Goal: Contribute content: Contribute content

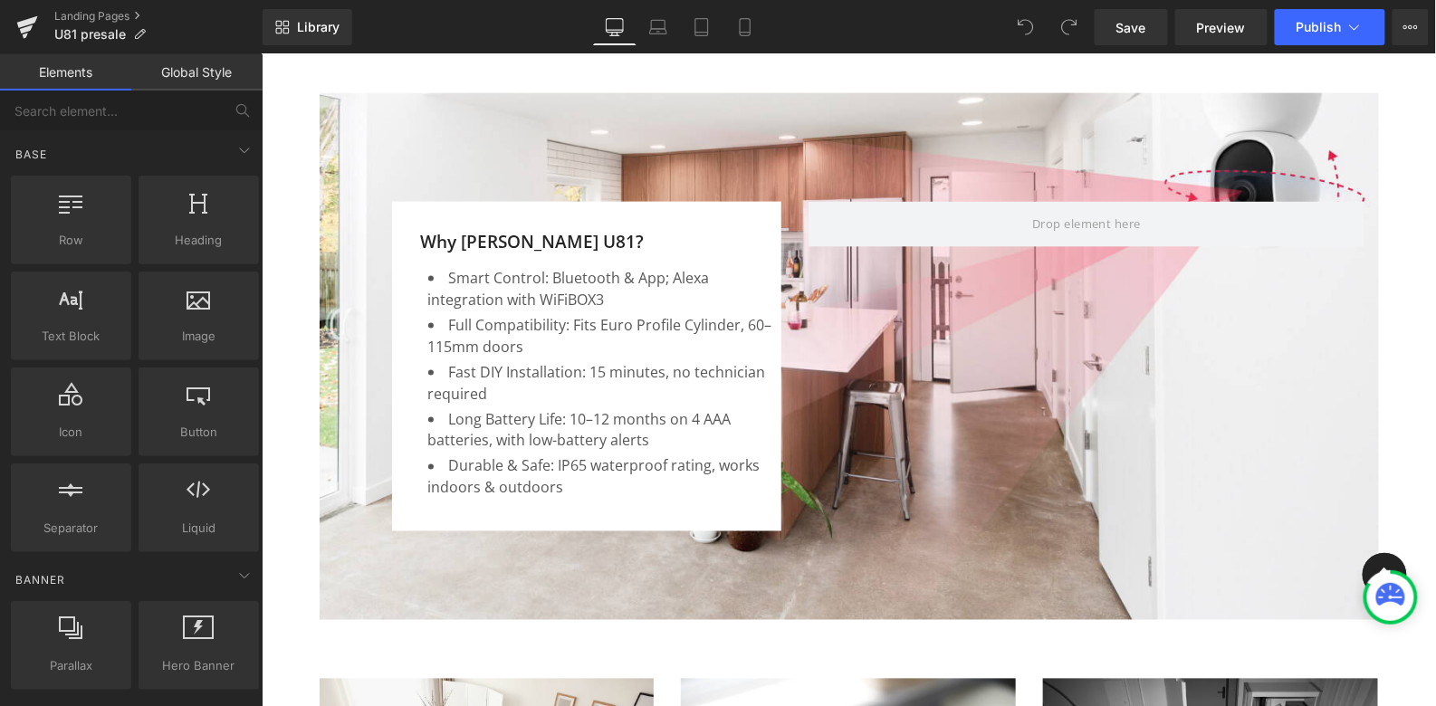
scroll to position [2832, 0]
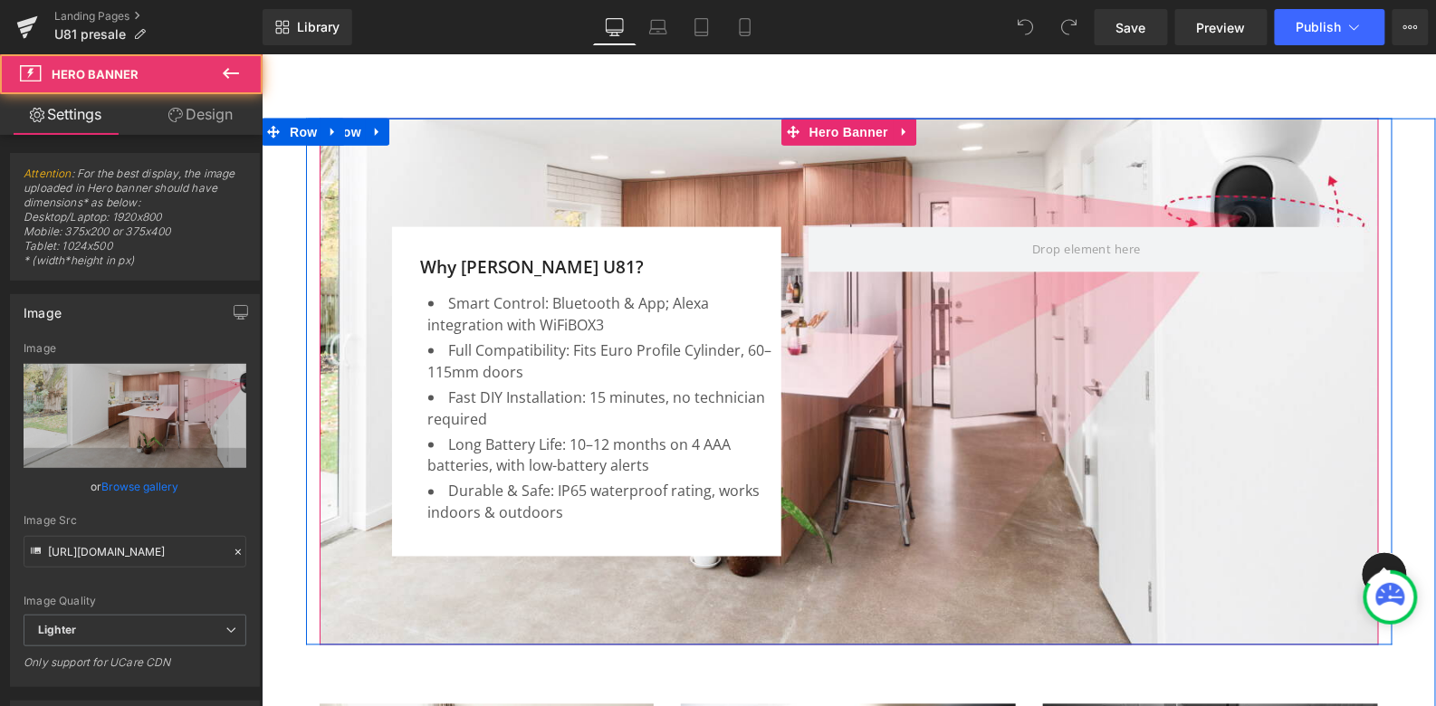
click at [748, 179] on div at bounding box center [848, 382] width 1059 height 528
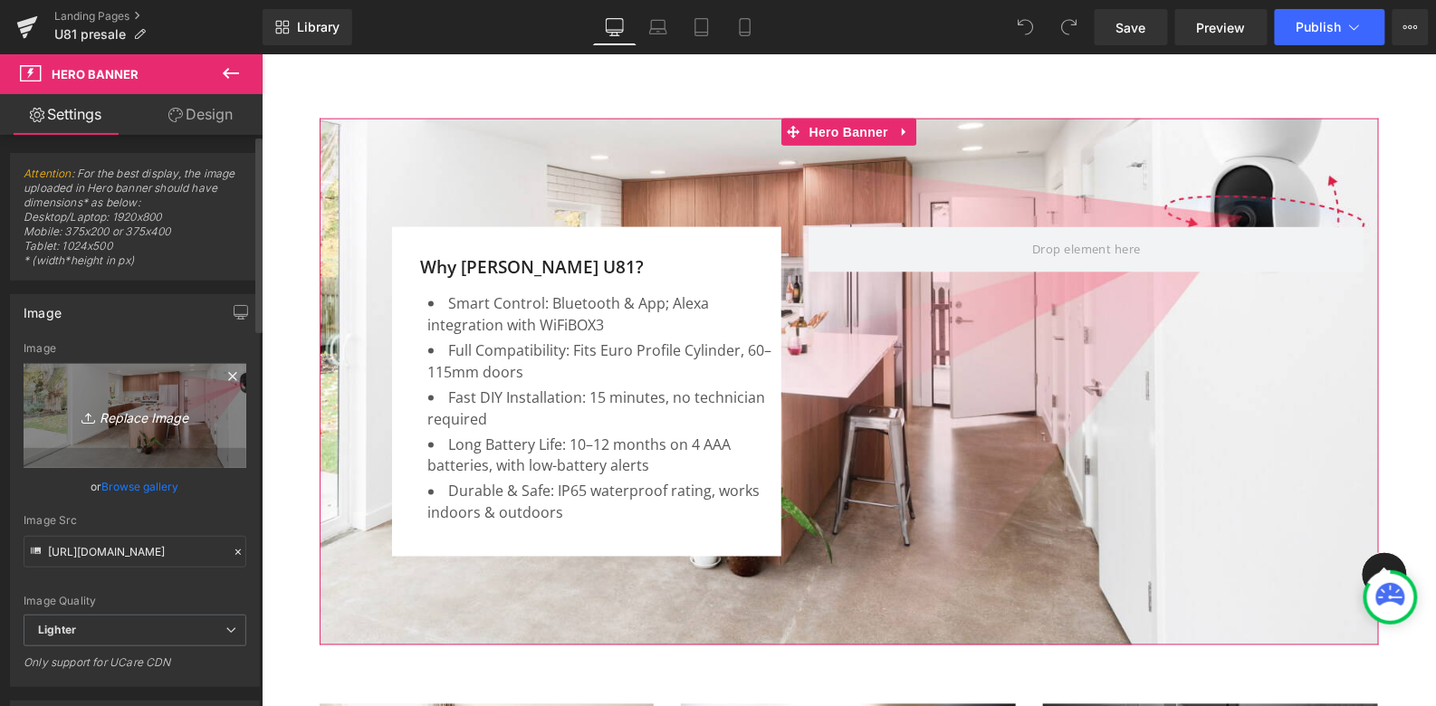
click at [146, 418] on icon "Replace Image" at bounding box center [134, 416] width 145 height 23
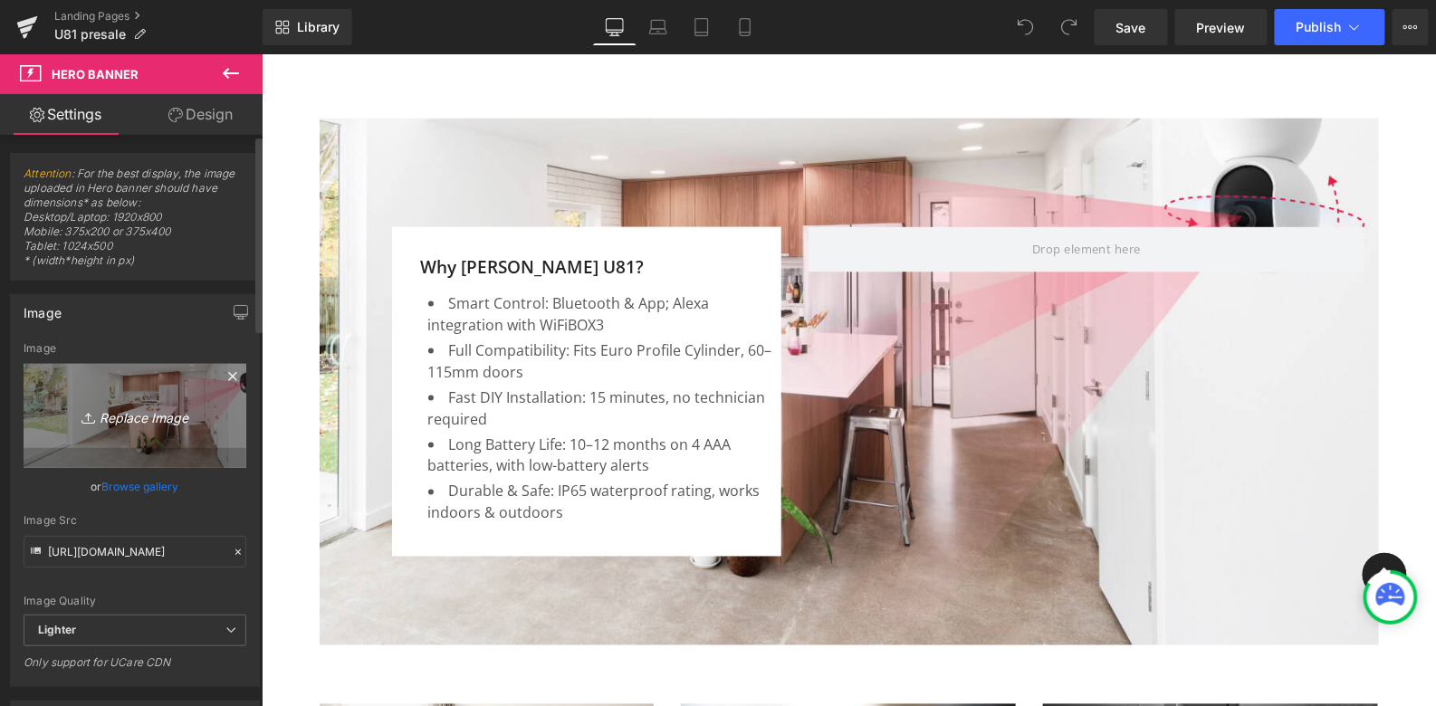
type input "C:\fakepath\画板 2.jpg"
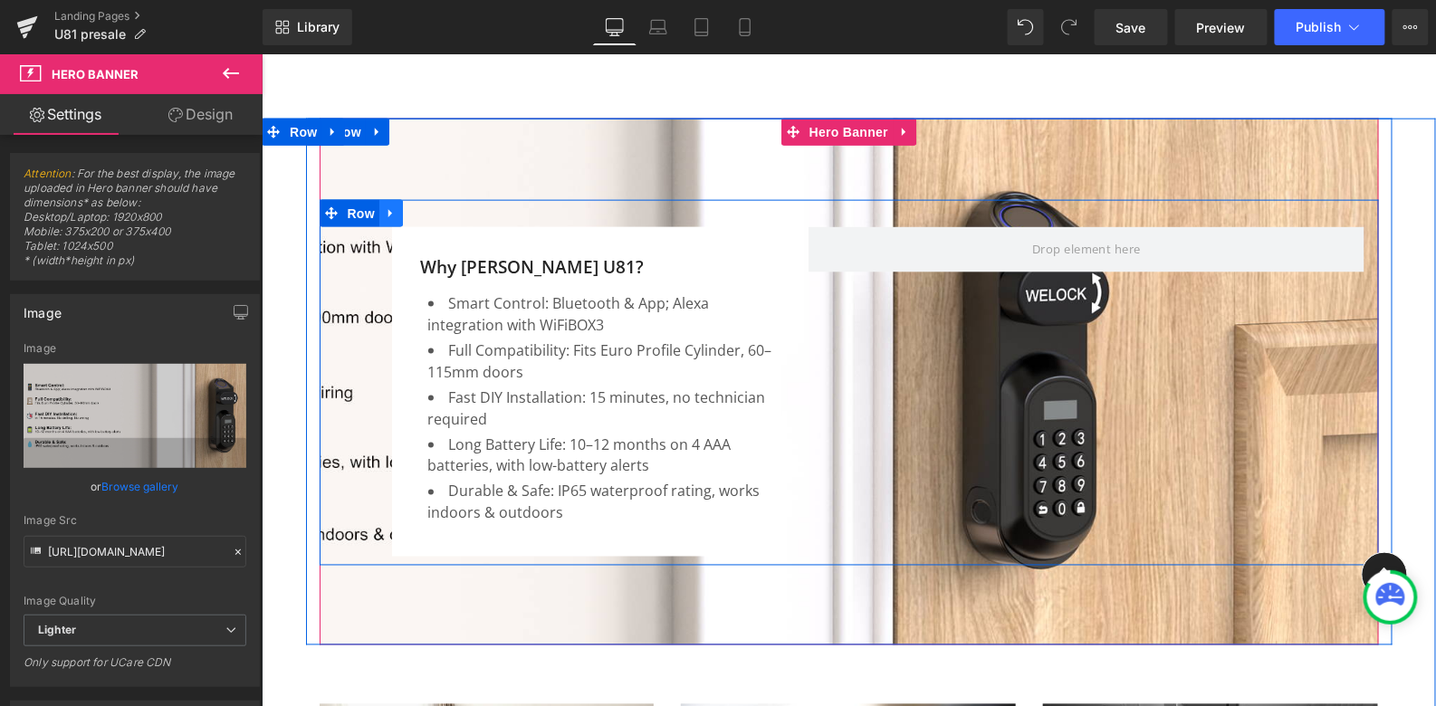
click at [389, 212] on icon at bounding box center [389, 212] width 4 height 8
click at [440, 212] on icon at bounding box center [437, 212] width 13 height 13
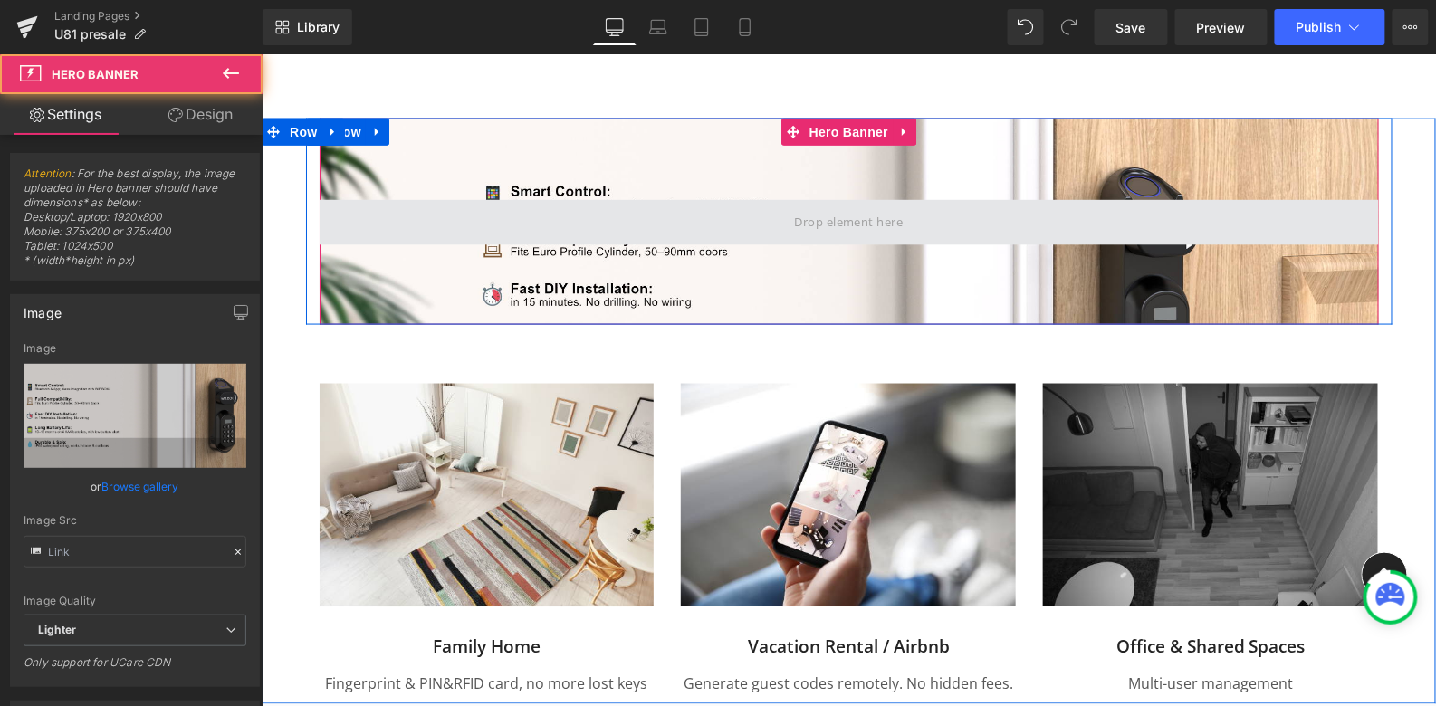
click at [675, 206] on span at bounding box center [848, 221] width 1059 height 45
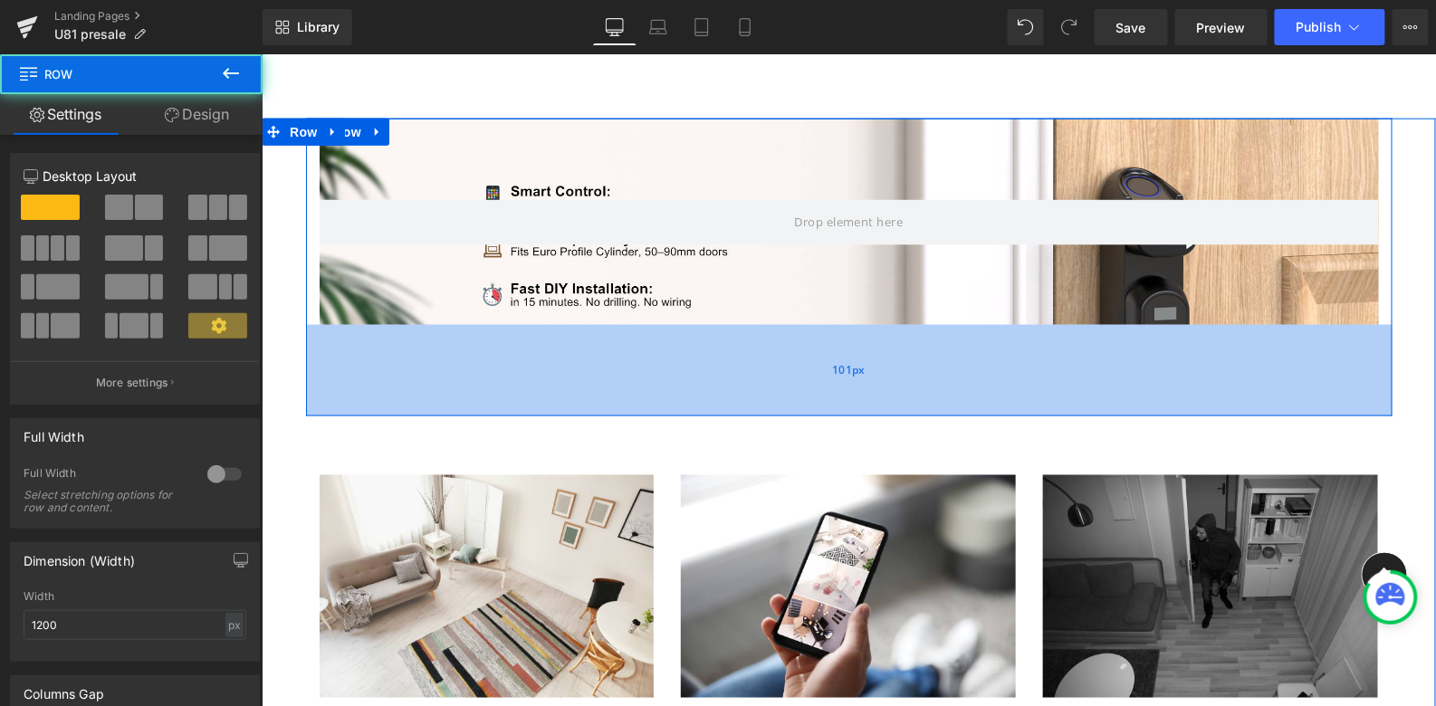
drag, startPoint x: 749, startPoint y: 320, endPoint x: 751, endPoint y: 411, distance: 91.5
click at [751, 411] on div "101px" at bounding box center [848, 369] width 1086 height 91
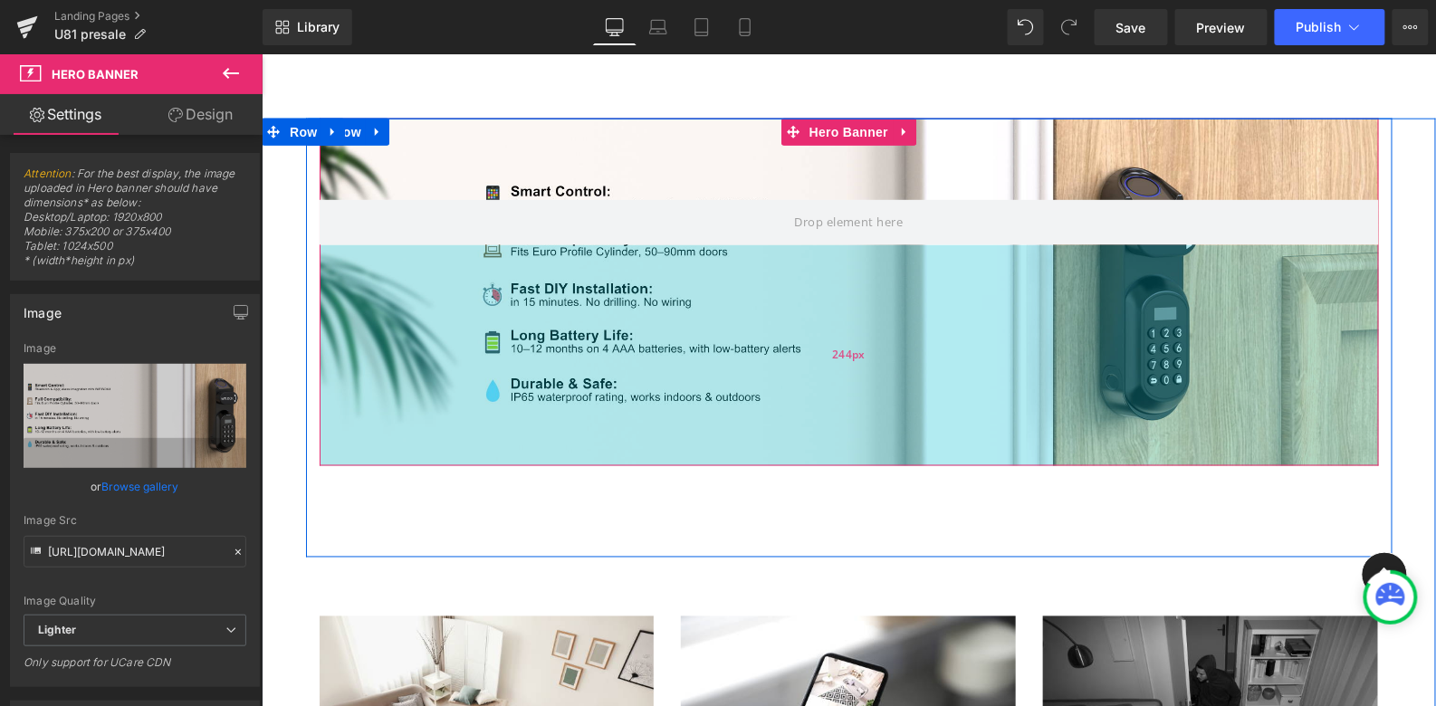
drag, startPoint x: 797, startPoint y: 320, endPoint x: 804, endPoint y: 462, distance: 141.4
click at [804, 462] on div "244px" at bounding box center [848, 354] width 1059 height 221
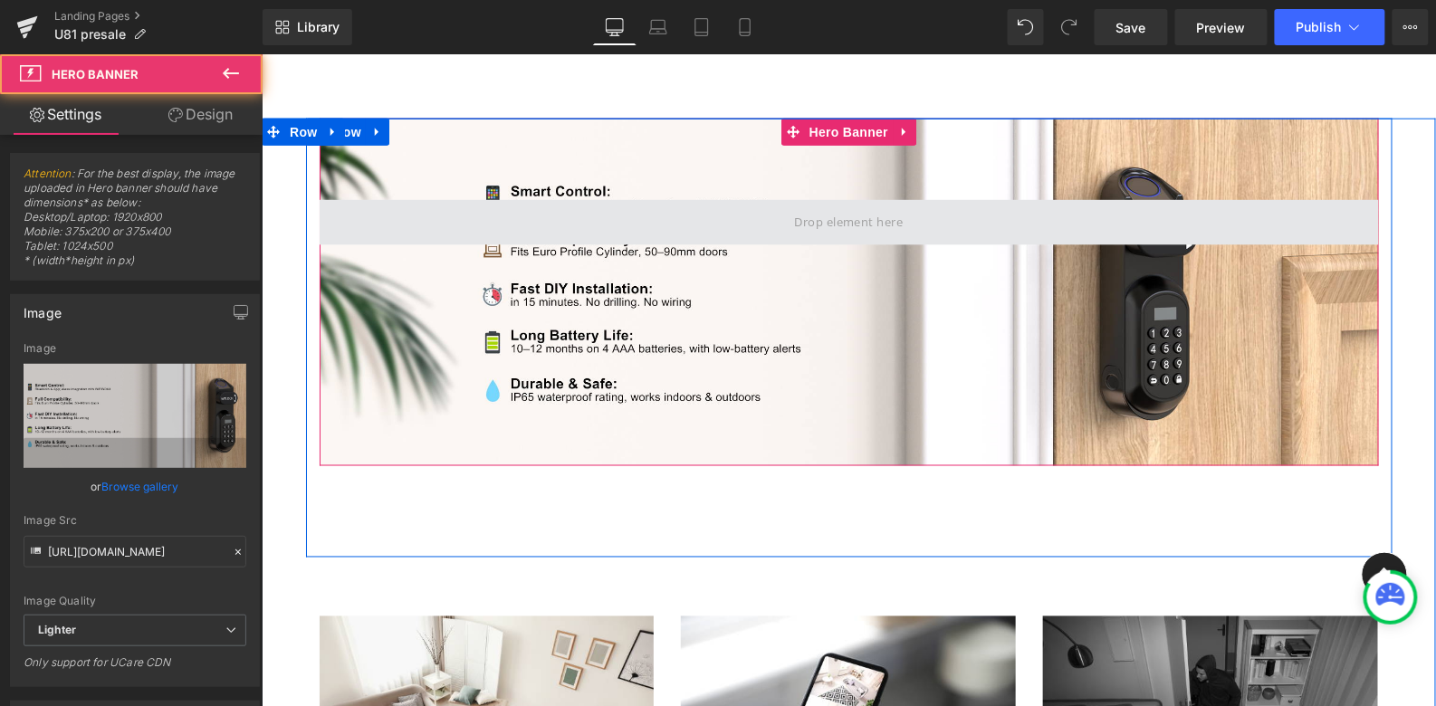
click at [912, 213] on span at bounding box center [848, 221] width 1059 height 45
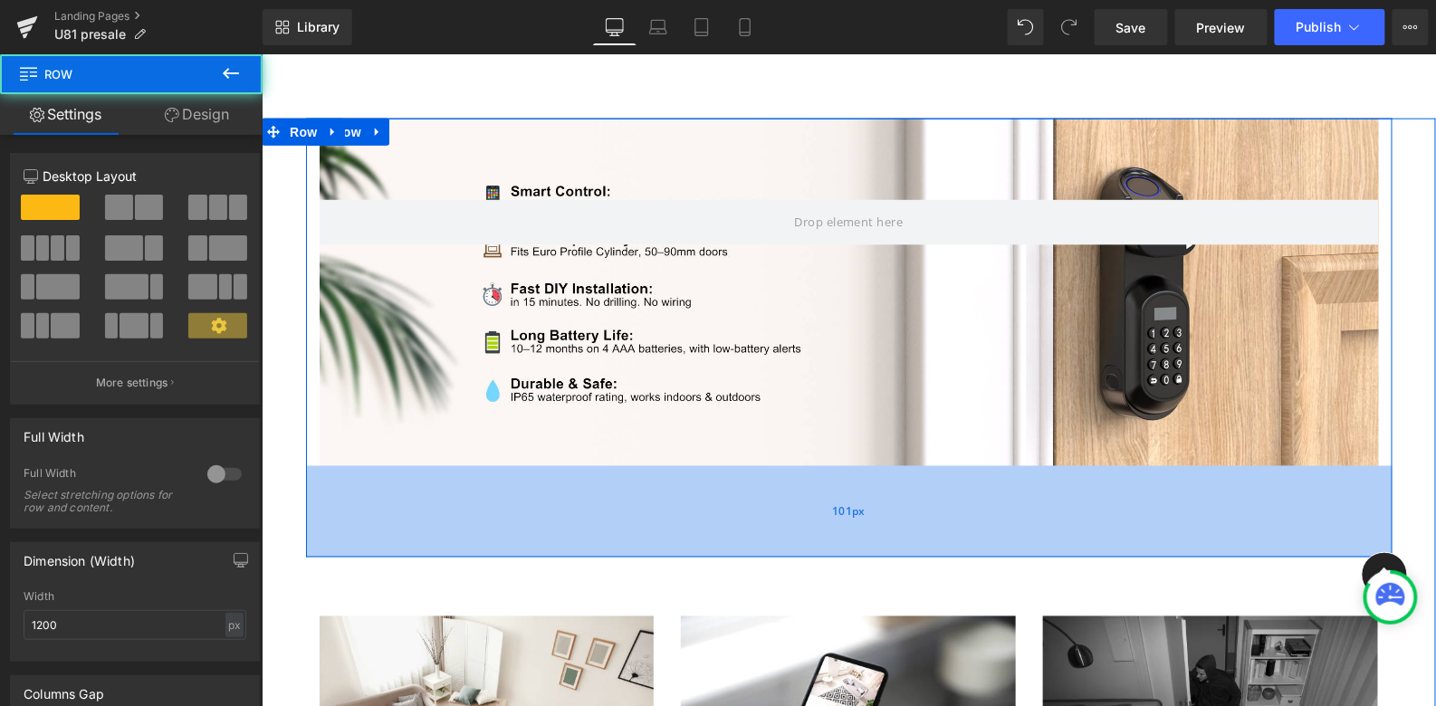
click at [895, 465] on div "101px" at bounding box center [848, 510] width 1086 height 91
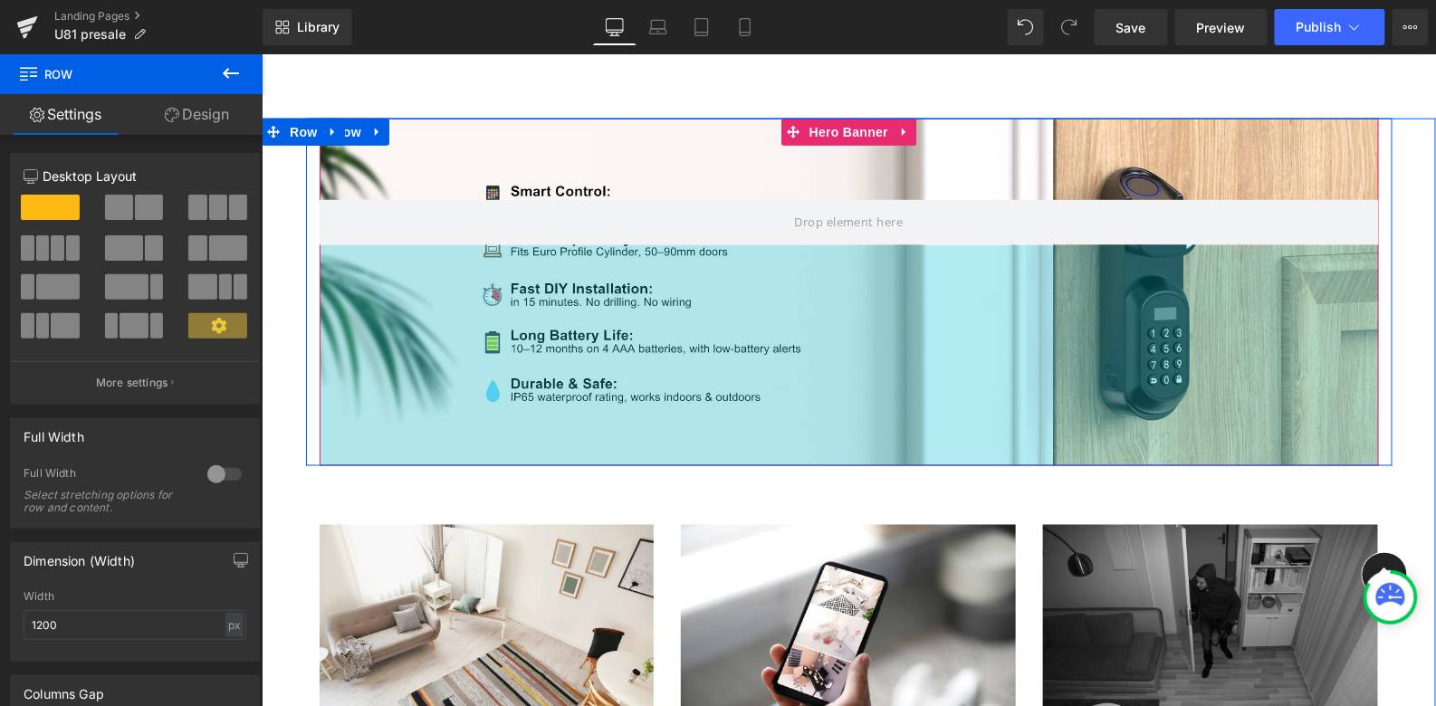
drag, startPoint x: 884, startPoint y: 551, endPoint x: 882, endPoint y: 459, distance: 92.4
click at [882, 461] on div at bounding box center [848, 463] width 1086 height 5
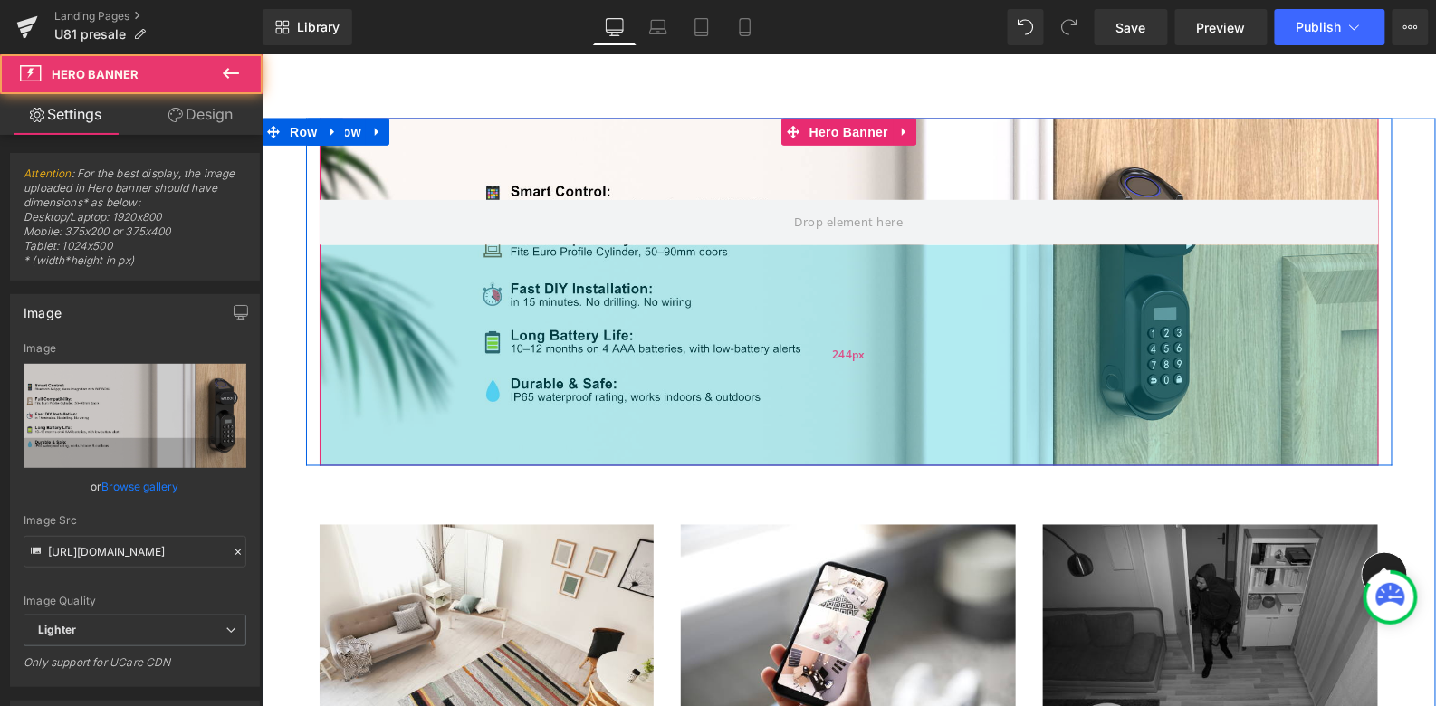
click at [875, 323] on div "244px" at bounding box center [848, 354] width 1059 height 221
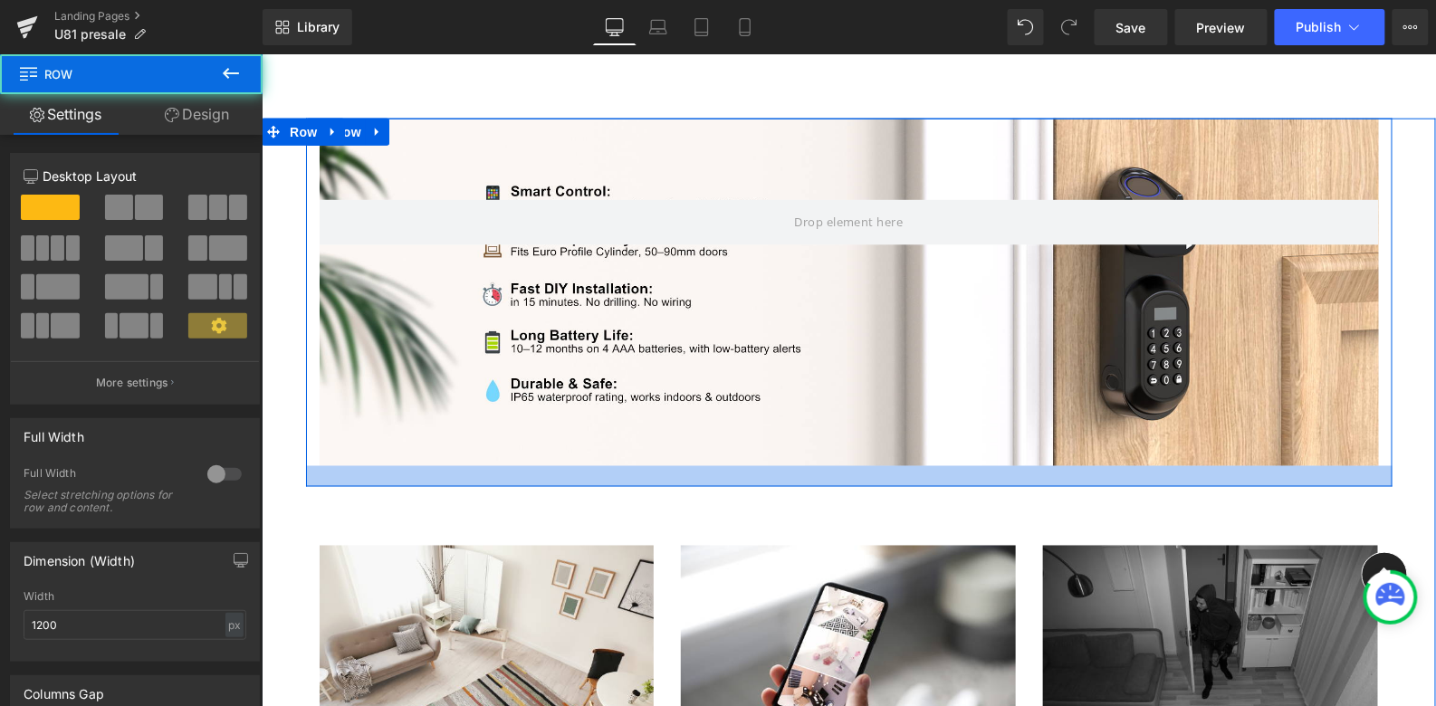
drag, startPoint x: 873, startPoint y: 462, endPoint x: 873, endPoint y: 481, distance: 19.0
click at [873, 481] on div at bounding box center [848, 475] width 1086 height 21
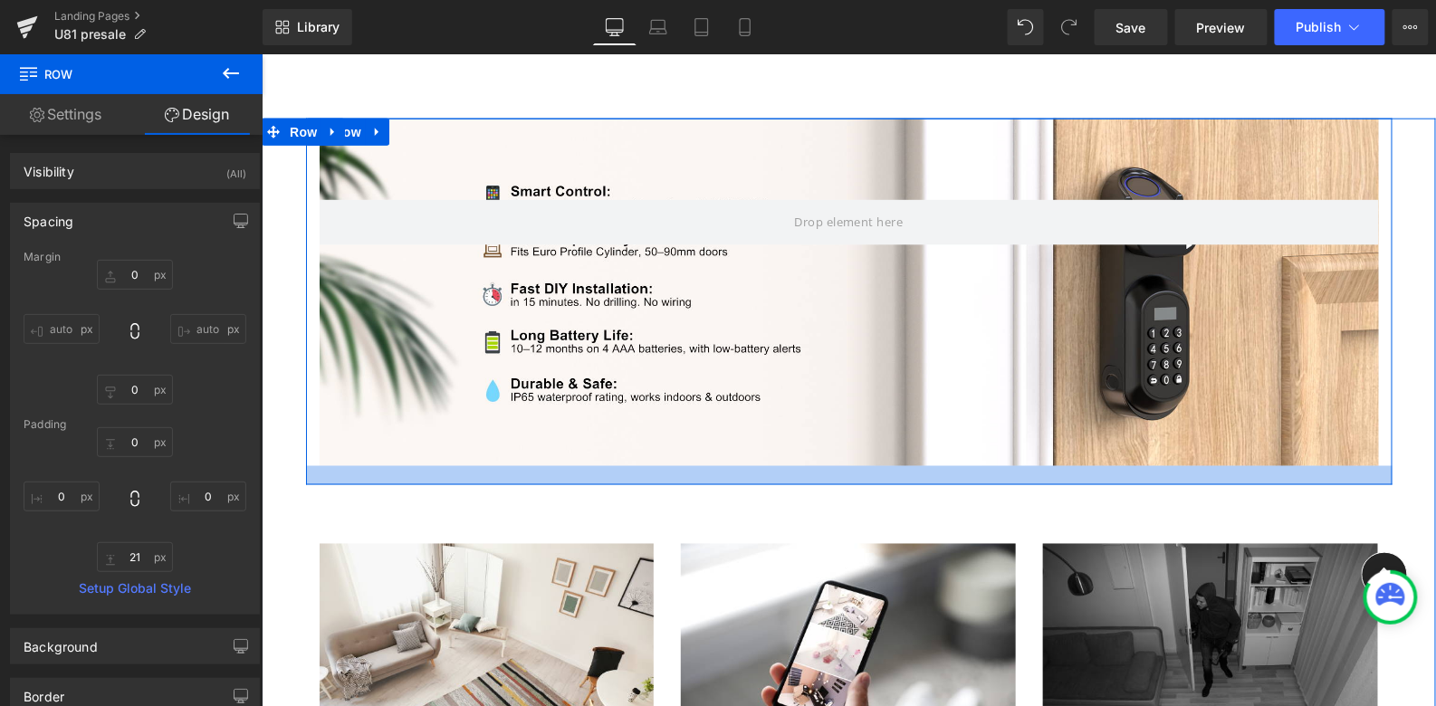
click at [875, 465] on div at bounding box center [848, 474] width 1086 height 19
click at [875, 463] on div "Hero Banner 90px 244px Row" at bounding box center [848, 300] width 1086 height 365
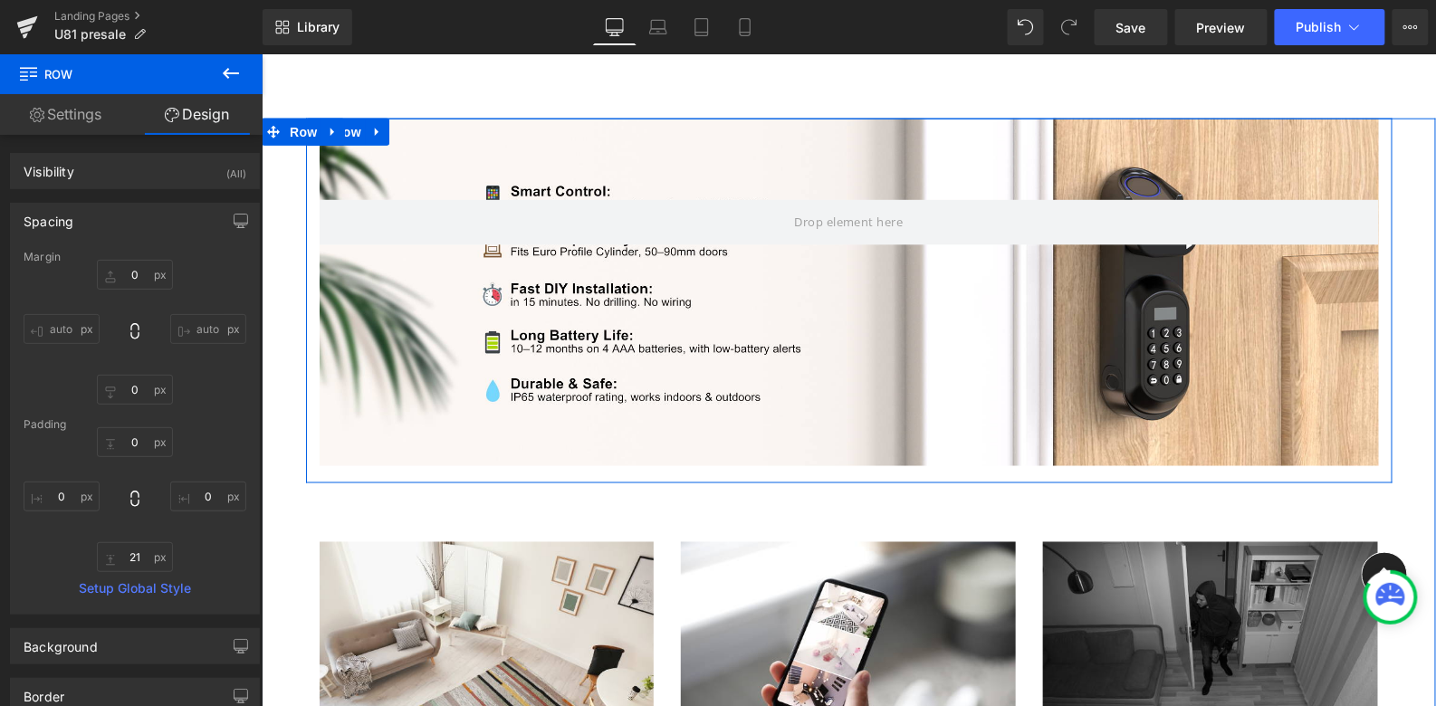
click at [875, 429] on div "Hero Banner 90px 244px" at bounding box center [848, 292] width 1059 height 348
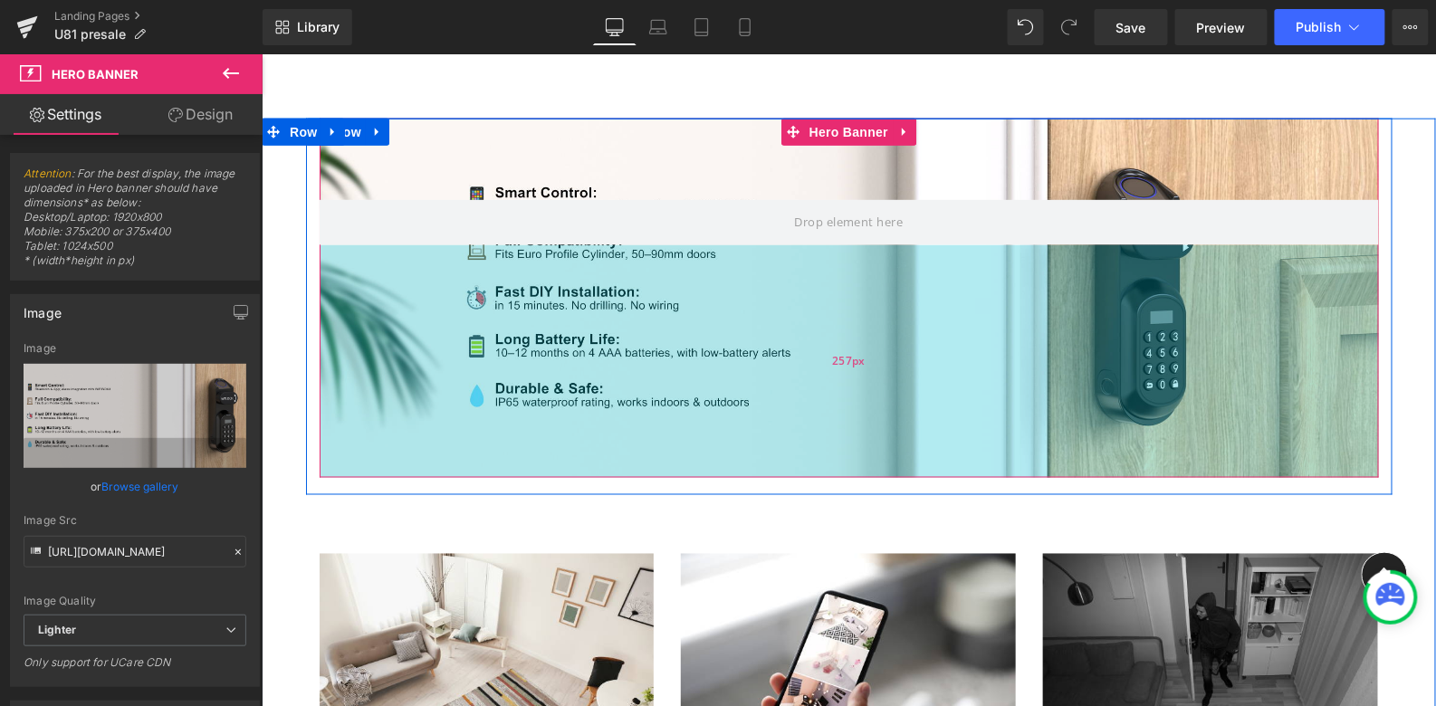
drag, startPoint x: 879, startPoint y: 462, endPoint x: 879, endPoint y: 474, distance: 11.8
click at [879, 474] on div "257px" at bounding box center [848, 360] width 1059 height 233
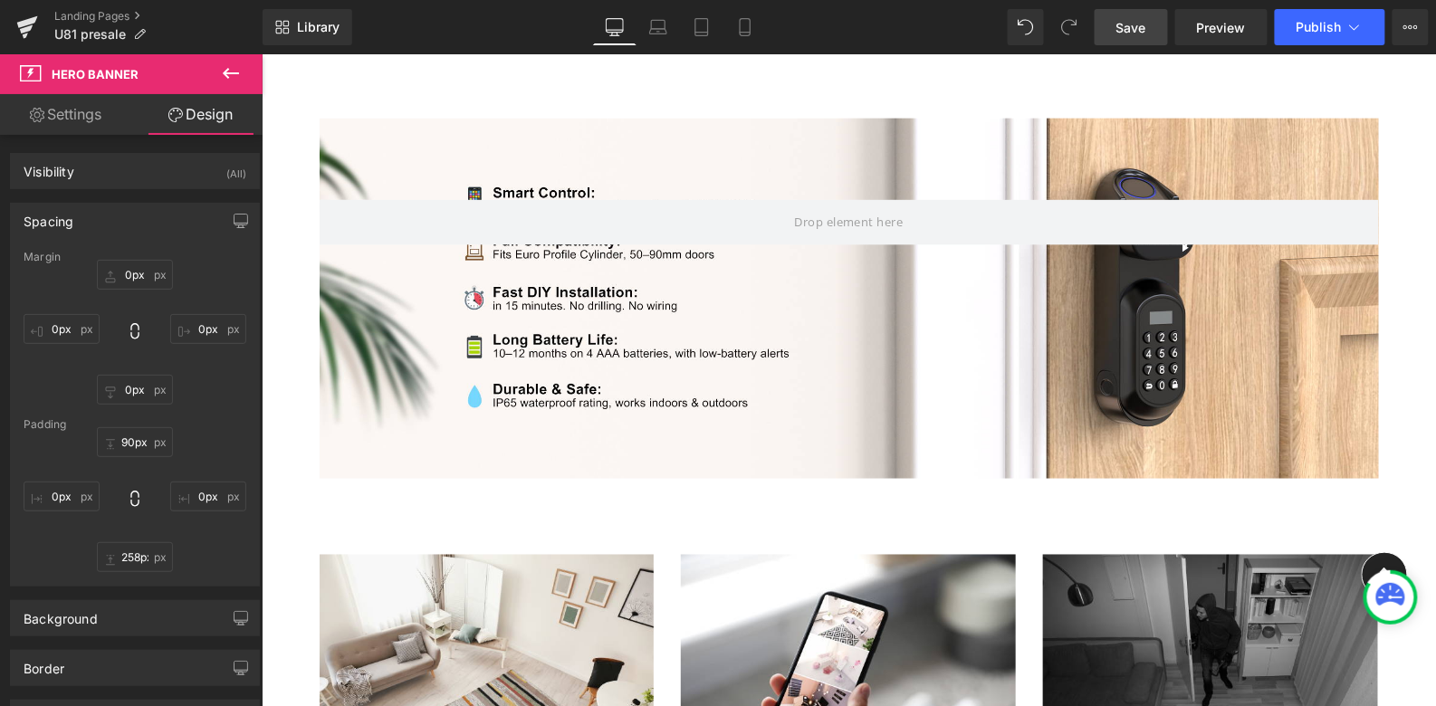
click at [1137, 31] on span "Save" at bounding box center [1131, 27] width 30 height 19
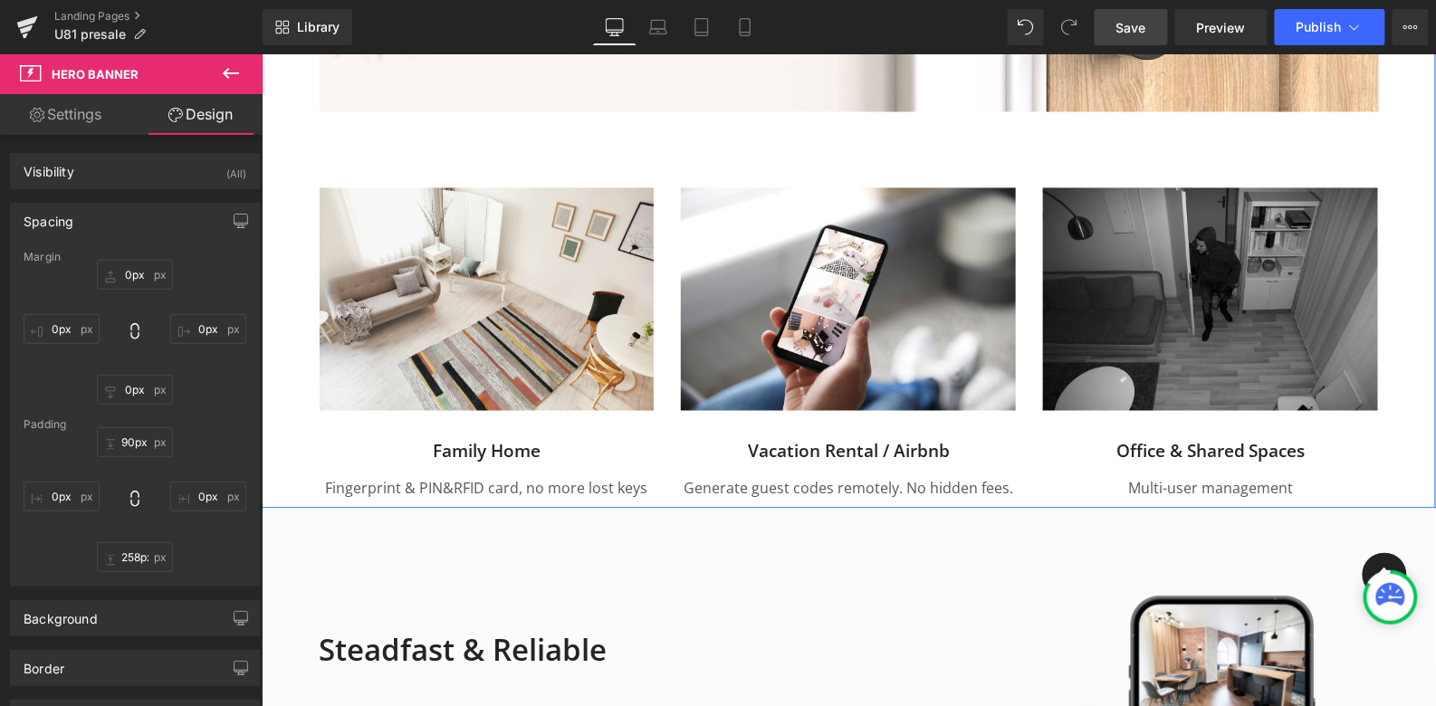
scroll to position [3200, 0]
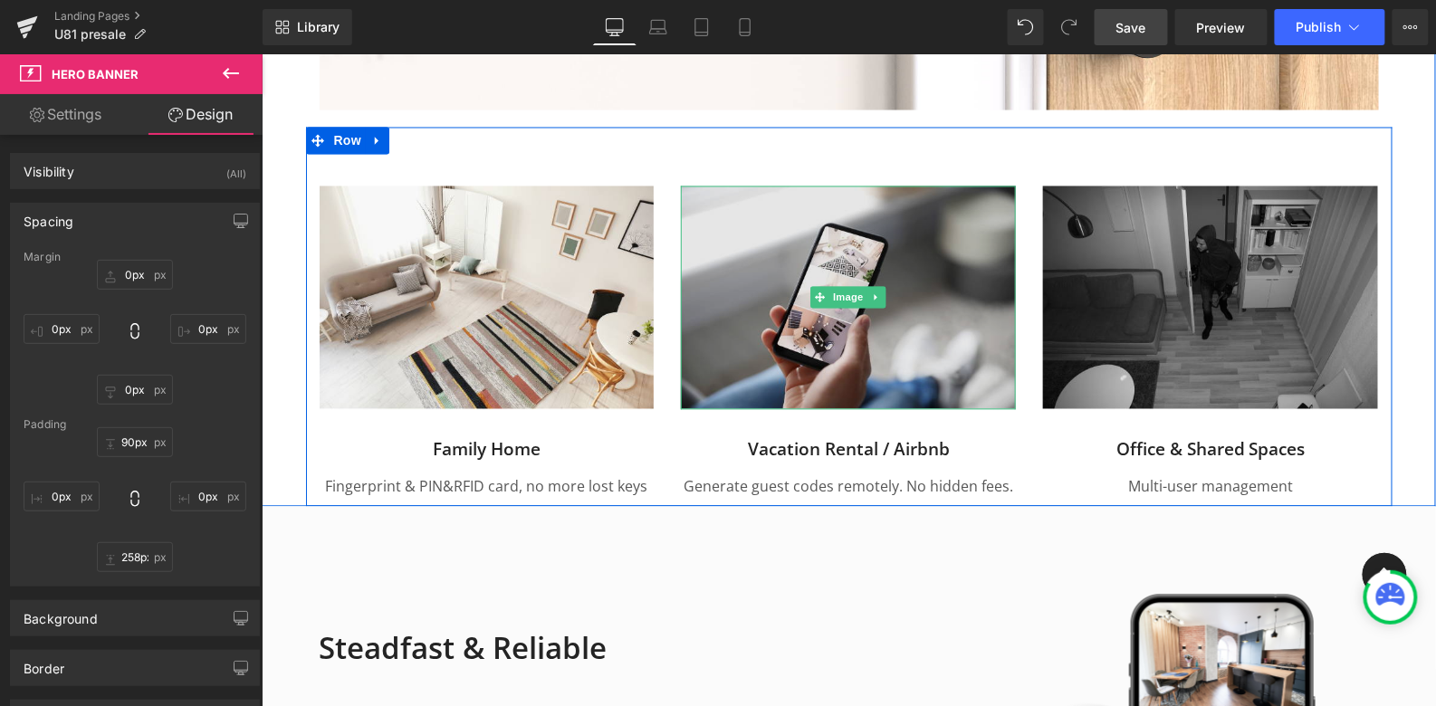
click at [829, 294] on span "Image" at bounding box center [848, 297] width 38 height 22
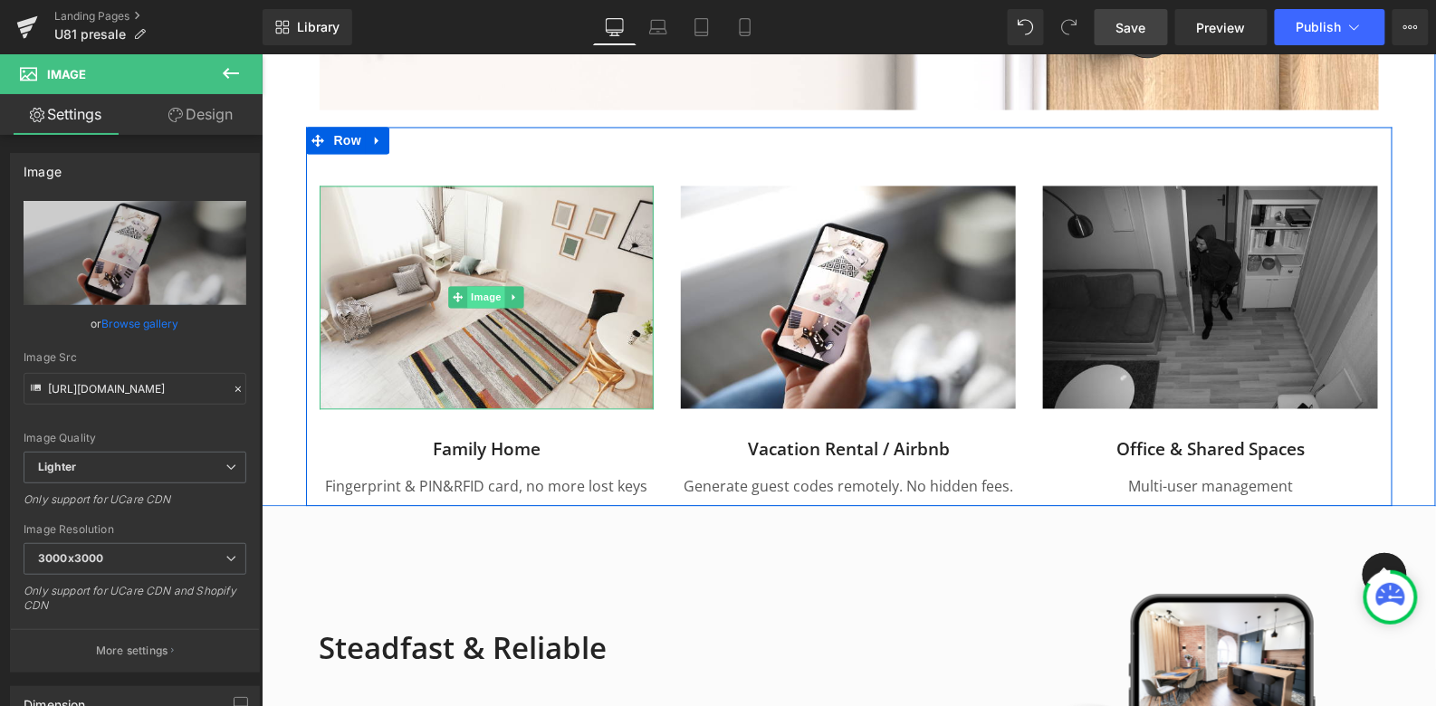
click at [482, 297] on span "Image" at bounding box center [486, 297] width 38 height 22
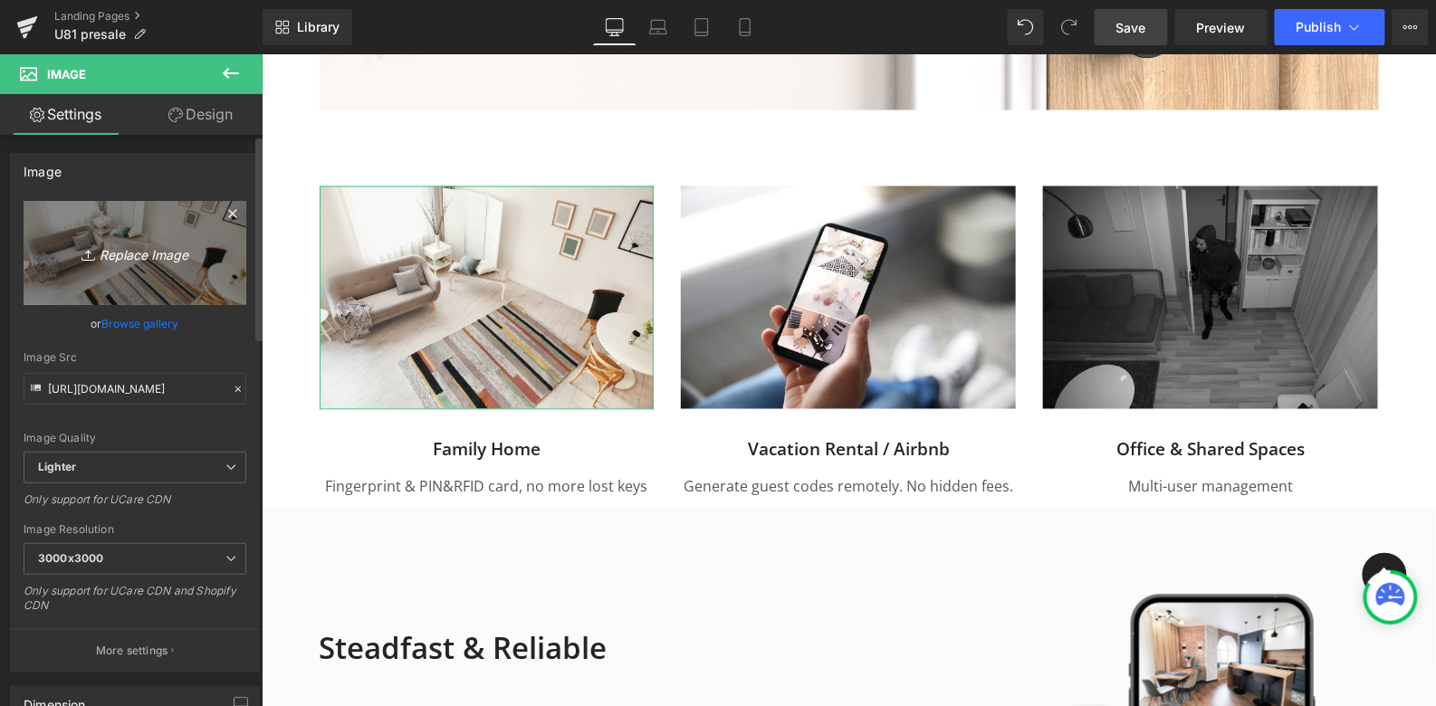
click at [141, 253] on icon "Replace Image" at bounding box center [134, 253] width 145 height 23
type input "C:\fakepath\画板 3.jpg"
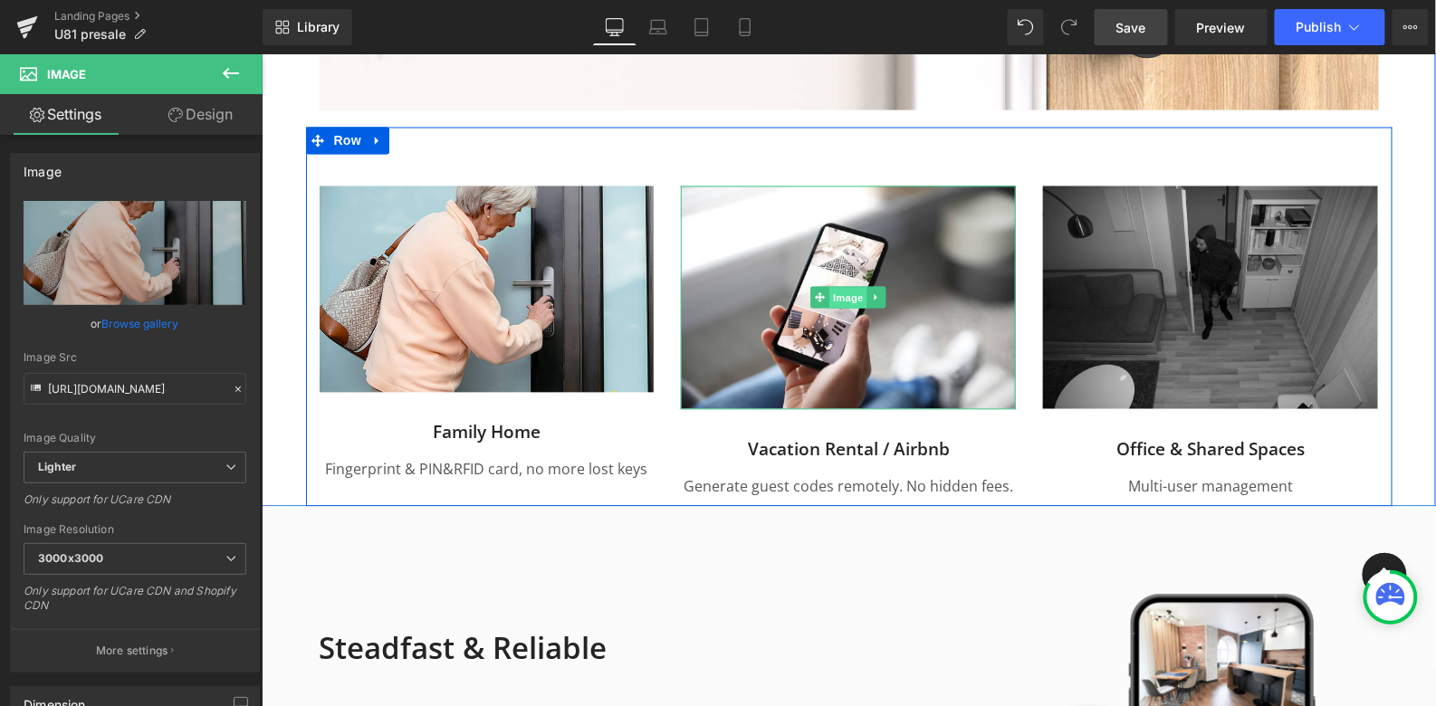
click at [842, 296] on span "Image" at bounding box center [848, 298] width 38 height 22
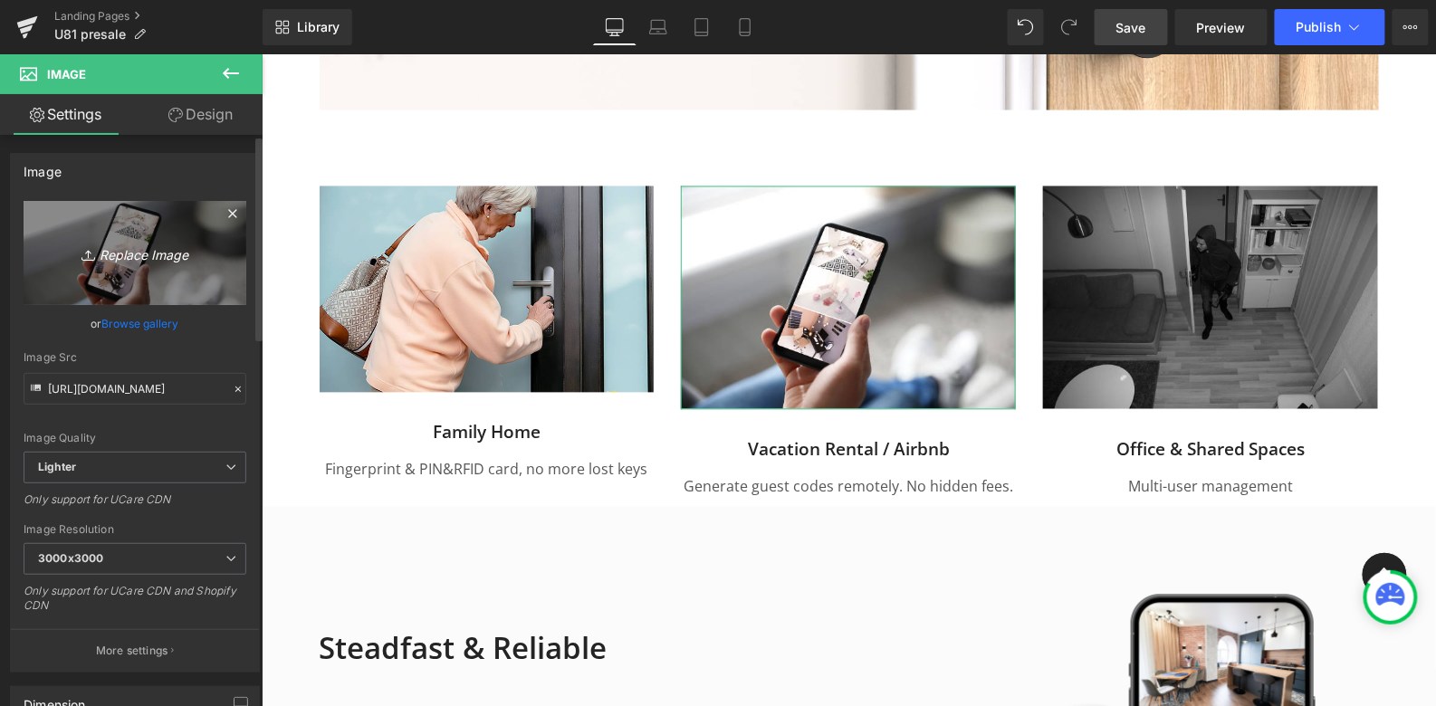
click at [141, 254] on icon "Replace Image" at bounding box center [134, 253] width 145 height 23
type input "C:\fakepath\画板 4.jpg"
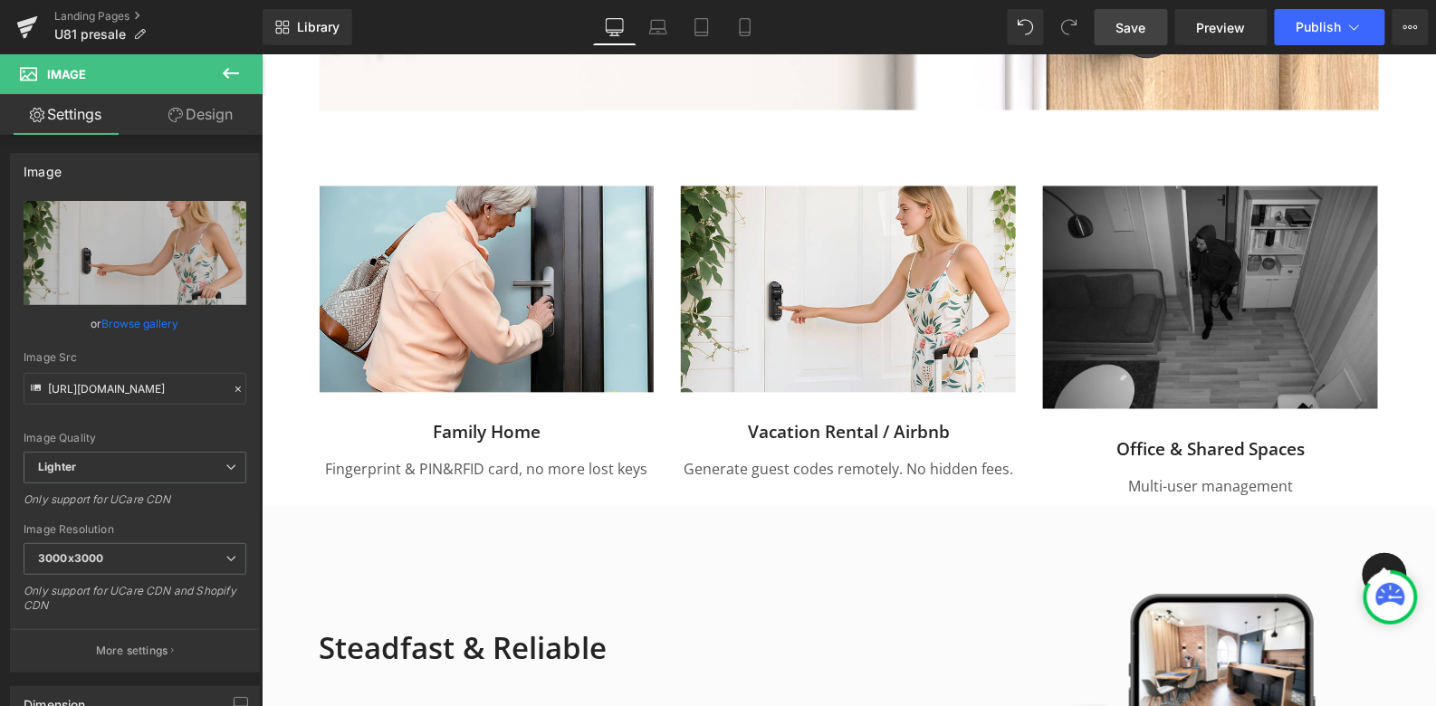
click at [1130, 26] on span "Save" at bounding box center [1131, 27] width 30 height 19
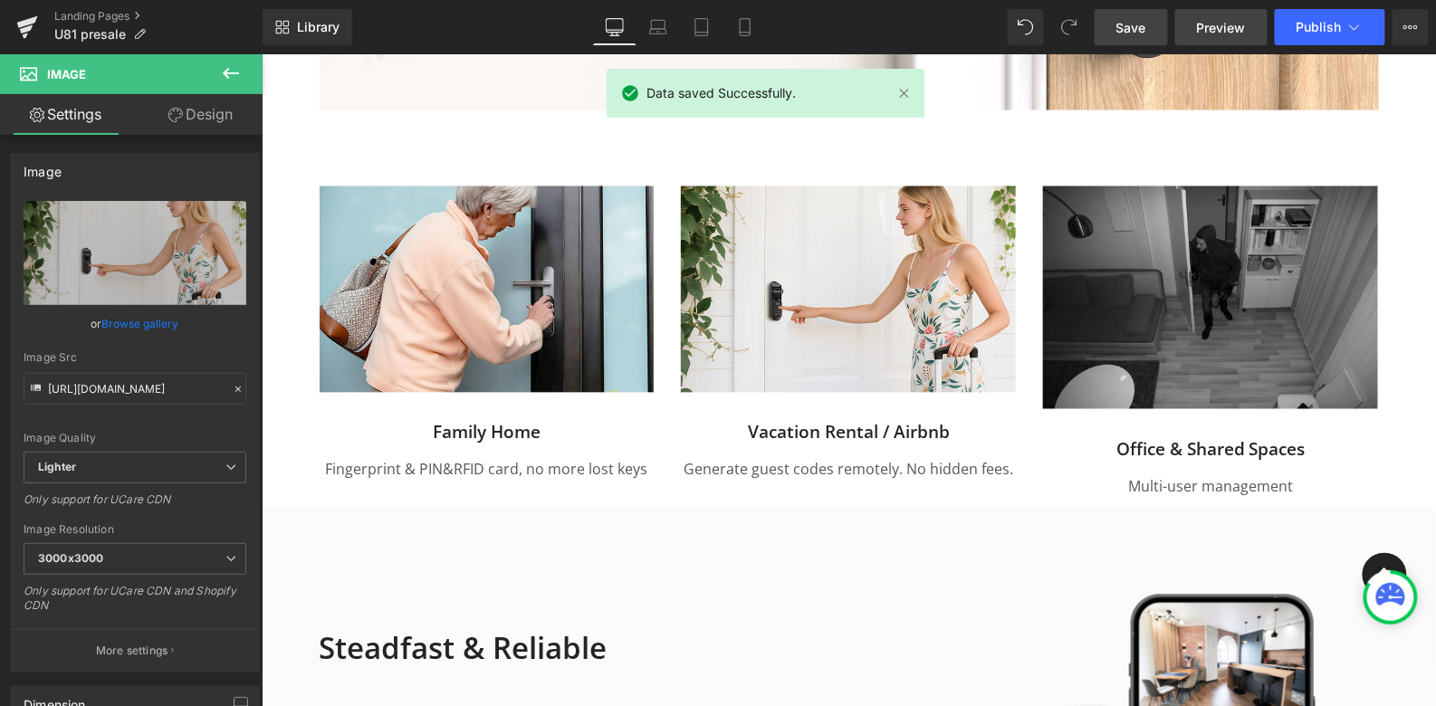
click at [1227, 33] on span "Preview" at bounding box center [1221, 27] width 49 height 19
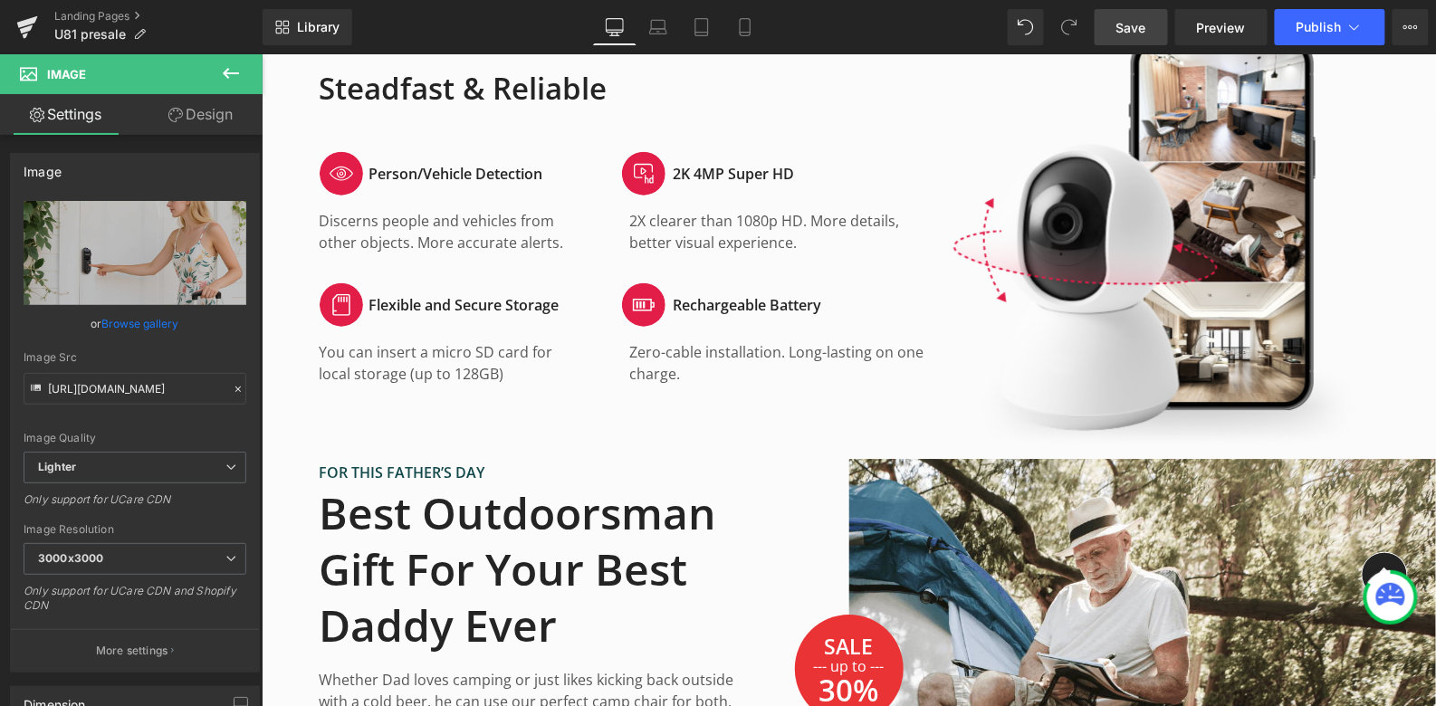
scroll to position [3740, 0]
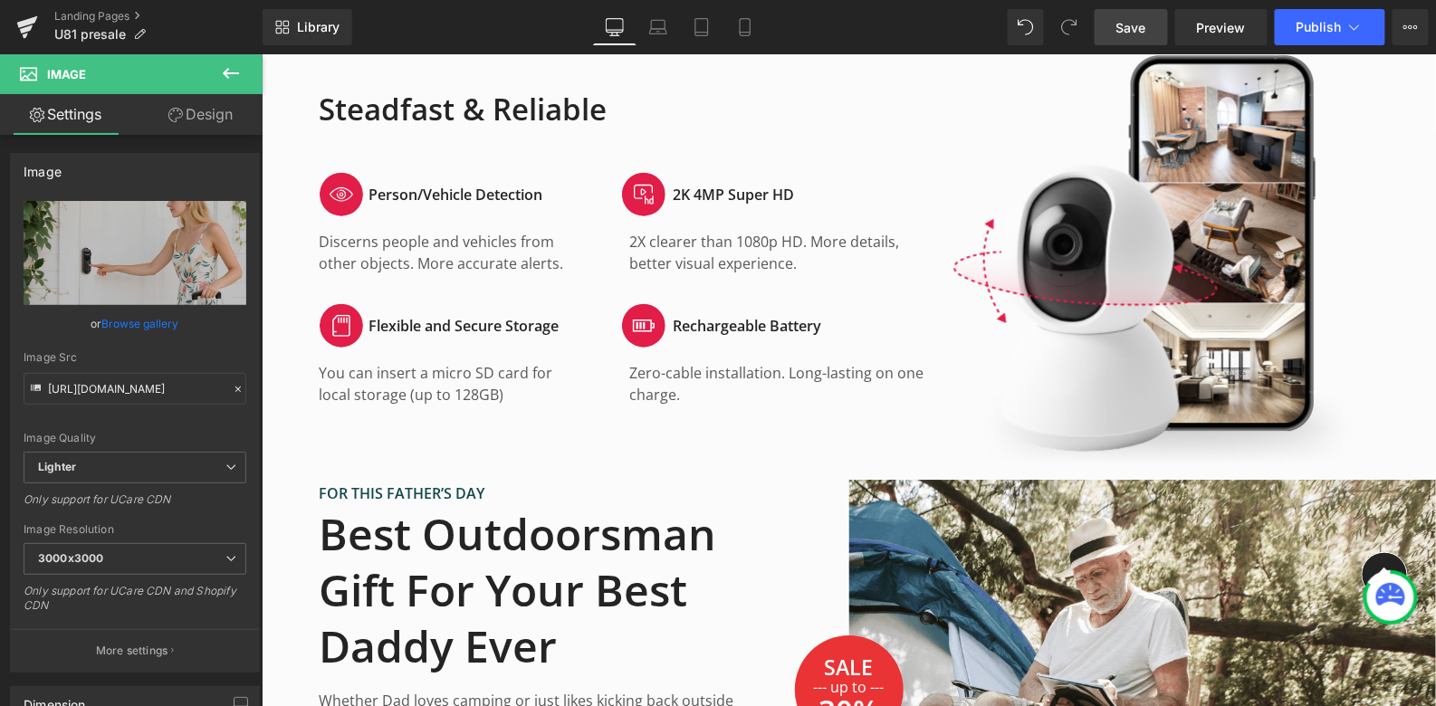
click at [724, 307] on div "Rechargeable Battery Heading" at bounding box center [798, 324] width 253 height 44
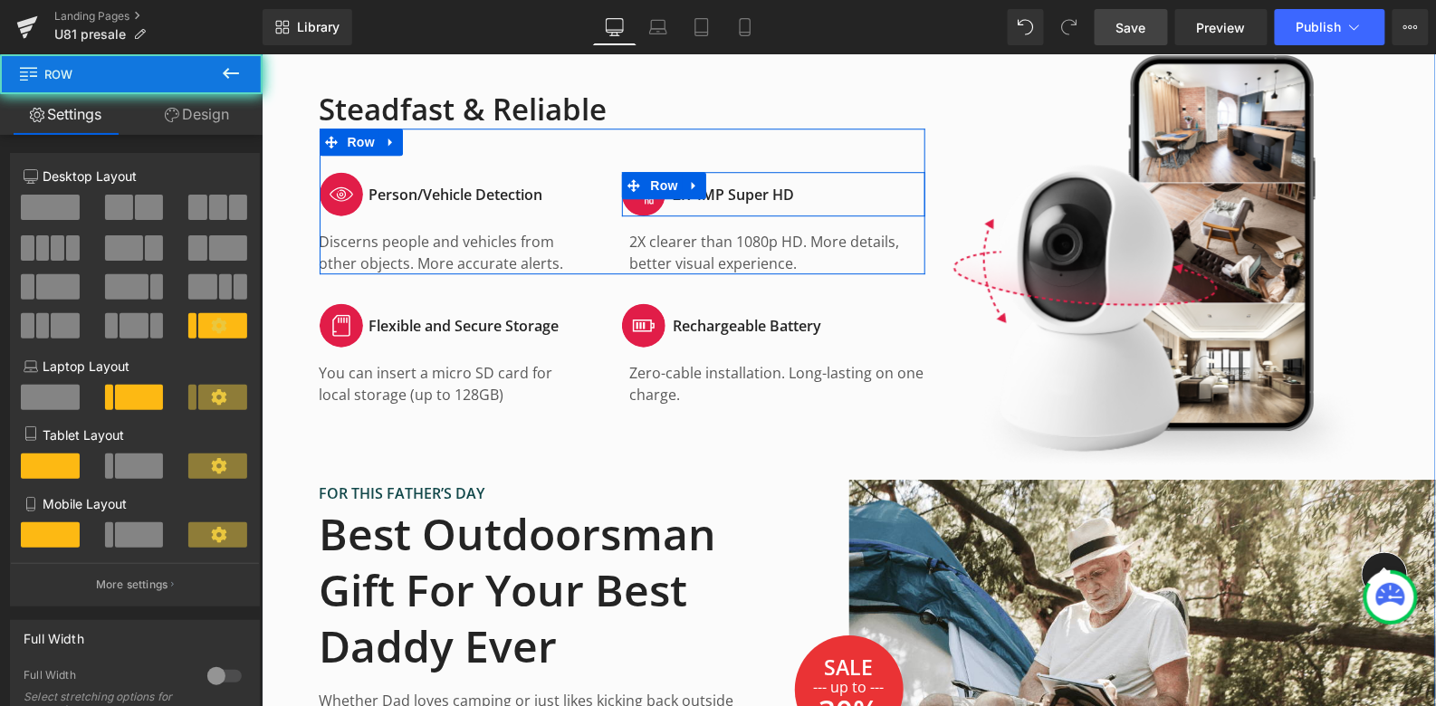
click at [757, 205] on div "2K 4MP Super HD Heading" at bounding box center [798, 193] width 253 height 44
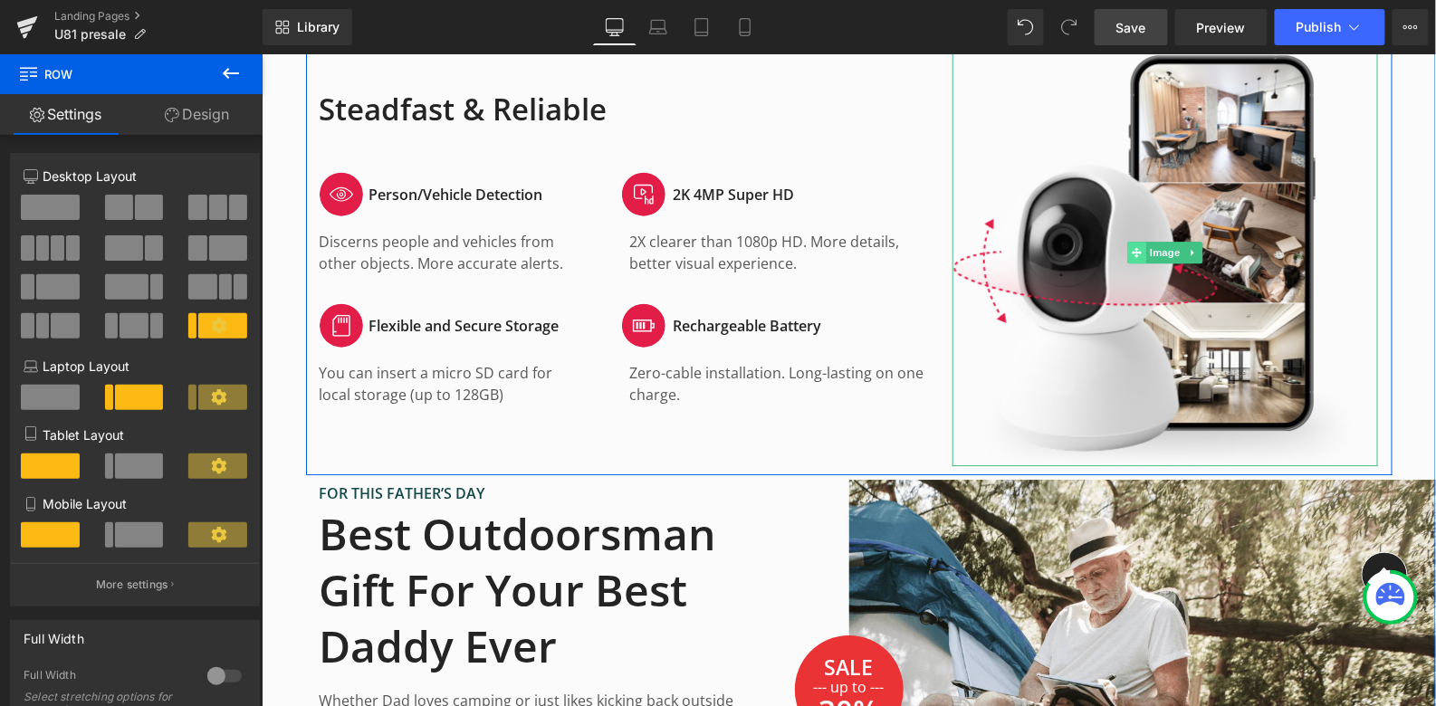
click at [1132, 247] on icon at bounding box center [1137, 251] width 10 height 11
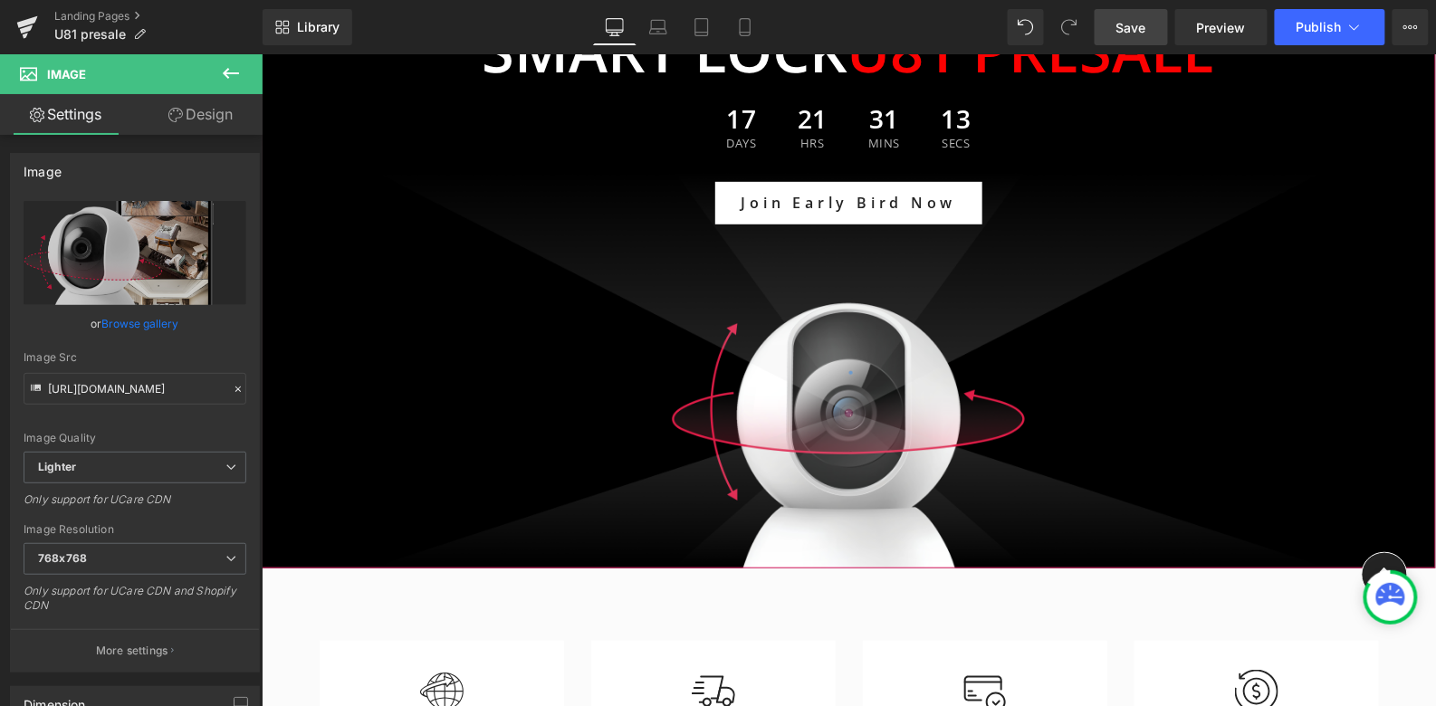
scroll to position [272, 0]
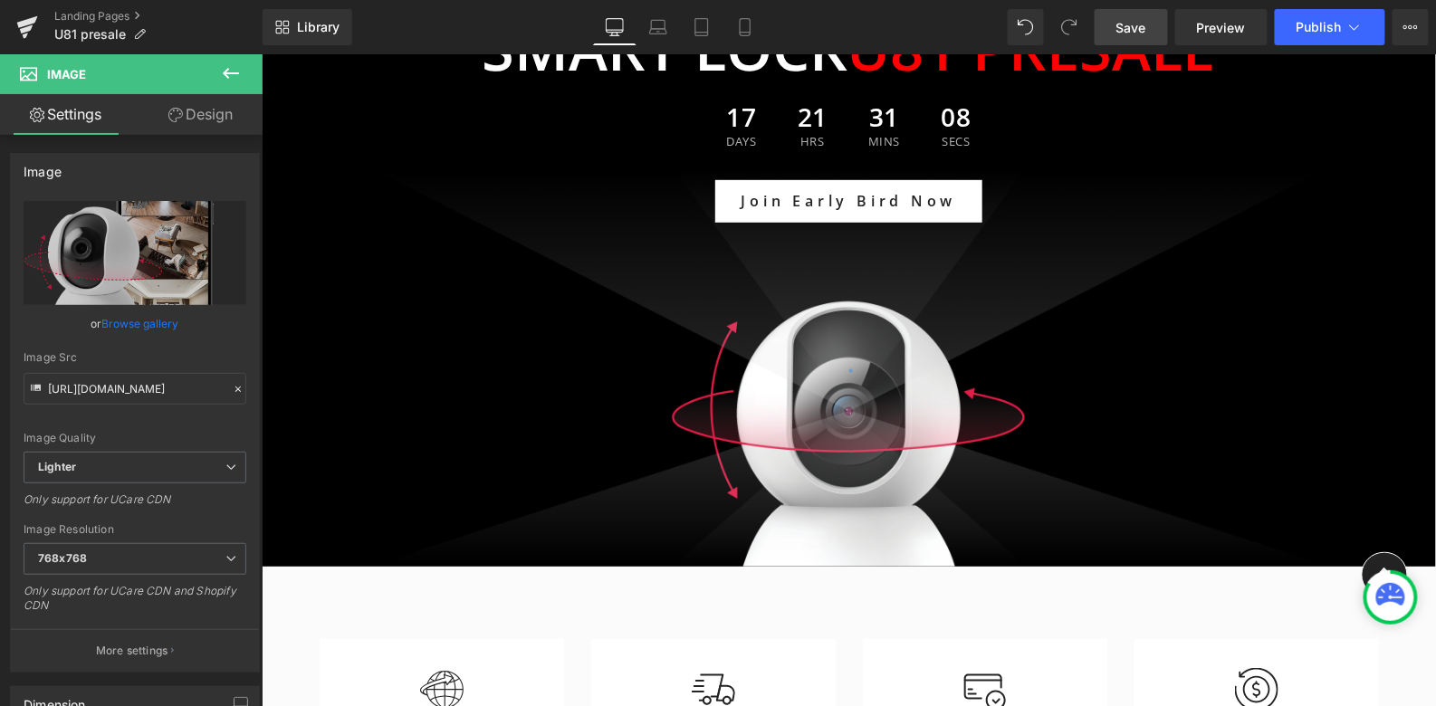
click at [234, 72] on icon at bounding box center [231, 73] width 16 height 11
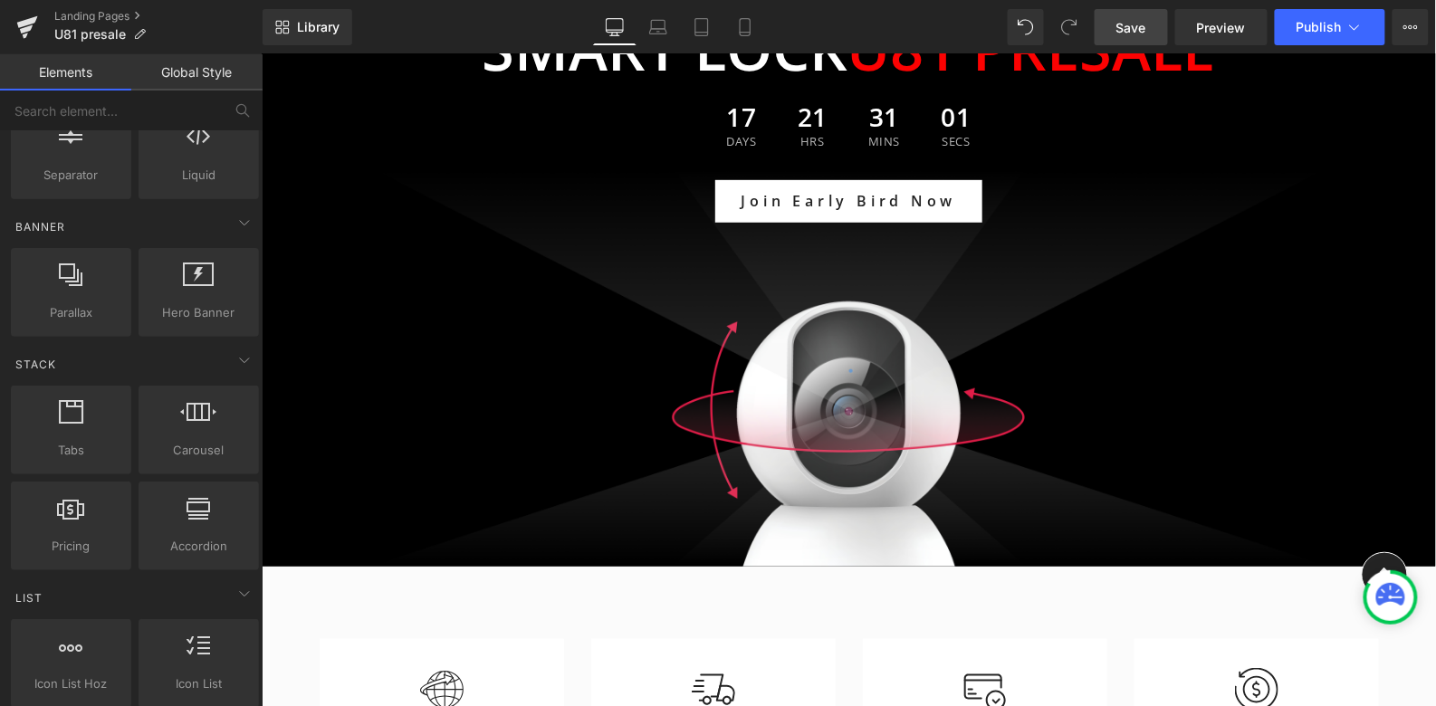
scroll to position [349, 0]
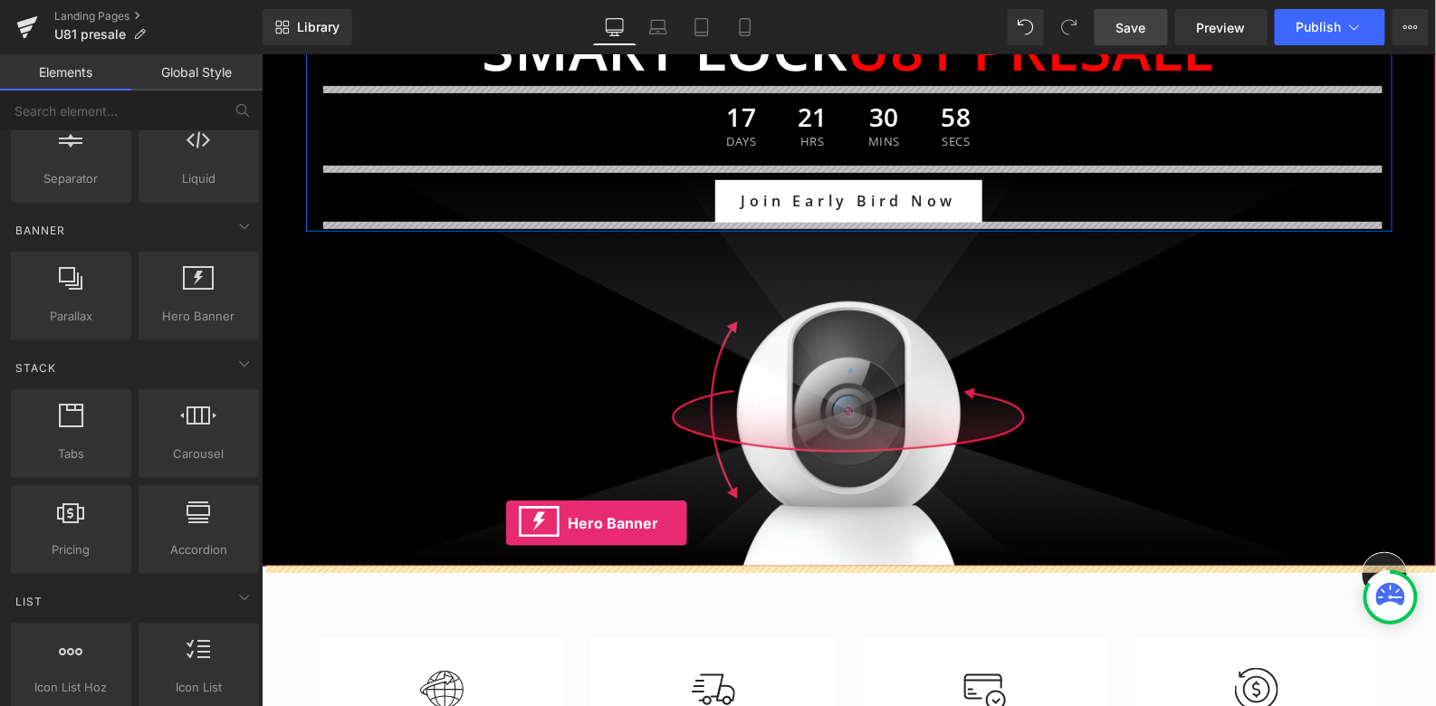
drag, startPoint x: 456, startPoint y: 347, endPoint x: 504, endPoint y: 522, distance: 182.1
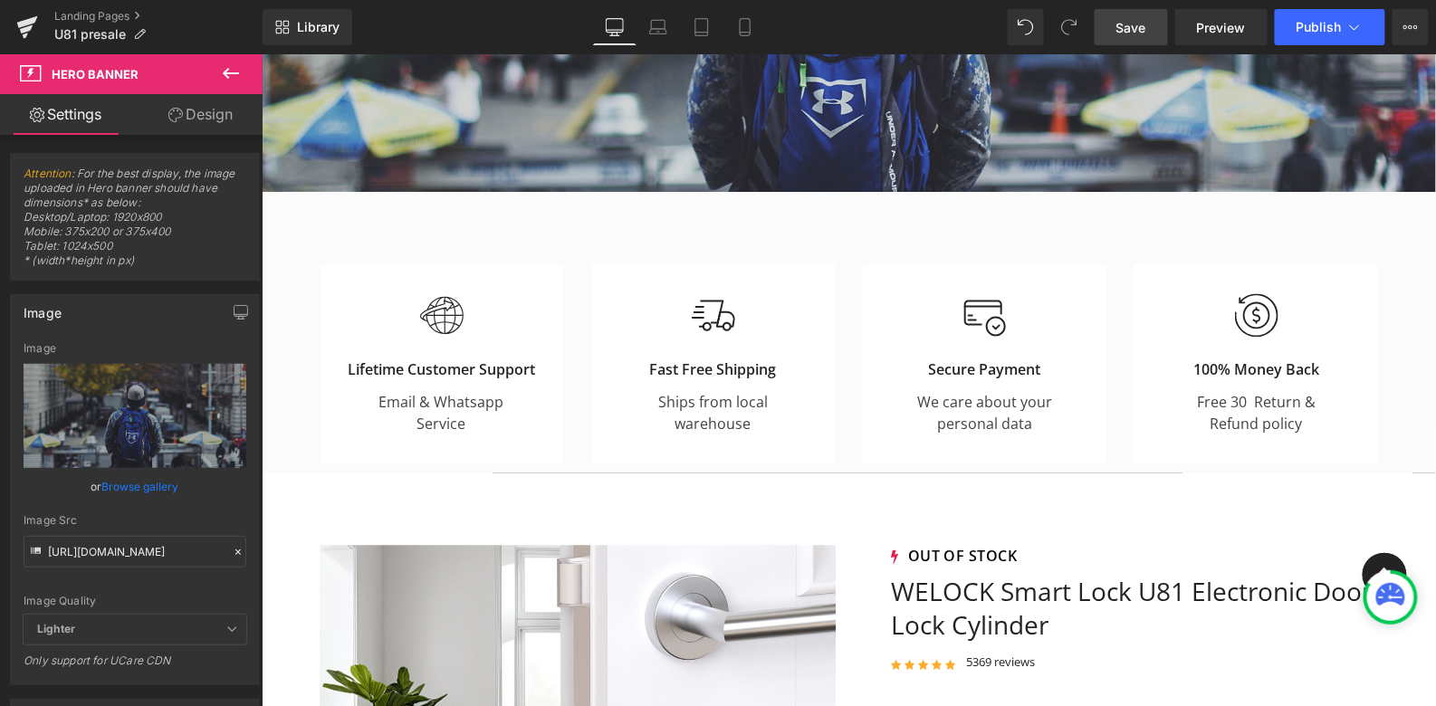
scroll to position [1065, 0]
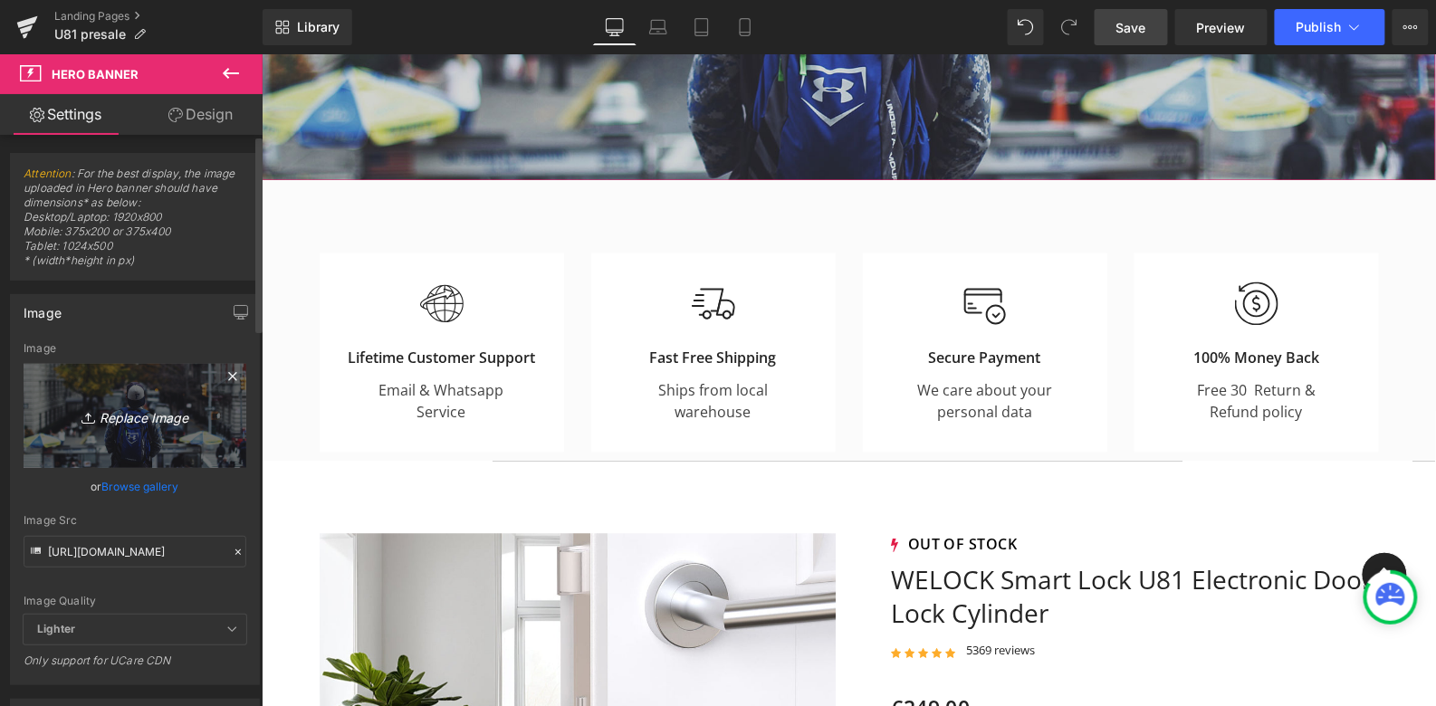
click at [152, 413] on icon "Replace Image" at bounding box center [134, 416] width 145 height 23
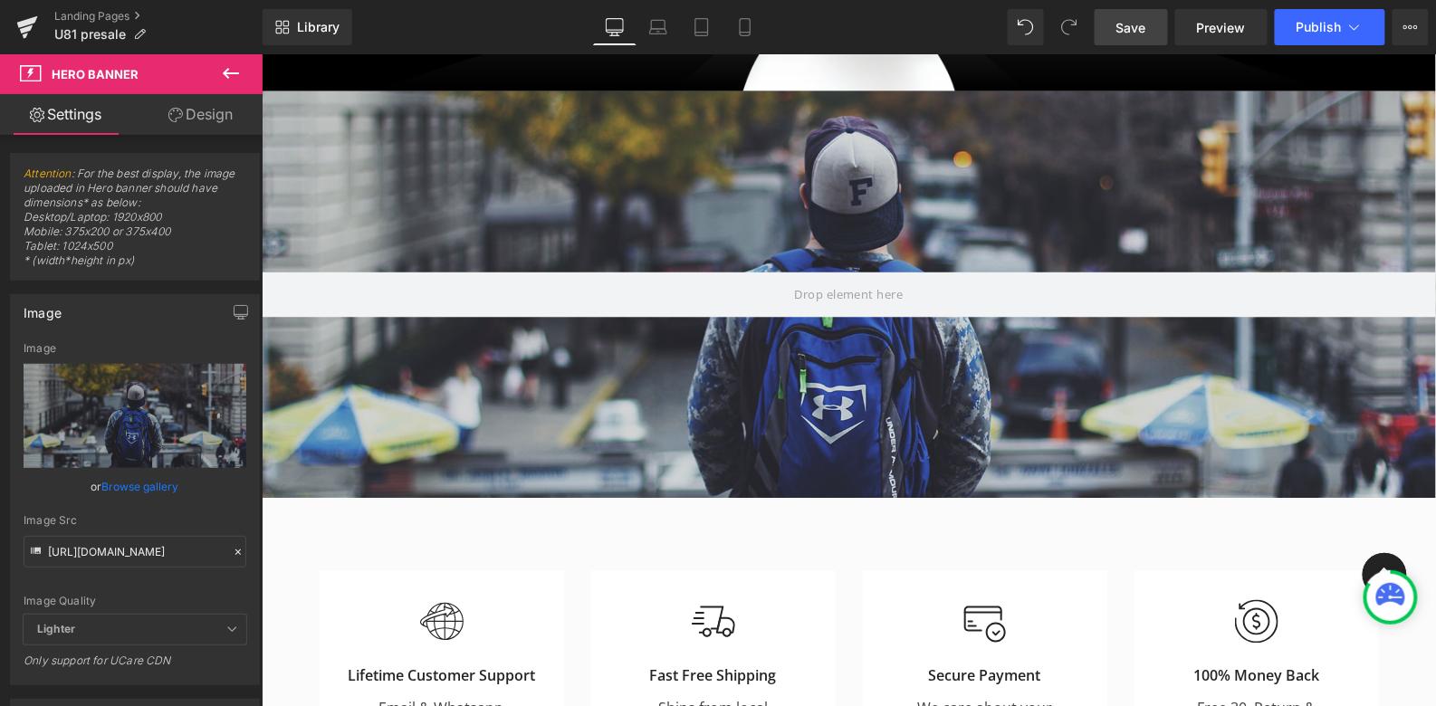
scroll to position [495, 0]
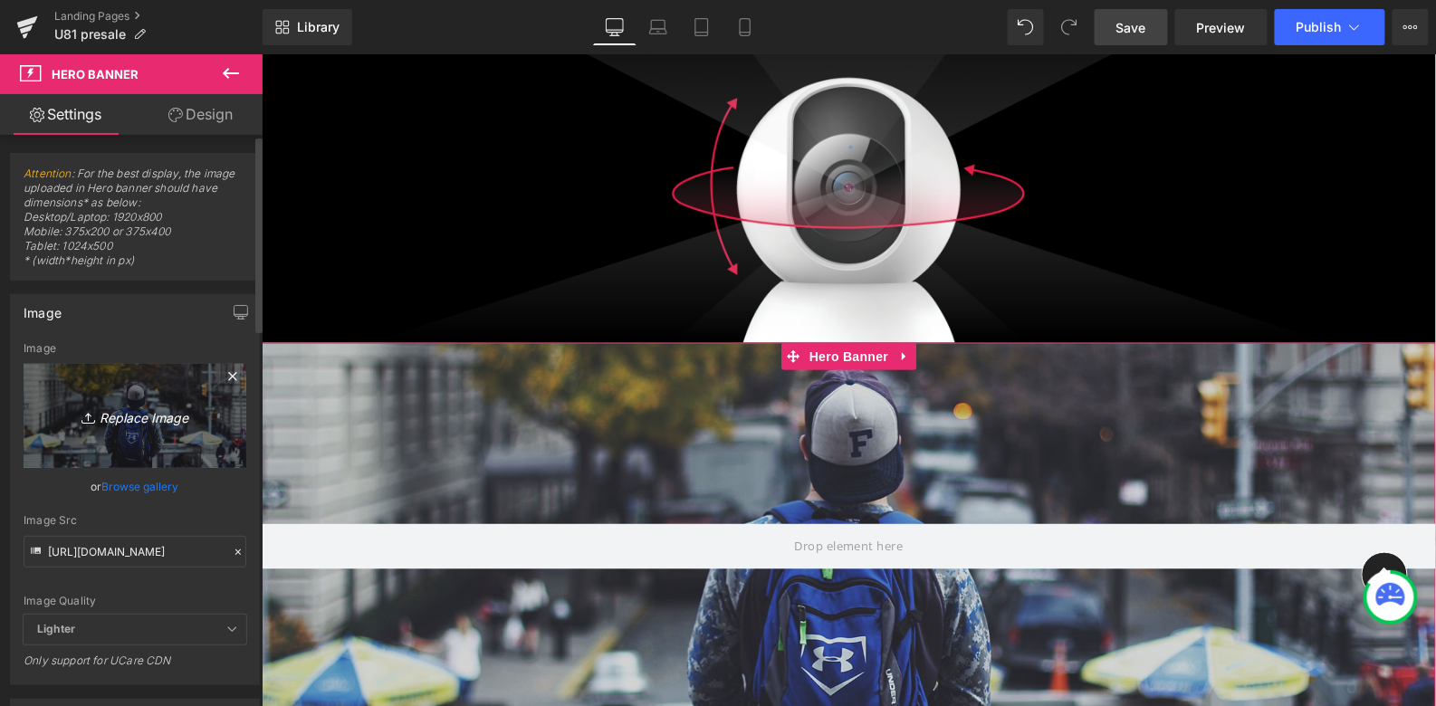
click at [127, 426] on icon "Replace Image" at bounding box center [134, 416] width 145 height 23
type input "C:\fakepath\画板 1.jpg"
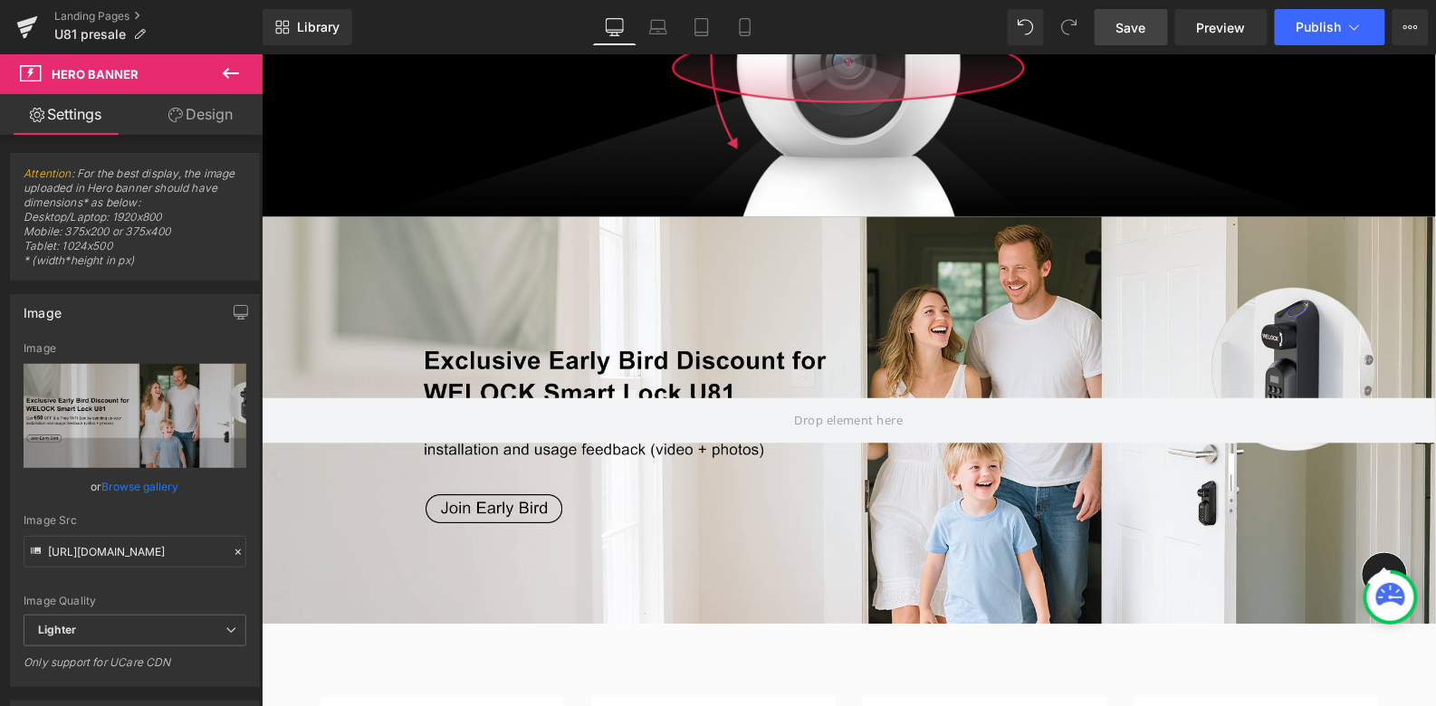
scroll to position [609, 0]
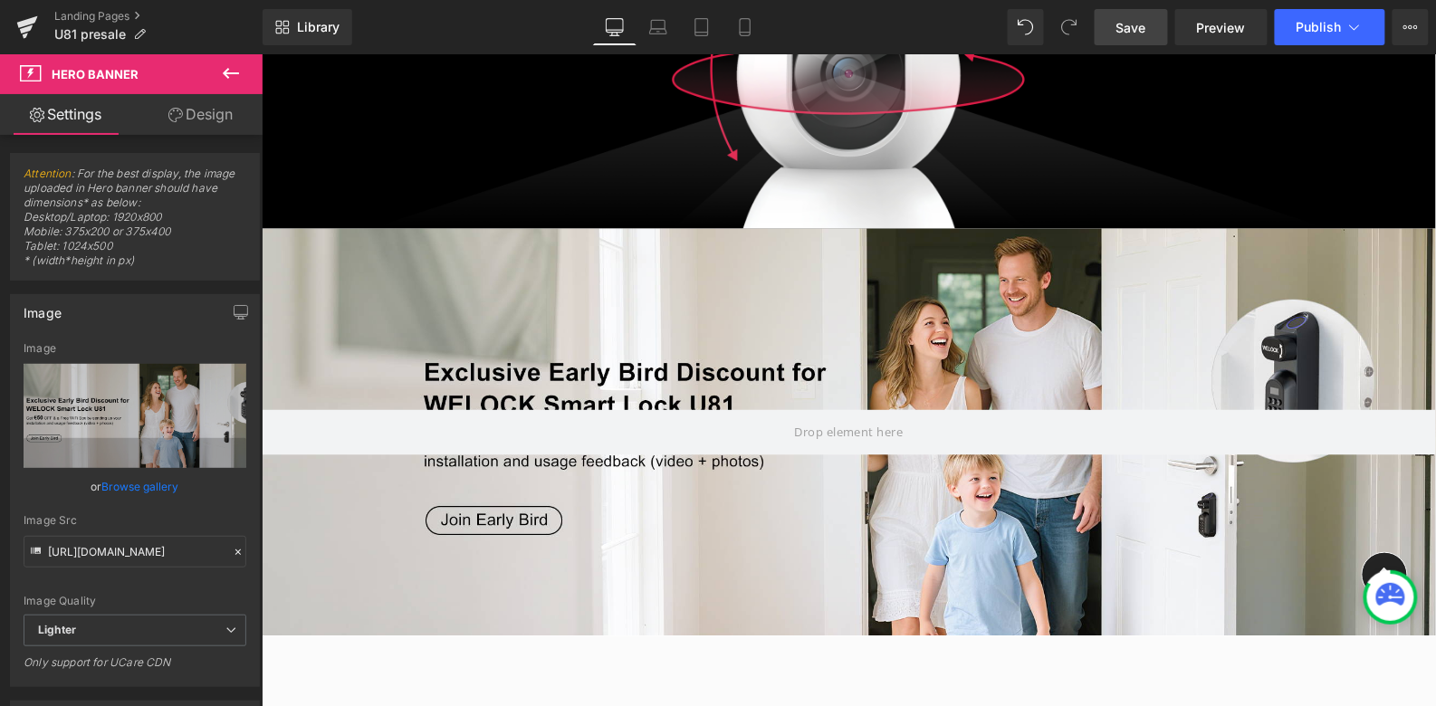
click at [1137, 27] on span "Save" at bounding box center [1131, 27] width 30 height 19
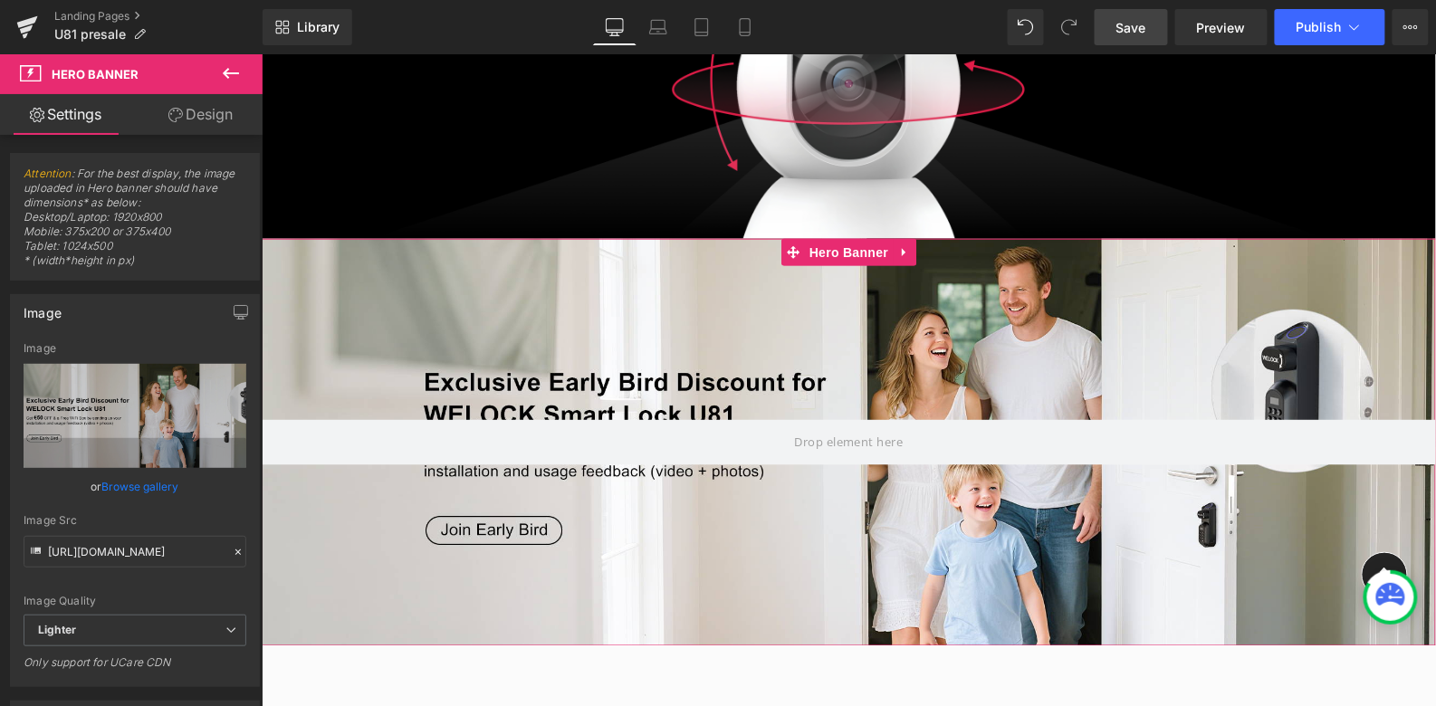
scroll to position [591, 0]
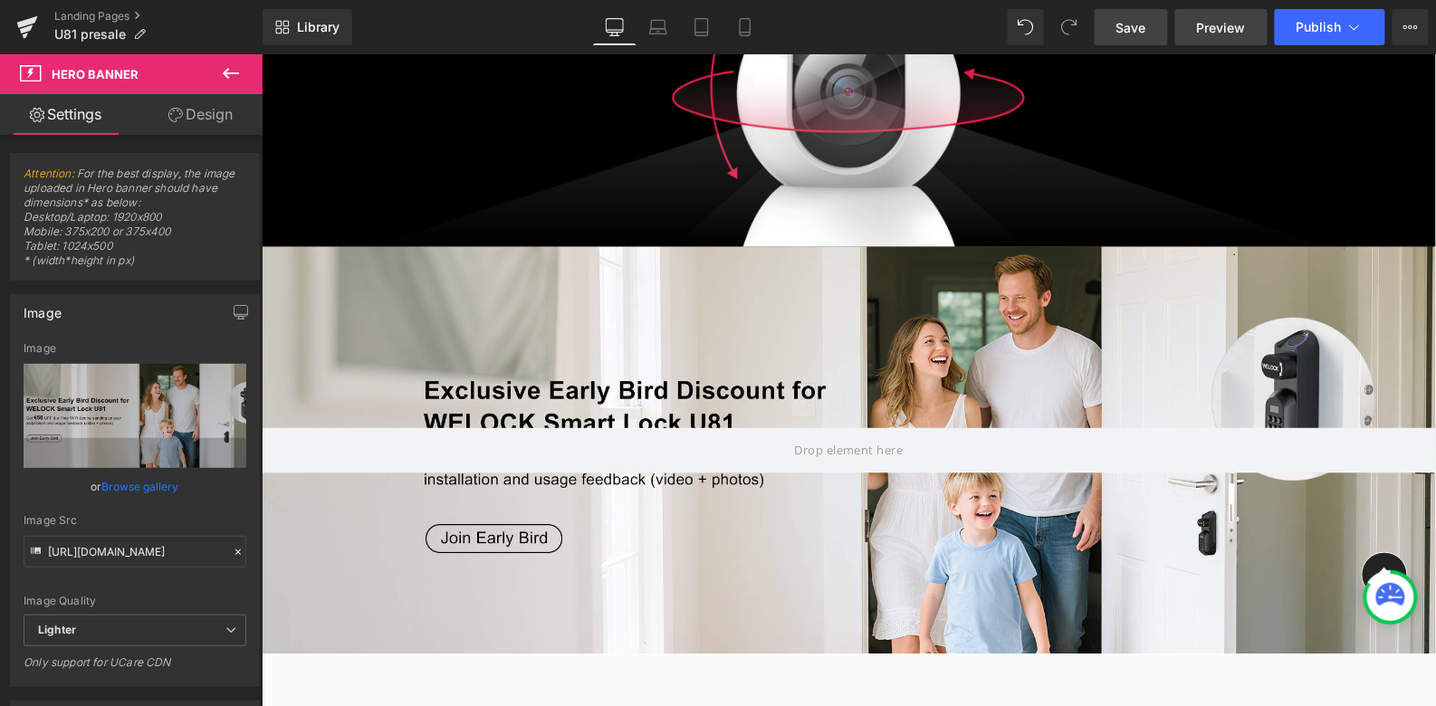
click at [1213, 29] on span "Preview" at bounding box center [1221, 27] width 49 height 19
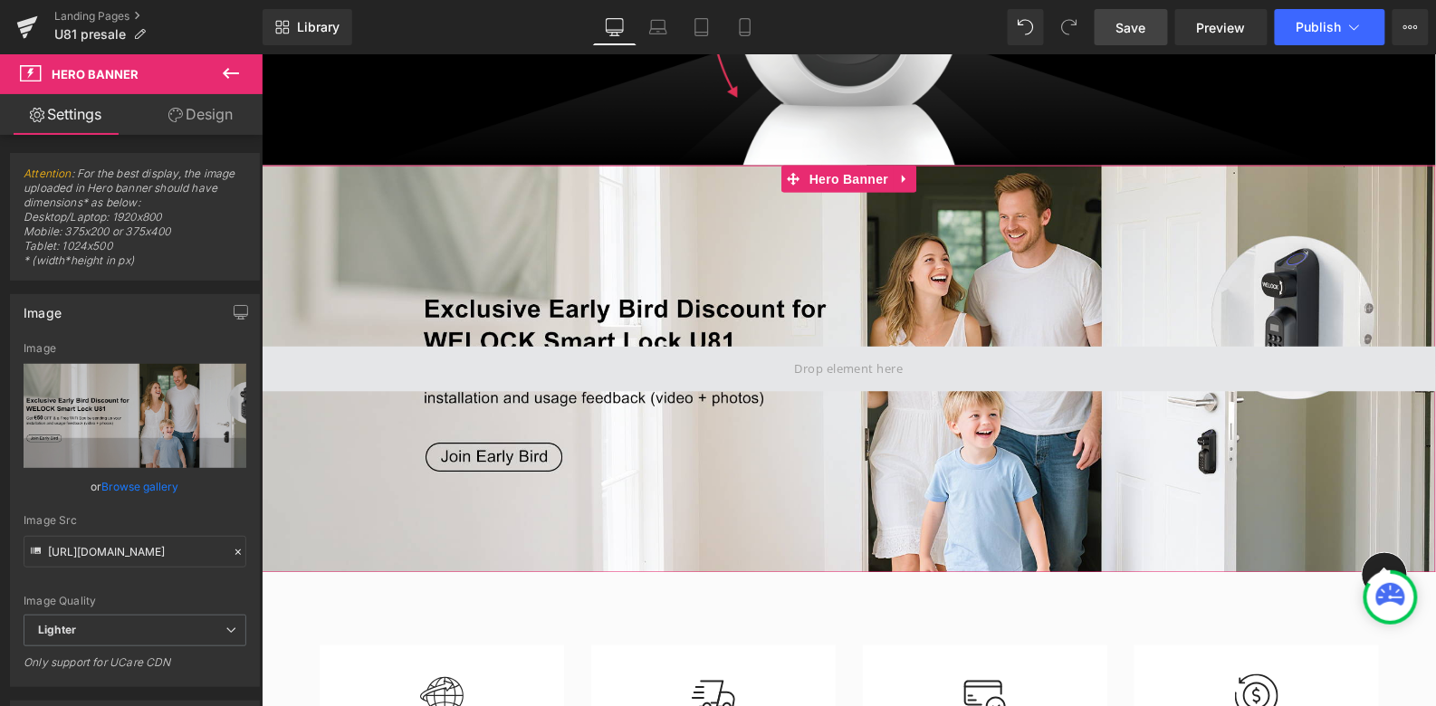
scroll to position [735, 0]
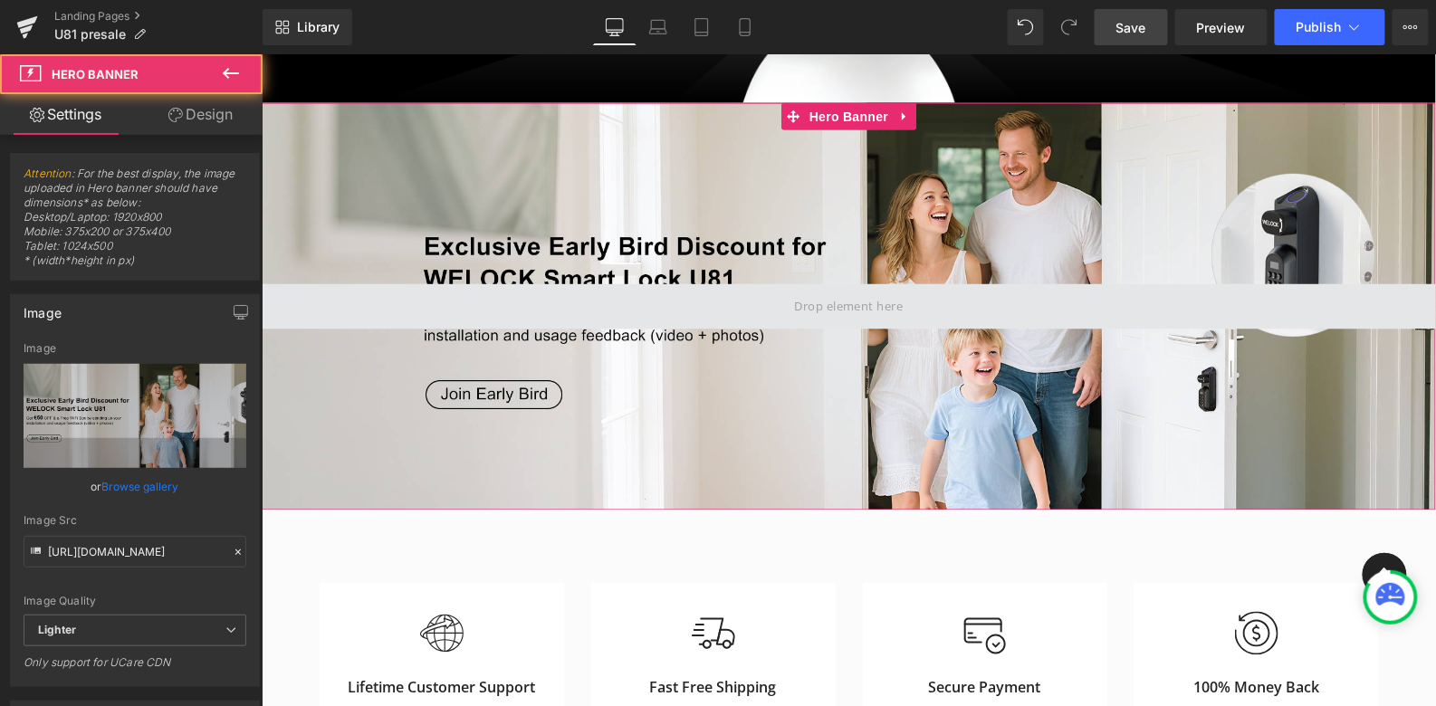
click at [784, 308] on span at bounding box center [848, 305] width 1174 height 45
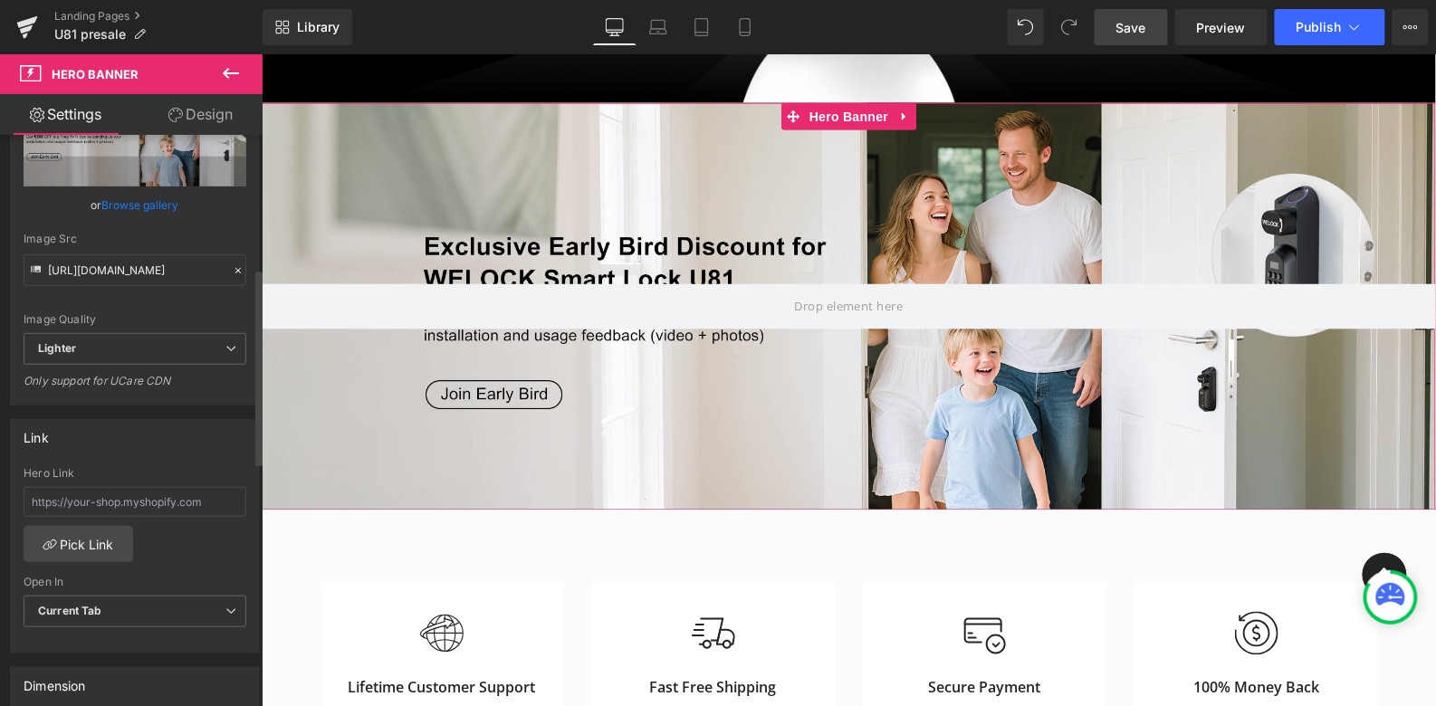
scroll to position [385, 0]
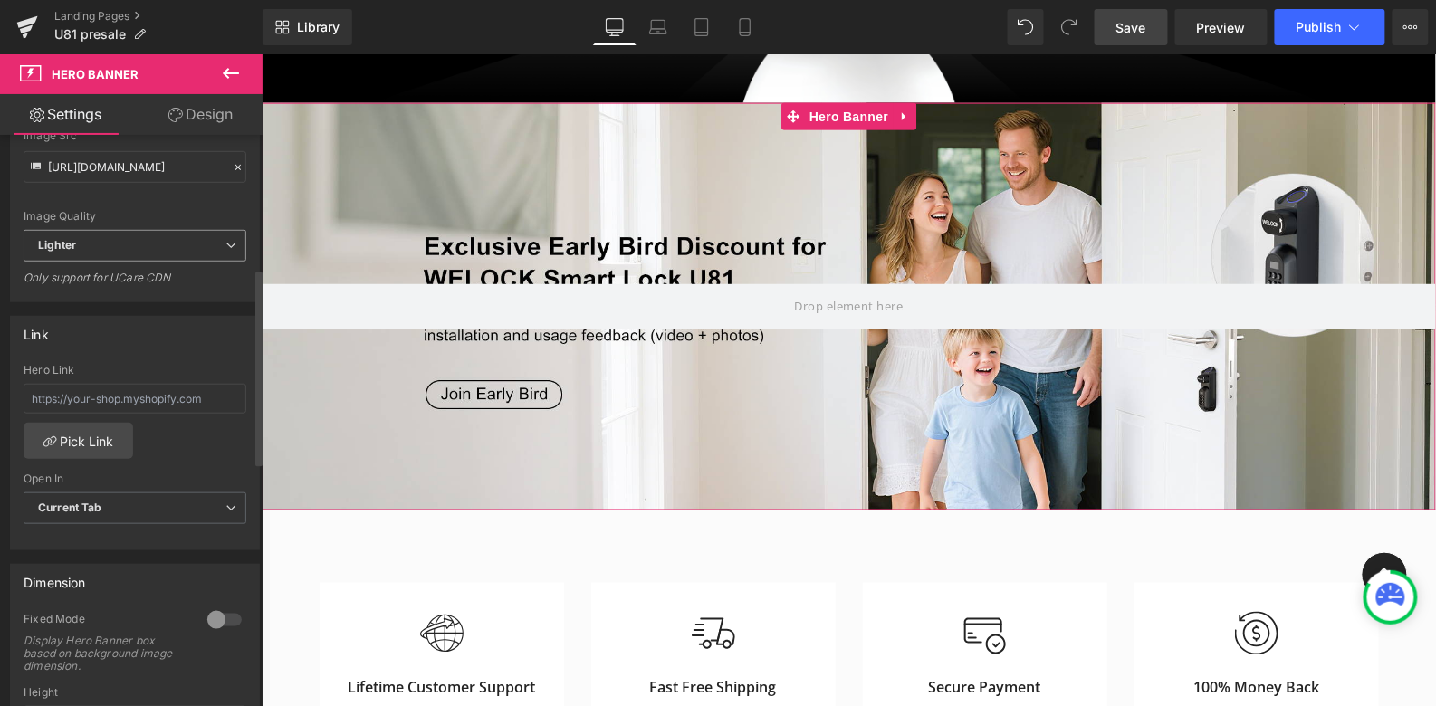
click at [194, 244] on span "Lighter" at bounding box center [135, 246] width 223 height 32
click at [192, 342] on div "Link" at bounding box center [131, 334] width 241 height 34
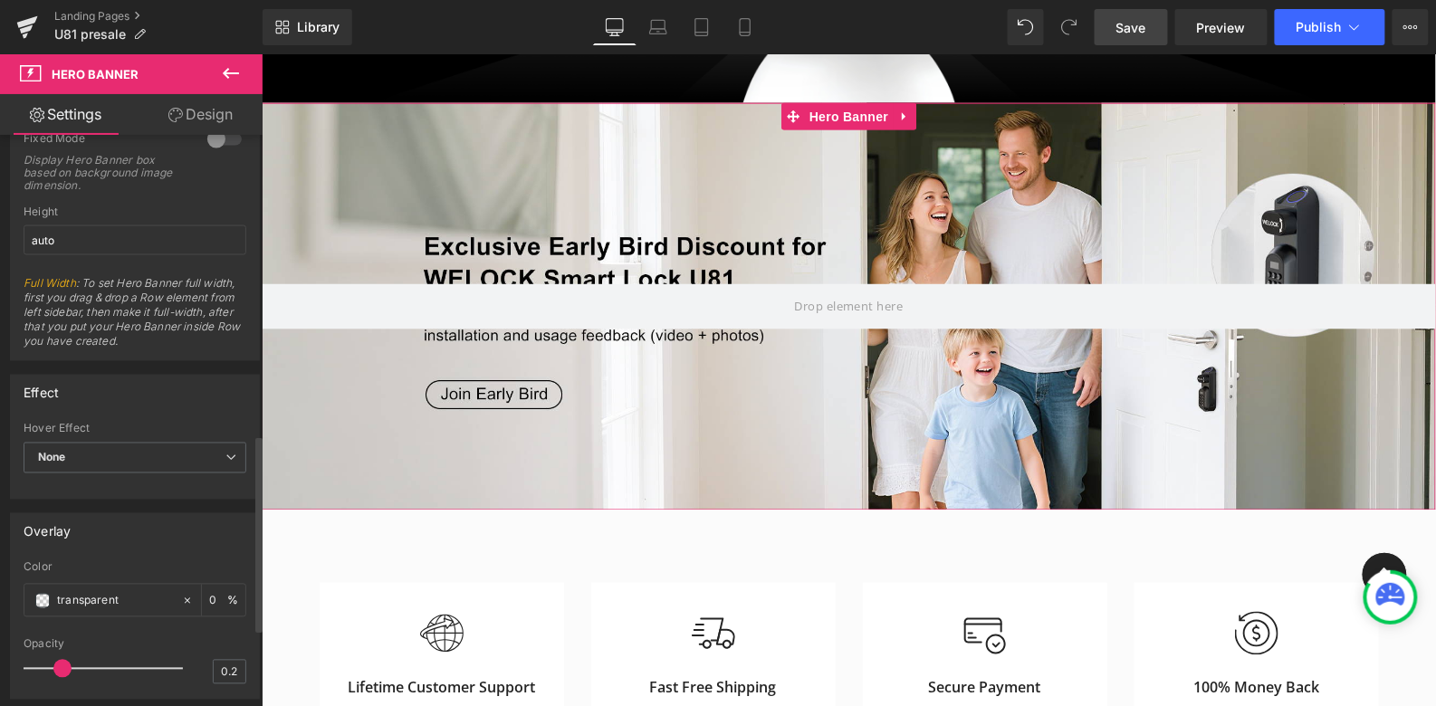
scroll to position [1089, 0]
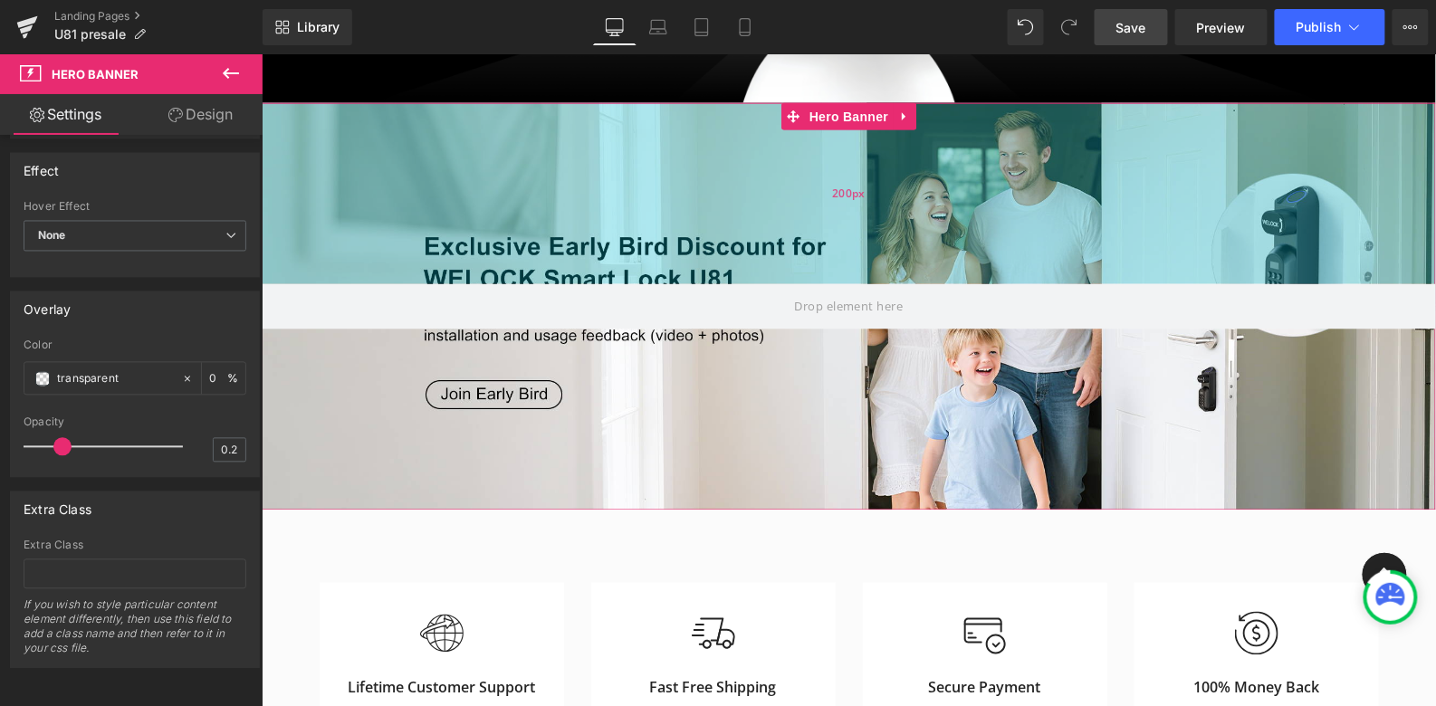
click at [936, 173] on div "200px" at bounding box center [848, 192] width 1174 height 181
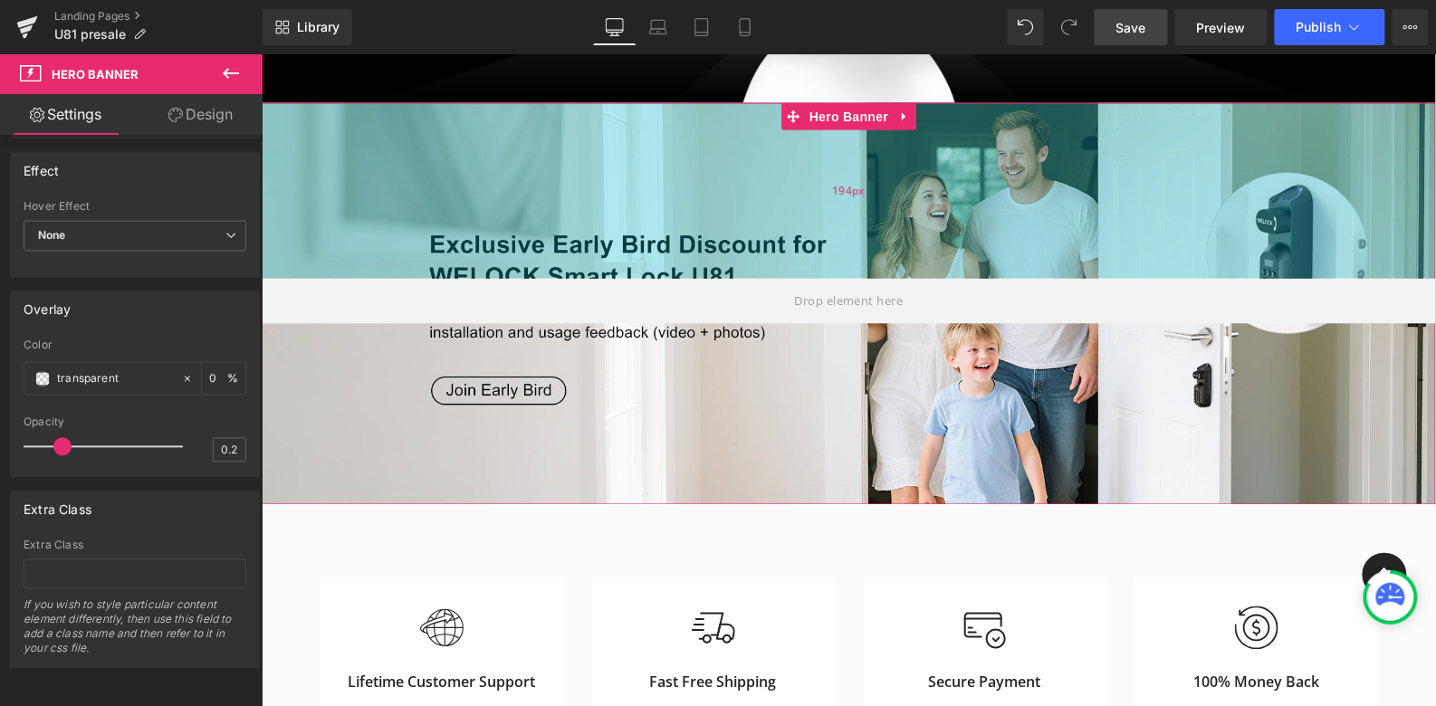
drag, startPoint x: 904, startPoint y: 281, endPoint x: 891, endPoint y: 275, distance: 14.6
click at [891, 275] on div "194px" at bounding box center [848, 190] width 1174 height 176
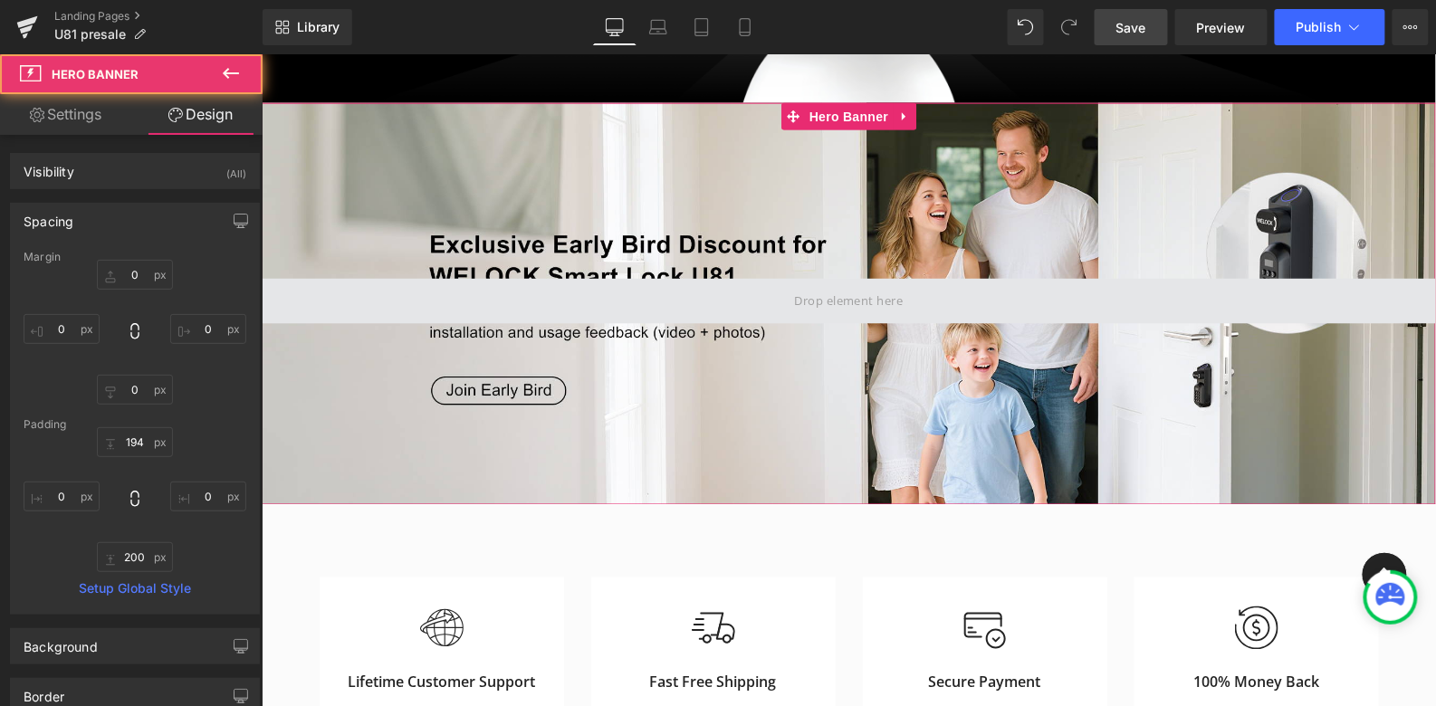
click at [893, 298] on span at bounding box center [848, 300] width 121 height 28
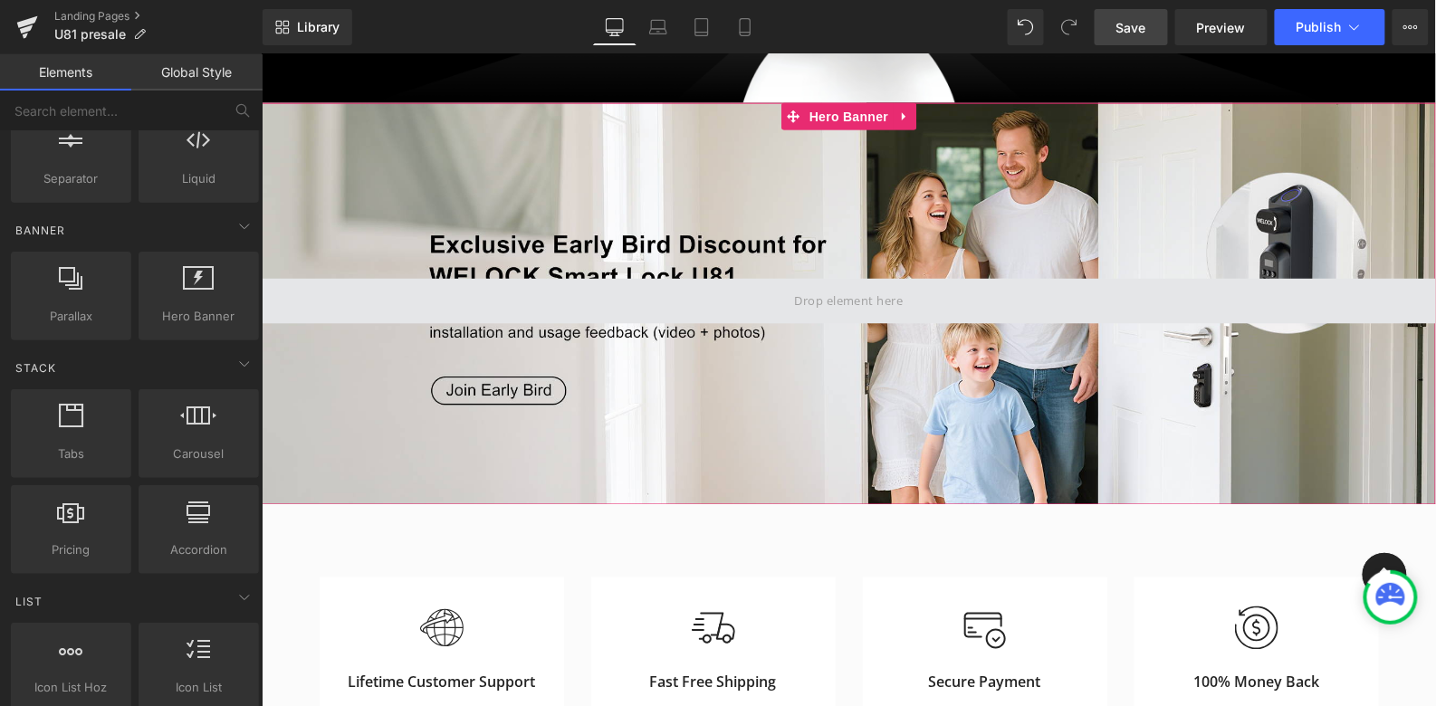
click at [440, 301] on span at bounding box center [848, 300] width 1174 height 45
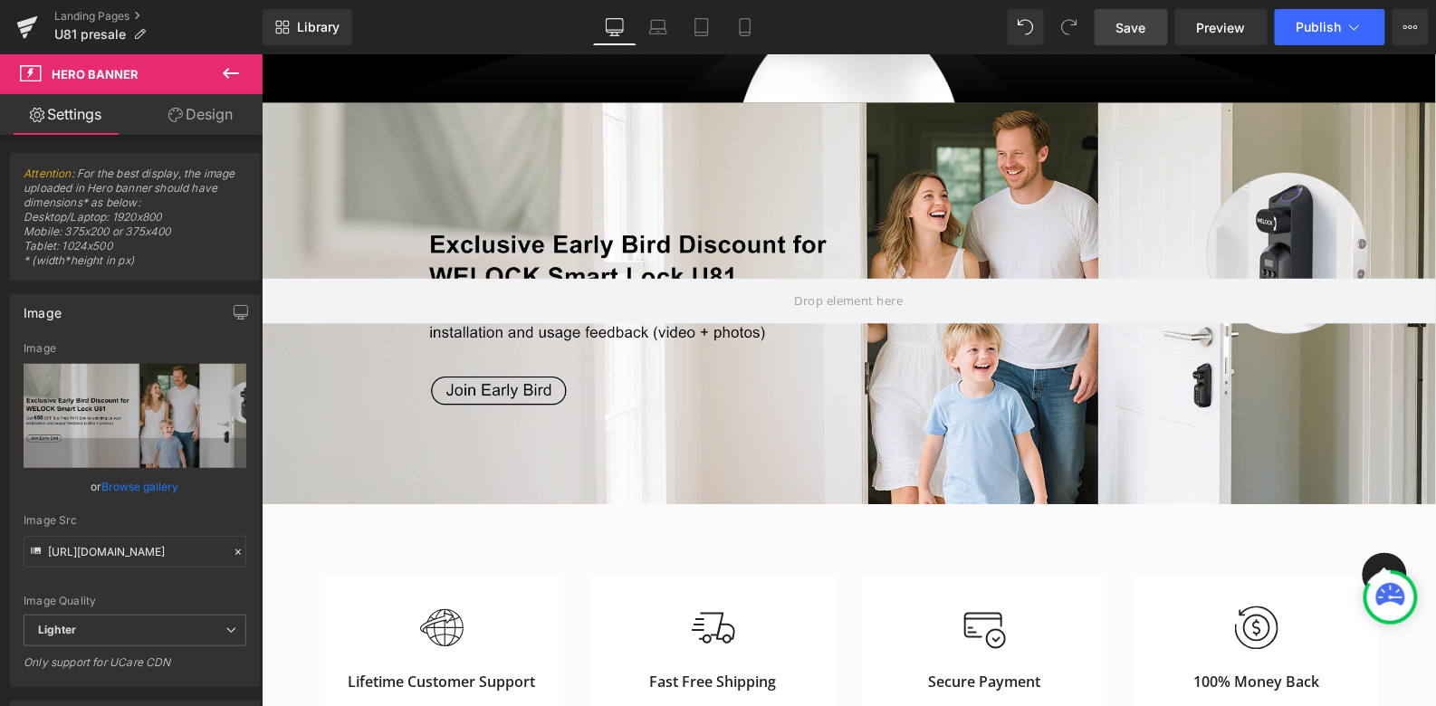
click at [1136, 29] on span "Save" at bounding box center [1131, 27] width 30 height 19
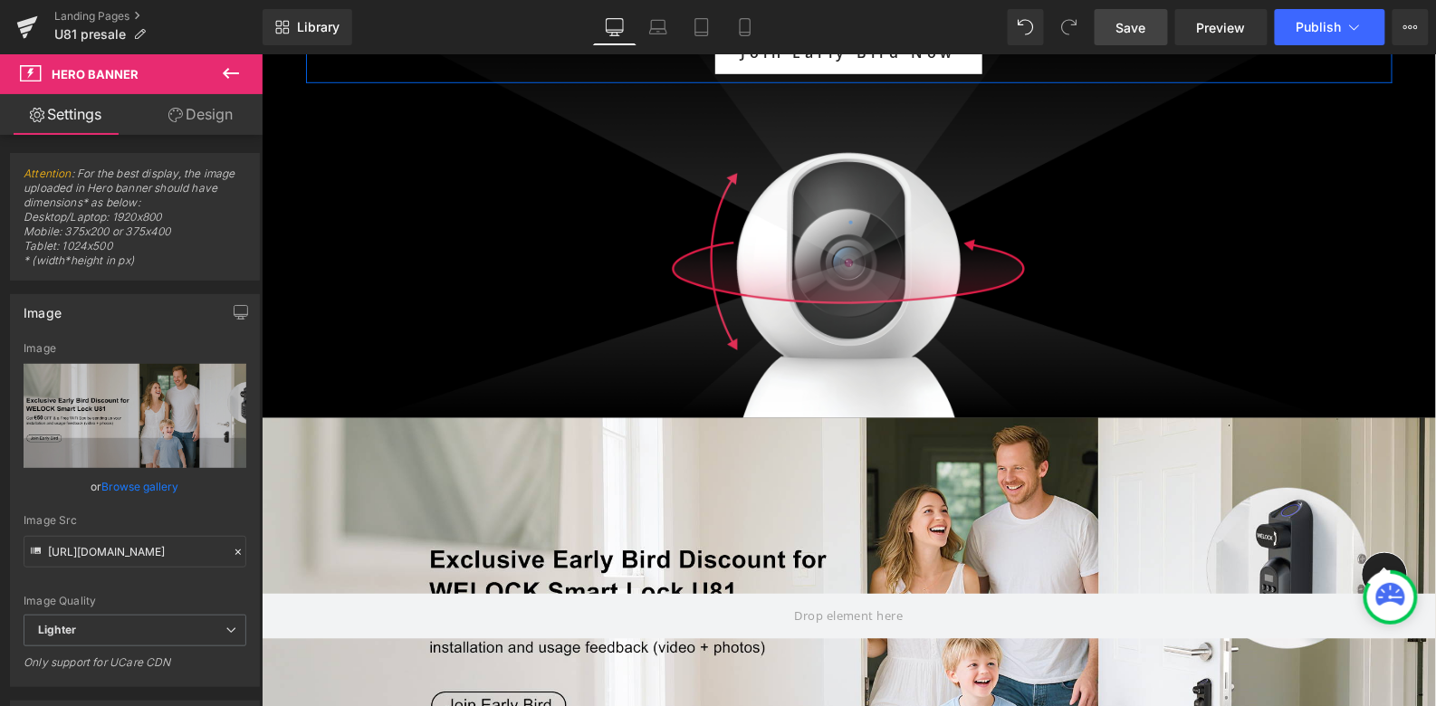
scroll to position [521, 0]
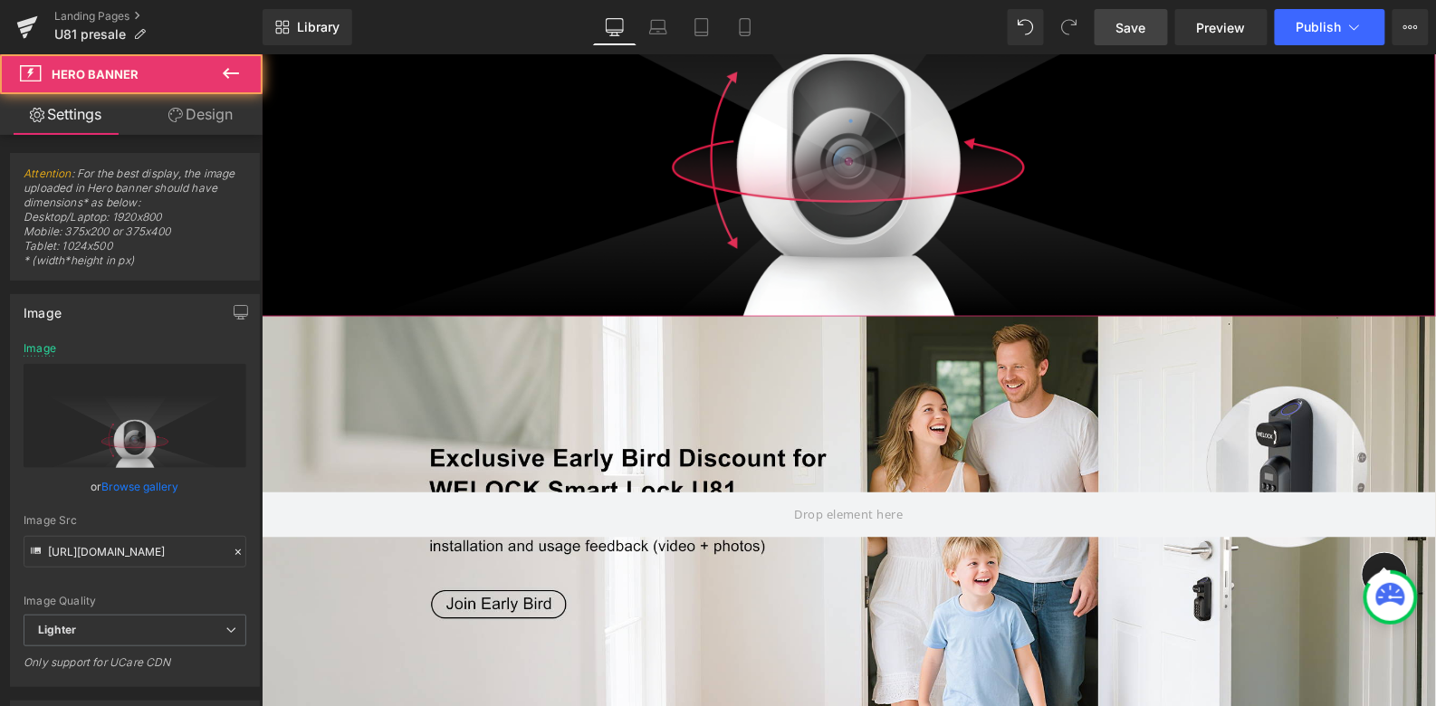
click at [762, 197] on div at bounding box center [848, 2] width 1174 height 627
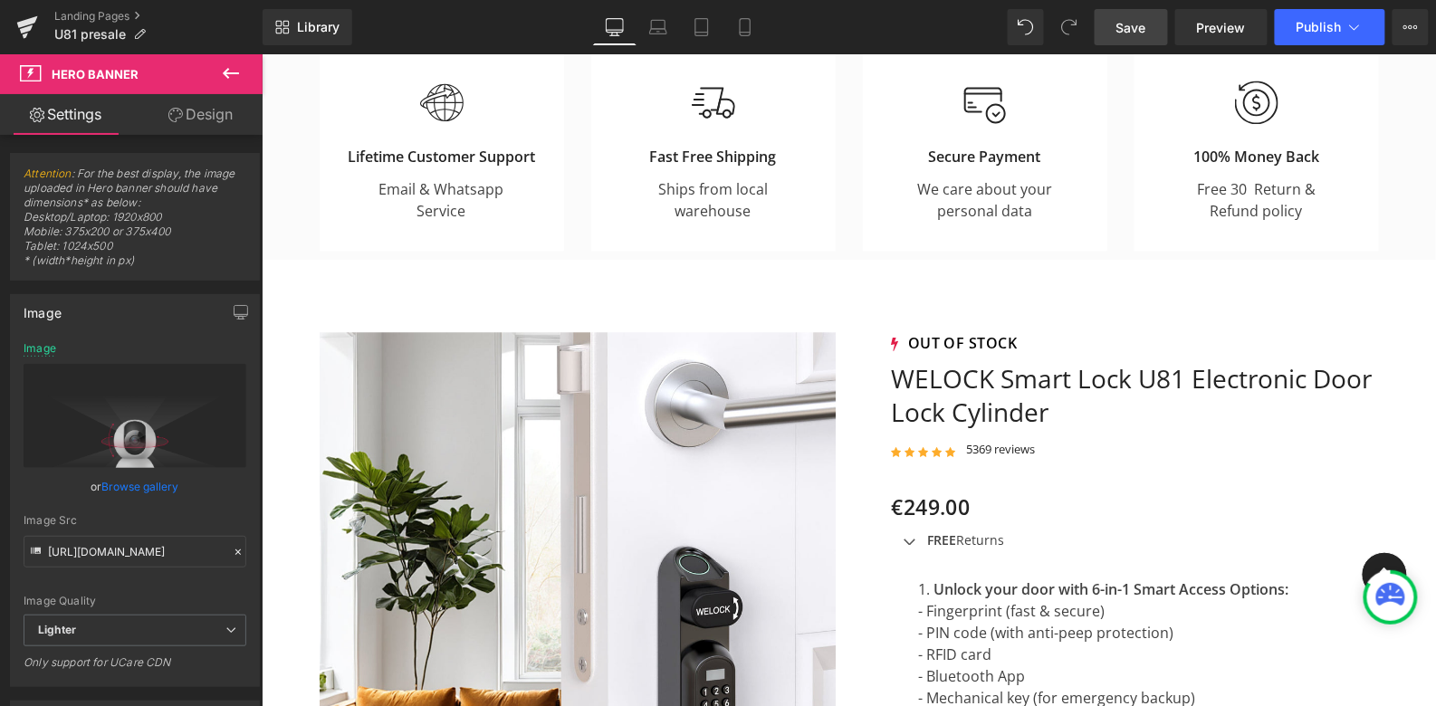
scroll to position [1558, 0]
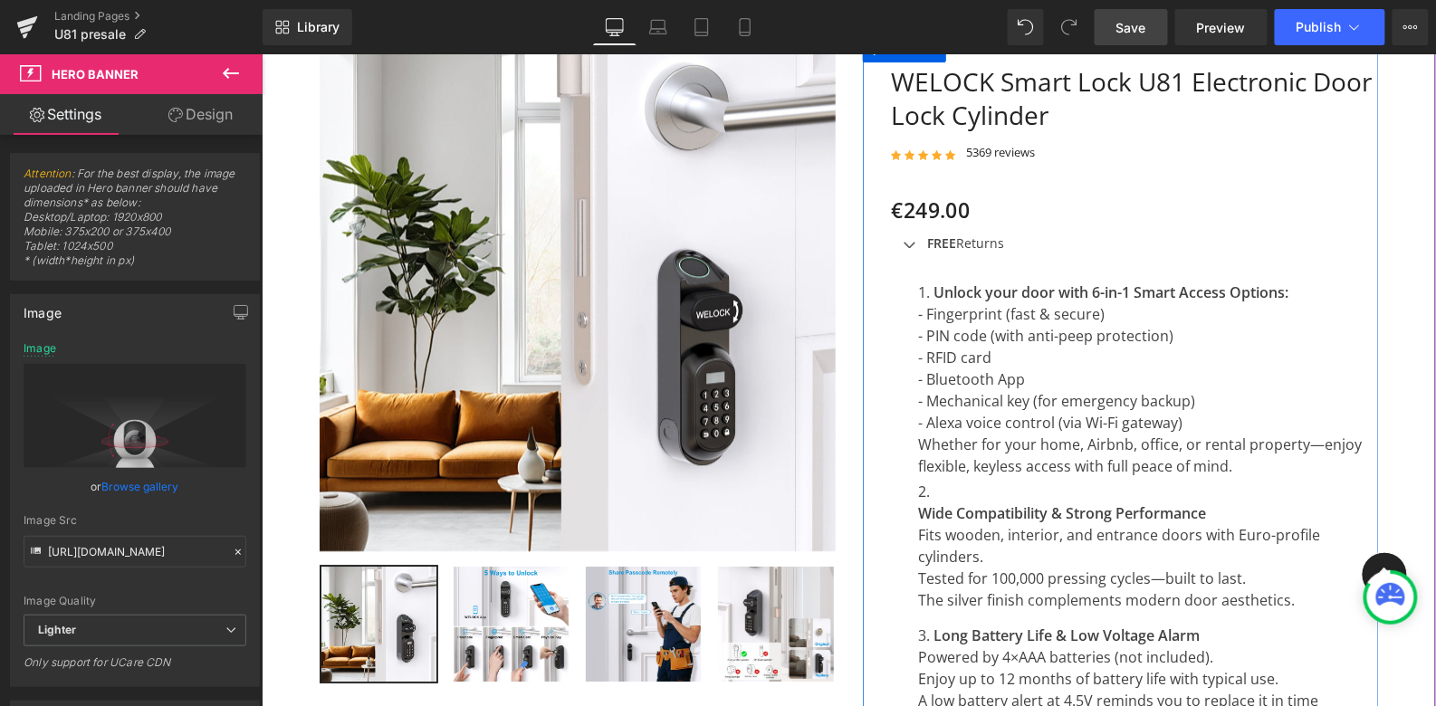
click at [1114, 343] on li "Unlock your door with 6-in-1 Smart Access Options: - Fingerprint (fast & secure…" at bounding box center [1148, 379] width 460 height 196
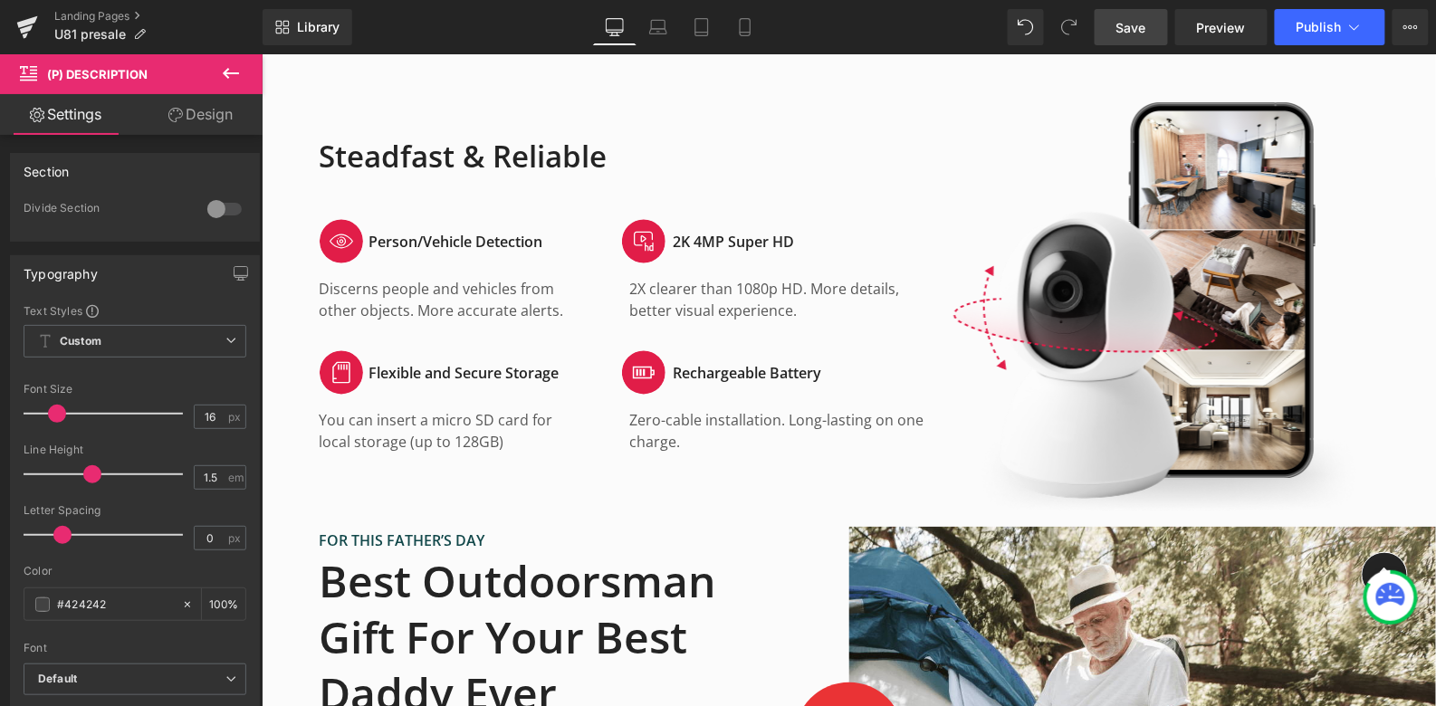
scroll to position [4094, 0]
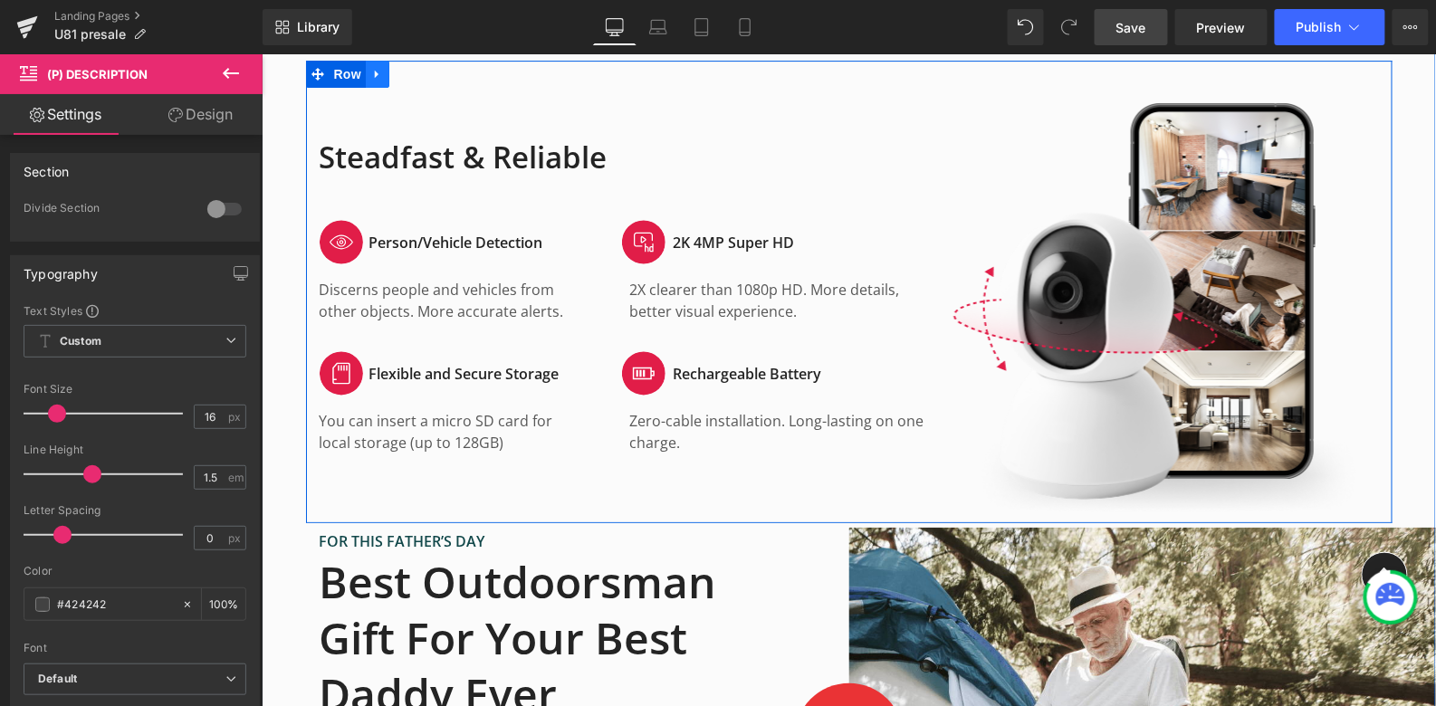
click at [372, 79] on icon at bounding box center [376, 73] width 13 height 14
click at [428, 67] on icon at bounding box center [423, 73] width 13 height 13
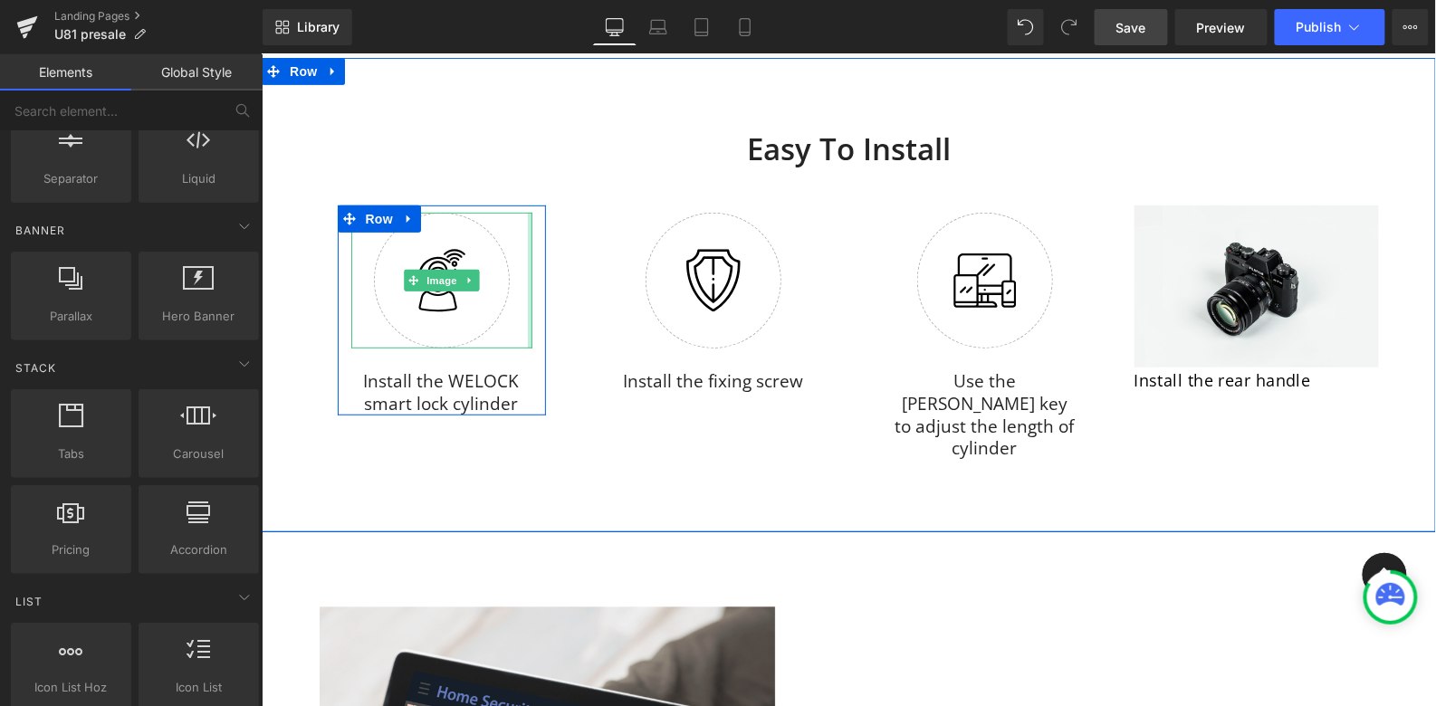
scroll to position [4952, 0]
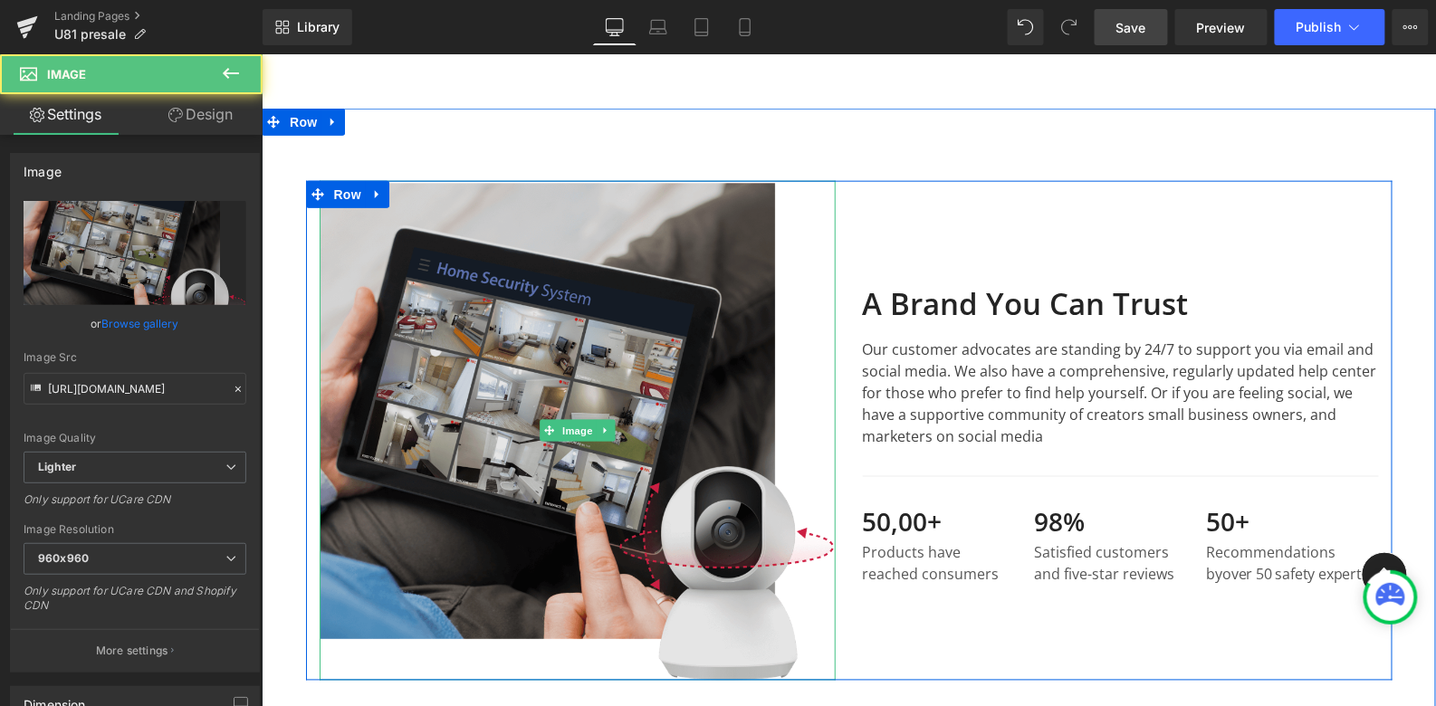
click at [549, 271] on img at bounding box center [577, 430] width 516 height 500
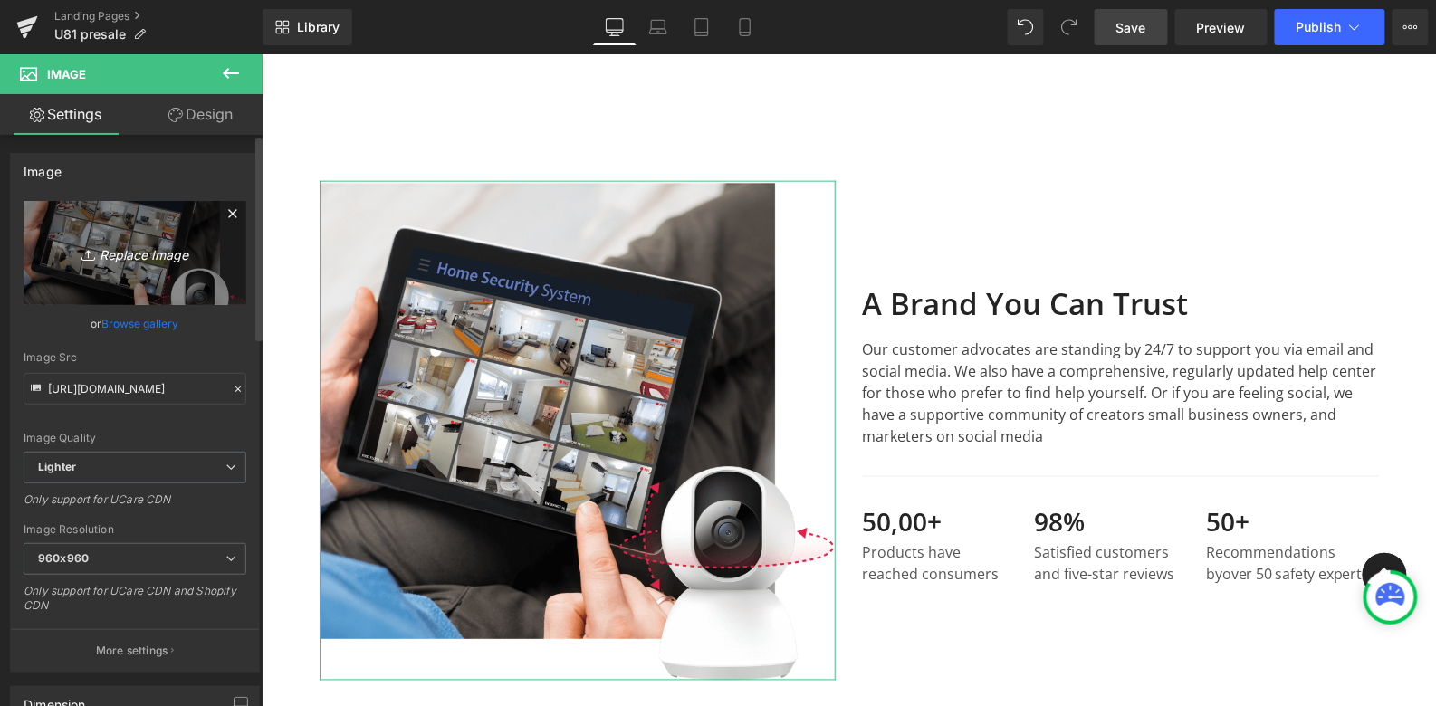
click at [136, 246] on icon "Replace Image" at bounding box center [134, 253] width 145 height 23
type input "C:\fakepath\画板 6.jpg"
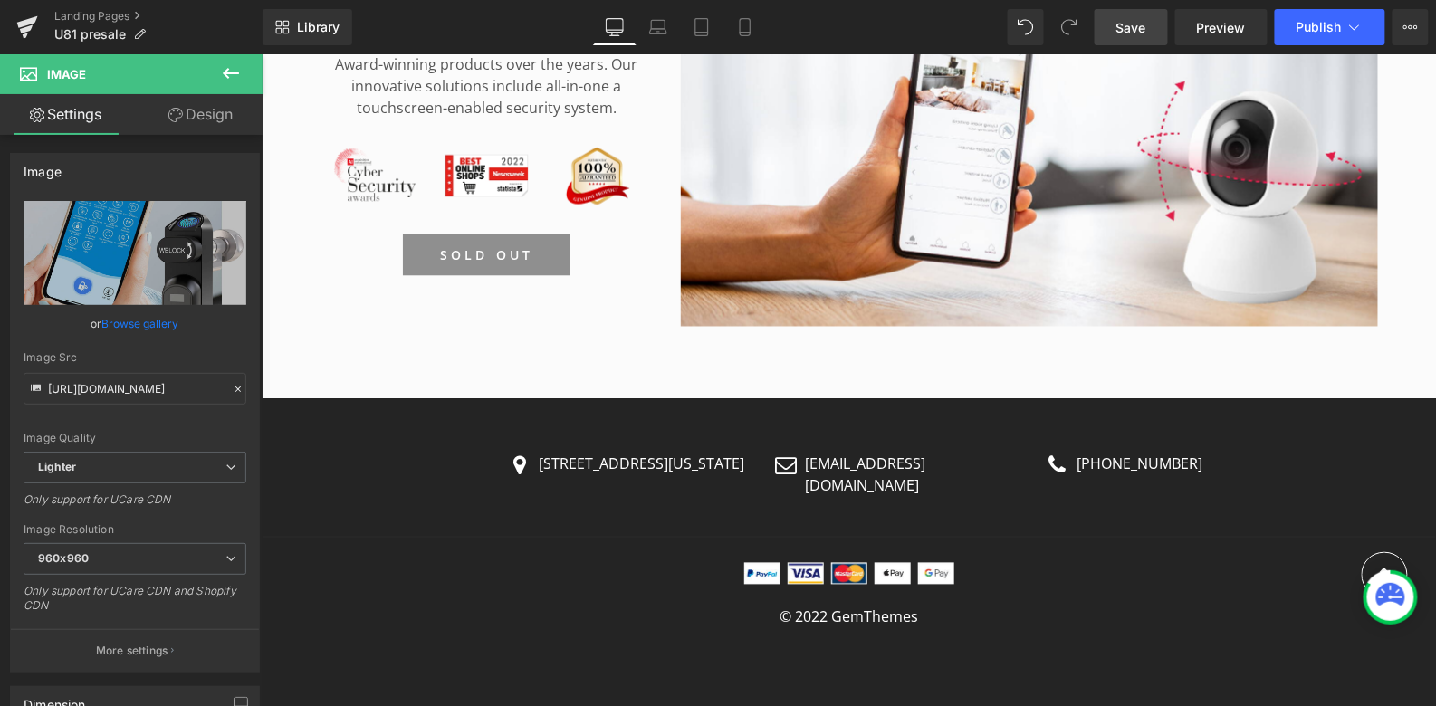
scroll to position [7085, 0]
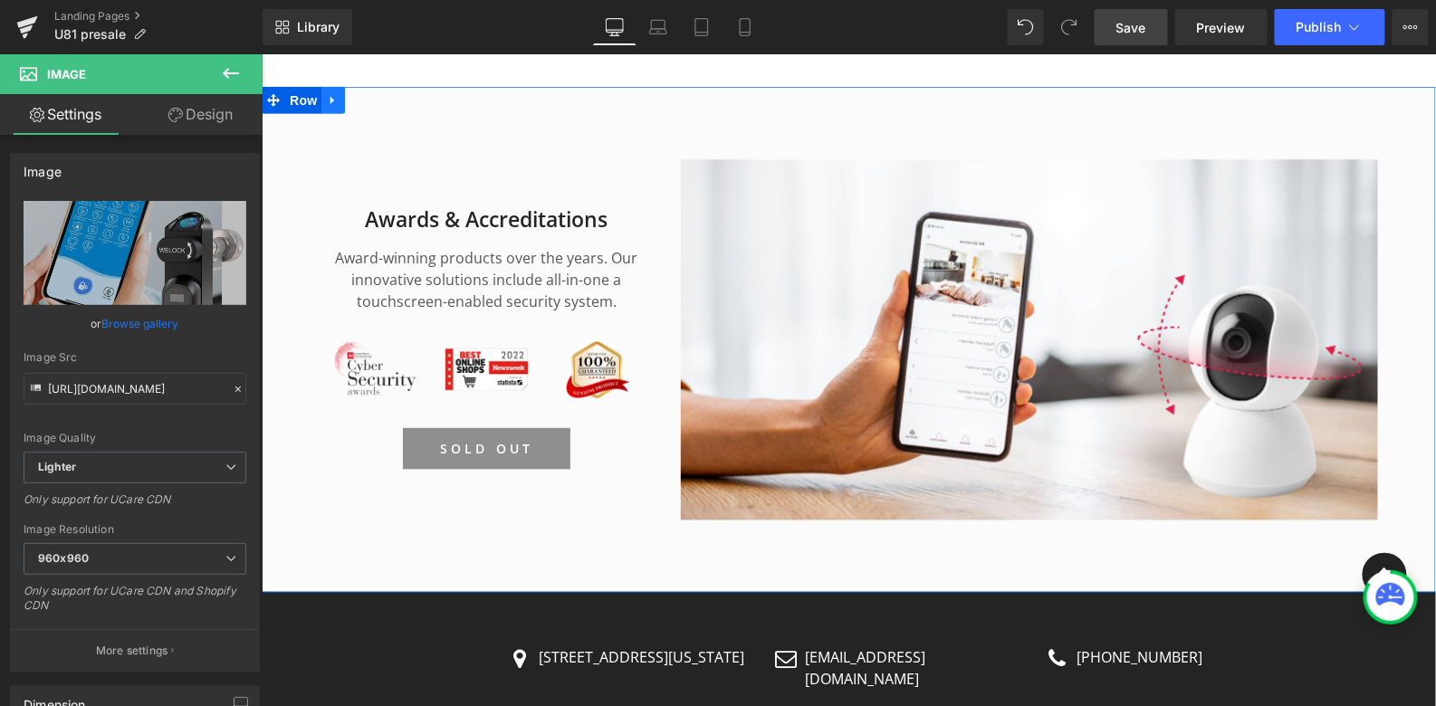
click at [333, 86] on link at bounding box center [332, 99] width 24 height 27
click at [382, 86] on link at bounding box center [380, 99] width 24 height 27
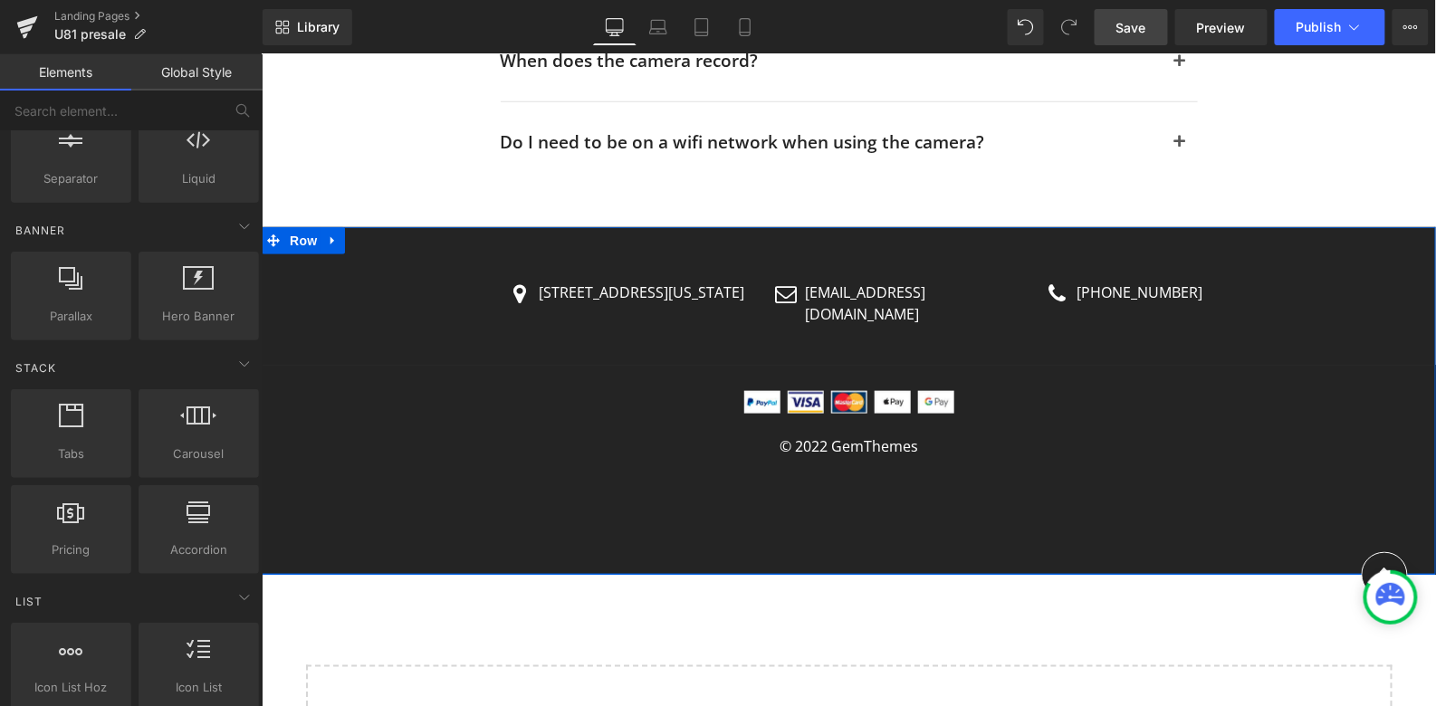
scroll to position [7056, 0]
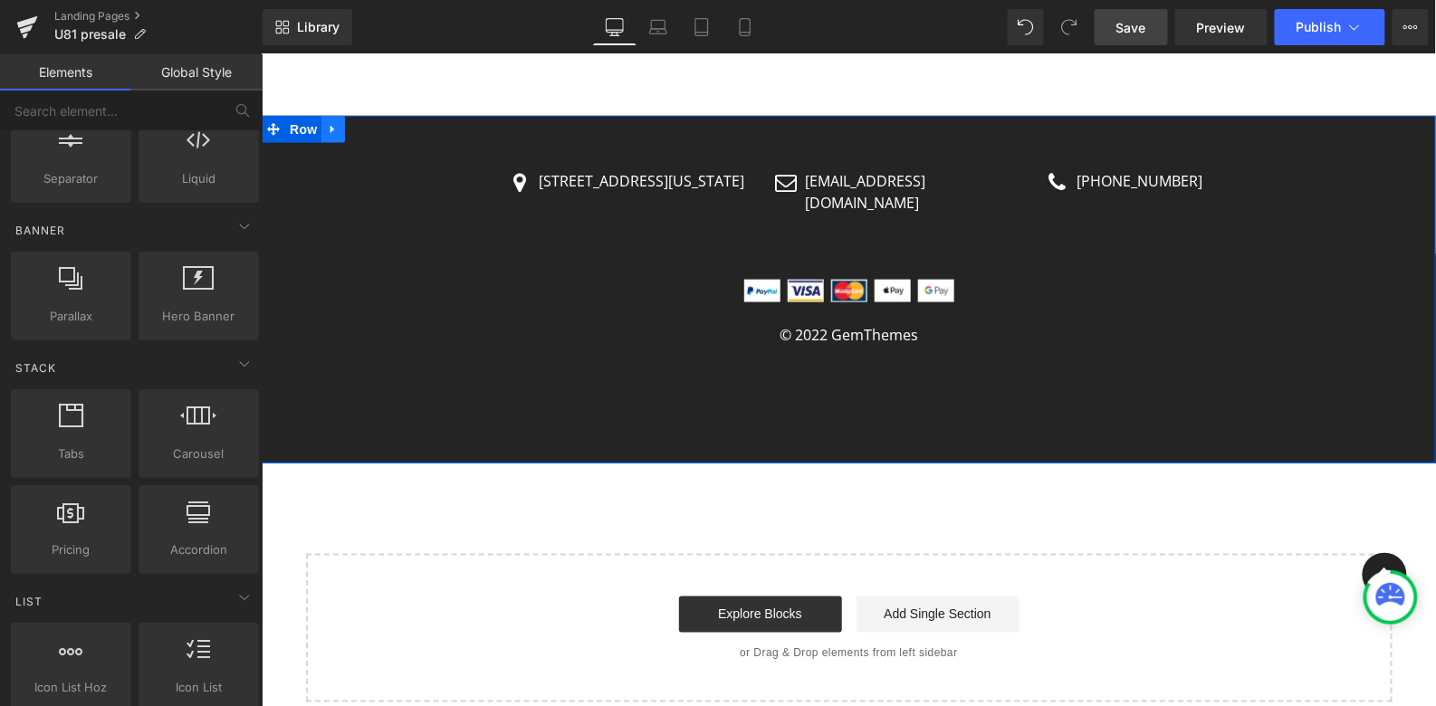
click at [337, 122] on icon at bounding box center [332, 129] width 13 height 14
click at [380, 122] on icon at bounding box center [379, 128] width 13 height 13
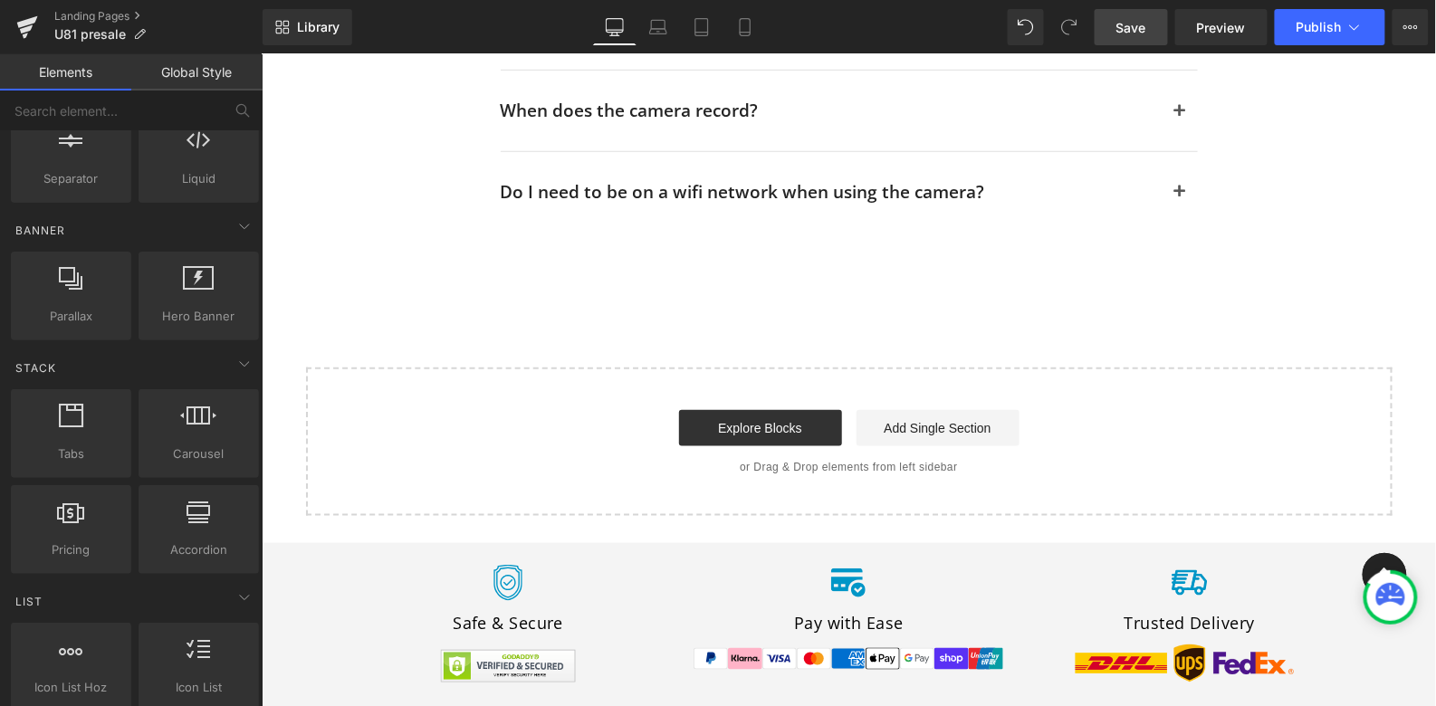
scroll to position [6892, 0]
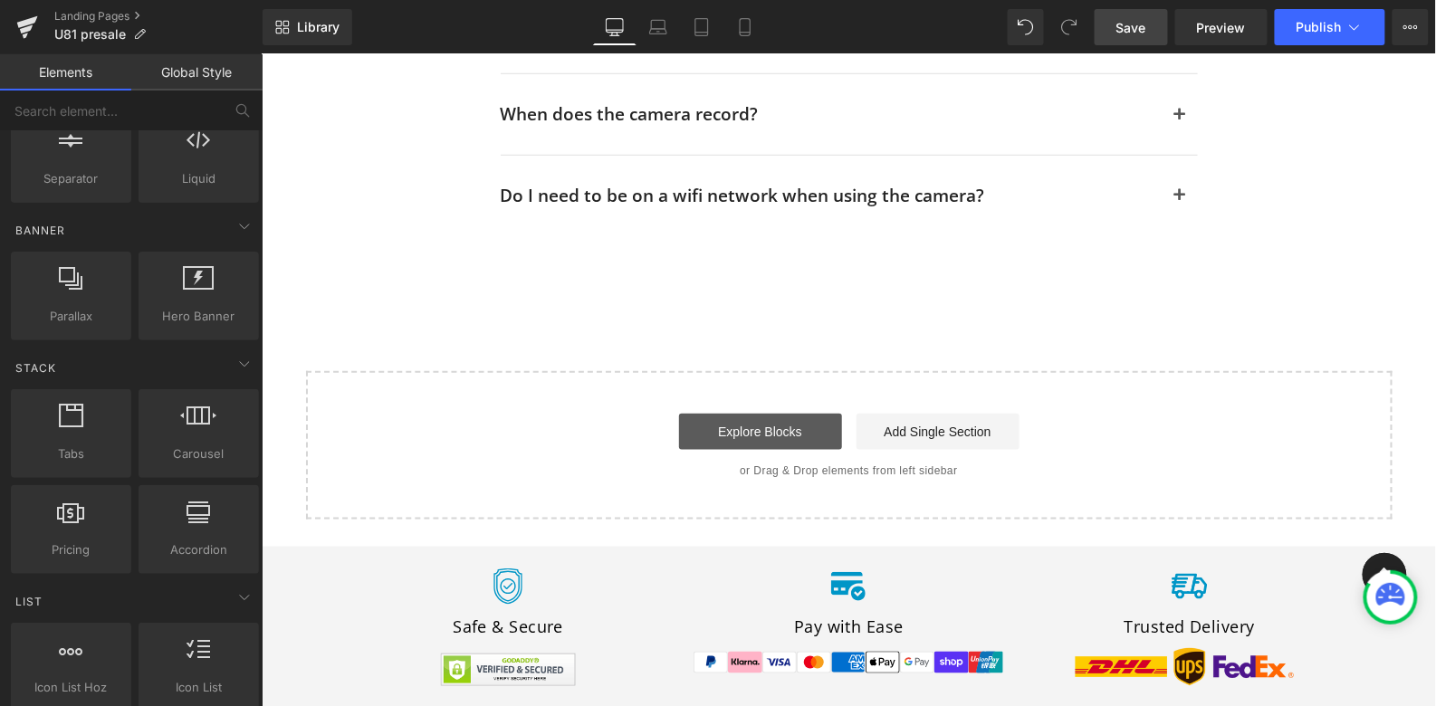
click at [725, 413] on link "Explore Blocks" at bounding box center [759, 431] width 163 height 36
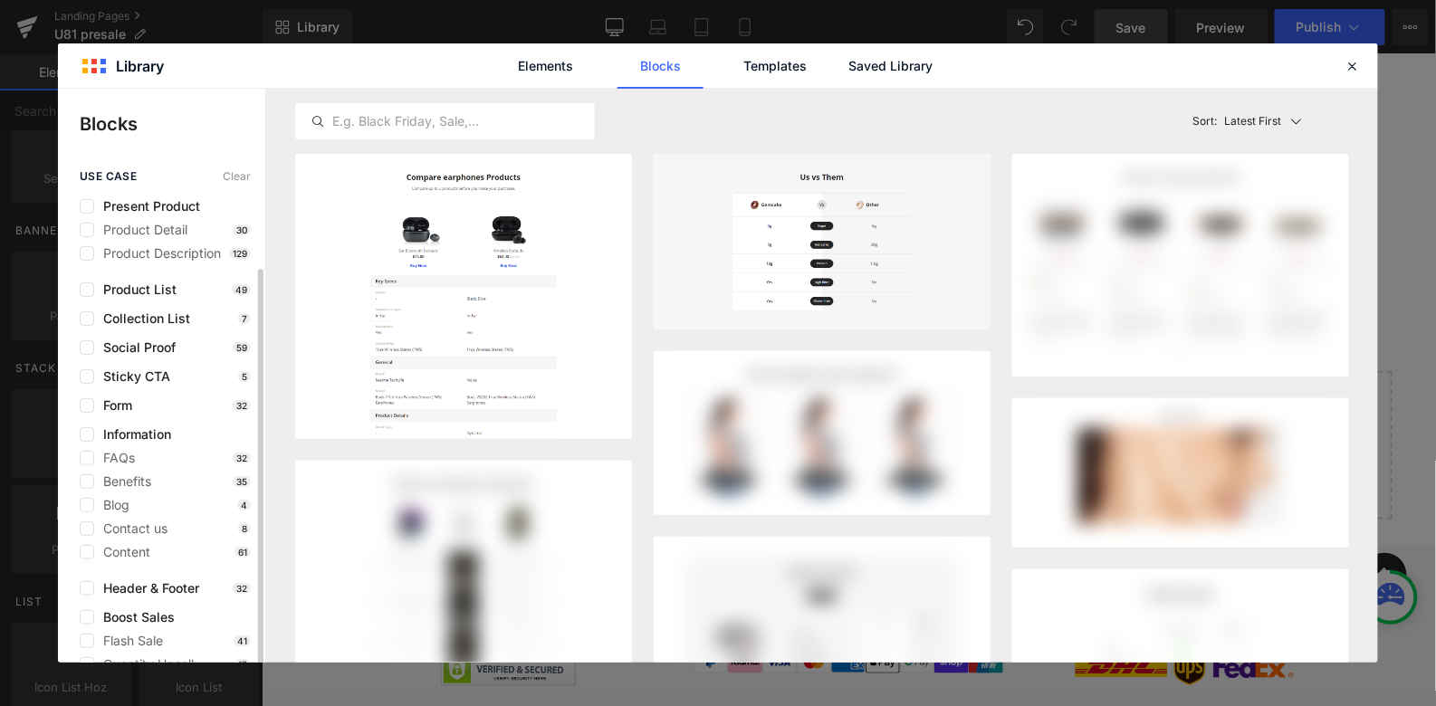
scroll to position [101, 0]
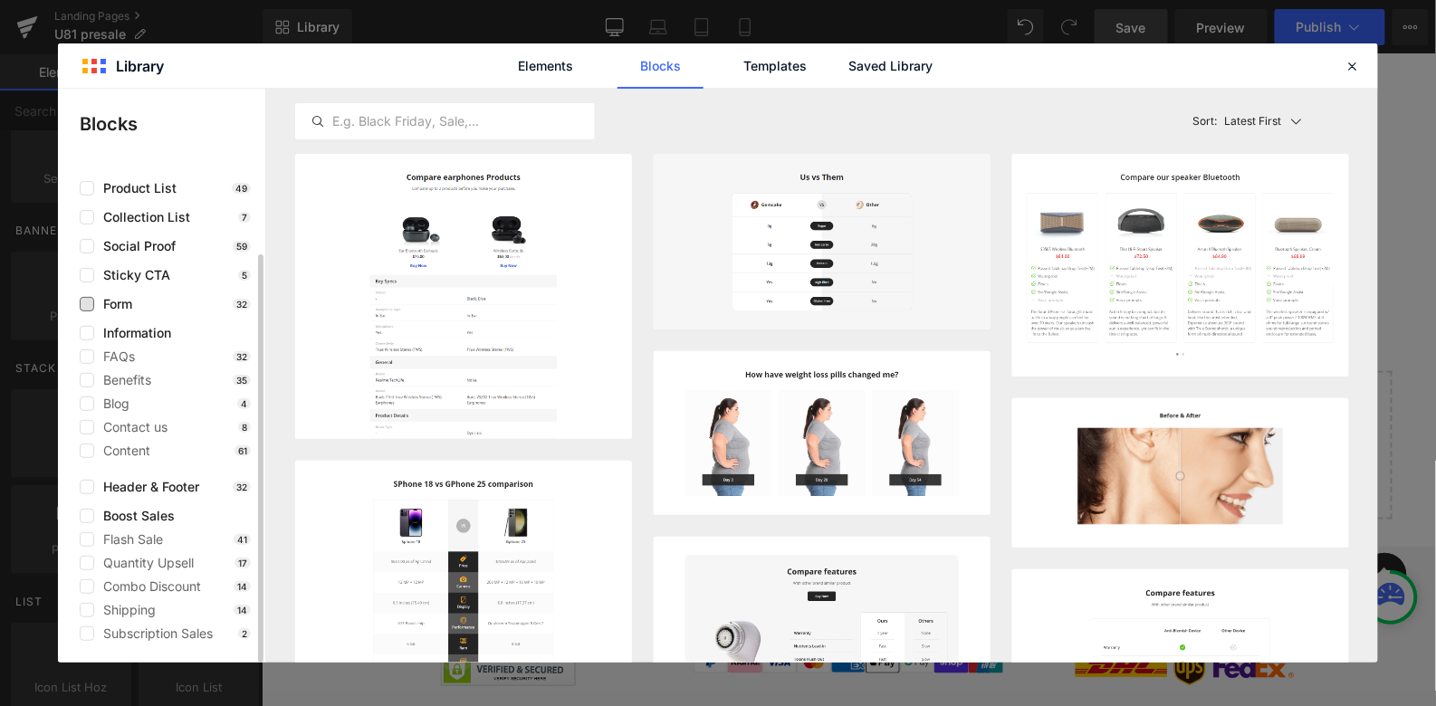
click at [124, 308] on span "Form" at bounding box center [113, 304] width 38 height 14
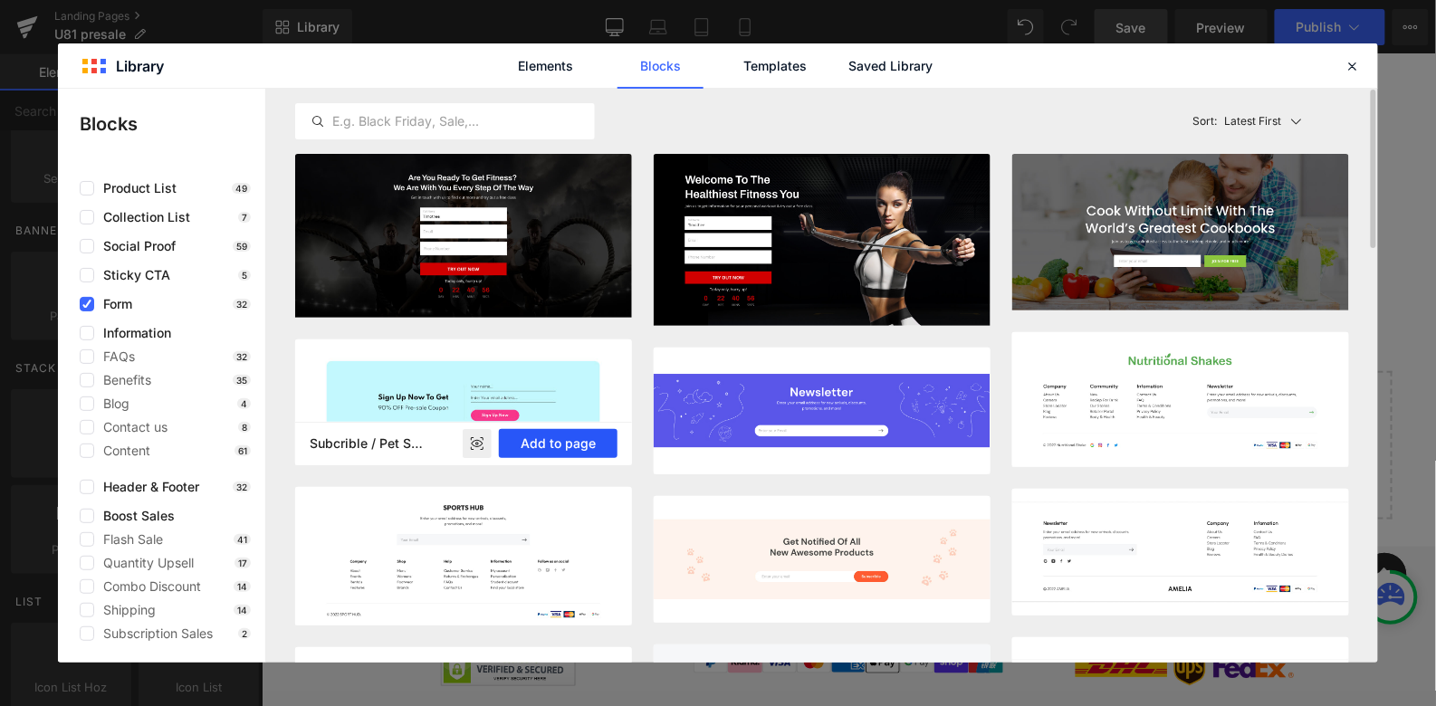
scroll to position [1, 0]
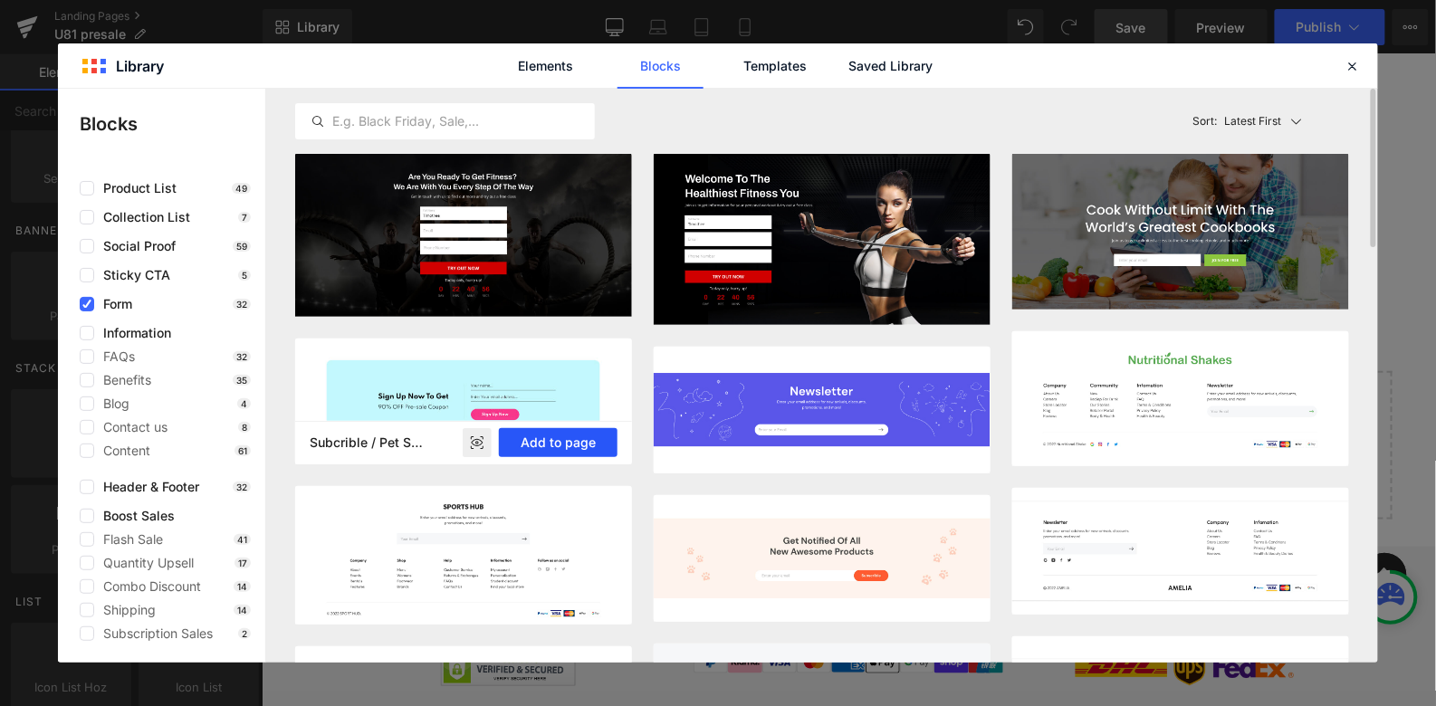
click at [559, 444] on button "Add to page" at bounding box center [558, 442] width 119 height 29
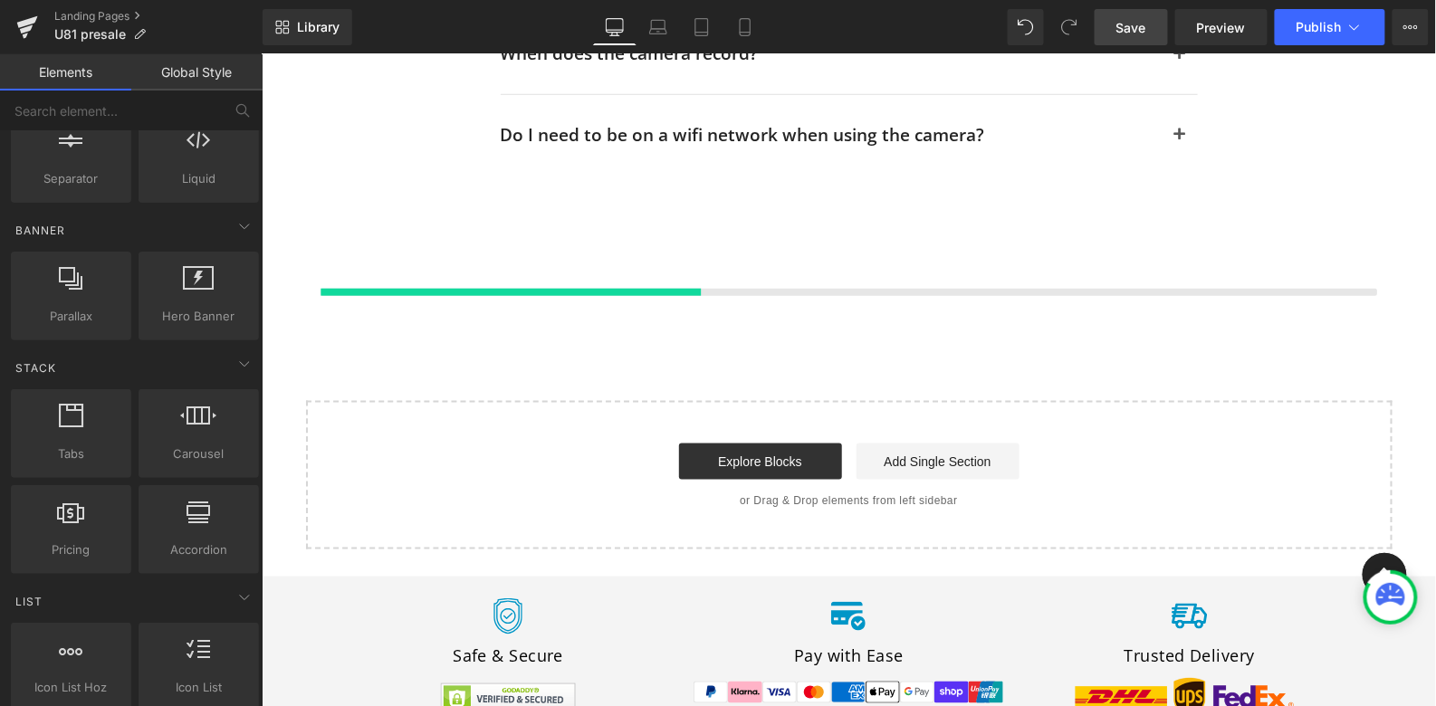
scroll to position [7001, 0]
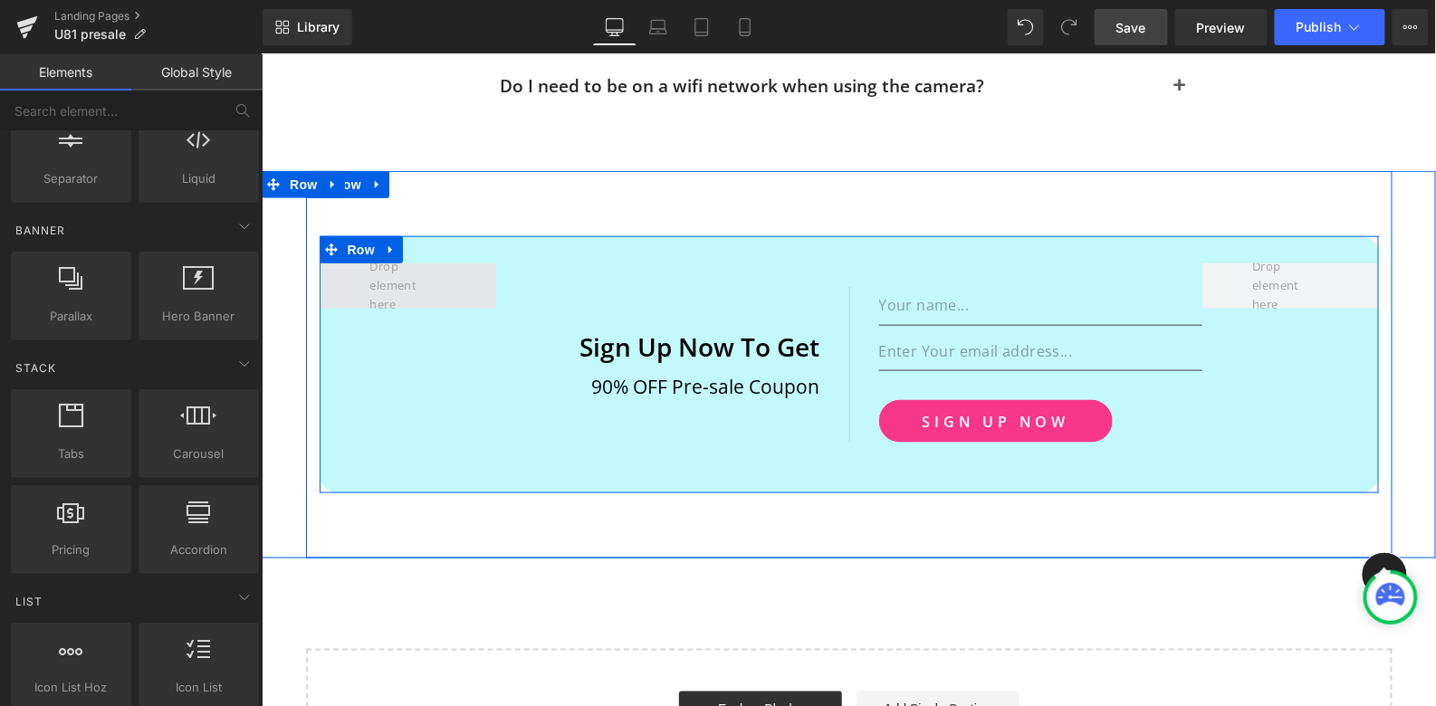
click at [410, 253] on span at bounding box center [406, 285] width 89 height 65
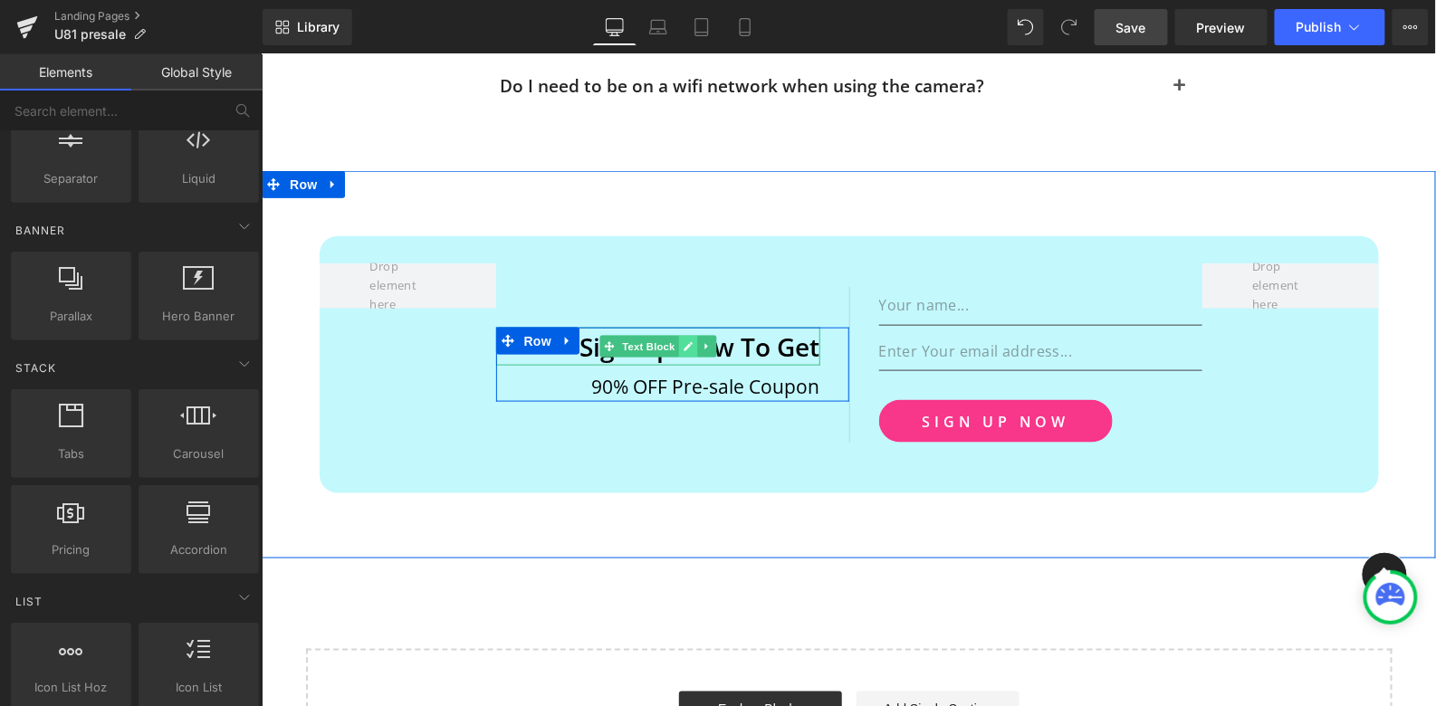
click at [688, 342] on icon at bounding box center [687, 346] width 9 height 9
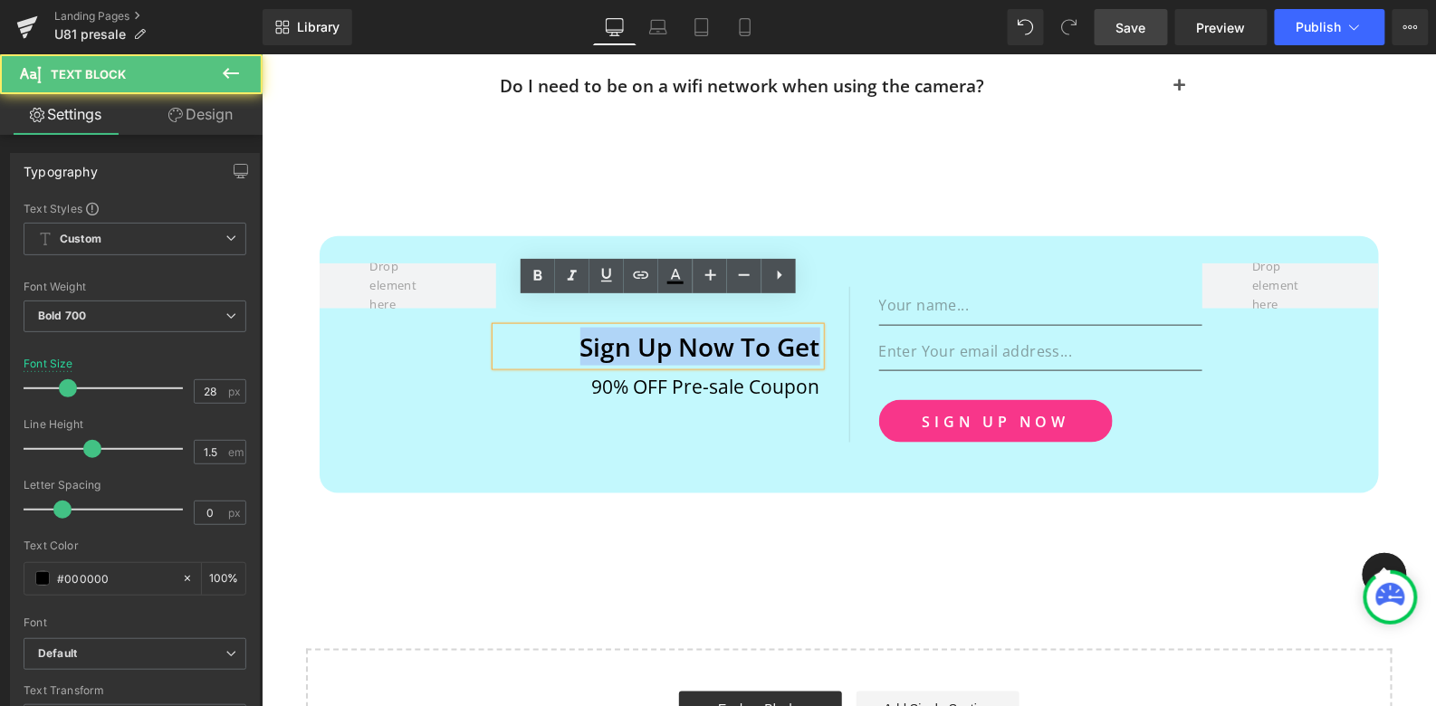
drag, startPoint x: 818, startPoint y: 322, endPoint x: 577, endPoint y: 298, distance: 242.1
click at [577, 327] on div "Sign Up Now To Get" at bounding box center [657, 346] width 324 height 38
drag, startPoint x: 576, startPoint y: 313, endPoint x: 845, endPoint y: 331, distance: 269.5
click at [845, 331] on div "Sign Up Now To Get Text Block 90% OFF Pre-sale Coupon Text Block Row" at bounding box center [671, 364] width 353 height 74
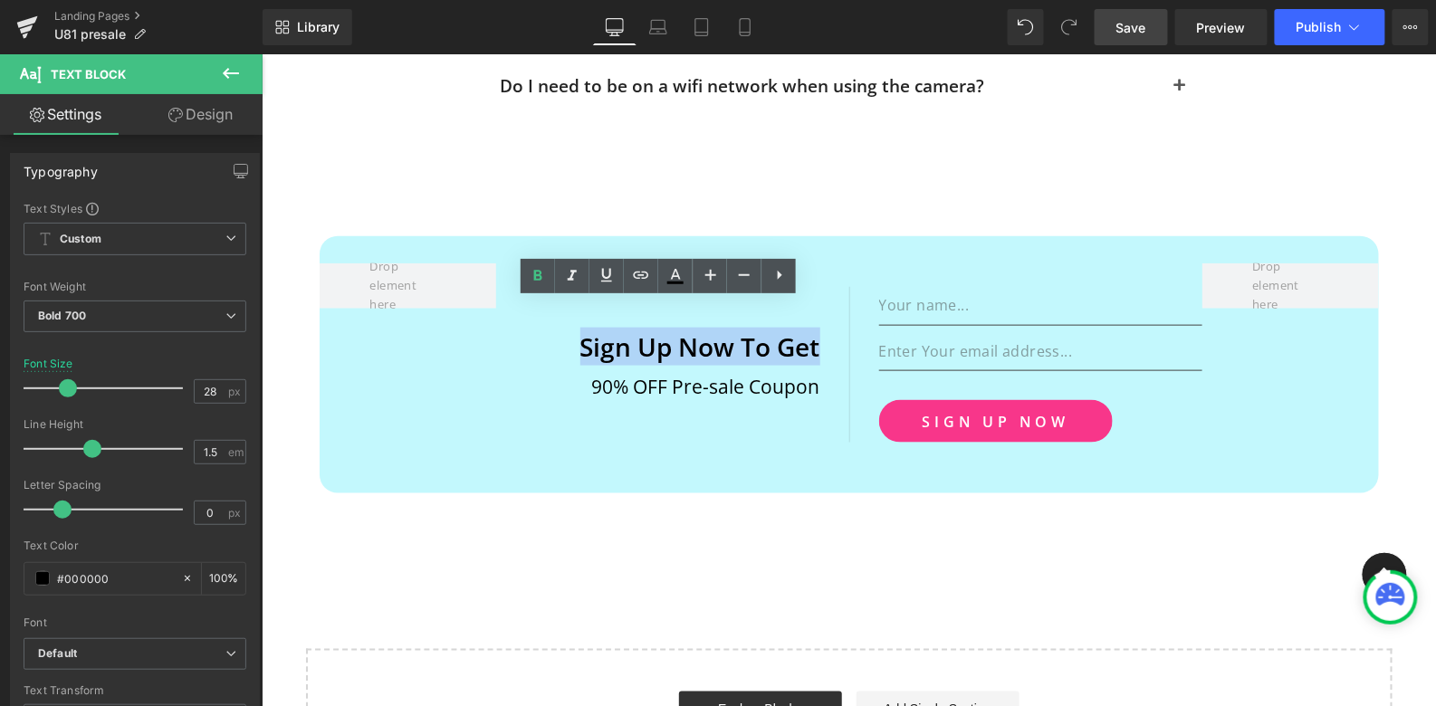
paste div
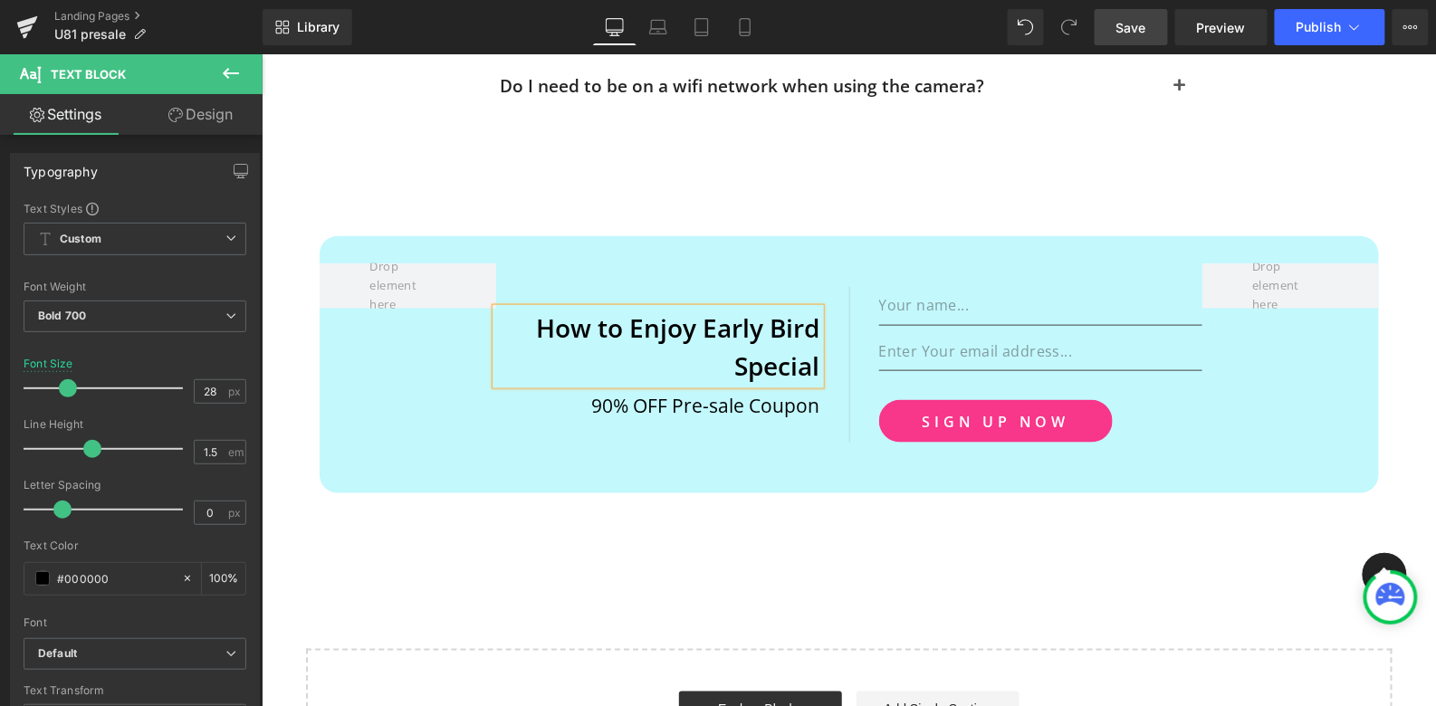
click at [505, 317] on div "How to Enjoy Early Bird Special" at bounding box center [657, 346] width 324 height 76
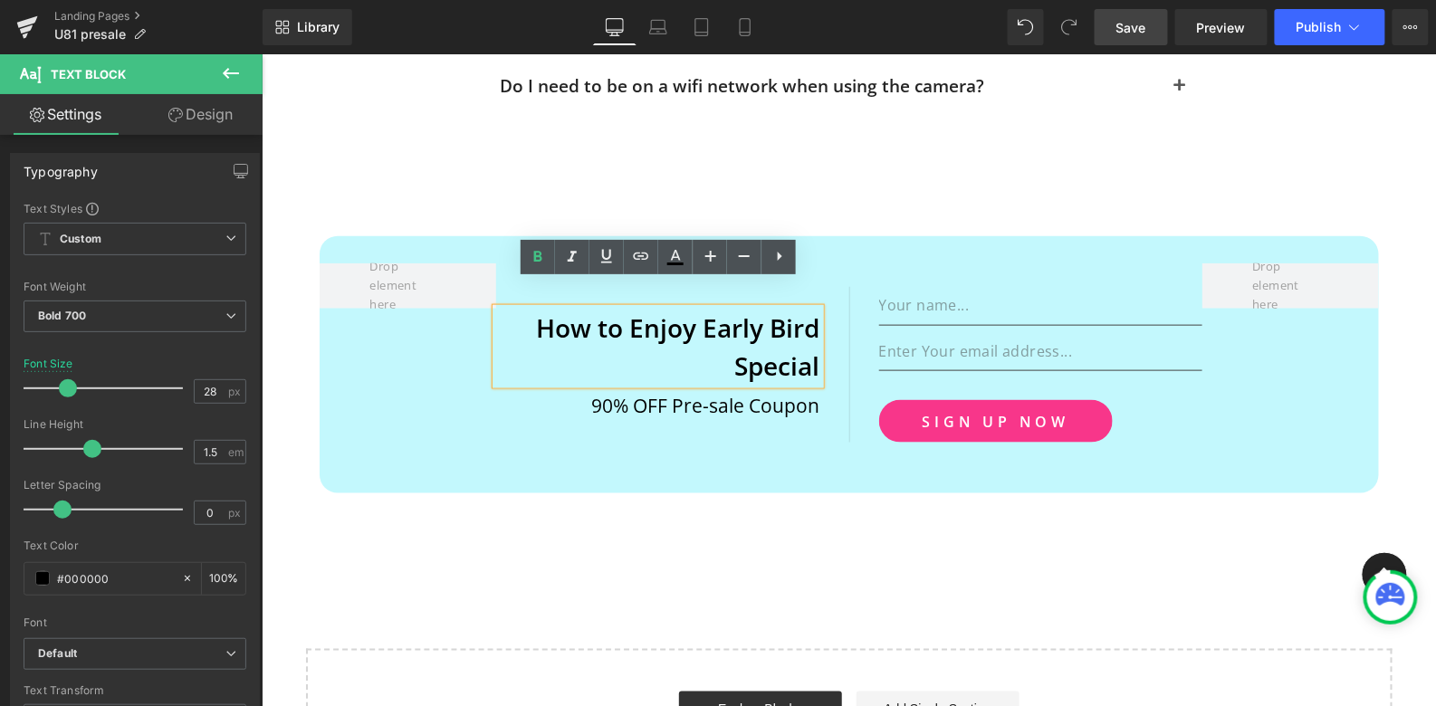
drag, startPoint x: 489, startPoint y: 317, endPoint x: 492, endPoint y: 293, distance: 23.7
click at [463, 313] on div "How to Enjoy Early Bird Special Text Block 90% OFF Pre-sale Coupon Text Block R…" at bounding box center [848, 363] width 1059 height 257
click at [548, 332] on div "How to Enjoy Early Bird Special" at bounding box center [657, 346] width 324 height 76
click at [827, 318] on div "How to Enjoy Early Bird Special Text Block 90% OFF Pre-sale Coupon Text Block R…" at bounding box center [671, 364] width 353 height 112
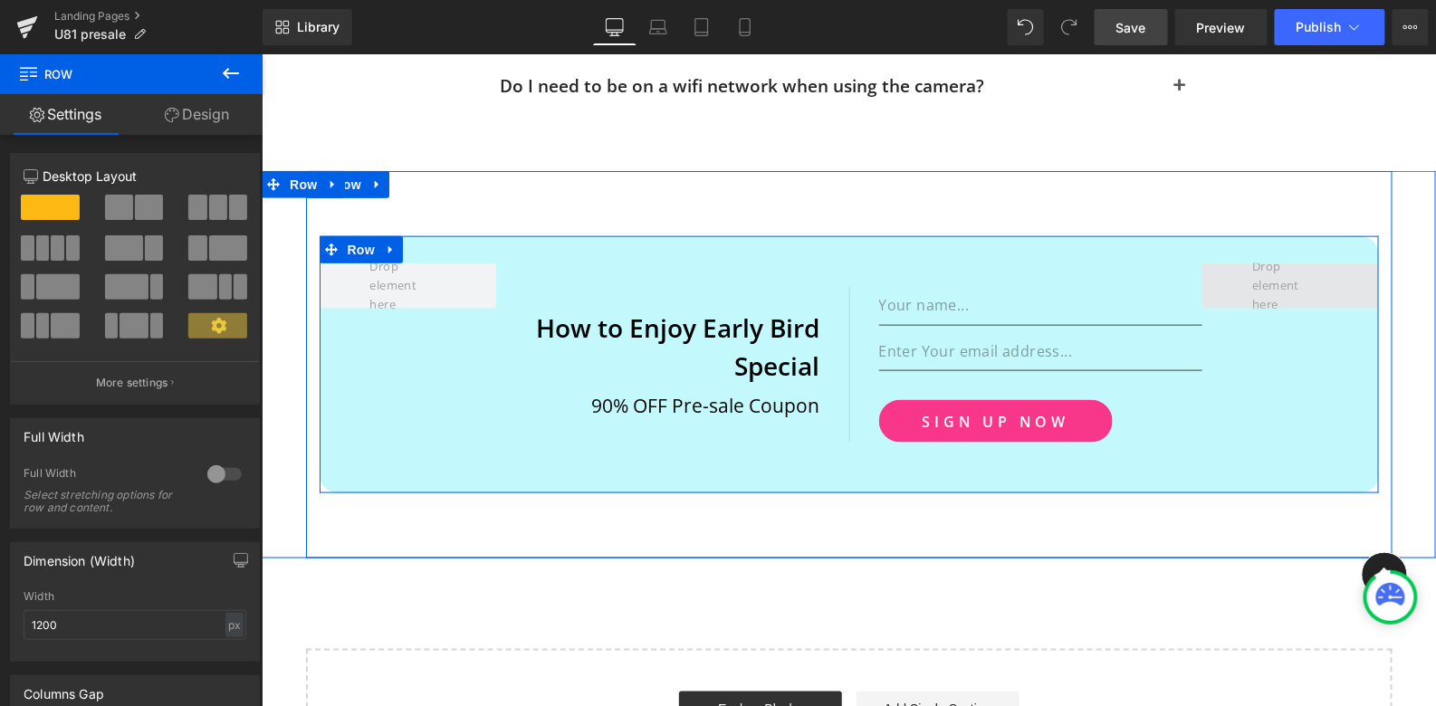
click at [1258, 254] on span at bounding box center [1289, 285] width 89 height 65
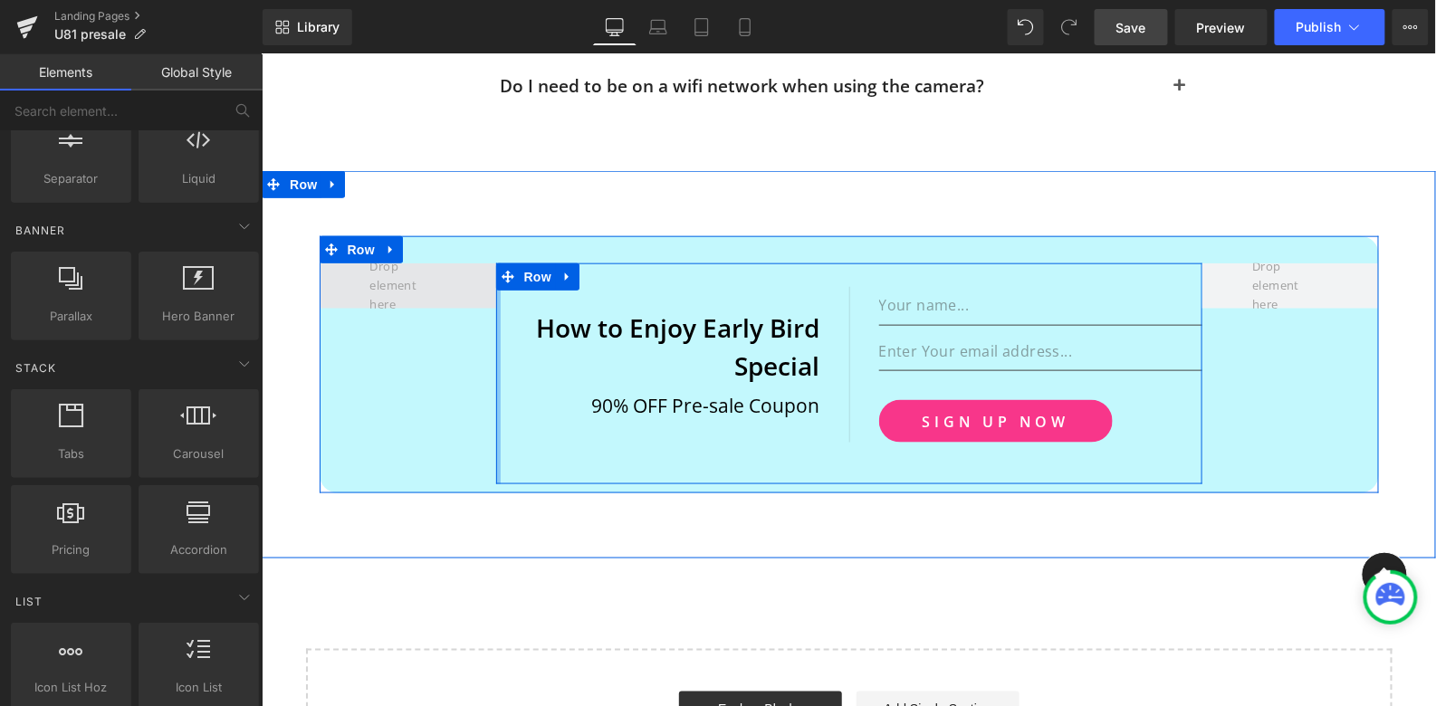
click at [398, 306] on div "How to Enjoy Early Bird Special Text Block 90% OFF Pre-sale Coupon Text Block R…" at bounding box center [848, 363] width 1059 height 257
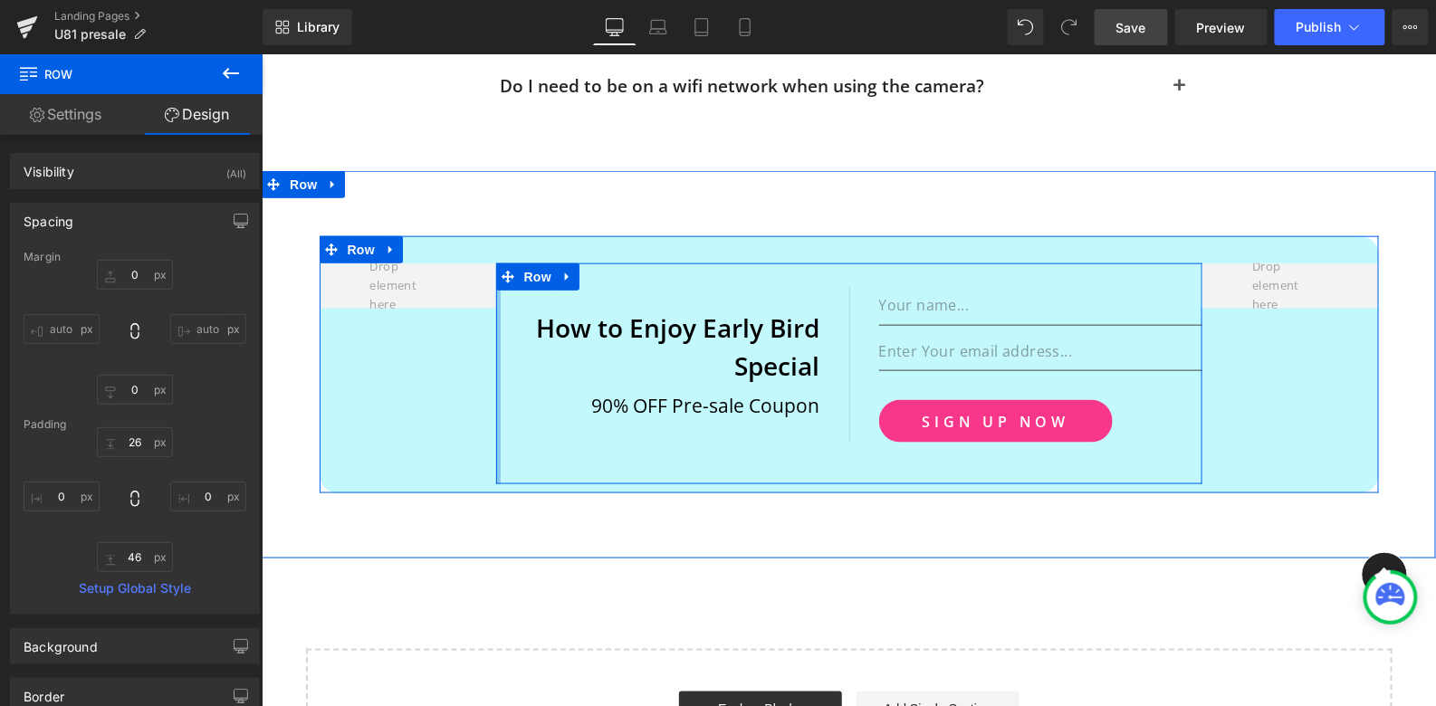
drag, startPoint x: 494, startPoint y: 295, endPoint x: 458, endPoint y: 292, distance: 36.3
click at [458, 292] on div "How to Enjoy Early Bird Special Text Block 90% OFF Pre-sale Coupon Text Block R…" at bounding box center [848, 363] width 1059 height 257
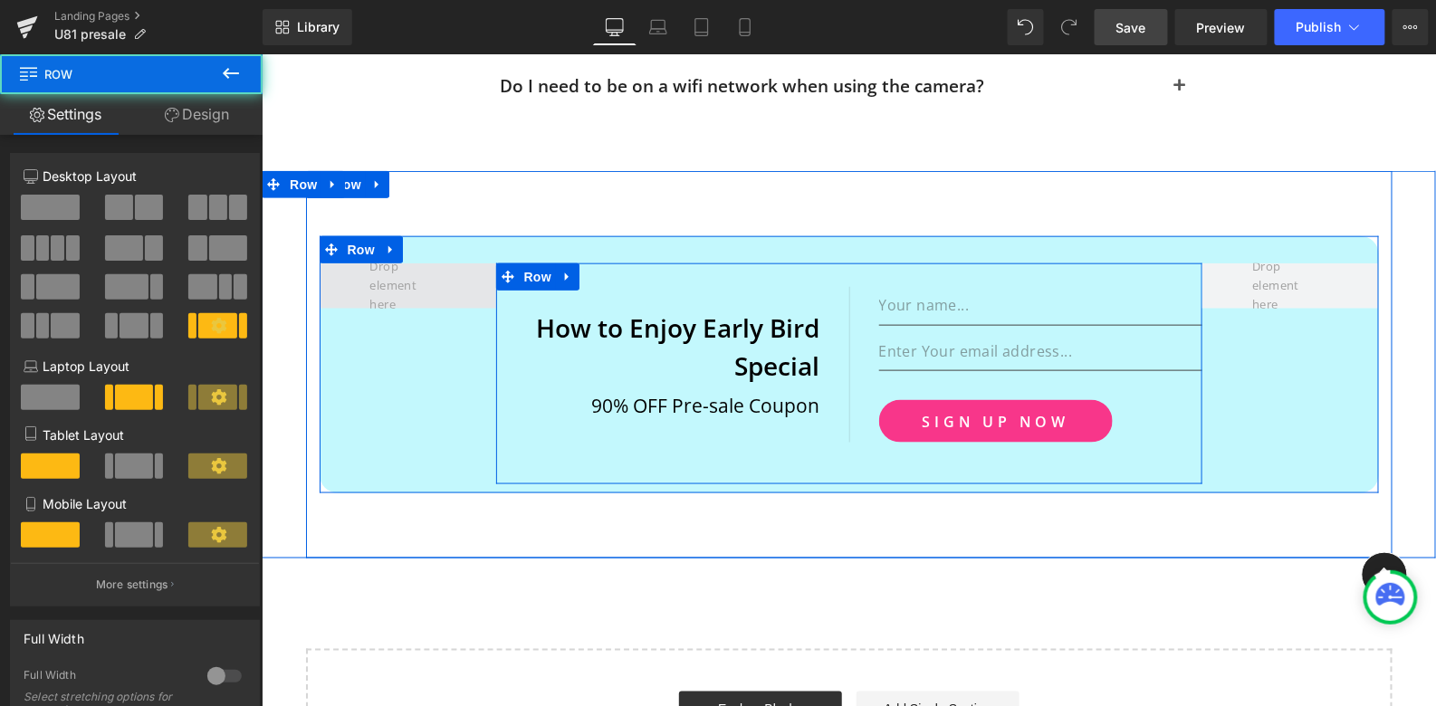
click at [451, 263] on span at bounding box center [407, 285] width 177 height 45
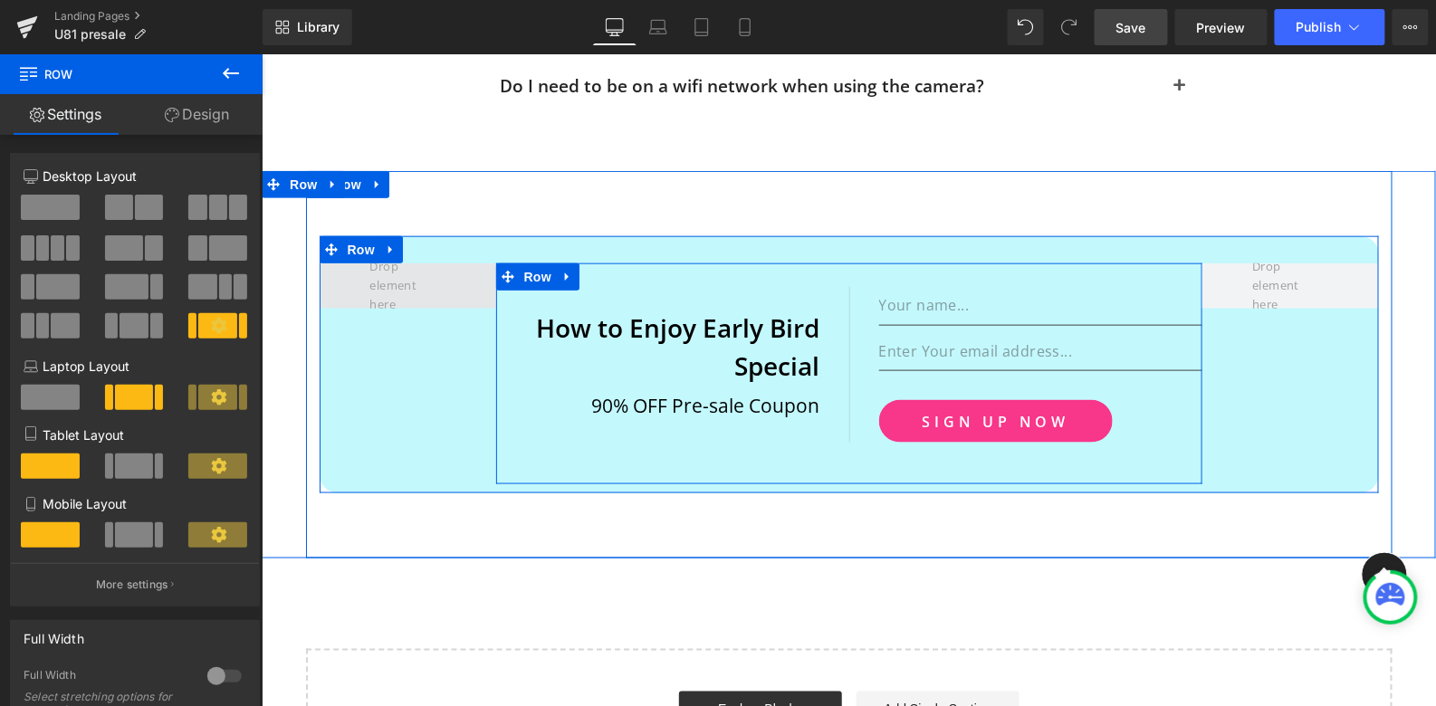
click at [413, 268] on span at bounding box center [406, 285] width 89 height 65
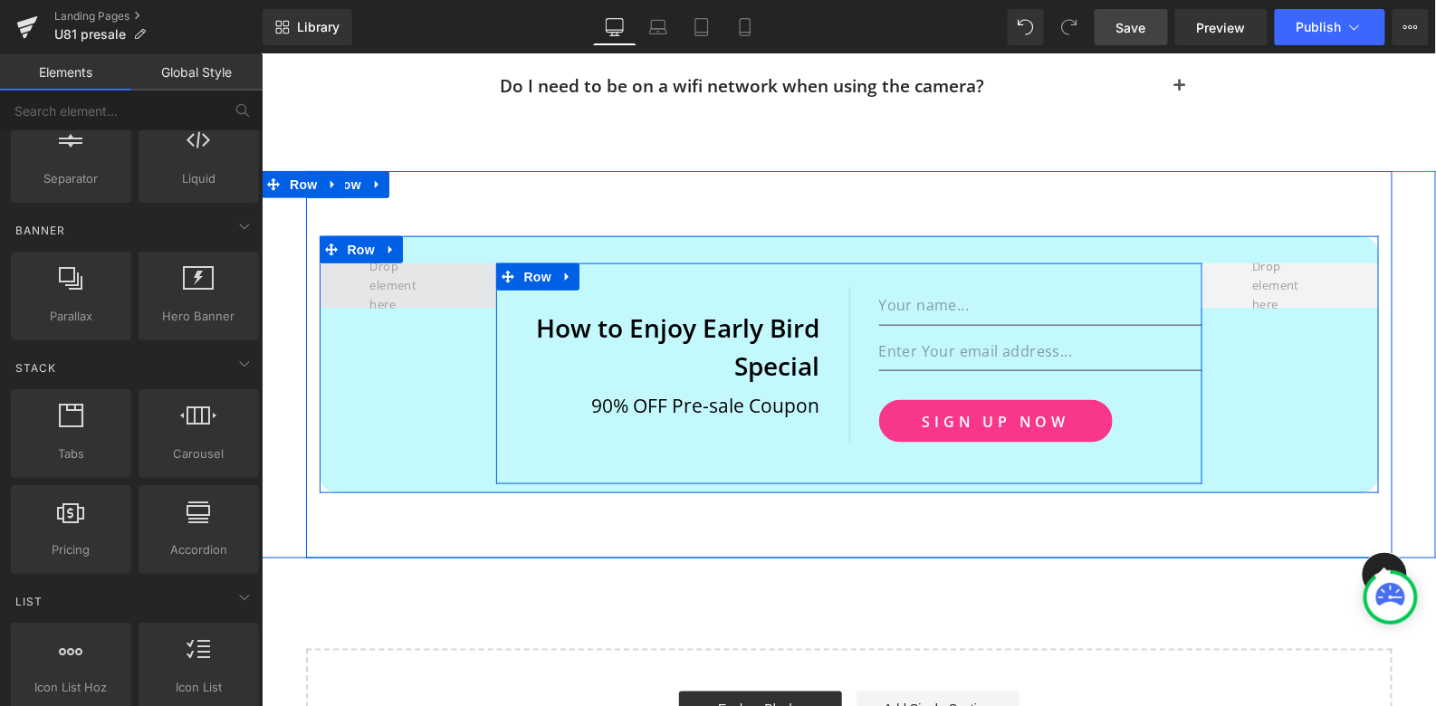
click at [413, 268] on span at bounding box center [406, 285] width 89 height 65
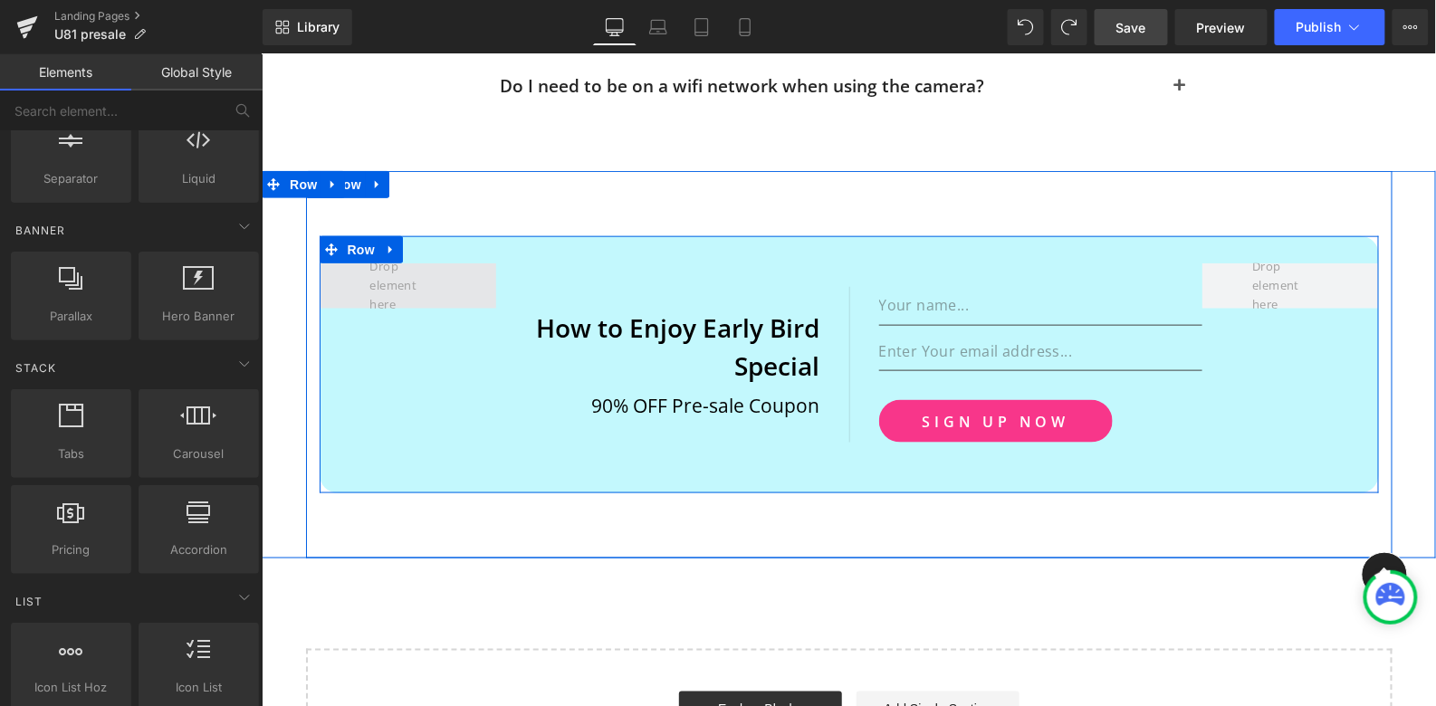
click at [420, 259] on span at bounding box center [406, 285] width 89 height 65
click at [471, 263] on span at bounding box center [407, 285] width 177 height 45
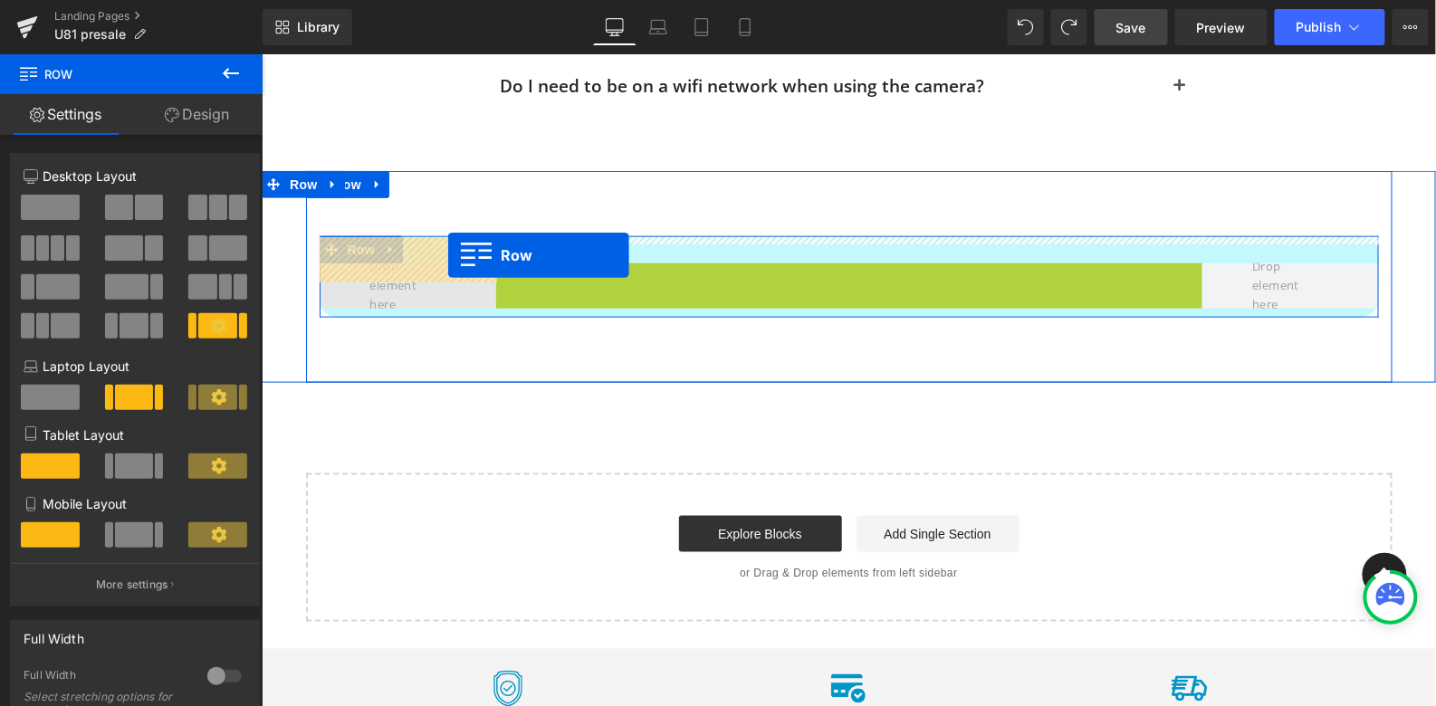
drag, startPoint x: 494, startPoint y: 254, endPoint x: 446, endPoint y: 254, distance: 48.0
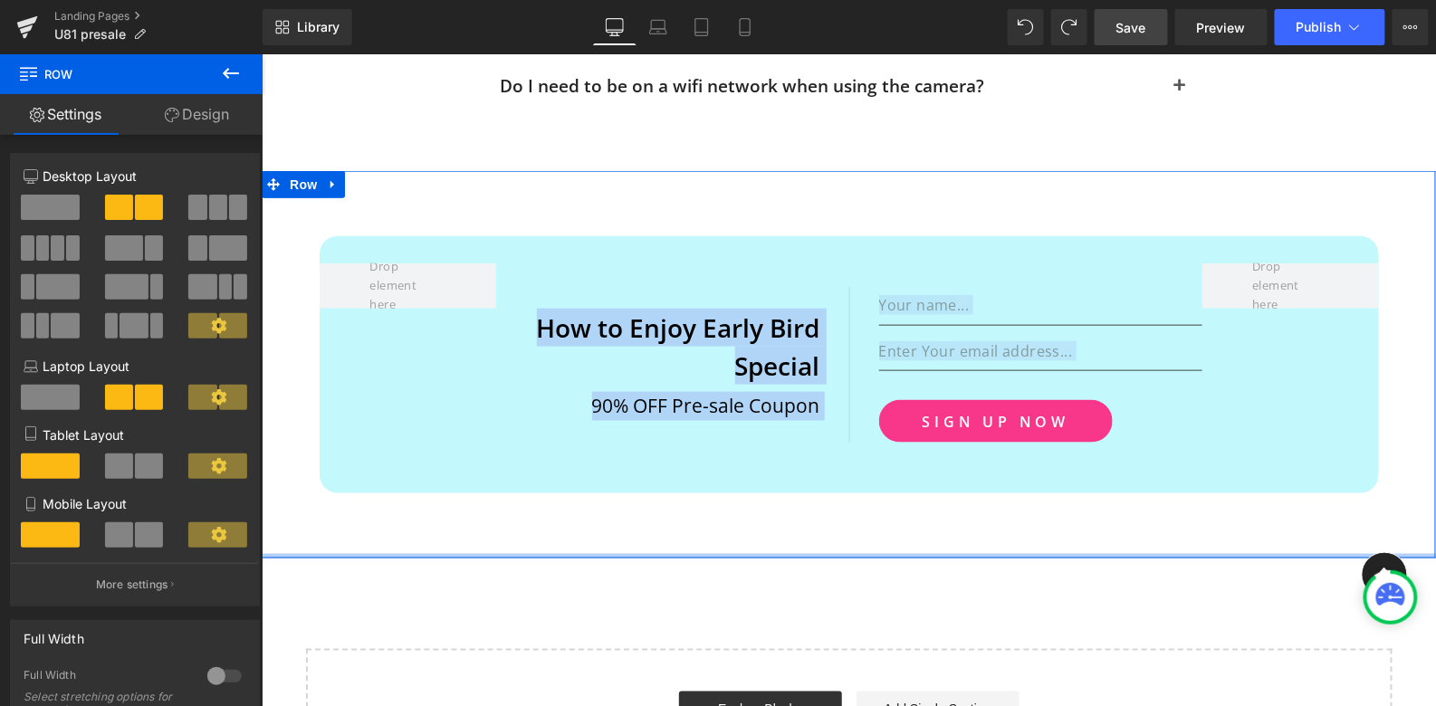
scroll to position [7129, 0]
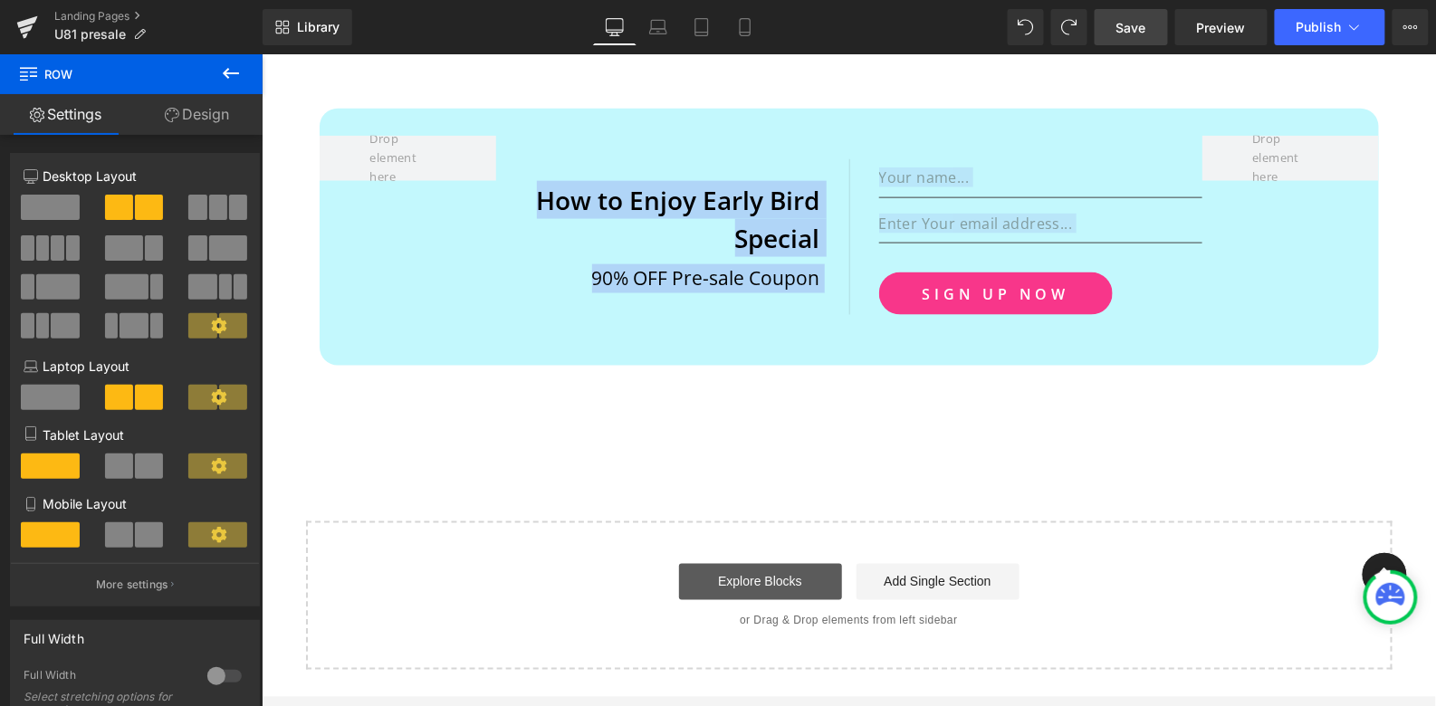
click at [753, 563] on link "Explore Blocks" at bounding box center [759, 581] width 163 height 36
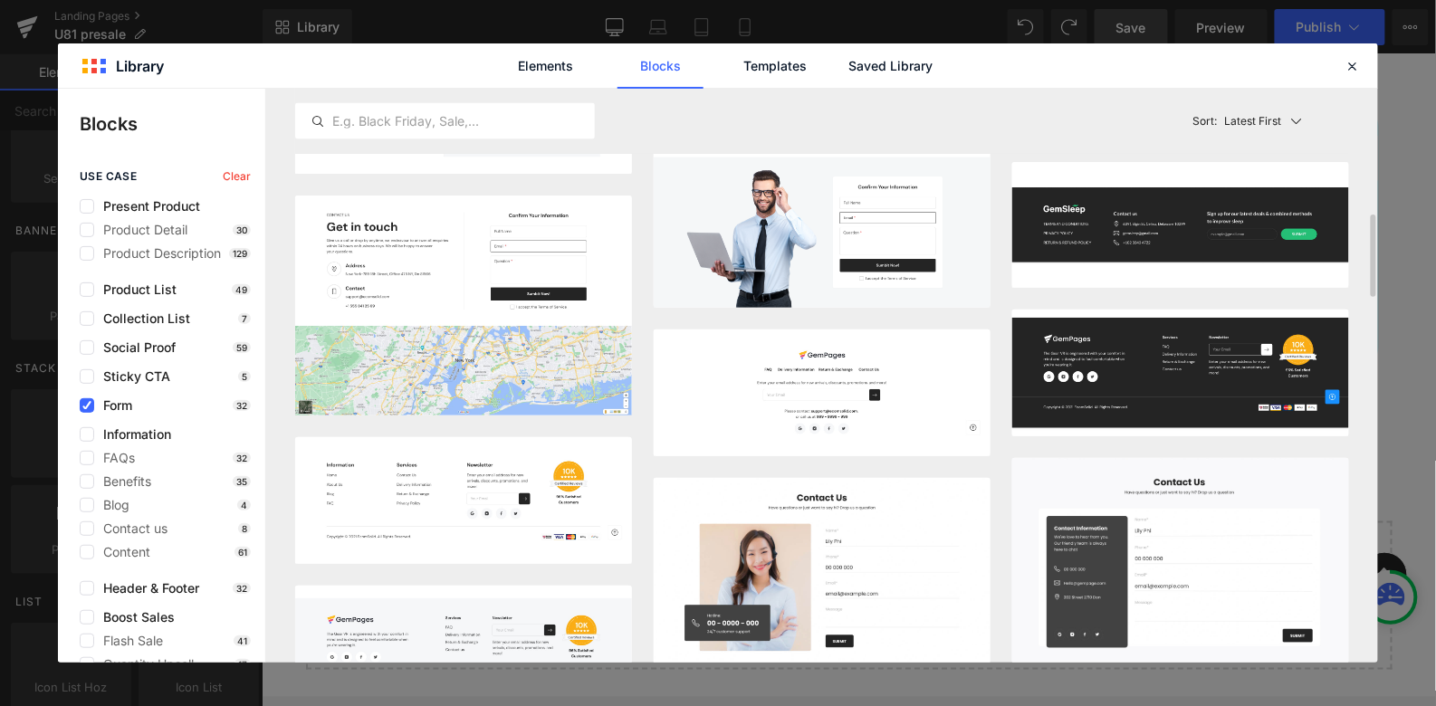
scroll to position [866, 0]
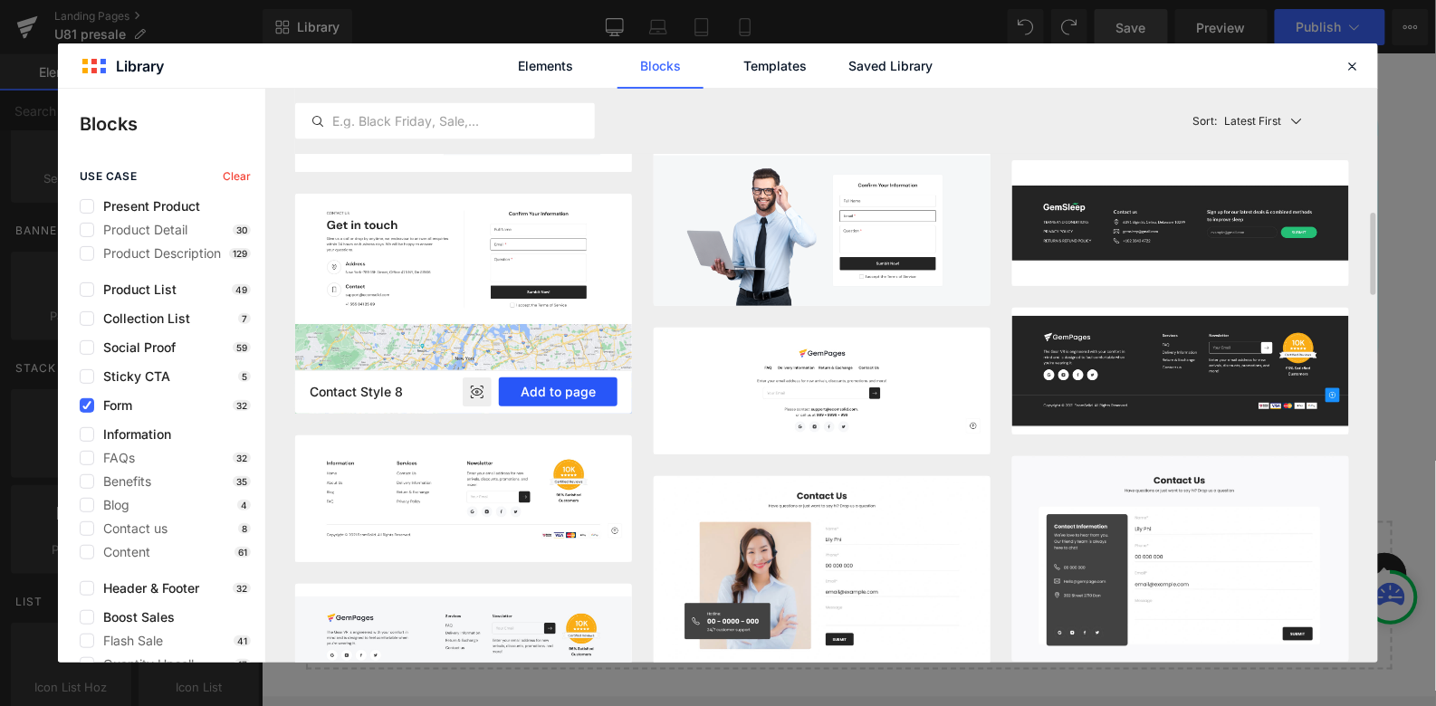
click at [560, 392] on button "Add to page" at bounding box center [558, 392] width 119 height 29
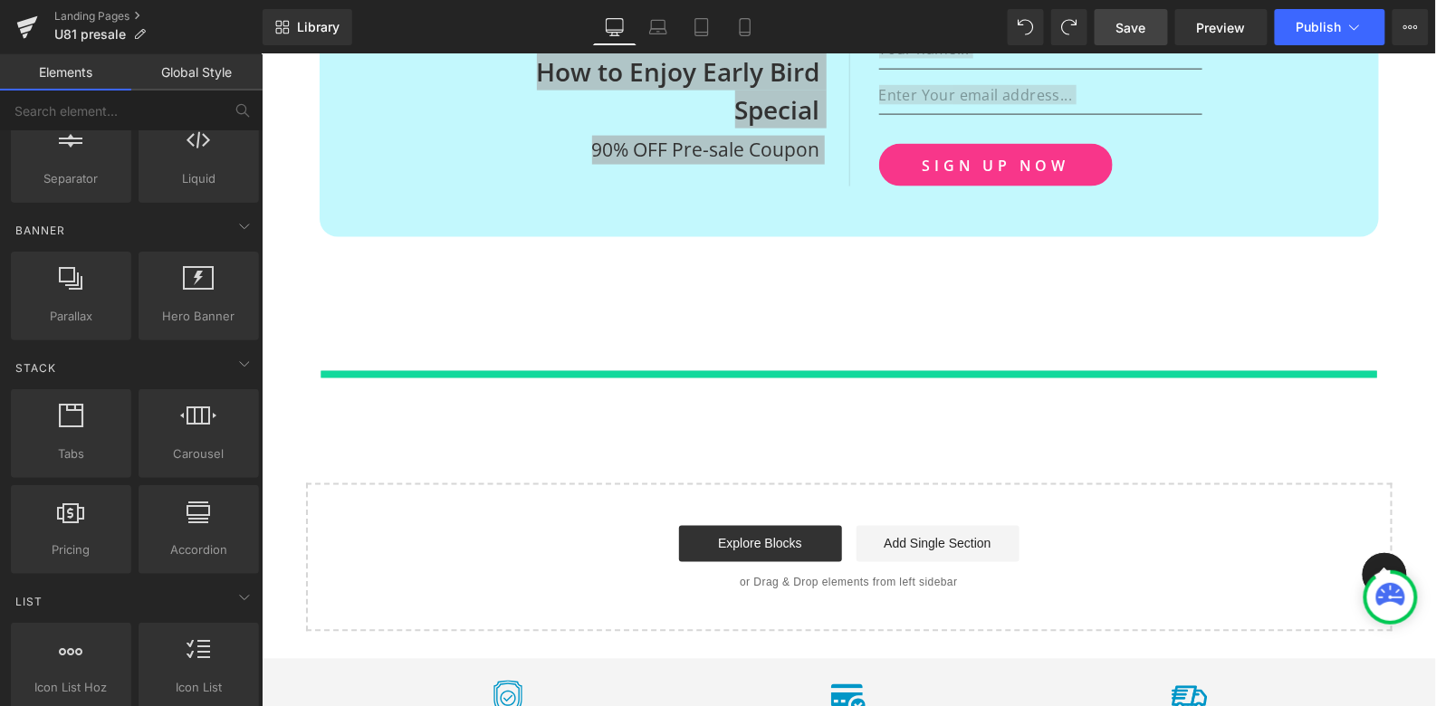
scroll to position [7387, 0]
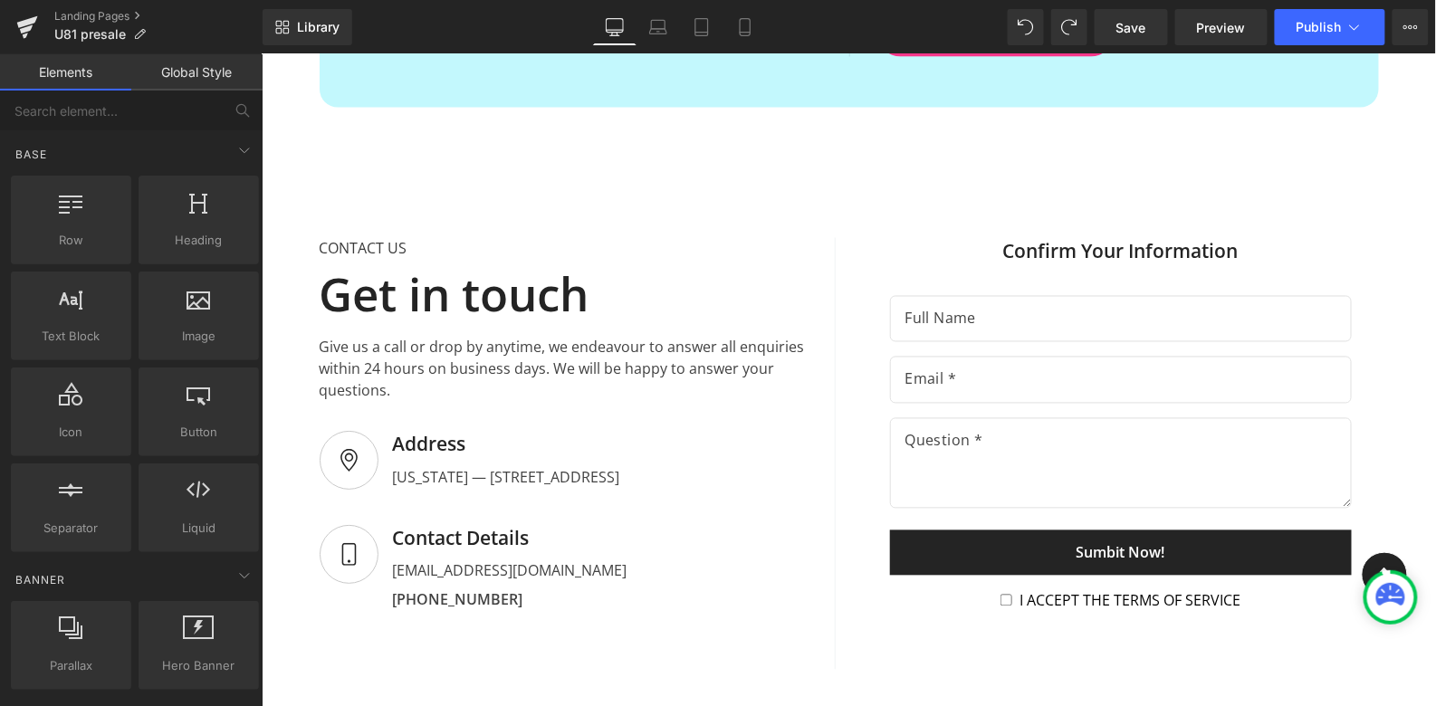
scroll to position [349, 0]
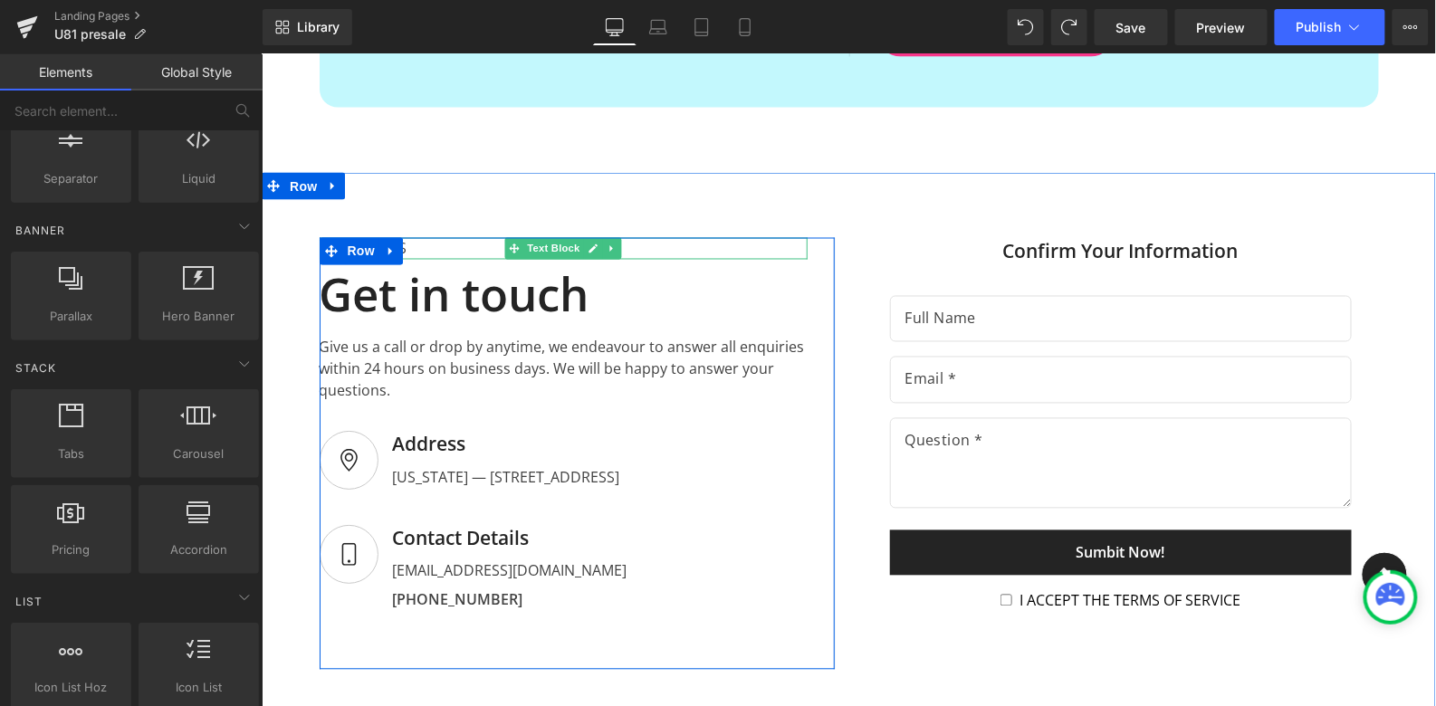
click at [416, 237] on div "CONTACT US" at bounding box center [563, 248] width 488 height 22
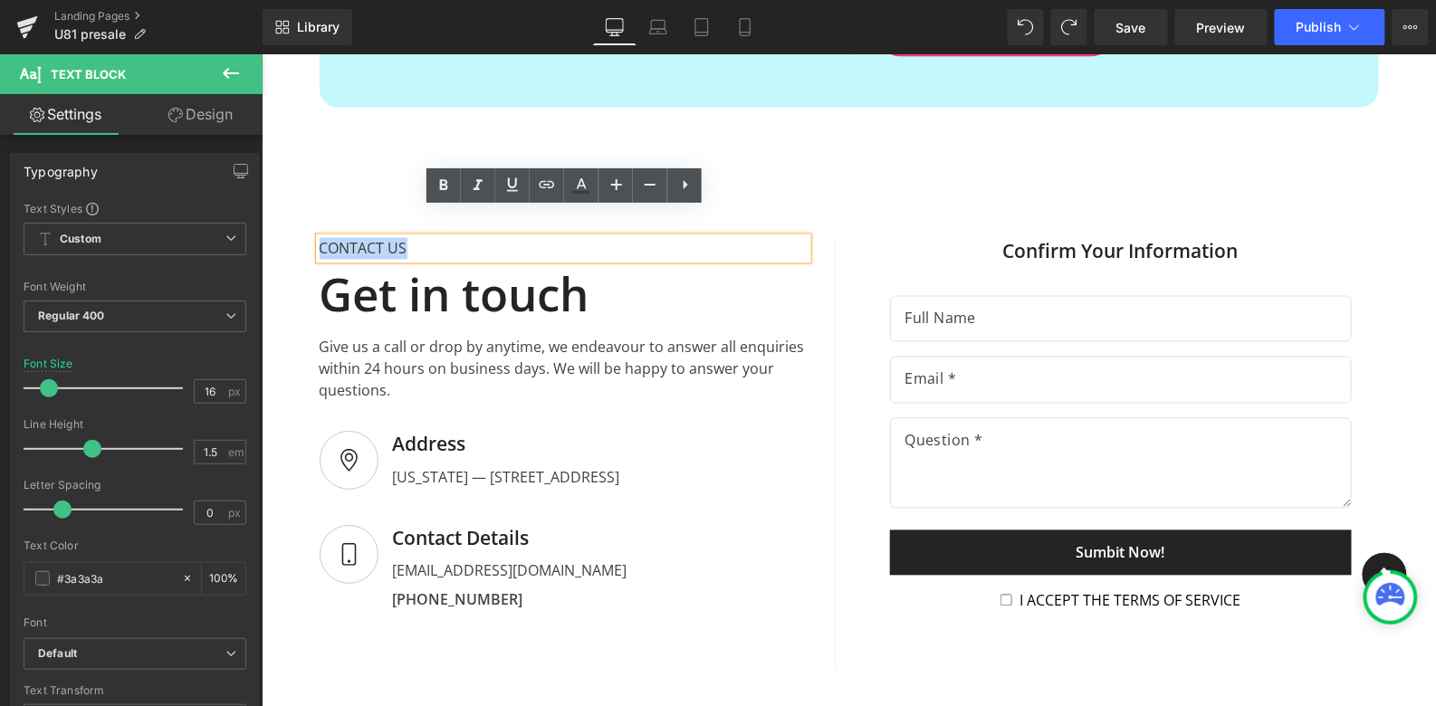
drag, startPoint x: 417, startPoint y: 221, endPoint x: 305, endPoint y: 206, distance: 113.2
click at [303, 210] on div "CONTACT US Text Block Get in touch Heading Give us a call or drop by anytime, w…" at bounding box center [848, 646] width 1174 height 872
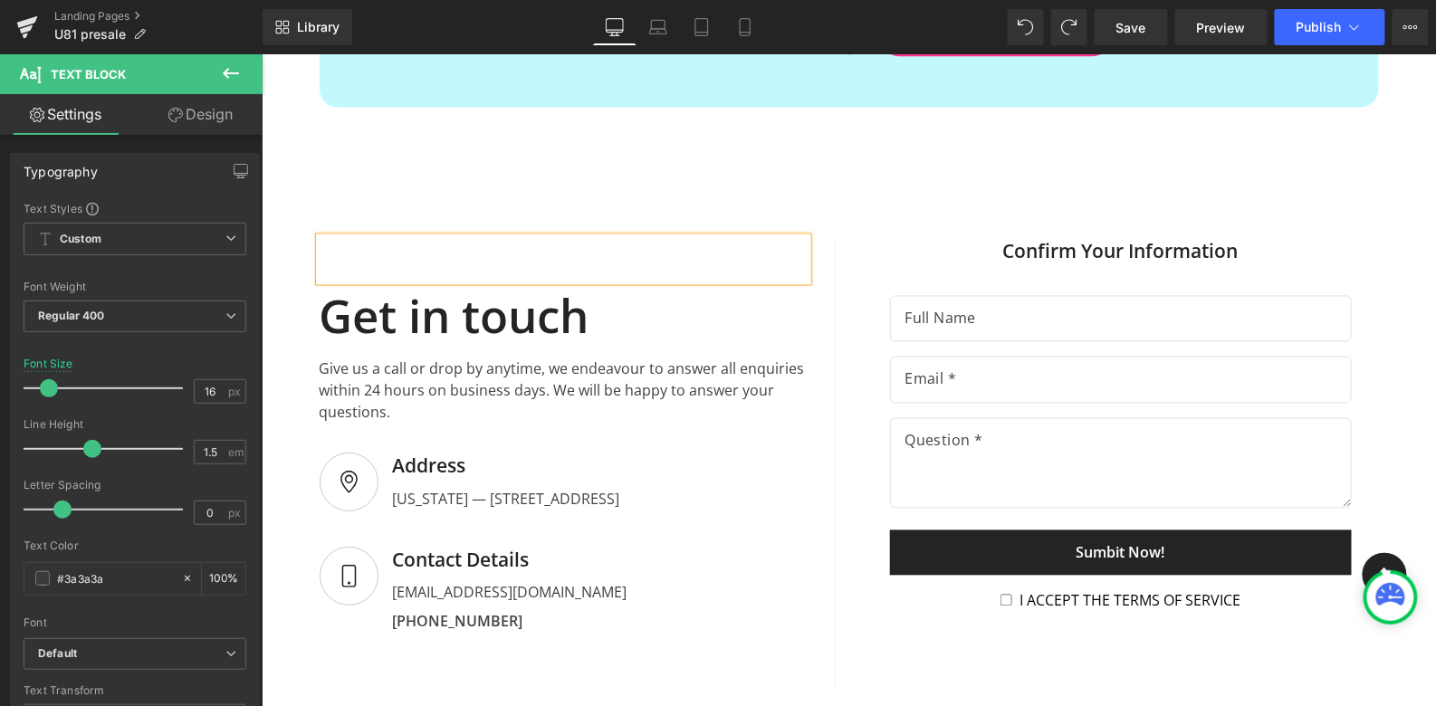
click at [554, 172] on div "Text Block Get in touch Heading Give us a call or drop by anytime, we endeavour…" at bounding box center [848, 638] width 1174 height 932
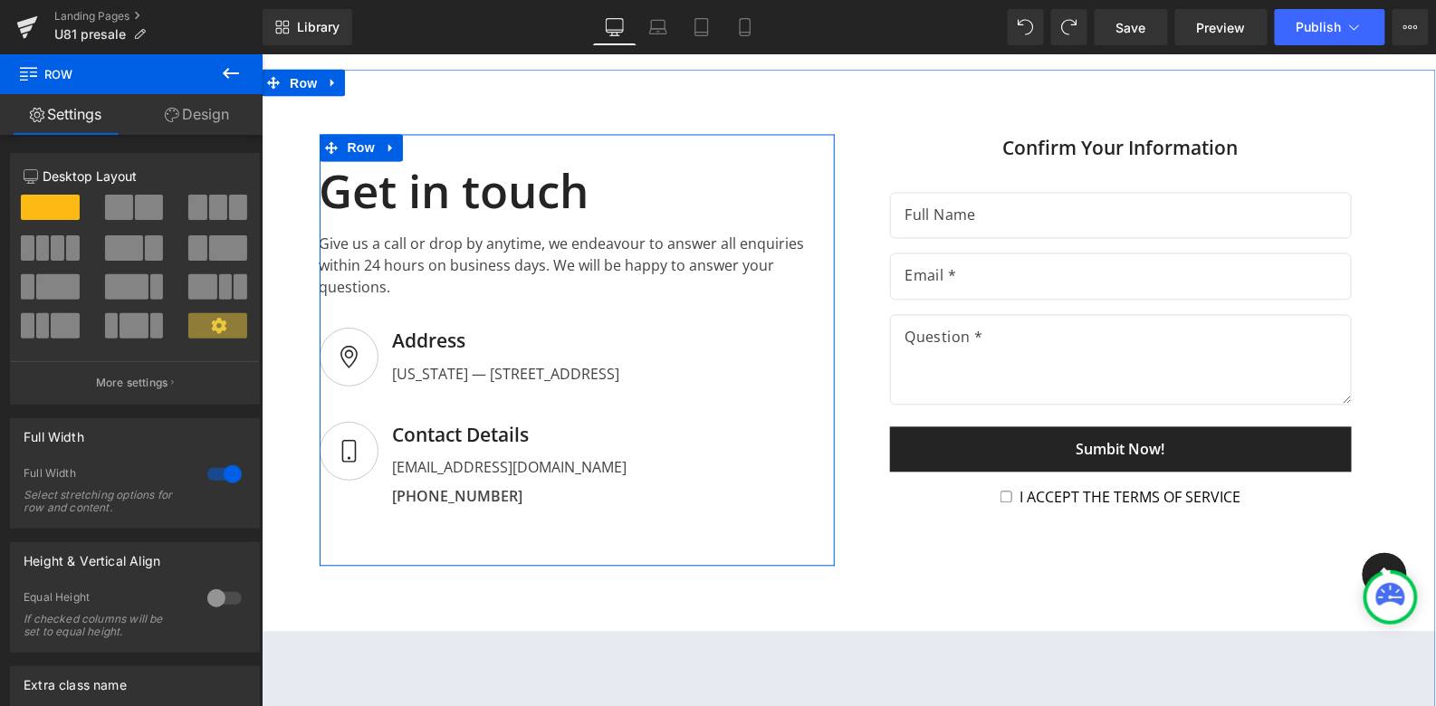
scroll to position [7494, 0]
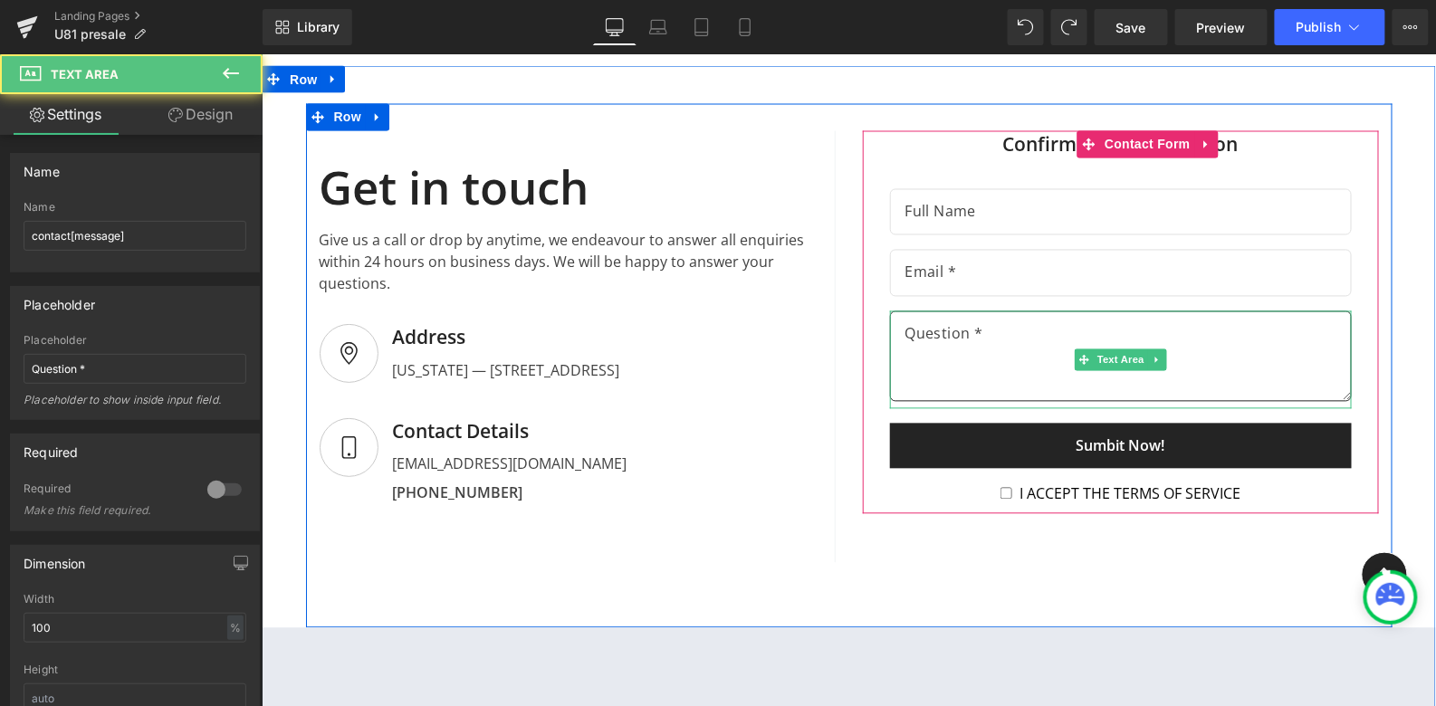
click at [938, 316] on textarea at bounding box center [1120, 356] width 462 height 91
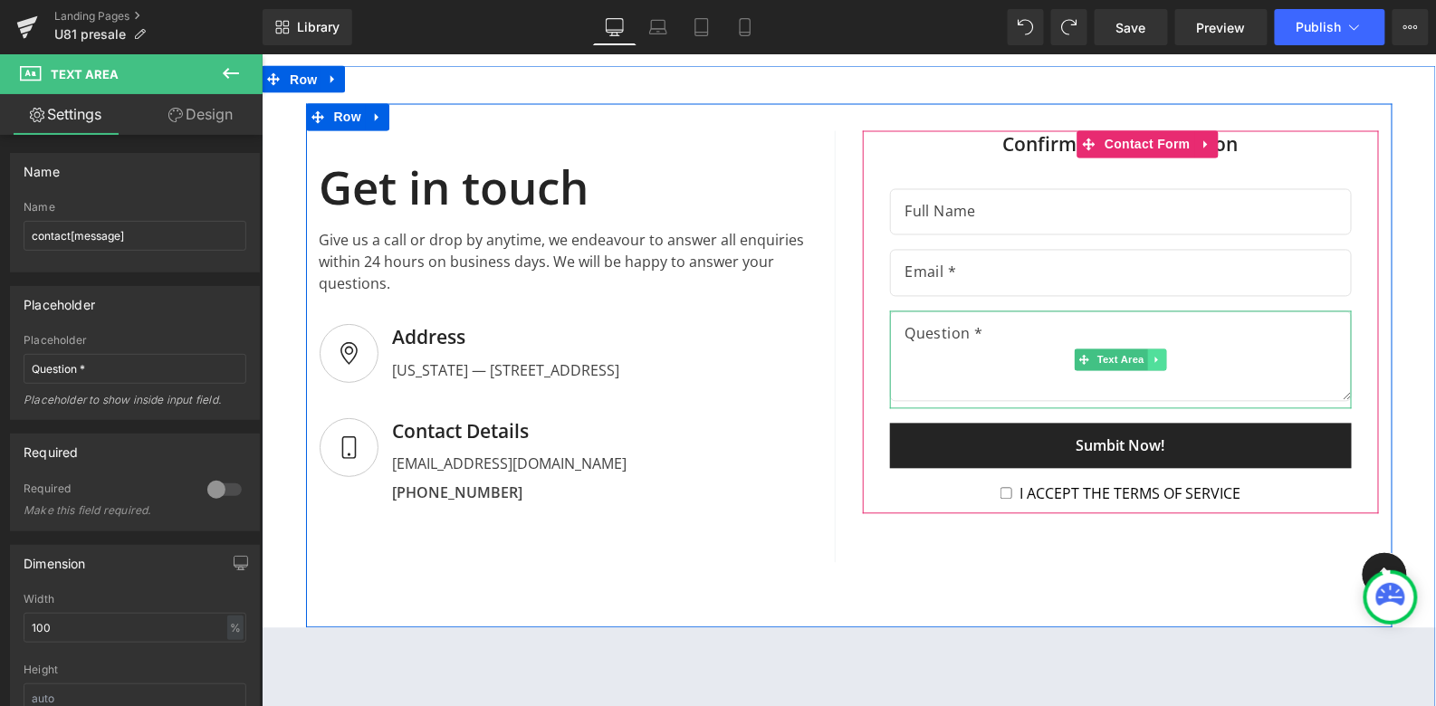
click at [1157, 354] on icon at bounding box center [1156, 359] width 10 height 11
click at [1169, 354] on icon at bounding box center [1166, 359] width 10 height 10
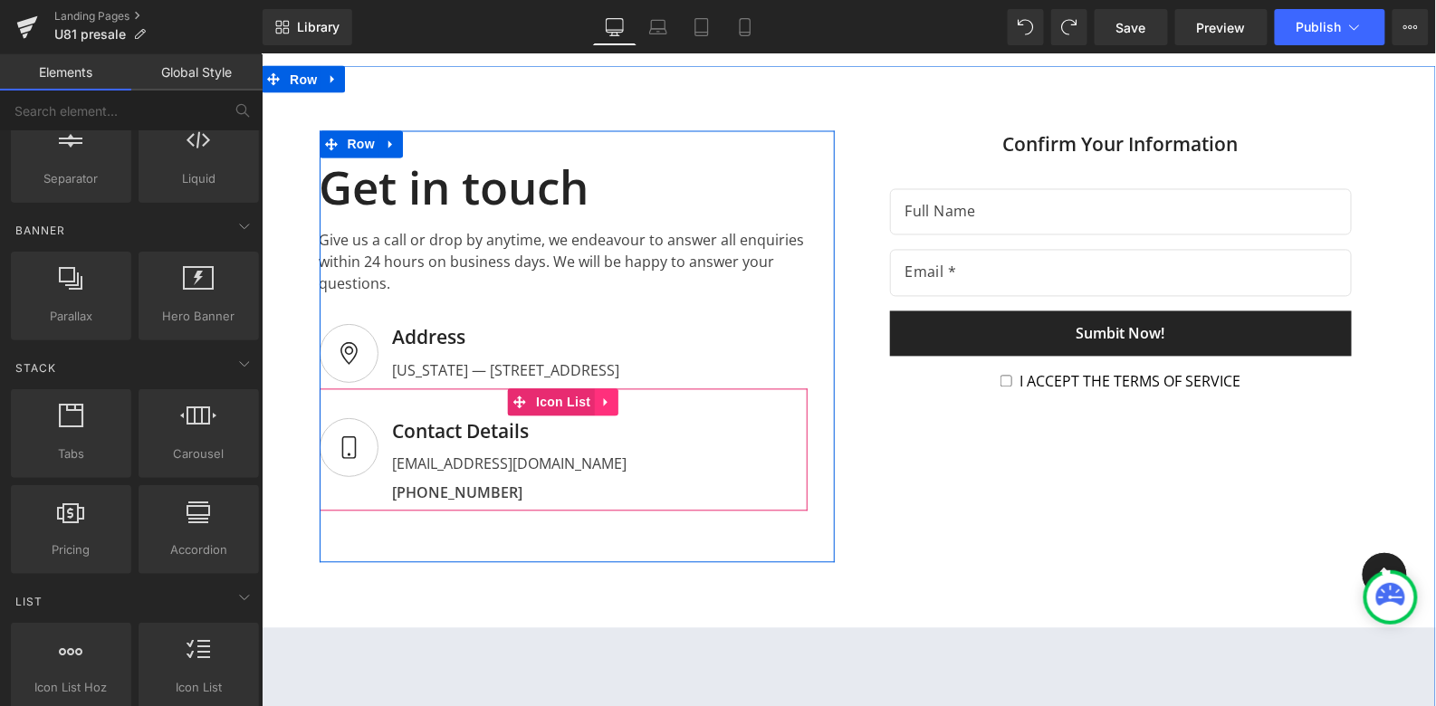
click at [606, 395] on icon at bounding box center [605, 402] width 13 height 14
click at [614, 396] on icon at bounding box center [617, 402] width 13 height 13
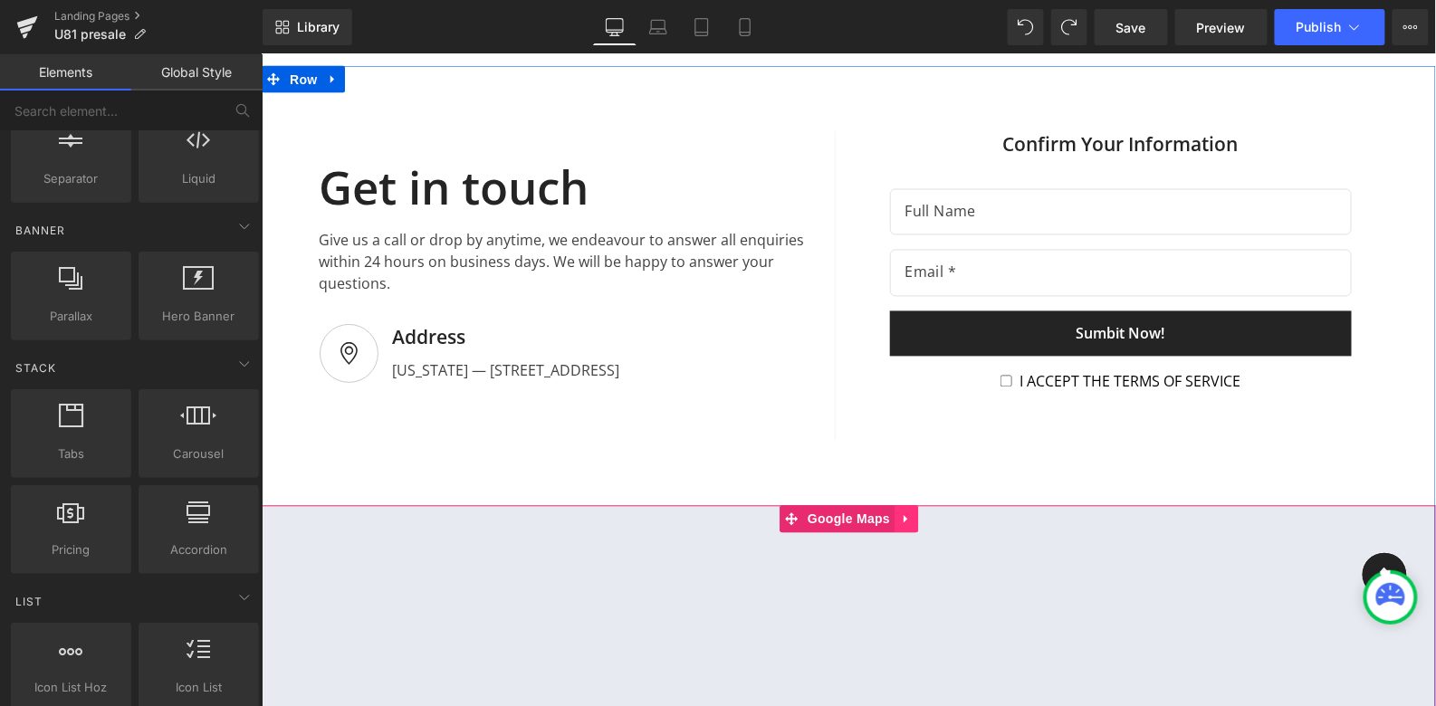
click at [907, 505] on link at bounding box center [906, 518] width 24 height 27
click at [917, 512] on icon at bounding box center [917, 518] width 13 height 13
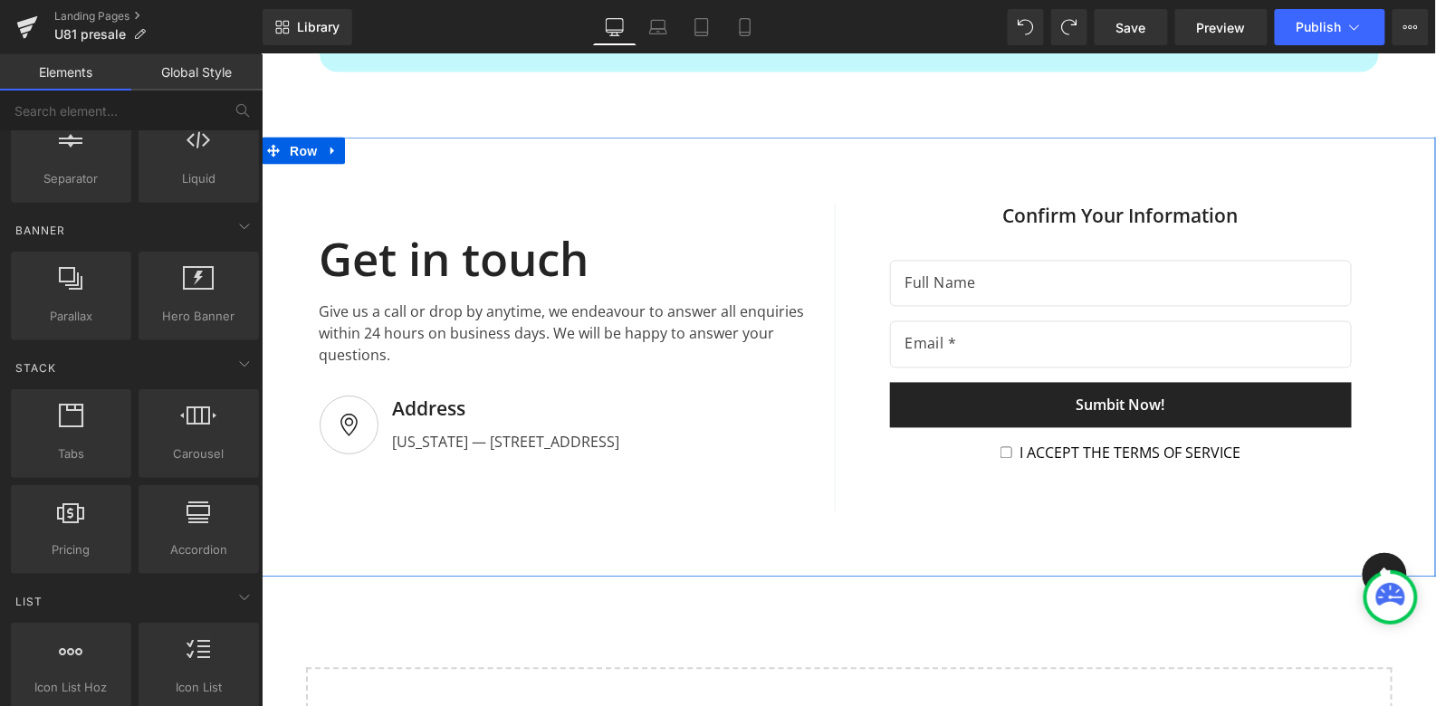
scroll to position [7318, 0]
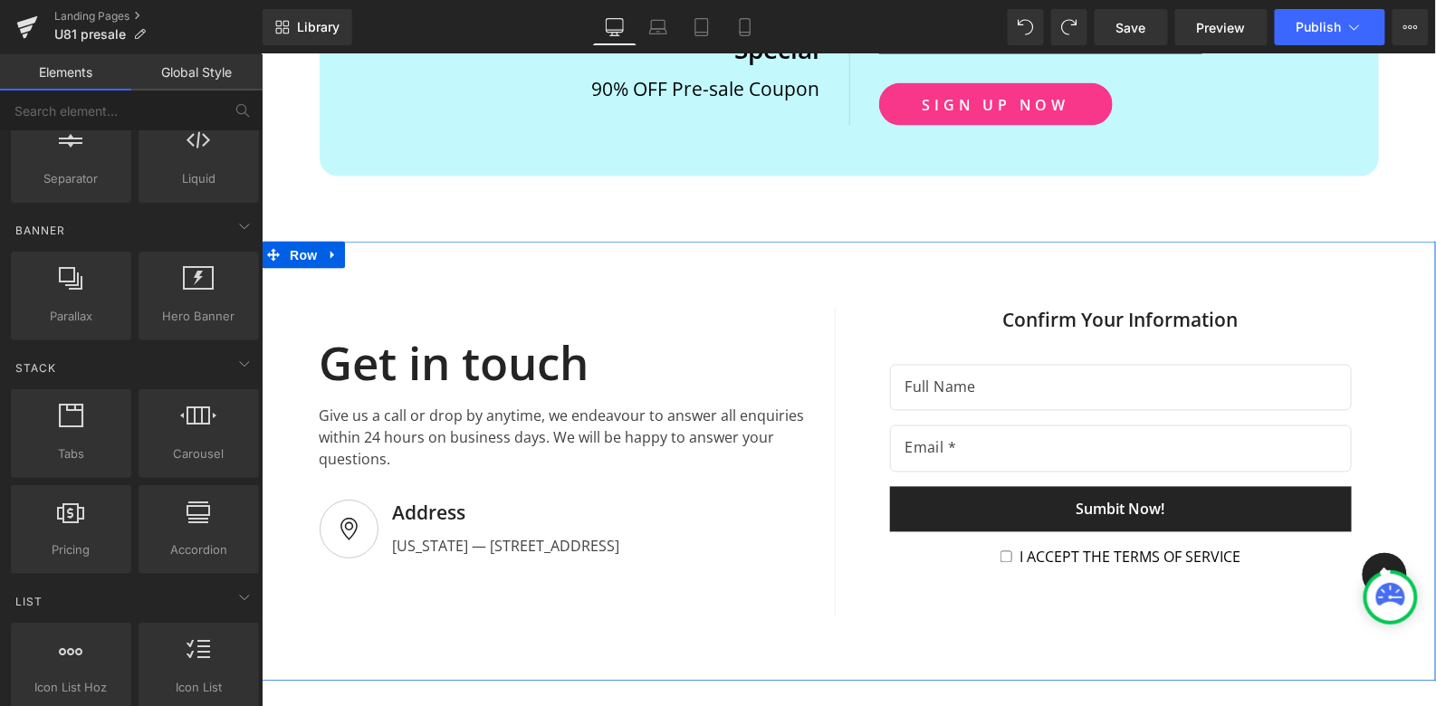
click at [513, 331] on div "Get in touch Heading" at bounding box center [563, 359] width 488 height 62
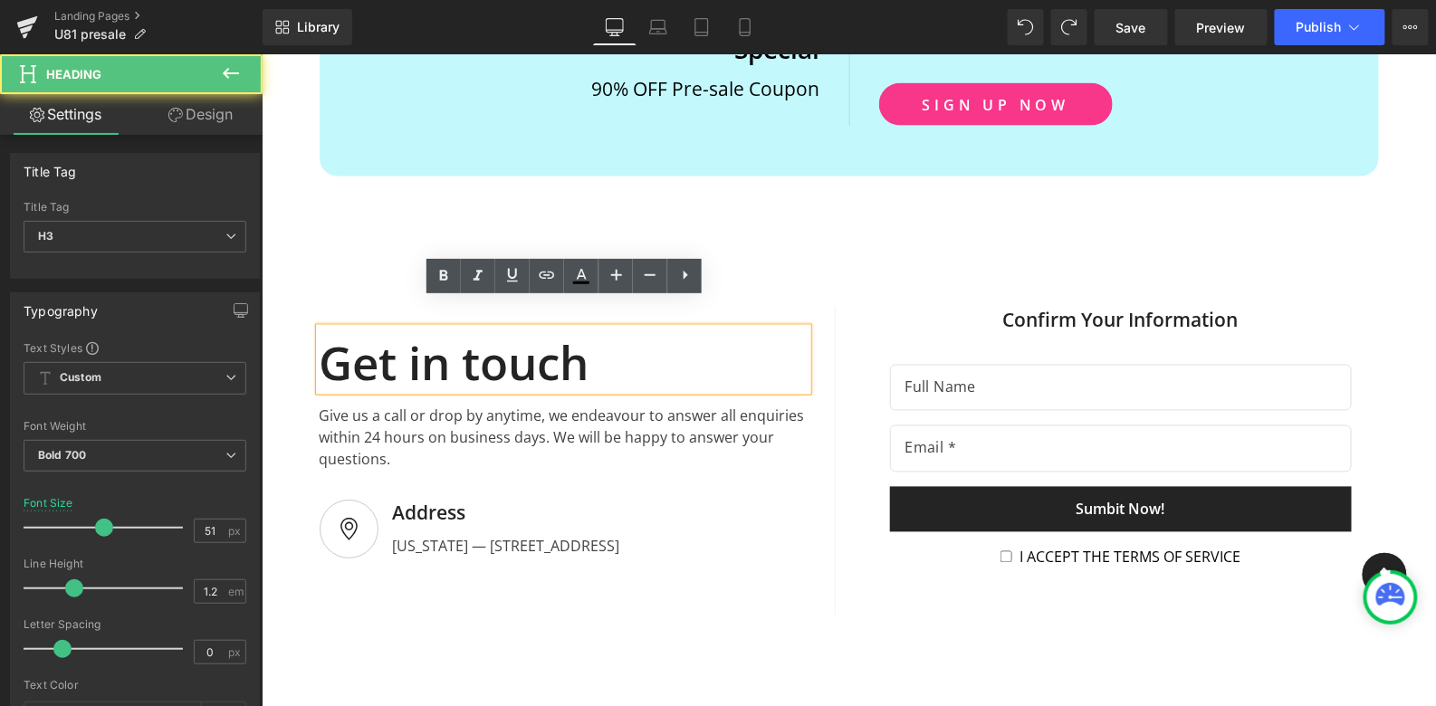
click at [597, 340] on div "Get in touch" at bounding box center [563, 359] width 488 height 62
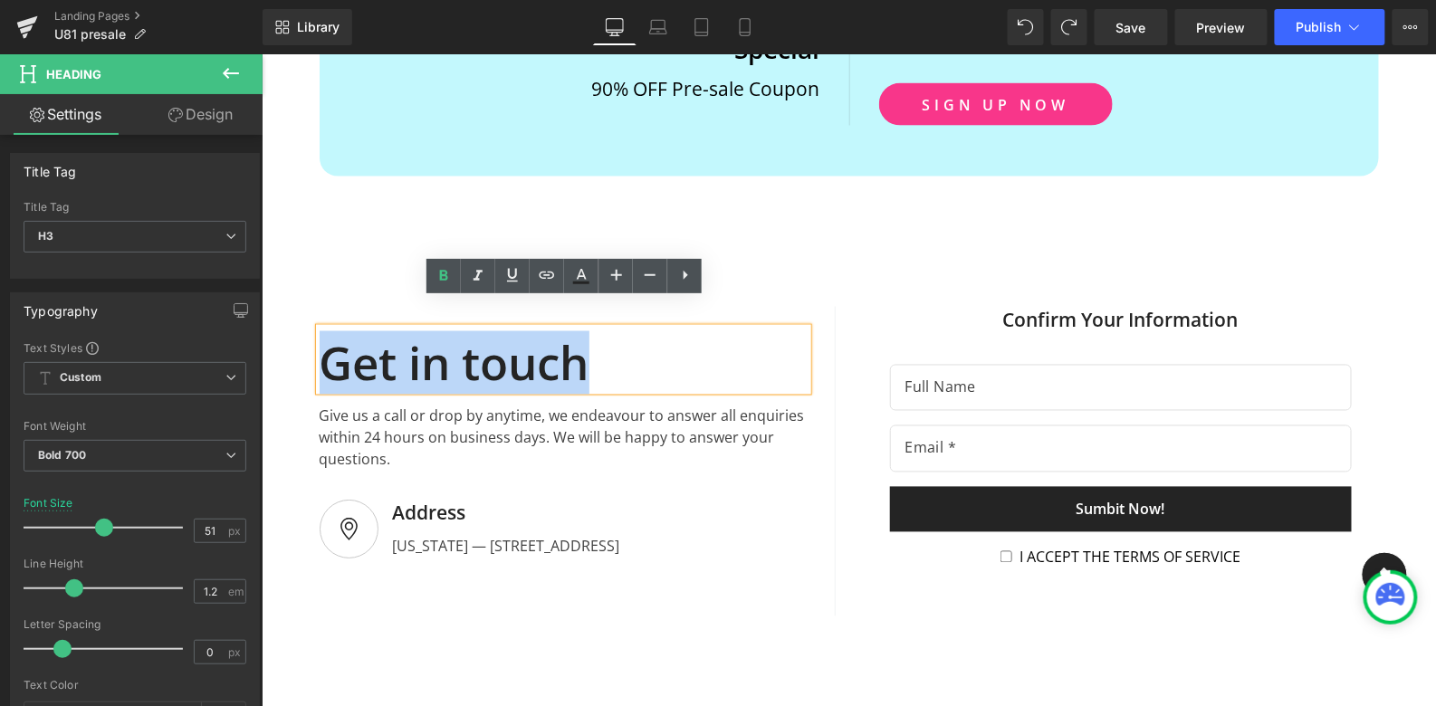
drag, startPoint x: 597, startPoint y: 340, endPoint x: 324, endPoint y: 335, distance: 272.6
click at [323, 335] on div "Get in touch" at bounding box center [563, 359] width 488 height 62
paste div
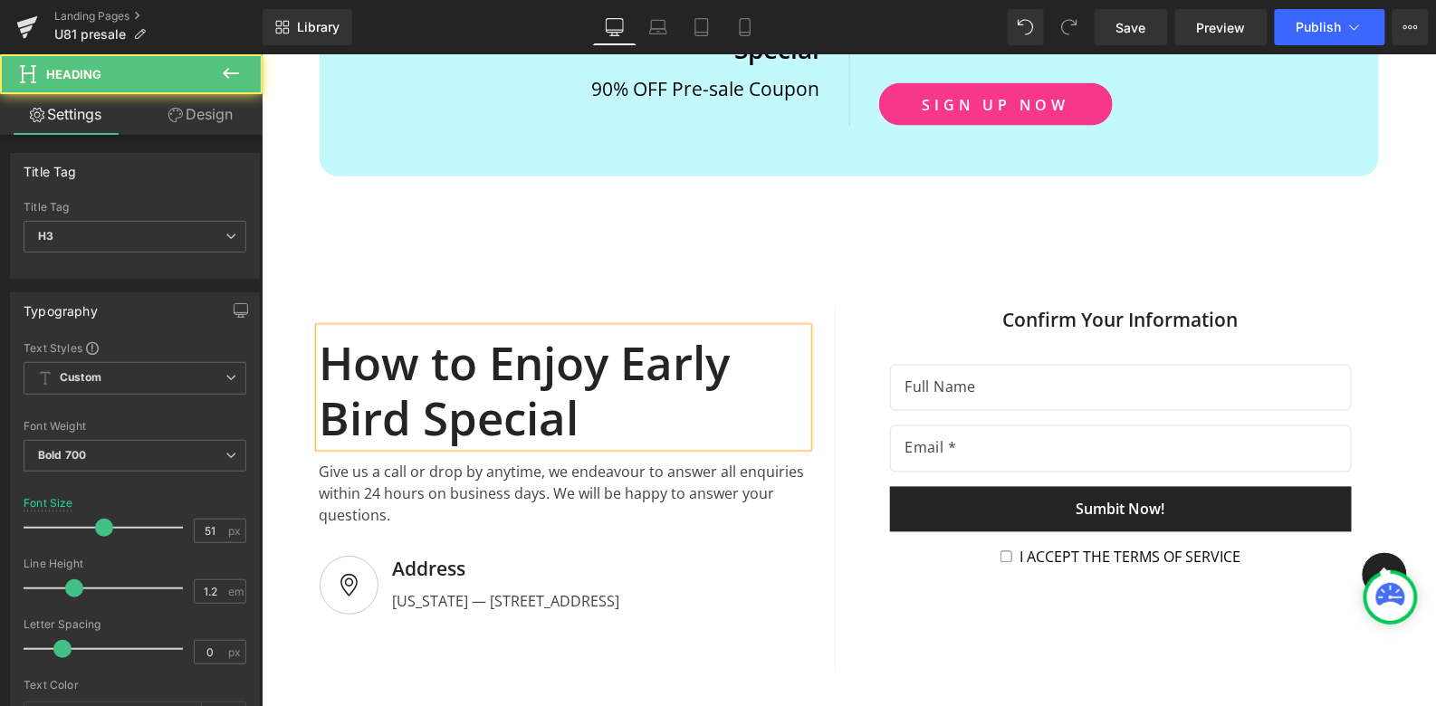
click at [601, 387] on div "How to Enjoy Early Bird Special" at bounding box center [563, 387] width 488 height 118
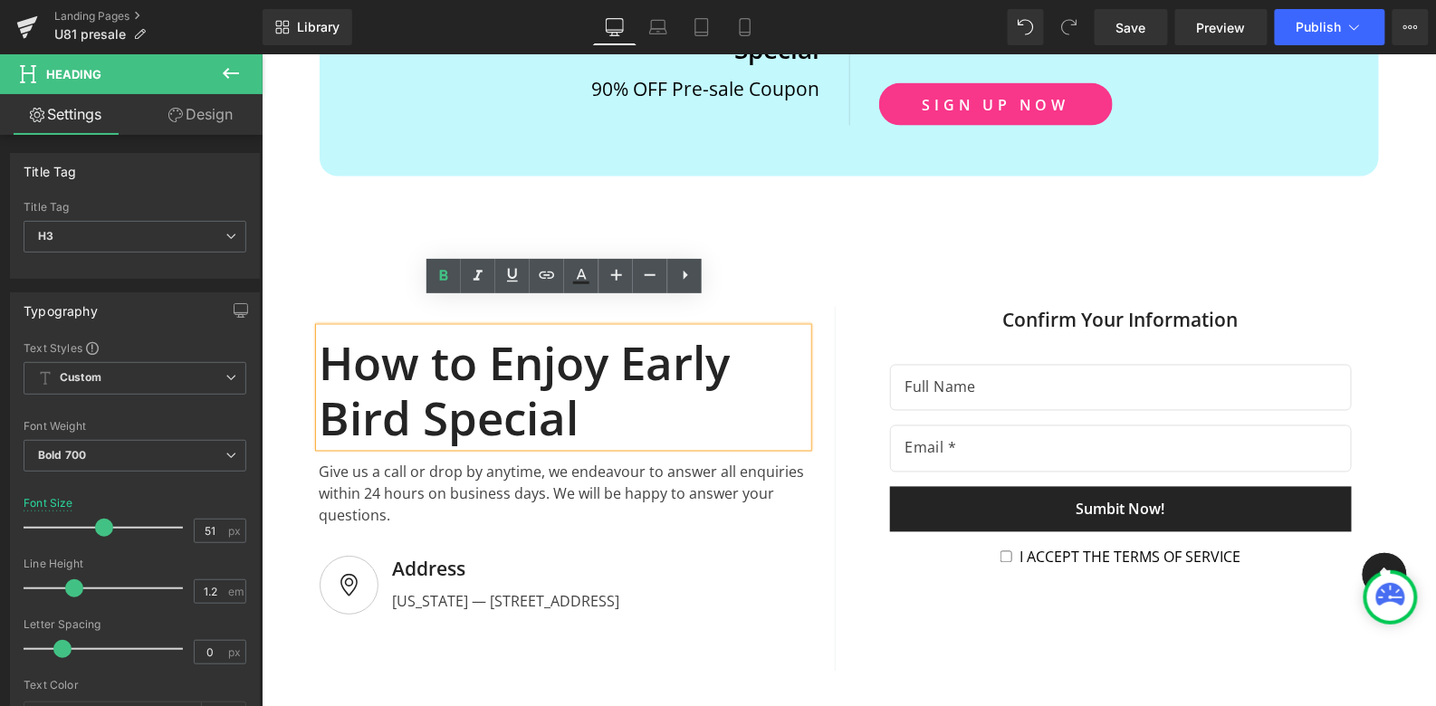
click at [636, 394] on div "How to Enjoy Early Bird Special" at bounding box center [563, 387] width 488 height 118
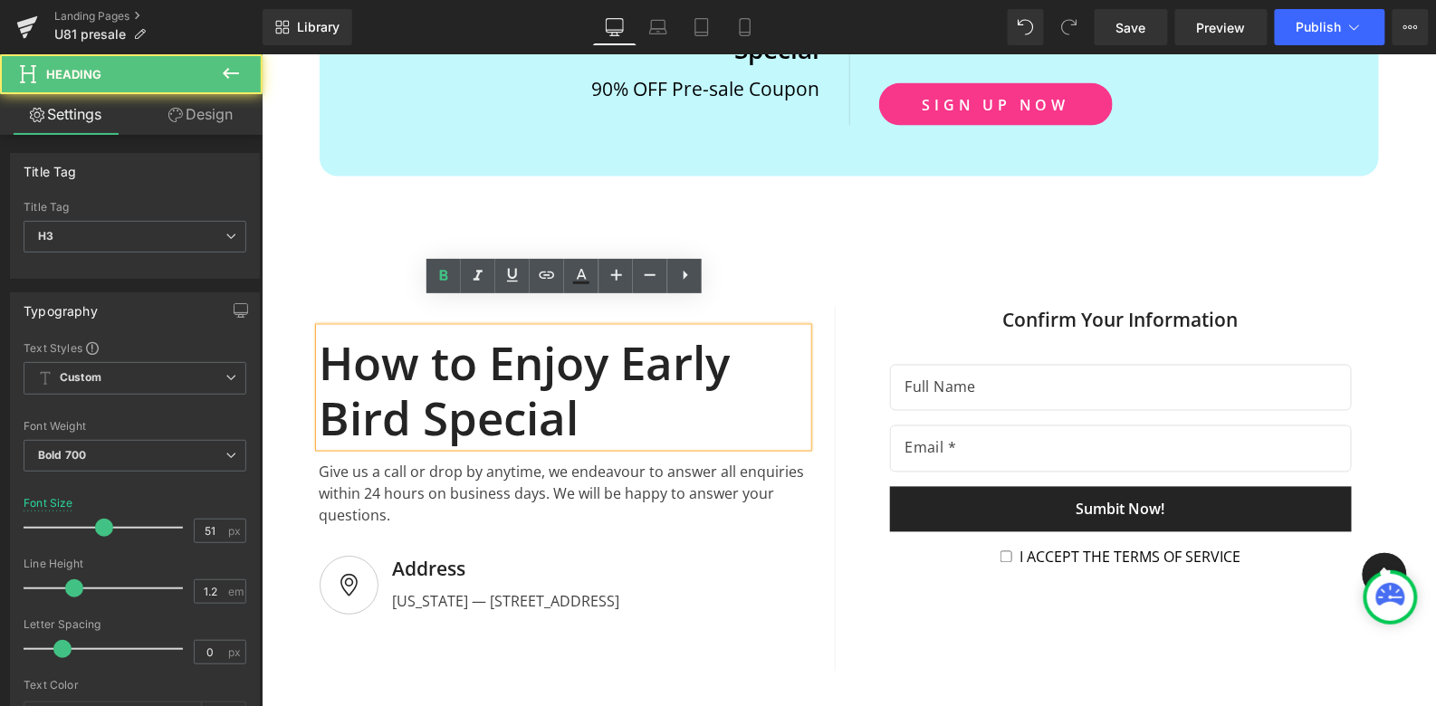
click at [636, 394] on div "How to Enjoy Early Bird Special" at bounding box center [563, 387] width 488 height 118
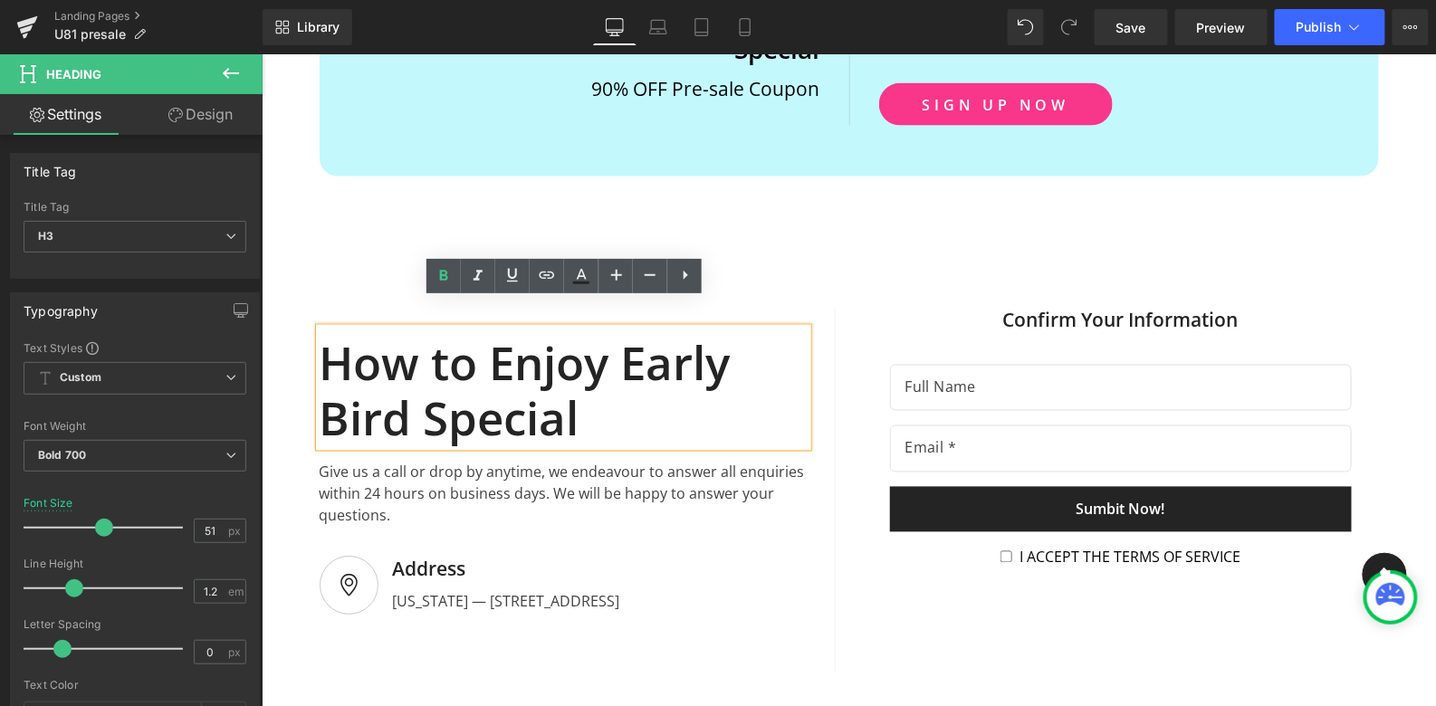
drag, startPoint x: 593, startPoint y: 397, endPoint x: 320, endPoint y: 340, distance: 279.3
click at [319, 340] on div "How to Enjoy Early Bird Special" at bounding box center [563, 387] width 488 height 118
click at [572, 483] on span "Text Block" at bounding box center [553, 494] width 60 height 22
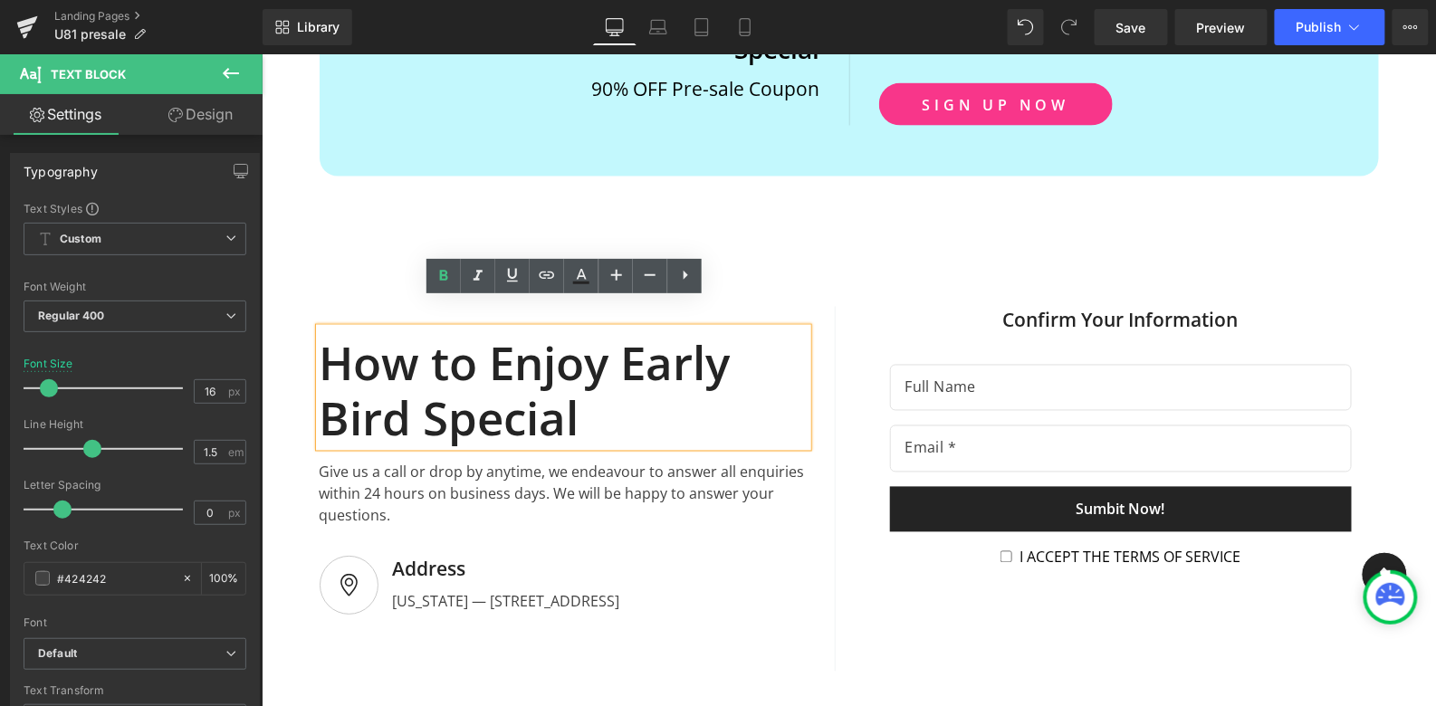
click at [665, 381] on div "How to Enjoy Early Bird Special" at bounding box center [563, 387] width 488 height 118
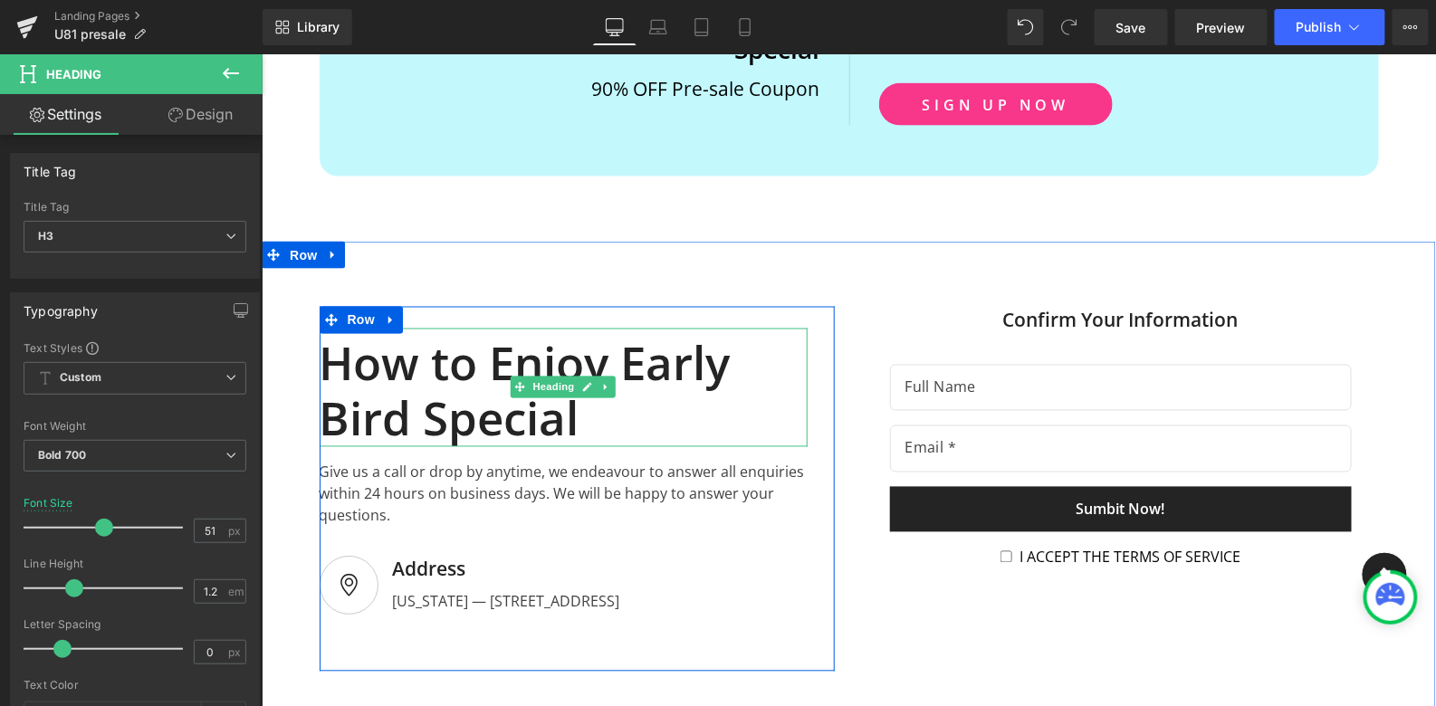
drag, startPoint x: 596, startPoint y: 392, endPoint x: 315, endPoint y: 322, distance: 289.2
click at [315, 322] on div "Text Block How to Enjoy Early Bird Special Heading Give us a call or drop by an…" at bounding box center [576, 488] width 543 height 365
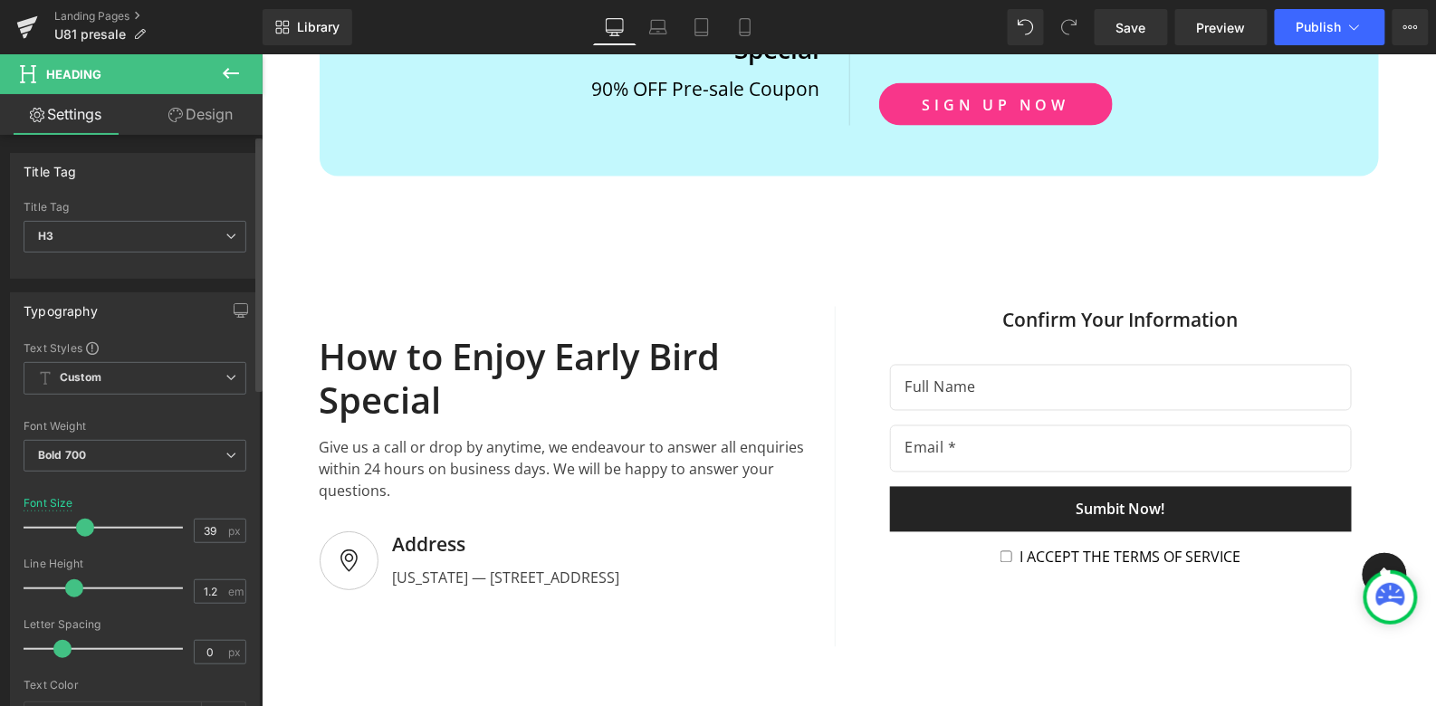
drag, startPoint x: 93, startPoint y: 522, endPoint x: 75, endPoint y: 522, distance: 18.1
click at [76, 522] on span at bounding box center [85, 528] width 18 height 18
type input "33"
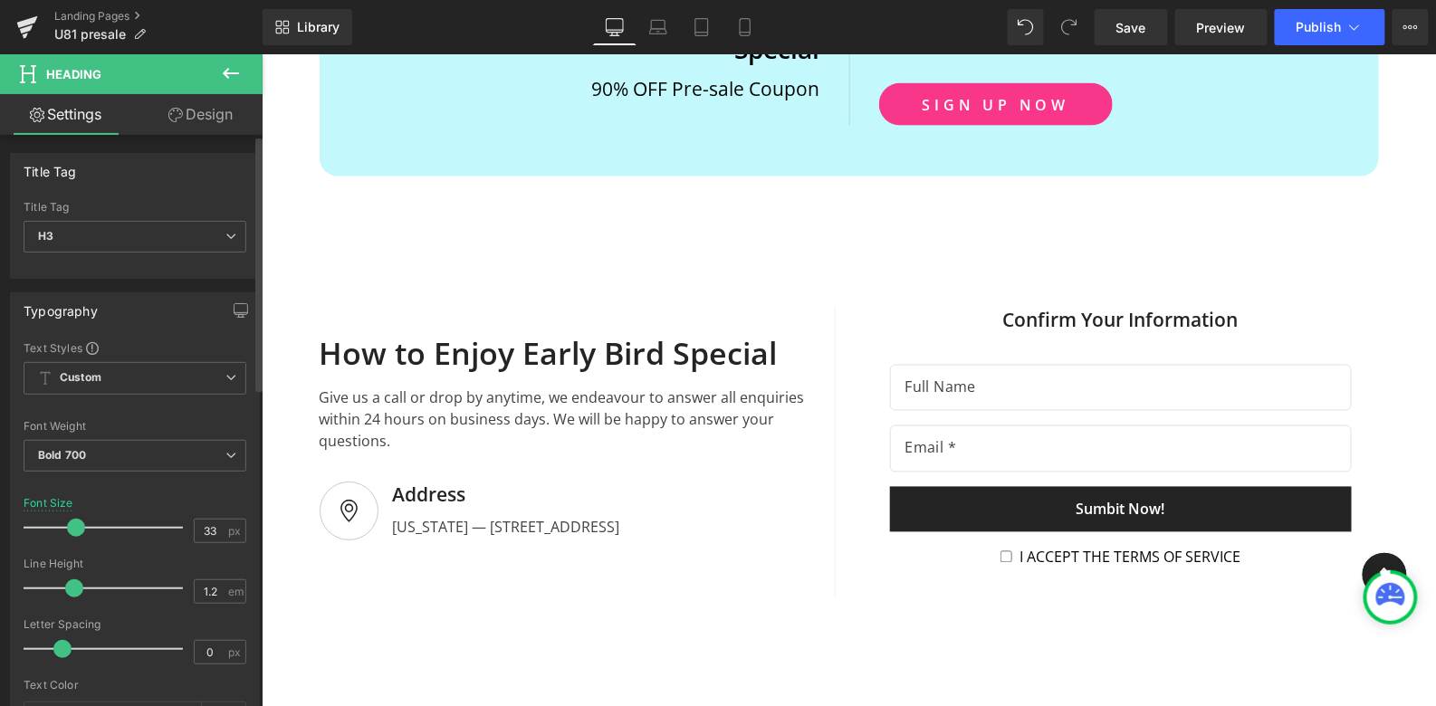
click at [67, 522] on span at bounding box center [76, 528] width 18 height 18
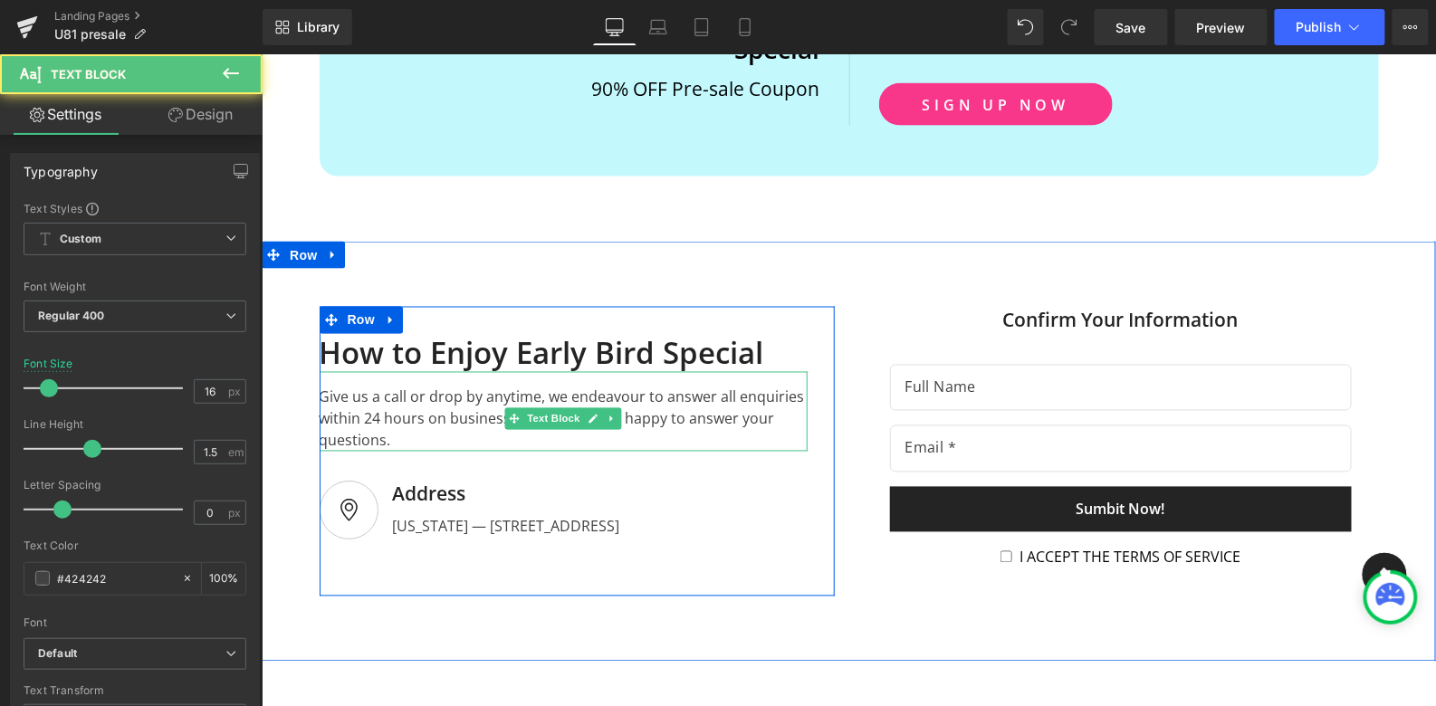
click at [467, 374] on div "Give us a call or drop by anytime, we endeavour to answer all enquiries within …" at bounding box center [563, 411] width 488 height 80
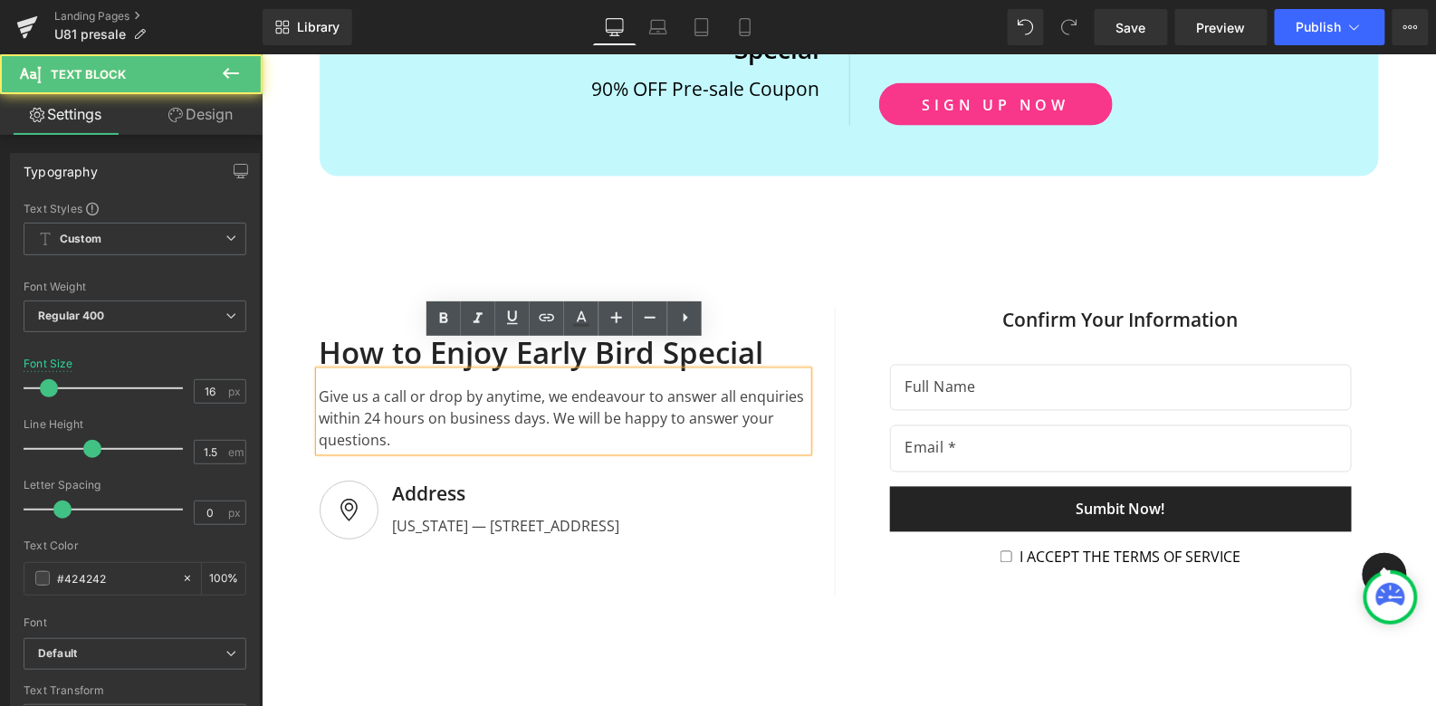
click at [537, 379] on div "Give us a call or drop by anytime, we endeavour to answer all enquiries within …" at bounding box center [563, 411] width 488 height 80
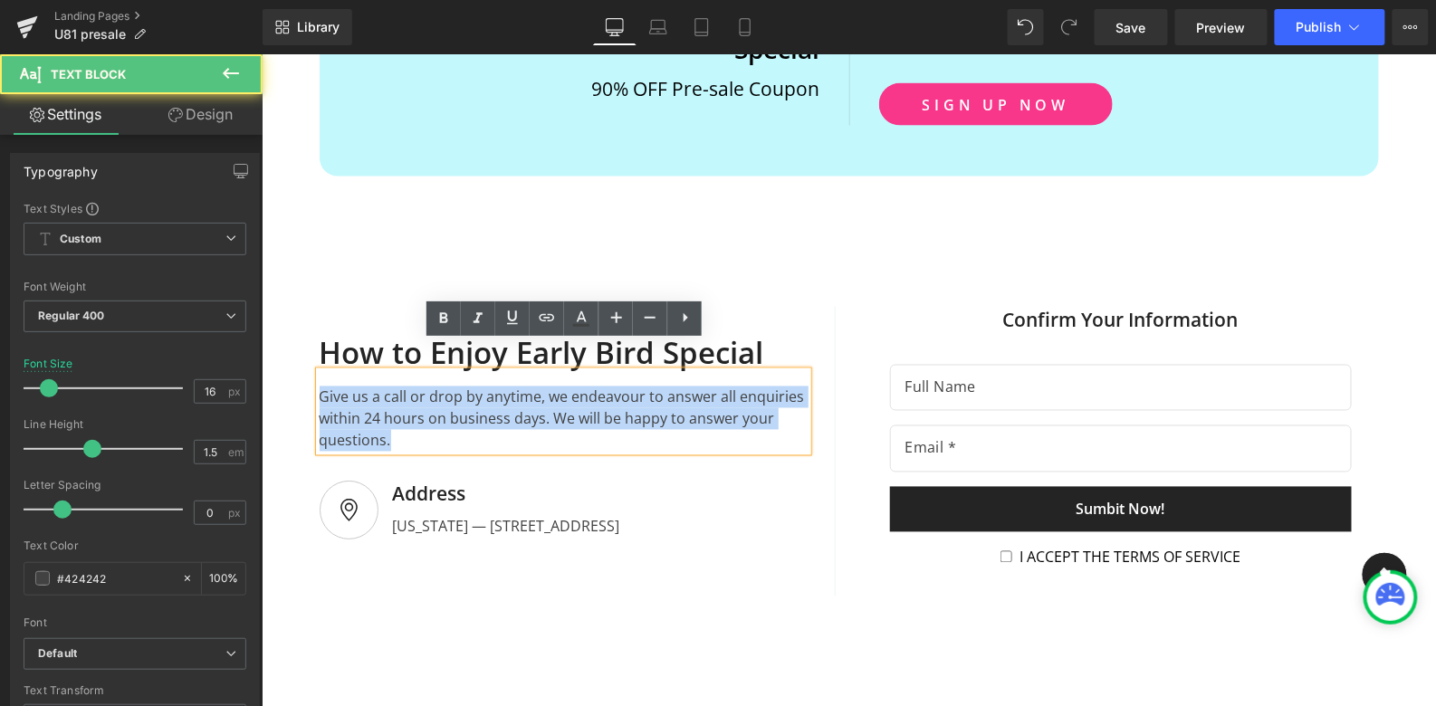
drag, startPoint x: 397, startPoint y: 415, endPoint x: 320, endPoint y: 365, distance: 91.7
click at [320, 371] on div "Give us a call or drop by anytime, we endeavour to answer all enquiries within …" at bounding box center [563, 411] width 488 height 80
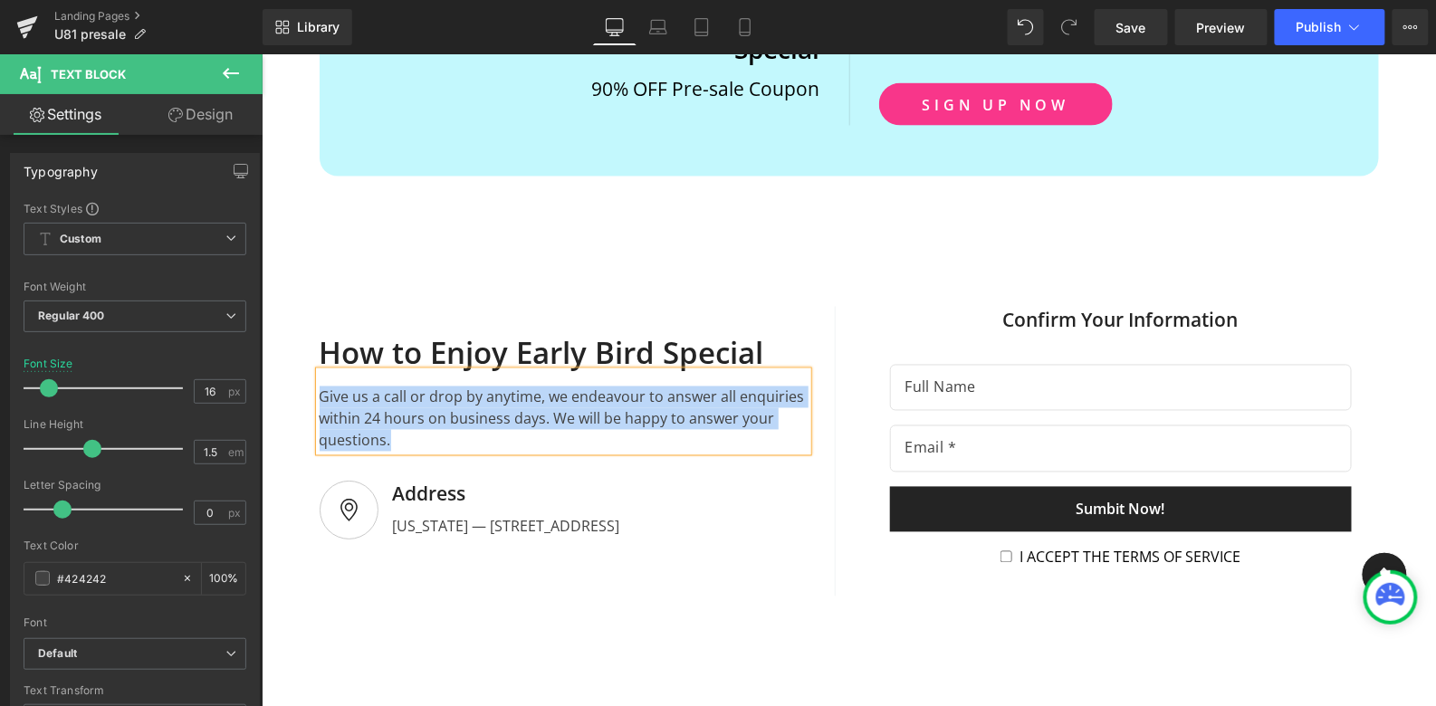
paste div
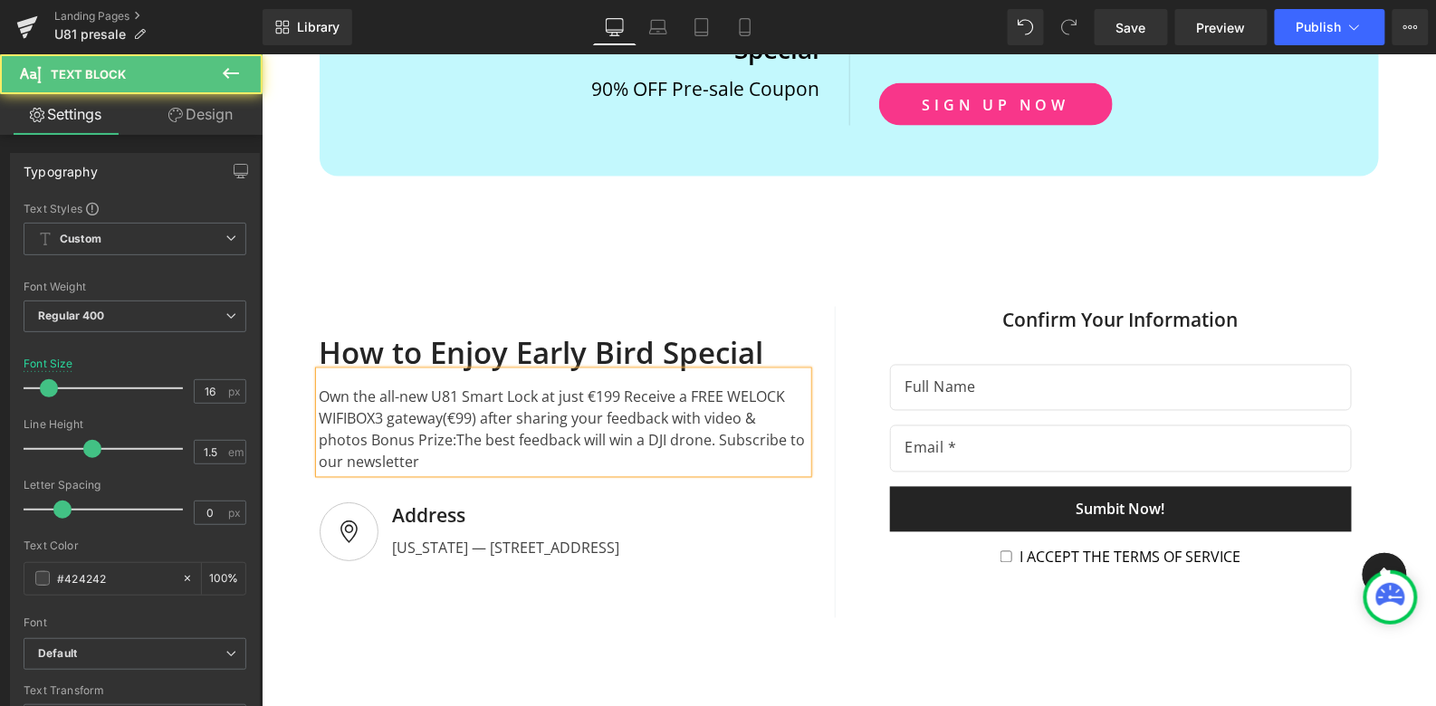
click at [626, 371] on div "Own the all-new U81 Smart Lock at just €199Receive a FREE WELOCK WIFIBOX3 gate…" at bounding box center [563, 421] width 488 height 101
click at [519, 409] on div "Receive a FREE WELOCK WIFIBOX3 gateway(€99) after sharing your feedback with vi…" at bounding box center [563, 439] width 488 height 65
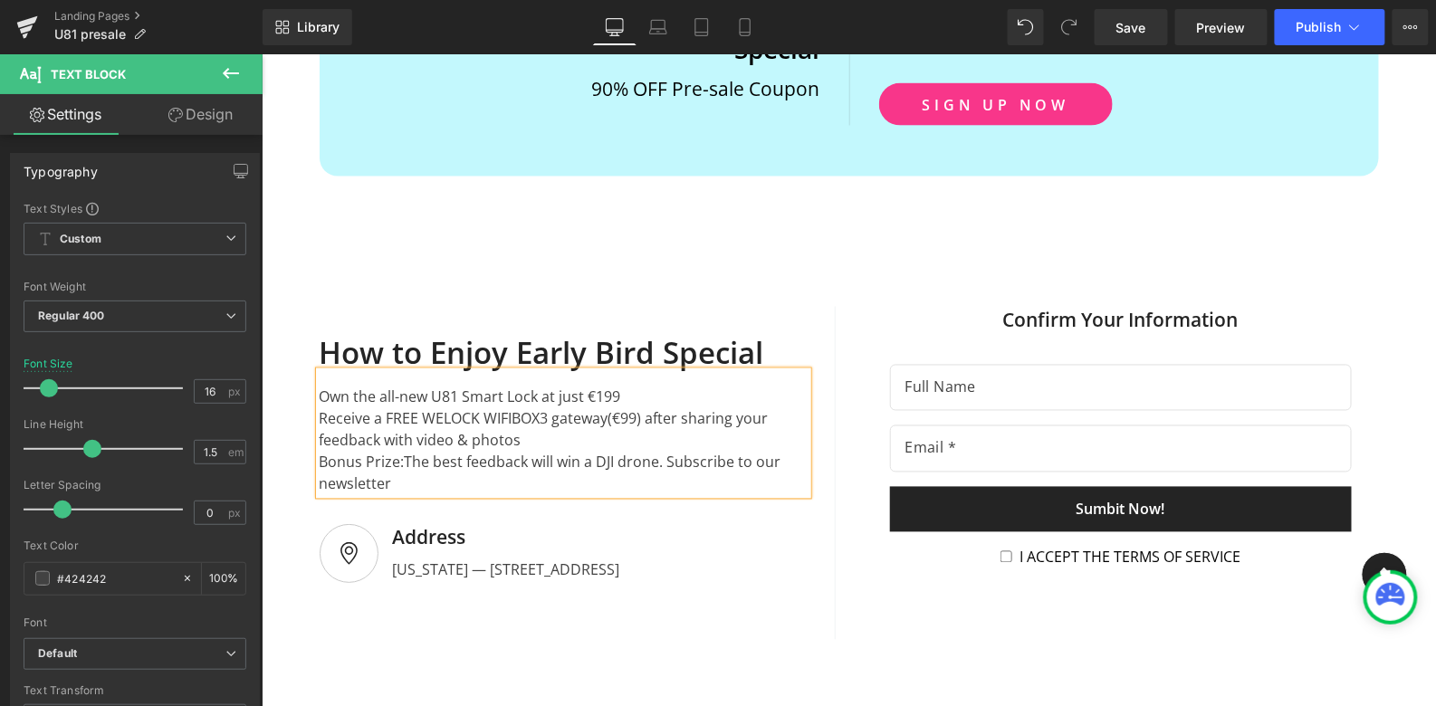
click at [663, 451] on div "Bonus Prize:The best feedback will win a DJI drone.Subscribe to our newsletter" at bounding box center [563, 472] width 488 height 43
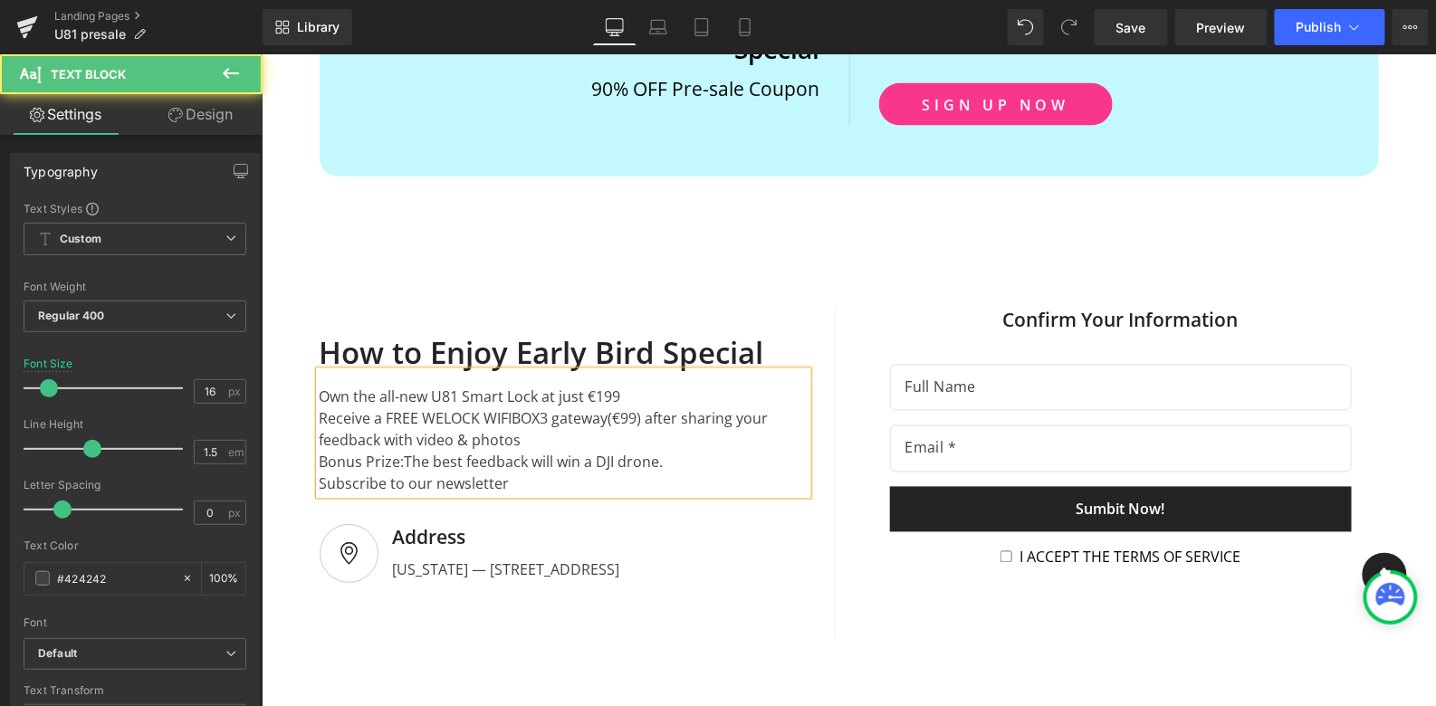
click at [319, 371] on div "Own the all-new U81 Smart Lock at just €199 Receive a FREE WELOCK WIFIBOX3 gat…" at bounding box center [563, 432] width 488 height 123
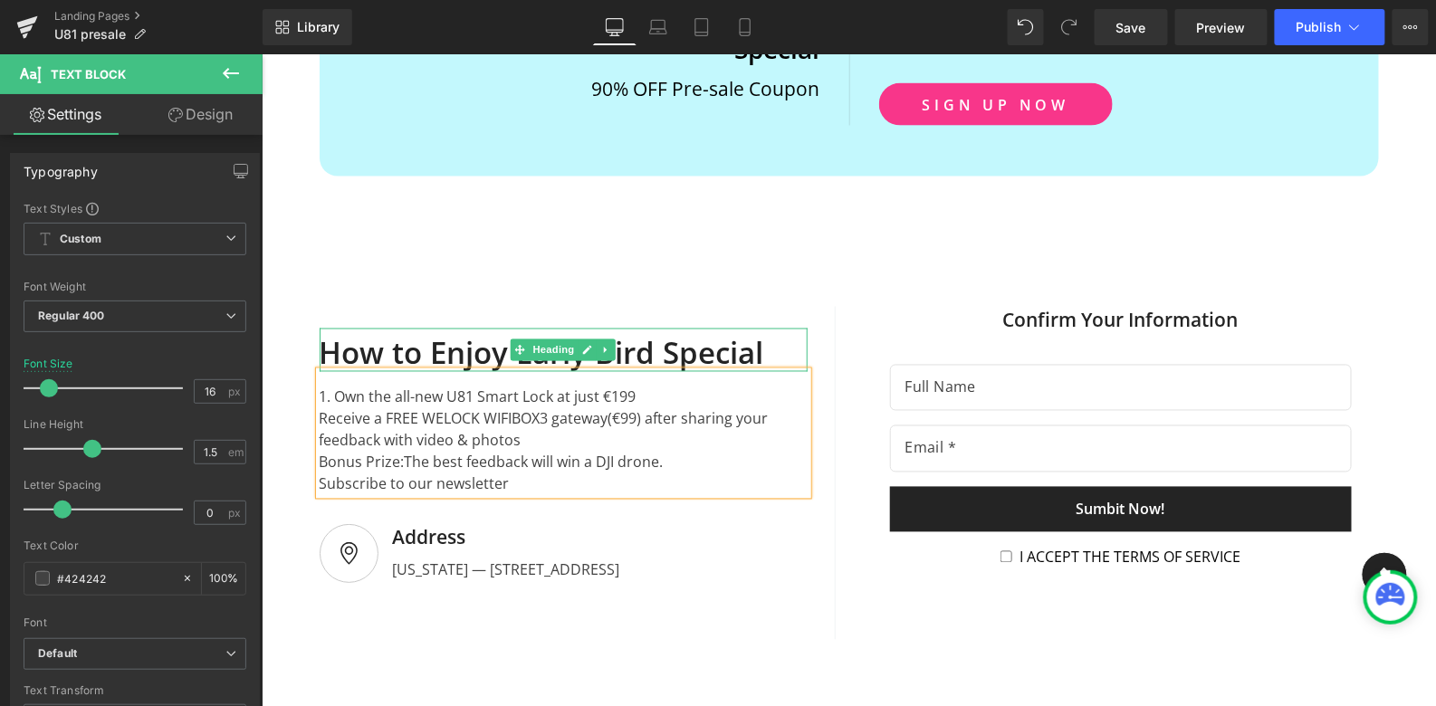
drag, startPoint x: 846, startPoint y: 371, endPoint x: 548, endPoint y: 358, distance: 298.2
click at [409, 328] on div "How to Enjoy Early Bird Special" at bounding box center [563, 349] width 488 height 43
click at [548, 371] on div "1. Own the all-new U81 Smart Lock at just €199 Receive a FREE WELOCK WIFIBOX3 …" at bounding box center [563, 432] width 488 height 123
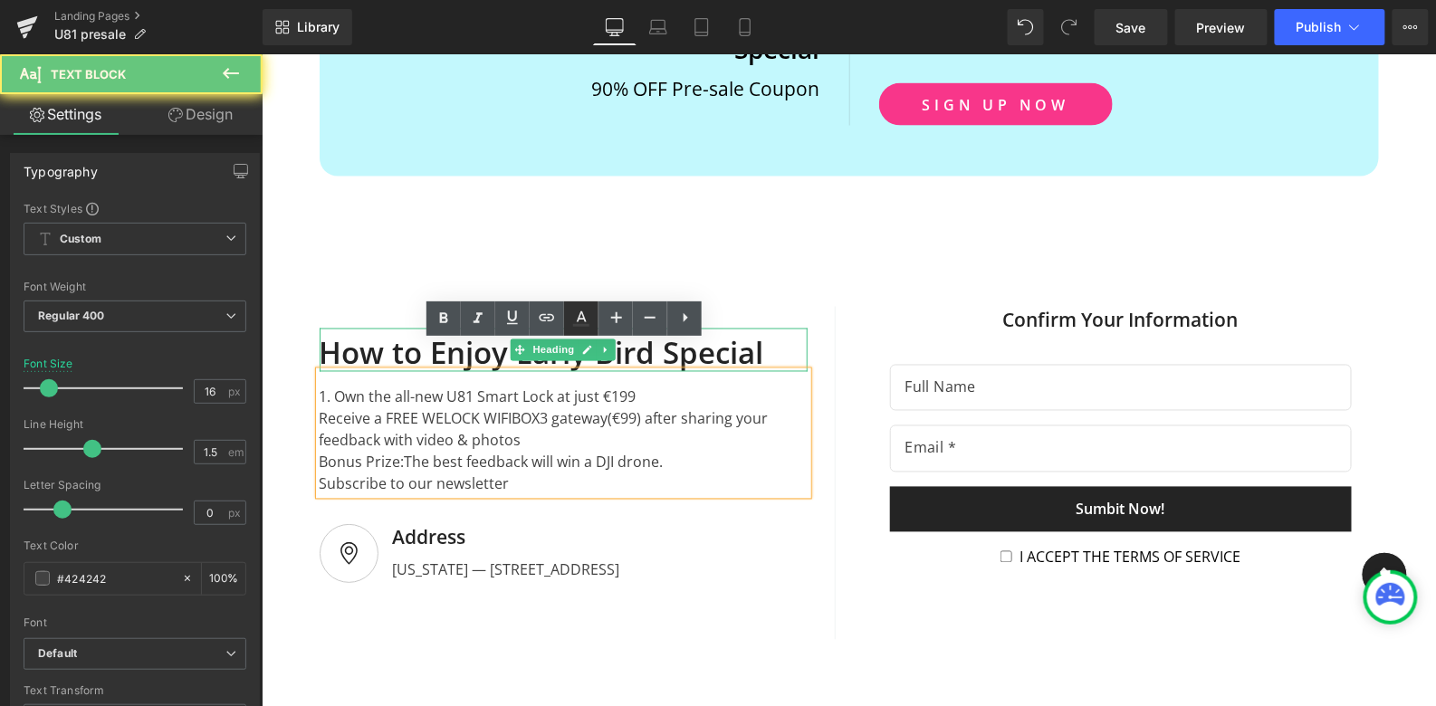
click at [585, 318] on icon at bounding box center [581, 319] width 22 height 22
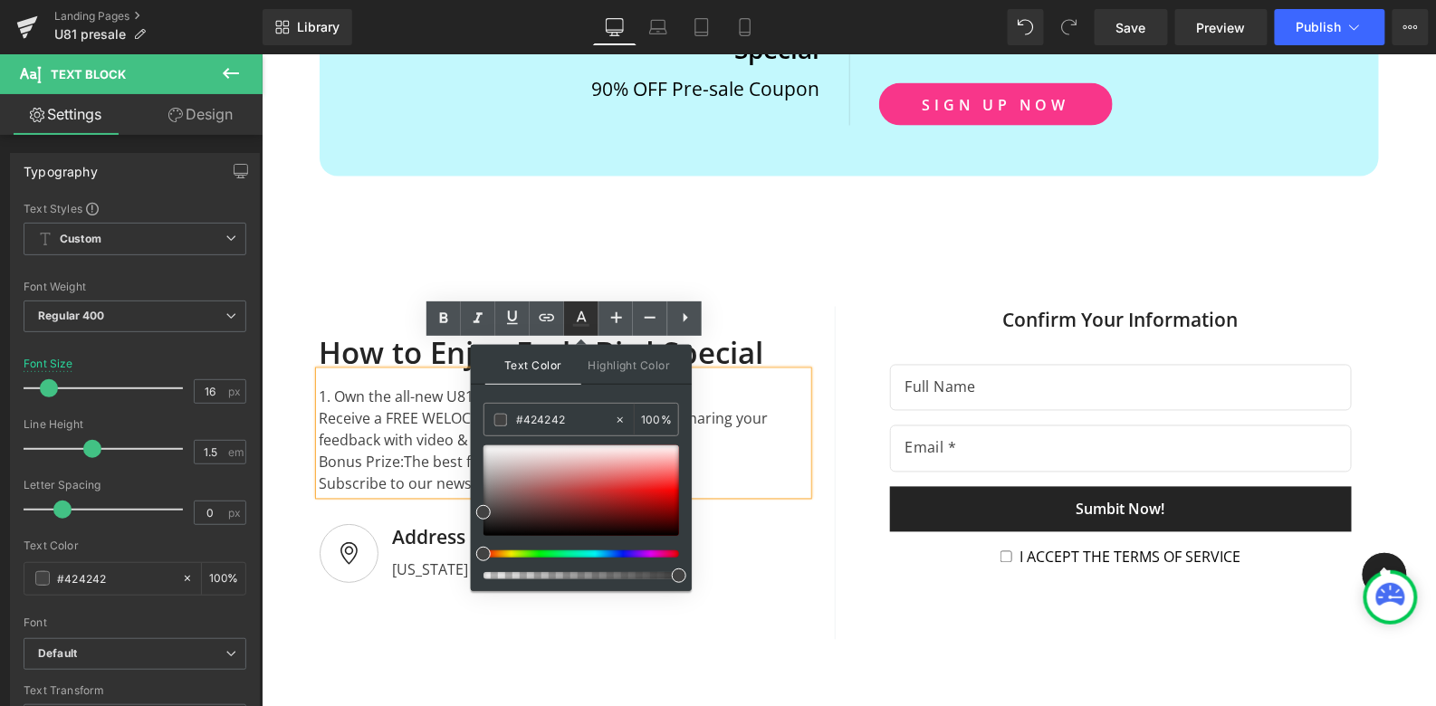
click at [593, 316] on link at bounding box center [581, 318] width 34 height 34
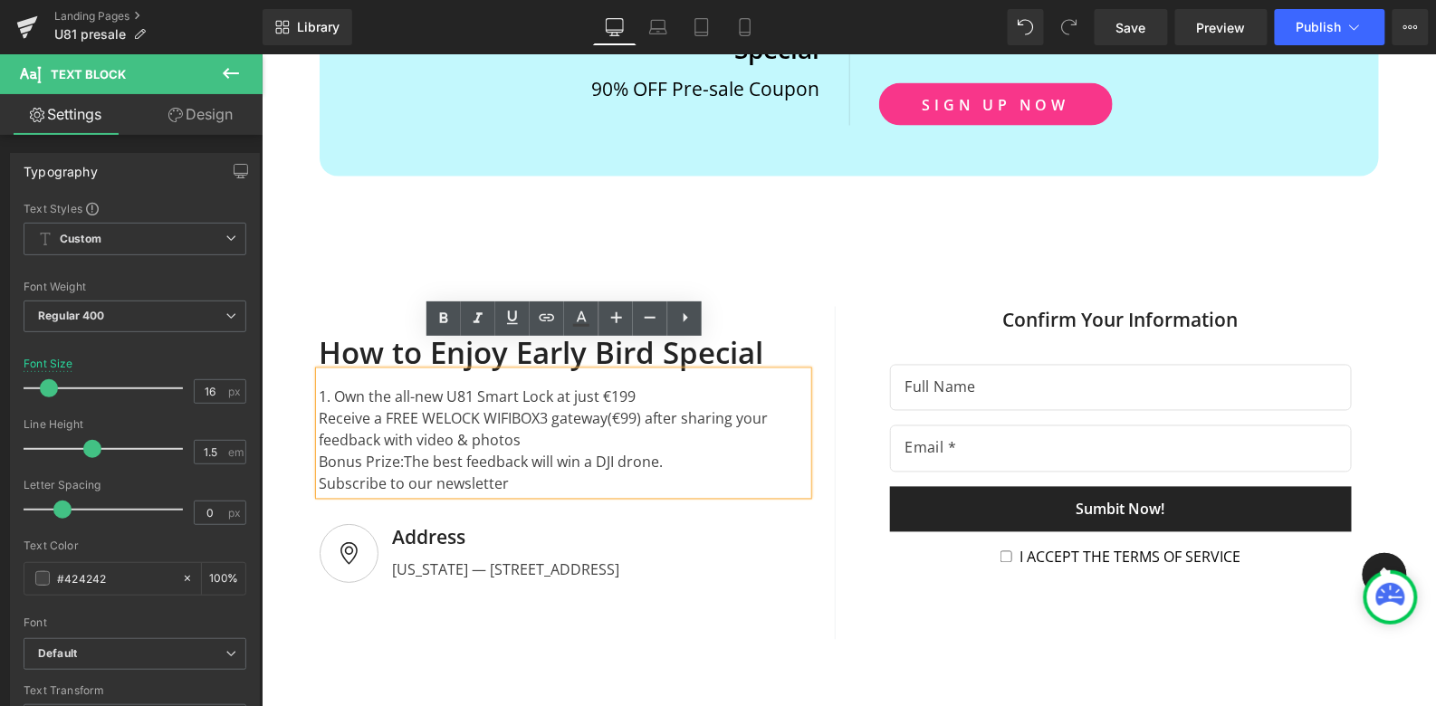
click at [442, 407] on div "Receive a FREE WELOCK WIFIBOX3 gateway(€99) after sharing your feedback with vi…" at bounding box center [563, 428] width 488 height 43
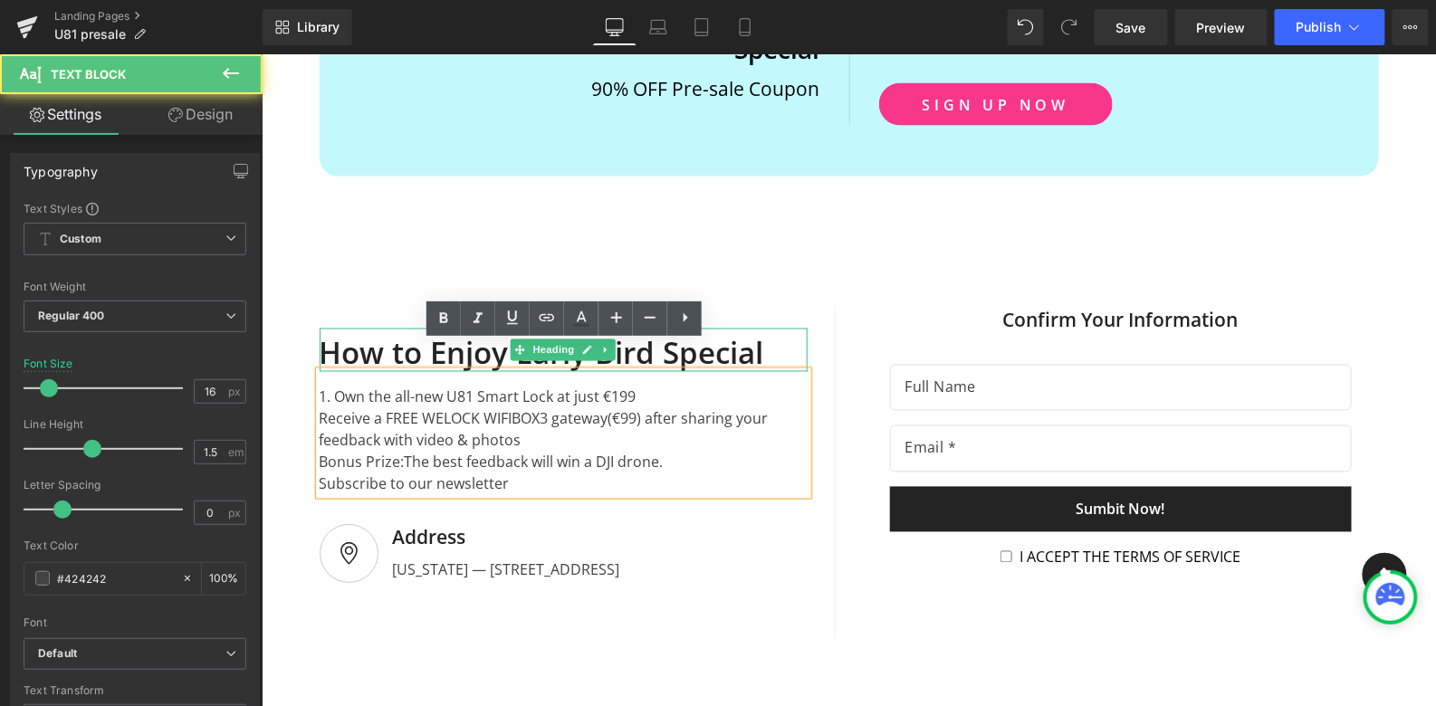
click at [406, 328] on div "How to Enjoy Early Bird Special" at bounding box center [563, 349] width 488 height 43
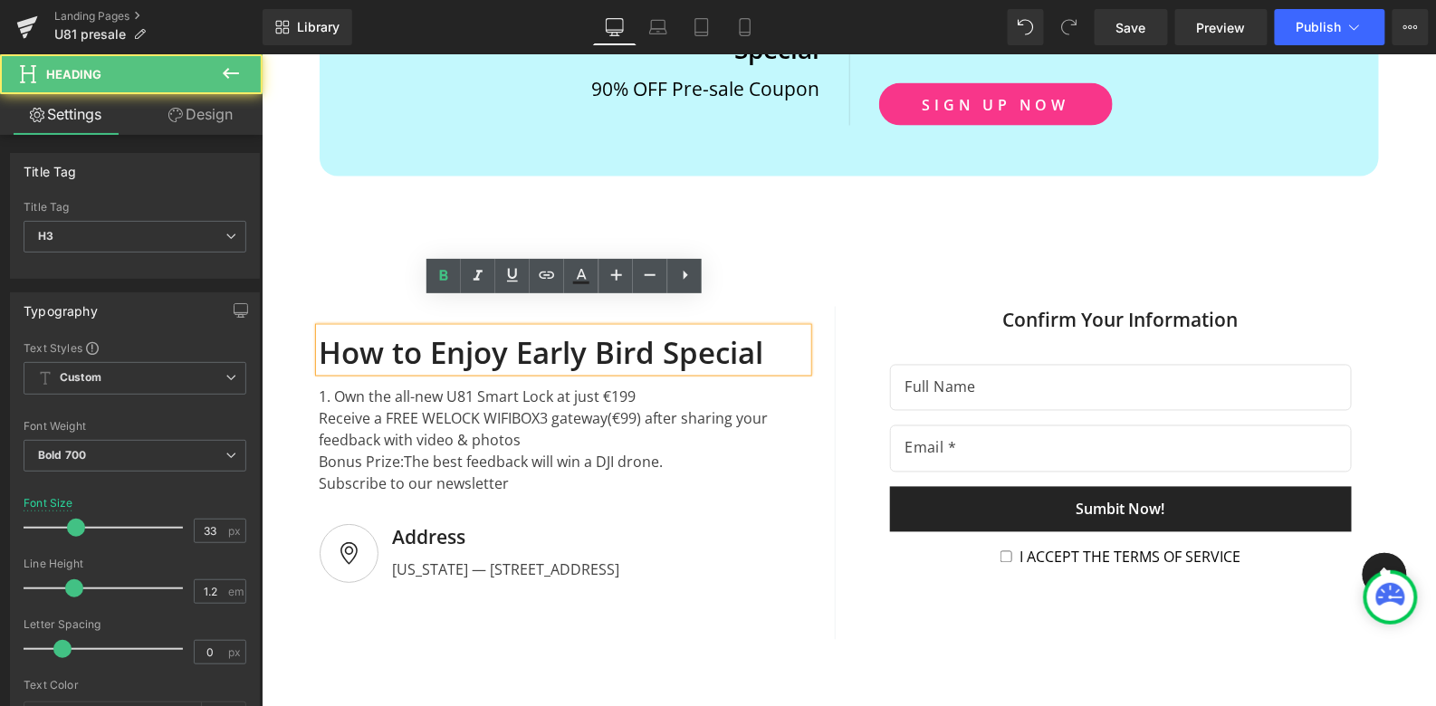
drag, startPoint x: 436, startPoint y: 325, endPoint x: 316, endPoint y: 320, distance: 120.5
click at [319, 328] on div "How to Enjoy Early Bird Special" at bounding box center [563, 349] width 488 height 43
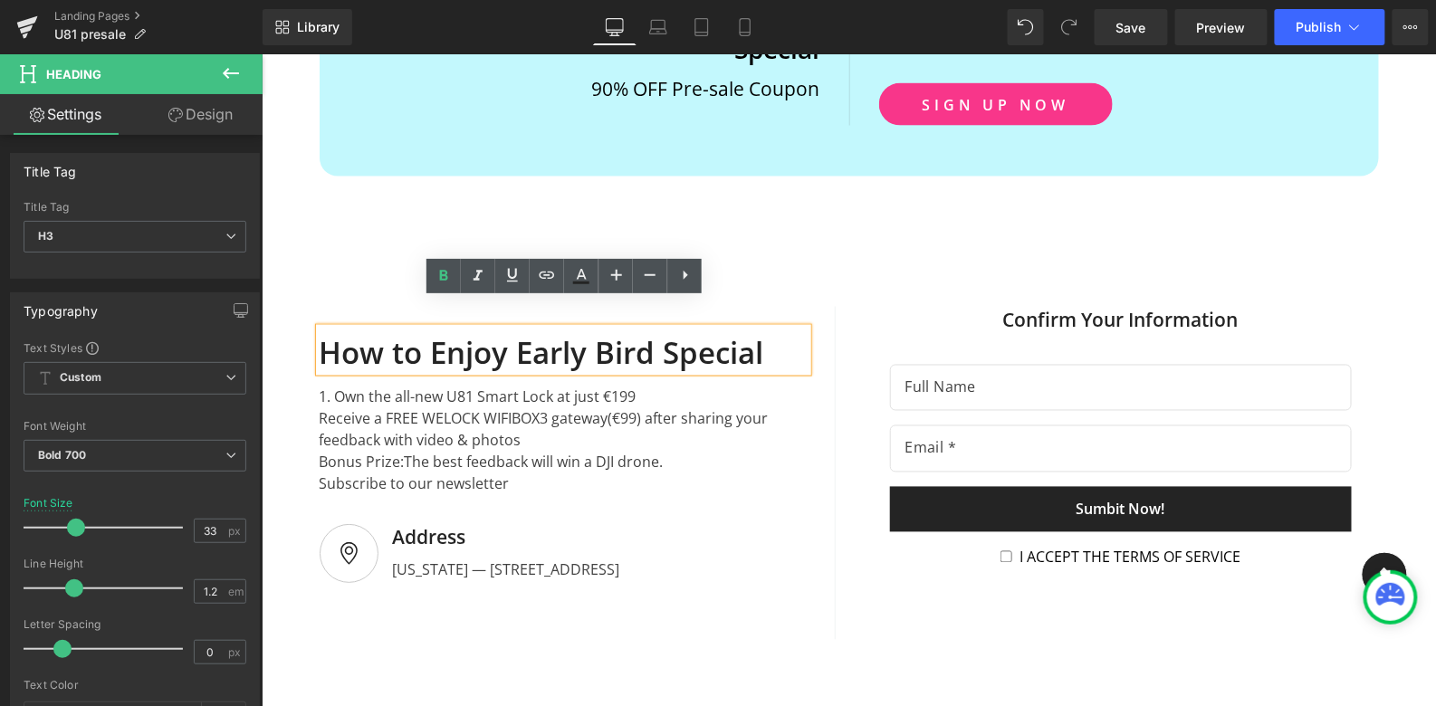
click at [435, 328] on div "How to Enjoy Early Bird Special" at bounding box center [563, 349] width 488 height 43
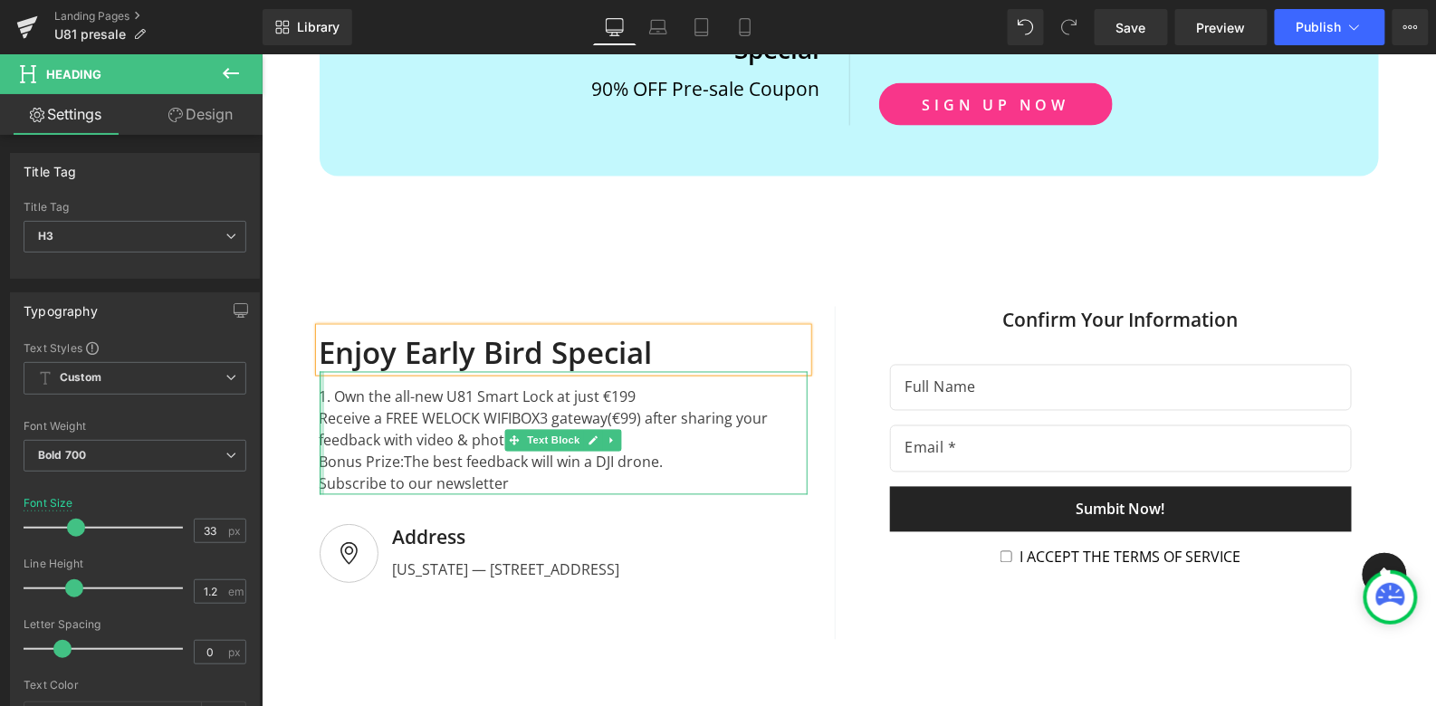
click at [322, 388] on div at bounding box center [321, 432] width 5 height 123
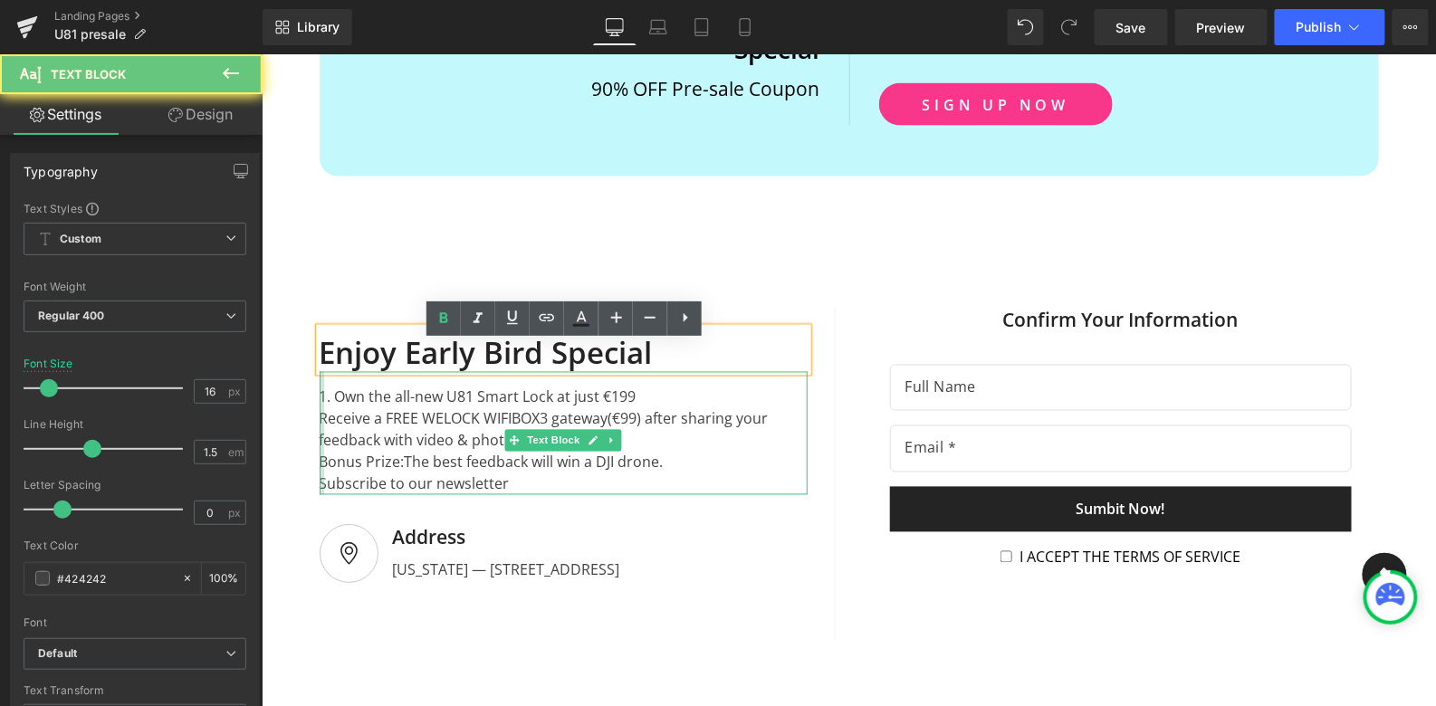
click at [325, 407] on div "Receive a FREE WELOCK WIFIBOX3 gateway(€99) after sharing your feedback with vi…" at bounding box center [563, 428] width 488 height 43
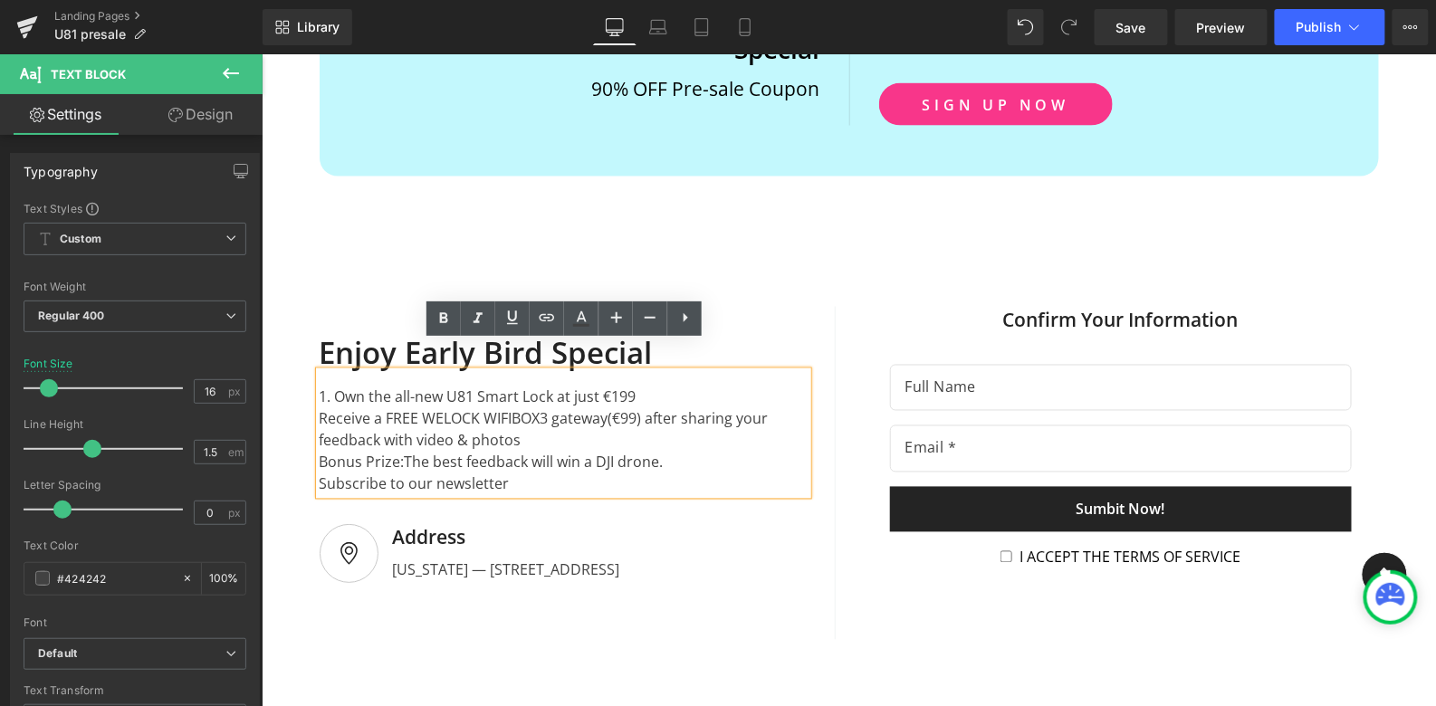
click at [320, 407] on div "Receive a FREE WELOCK WIFIBOX3 gateway(€99) after sharing your feedback with vi…" at bounding box center [563, 428] width 488 height 43
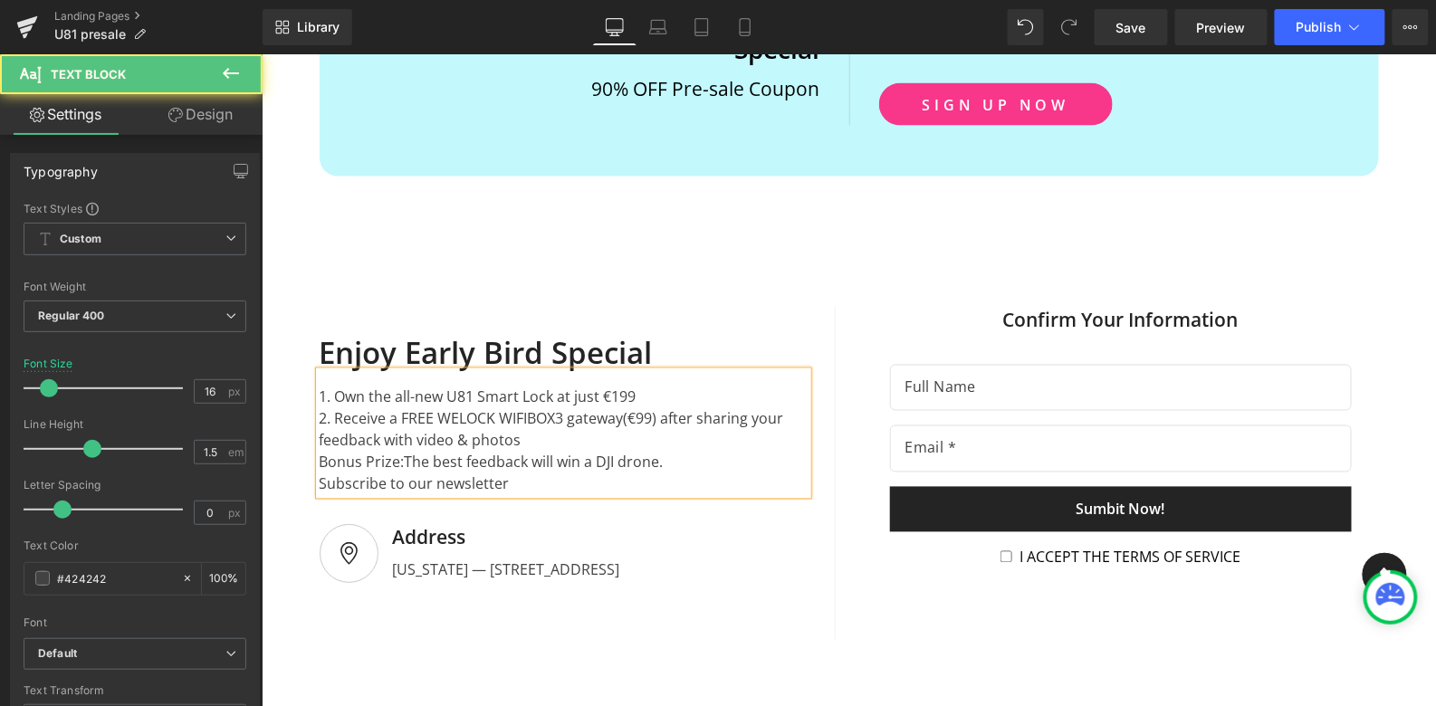
click at [321, 451] on div "Bonus Prize:The best feedback will win a DJI drone." at bounding box center [563, 462] width 488 height 22
click at [319, 473] on div "Subscribe to our newsletter" at bounding box center [563, 484] width 488 height 22
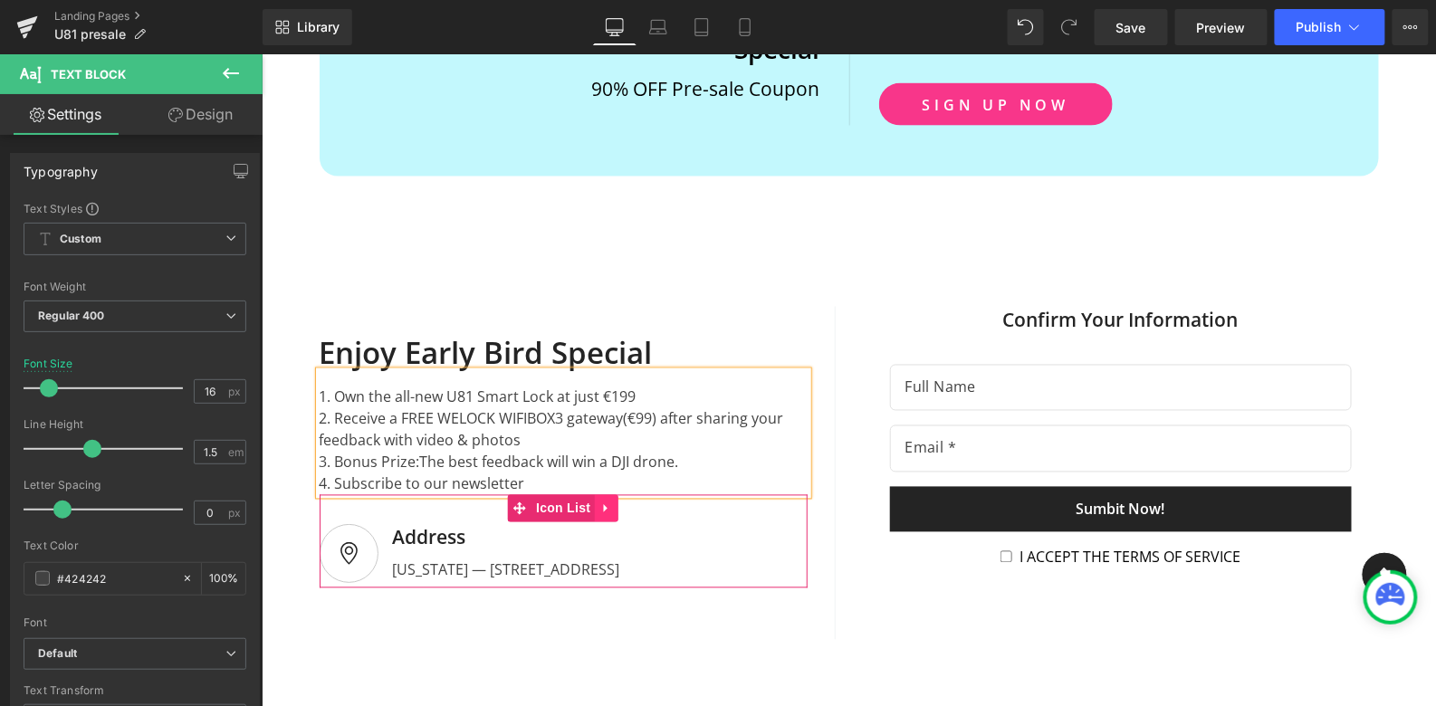
click at [605, 503] on icon at bounding box center [605, 507] width 4 height 8
click at [619, 502] on icon at bounding box center [617, 508] width 13 height 13
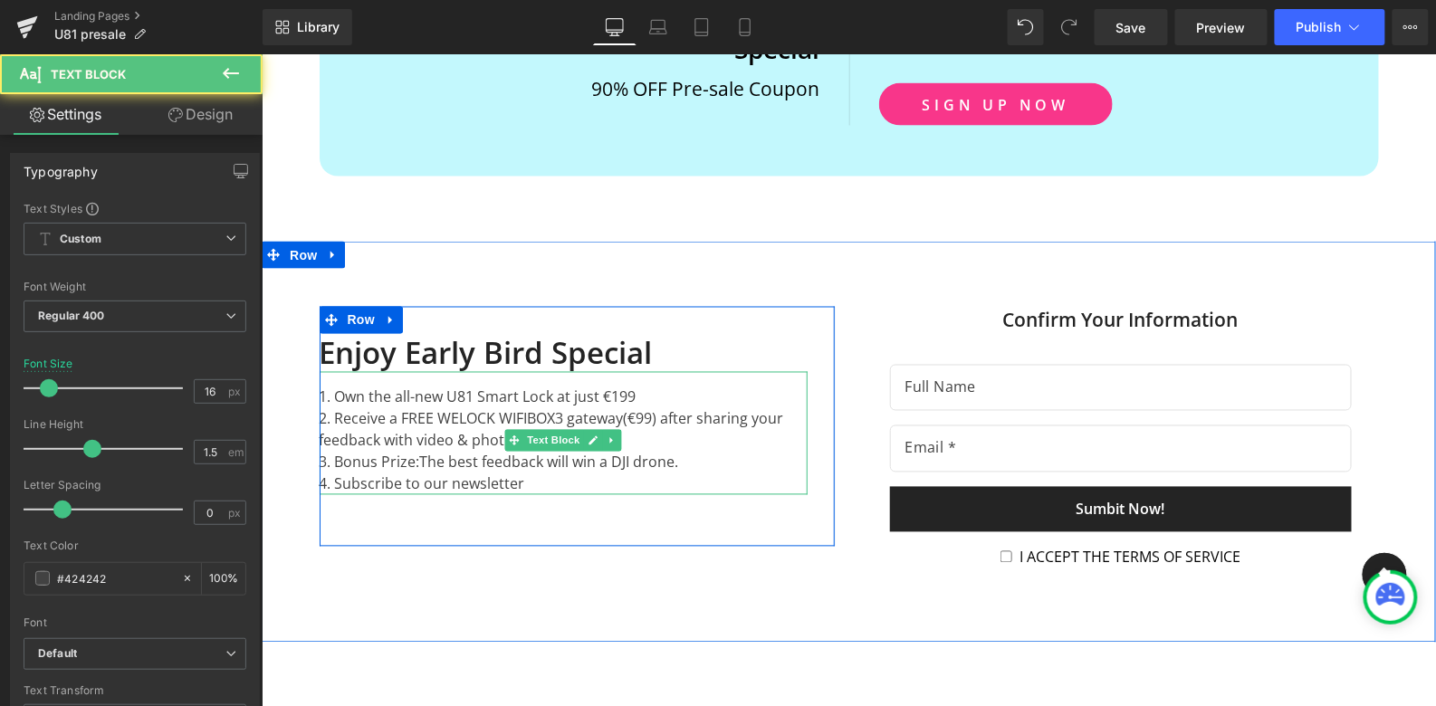
click at [427, 413] on div "2. Receive a FREE WELOCK WIFIBOX3 gateway(€99) after sharing your feedback with…" at bounding box center [563, 428] width 488 height 43
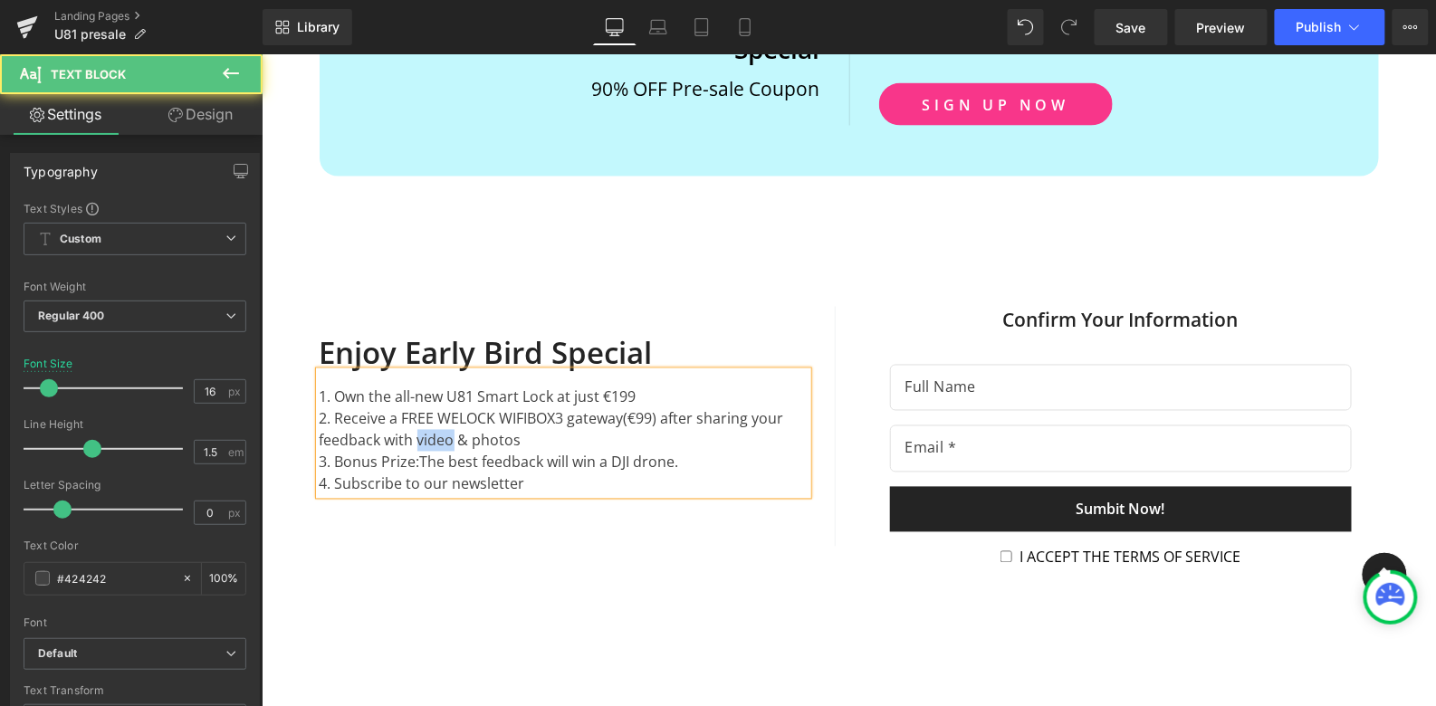
click at [427, 413] on div "2. Receive a FREE WELOCK WIFIBOX3 gateway(€99) after sharing your feedback with…" at bounding box center [563, 428] width 488 height 43
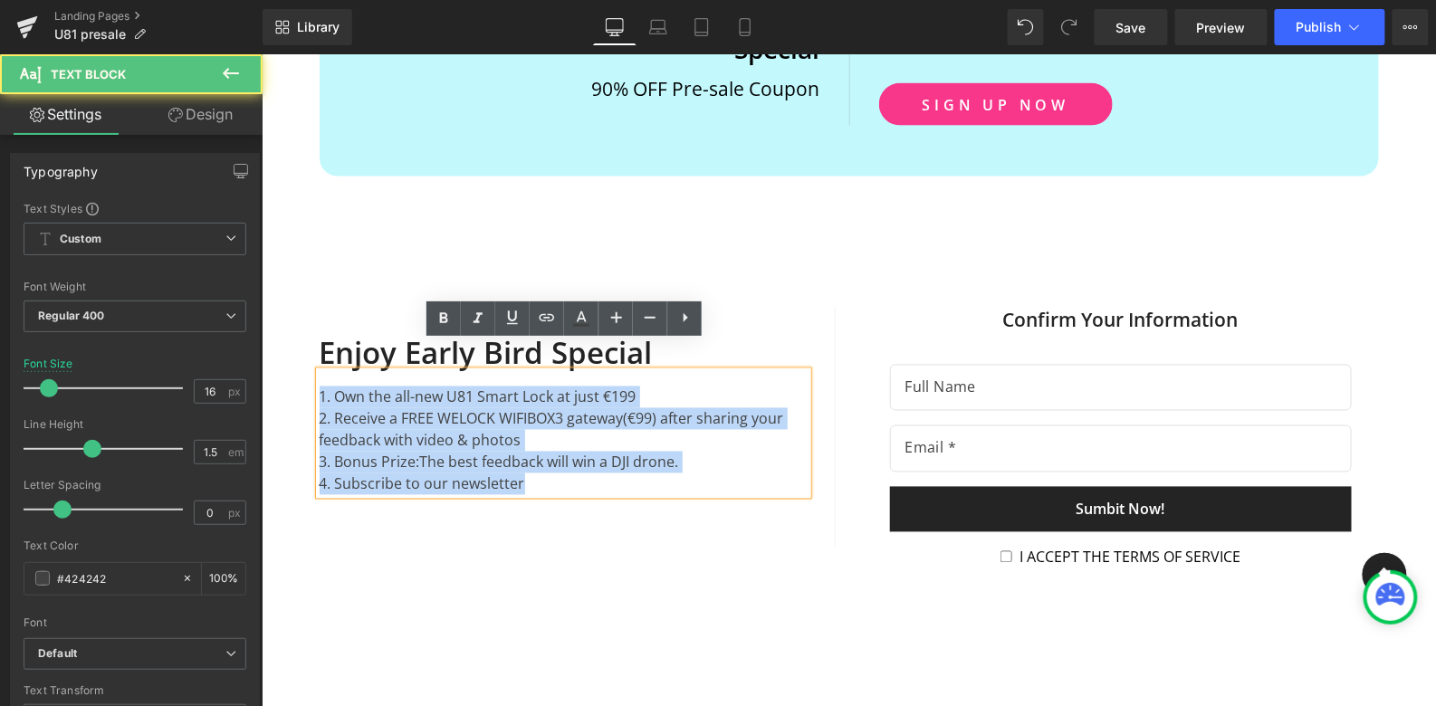
drag, startPoint x: 527, startPoint y: 452, endPoint x: 311, endPoint y: 364, distance: 233.5
click at [311, 364] on div "Text Block Enjoy Early Bird Special Heading 1. Own the all-new U81 Smart Lock a…" at bounding box center [576, 426] width 543 height 240
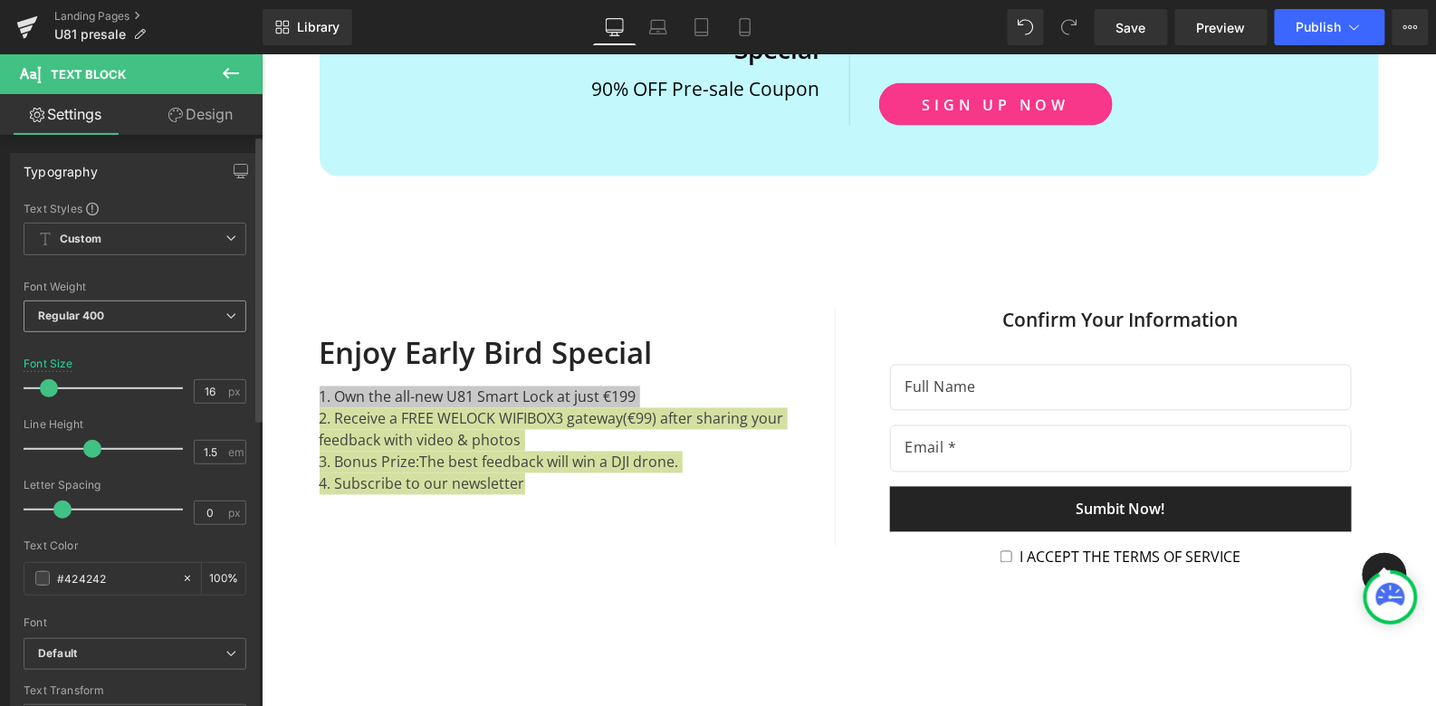
click at [217, 311] on span "Regular 400" at bounding box center [135, 317] width 223 height 32
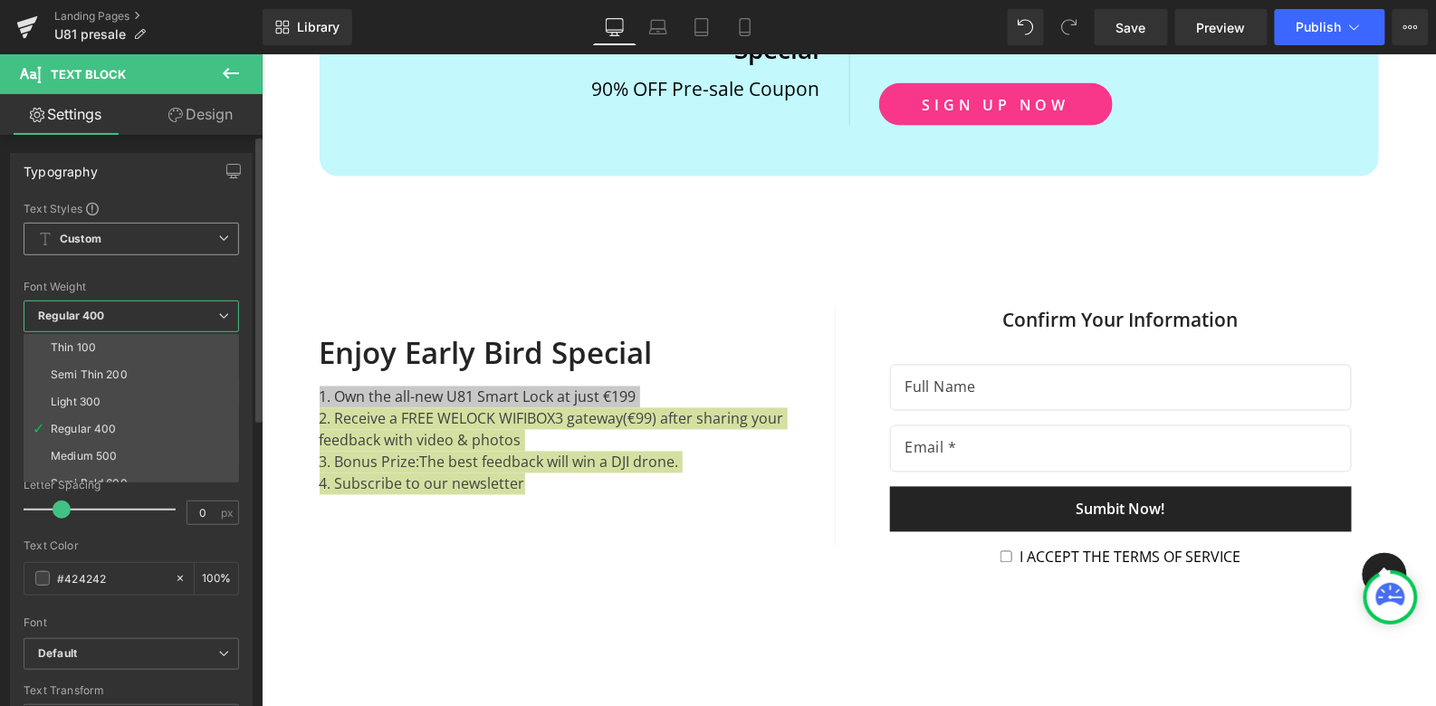
click at [193, 243] on span "Custom Setup Global Style" at bounding box center [131, 239] width 215 height 33
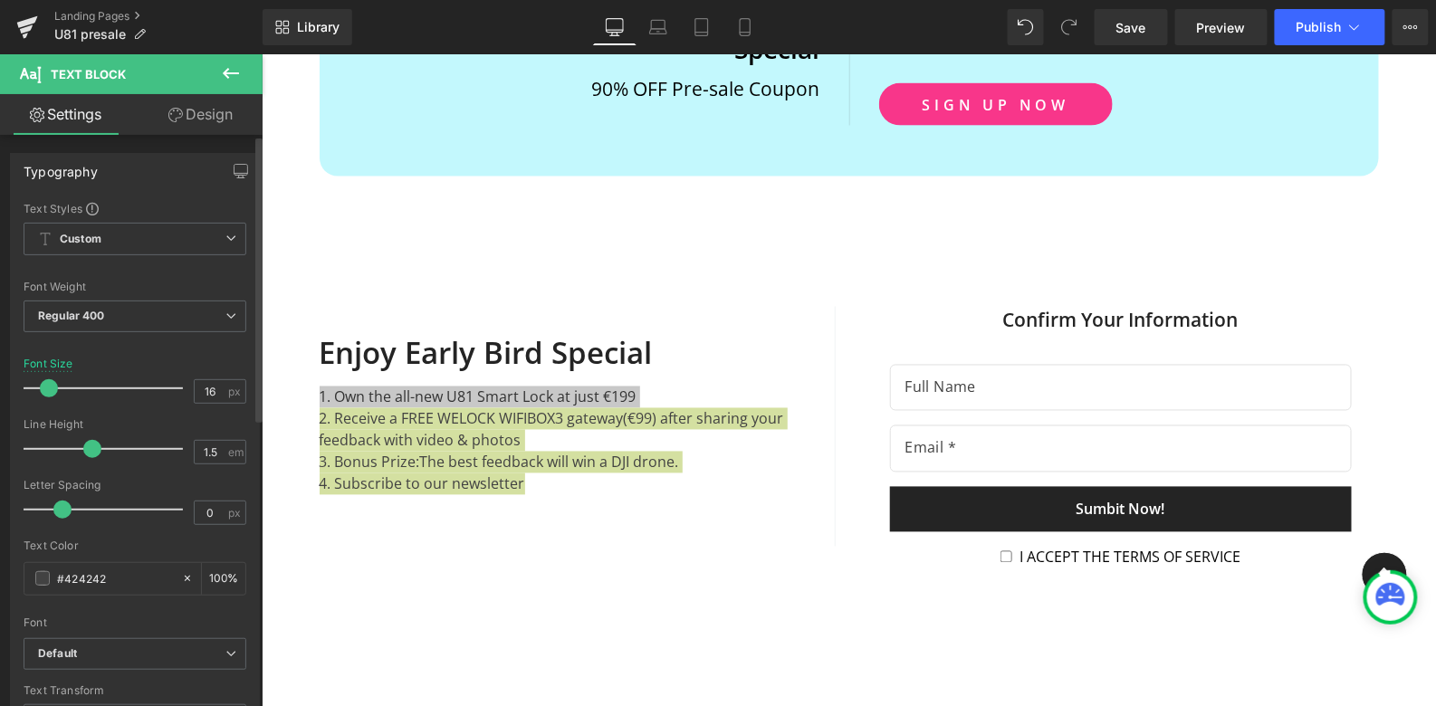
click at [164, 193] on div "Typography Text Styles Custom Custom Setup Global Style Custom Setup Global Sty…" at bounding box center [135, 457] width 250 height 608
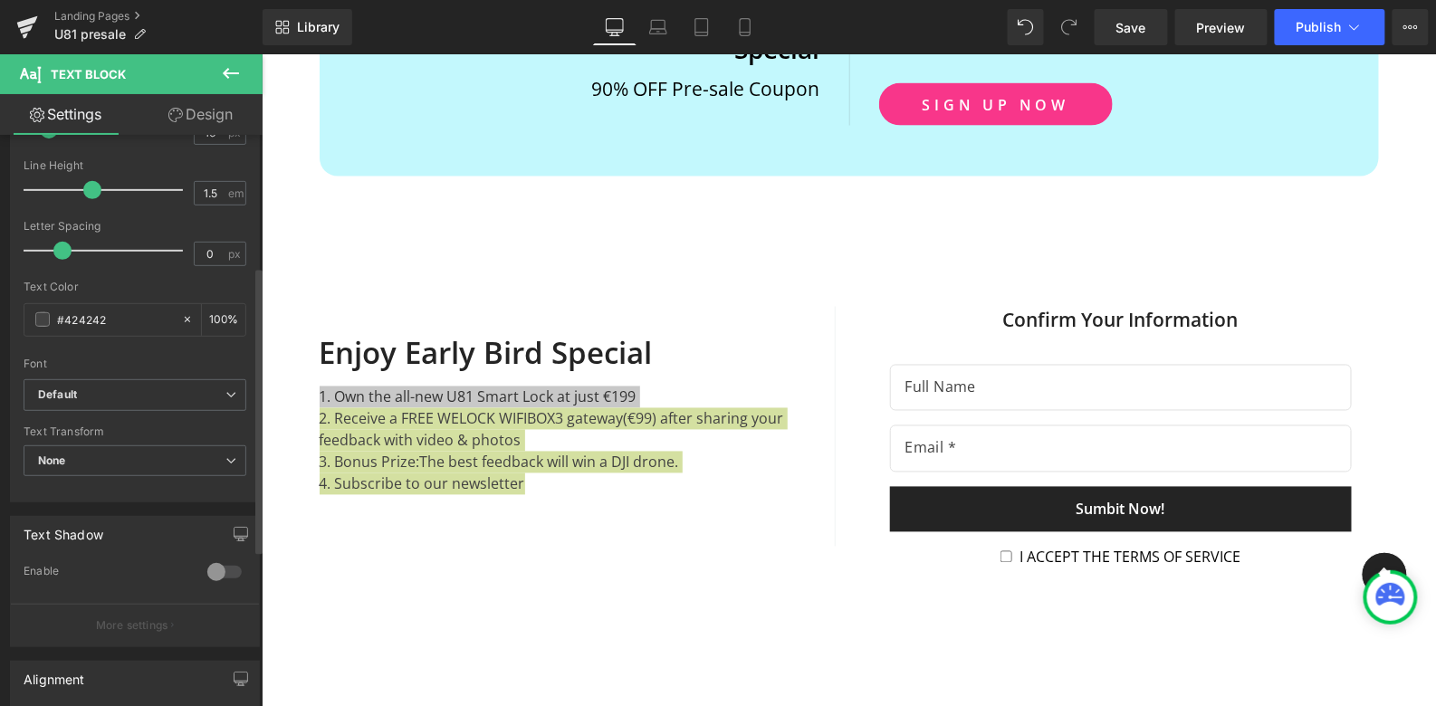
scroll to position [260, 0]
click at [206, 393] on b "Default" at bounding box center [131, 394] width 187 height 15
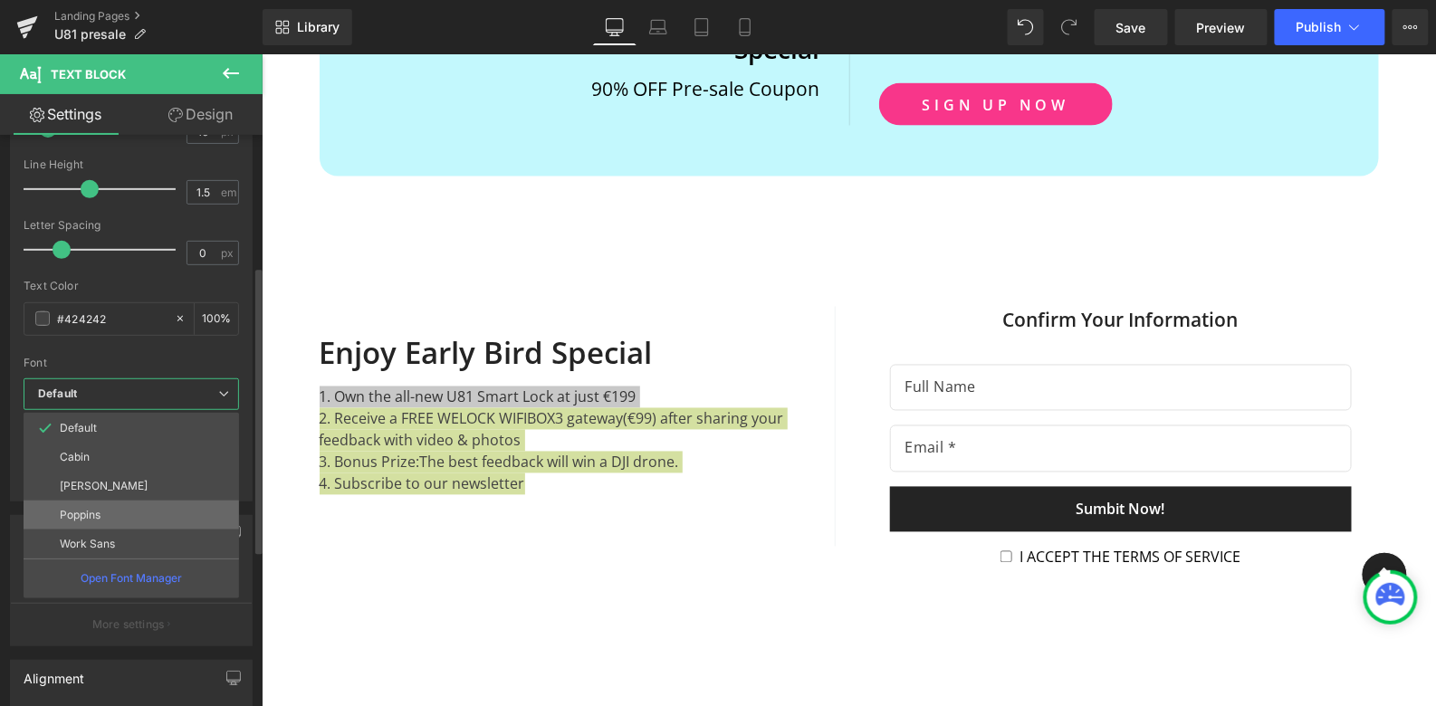
click at [197, 518] on li "Poppins" at bounding box center [131, 515] width 215 height 29
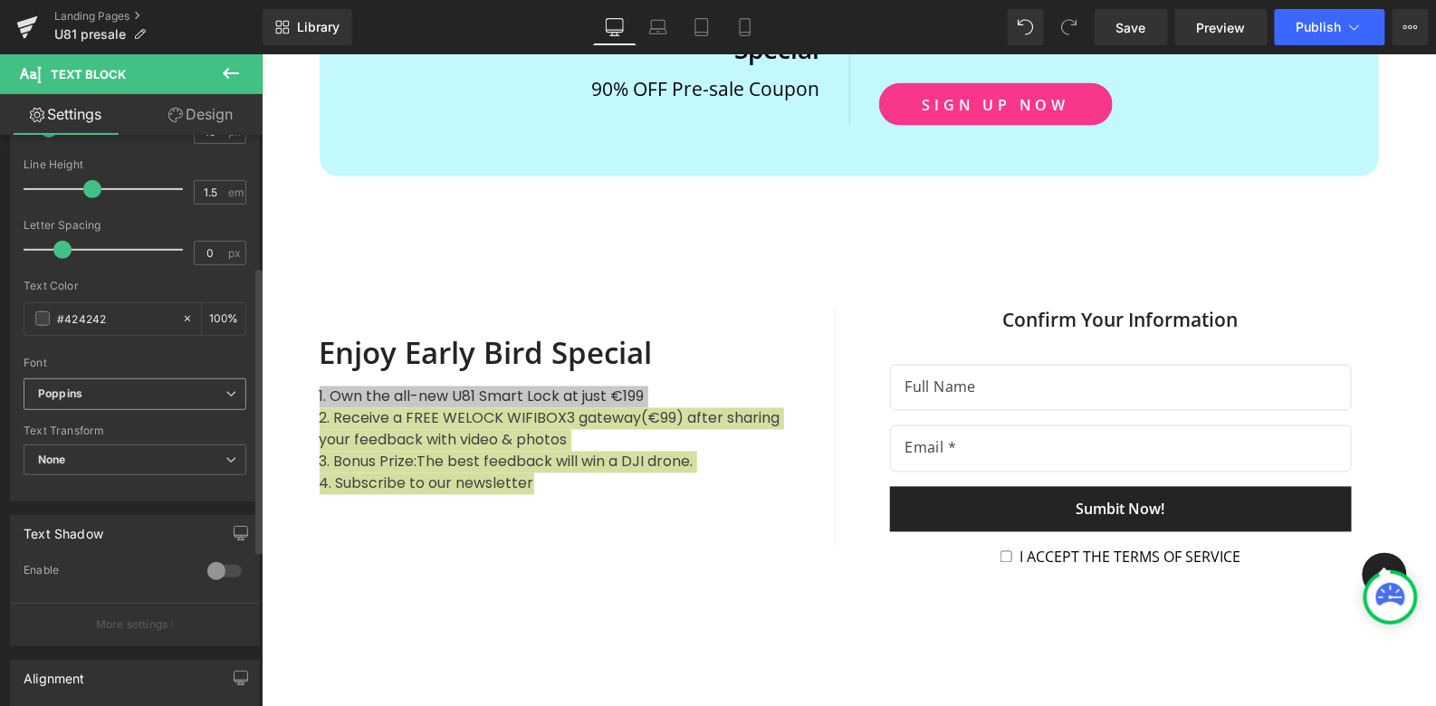
click at [175, 388] on b "Poppins" at bounding box center [131, 394] width 187 height 15
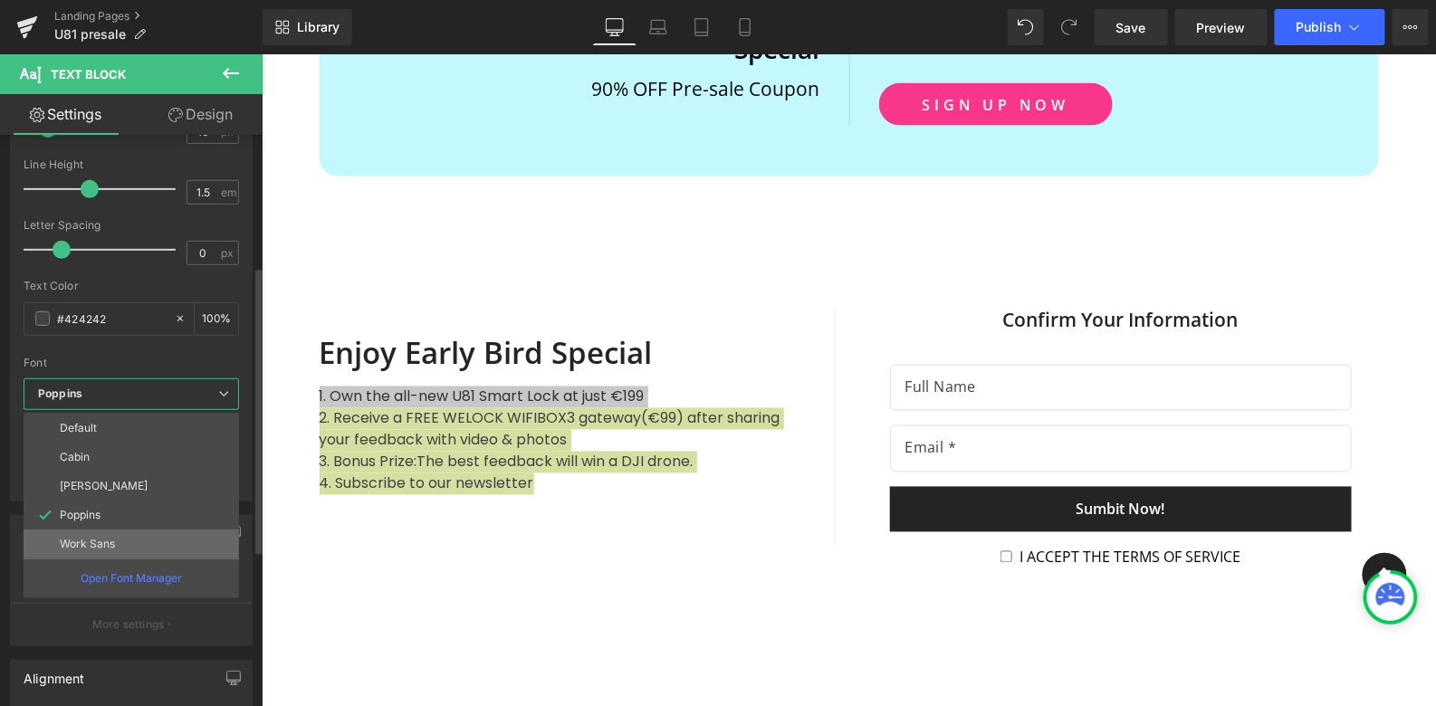
click at [183, 532] on li "Work Sans" at bounding box center [131, 544] width 215 height 29
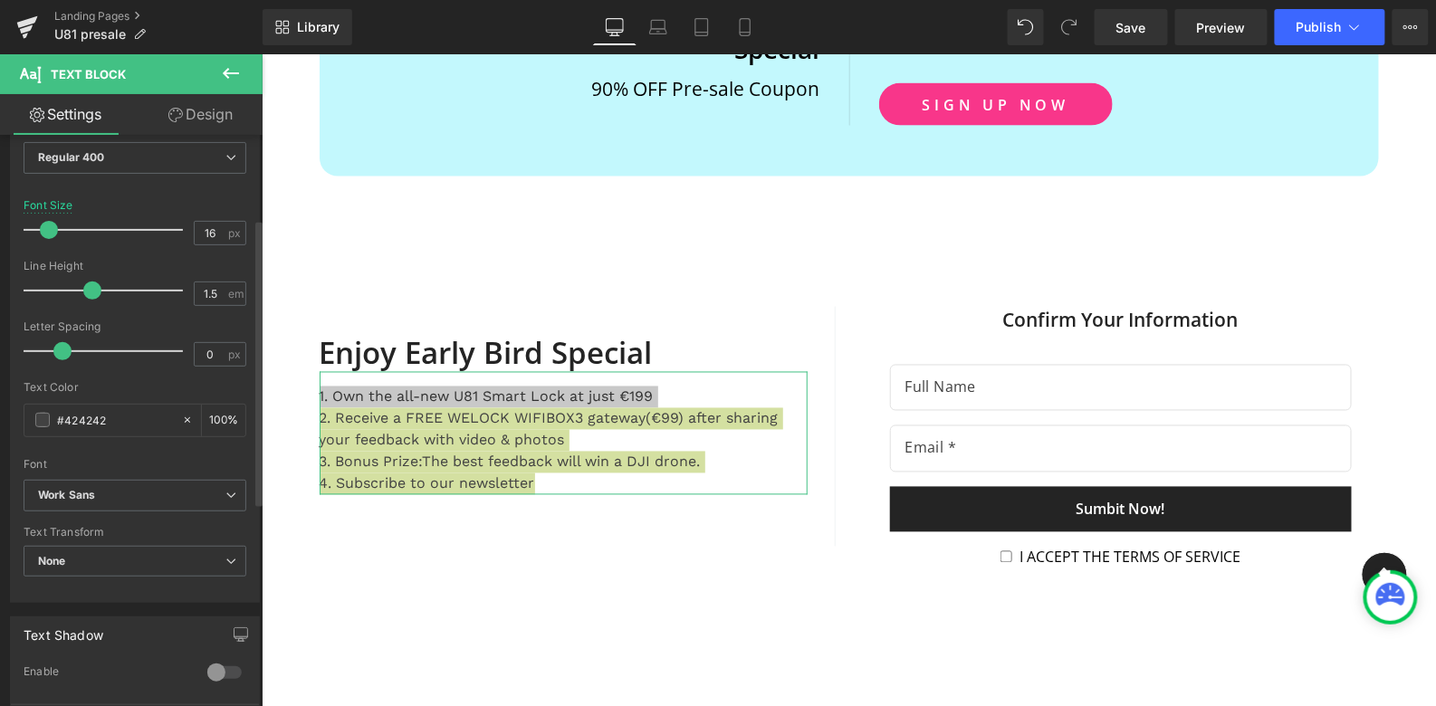
scroll to position [152, 0]
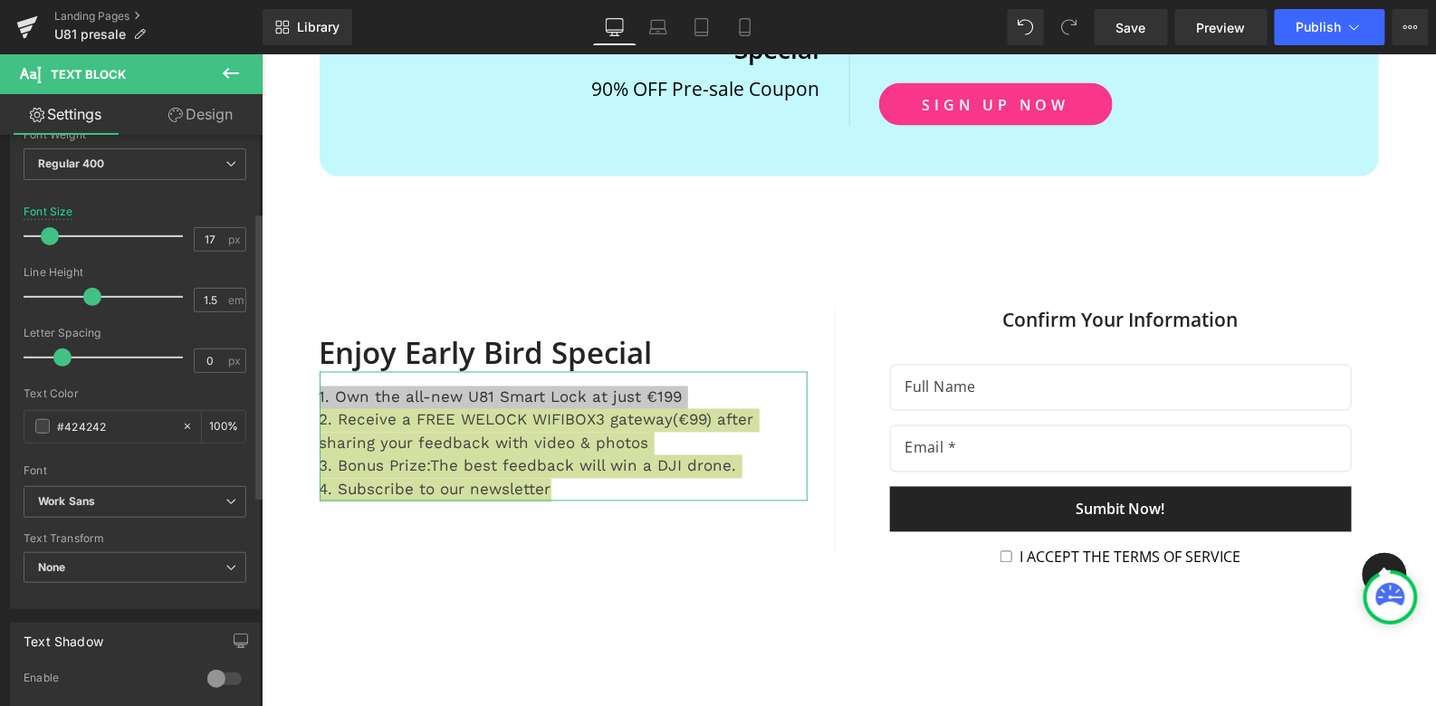
type input "18"
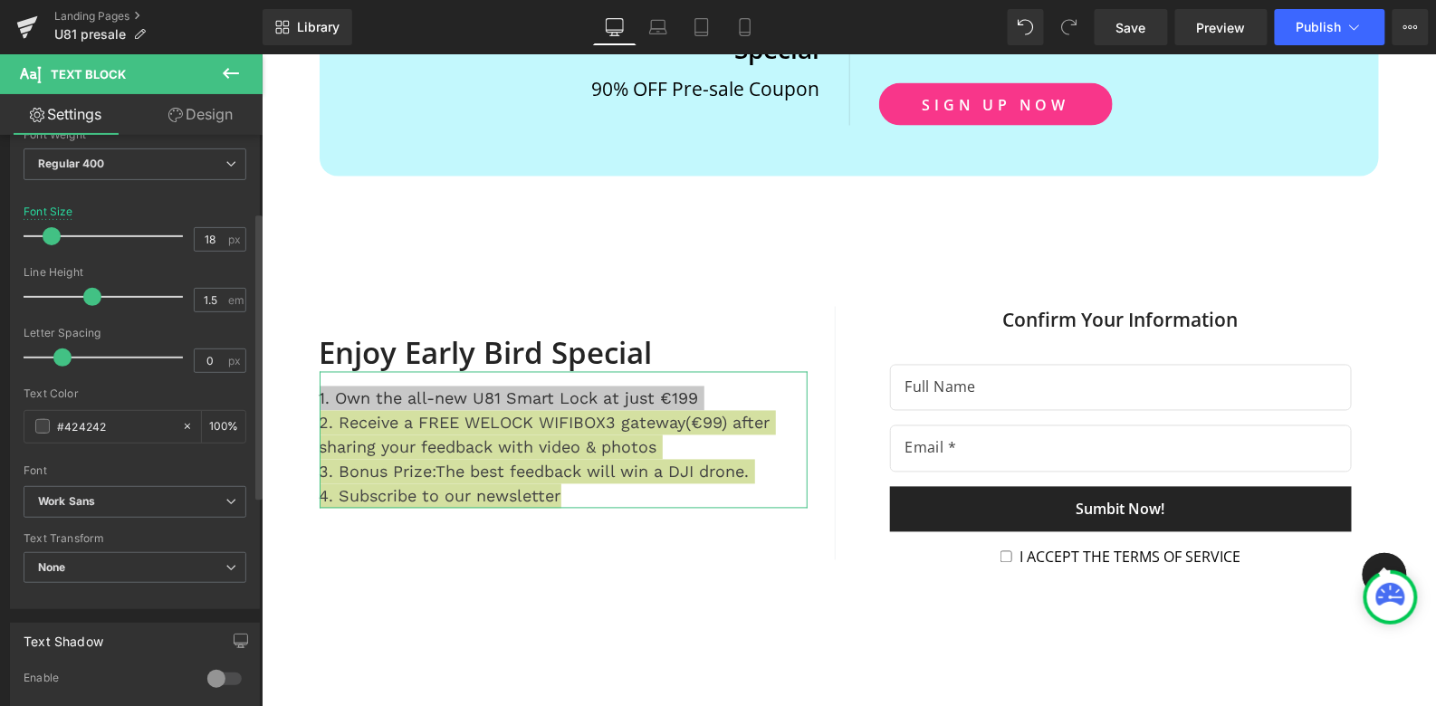
click at [44, 235] on span at bounding box center [52, 236] width 18 height 18
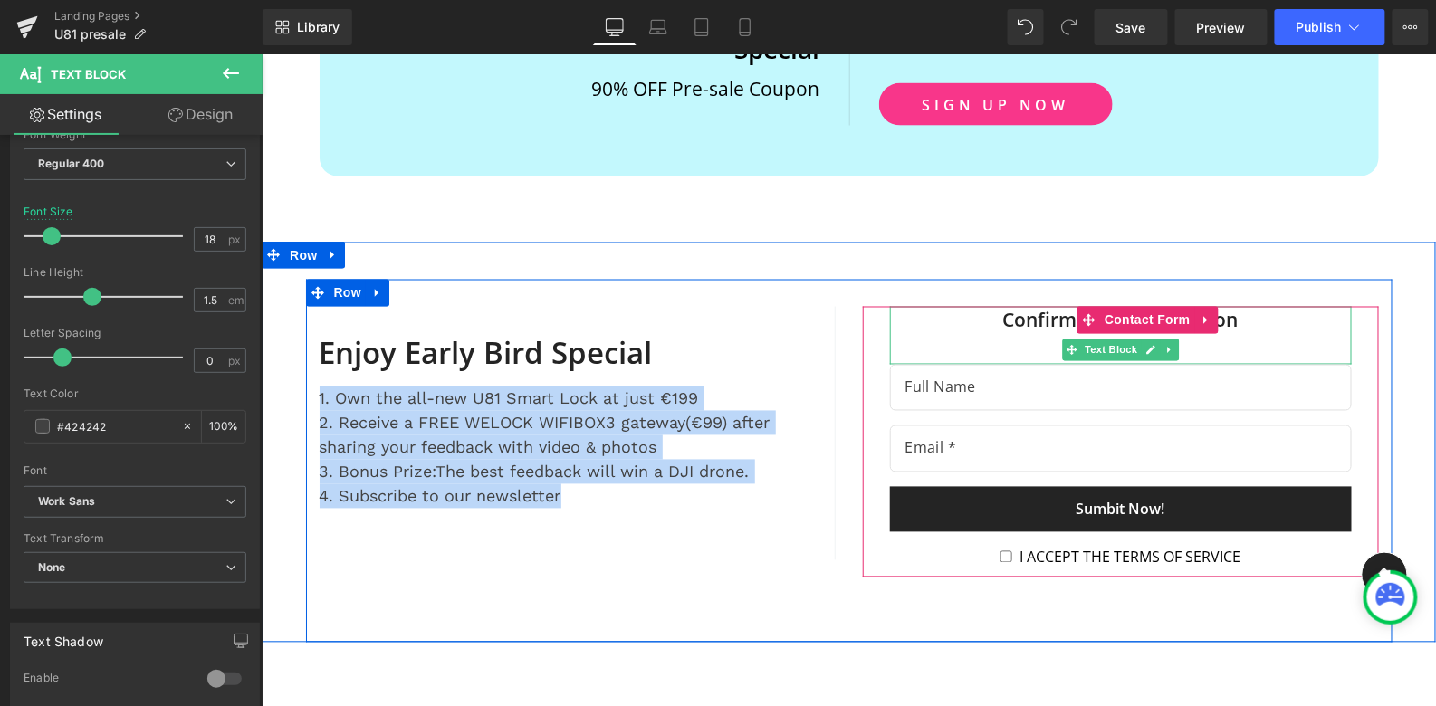
click at [1038, 306] on div "Confirm Your Information" at bounding box center [1120, 335] width 462 height 58
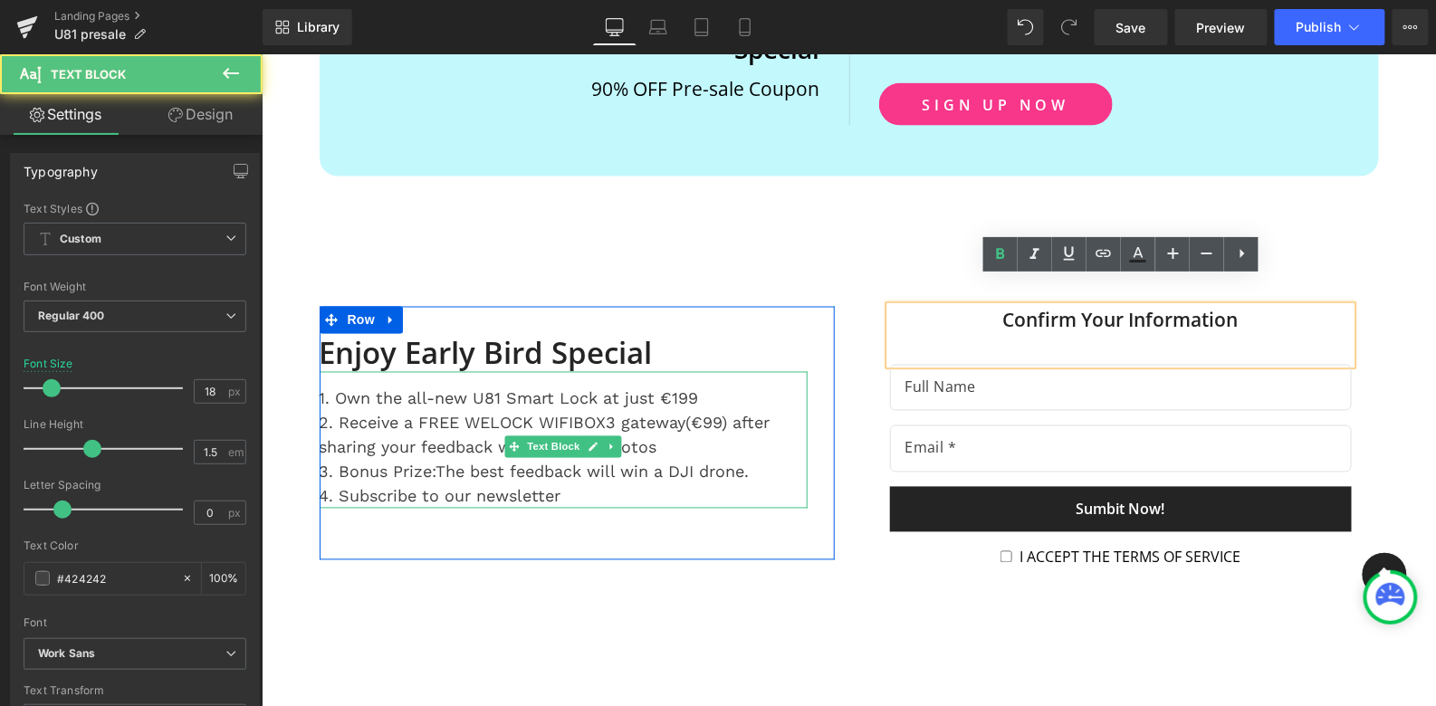
click at [570, 483] on div "4. Subscribe to our newsletter" at bounding box center [563, 495] width 488 height 24
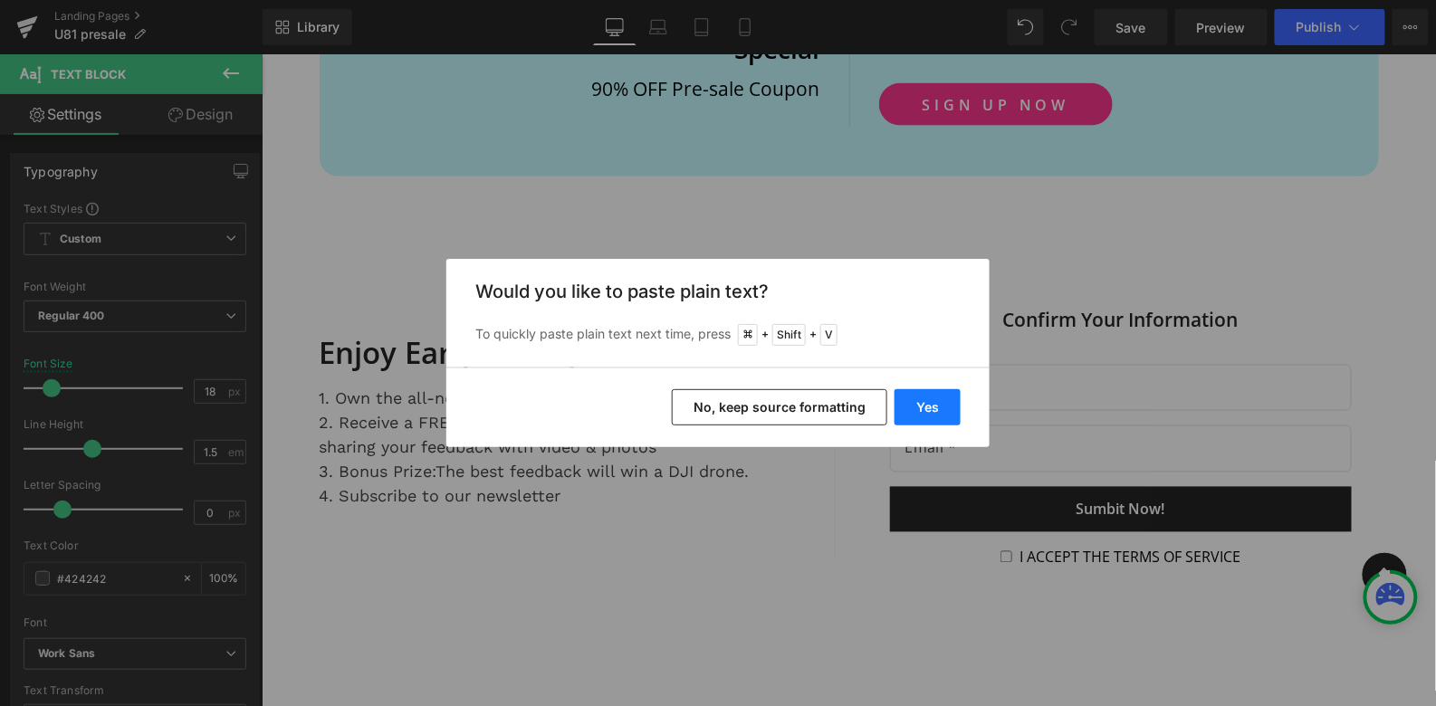
click at [930, 409] on button "Yes" at bounding box center [927, 407] width 66 height 36
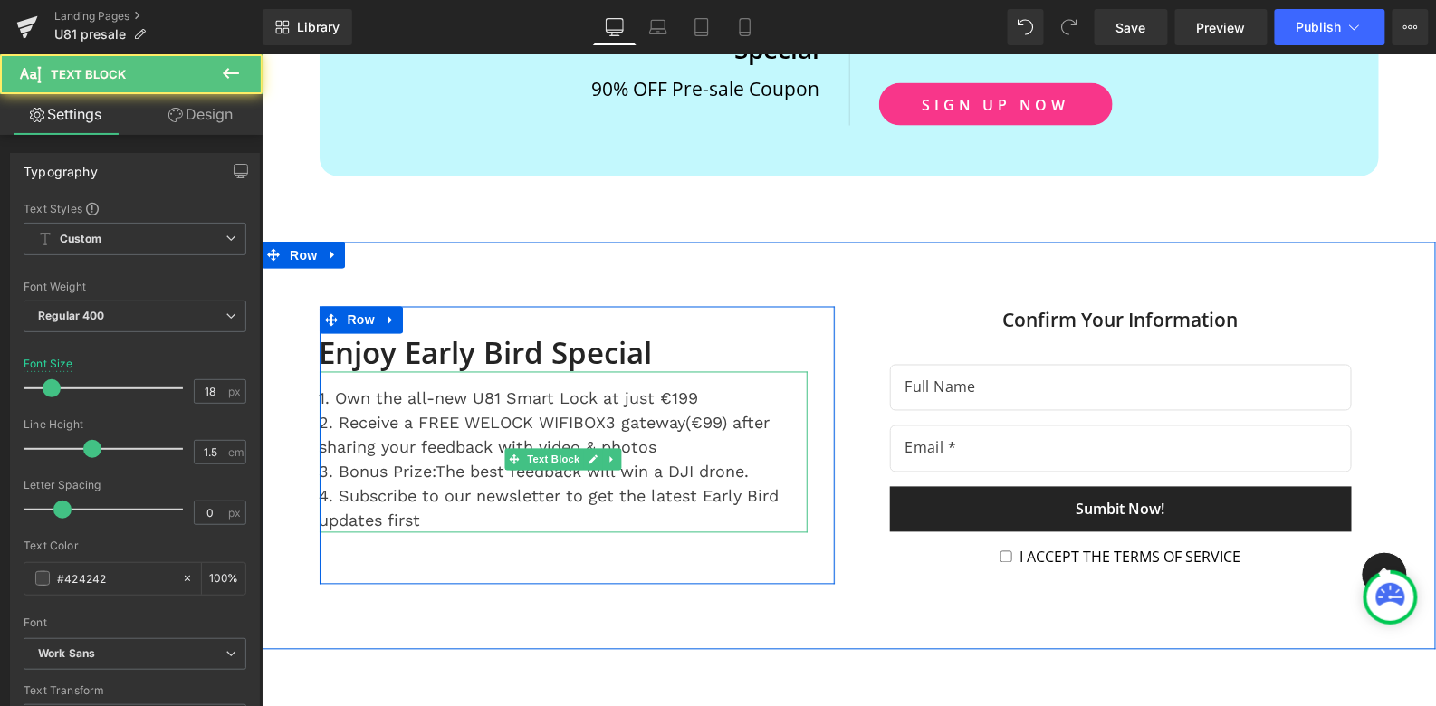
click at [571, 483] on div "4. Subscribe to our newsletter to get the latest Early Bird updates first" at bounding box center [563, 507] width 488 height 49
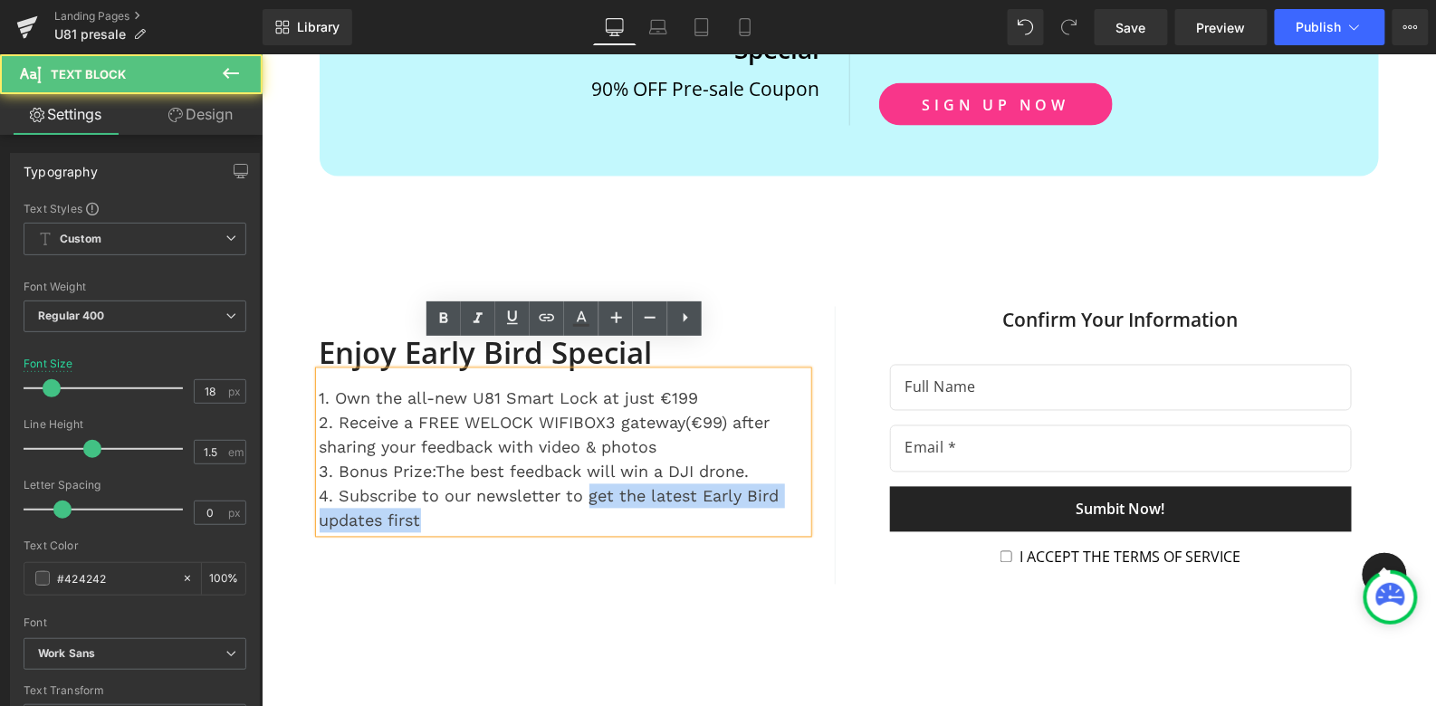
drag, startPoint x: 586, startPoint y: 469, endPoint x: 603, endPoint y: 483, distance: 21.9
click at [603, 483] on div "4. Subscribe to our newsletter to get the latest Early Bird updates first" at bounding box center [563, 507] width 488 height 49
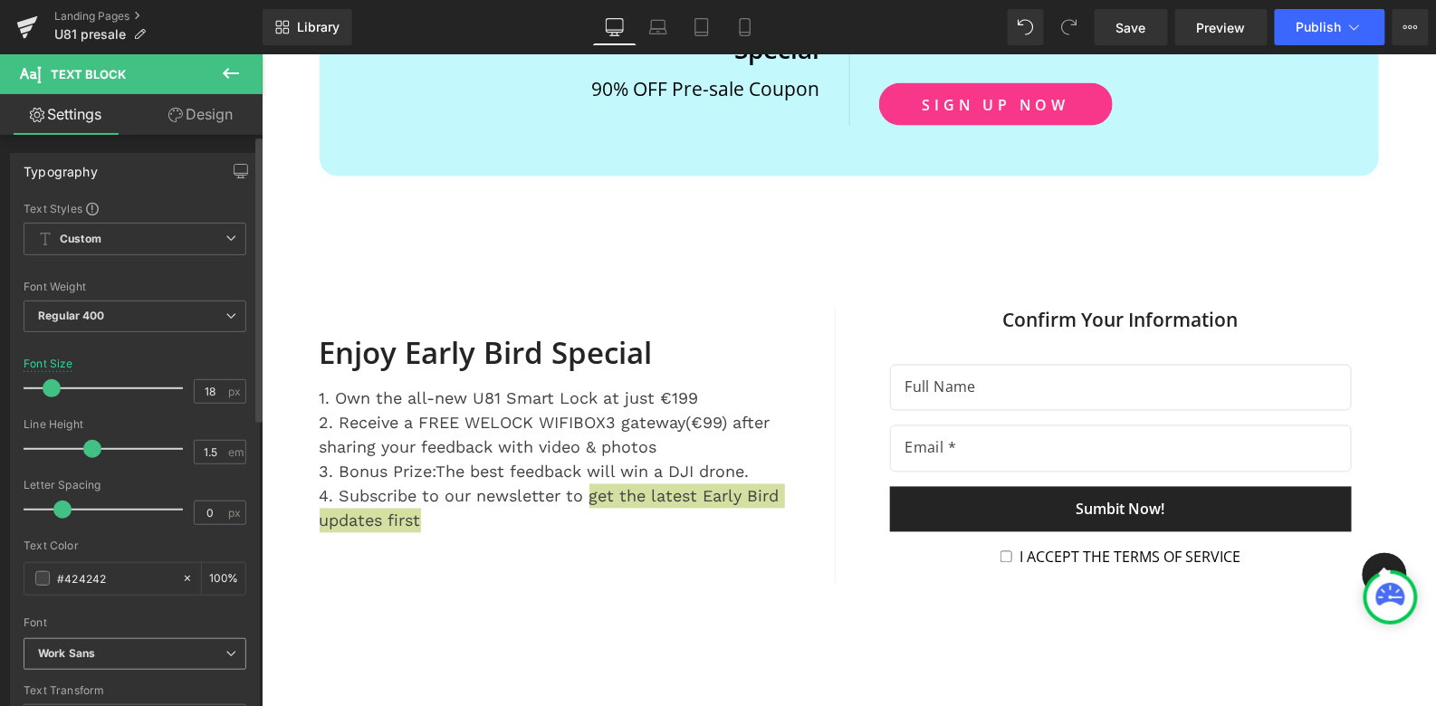
click at [128, 658] on span "Work Sans" at bounding box center [135, 654] width 223 height 32
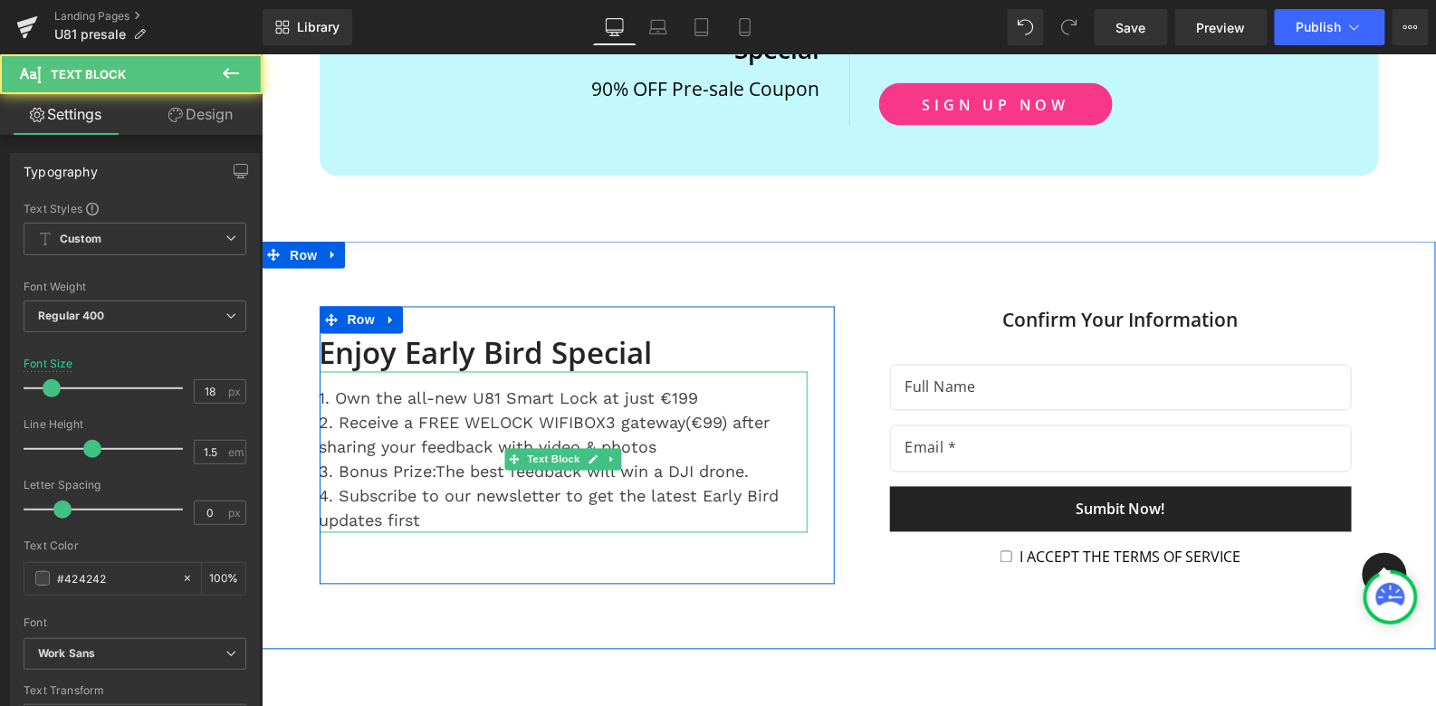
click at [499, 483] on div "4. Subscribe to our newsletter to get the latest Early Bird updates first" at bounding box center [563, 507] width 488 height 49
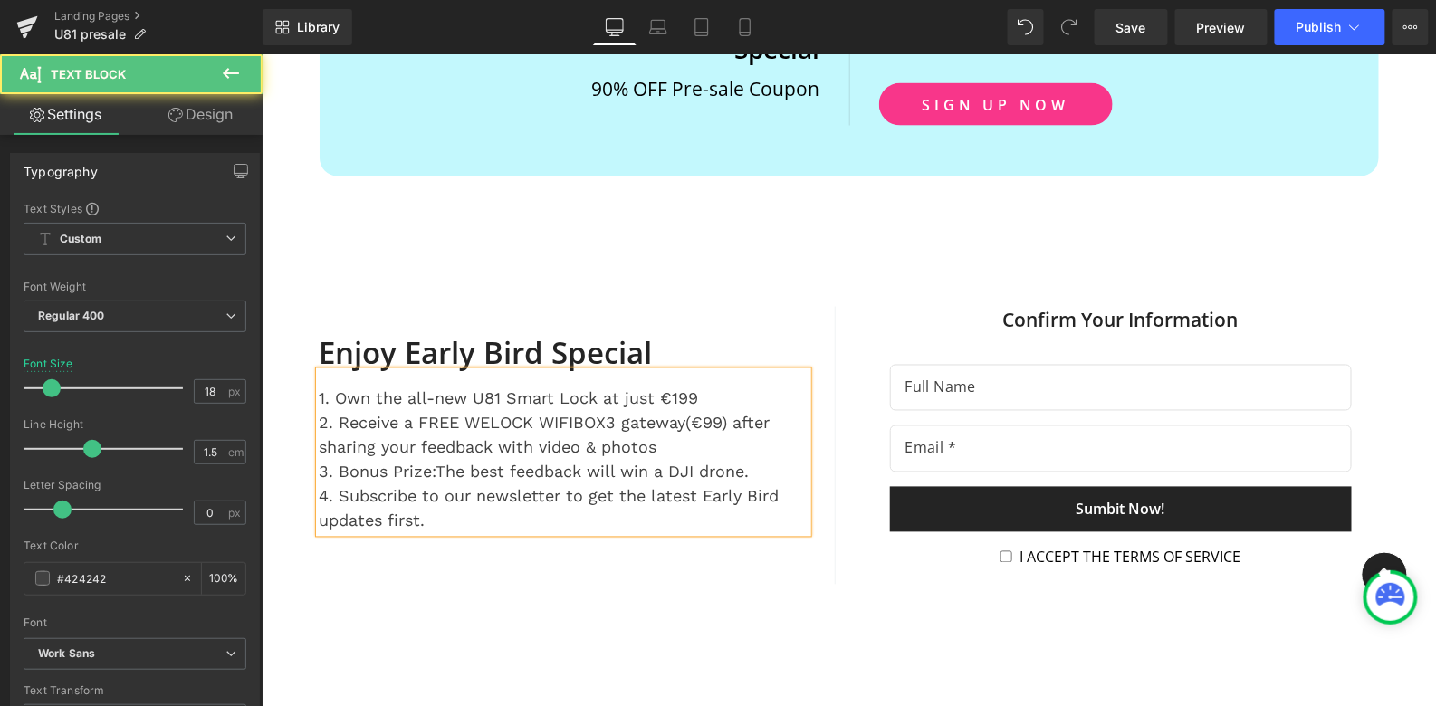
click at [688, 420] on div "2. Receive a FREE WELOCK WIFIBOX3 gateway(€99) after sharing your feedback with…" at bounding box center [563, 434] width 488 height 49
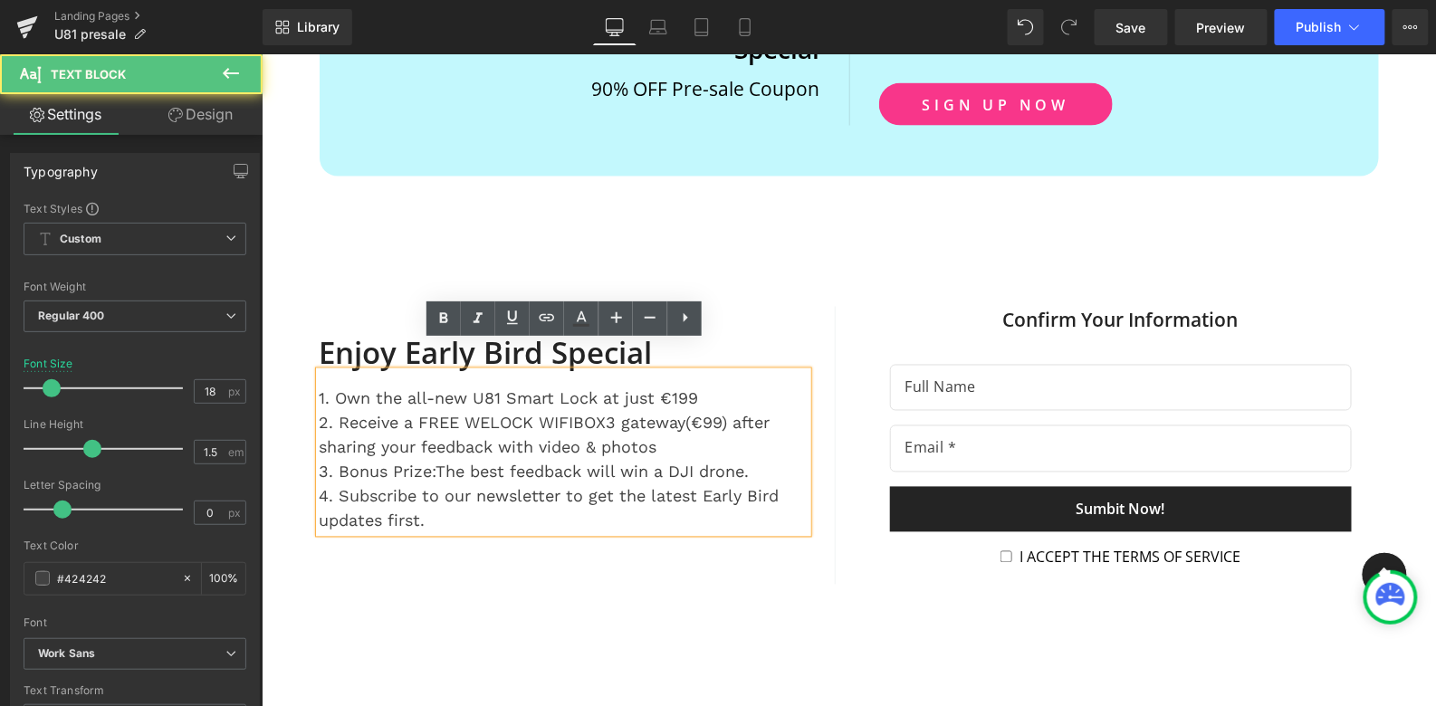
click at [688, 420] on div "2. Receive a FREE WELOCK WIFIBOX3 gateway(€99) after sharing your feedback with…" at bounding box center [563, 434] width 488 height 49
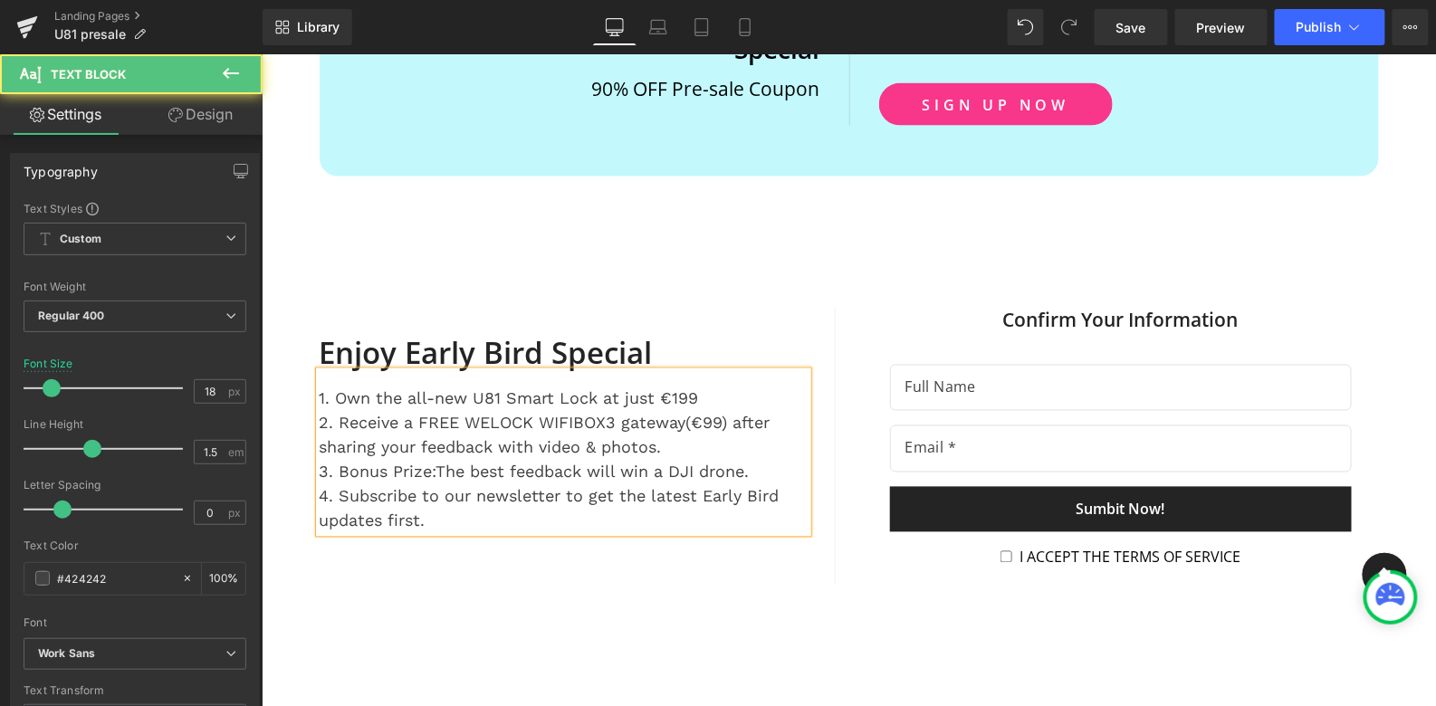
click at [727, 371] on div "1. Own the all-new U81 Smart Lock at just €199 2. Receive a FREE WELOCK WIFIBO…" at bounding box center [563, 451] width 488 height 161
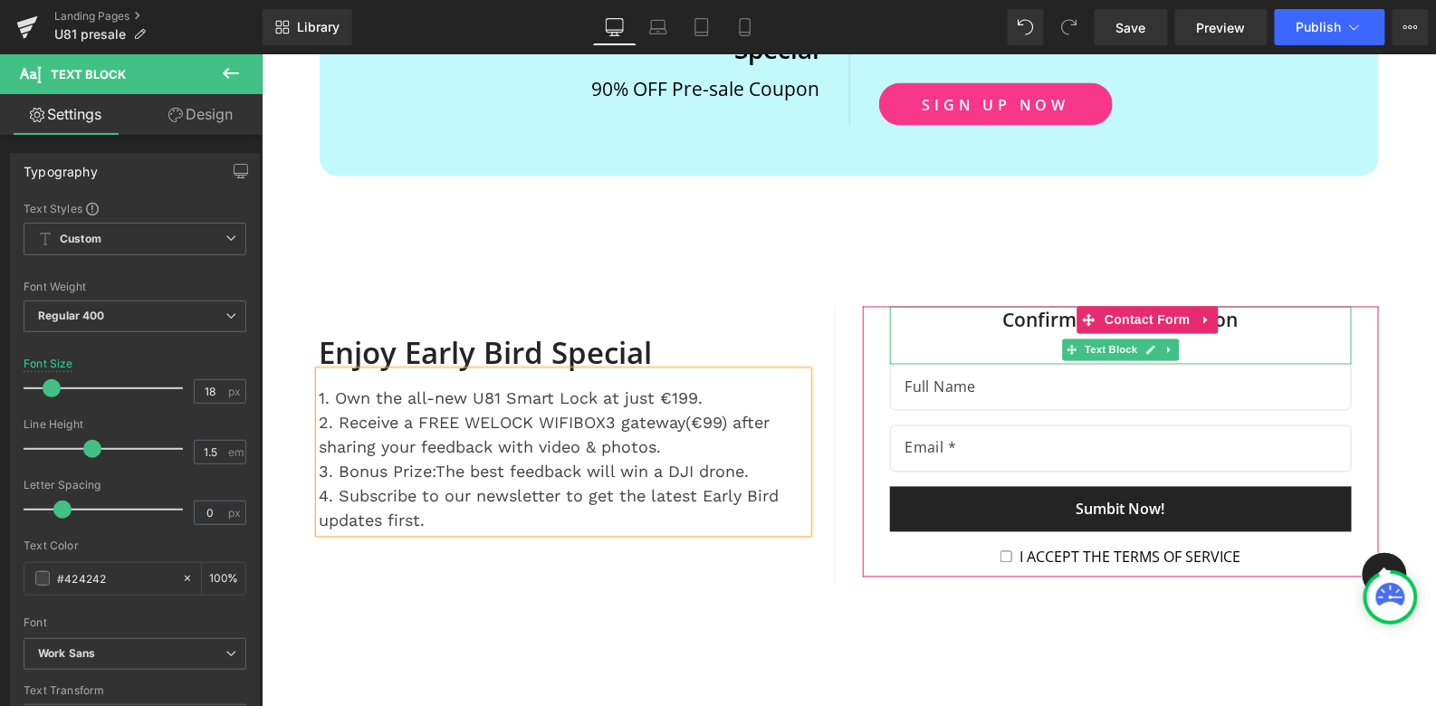
click at [1047, 306] on div "Confirm Your Information" at bounding box center [1120, 335] width 462 height 58
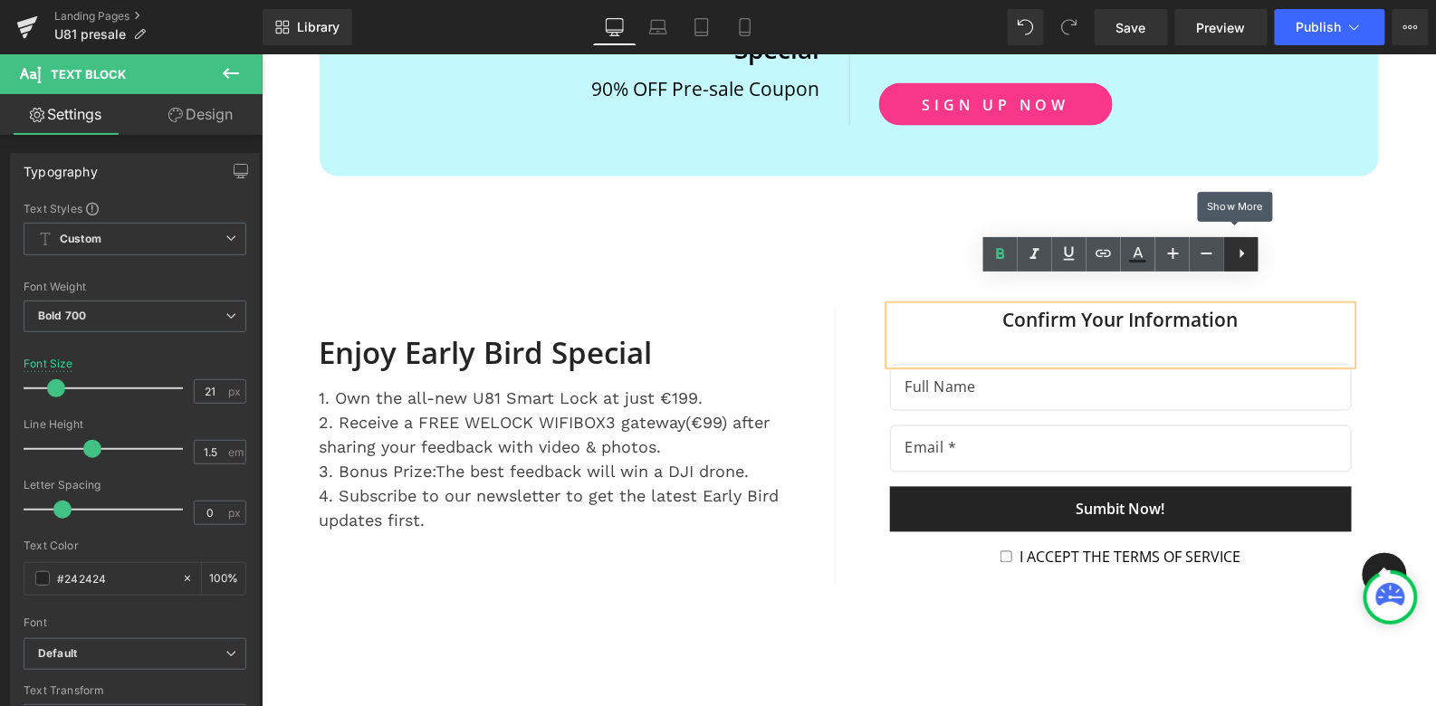
click at [1248, 254] on icon at bounding box center [1242, 254] width 22 height 22
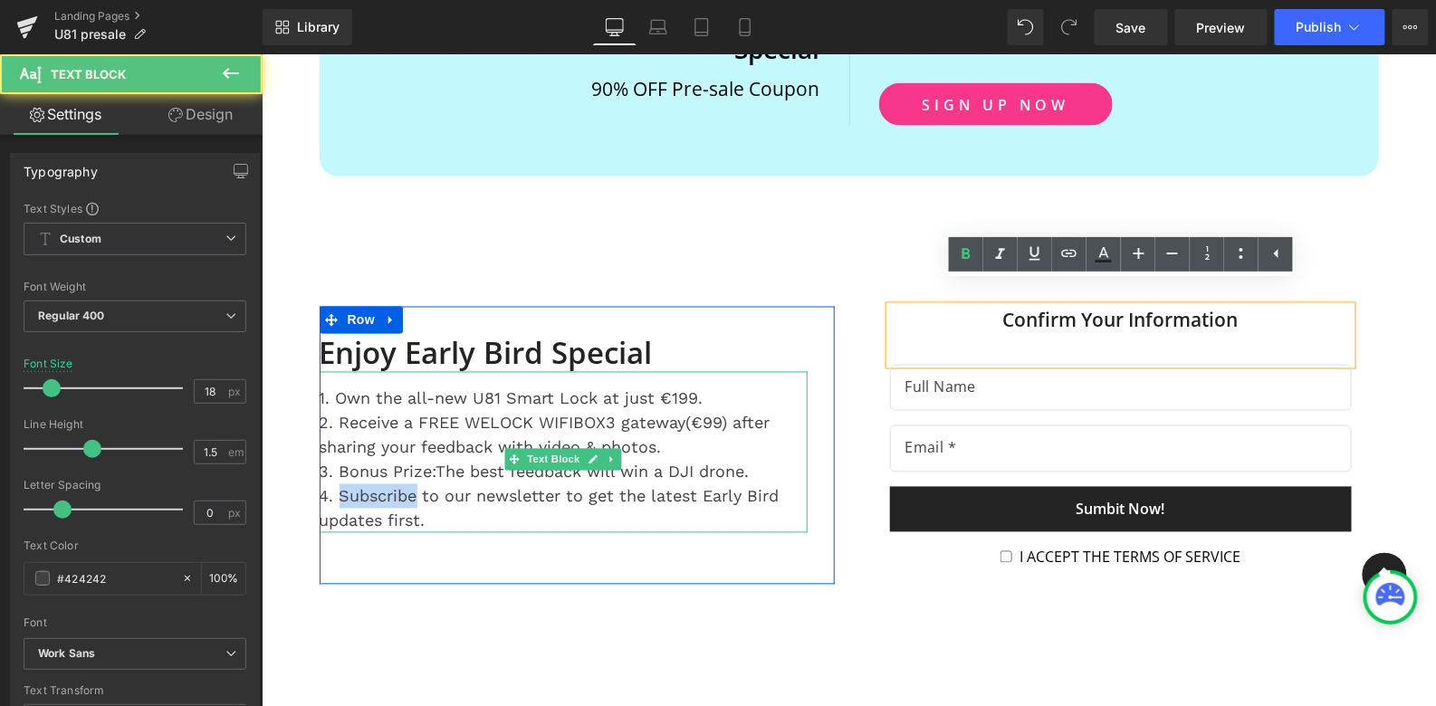
drag, startPoint x: 339, startPoint y: 464, endPoint x: 416, endPoint y: 464, distance: 77.0
click at [416, 483] on div "4. Subscribe to our newsletter to get the latest Early Bird updates first." at bounding box center [563, 507] width 488 height 49
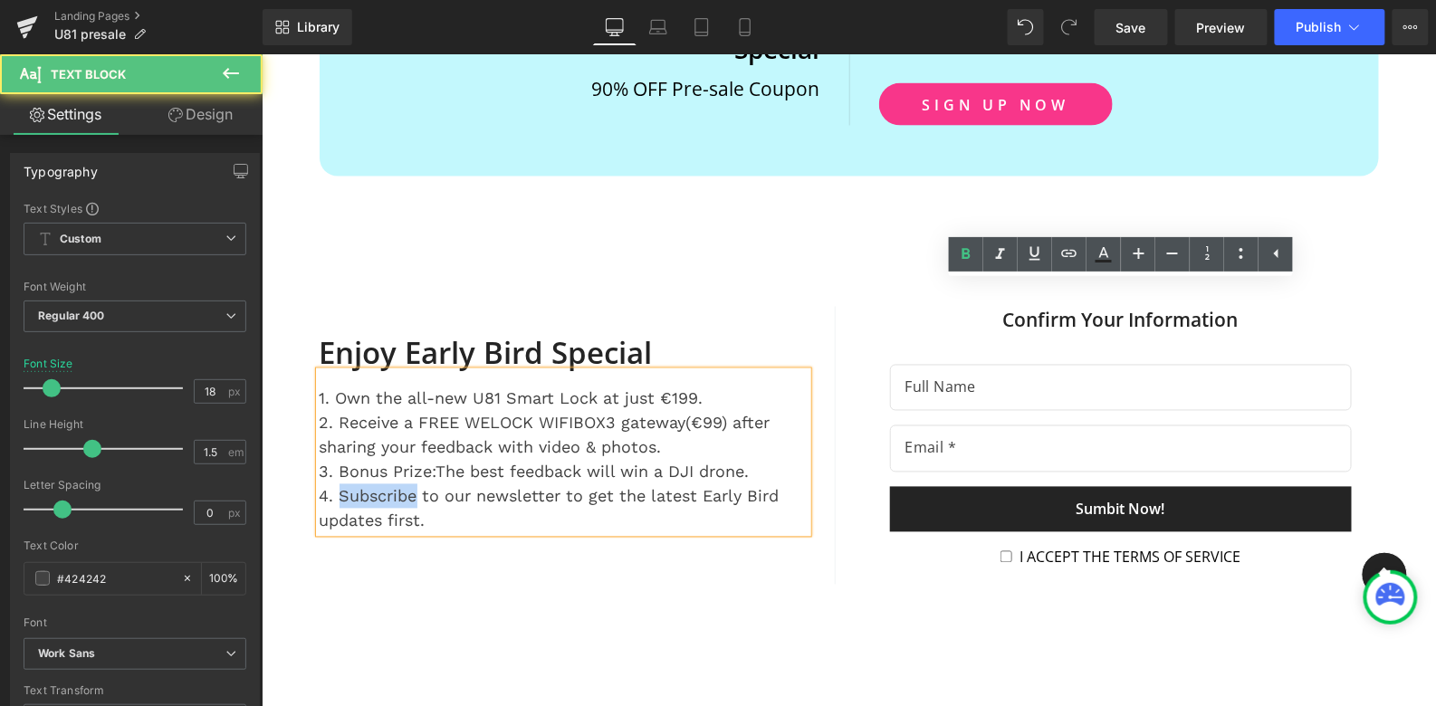
copy div "Subscribe"
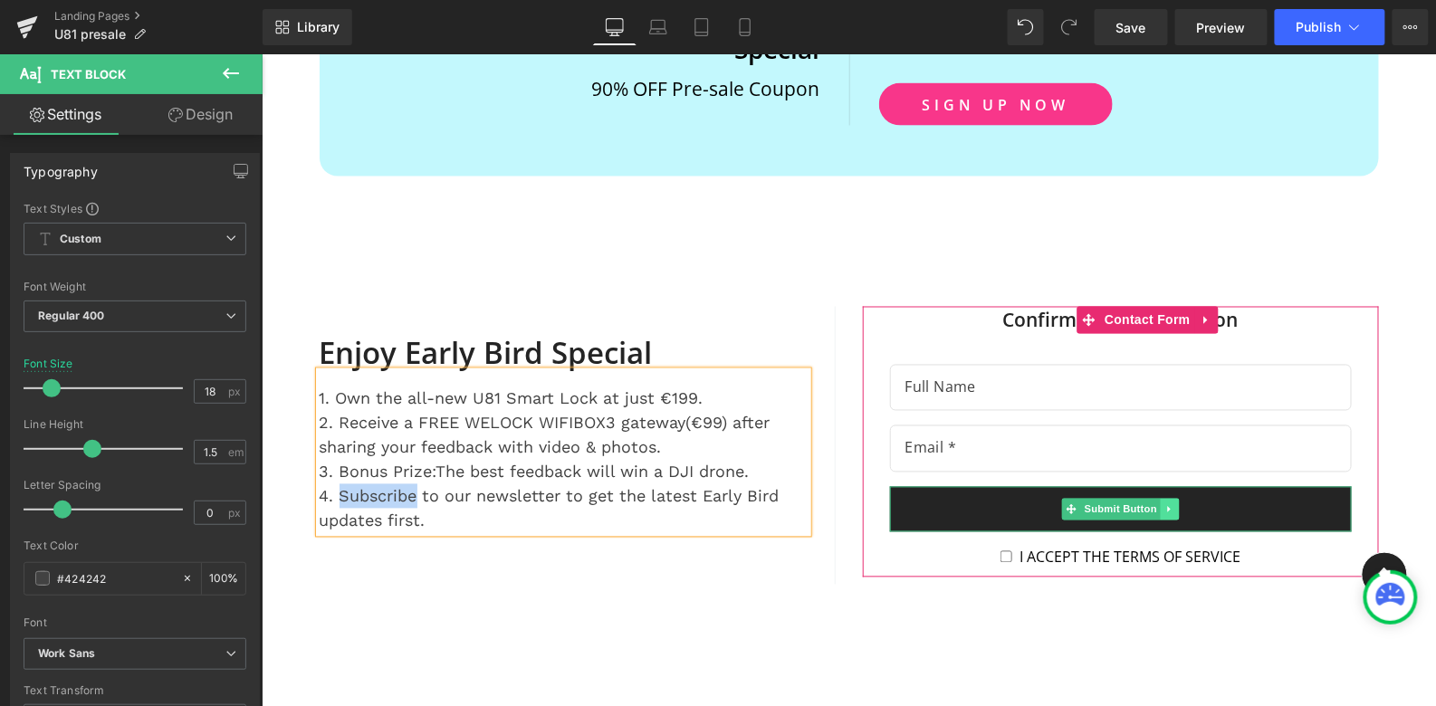
click at [1170, 503] on icon at bounding box center [1168, 508] width 10 height 11
click at [1094, 498] on span "Submit Button" at bounding box center [1091, 509] width 80 height 22
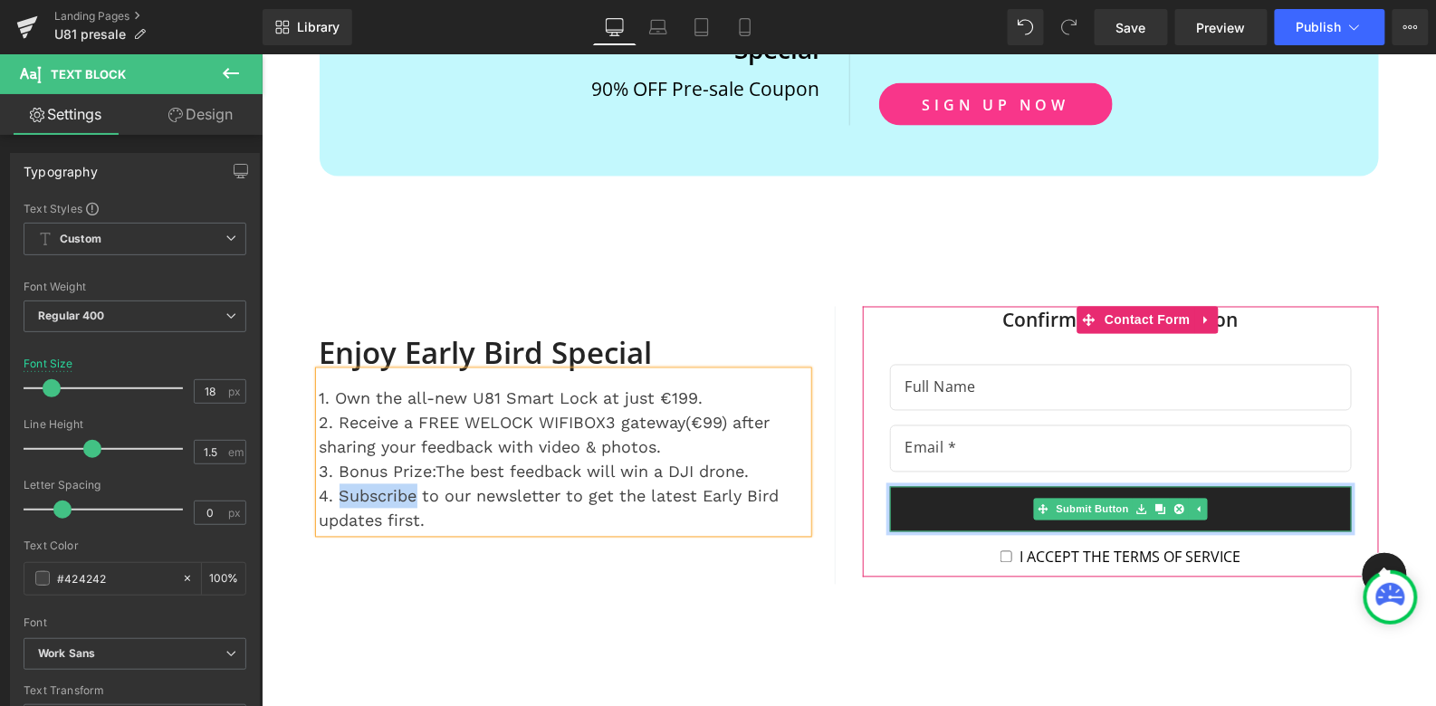
click at [1264, 486] on button "Sumbit Now!" at bounding box center [1120, 508] width 462 height 45
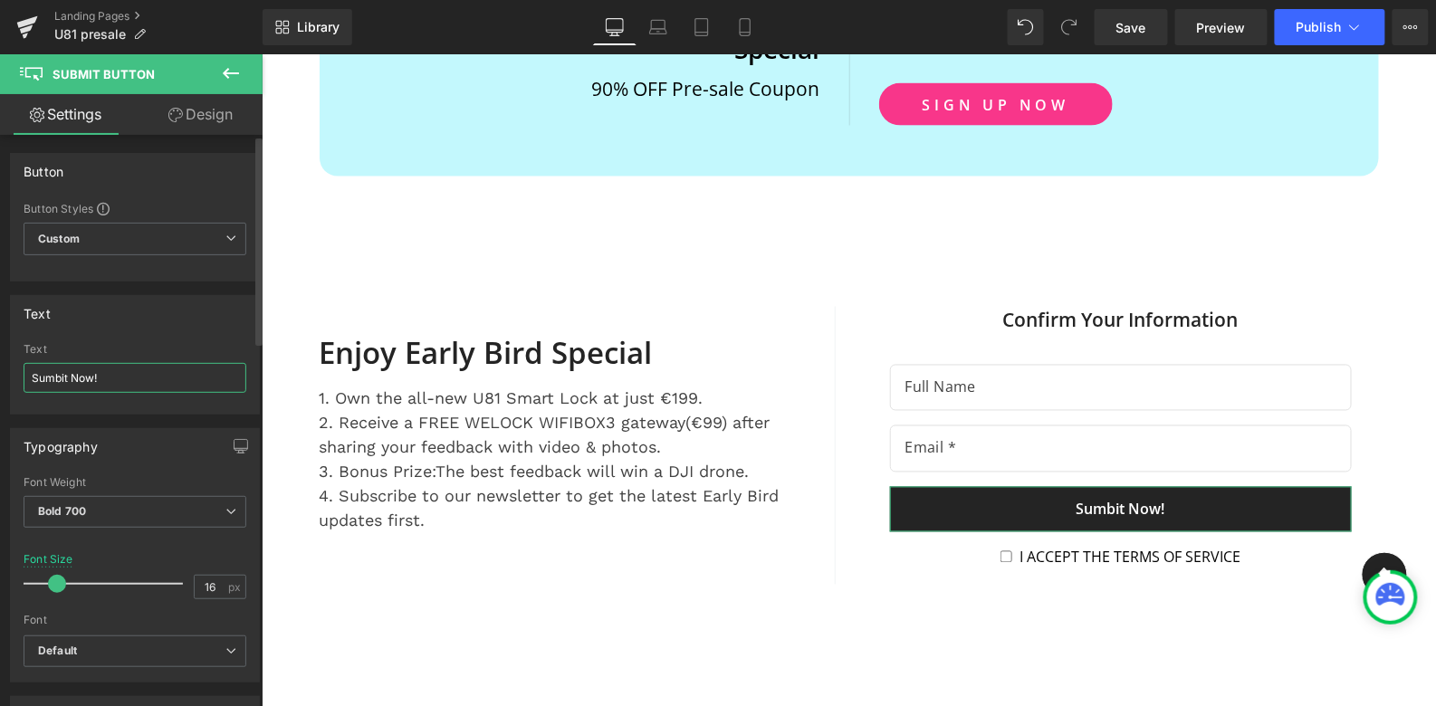
drag, startPoint x: 70, startPoint y: 377, endPoint x: 1, endPoint y: 376, distance: 68.8
click at [0, 376] on div "Text Sumbit Now! Text Sumbit Now!" at bounding box center [135, 348] width 271 height 133
paste input "bscribe"
type input "Subscribe Now!"
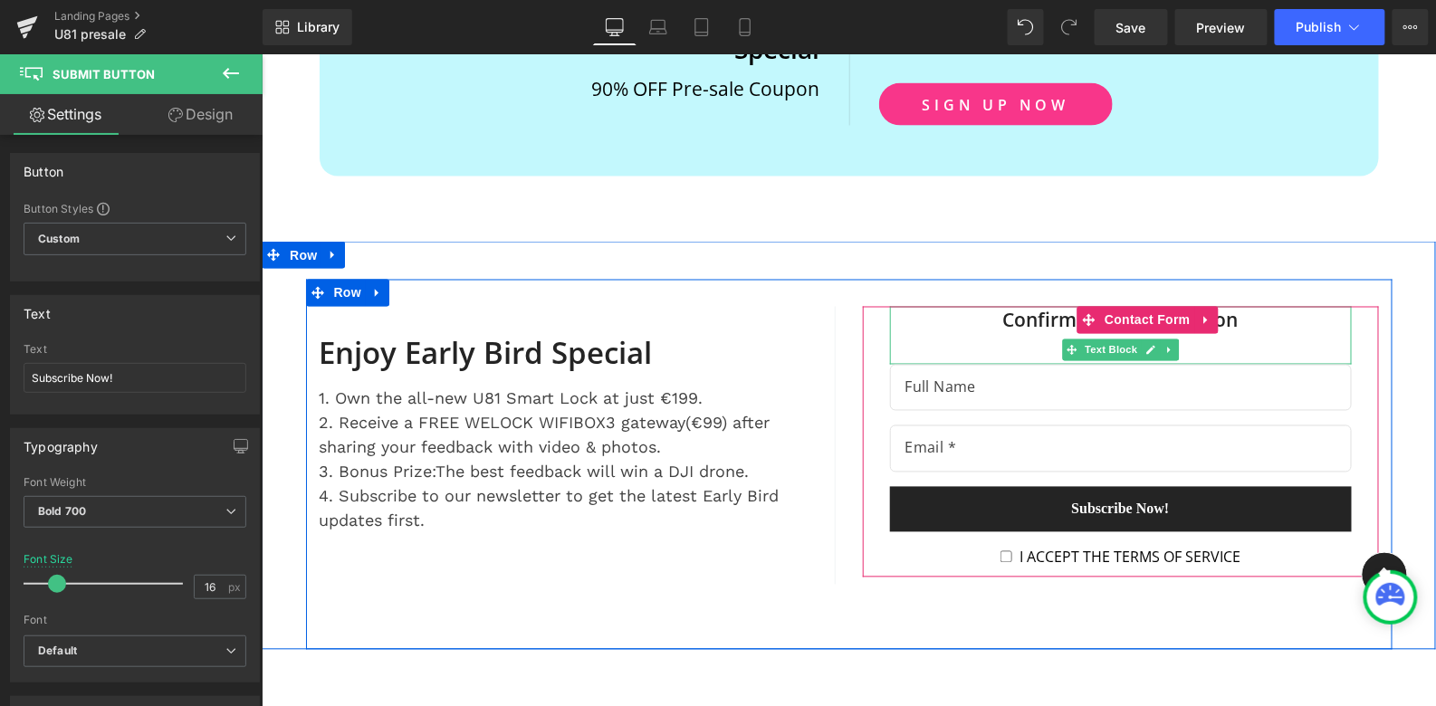
click at [1258, 306] on div "Confirm Your Information" at bounding box center [1120, 335] width 462 height 58
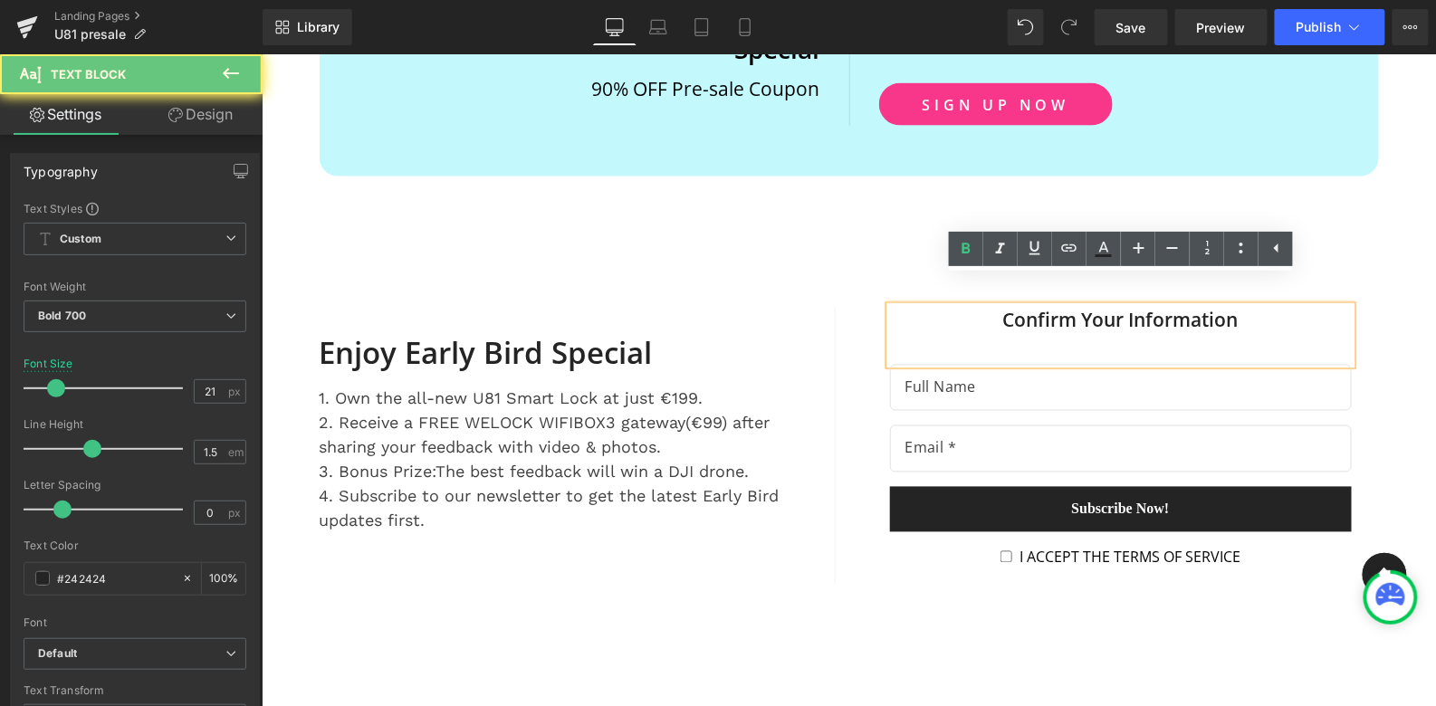
click at [1226, 306] on div "Confirm Your Information" at bounding box center [1120, 335] width 462 height 58
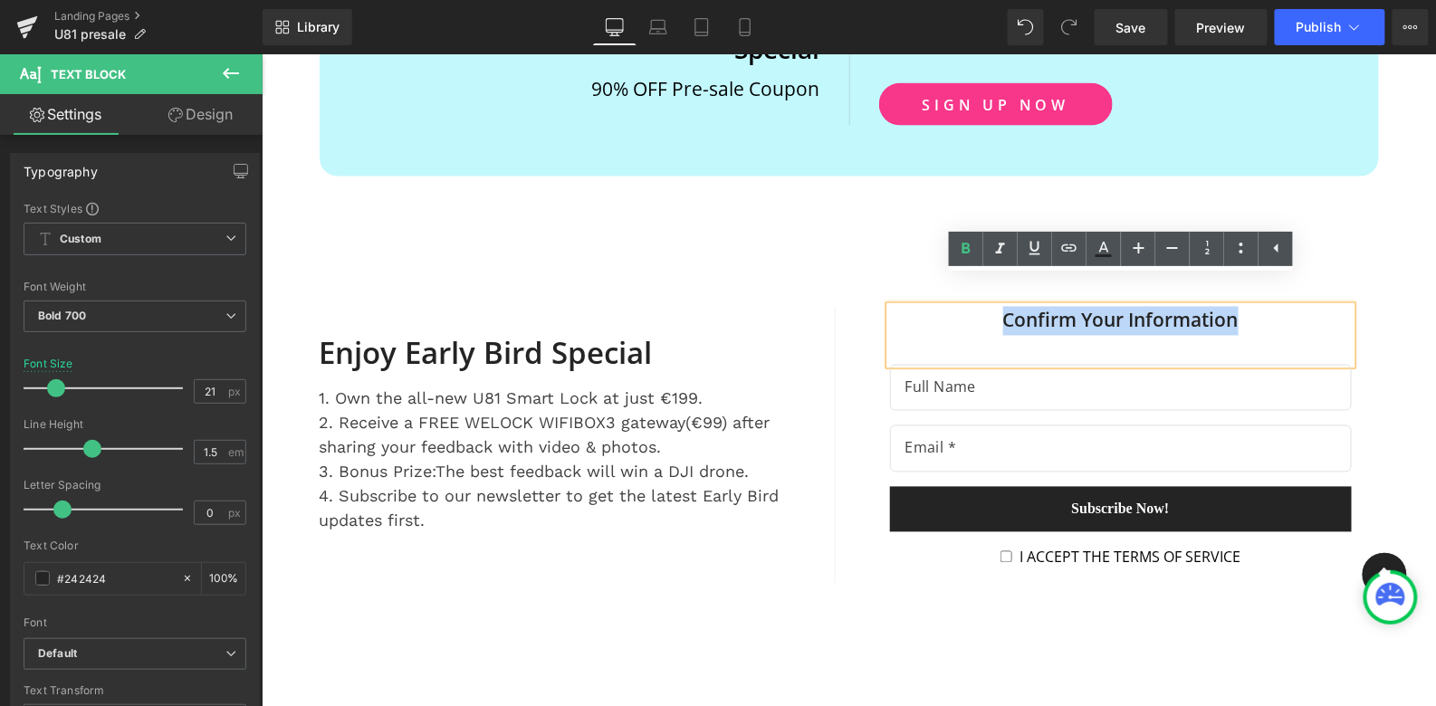
drag, startPoint x: 1249, startPoint y: 292, endPoint x: 871, endPoint y: 285, distance: 378.5
click at [870, 306] on div "Confirm Your Information Text Block Text Field Email Field Subscribe Now! Submi…" at bounding box center [1120, 441] width 516 height 271
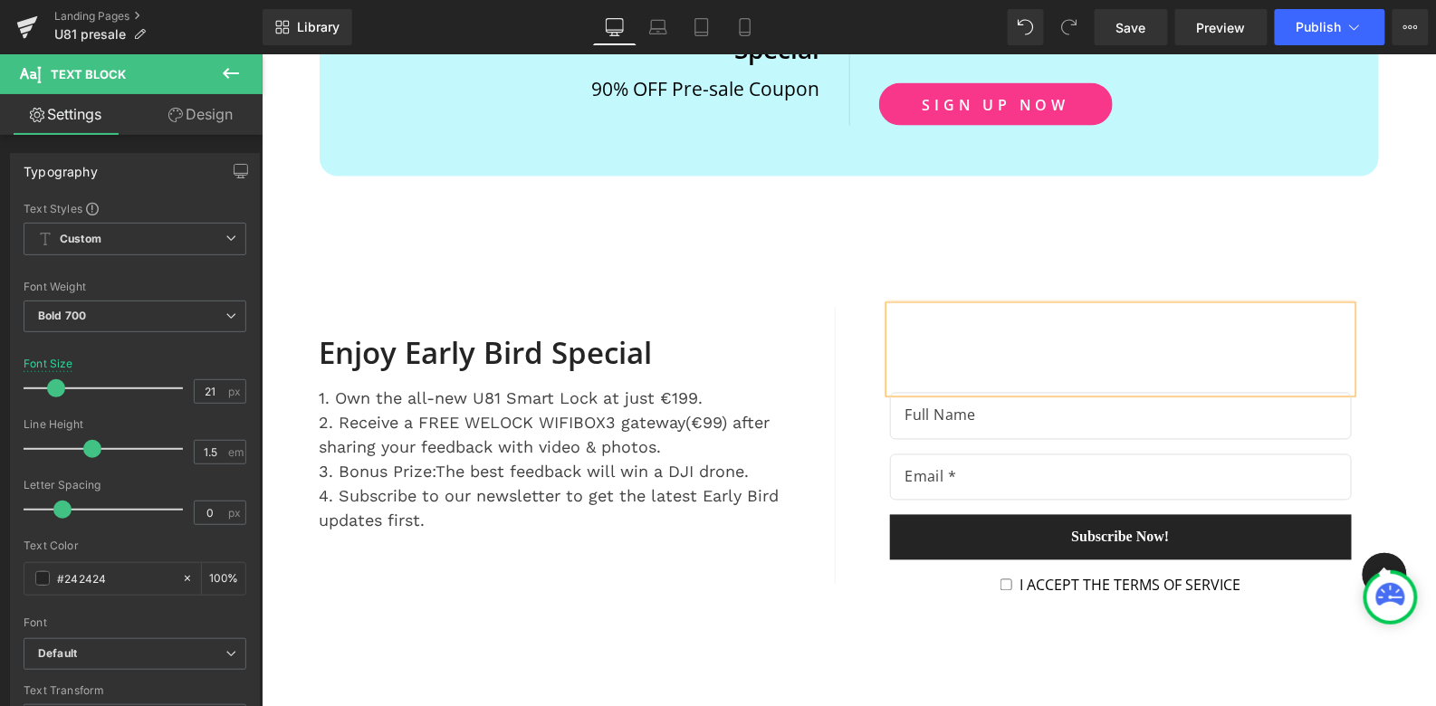
click at [1058, 241] on div "Text Block Enjoy Early Bird Special Heading 1. Own the all-new U81 Smart Lock a…" at bounding box center [848, 455] width 1174 height 429
click at [1086, 338] on div at bounding box center [1120, 349] width 462 height 86
click at [1066, 359] on div at bounding box center [1120, 349] width 462 height 86
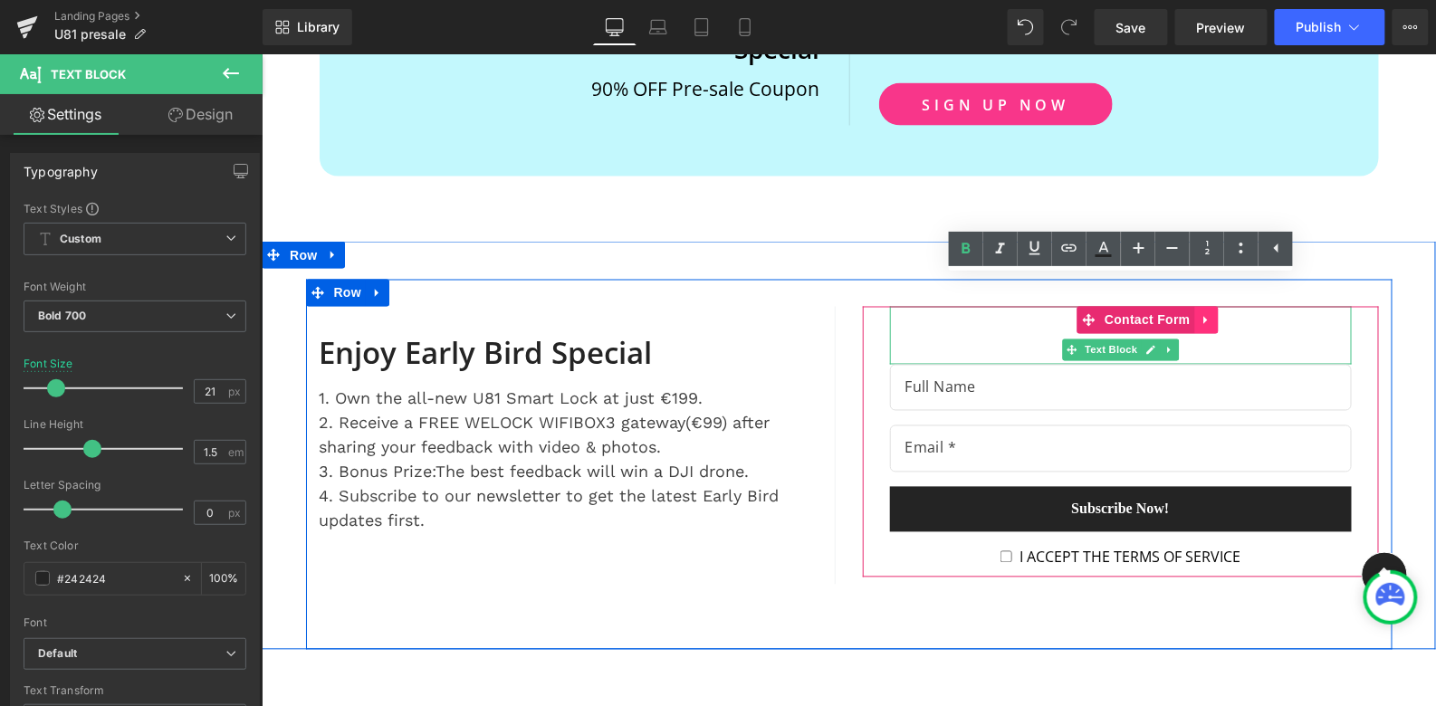
click at [1205, 316] on icon at bounding box center [1205, 320] width 4 height 8
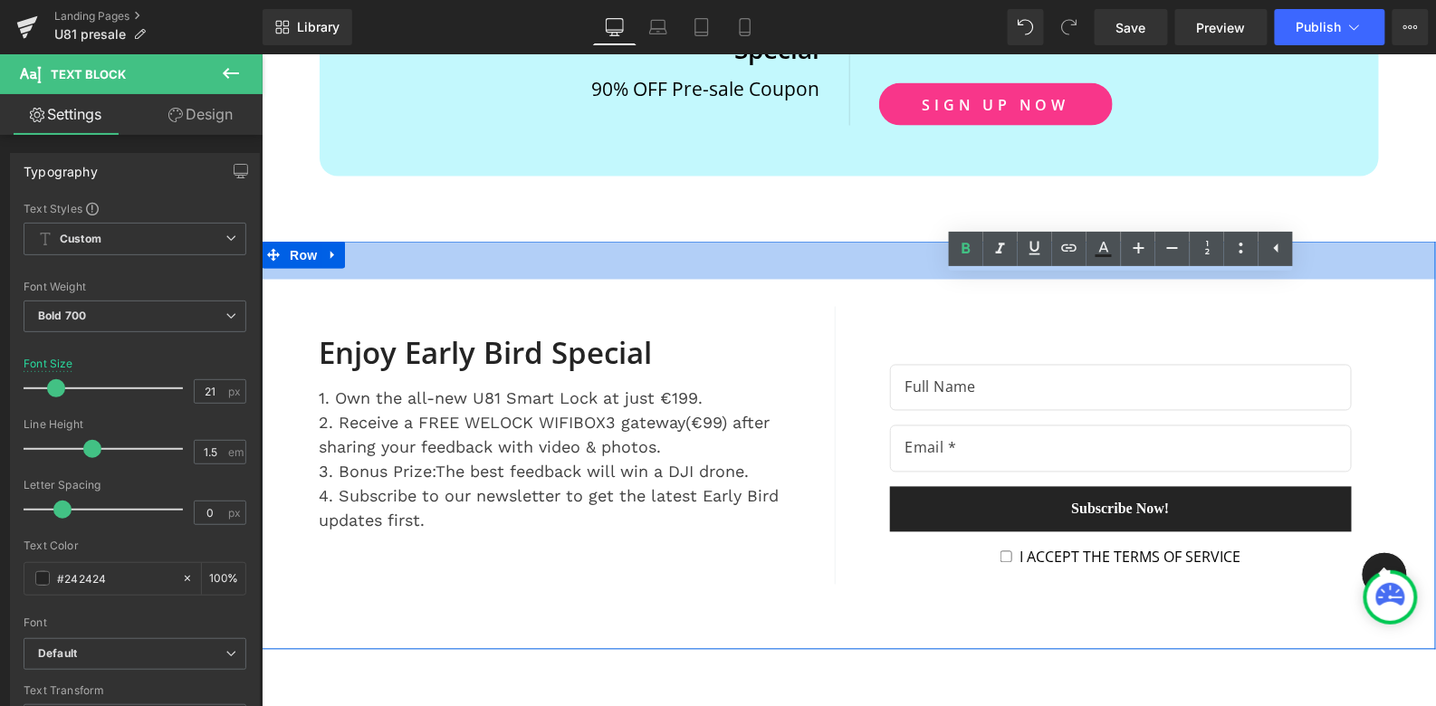
click at [864, 241] on div "42px" at bounding box center [848, 260] width 1174 height 38
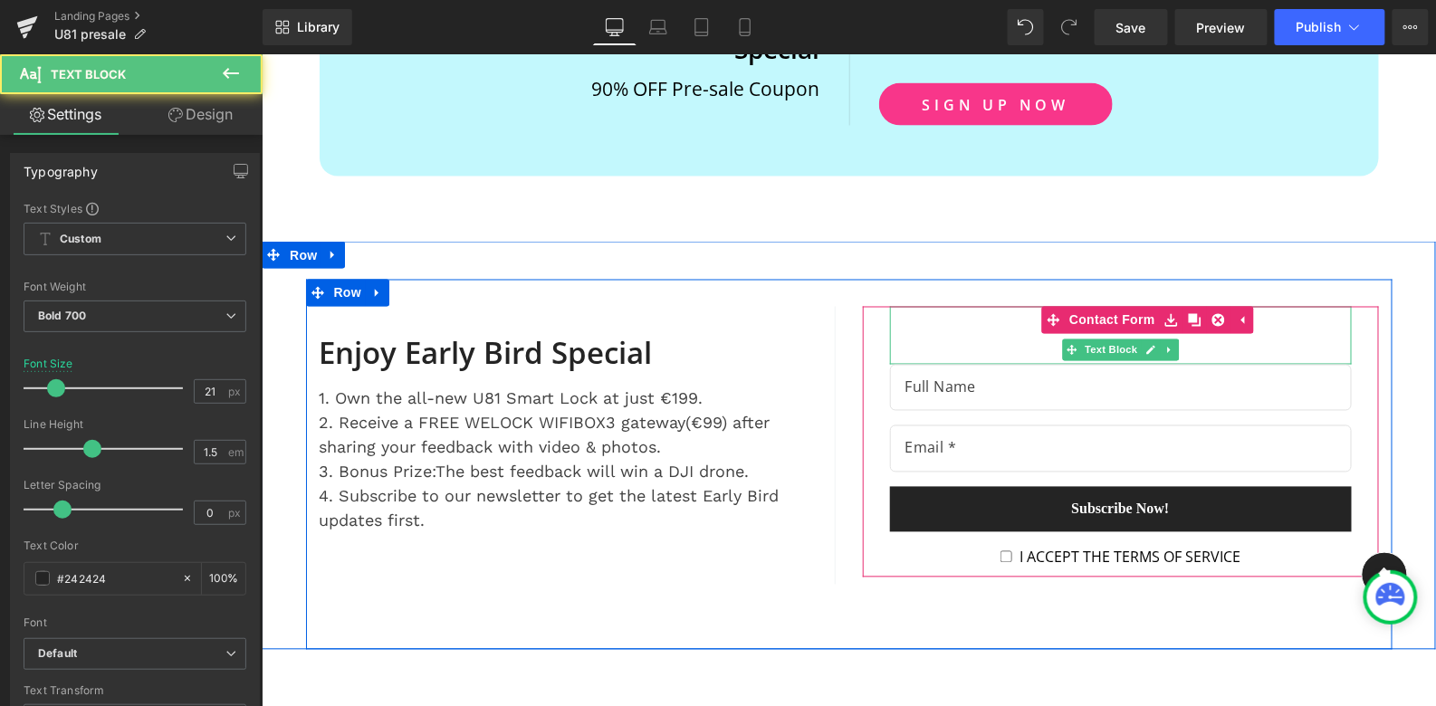
click at [1283, 306] on div at bounding box center [1120, 335] width 462 height 58
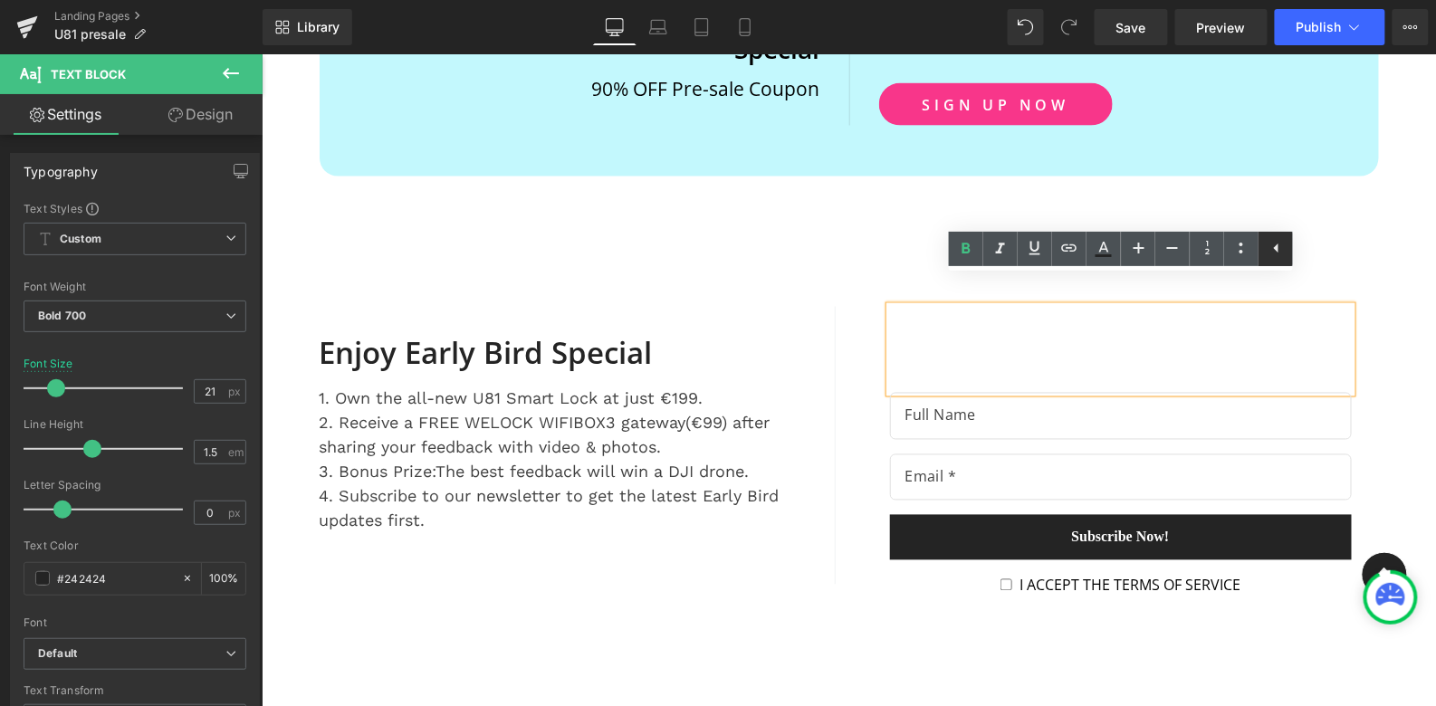
click at [1278, 246] on icon at bounding box center [1277, 248] width 22 height 22
click at [1240, 250] on icon at bounding box center [1242, 248] width 5 height 9
click at [1350, 241] on div "Text Block Enjoy Early Bird Special Heading 1. Own the all-new U81 Smart Lock a…" at bounding box center [848, 455] width 1174 height 429
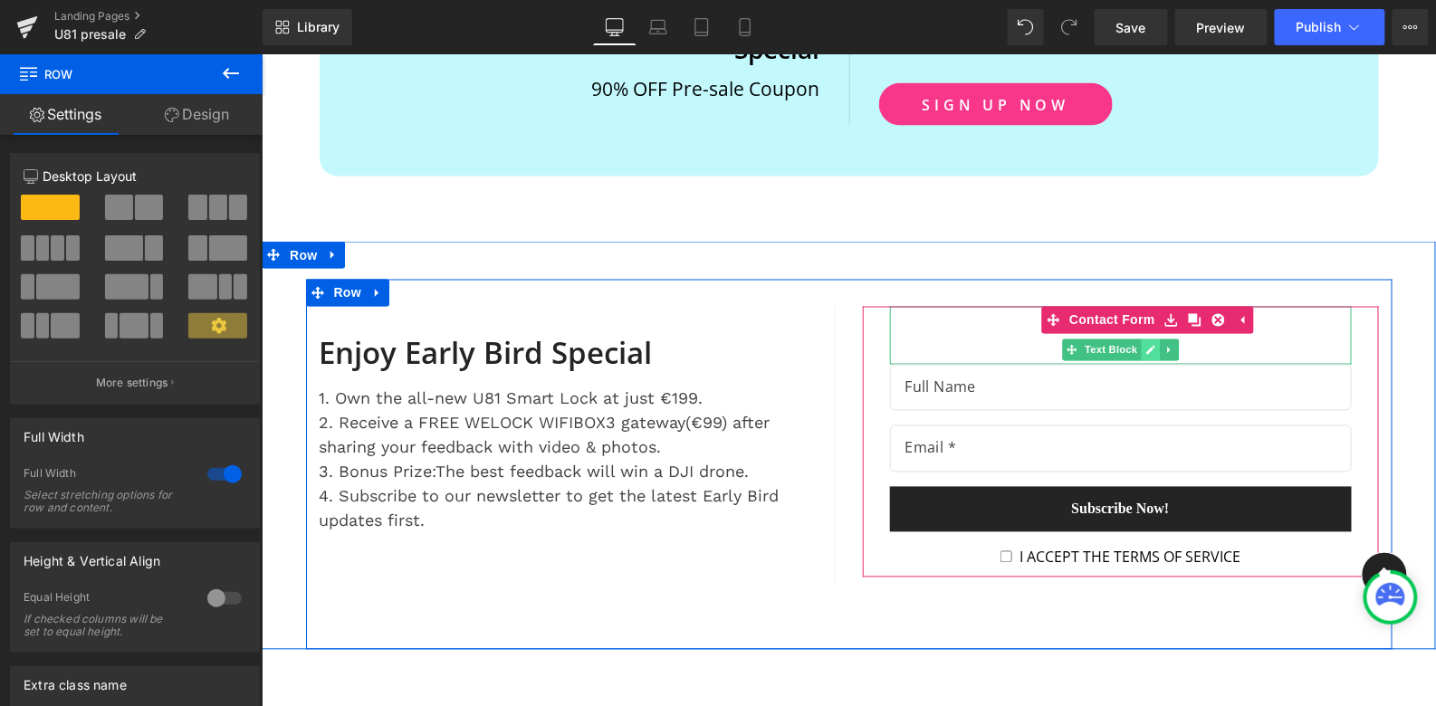
click at [1151, 345] on icon at bounding box center [1149, 349] width 9 height 9
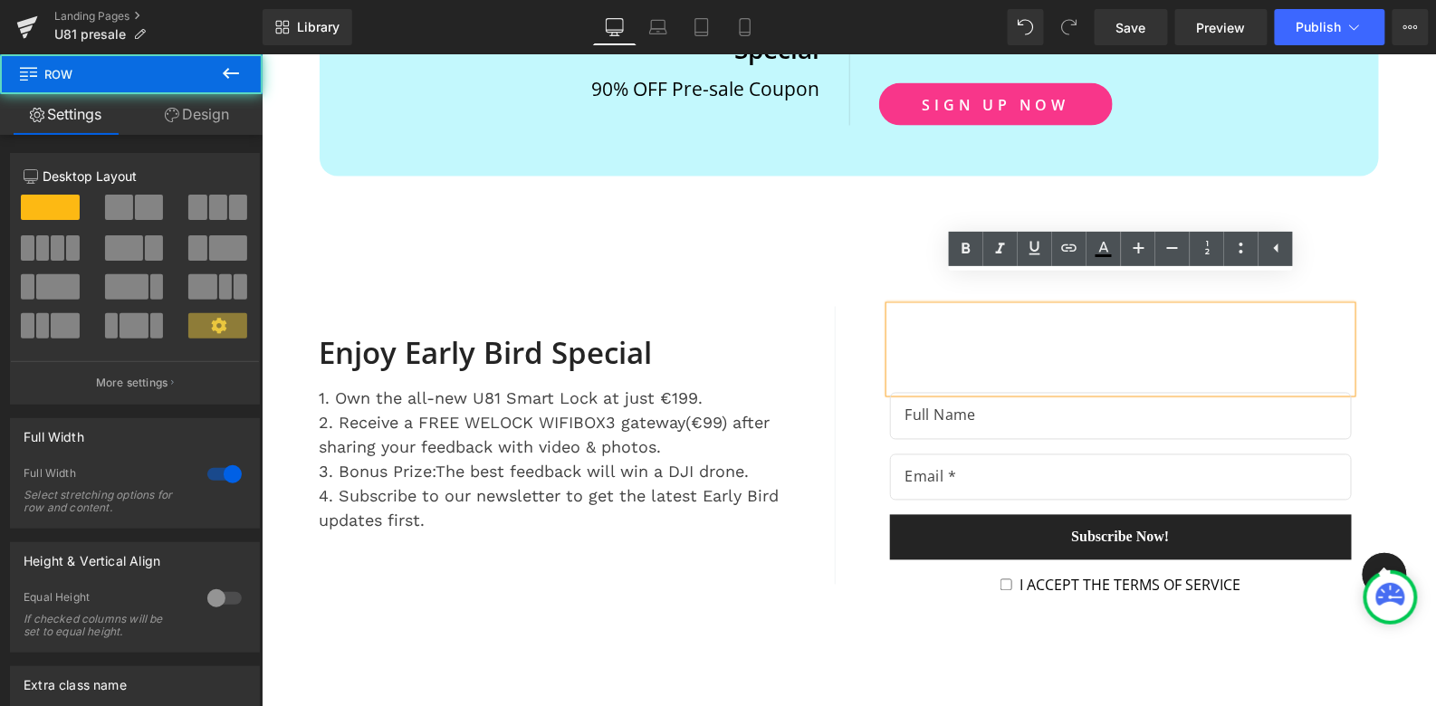
click at [1330, 241] on div "Text Block Enjoy Early Bird Special Heading 1. Own the all-new U81 Smart Lock a…" at bounding box center [848, 455] width 1174 height 429
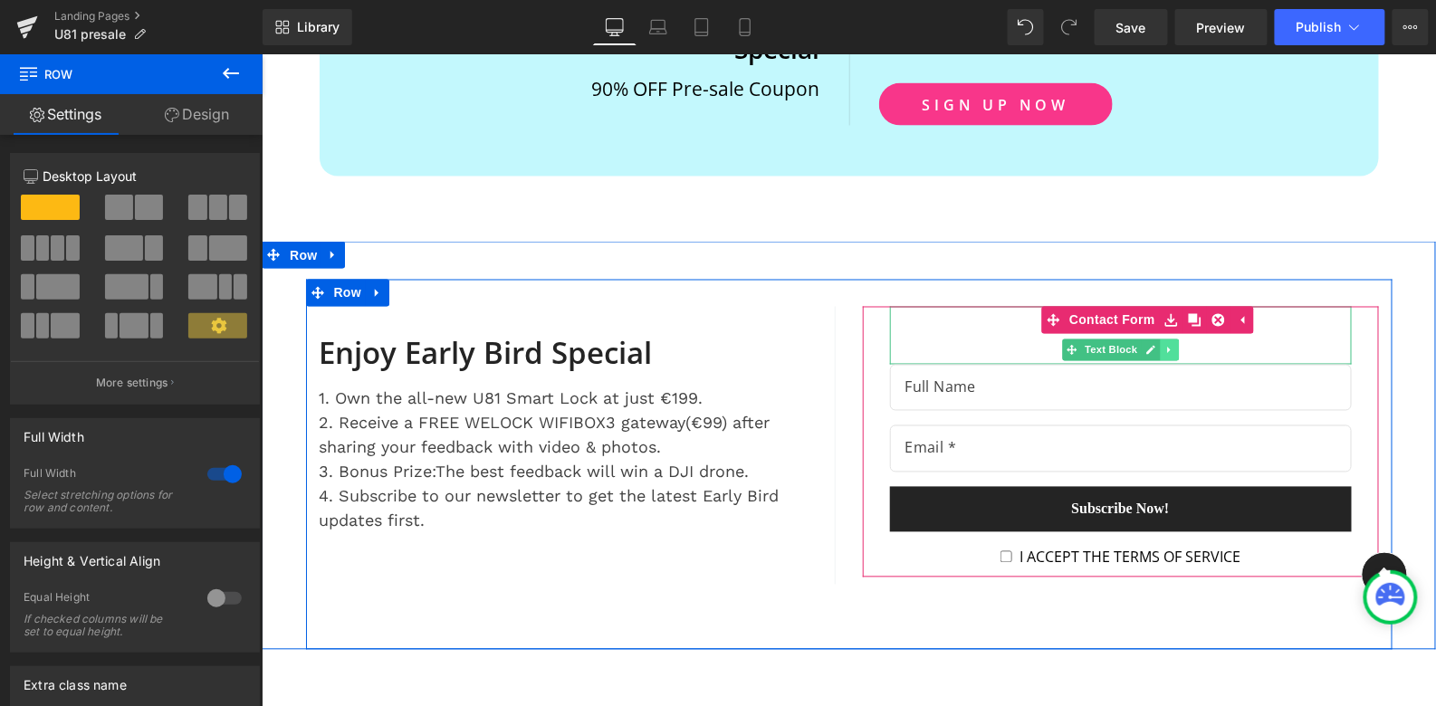
click at [1166, 346] on icon at bounding box center [1167, 349] width 3 height 6
click at [1180, 344] on icon at bounding box center [1177, 349] width 10 height 10
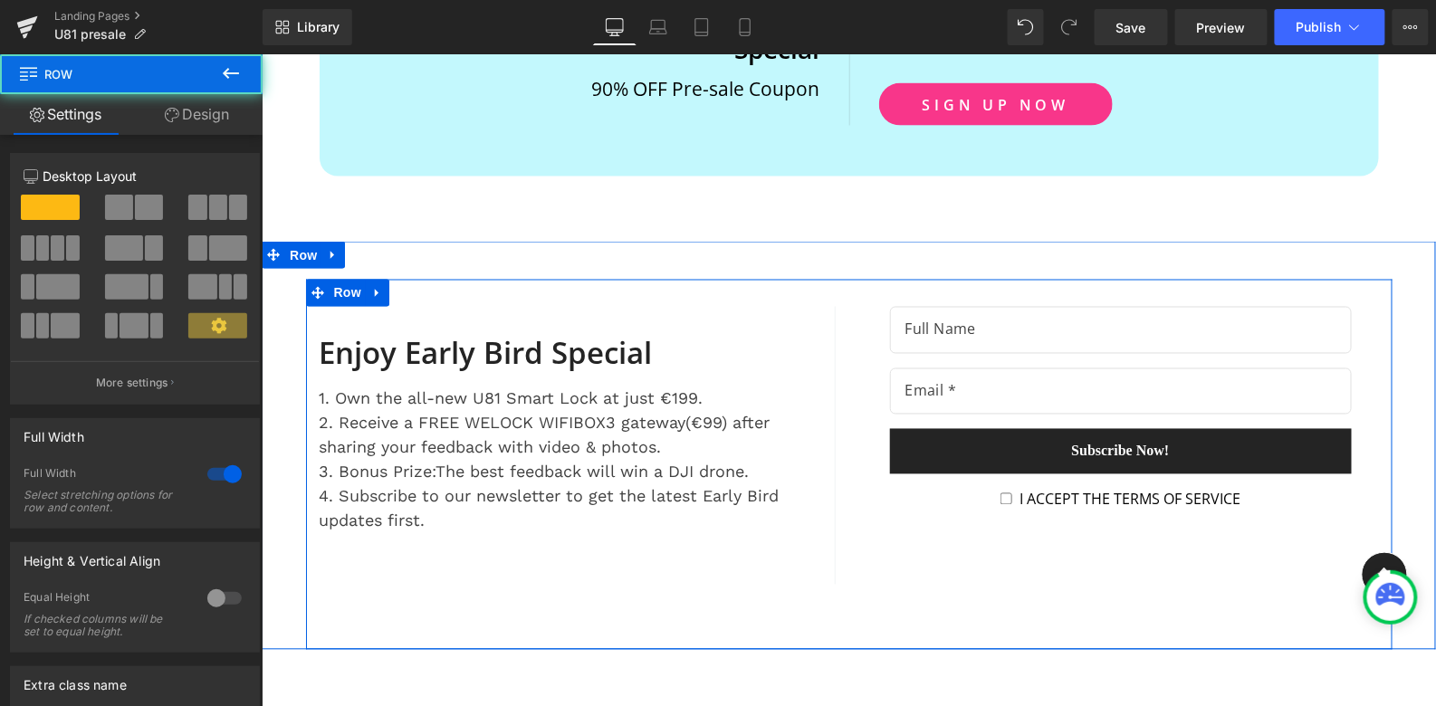
drag, startPoint x: 846, startPoint y: 617, endPoint x: 846, endPoint y: 571, distance: 46.2
click at [846, 571] on div "Text Block Enjoy Early Bird Special Heading 1. Own the all-new U81 Smart Lock a…" at bounding box center [848, 445] width 1174 height 408
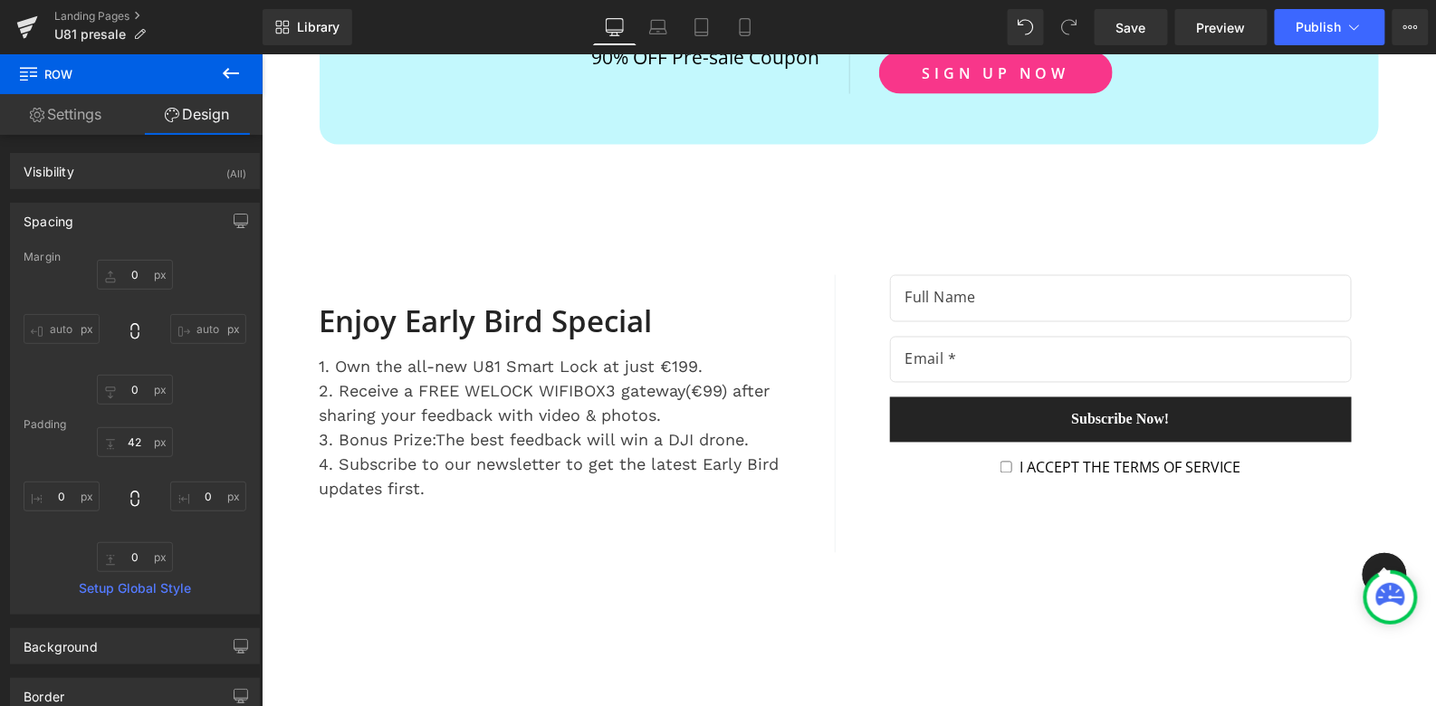
scroll to position [7360, 0]
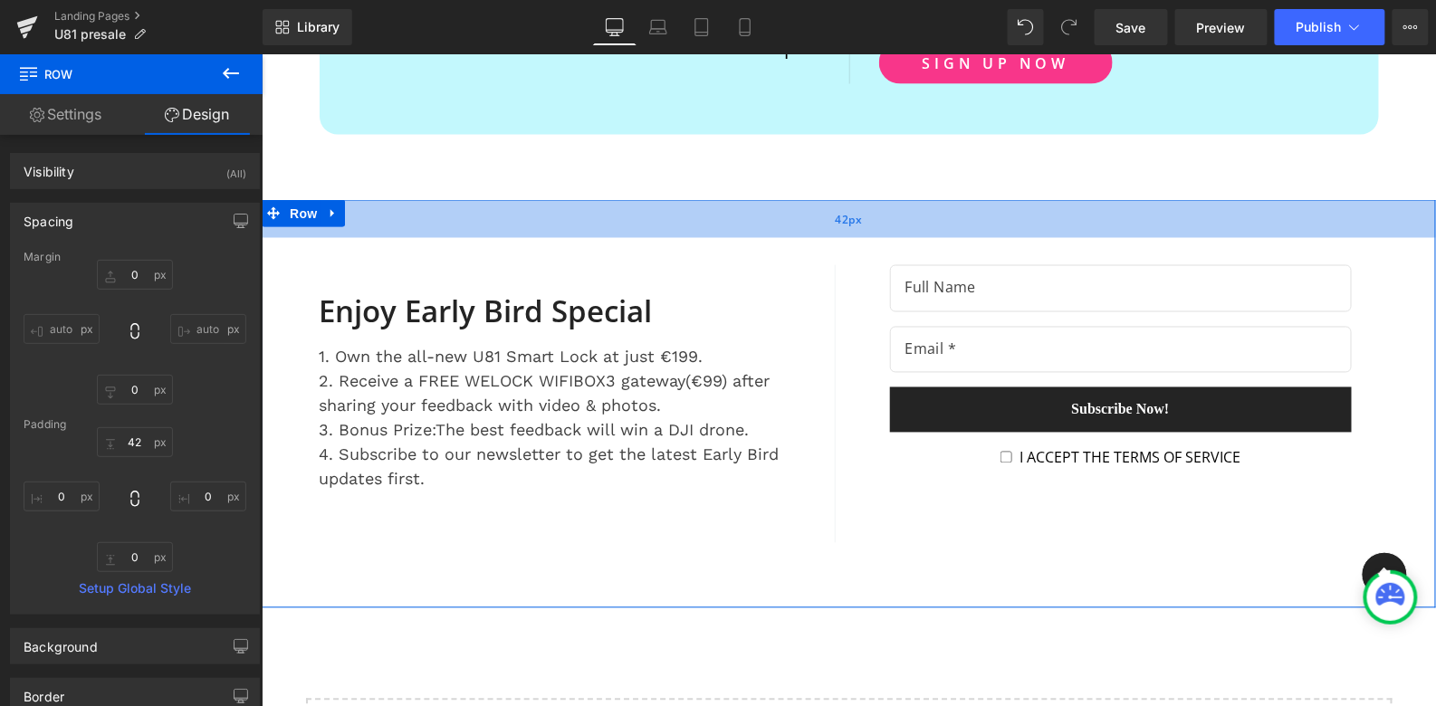
click at [507, 199] on div "42px" at bounding box center [848, 218] width 1174 height 38
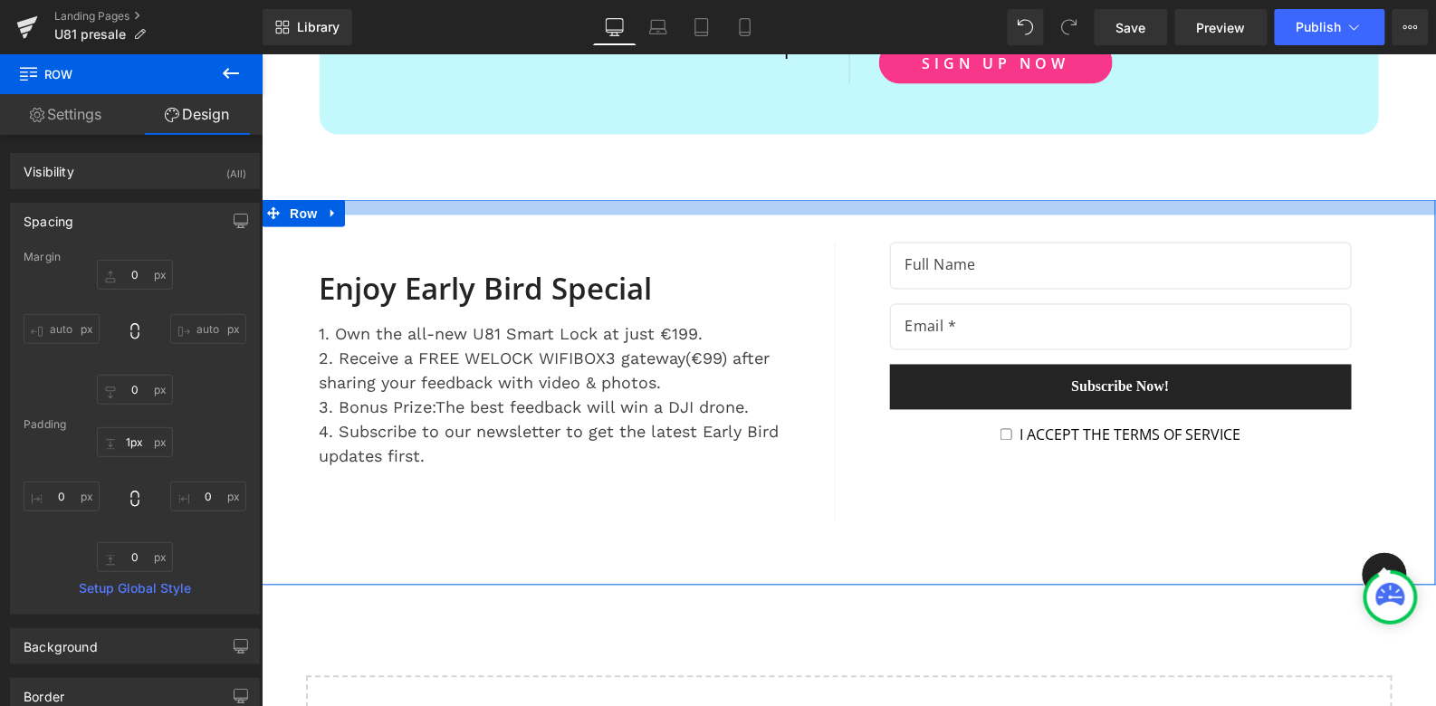
type input "0px"
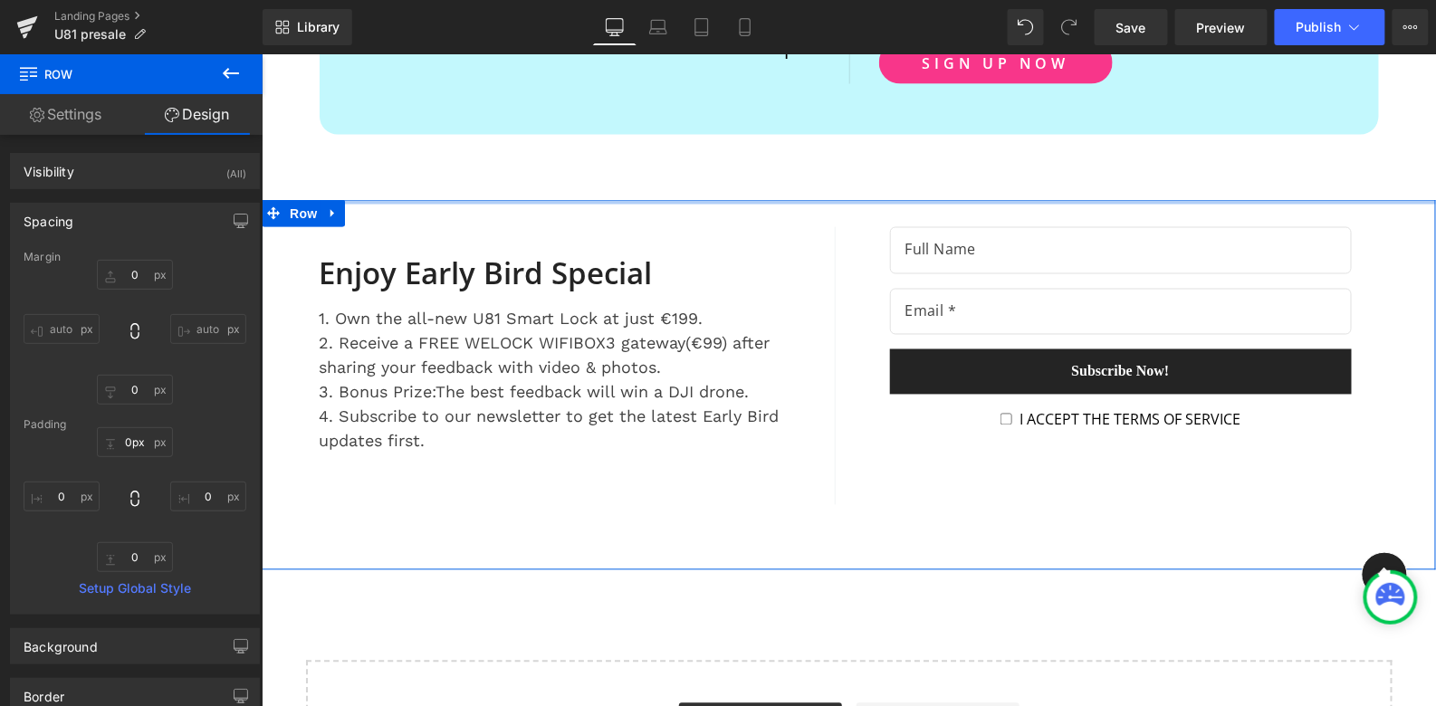
drag, startPoint x: 562, startPoint y: 206, endPoint x: 566, endPoint y: 167, distance: 40.0
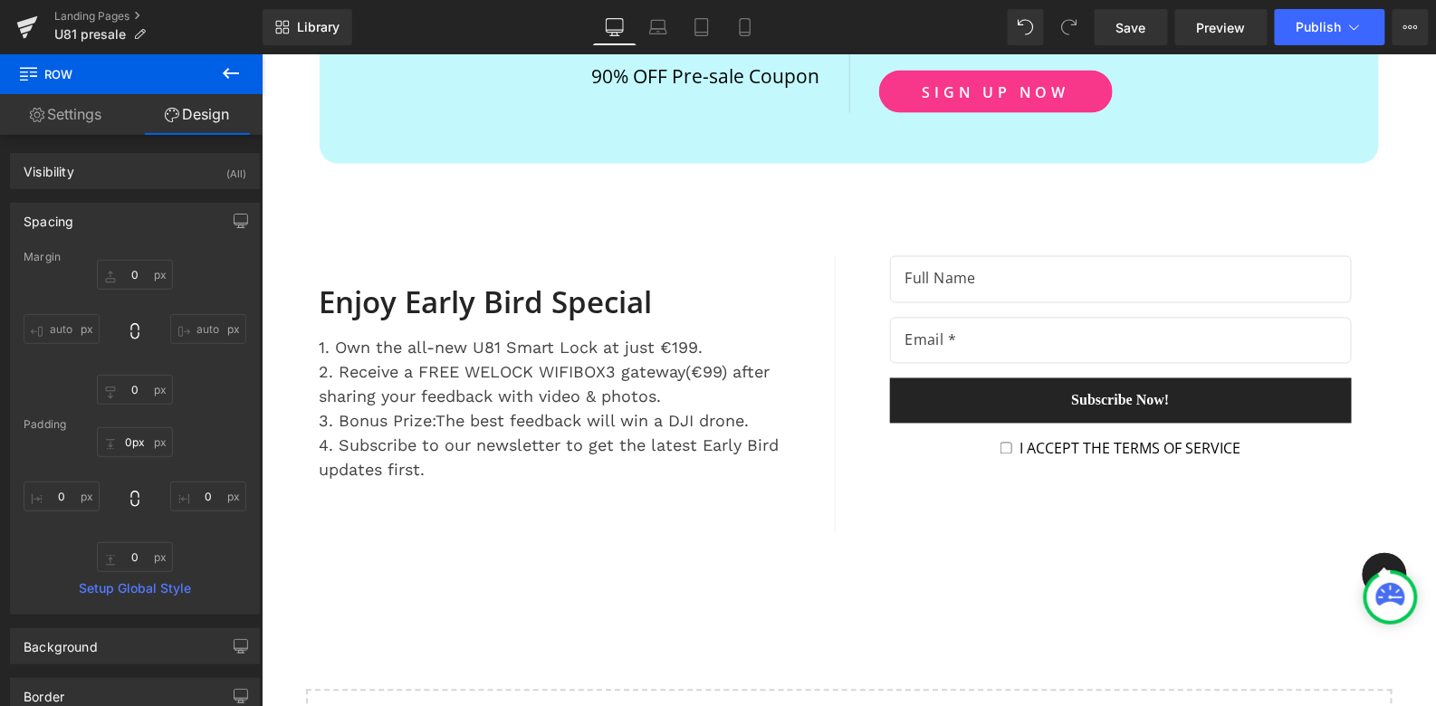
scroll to position [7329, 0]
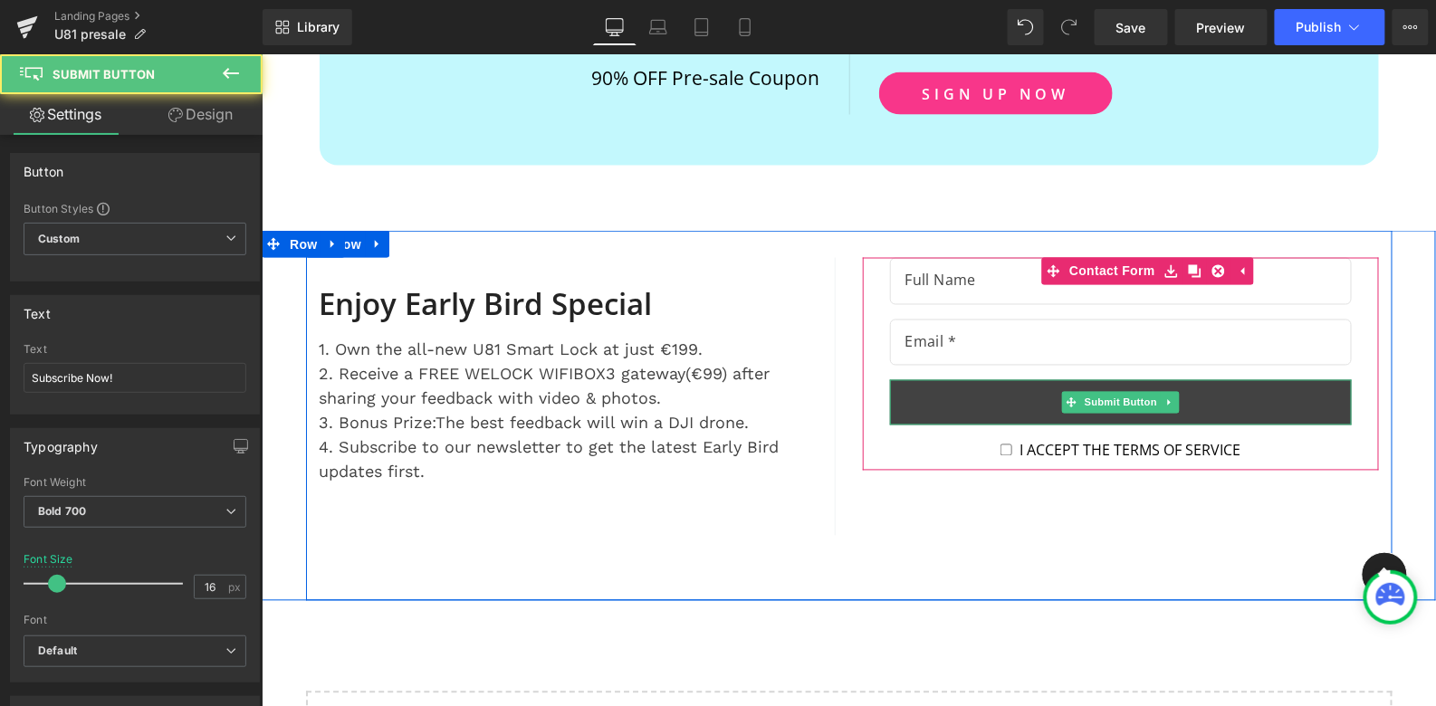
click at [933, 379] on button "Subscribe Now!" at bounding box center [1120, 401] width 462 height 45
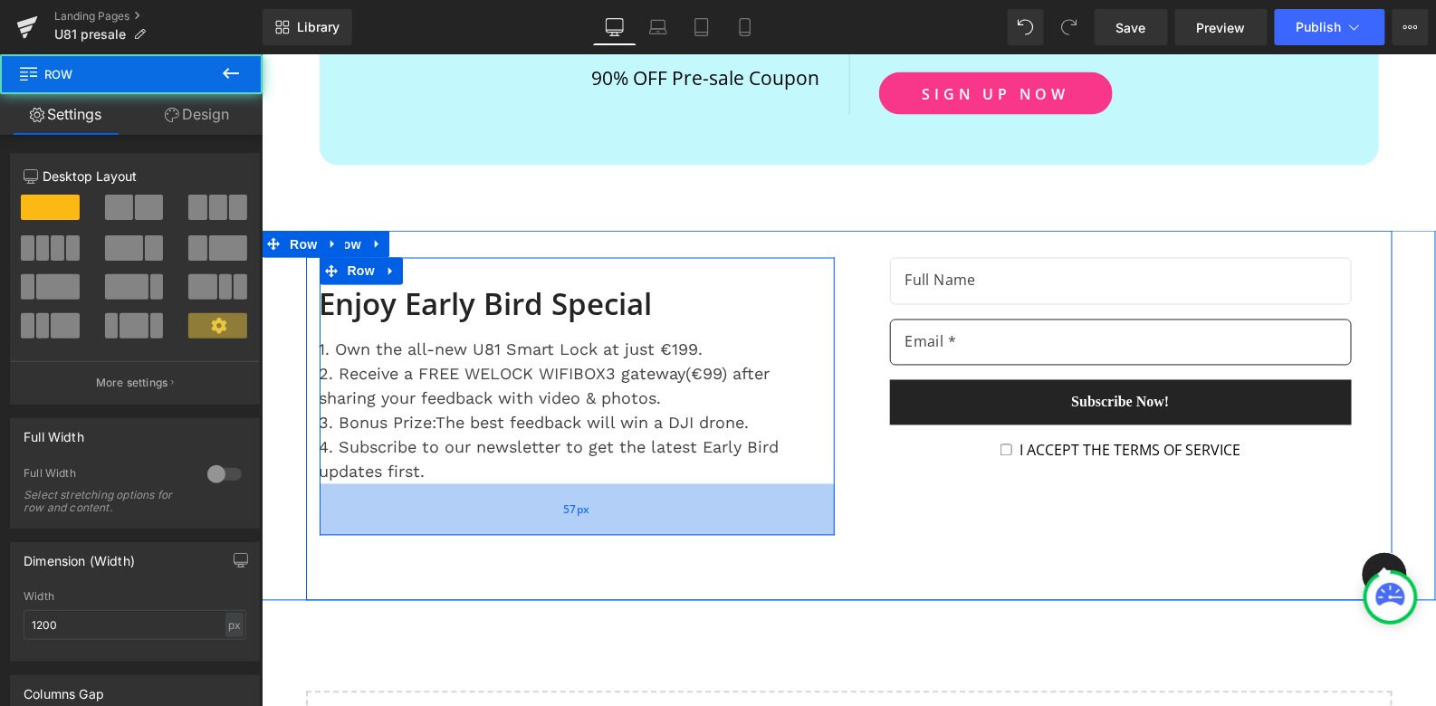
click at [577, 500] on div "57px" at bounding box center [576, 509] width 515 height 52
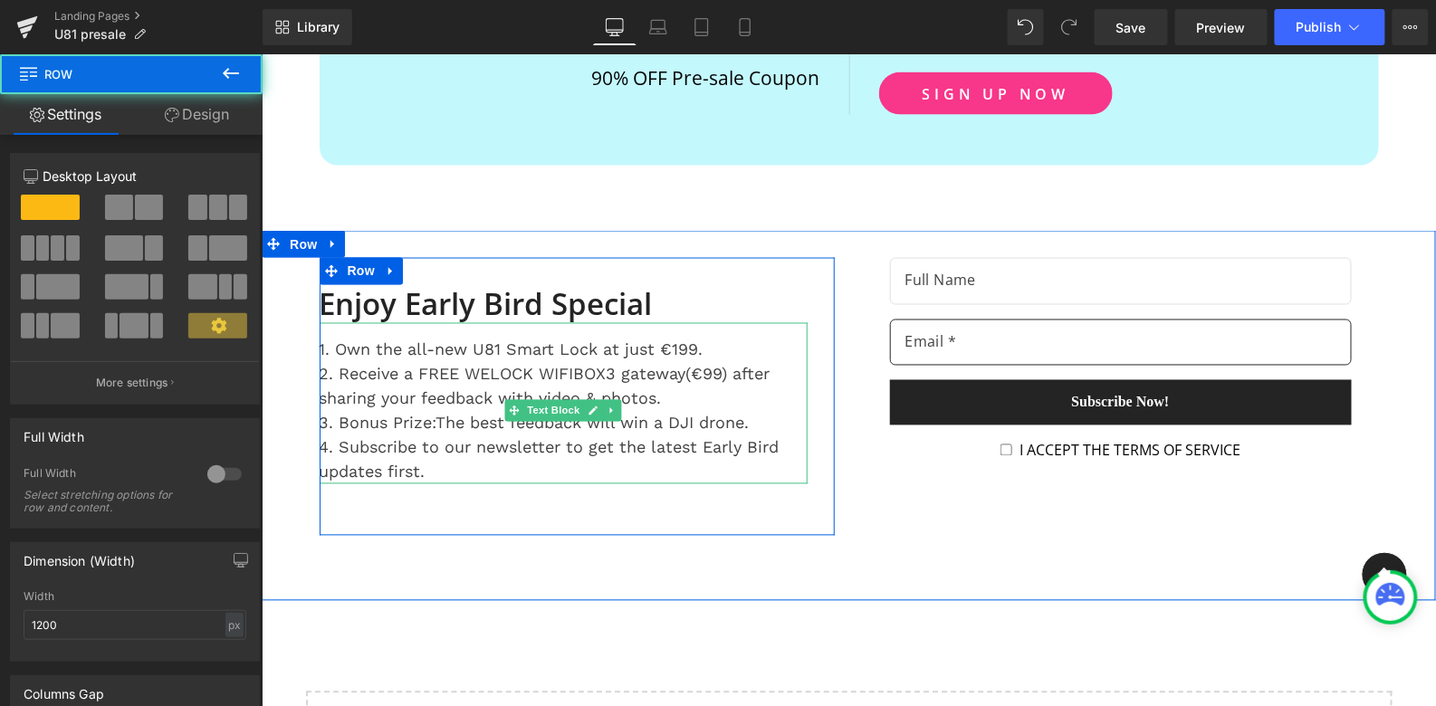
scroll to position [7323, 0]
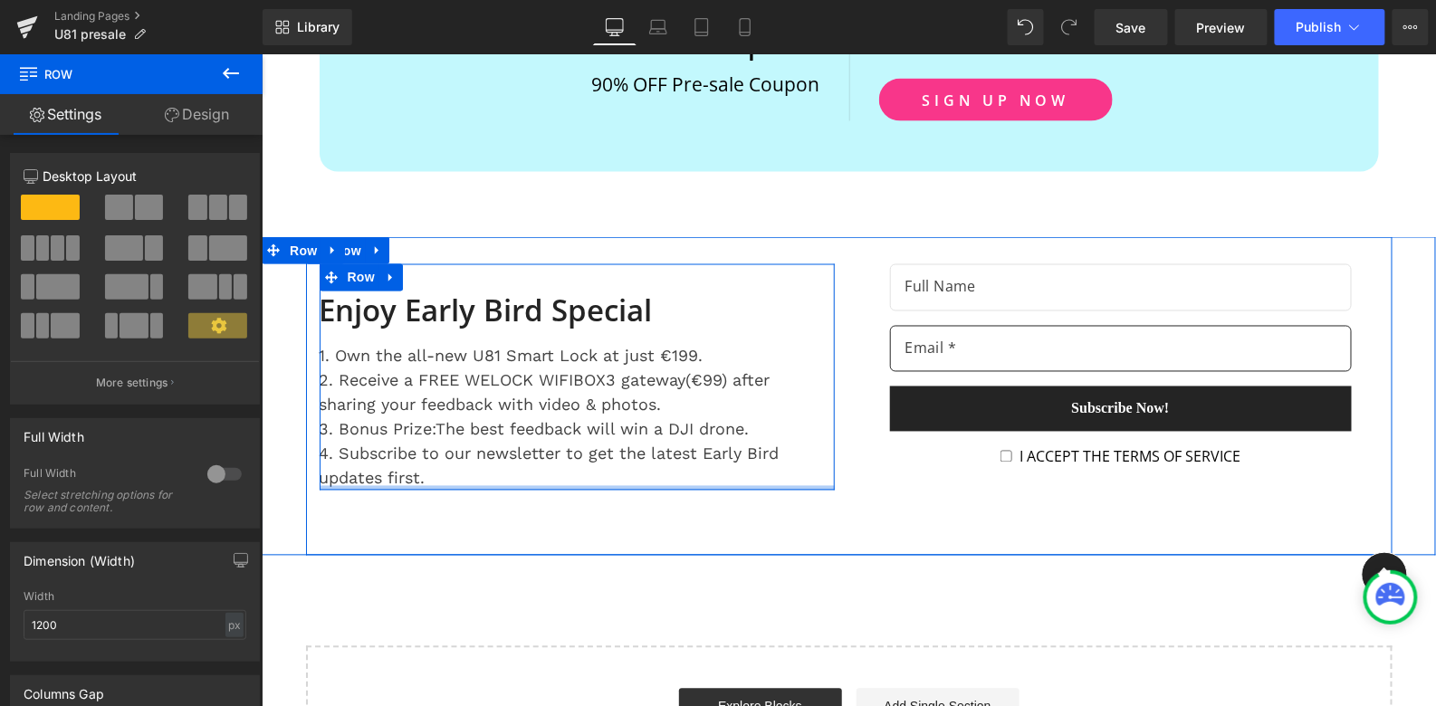
drag, startPoint x: 619, startPoint y: 495, endPoint x: 622, endPoint y: 442, distance: 53.5
click at [622, 442] on div "Text Block Enjoy Early Bird Special Heading 1. Own the all-new U81 Smart Lock a…" at bounding box center [577, 376] width 516 height 226
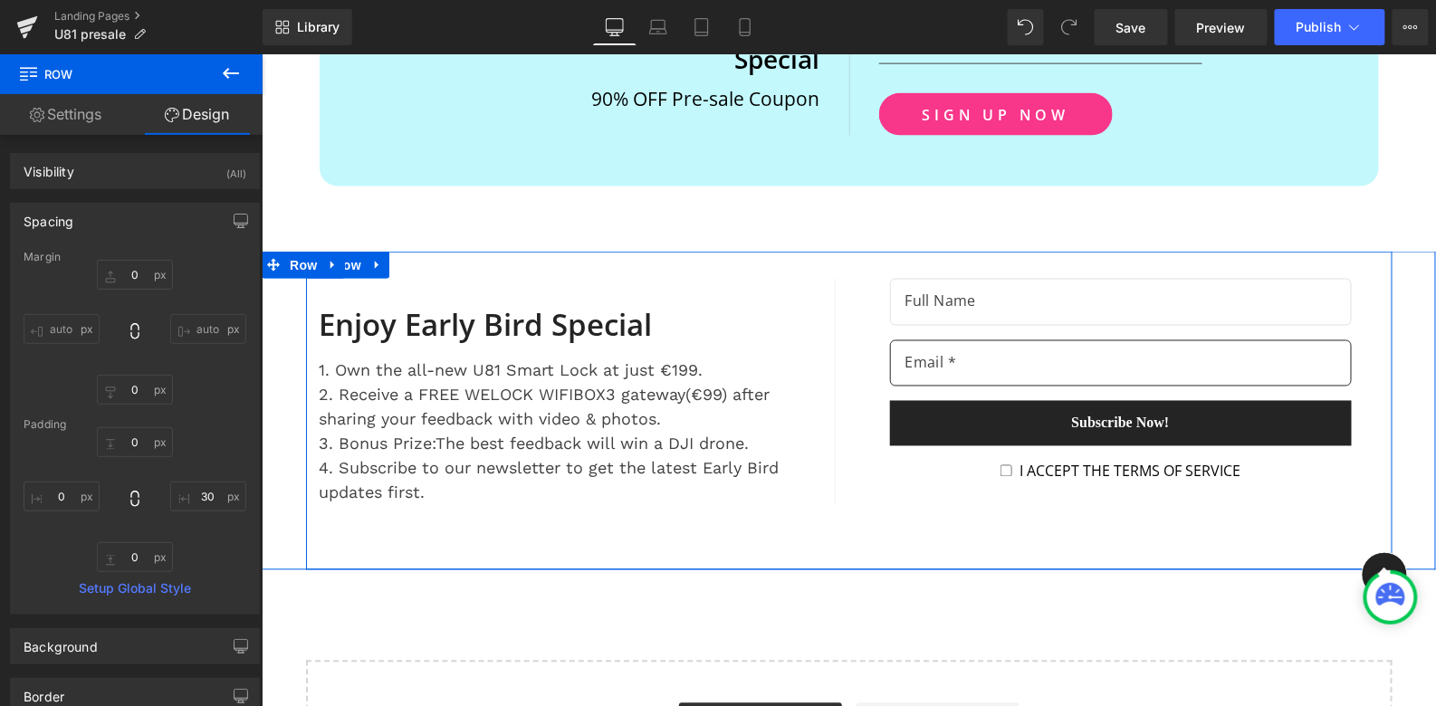
scroll to position [7307, 0]
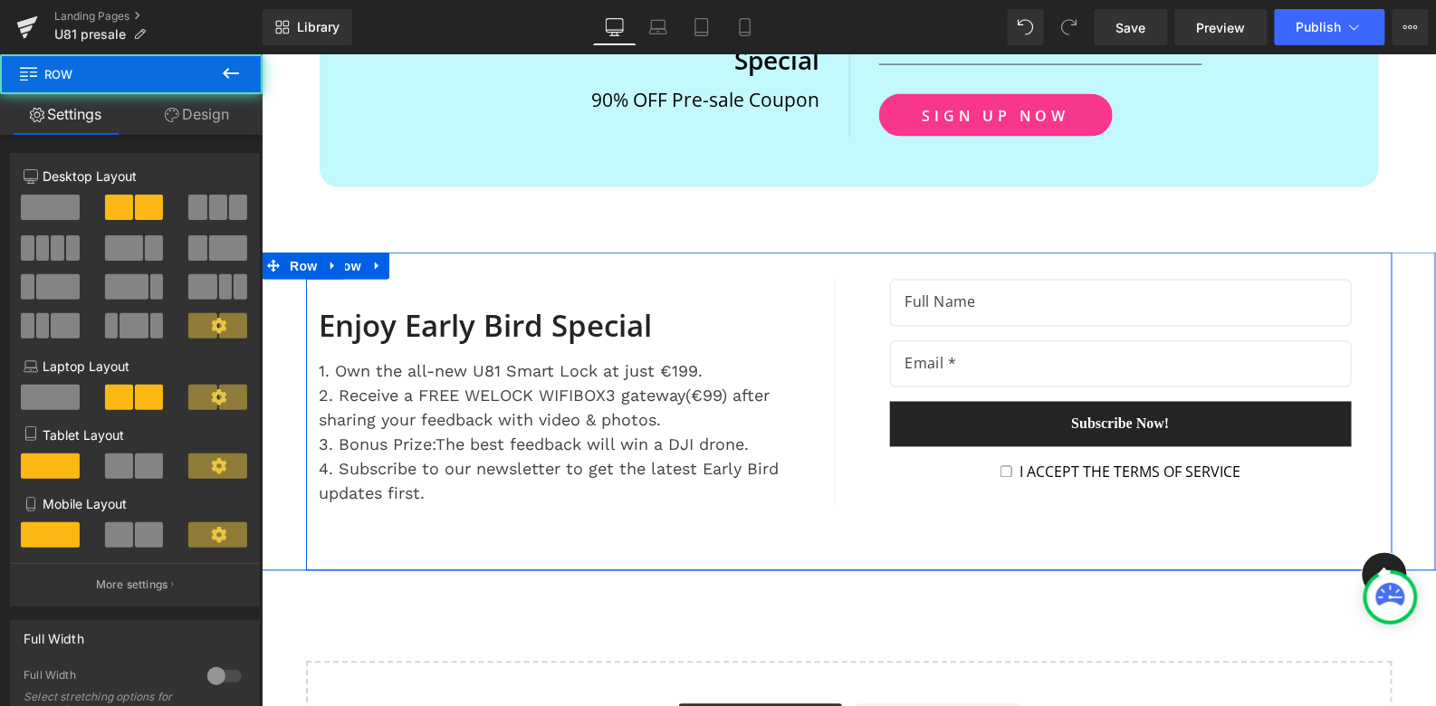
click at [950, 490] on div "Text Block Enjoy Early Bird Special Heading 1. Own the all-new U81 Smart Lock a…" at bounding box center [848, 411] width 1086 height 319
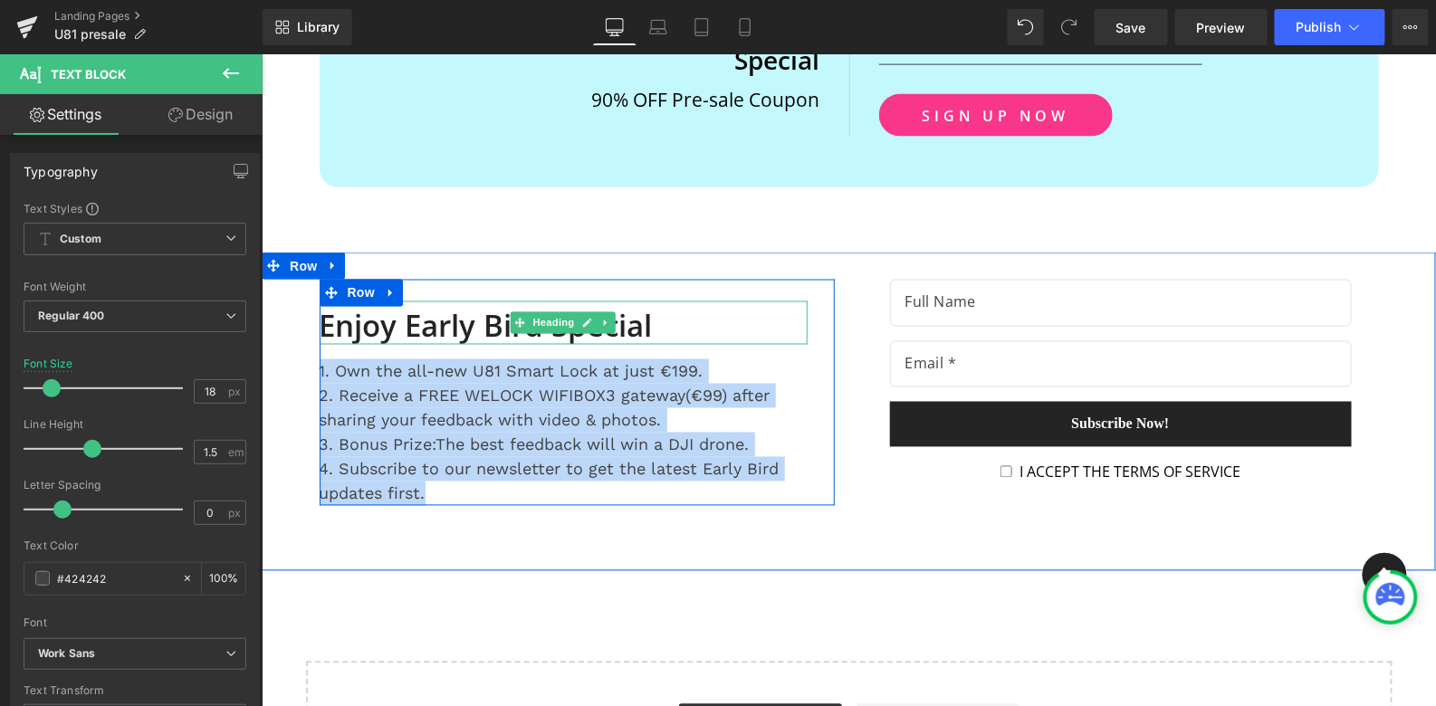
drag, startPoint x: 440, startPoint y: 465, endPoint x: 324, endPoint y: 286, distance: 213.5
click at [323, 286] on div "Text Block Enjoy Early Bird Special Heading 1. Own the all-new U81 Smart Lock a…" at bounding box center [563, 392] width 488 height 226
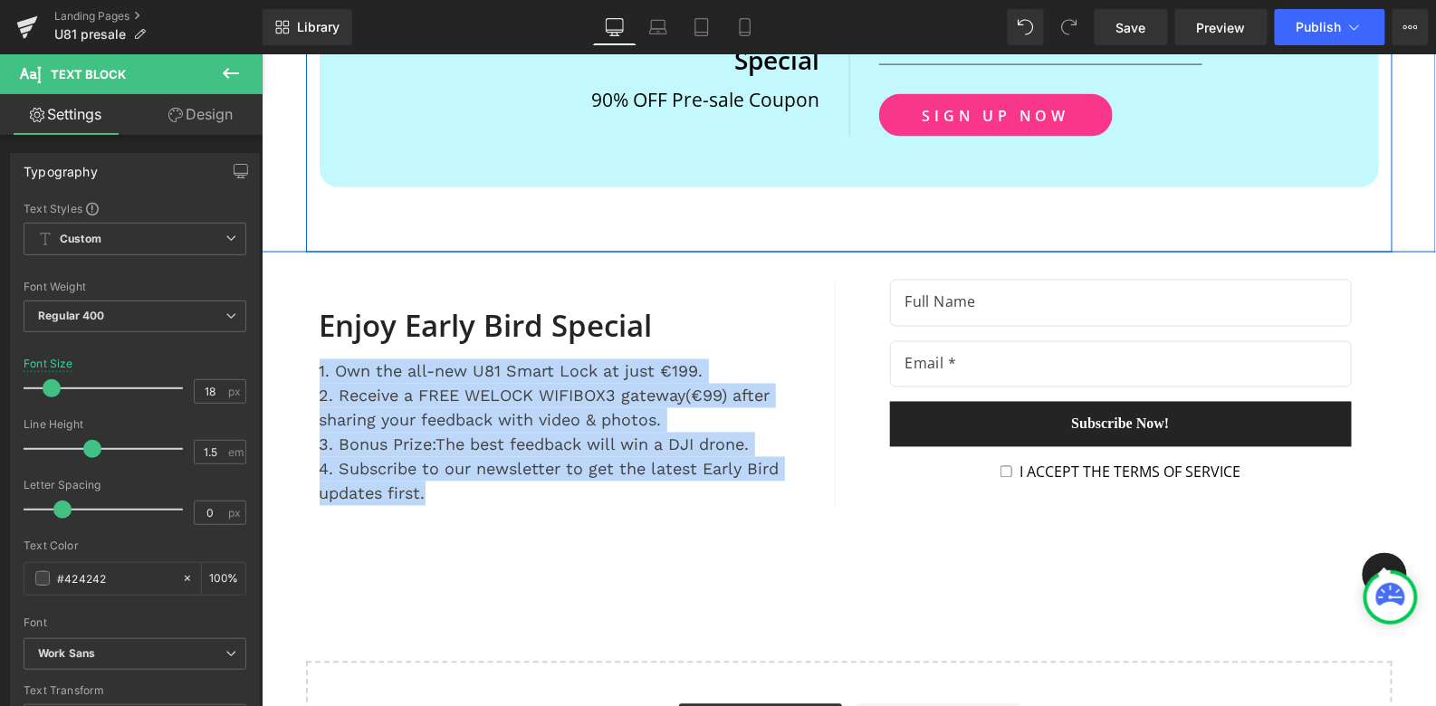
click at [709, 174] on div "How to Enjoy Early Bird Special Text Block 90% OFF Pre-sale Coupon Text Block R…" at bounding box center [848, 57] width 1086 height 387
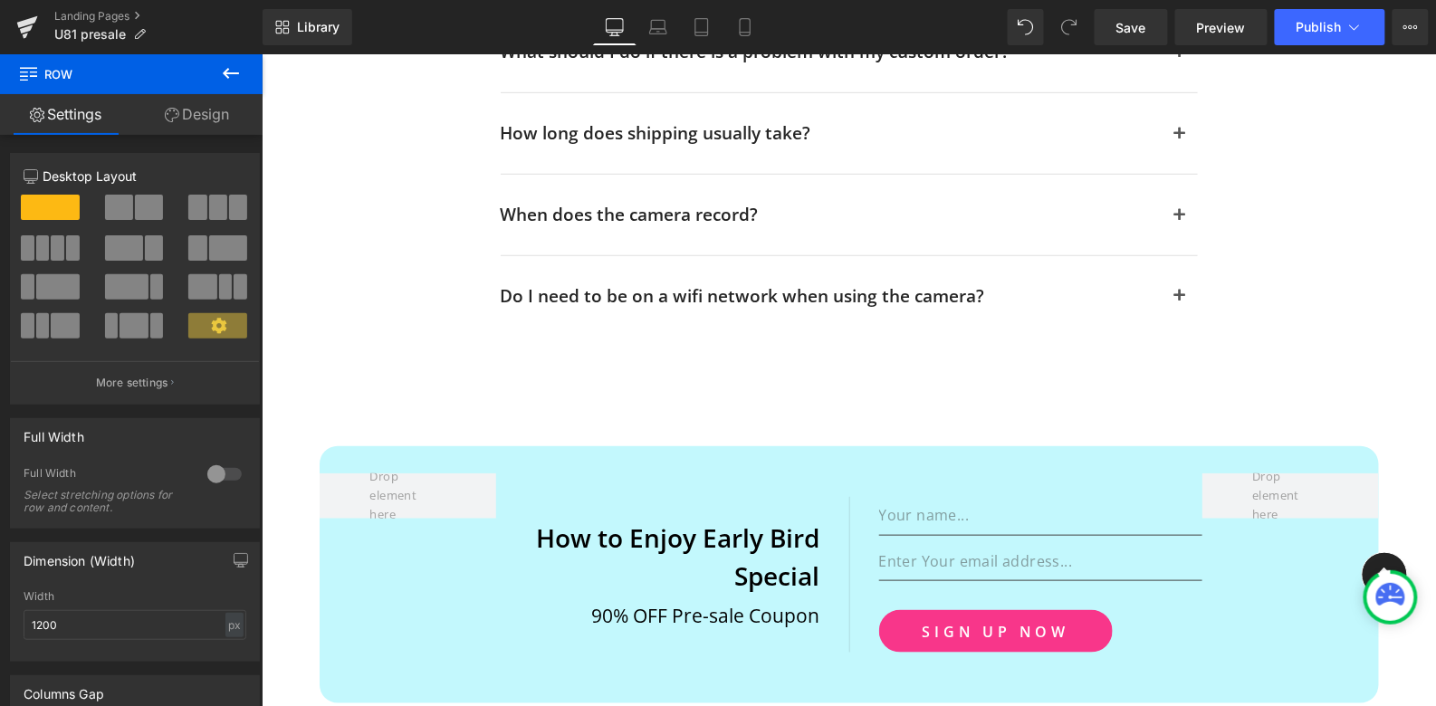
scroll to position [6792, 0]
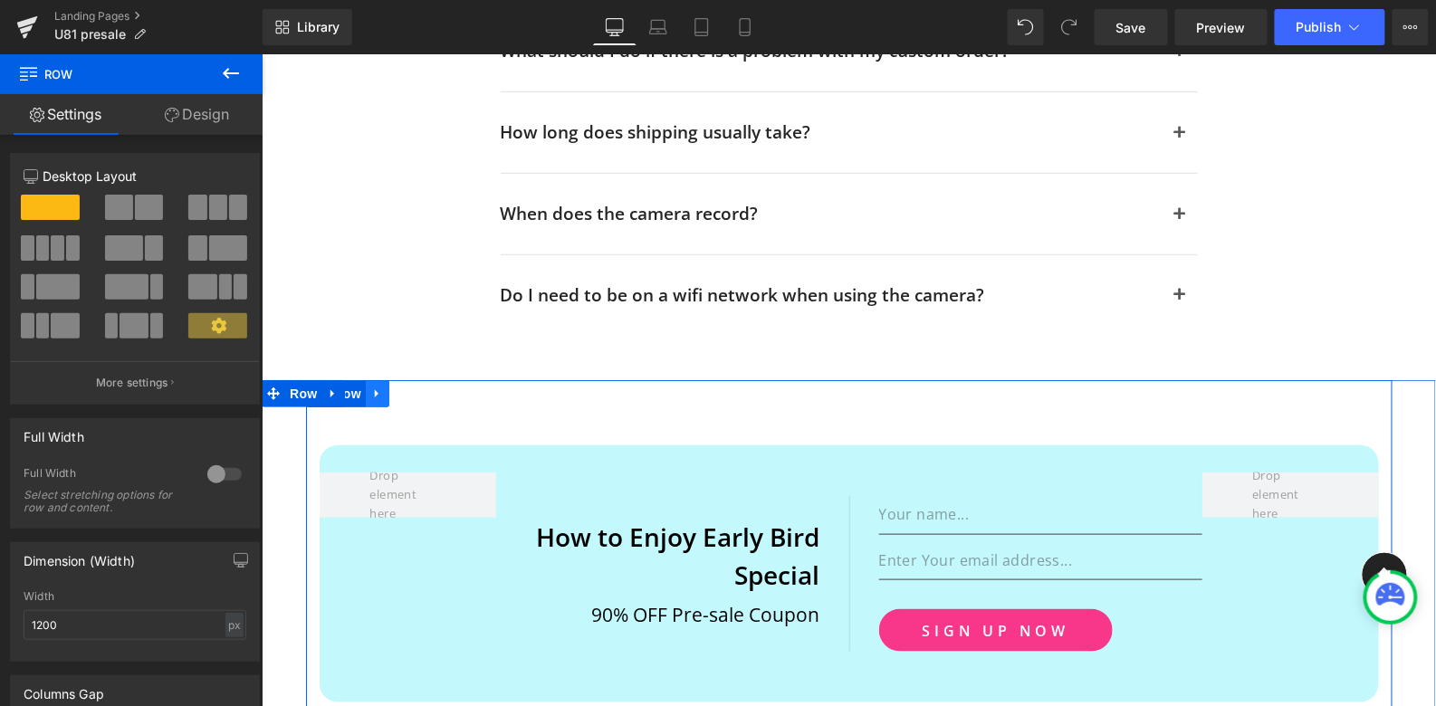
click at [378, 387] on icon at bounding box center [376, 394] width 13 height 14
click at [422, 387] on icon at bounding box center [423, 393] width 13 height 13
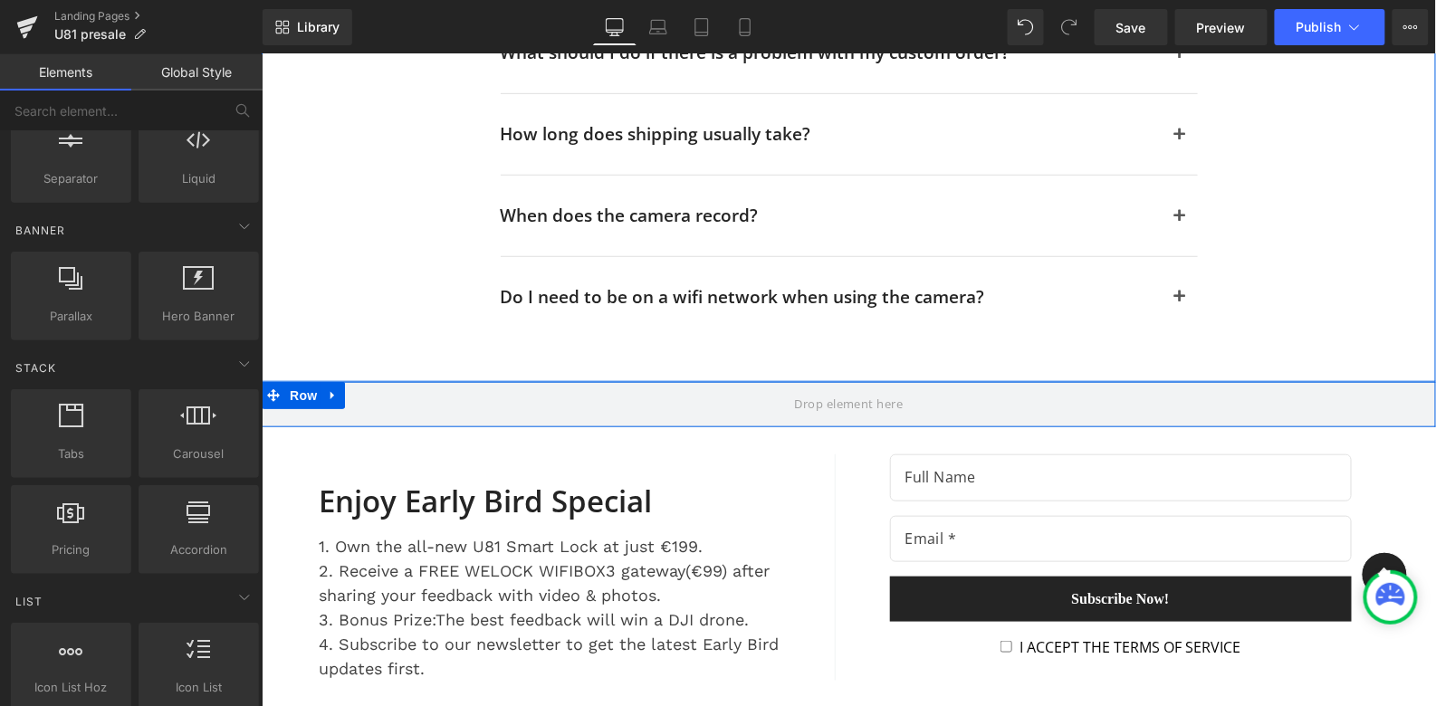
scroll to position [6833, 0]
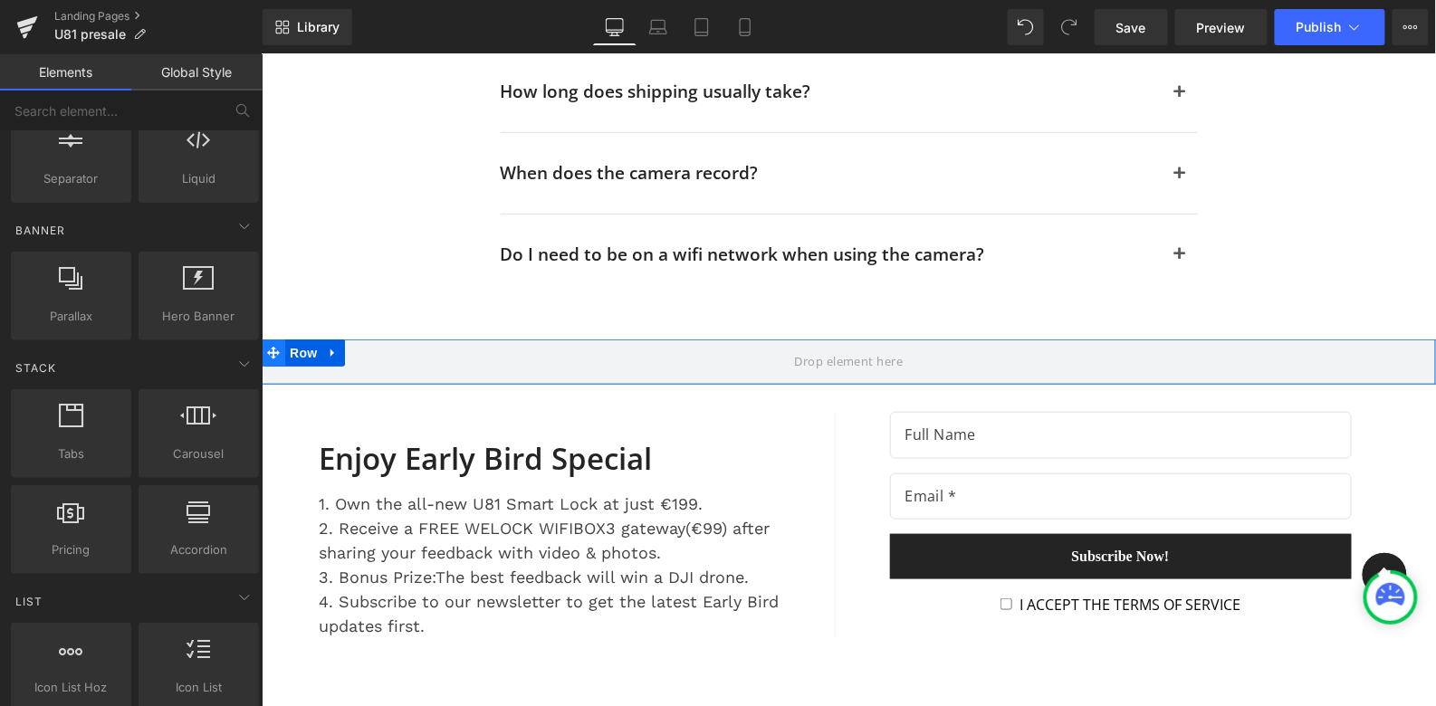
click at [273, 346] on icon at bounding box center [272, 353] width 13 height 14
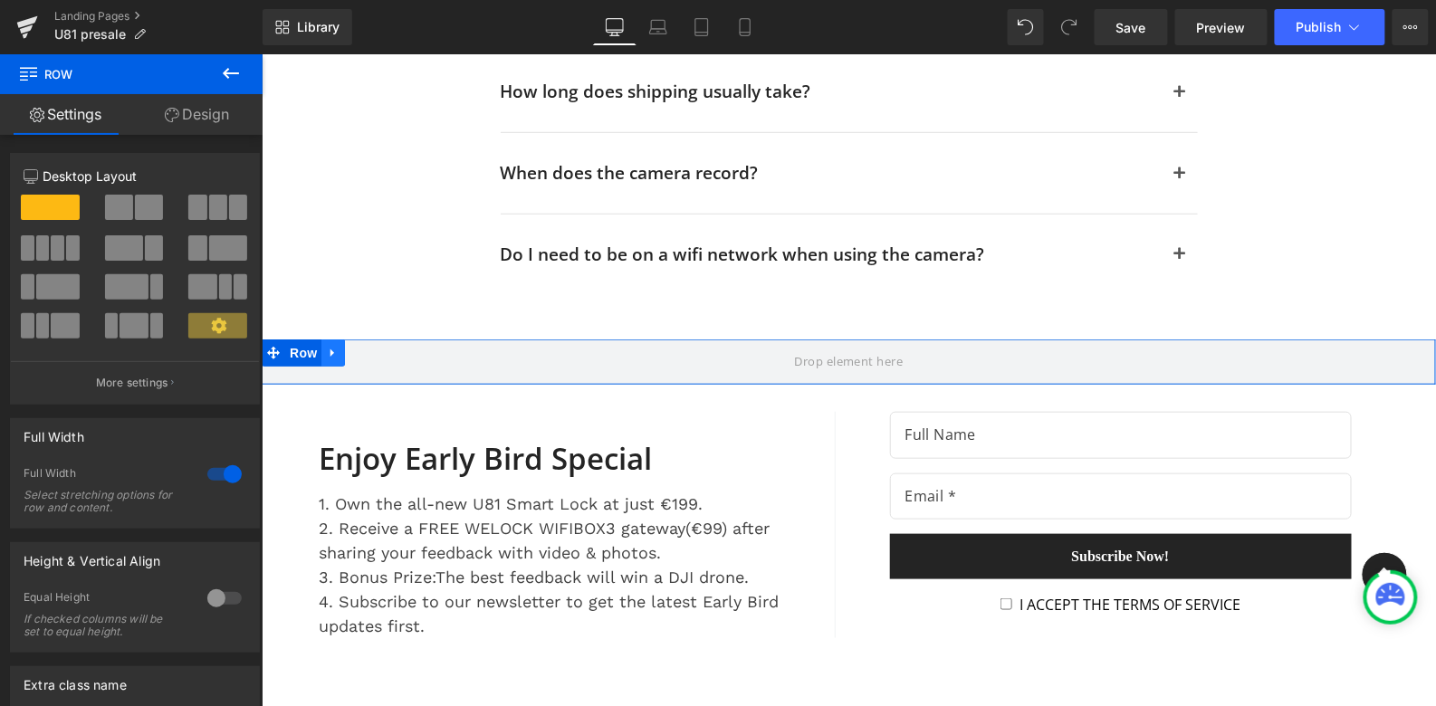
click at [335, 346] on icon at bounding box center [332, 353] width 13 height 14
click at [357, 346] on icon at bounding box center [355, 352] width 13 height 13
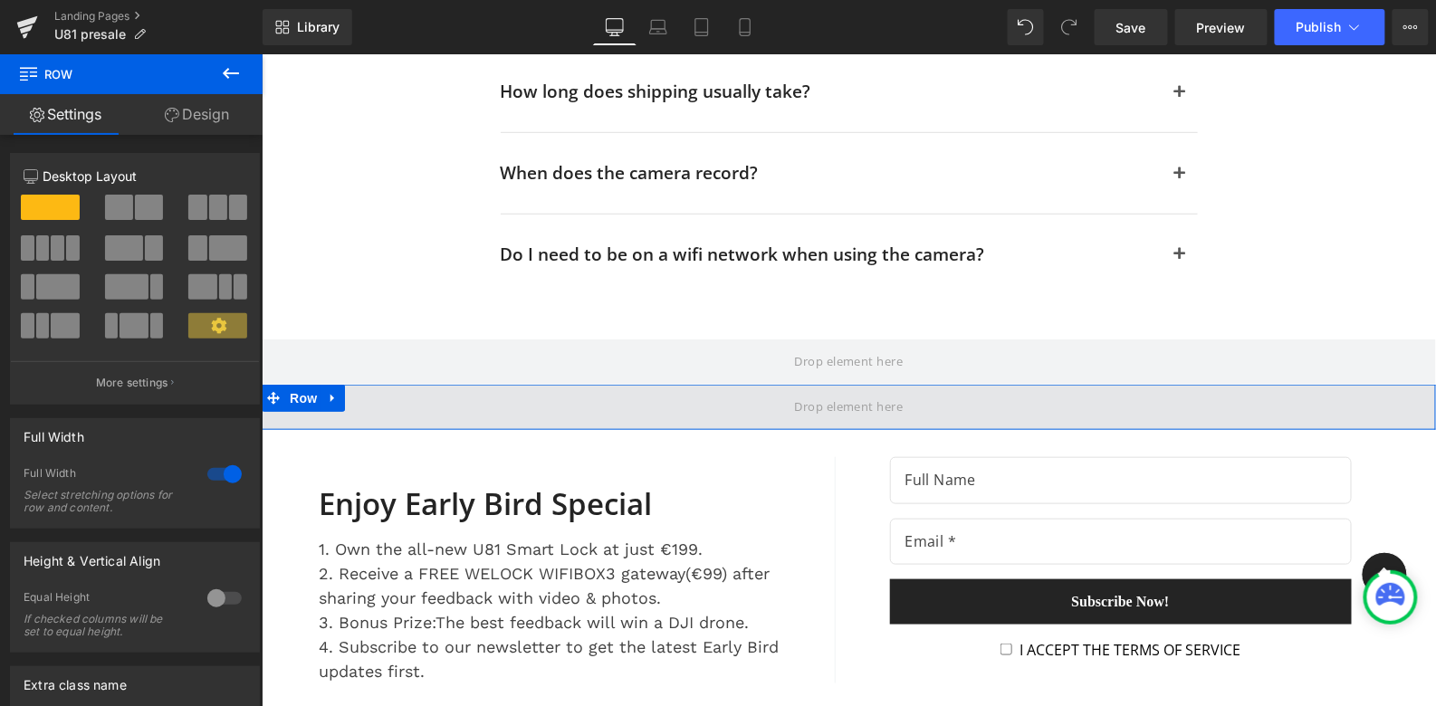
scroll to position [6868, 0]
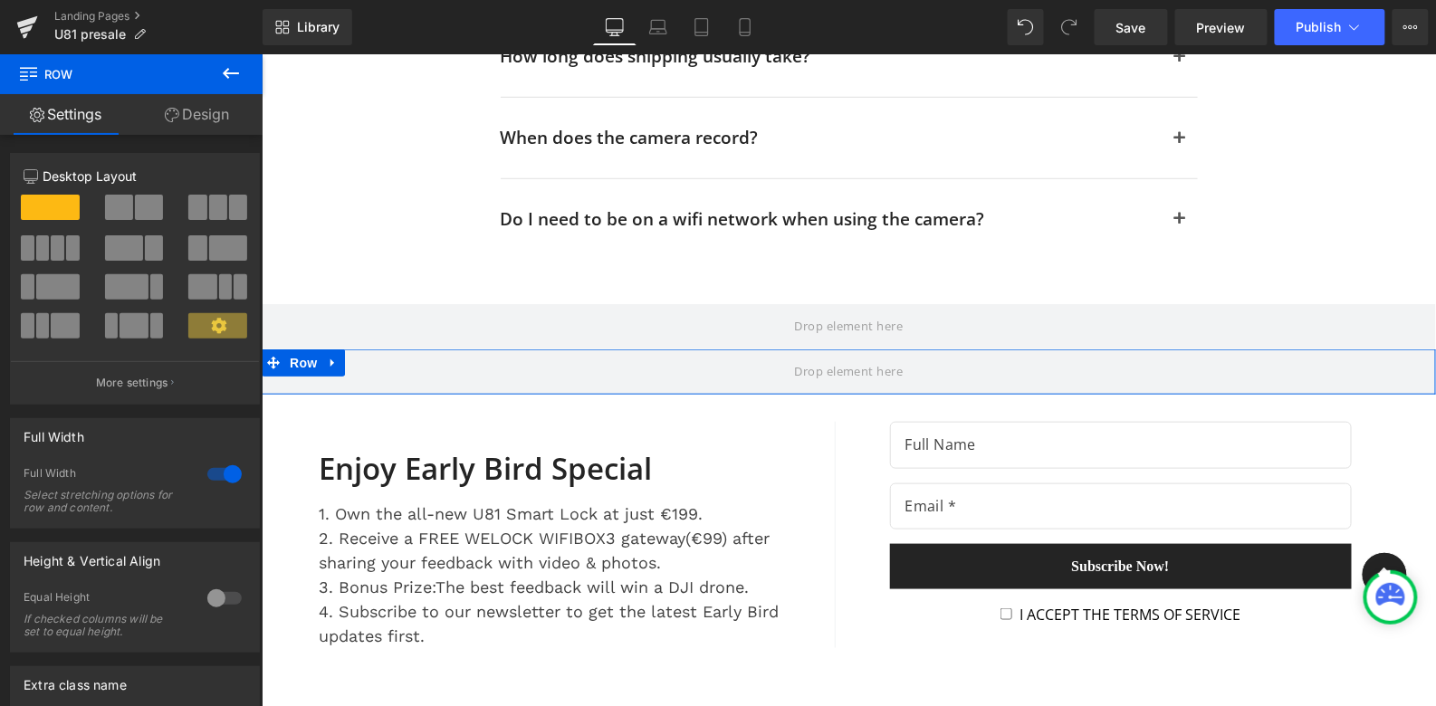
click at [435, 389] on div at bounding box center [848, 391] width 1174 height 5
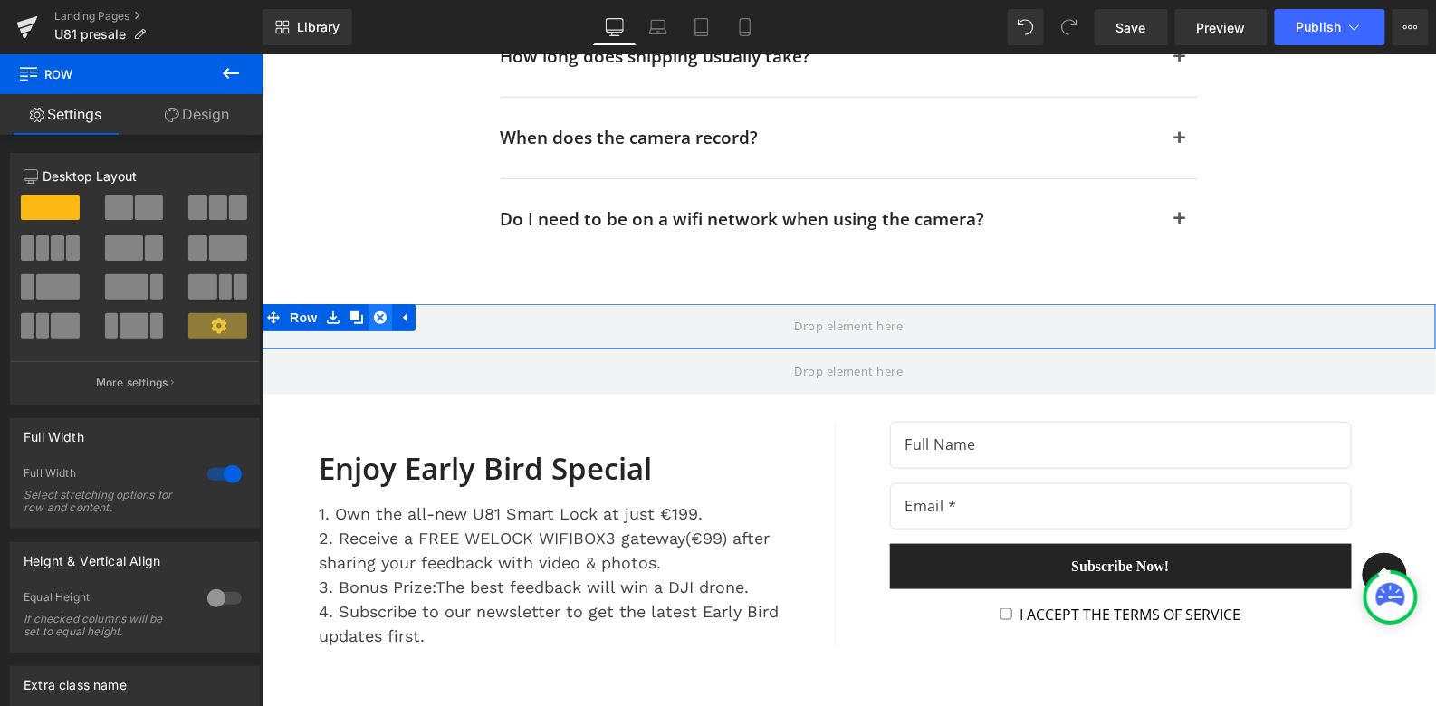
click at [378, 311] on icon at bounding box center [379, 317] width 13 height 13
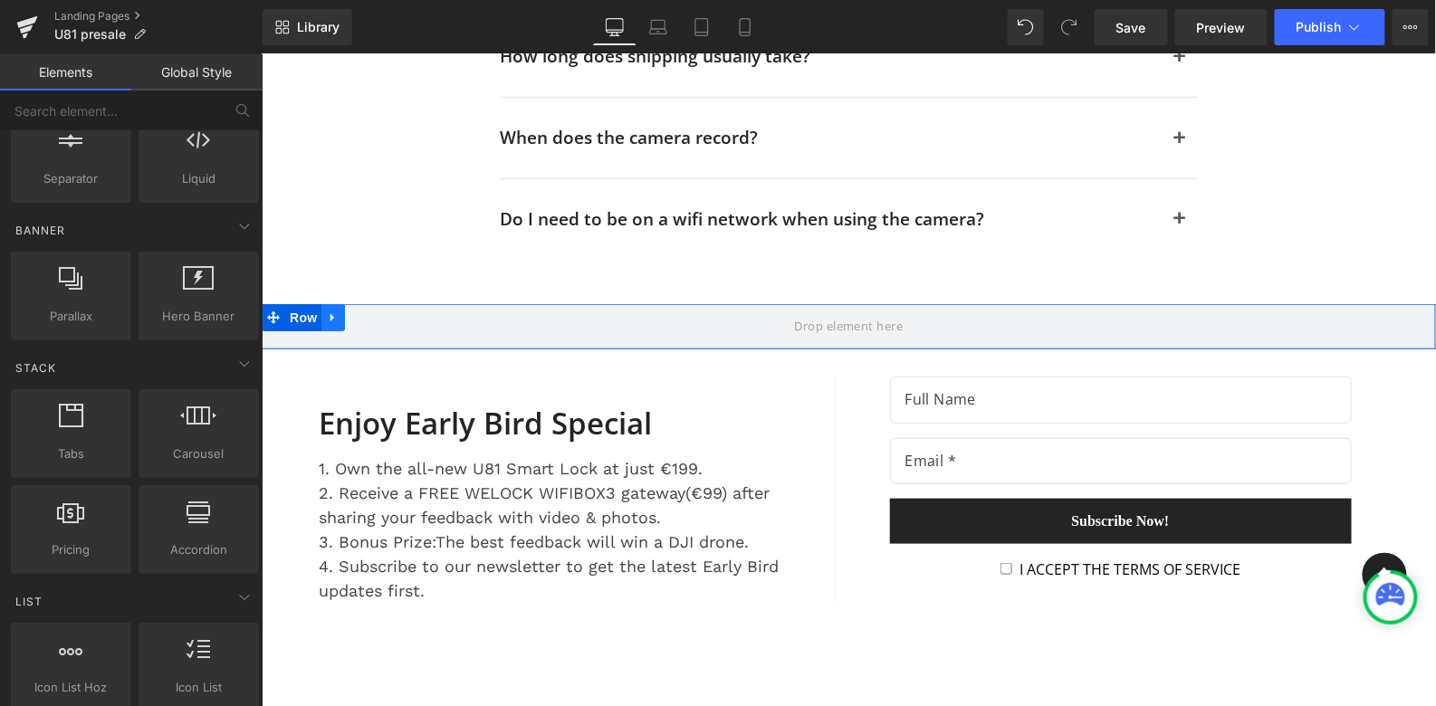
click at [337, 311] on icon at bounding box center [332, 318] width 13 height 14
click at [379, 311] on icon at bounding box center [379, 318] width 13 height 14
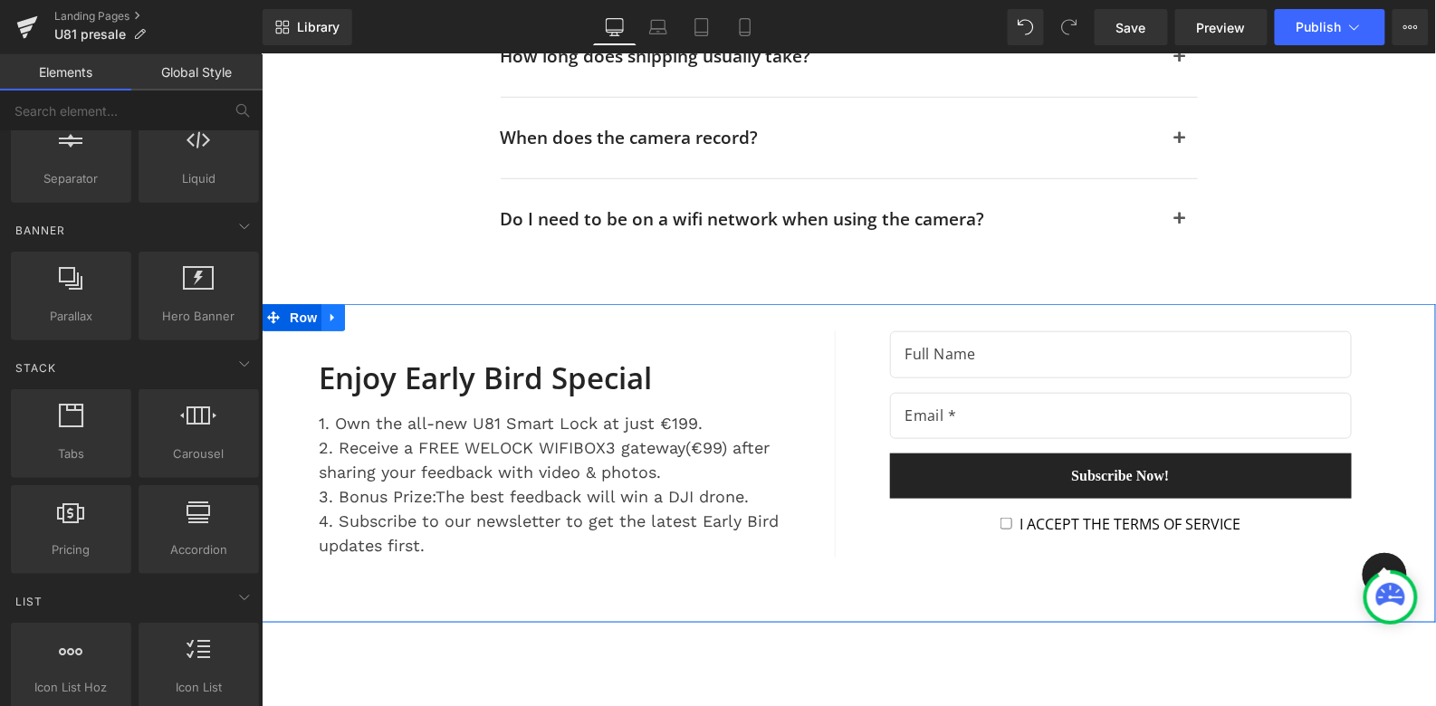
click at [332, 311] on icon at bounding box center [332, 318] width 13 height 14
click at [353, 311] on icon at bounding box center [355, 317] width 13 height 13
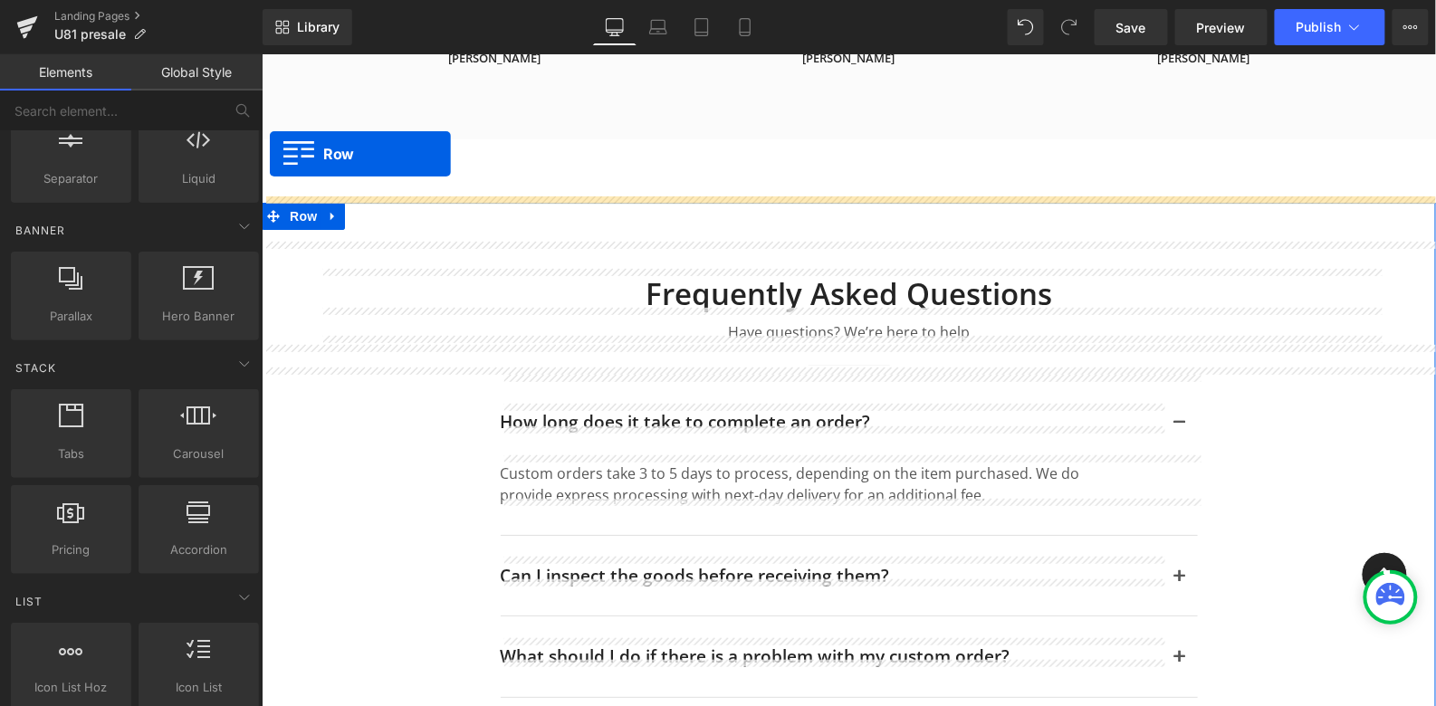
scroll to position [6168, 0]
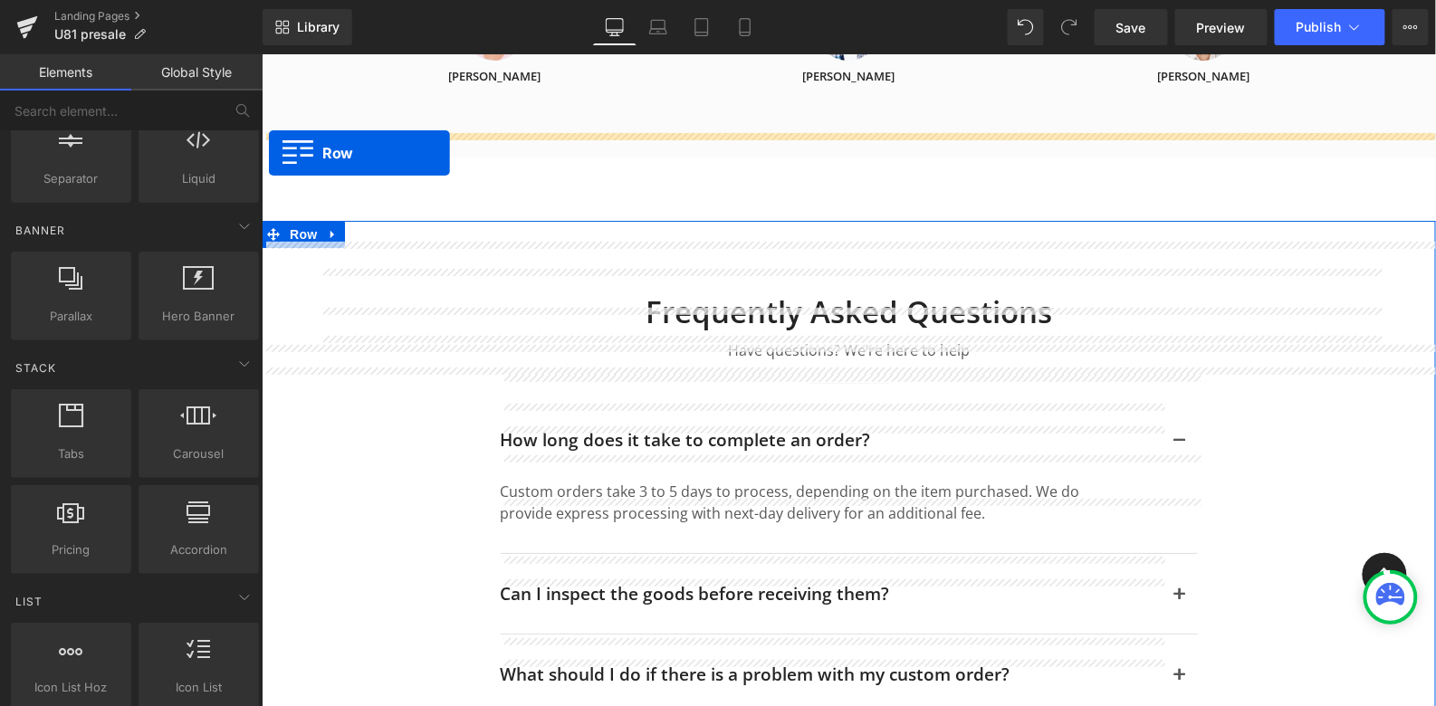
drag, startPoint x: 270, startPoint y: 415, endPoint x: 267, endPoint y: 152, distance: 262.6
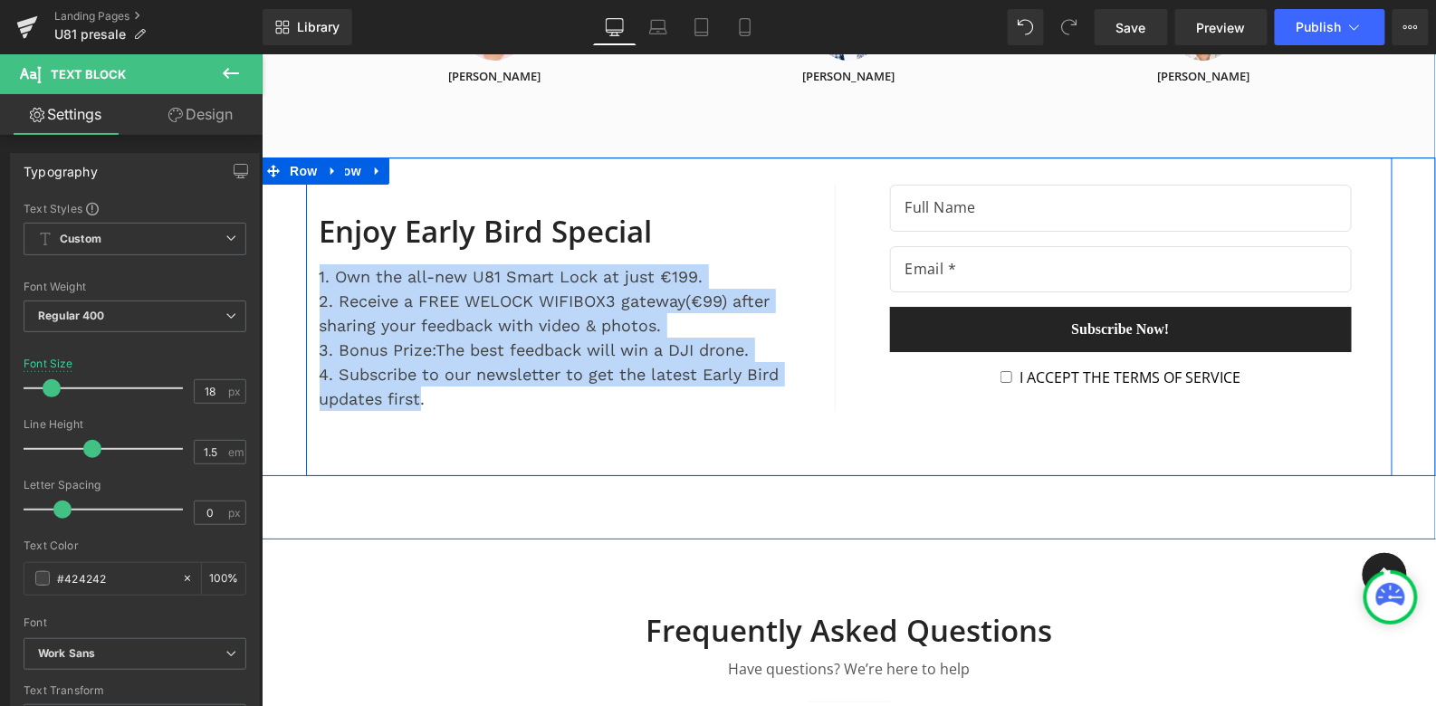
drag, startPoint x: 422, startPoint y: 368, endPoint x: 314, endPoint y: 242, distance: 166.4
click at [314, 242] on div "Text Block Enjoy Early Bird Special Heading 1. Own the all-new U81 Smart Lock a…" at bounding box center [576, 297] width 543 height 226
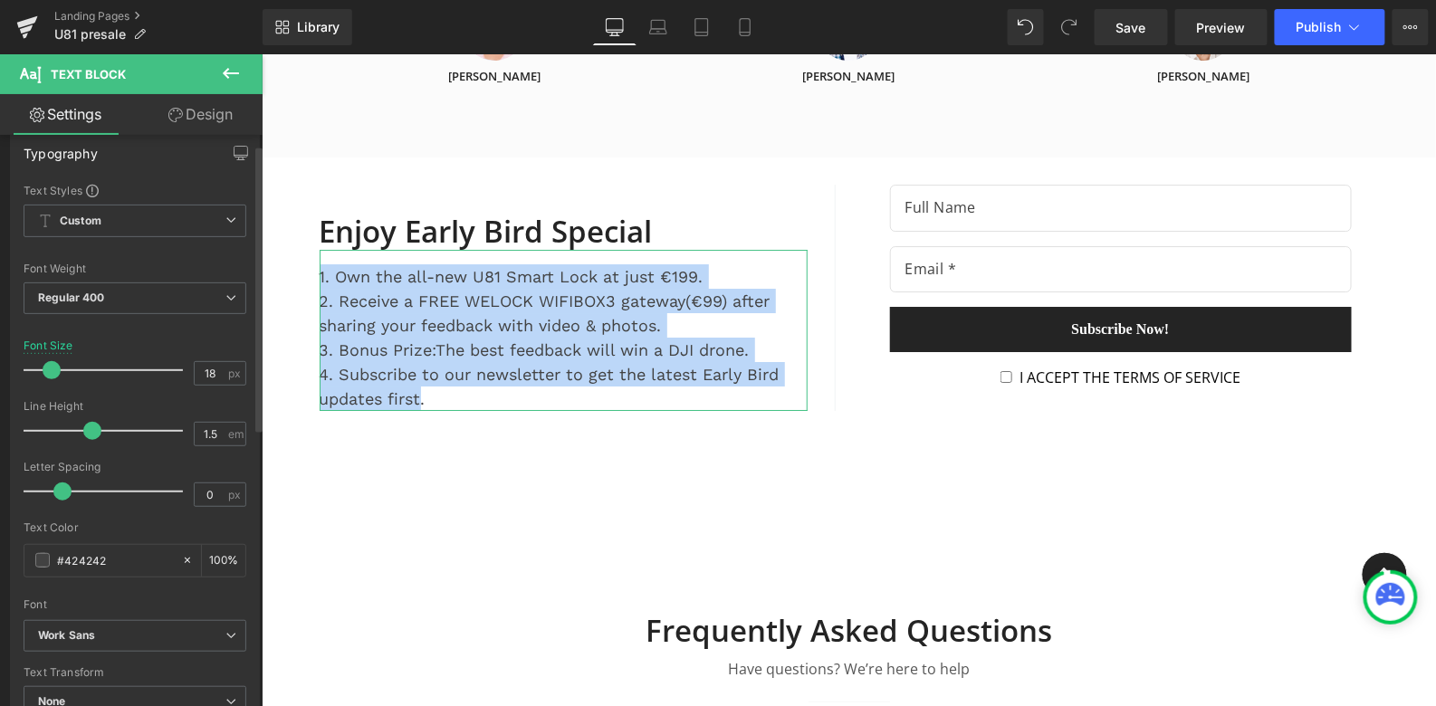
scroll to position [19, 0]
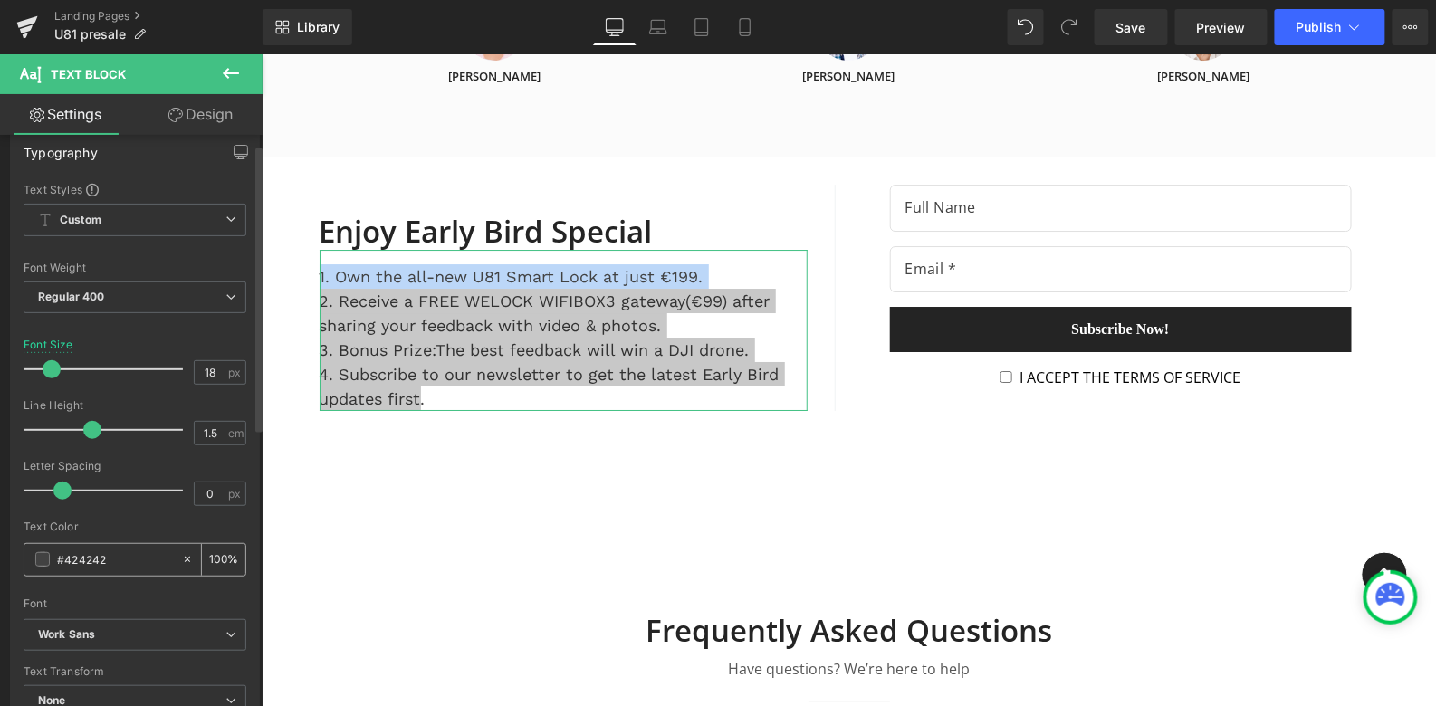
click at [38, 557] on span at bounding box center [42, 559] width 14 height 14
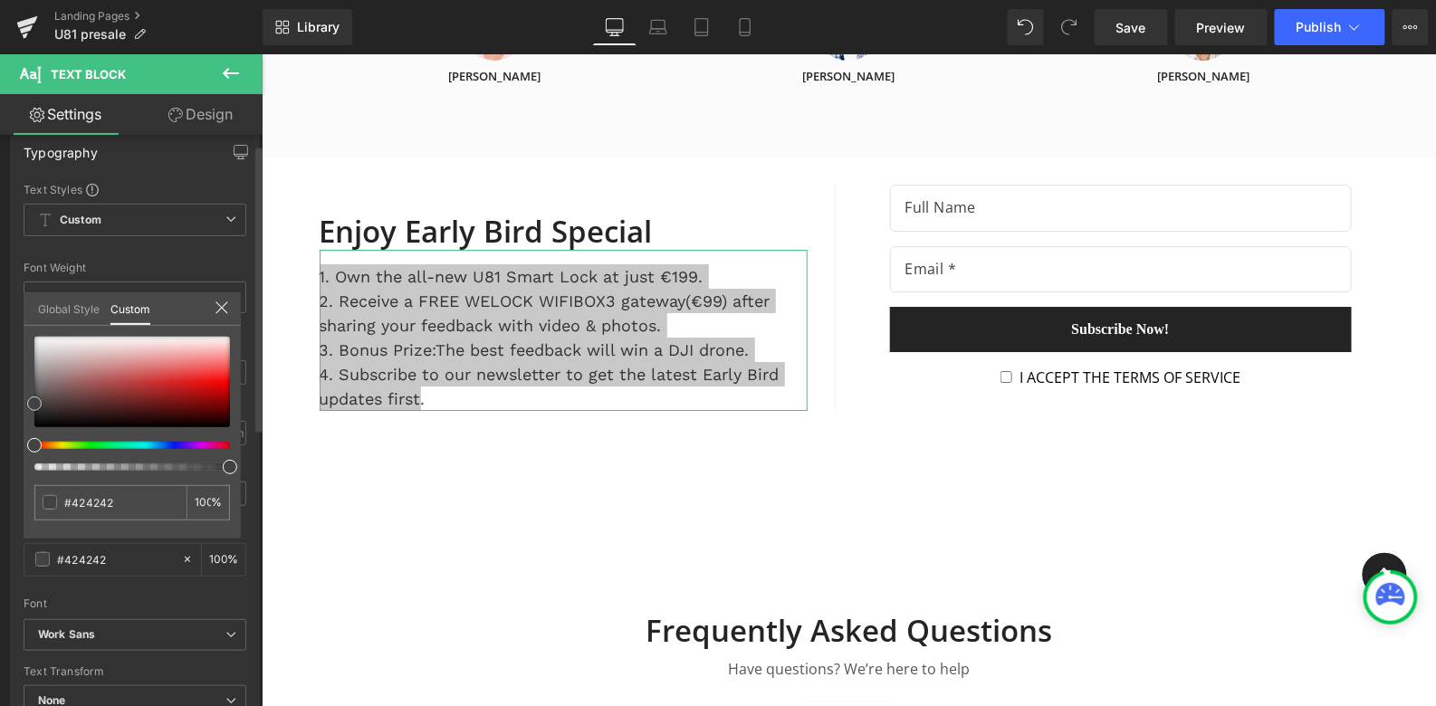
type input "#ffffff"
click at [35, 337] on div at bounding box center [132, 382] width 196 height 91
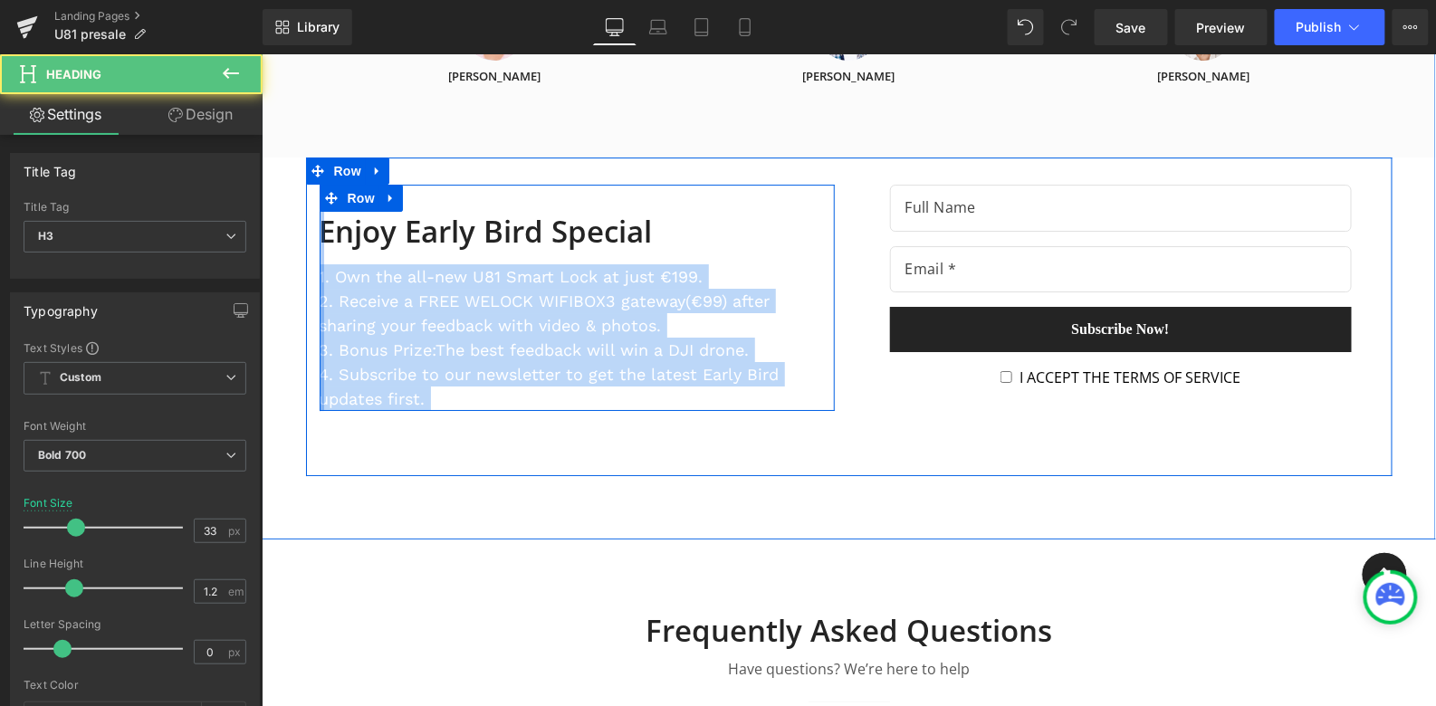
drag, startPoint x: 664, startPoint y: 209, endPoint x: 325, endPoint y: 206, distance: 338.6
click at [324, 206] on div "Enjoy Early Bird Special" at bounding box center [563, 227] width 488 height 43
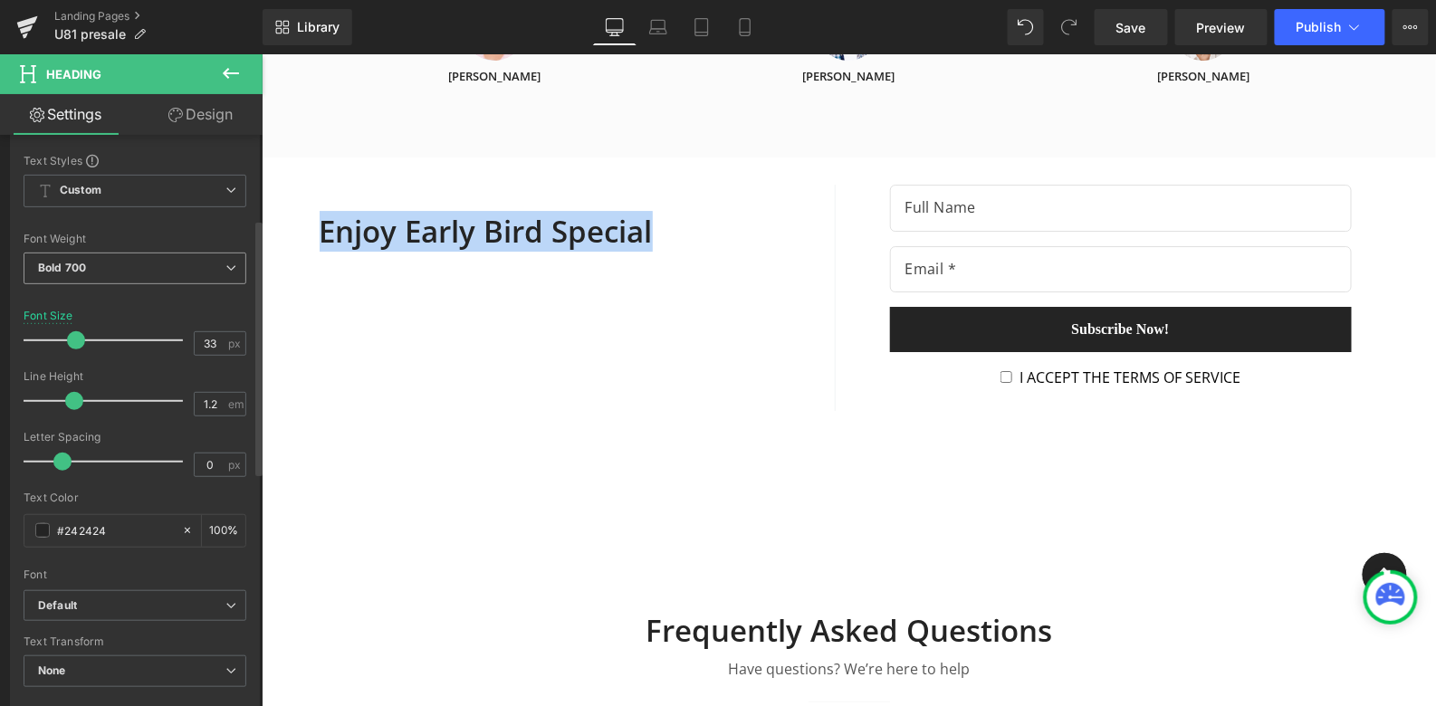
scroll to position [194, 0]
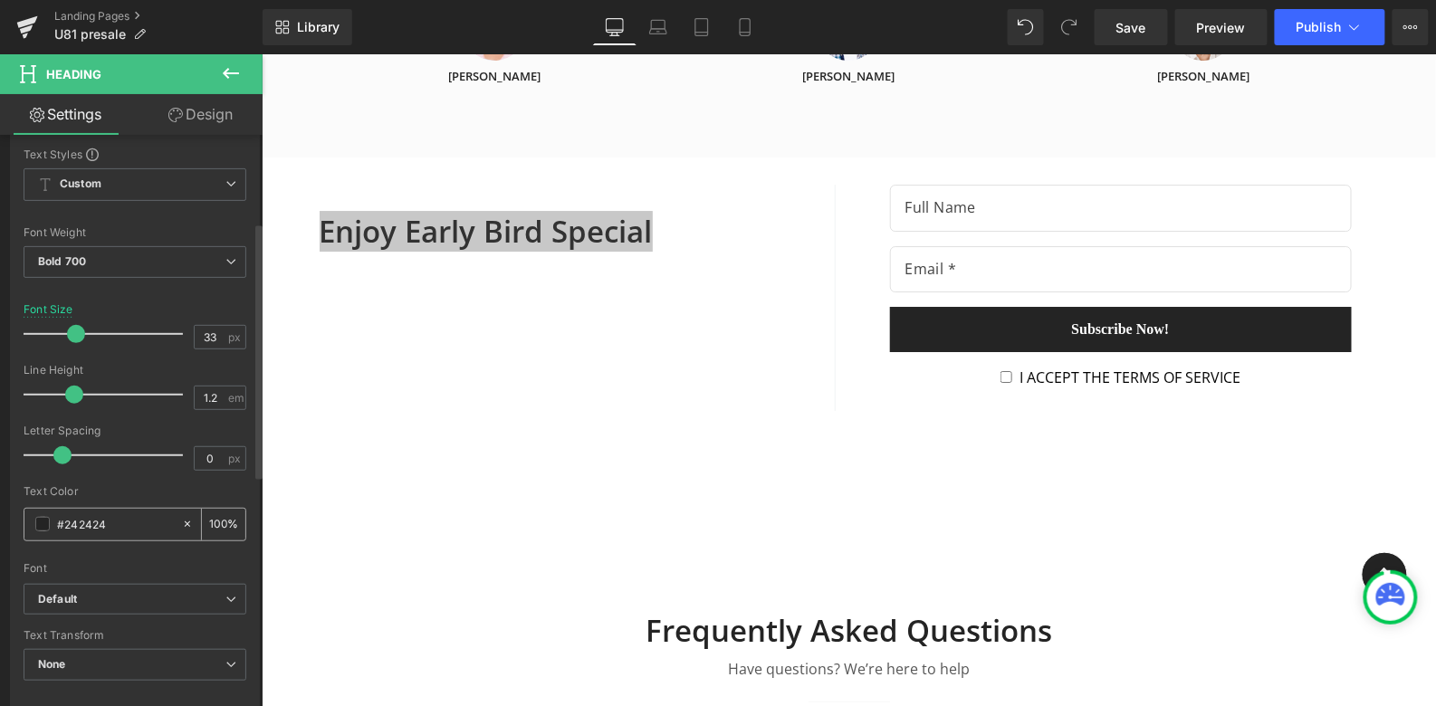
click at [42, 523] on span at bounding box center [42, 524] width 14 height 14
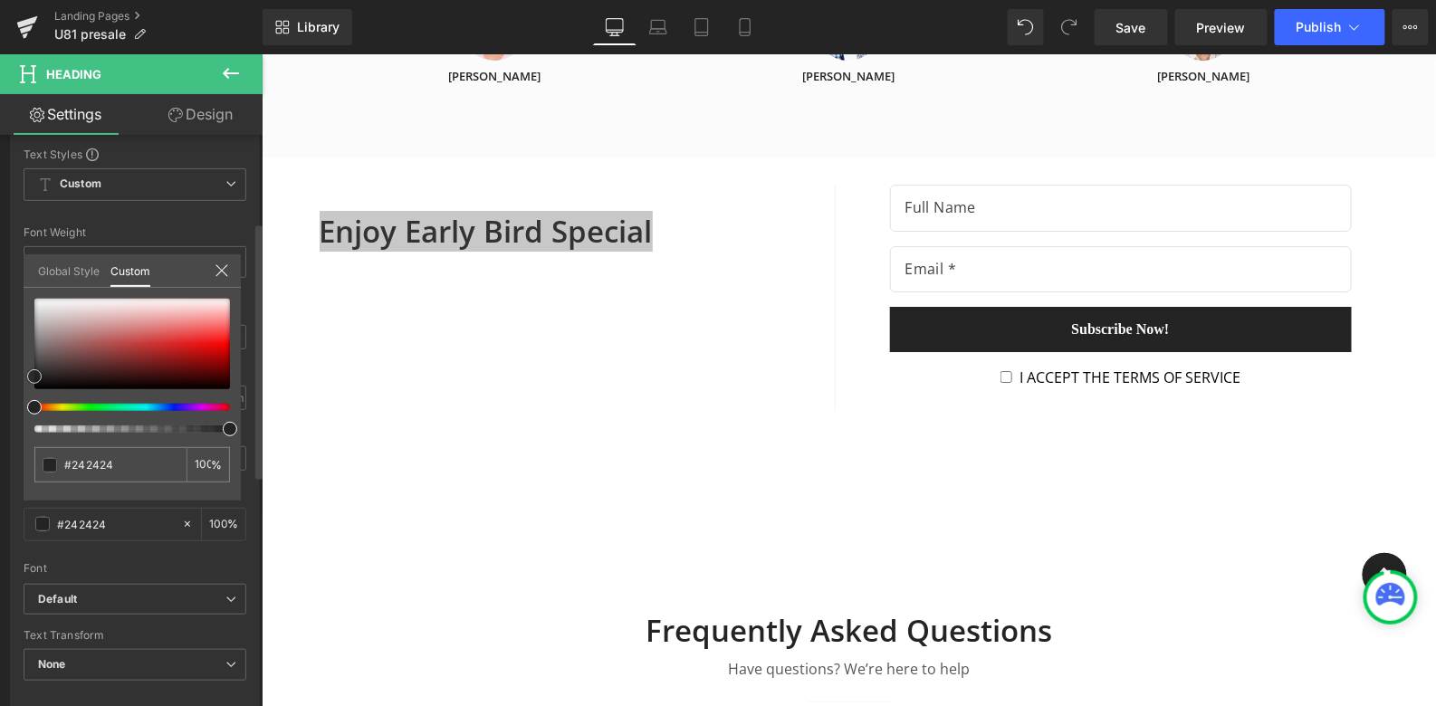
type input "#ffffff"
click at [35, 299] on div at bounding box center [132, 344] width 196 height 91
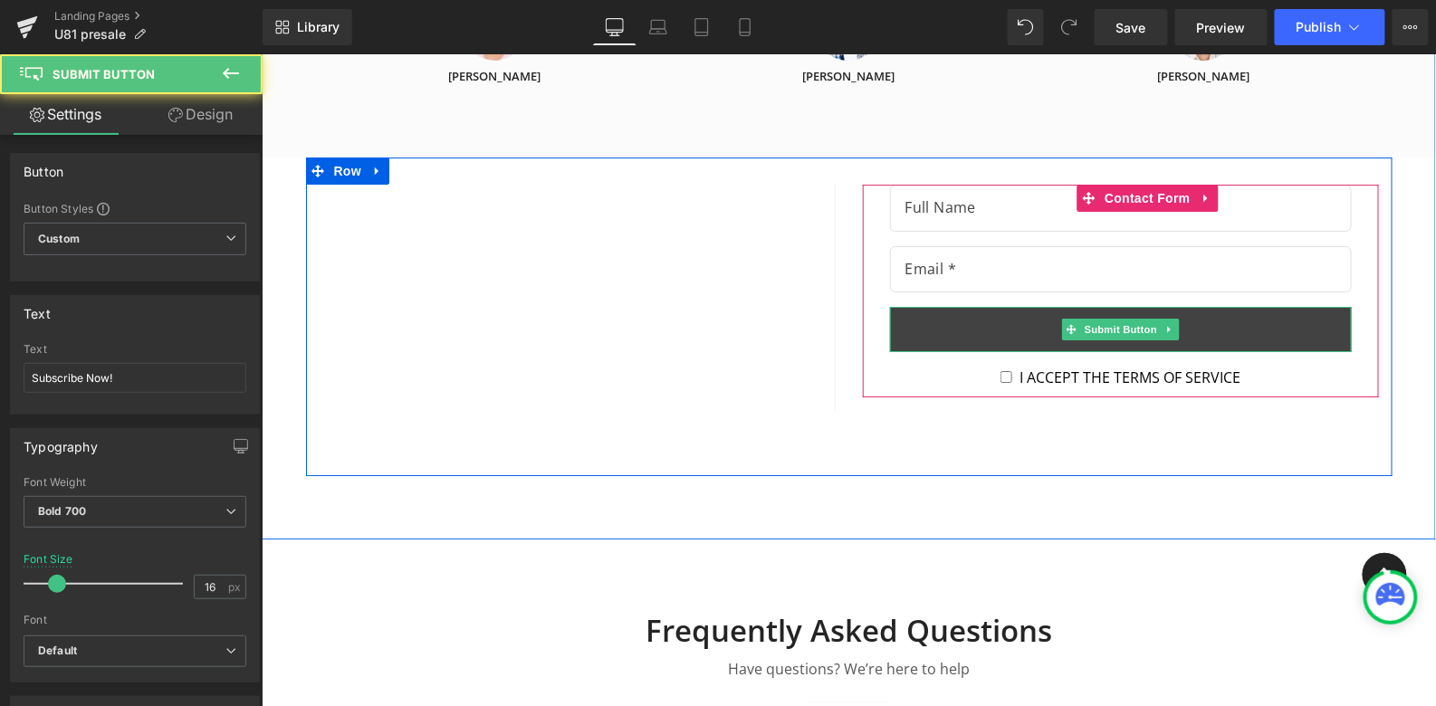
click at [1033, 306] on button "Subscribe Now!" at bounding box center [1120, 328] width 462 height 45
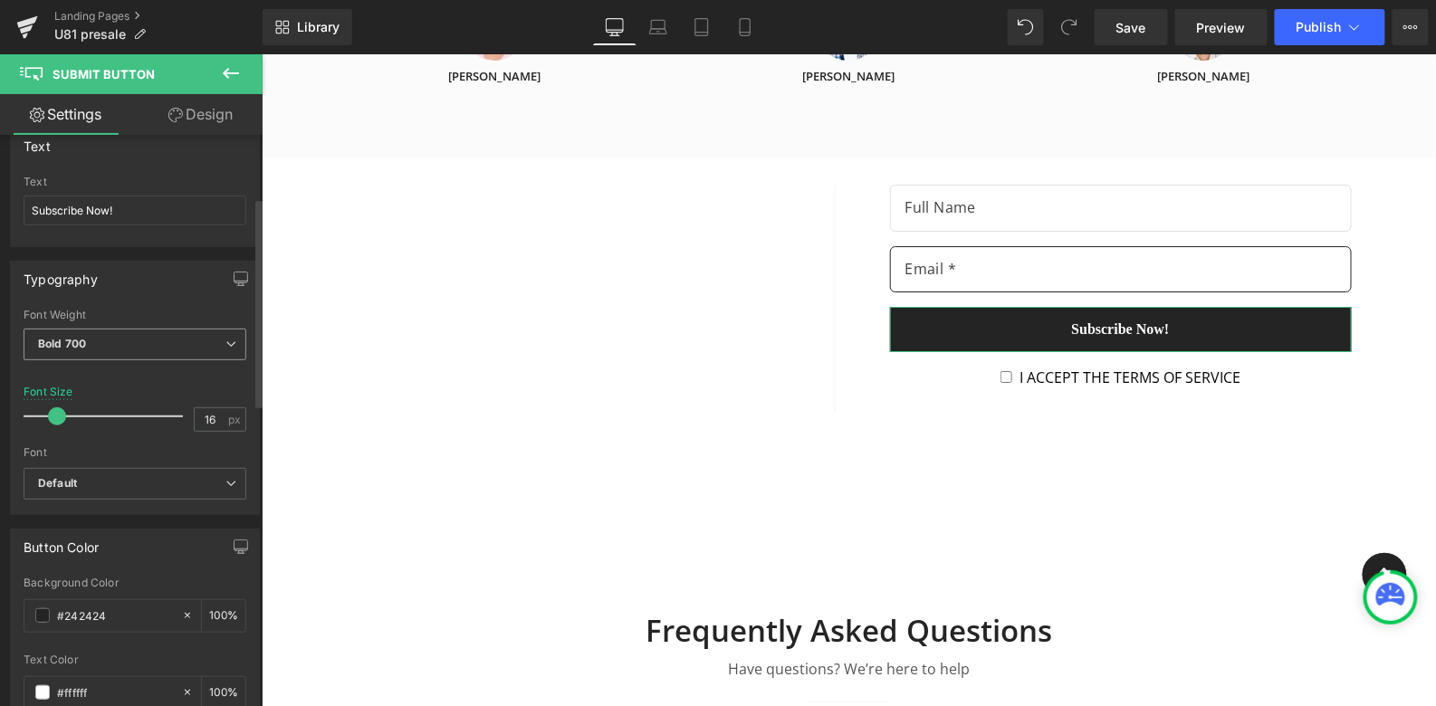
scroll to position [172, 0]
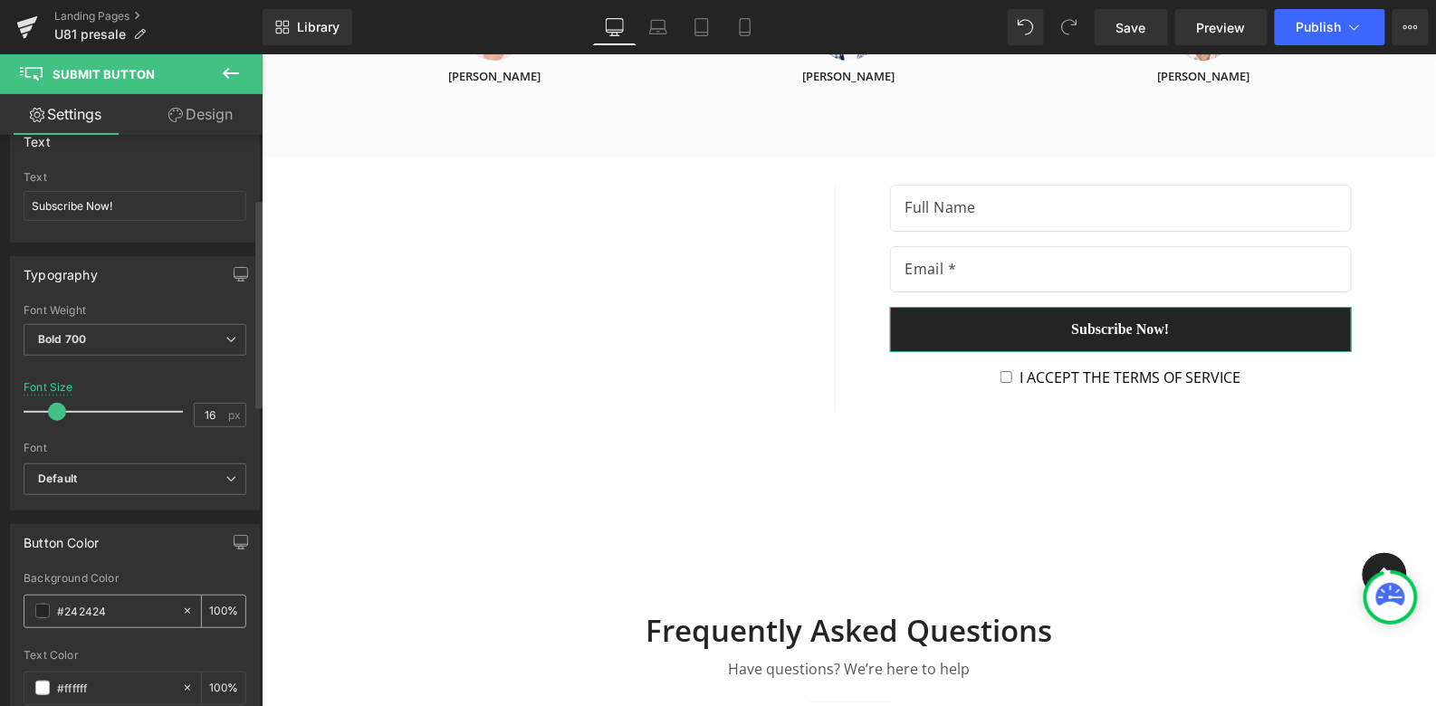
click at [43, 604] on span at bounding box center [42, 611] width 14 height 14
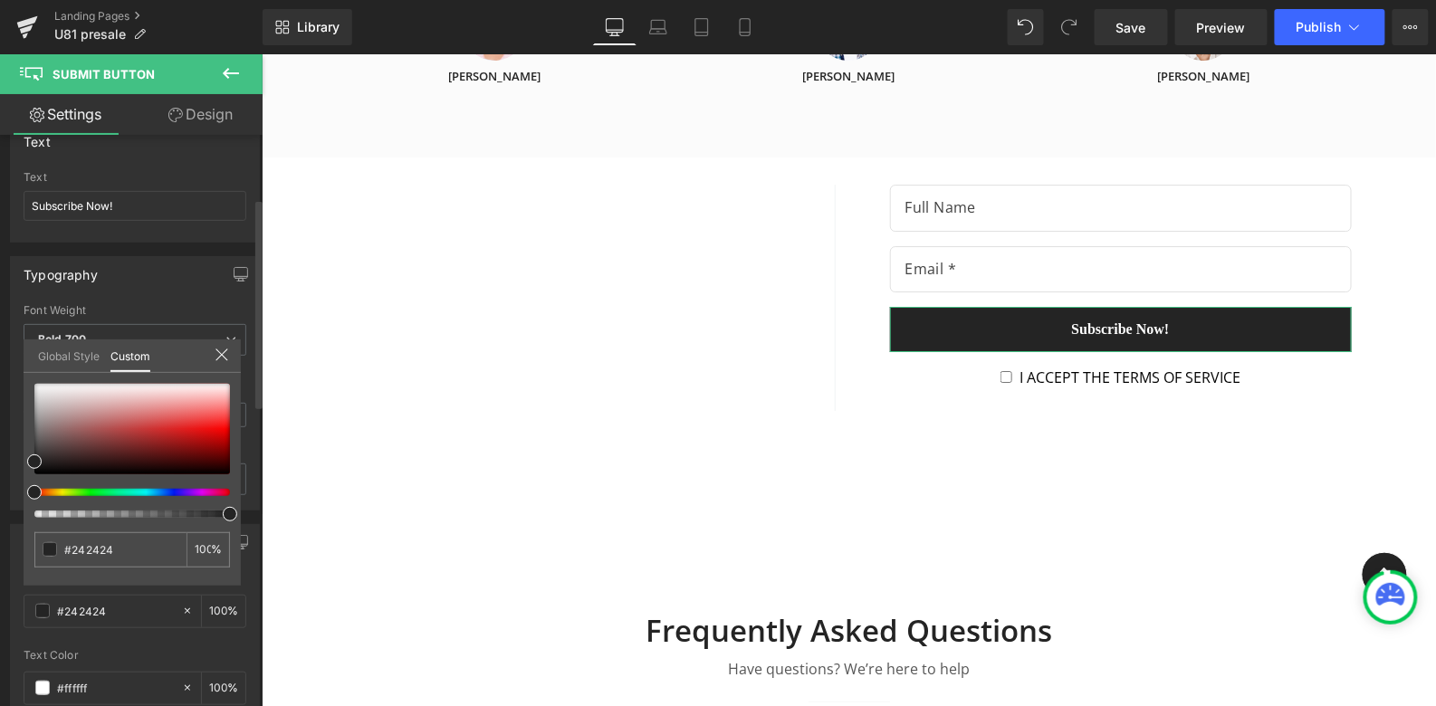
click at [33, 384] on div "#242424 100 %" at bounding box center [132, 485] width 217 height 202
type input "#f2f2f2"
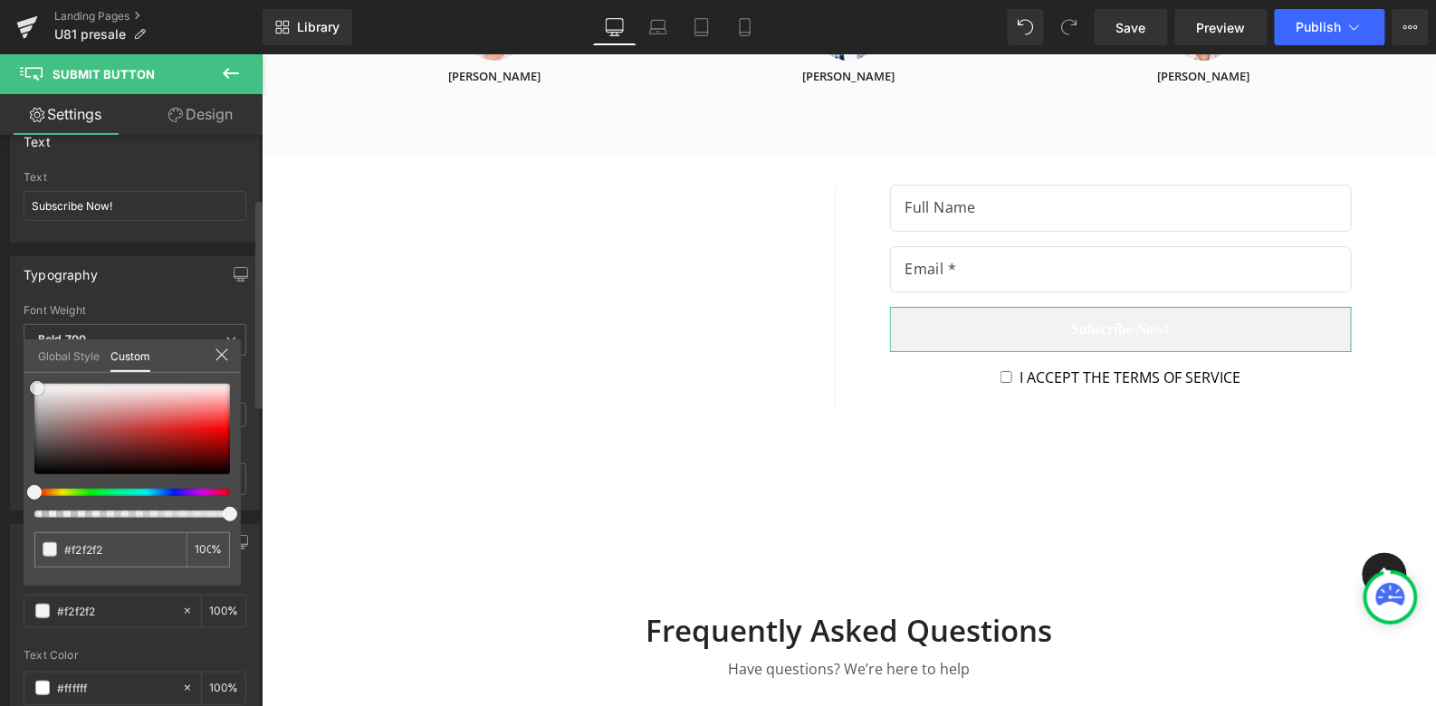
click at [37, 387] on div at bounding box center [132, 429] width 196 height 91
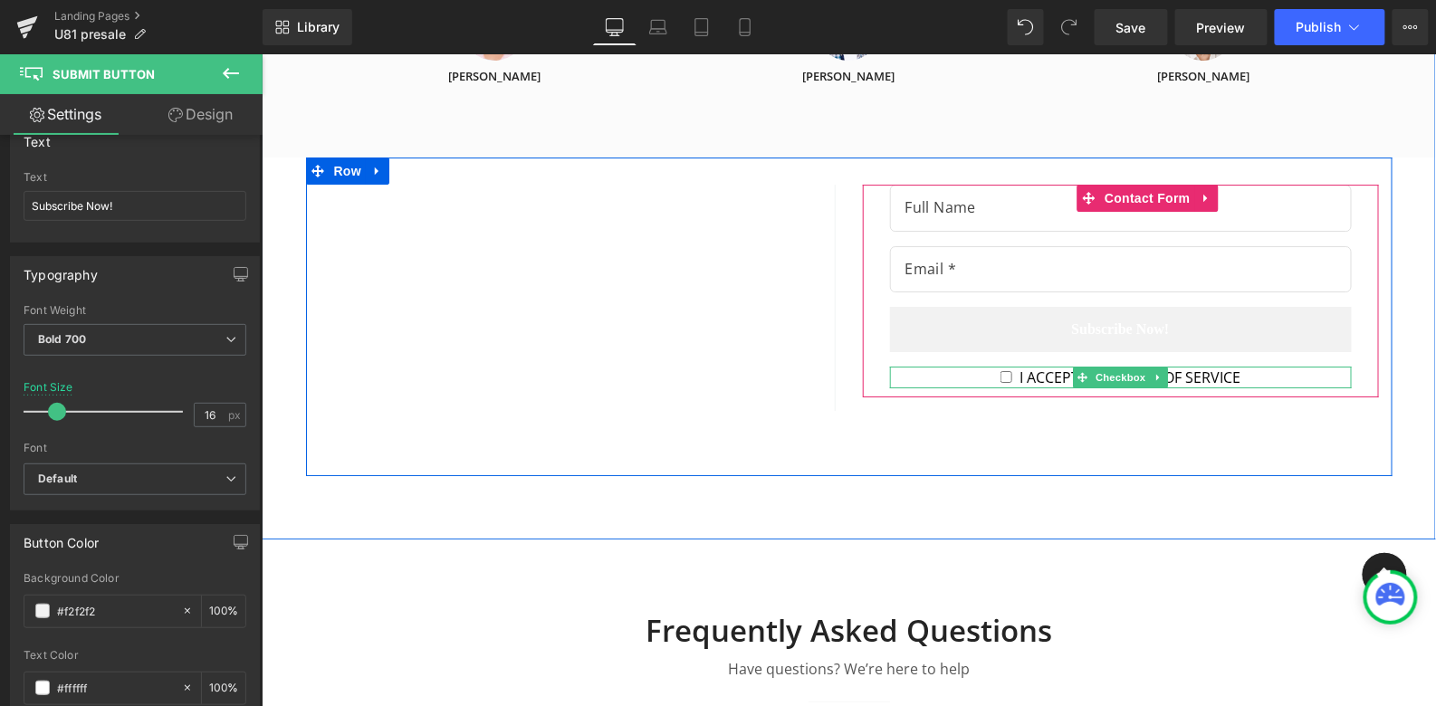
click at [1033, 367] on span "I accept the Terms of Service" at bounding box center [1125, 377] width 228 height 20
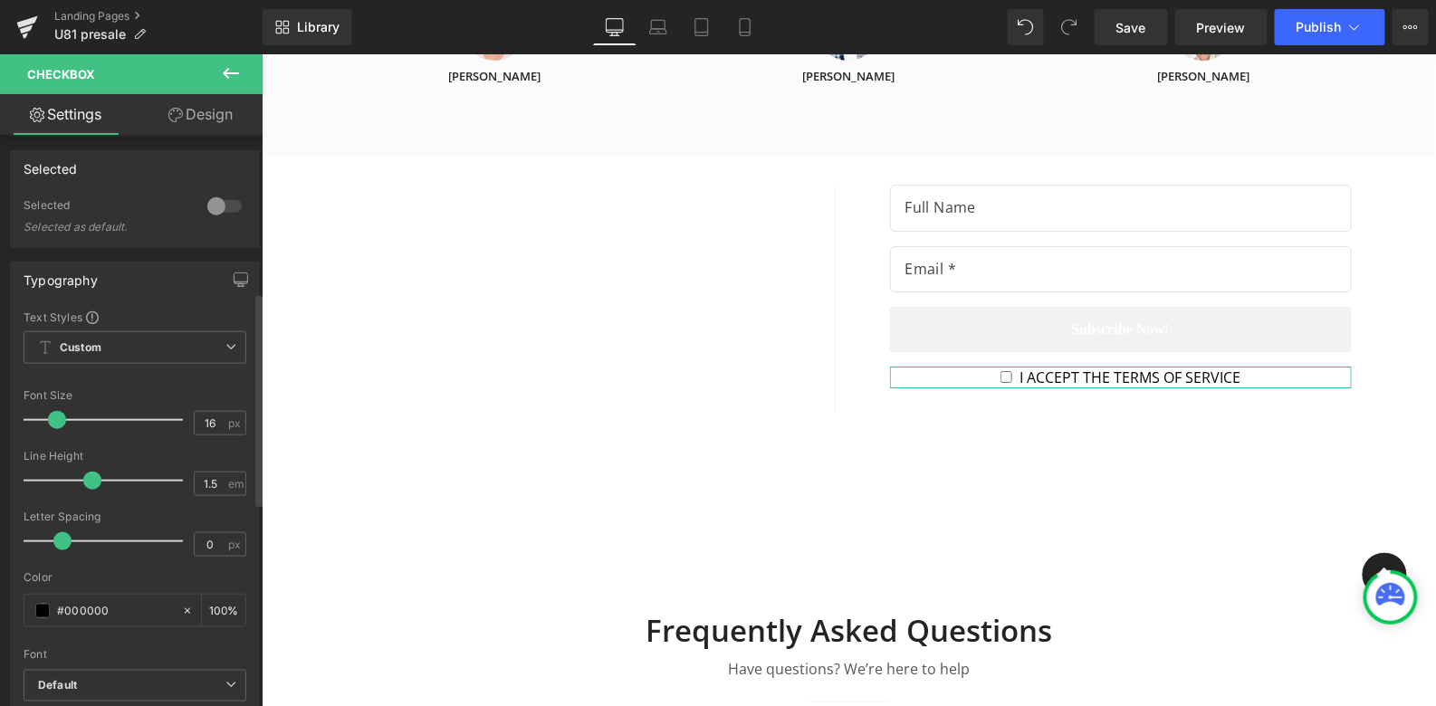
scroll to position [421, 0]
click at [38, 613] on div "#000000" at bounding box center [102, 613] width 157 height 32
click at [46, 606] on span at bounding box center [42, 613] width 14 height 14
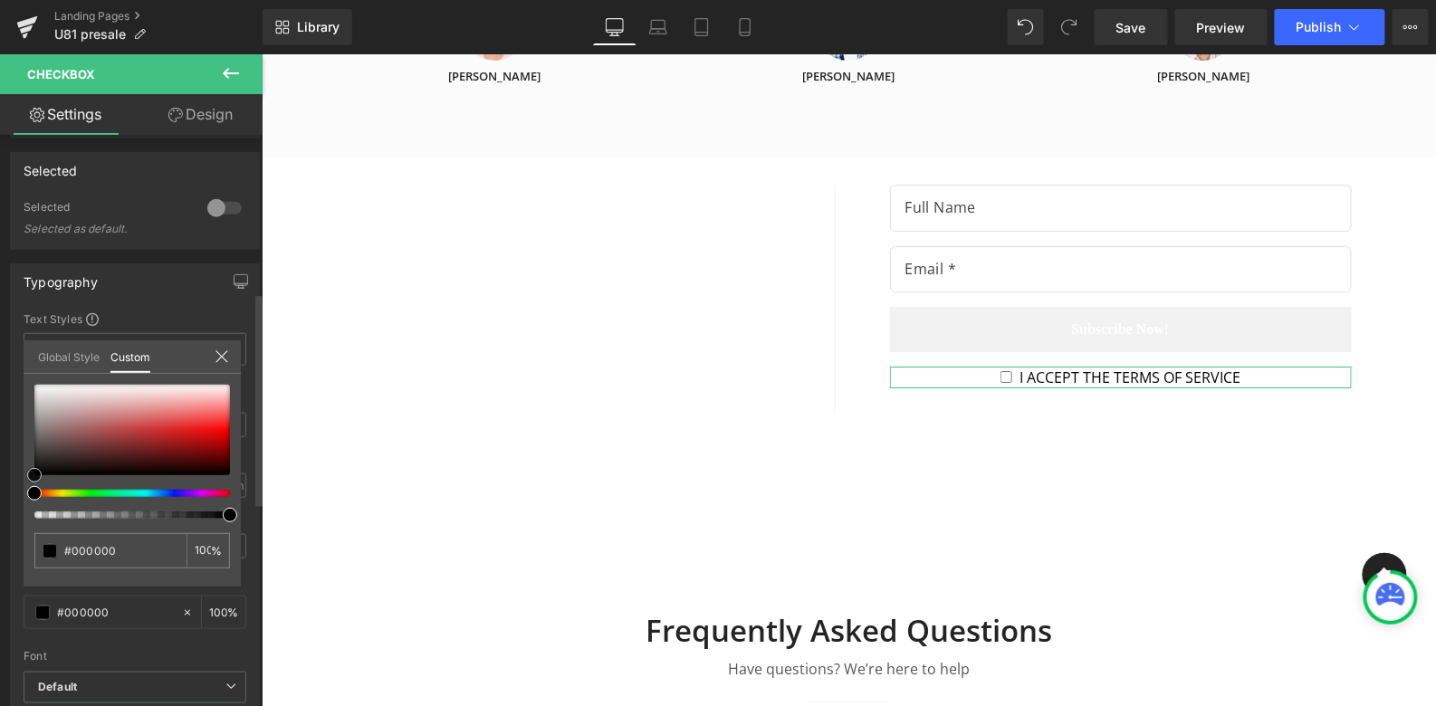
type input "#f4f4f4"
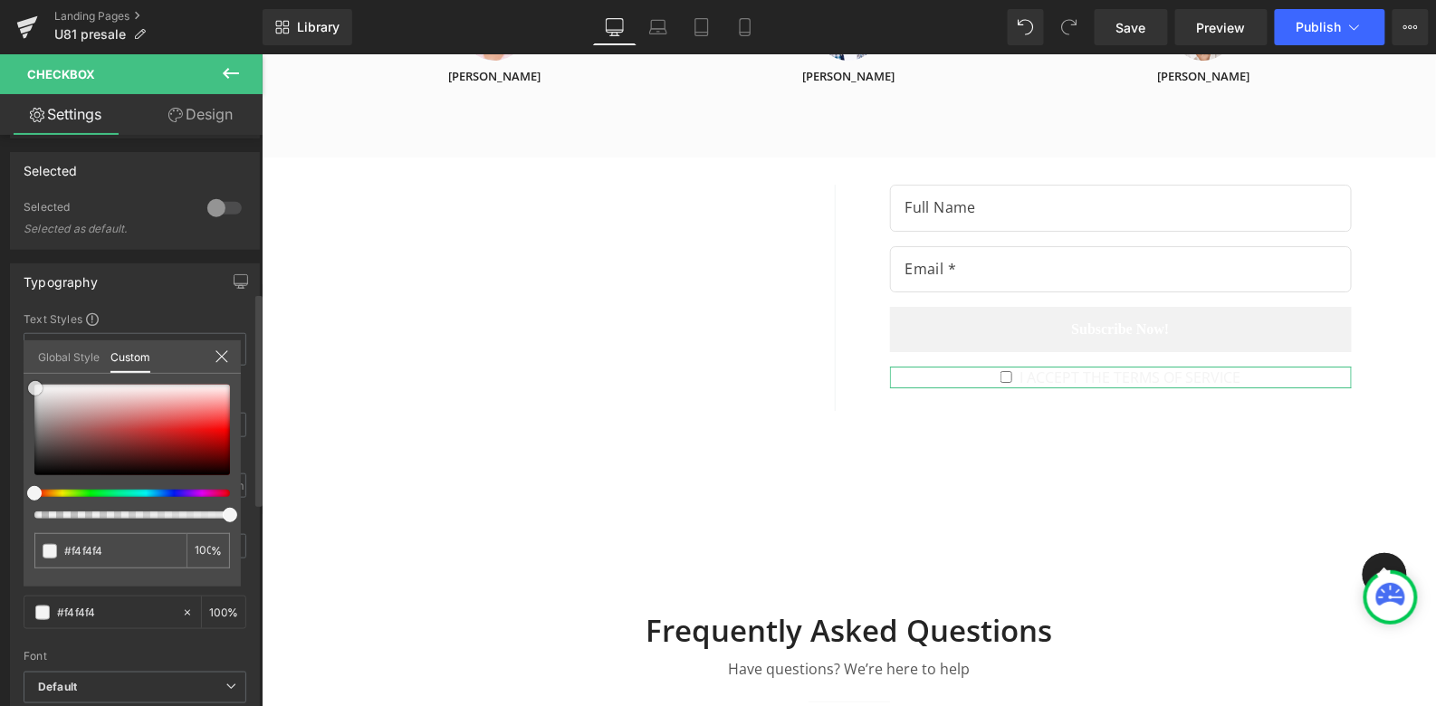
type input "#f7f7f7"
click at [35, 387] on div at bounding box center [132, 430] width 196 height 91
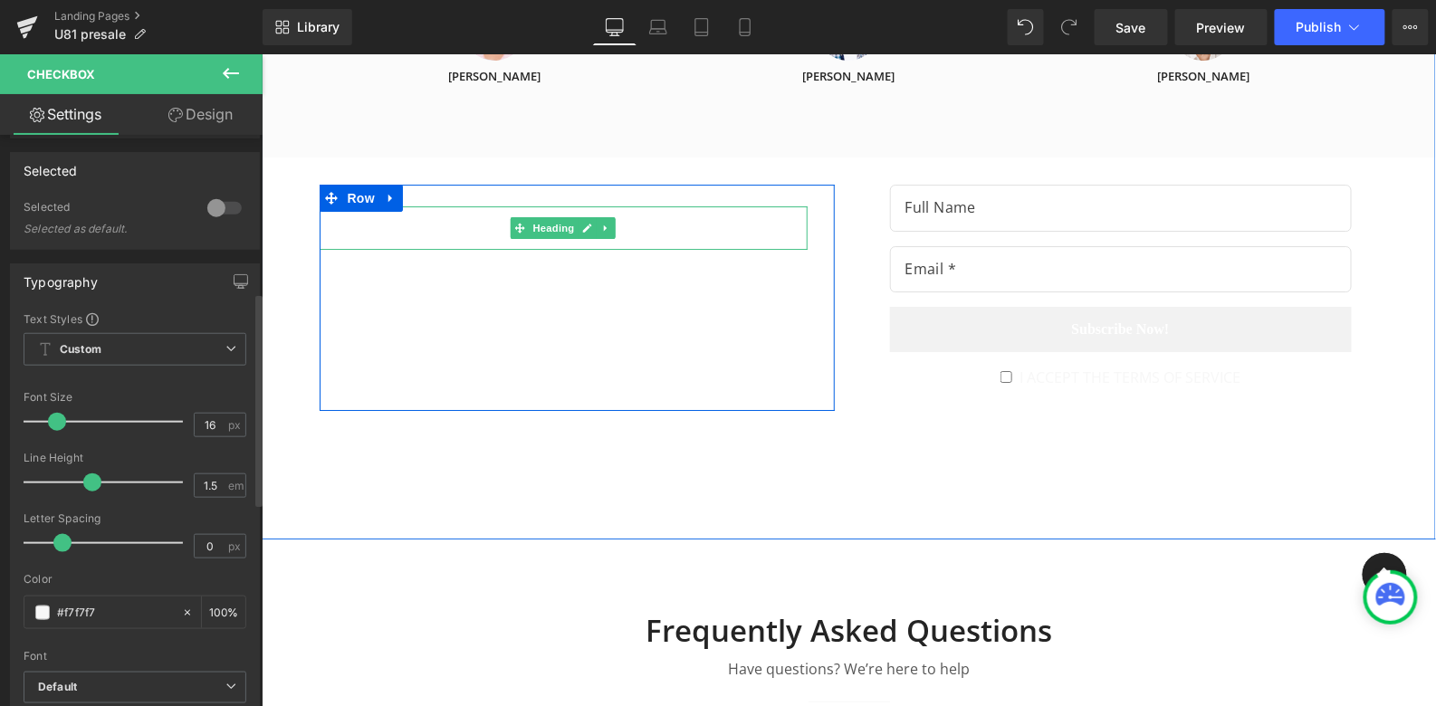
click at [450, 207] on div "Enjoy Early Bird Special" at bounding box center [563, 227] width 488 height 43
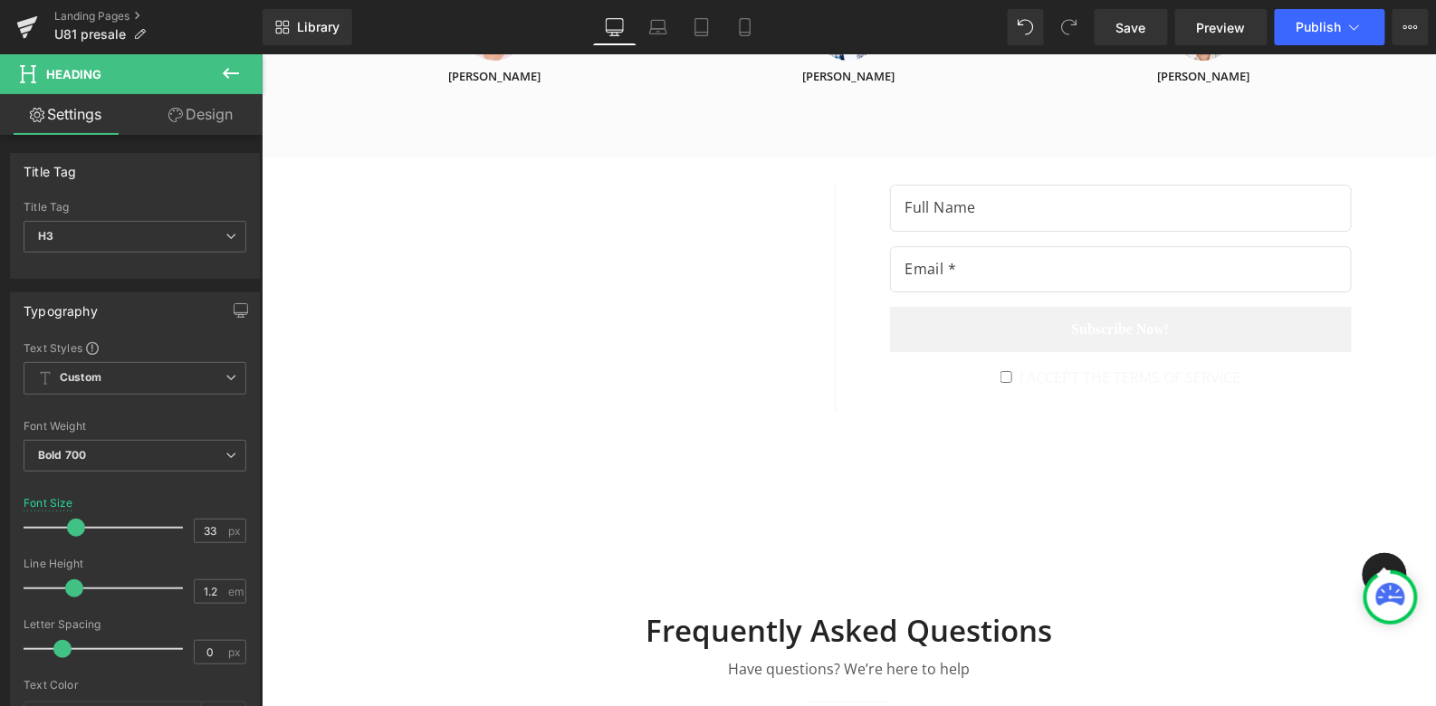
click at [199, 116] on link "Design" at bounding box center [200, 114] width 131 height 41
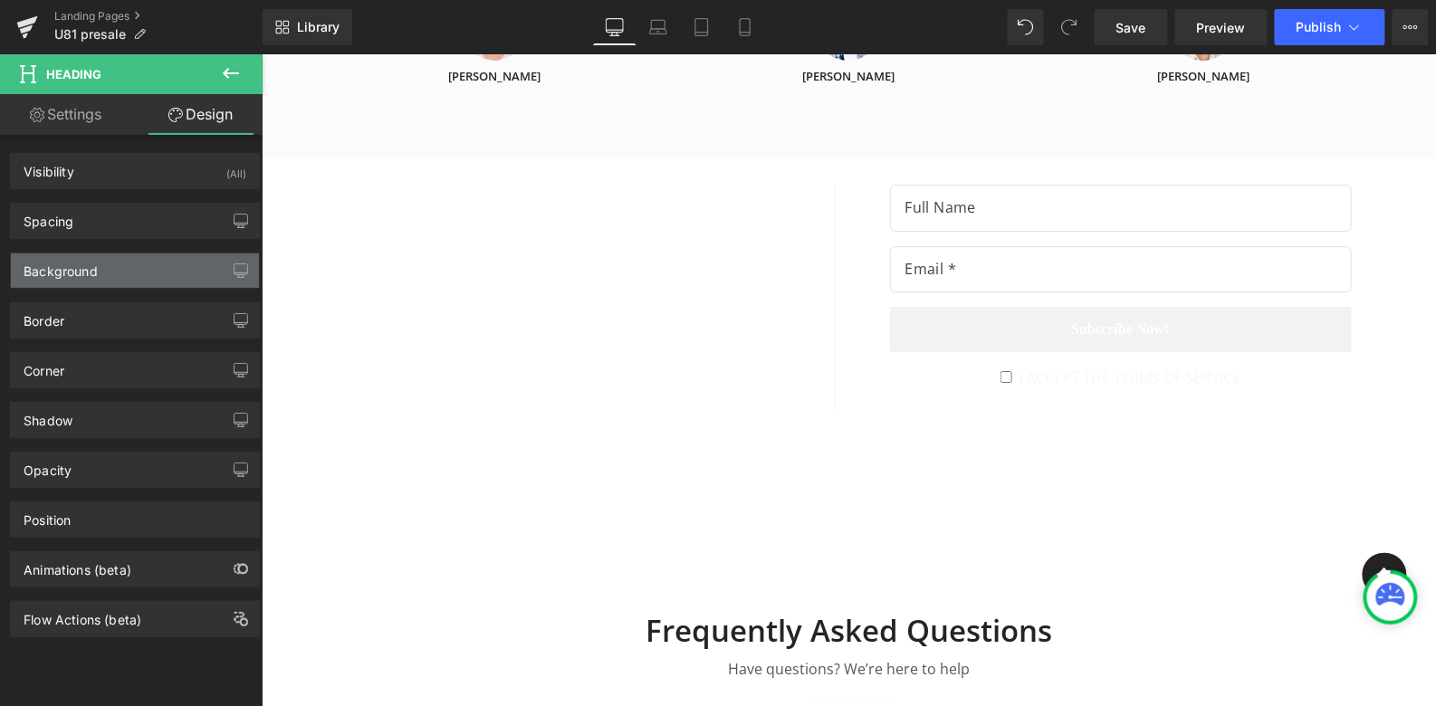
type input "transparent"
type input "0"
click at [108, 273] on div "Background" at bounding box center [135, 271] width 248 height 34
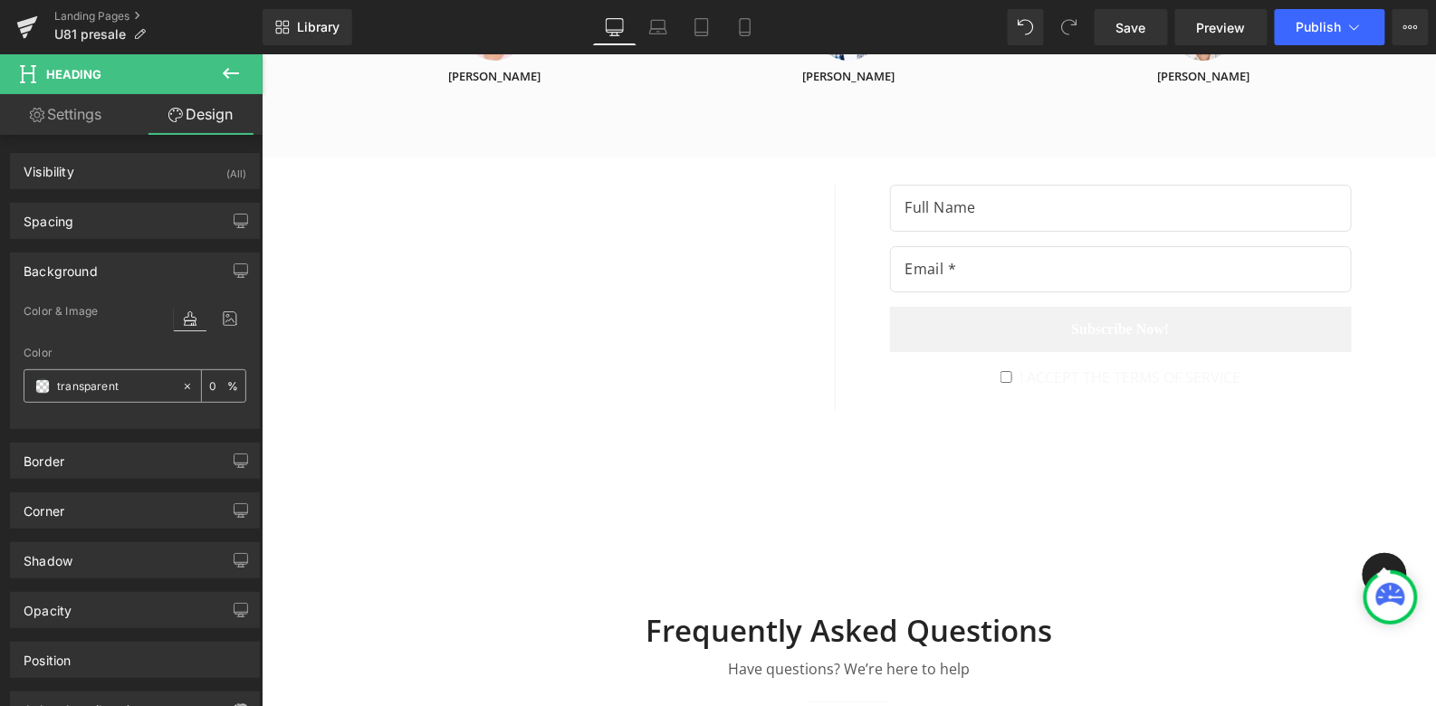
click at [38, 385] on span at bounding box center [42, 386] width 14 height 14
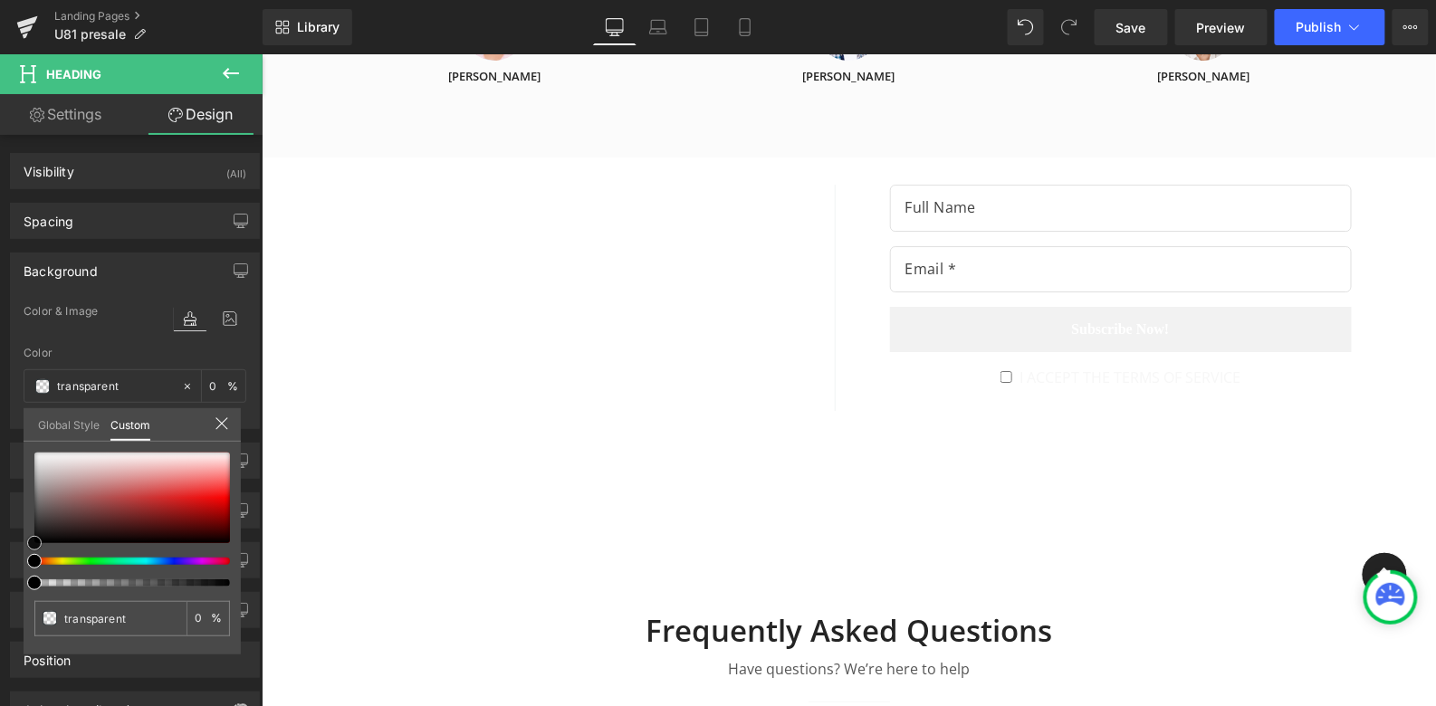
click at [38, 537] on span at bounding box center [34, 543] width 14 height 14
type input "#222020"
type input "100"
type input "#222020"
type input "100"
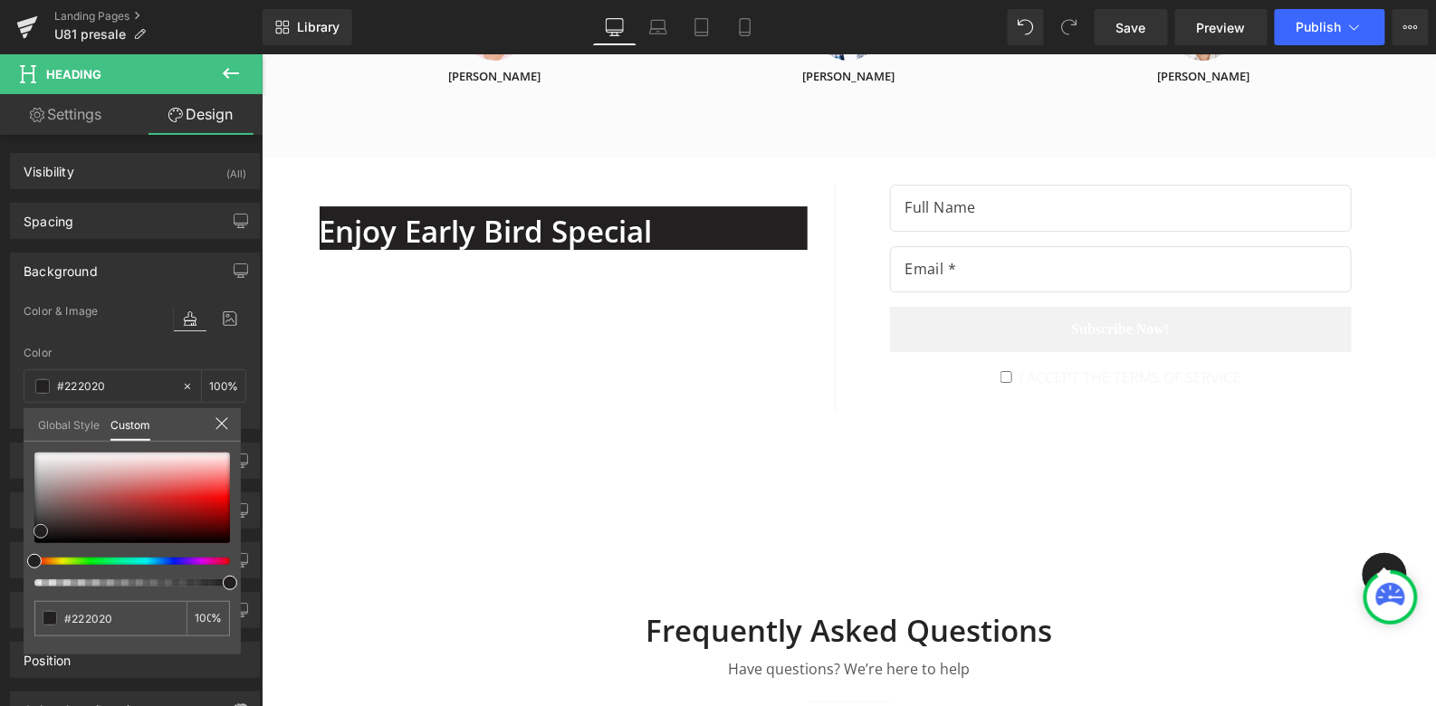
click at [41, 531] on div at bounding box center [132, 498] width 196 height 91
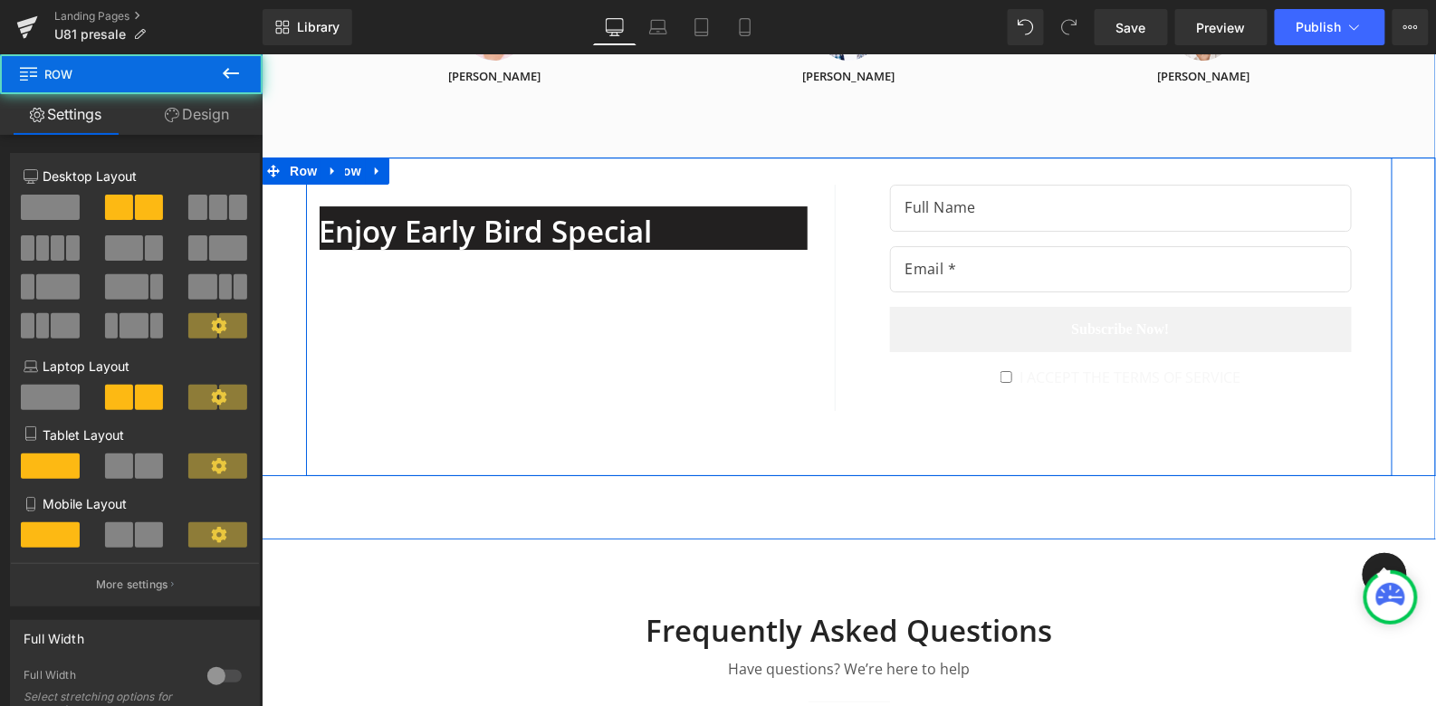
click at [432, 157] on div "Text Block Enjoy Early Bird Special Heading 1. Own the all-new U81 Smart Lock a…" at bounding box center [848, 316] width 1086 height 319
click at [441, 157] on div "Text Block Enjoy Early Bird Special Heading 1. Own the all-new U81 Smart Lock a…" at bounding box center [848, 316] width 1086 height 319
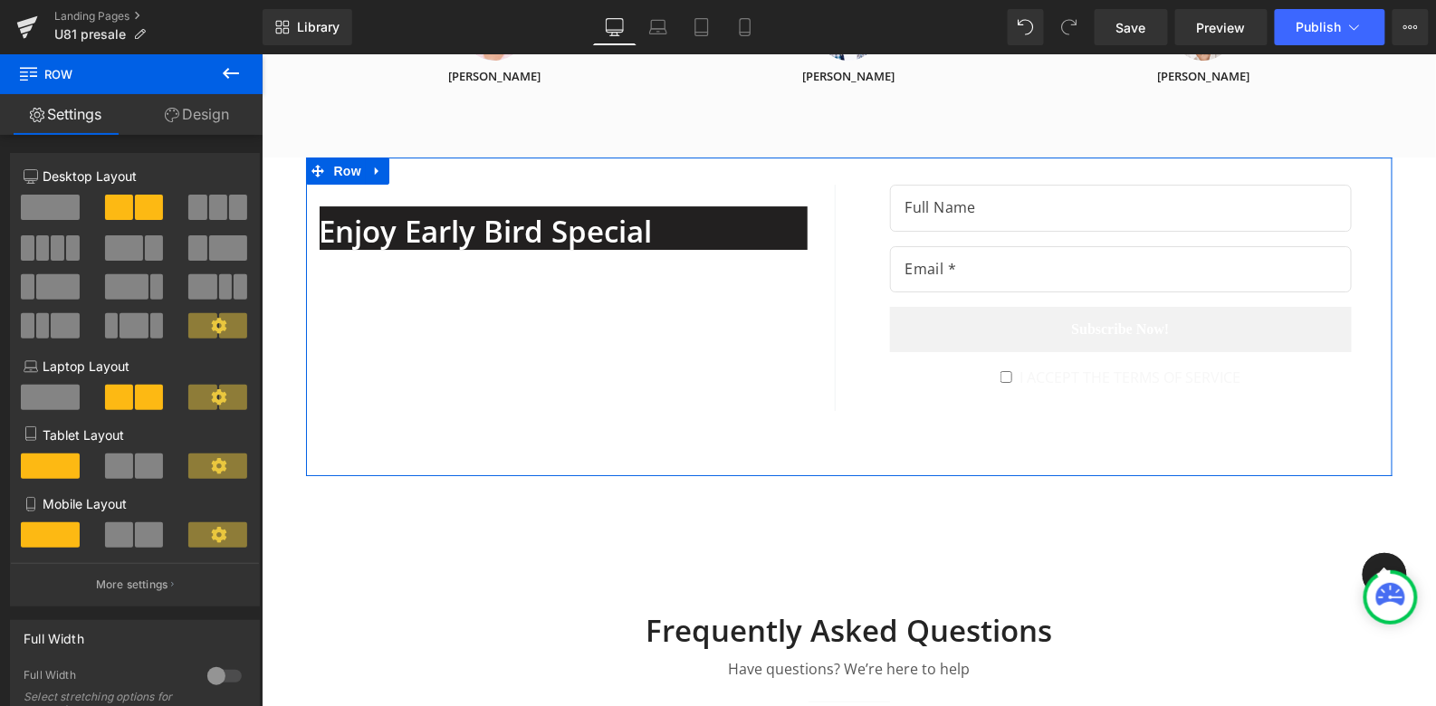
click at [204, 106] on link "Design" at bounding box center [196, 114] width 131 height 41
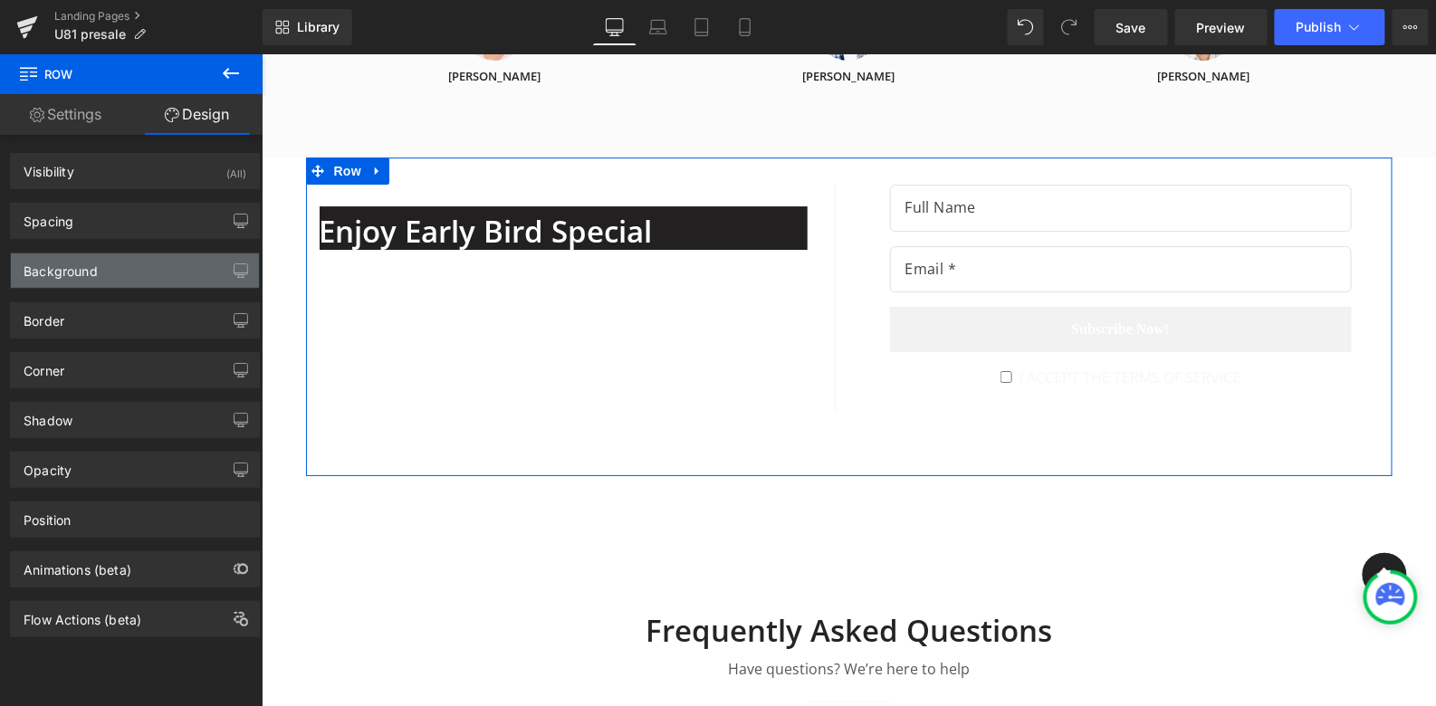
click at [93, 266] on div "Background" at bounding box center [61, 266] width 74 height 25
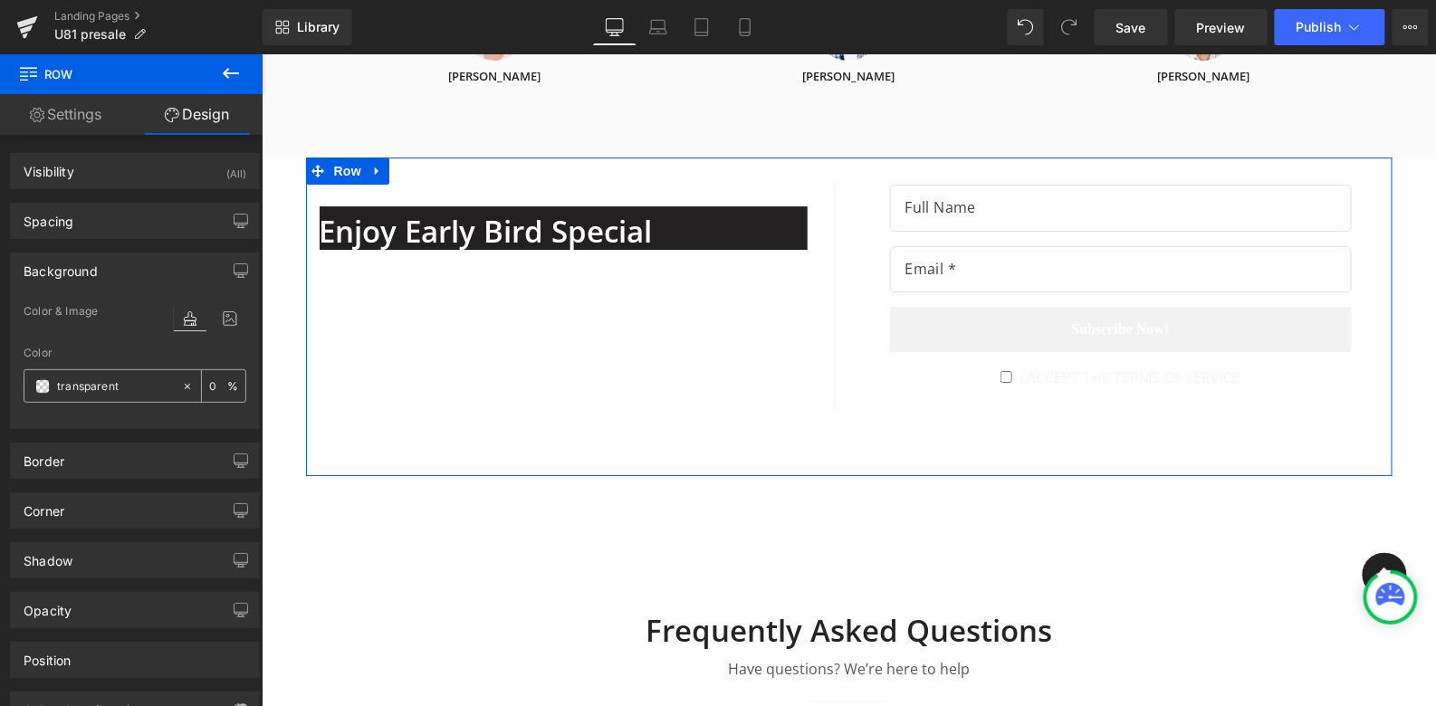
click at [41, 387] on span at bounding box center [42, 386] width 14 height 14
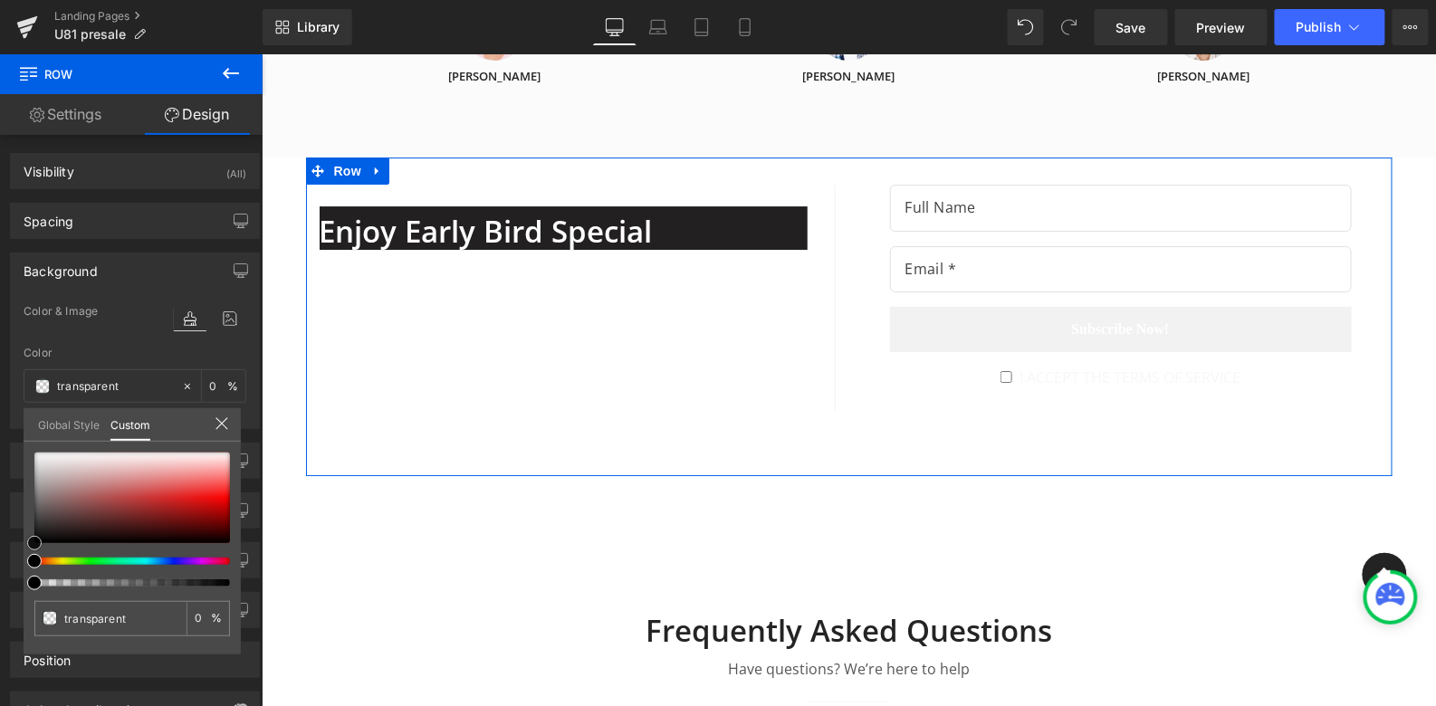
type input "#242222"
type input "100"
type input "#242222"
type input "100"
click at [39, 530] on div at bounding box center [132, 498] width 196 height 91
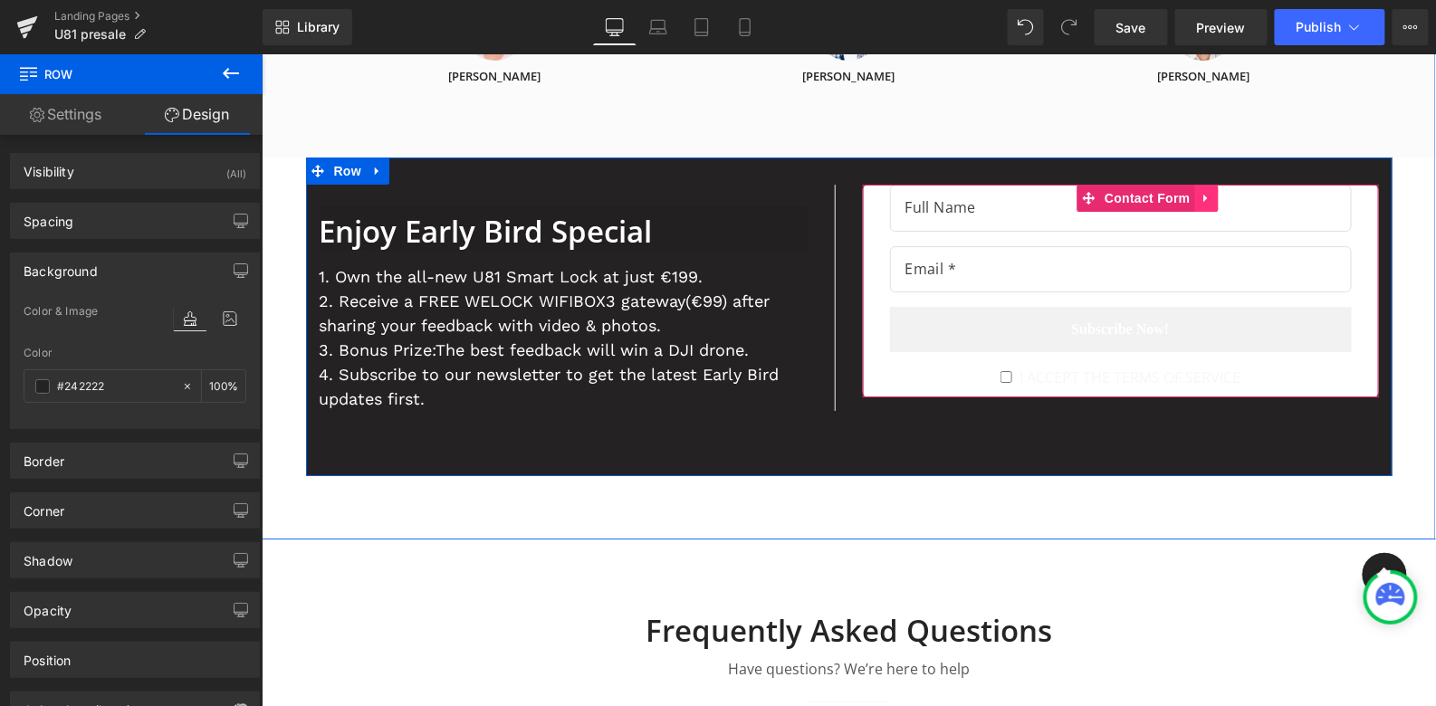
click at [1204, 194] on icon at bounding box center [1205, 198] width 4 height 8
click at [1307, 184] on input "text" at bounding box center [1120, 207] width 462 height 47
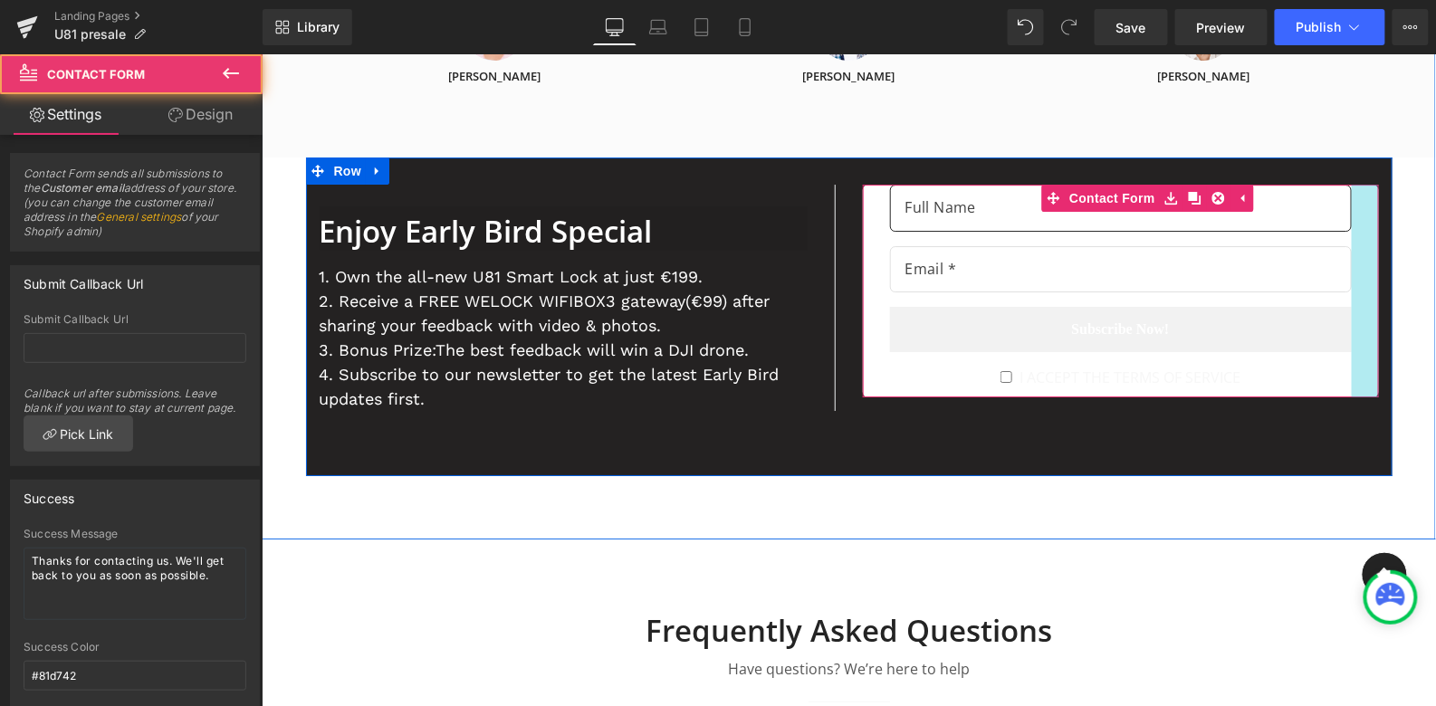
click at [1361, 235] on div at bounding box center [1364, 290] width 27 height 213
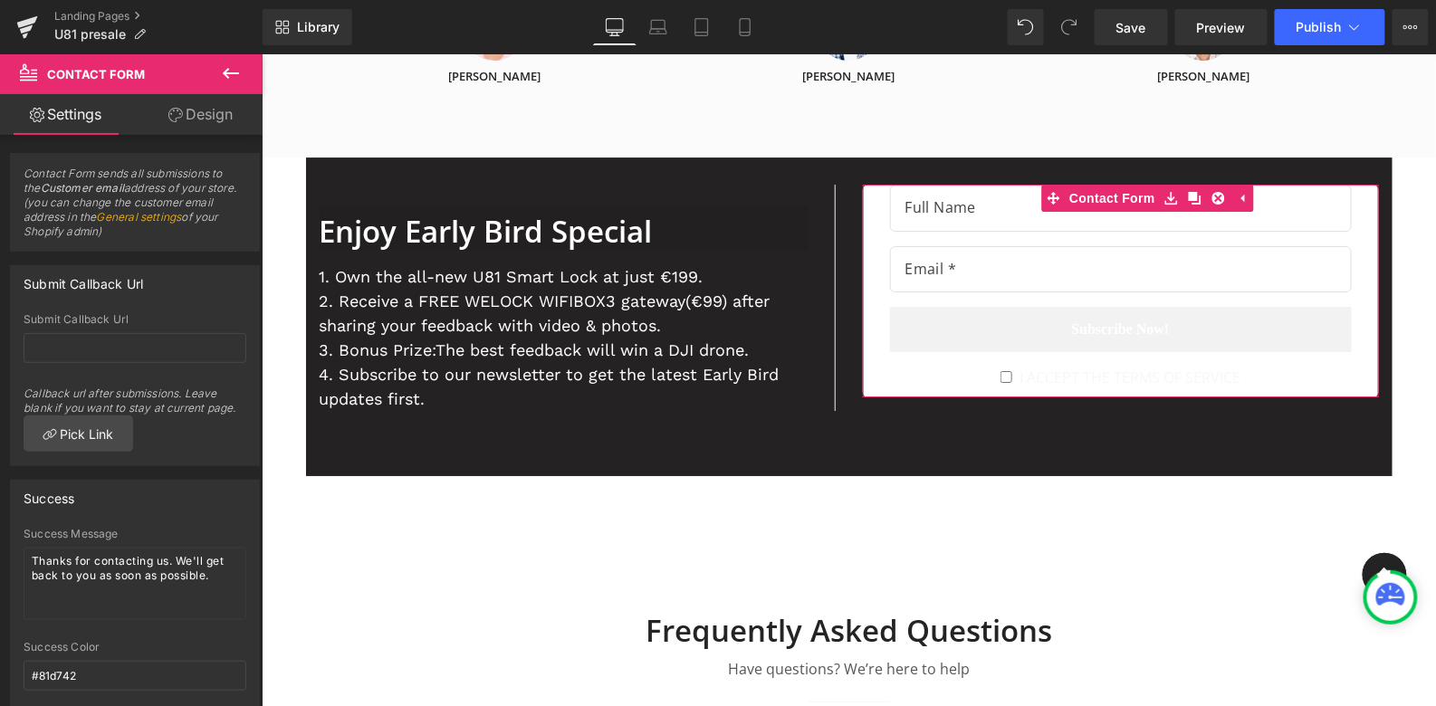
click at [223, 115] on link "Design" at bounding box center [200, 114] width 131 height 41
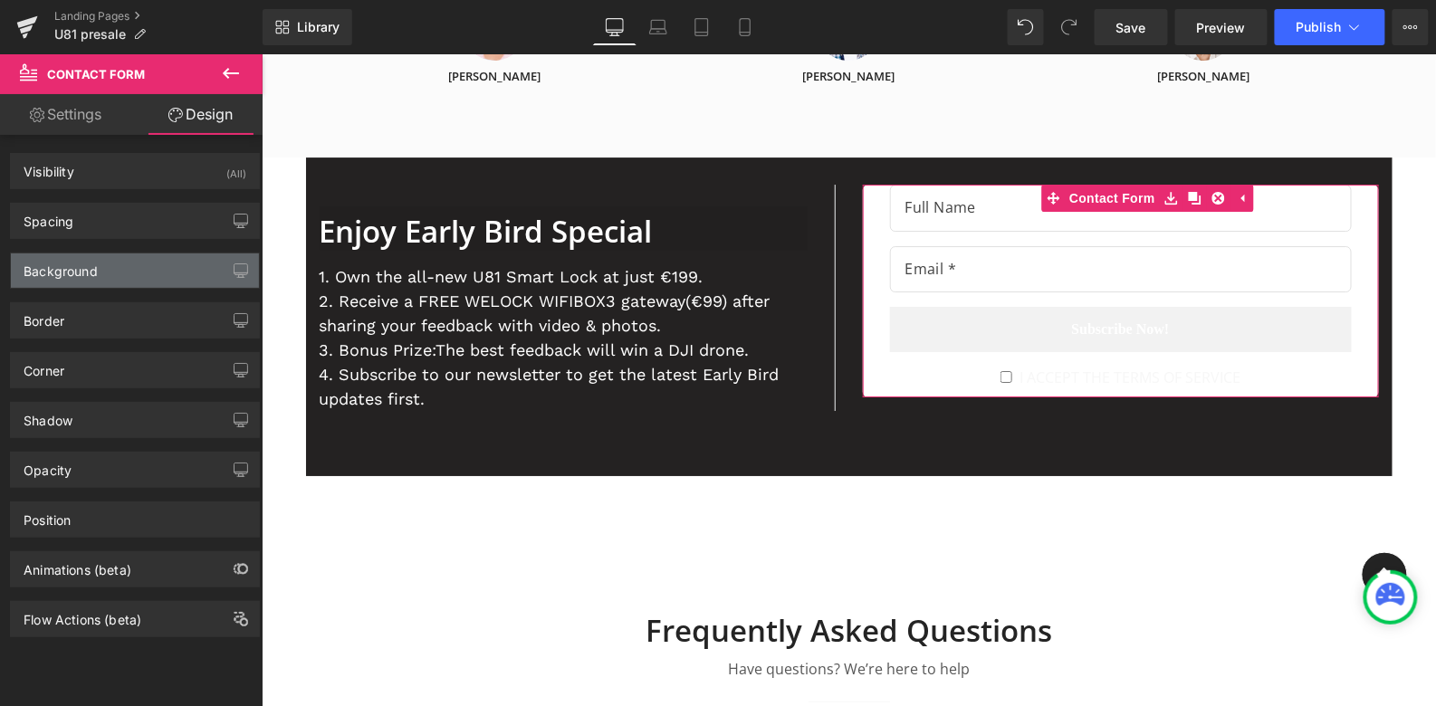
click at [80, 258] on div "Background" at bounding box center [61, 266] width 74 height 25
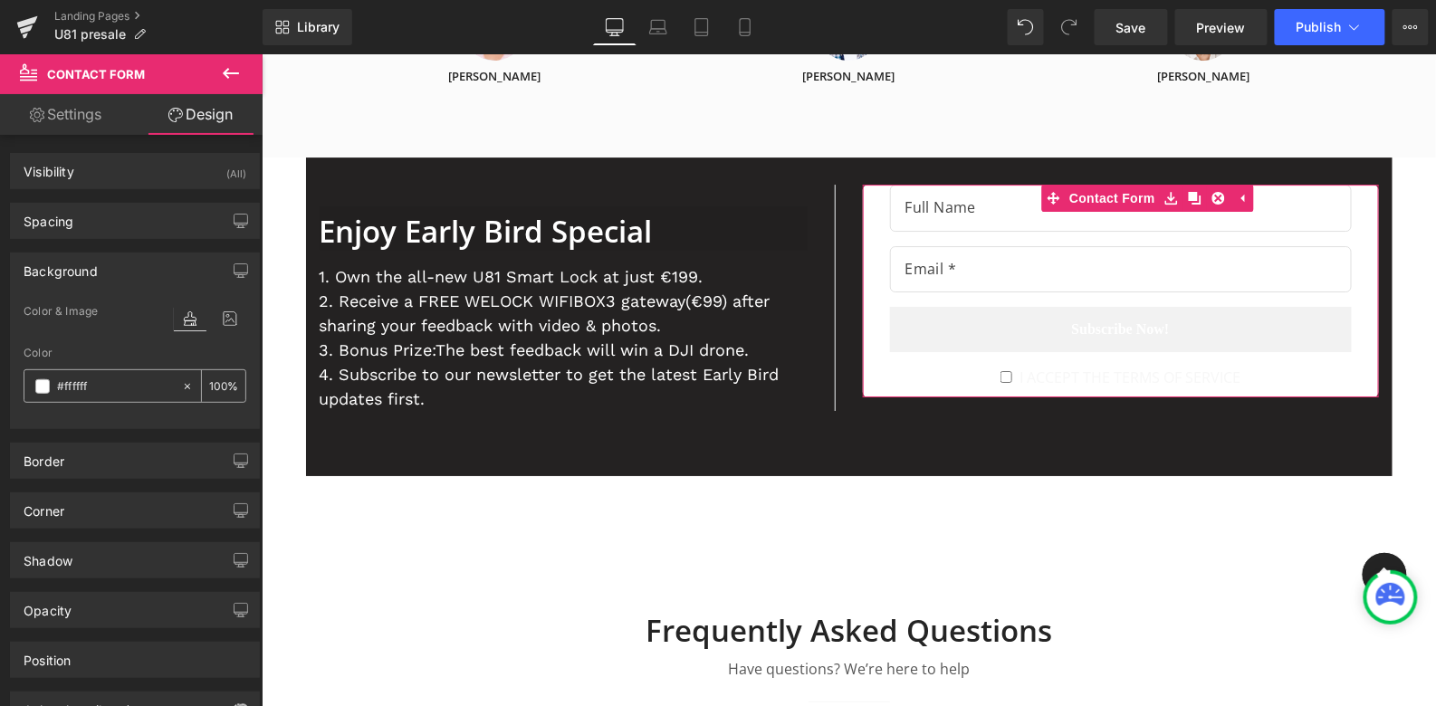
click at [32, 376] on div "#ffffff" at bounding box center [102, 386] width 157 height 32
click at [38, 386] on span at bounding box center [42, 386] width 14 height 14
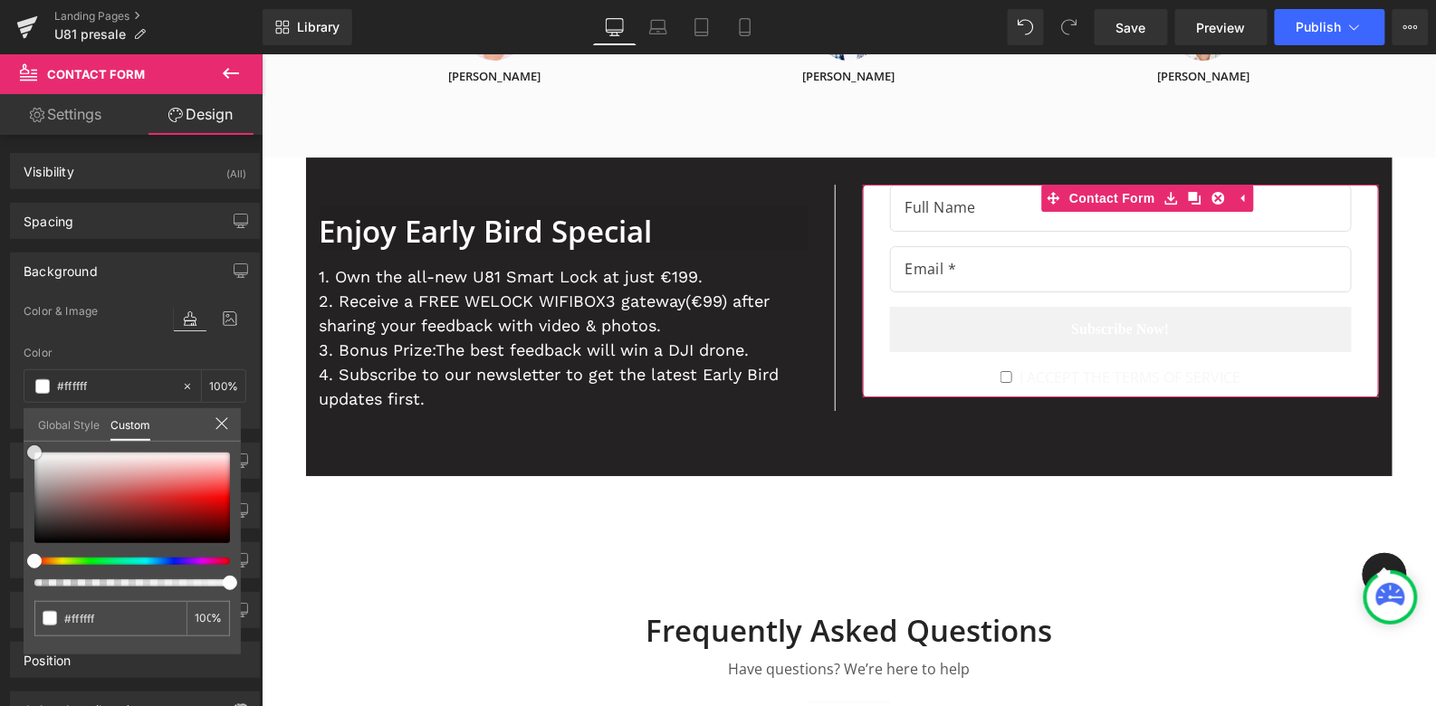
type input "#171616"
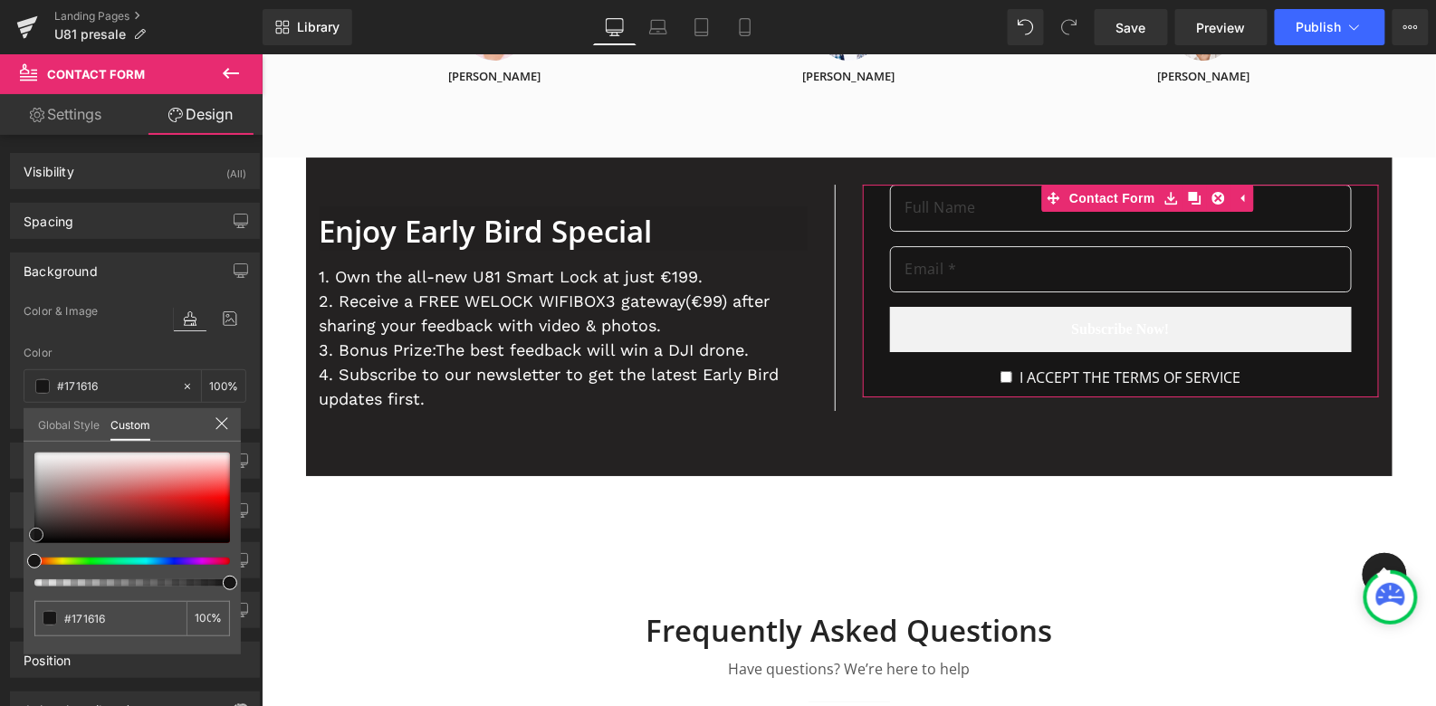
click at [36, 534] on div at bounding box center [132, 498] width 196 height 91
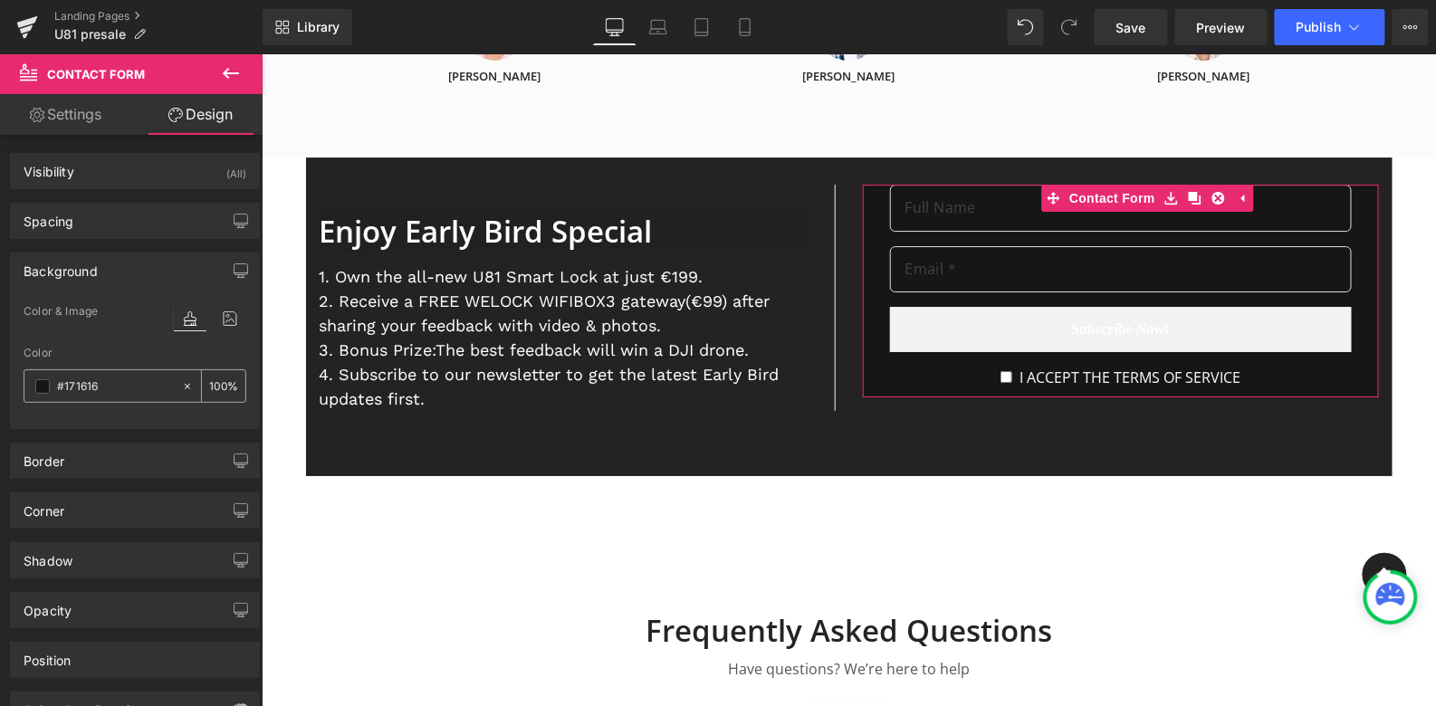
click at [39, 385] on span at bounding box center [42, 386] width 14 height 14
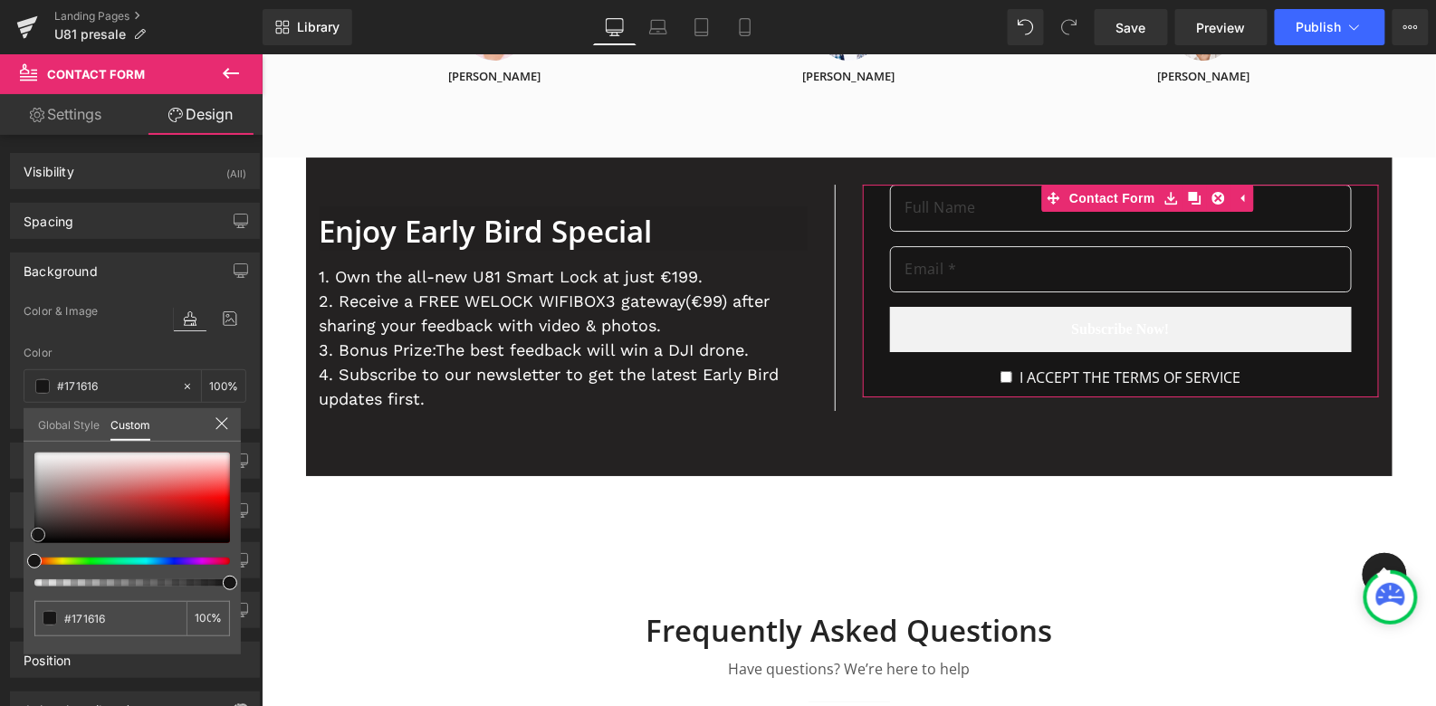
type input "#1e1a1a"
click at [47, 532] on div at bounding box center [132, 498] width 196 height 91
type input "#1a1a1e"
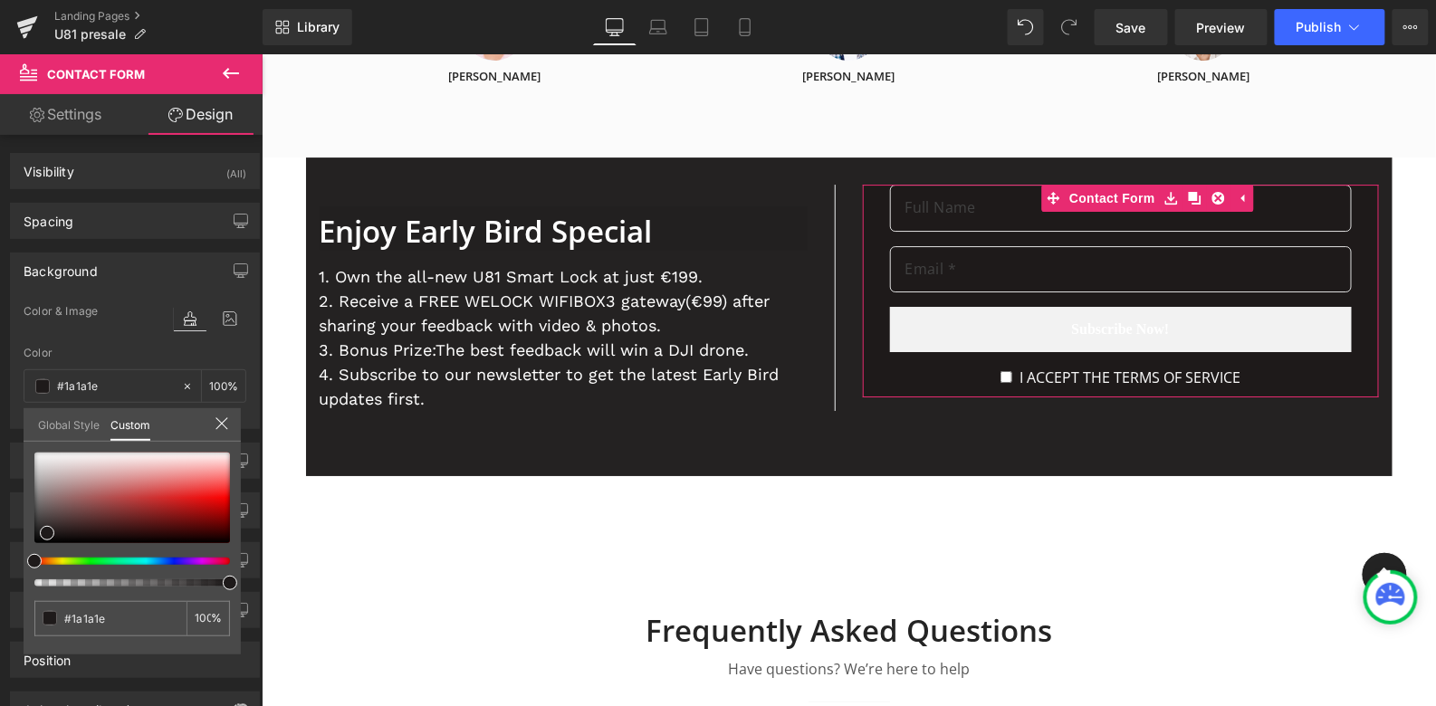
click at [156, 560] on div at bounding box center [125, 561] width 196 height 7
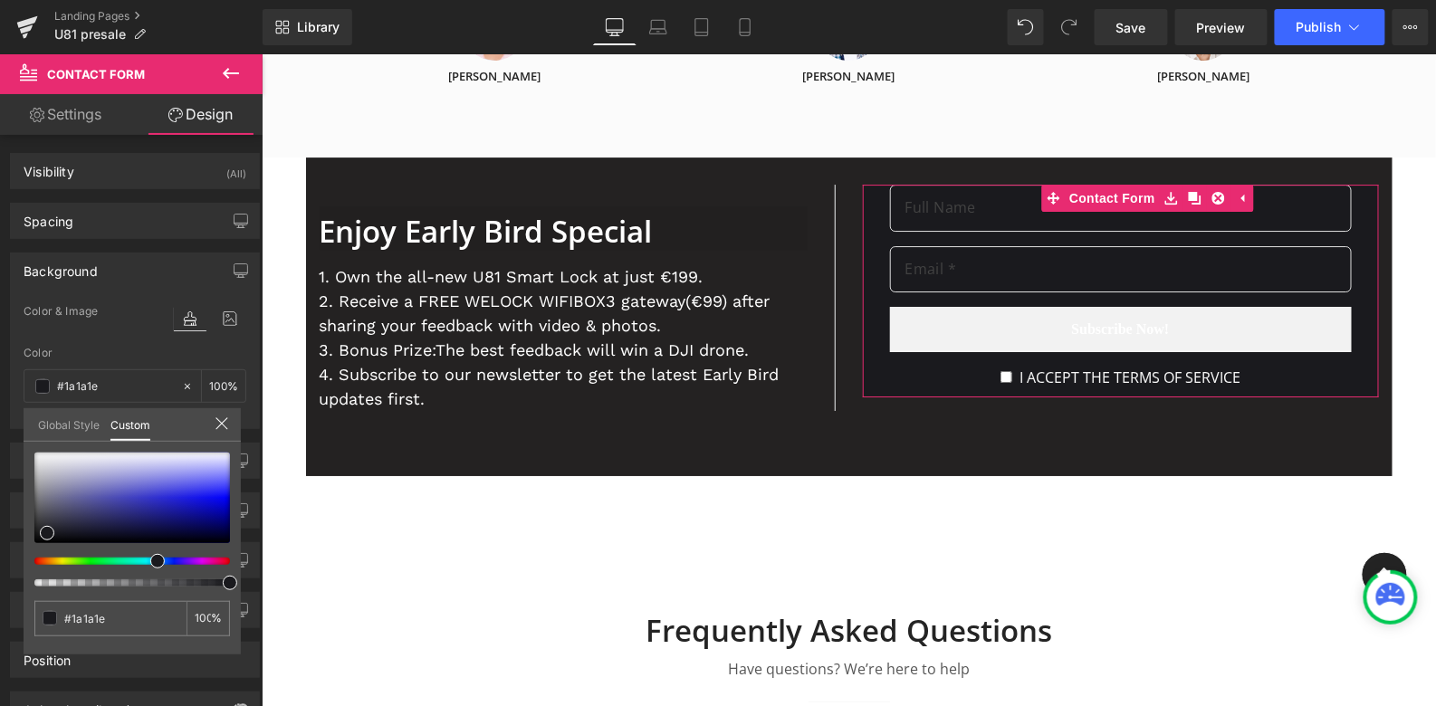
click at [150, 559] on div at bounding box center [125, 561] width 196 height 7
type input "#1a1b1e"
click at [147, 559] on div at bounding box center [125, 561] width 196 height 7
type input "#1a1a1e"
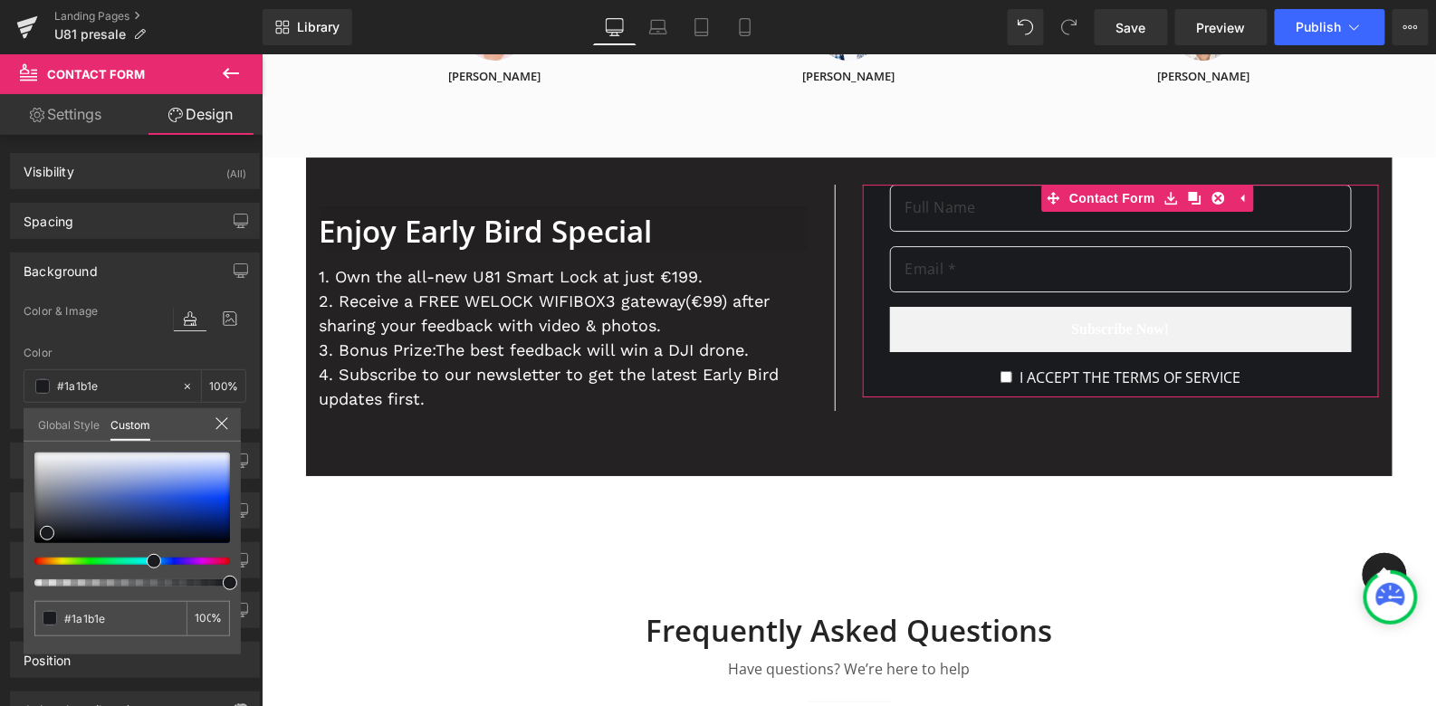
type input "#1a1a1e"
type input "#1a1b1e"
click at [141, 559] on div at bounding box center [125, 561] width 196 height 7
type input "#1a1c1e"
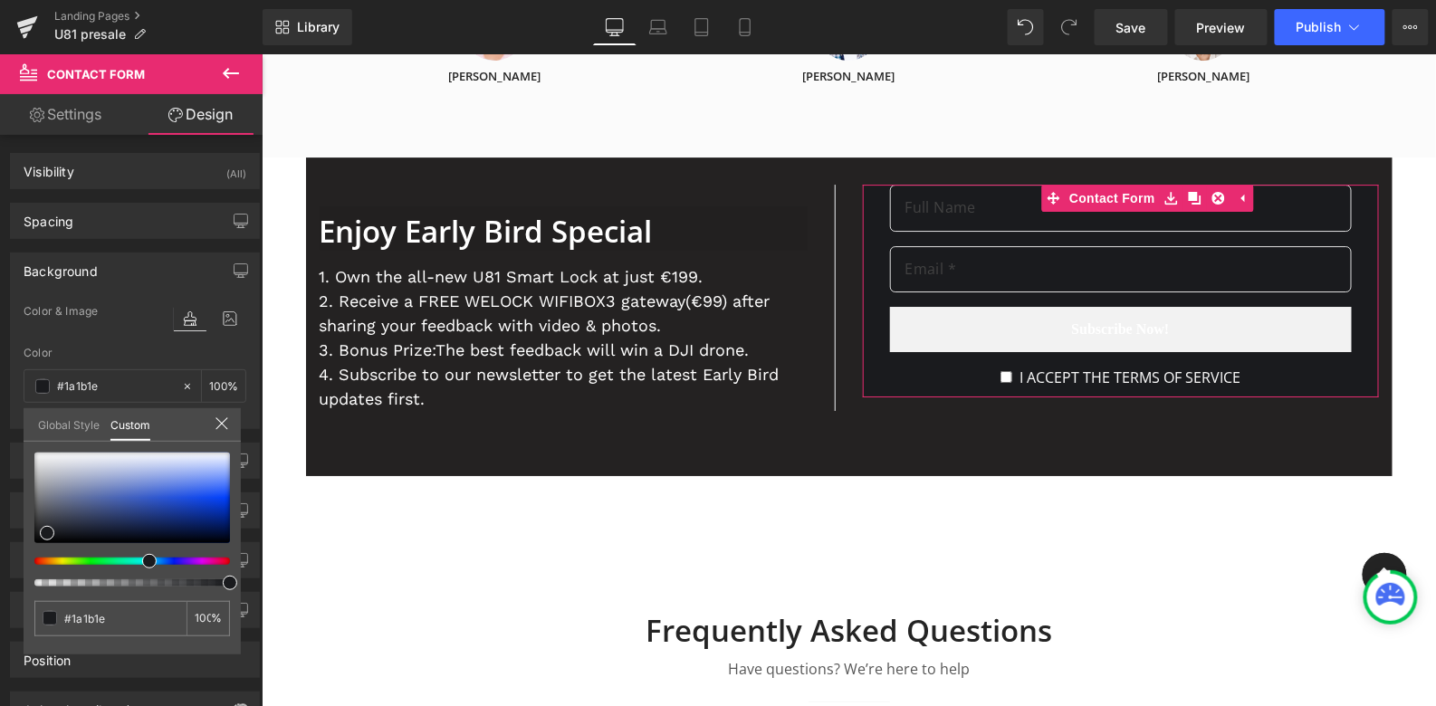
type input "#1a1c1e"
click at [138, 559] on div at bounding box center [125, 561] width 196 height 7
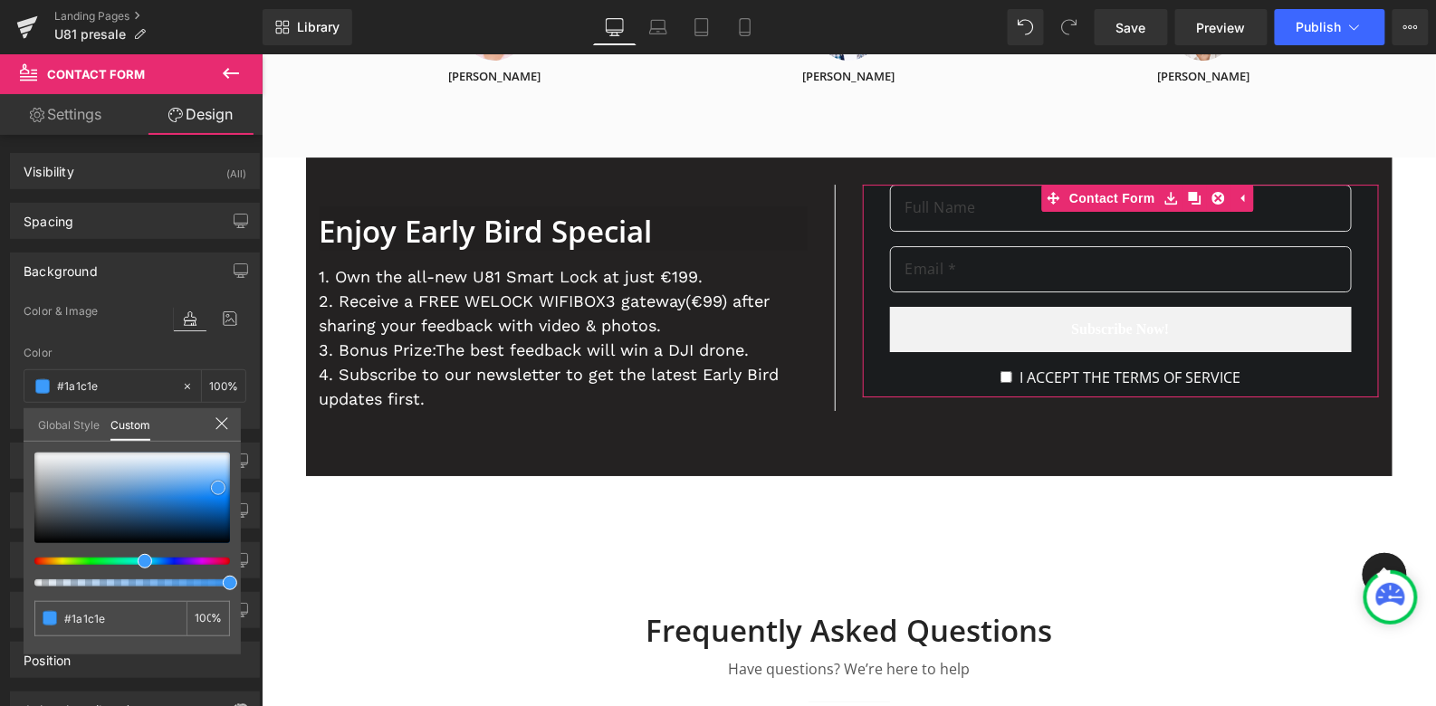
type input "#3c9bfb"
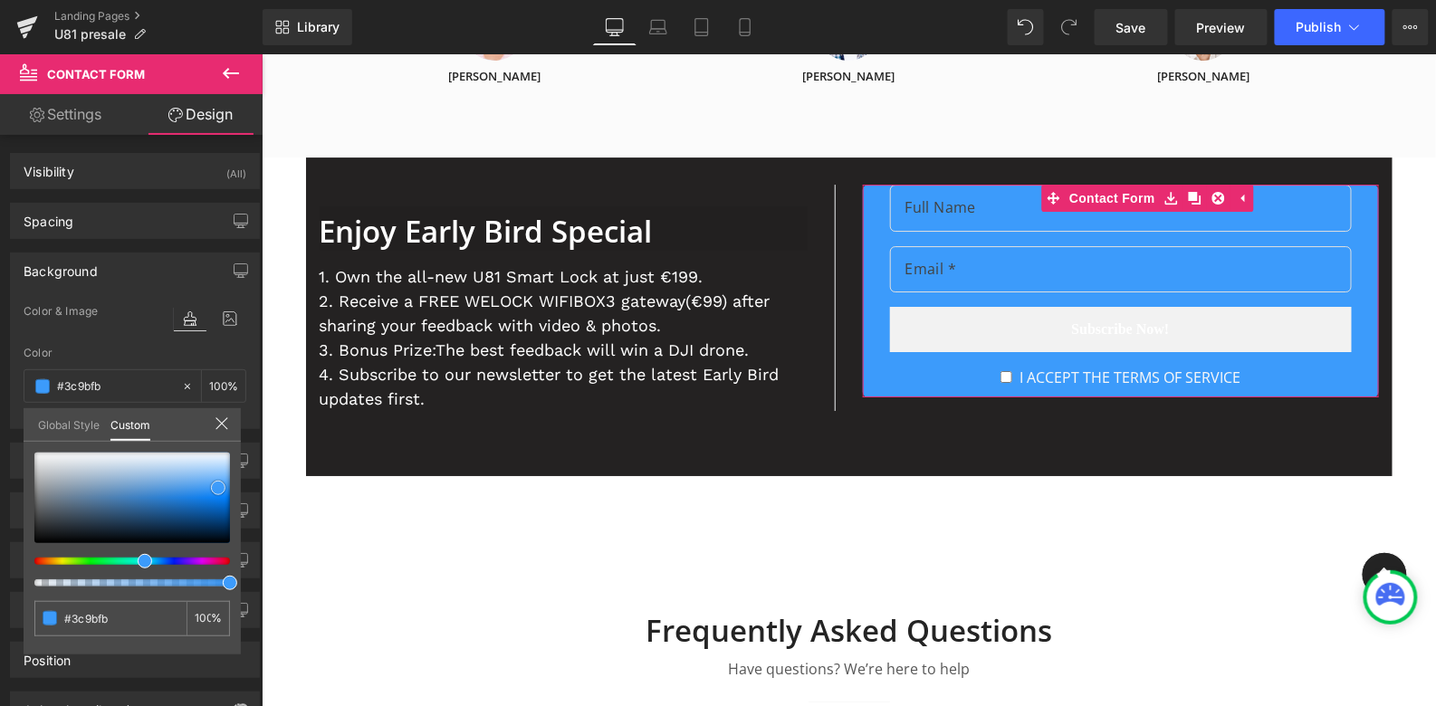
click at [218, 487] on div at bounding box center [132, 498] width 196 height 91
click at [220, 426] on icon at bounding box center [222, 423] width 14 height 14
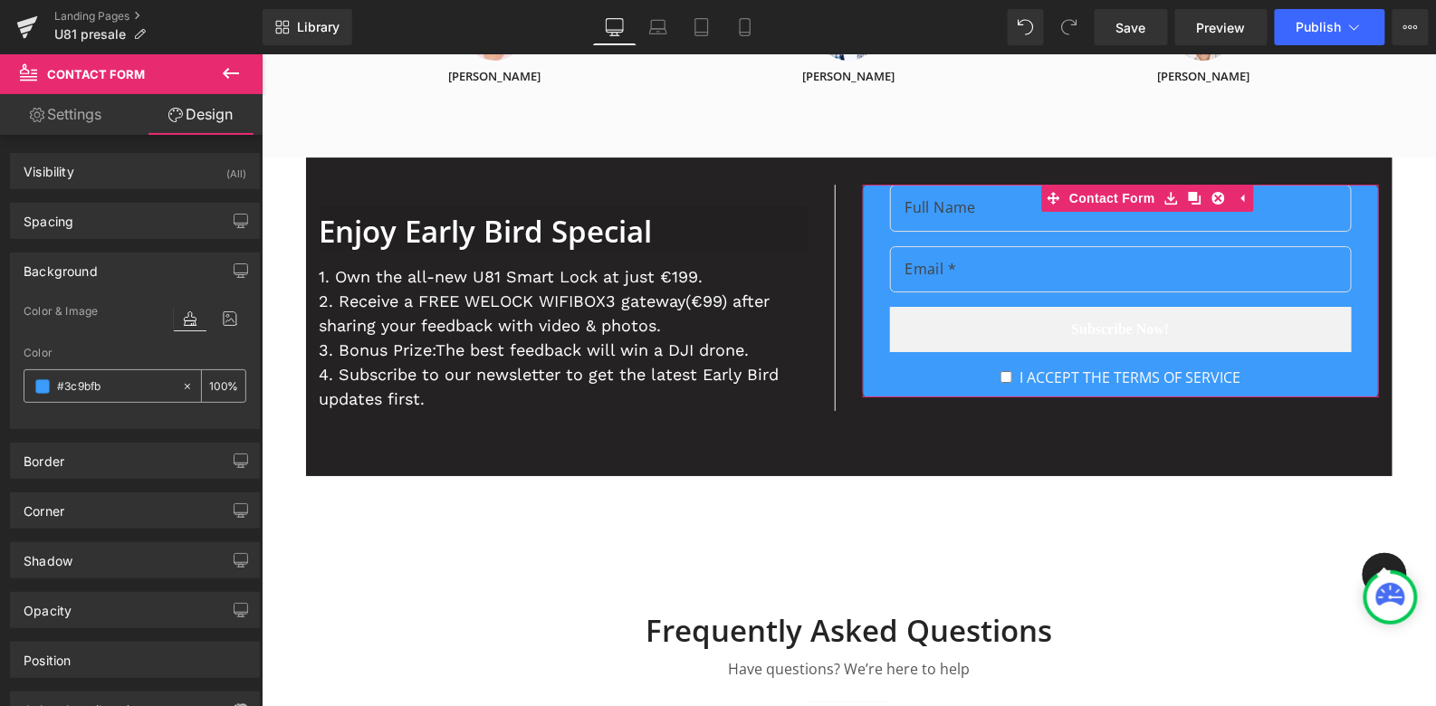
click at [42, 386] on span at bounding box center [42, 386] width 14 height 14
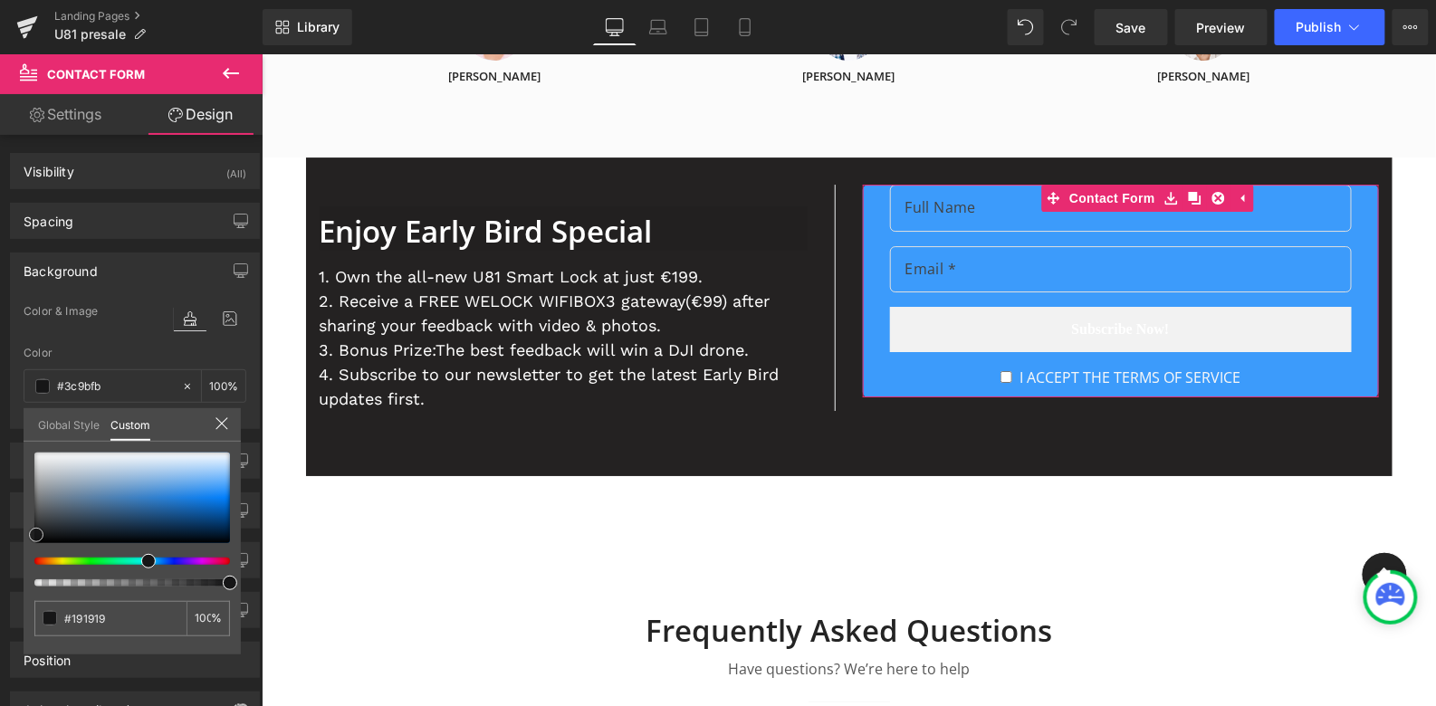
type input "#191919"
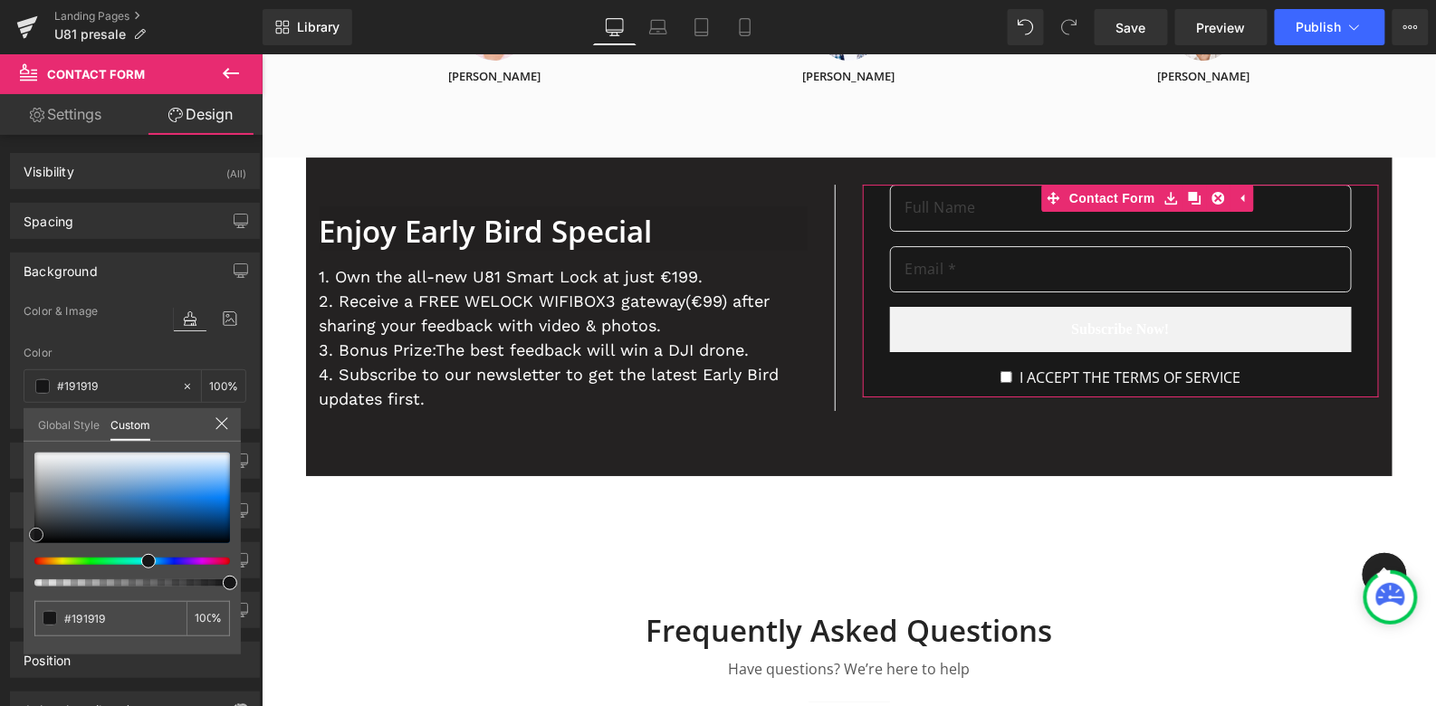
type input "#161617"
type input "#161616"
click at [34, 534] on div at bounding box center [132, 498] width 196 height 91
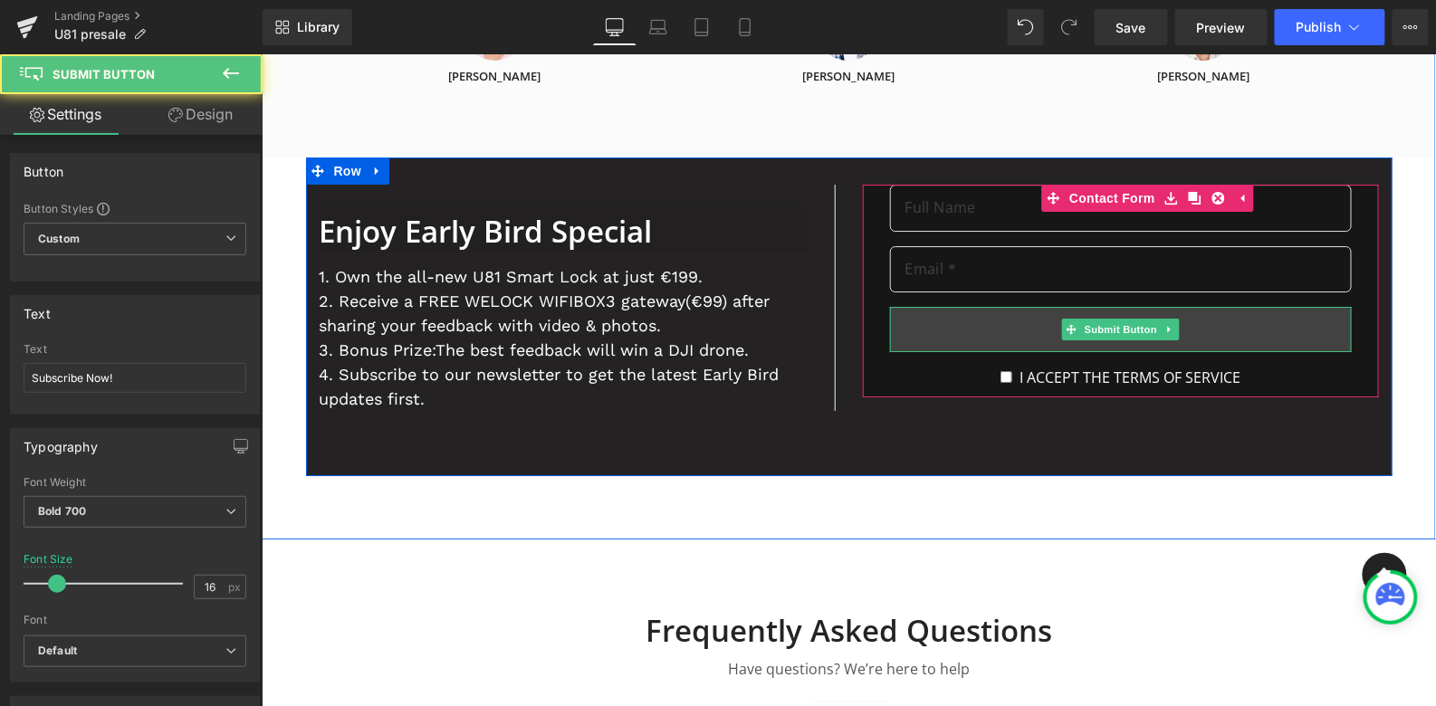
click at [934, 308] on button "Subscribe Now!" at bounding box center [1120, 328] width 462 height 45
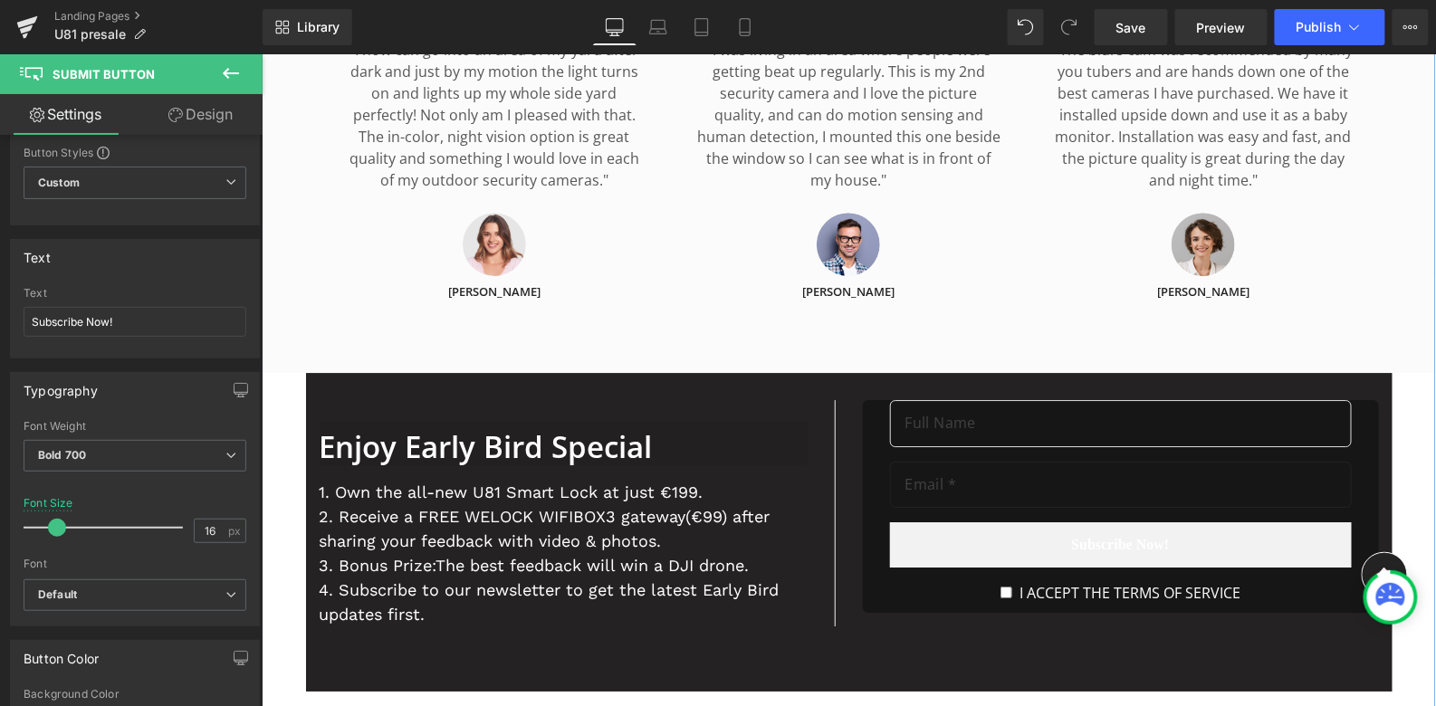
scroll to position [5945, 0]
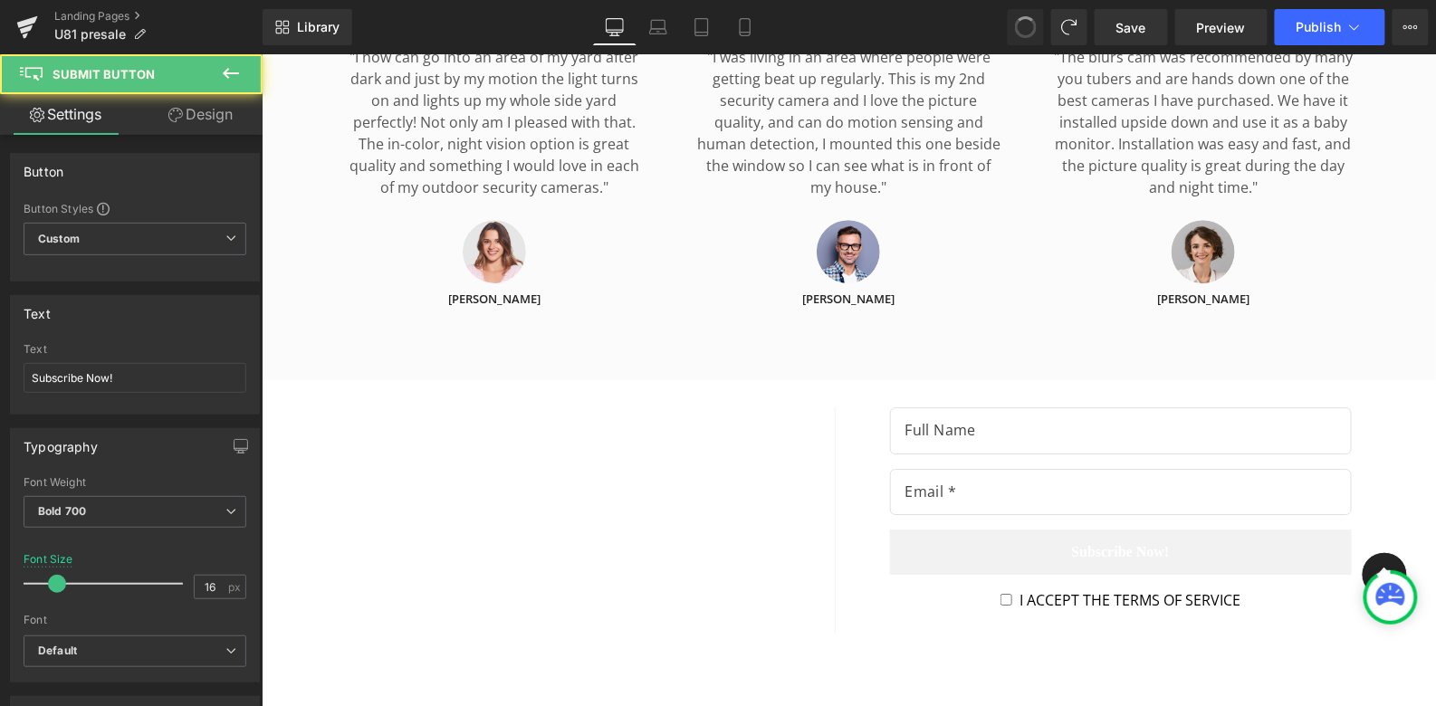
type input "#242424"
type input "100"
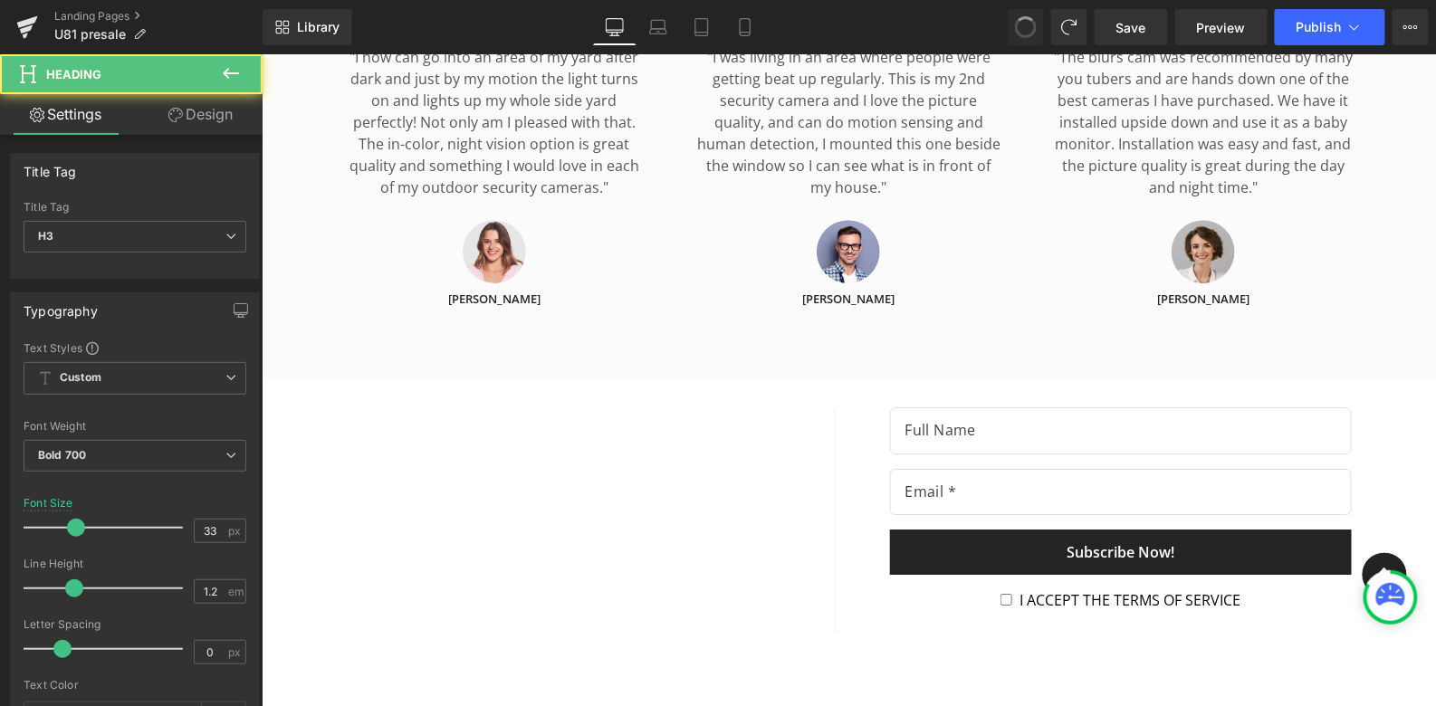
type input "#242424"
type input "100"
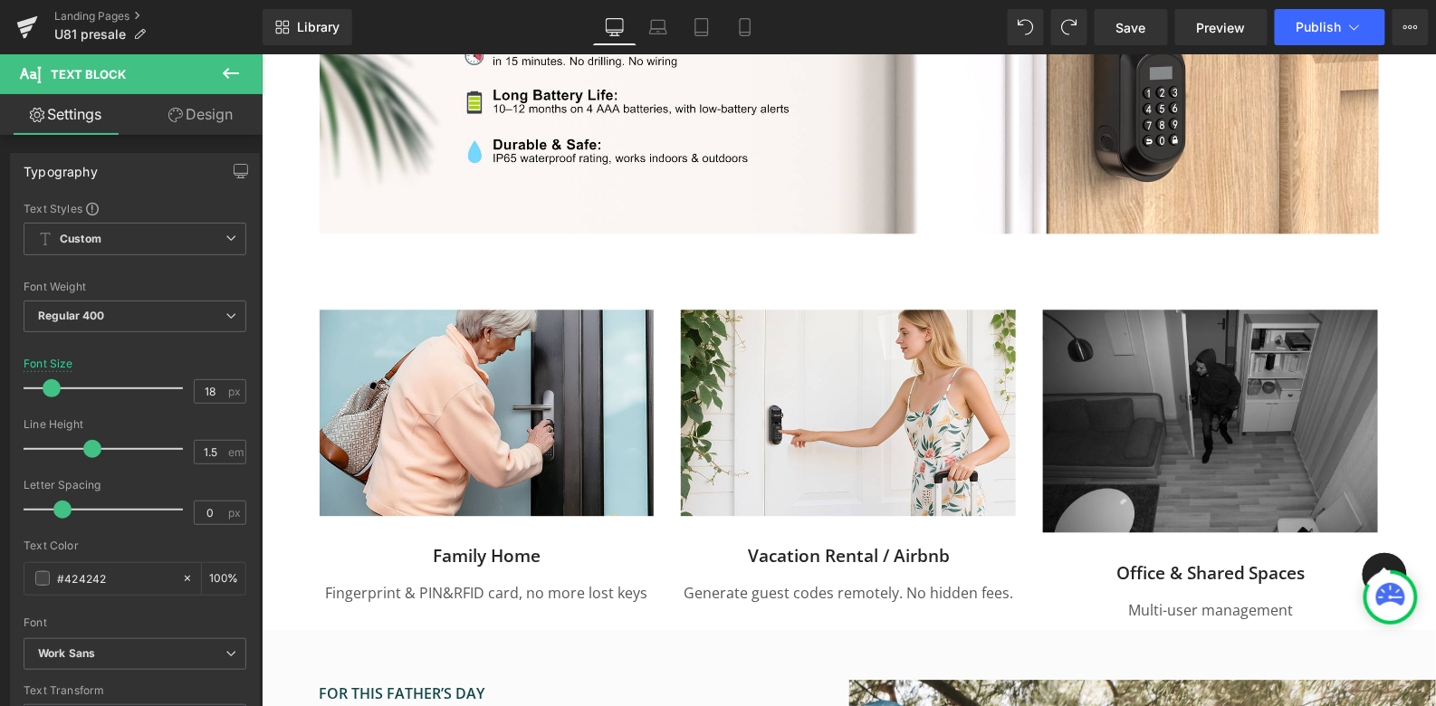
scroll to position [3615, 0]
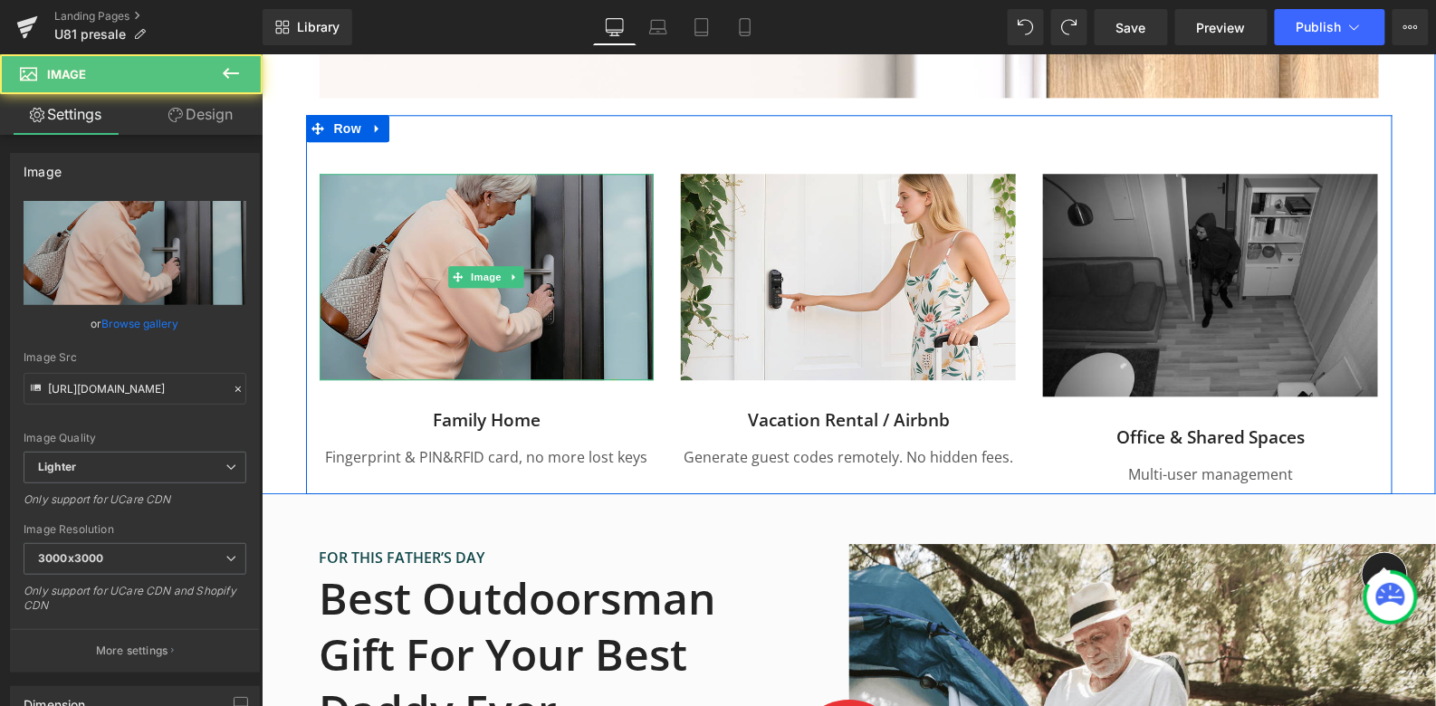
click at [407, 246] on img at bounding box center [486, 276] width 335 height 207
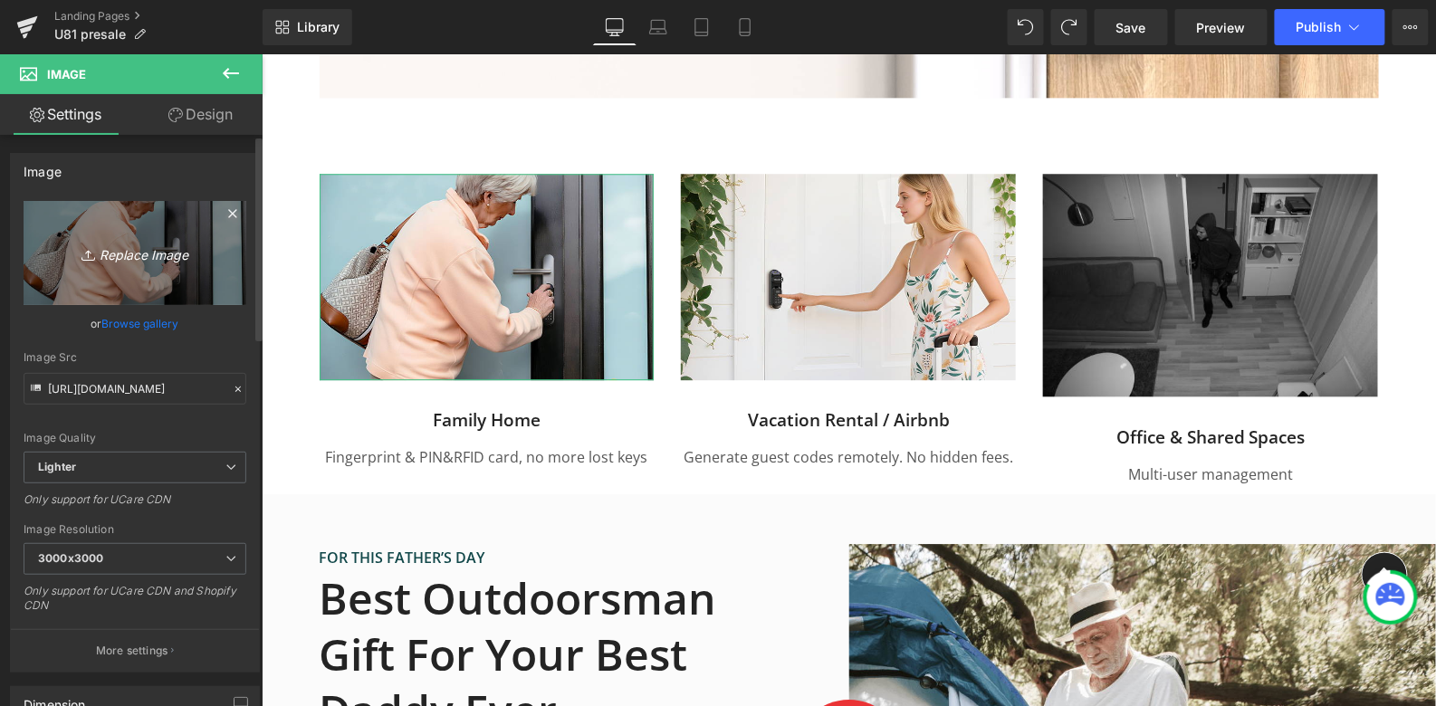
click at [120, 247] on icon "Replace Image" at bounding box center [134, 253] width 145 height 23
type input "C:\fakepath\welock smart lock U81 for home.jpg"
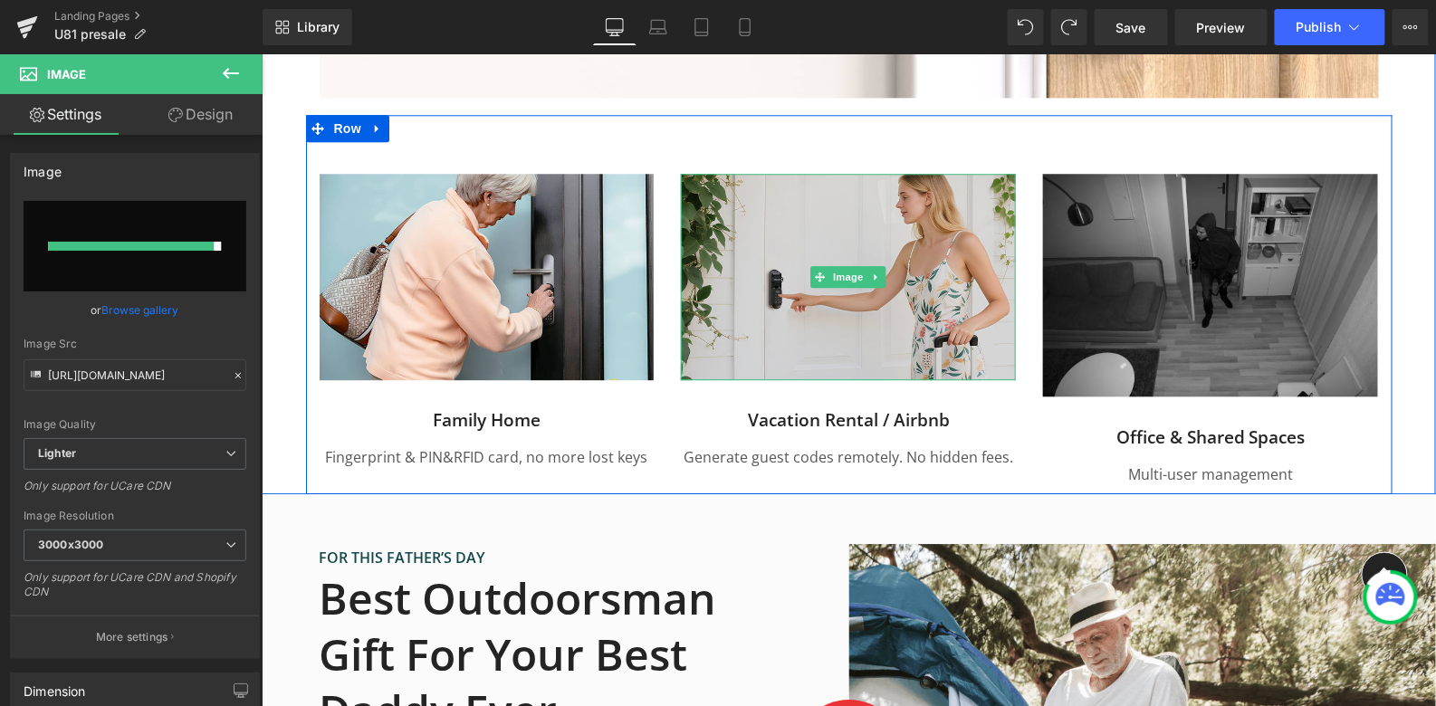
type input "[URL][DOMAIN_NAME]"
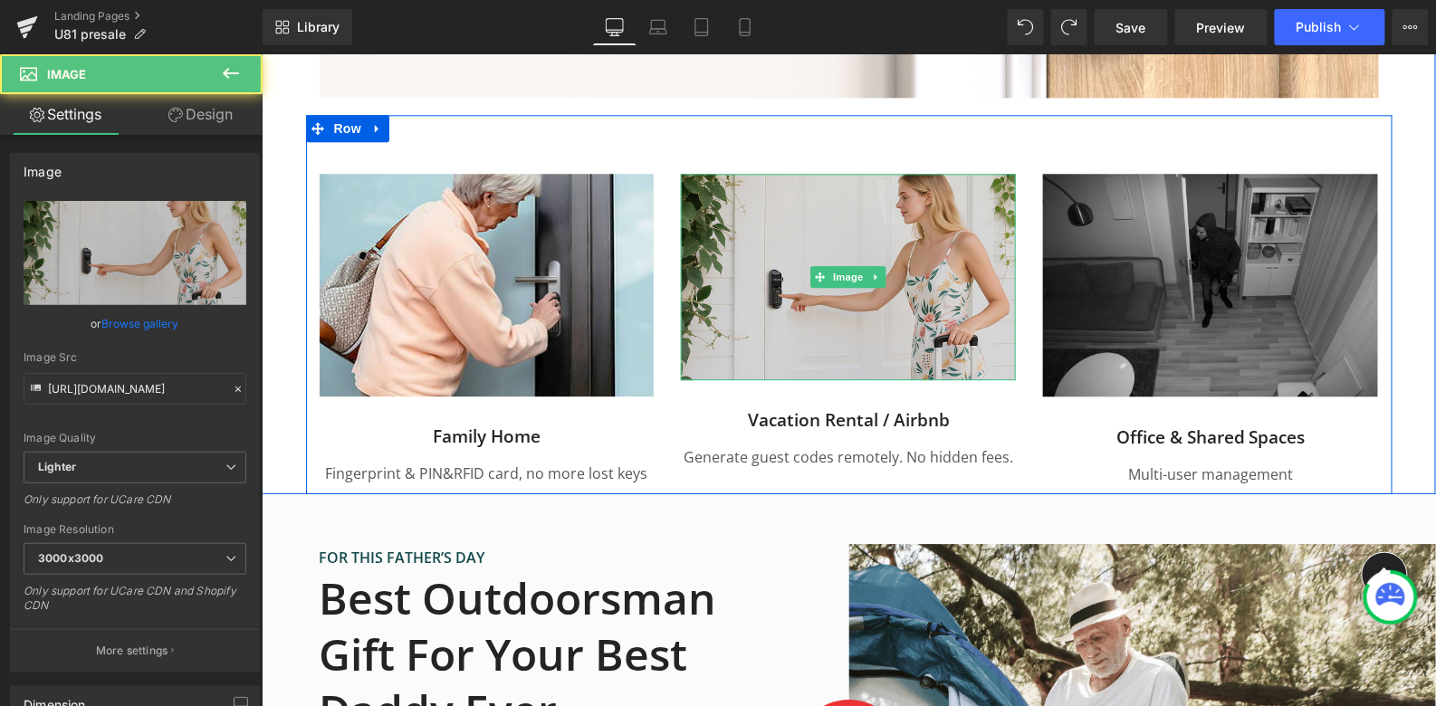
click at [765, 235] on img at bounding box center [847, 276] width 335 height 207
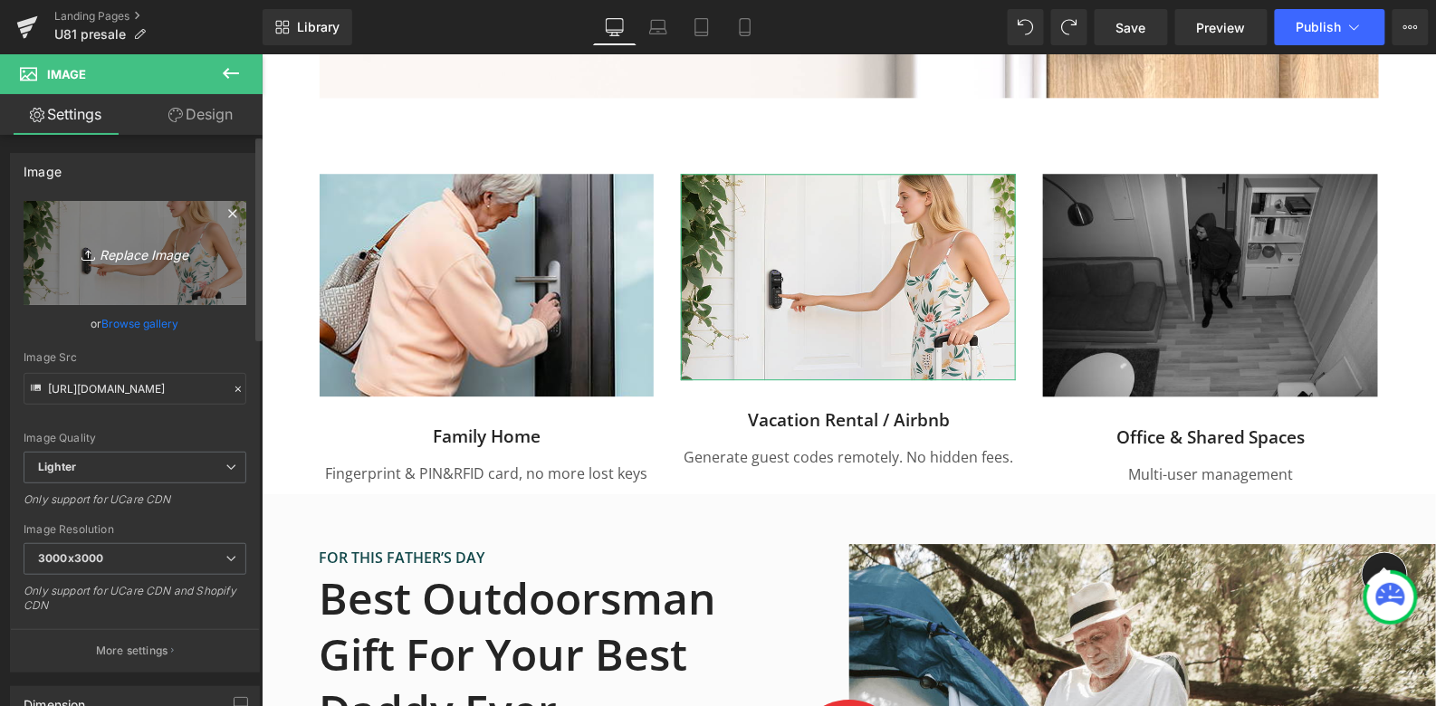
click at [118, 260] on icon "Replace Image" at bounding box center [134, 253] width 145 height 23
type input "C:\fakepath\welock smart lock U81 for airbnb.jpg"
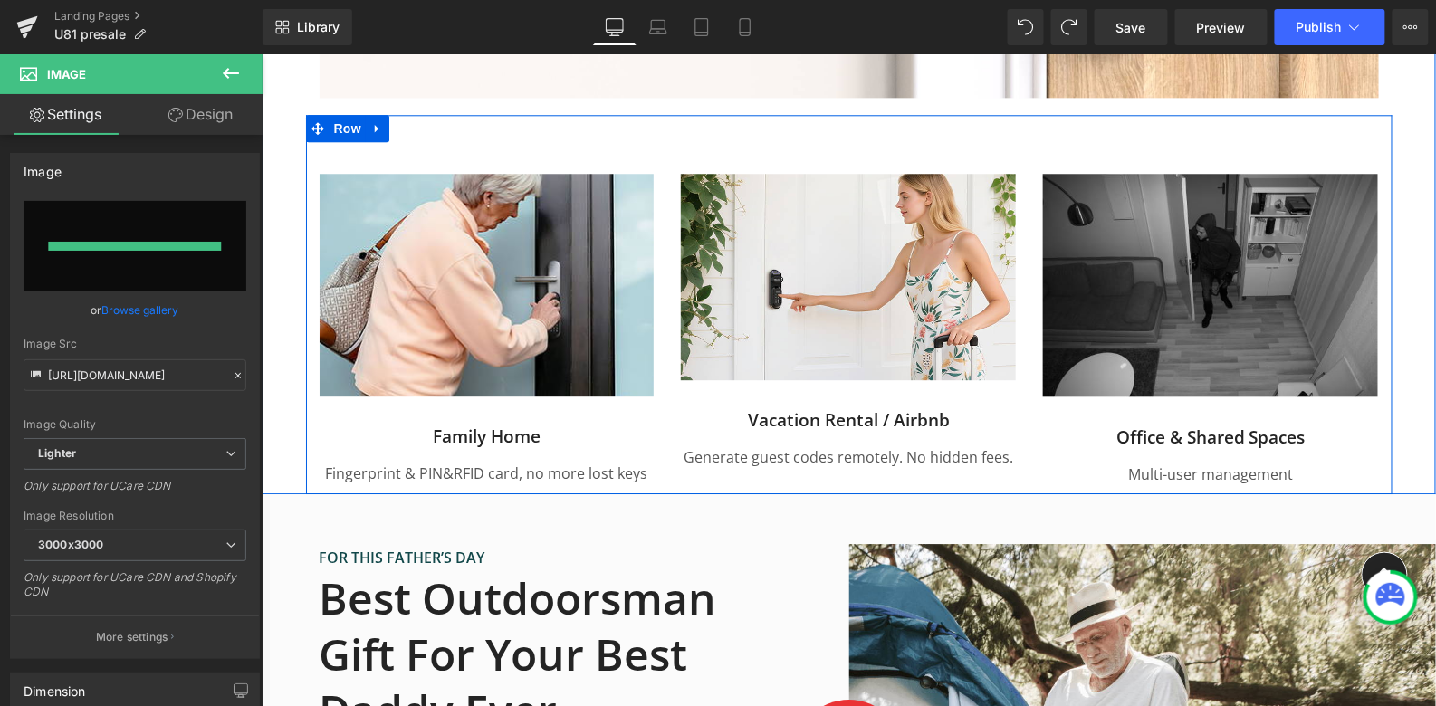
type input "[URL][DOMAIN_NAME]"
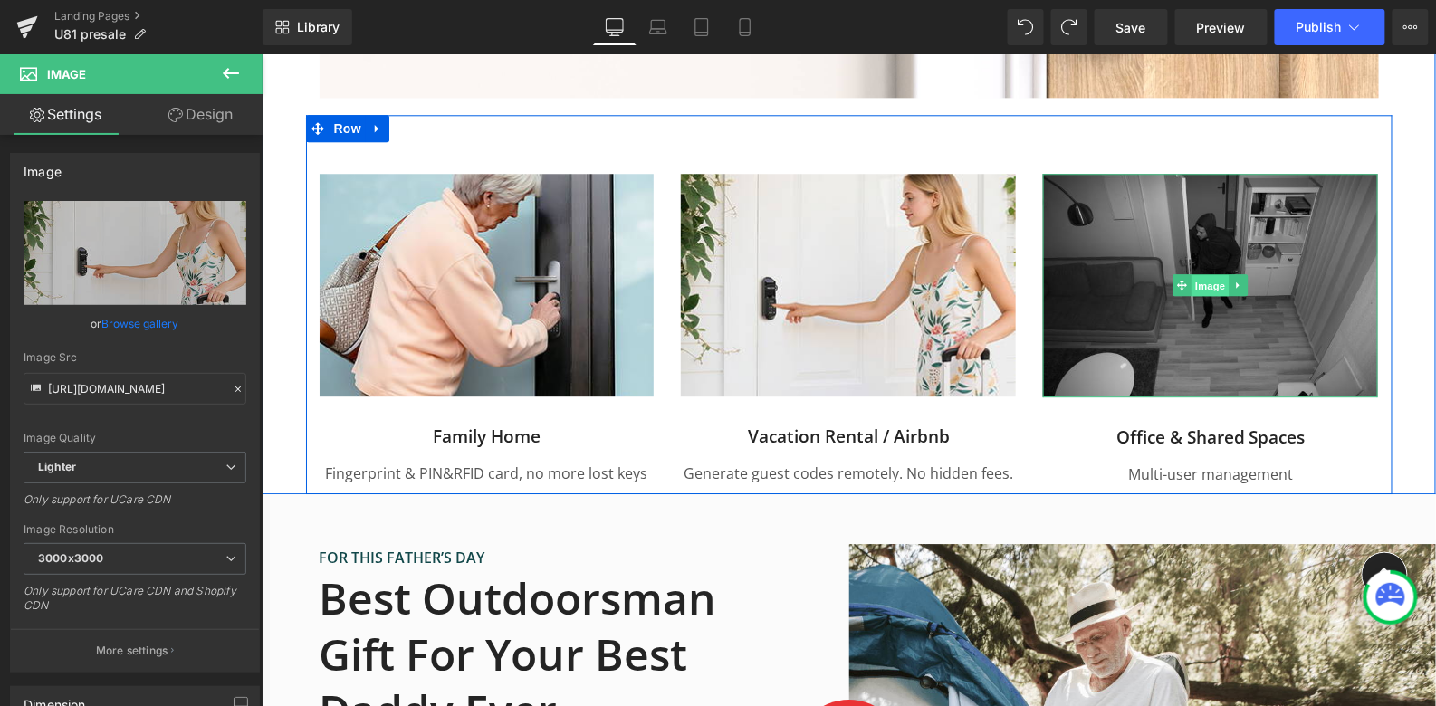
click at [1198, 275] on span "Image" at bounding box center [1210, 285] width 38 height 22
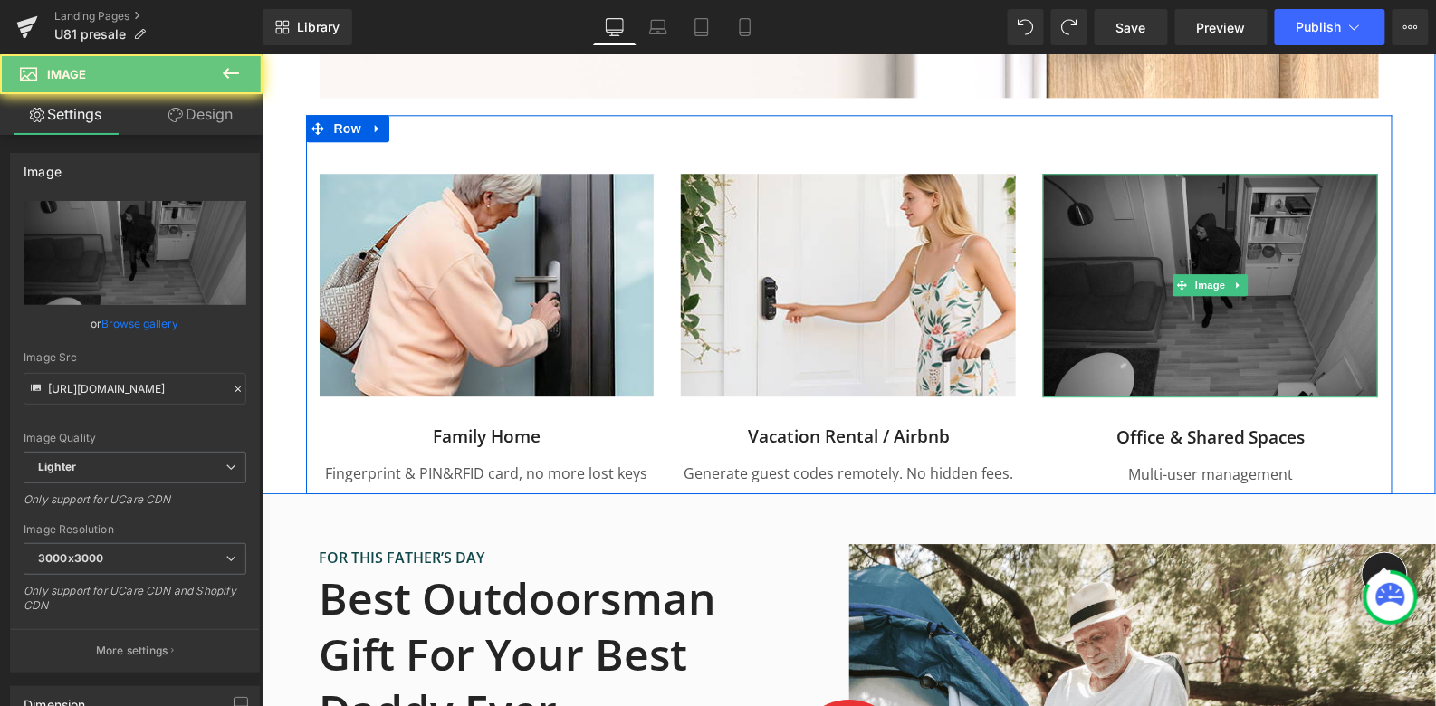
click at [1095, 271] on img at bounding box center [1209, 285] width 335 height 224
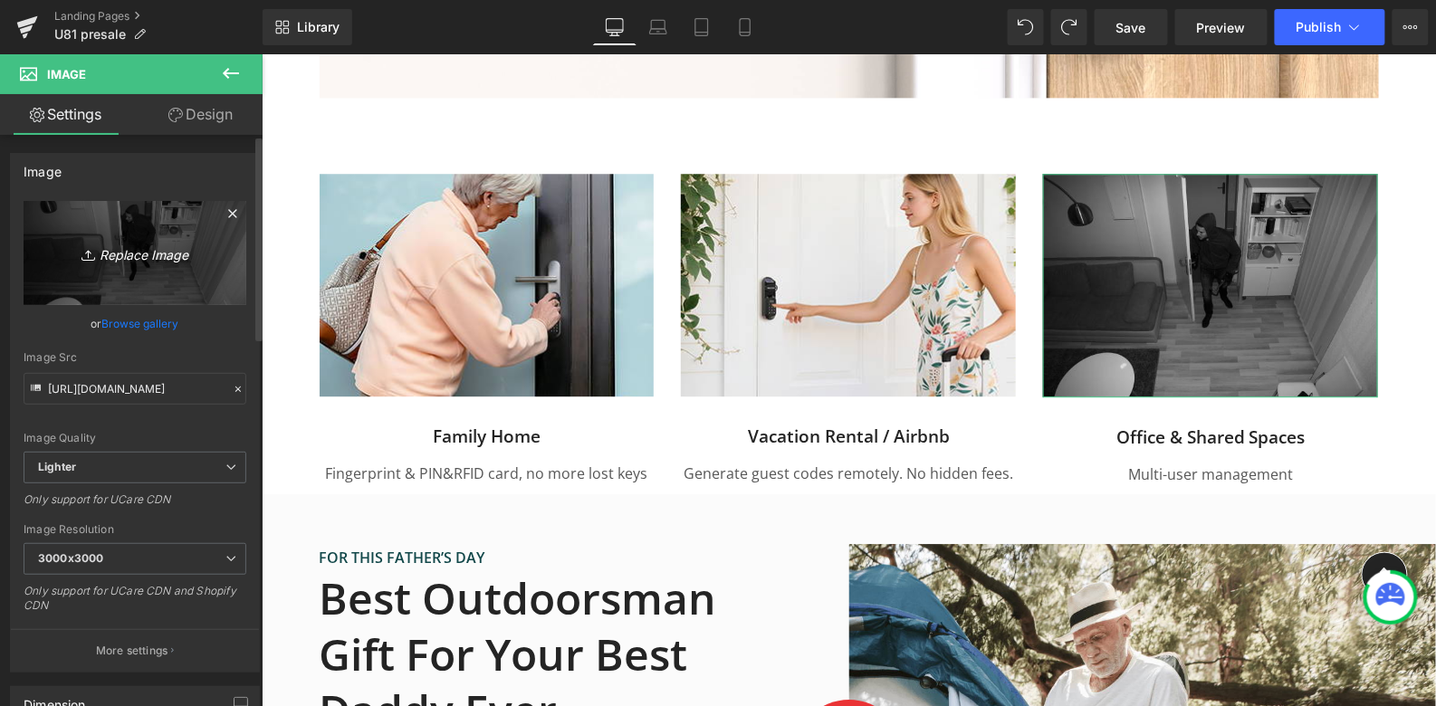
click at [139, 254] on icon "Replace Image" at bounding box center [134, 253] width 145 height 23
type input "C:\fakepath\welock smart lock U81 for your business.jpg"
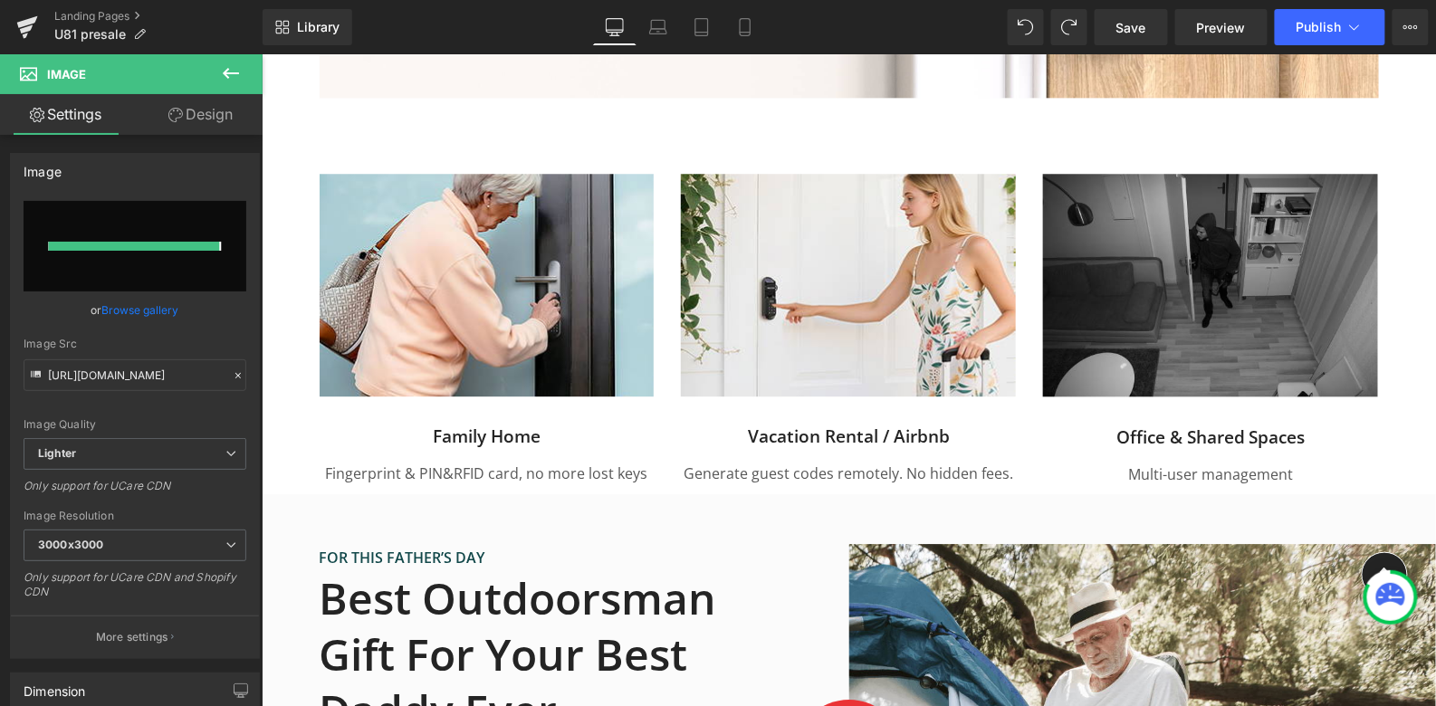
type input "[URL][DOMAIN_NAME]"
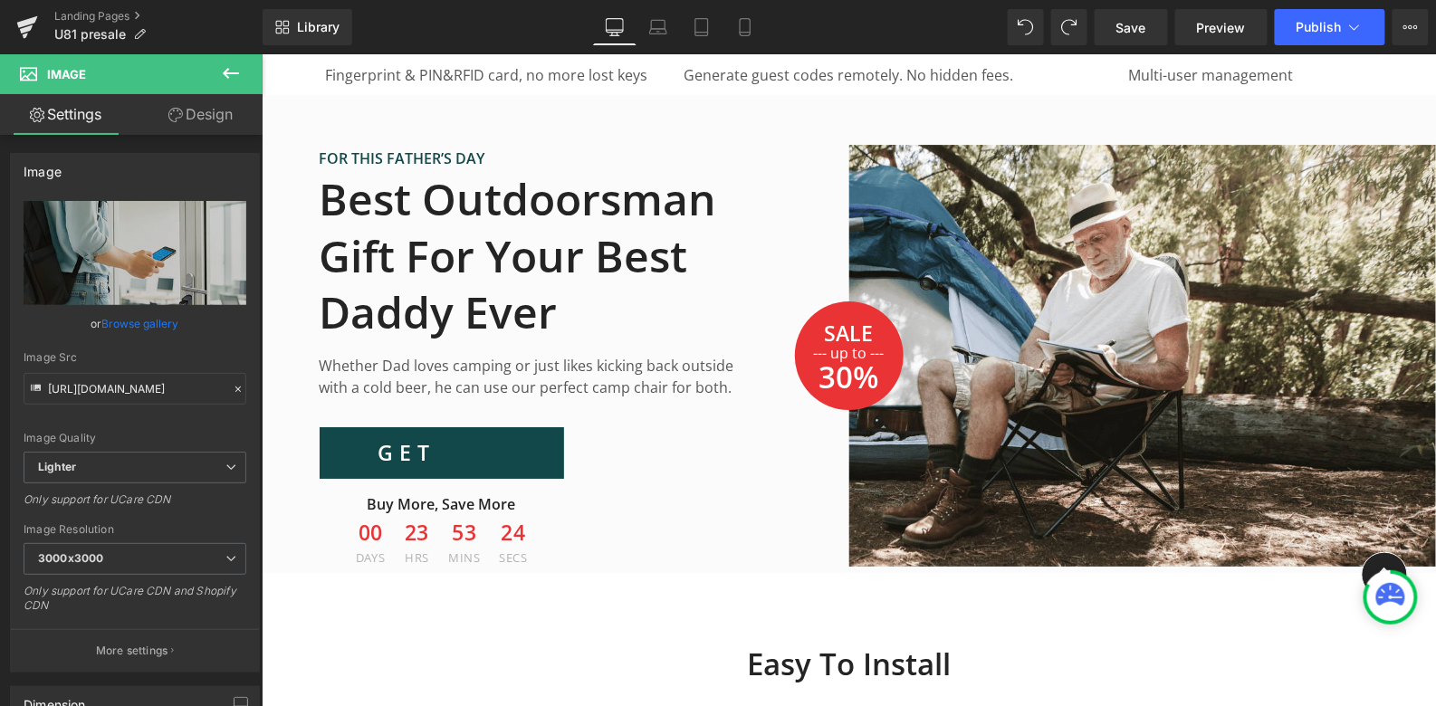
scroll to position [3966, 0]
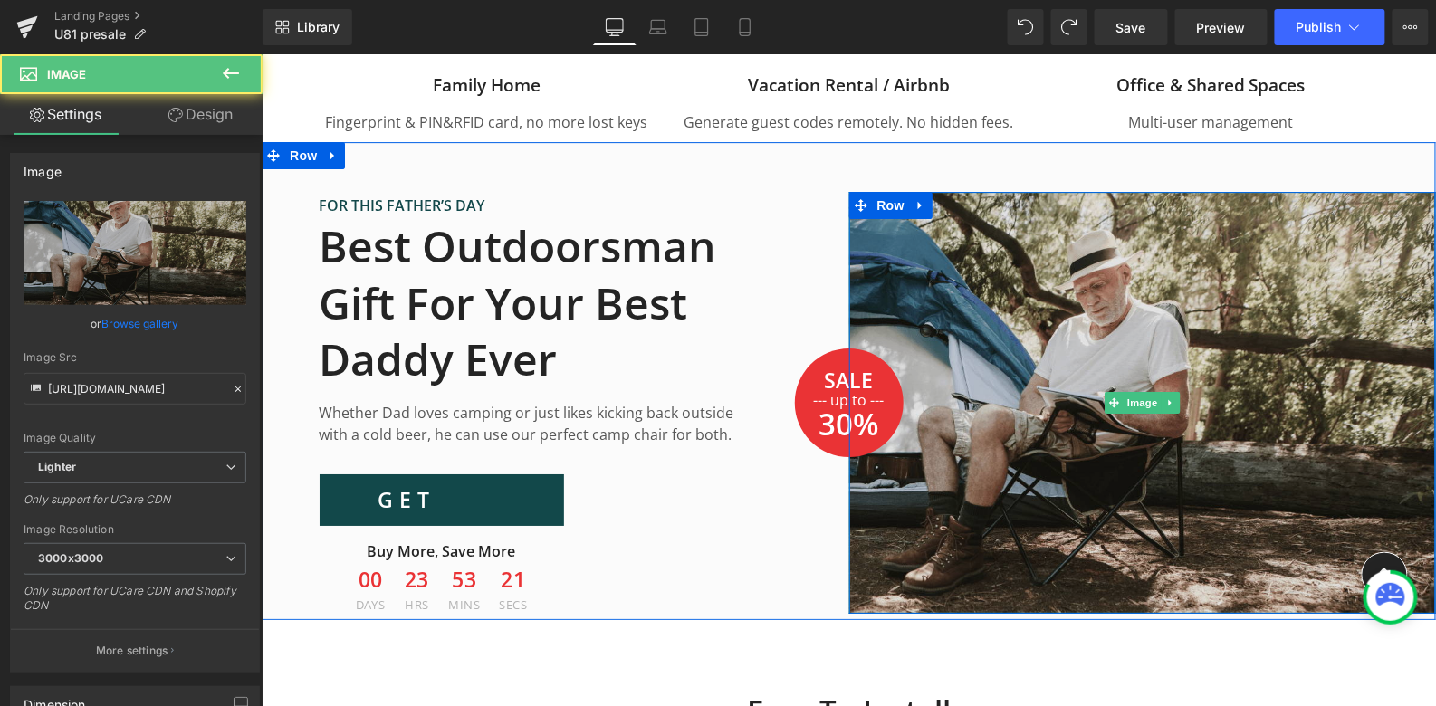
click at [932, 297] on img at bounding box center [1142, 402] width 588 height 422
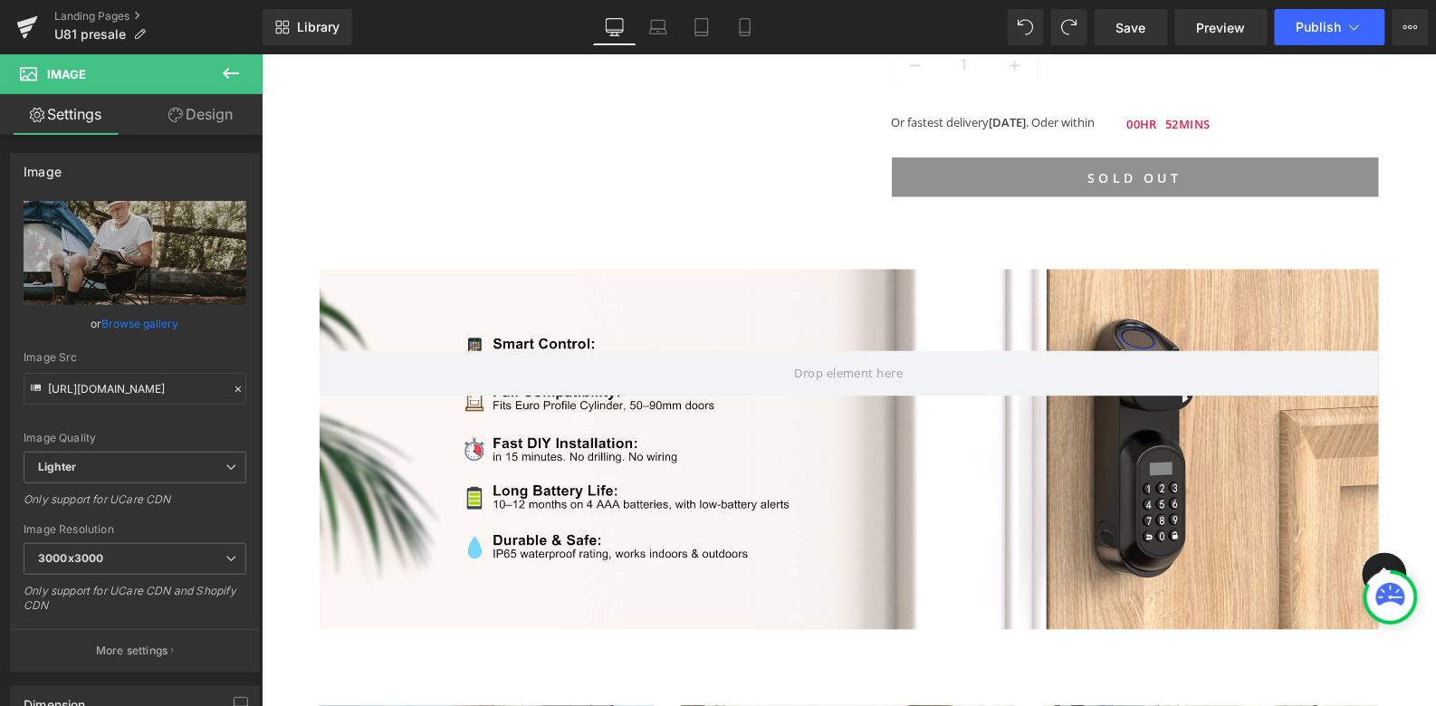
scroll to position [3081, 0]
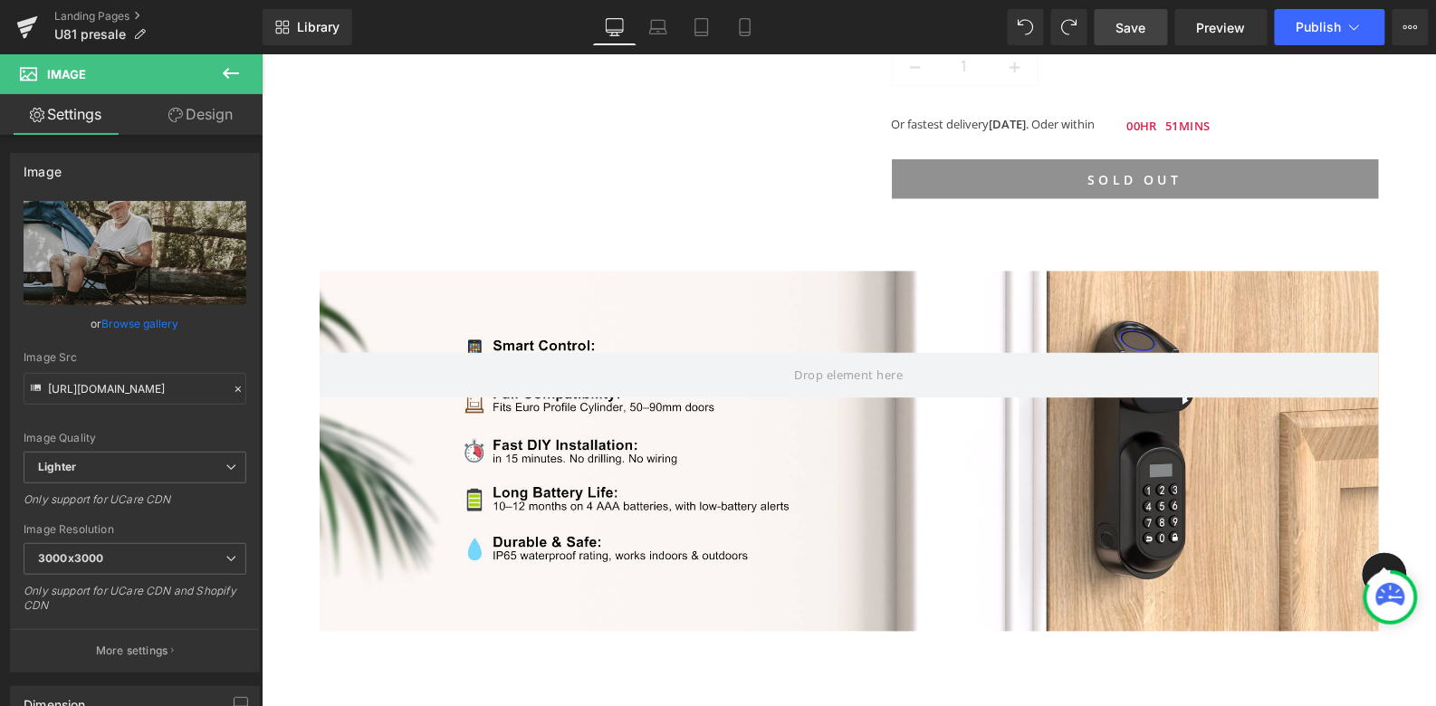
click at [1131, 33] on span "Save" at bounding box center [1131, 27] width 30 height 19
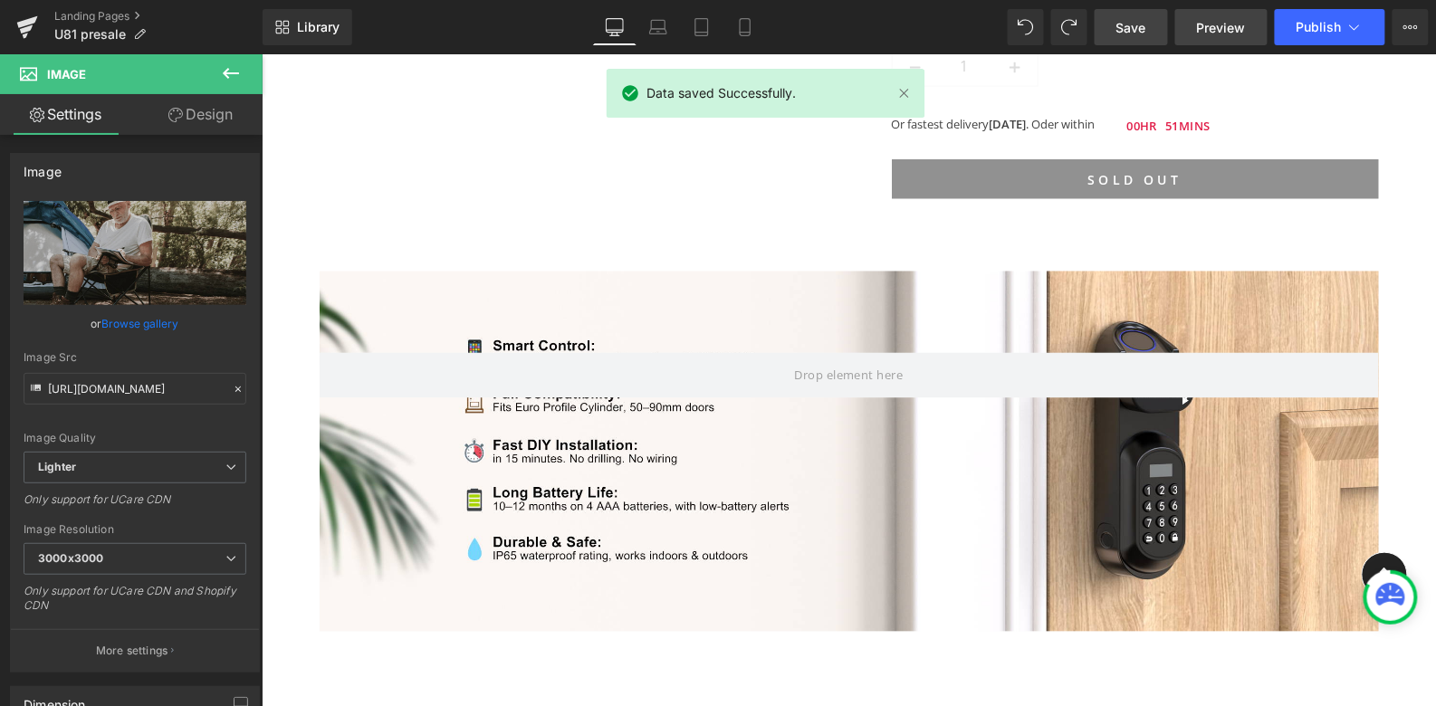
click at [1220, 24] on span "Preview" at bounding box center [1221, 27] width 49 height 19
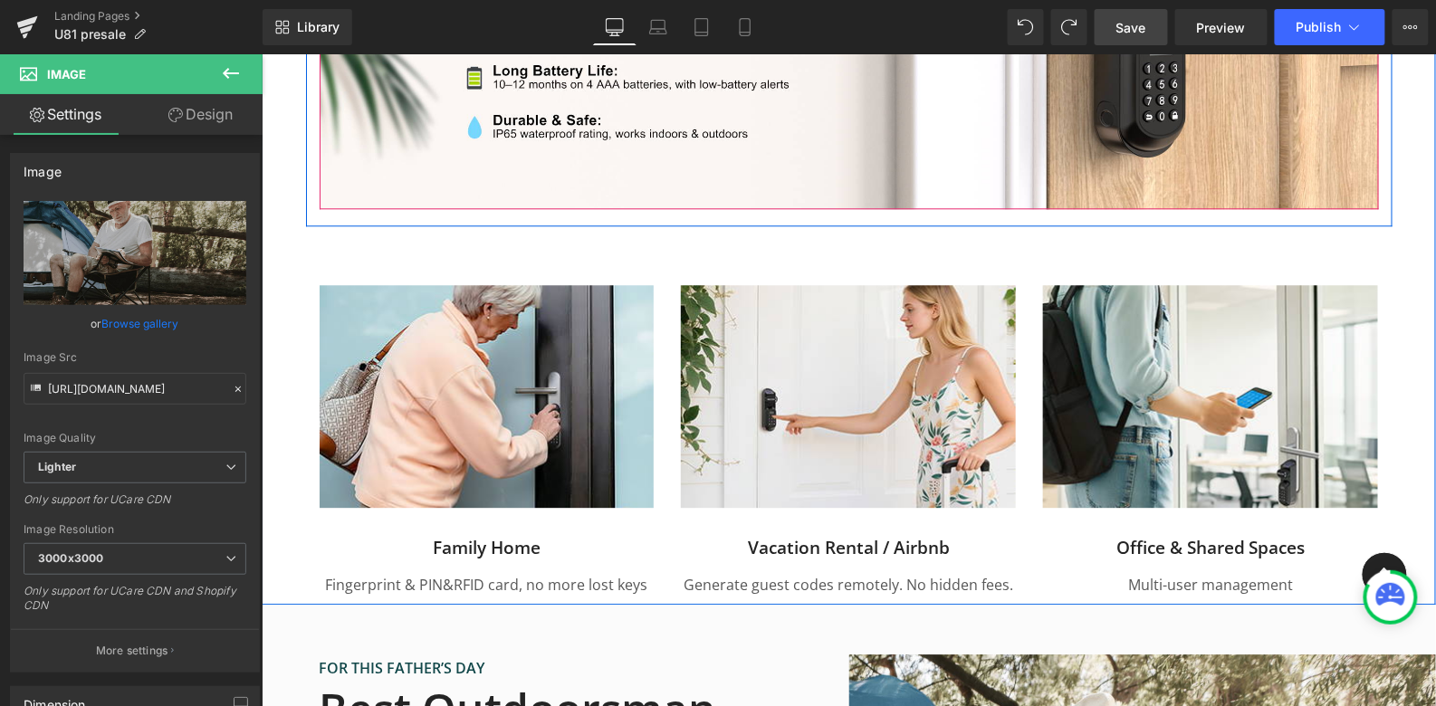
scroll to position [3631, 0]
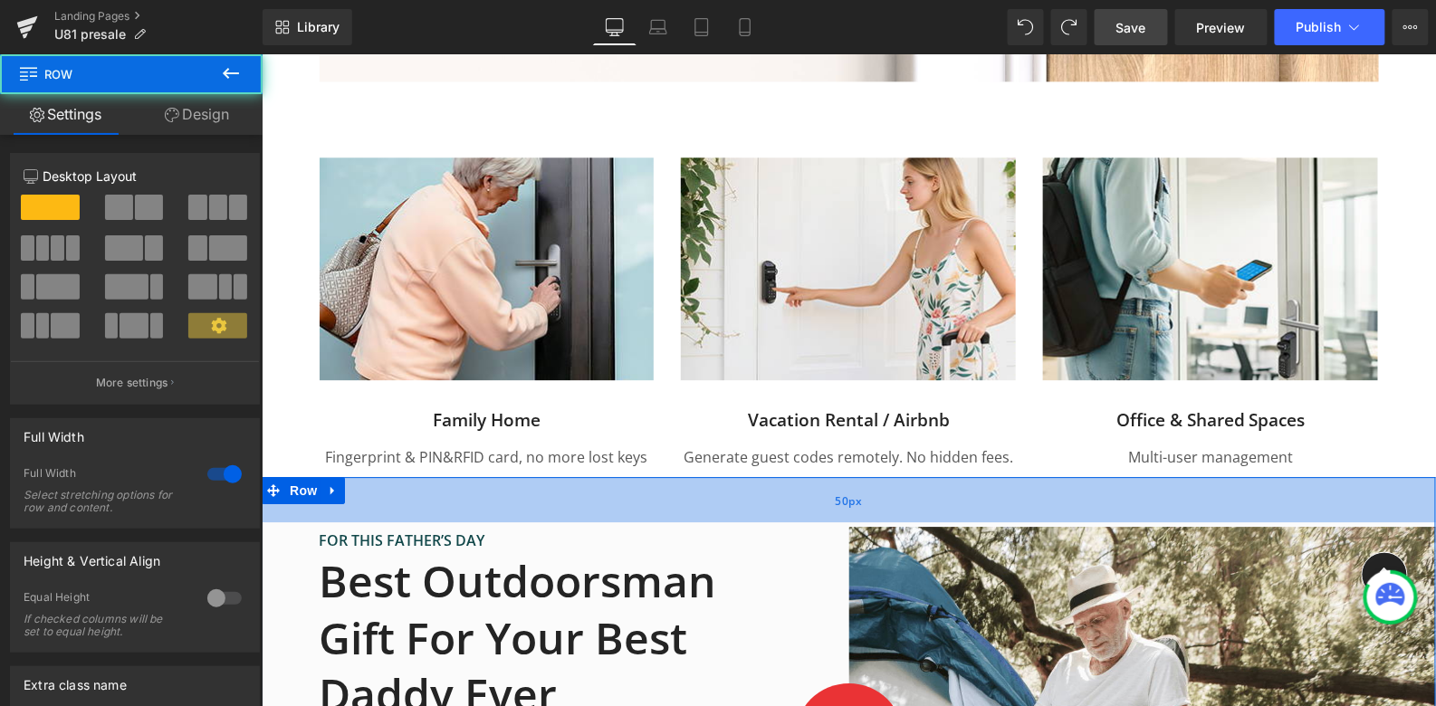
click at [789, 521] on div "50px" at bounding box center [848, 498] width 1174 height 45
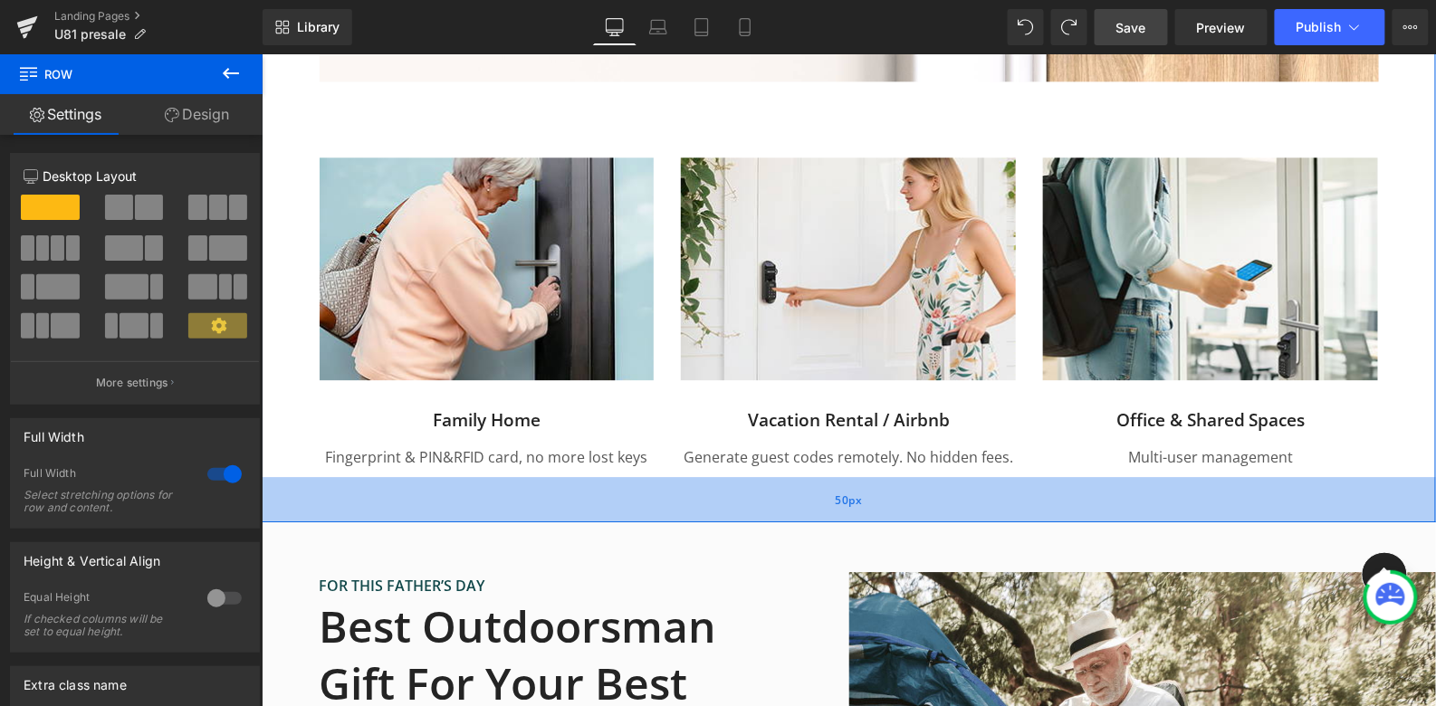
drag, startPoint x: 787, startPoint y: 473, endPoint x: 792, endPoint y: 519, distance: 46.5
click at [792, 519] on div "50px" at bounding box center [848, 498] width 1174 height 45
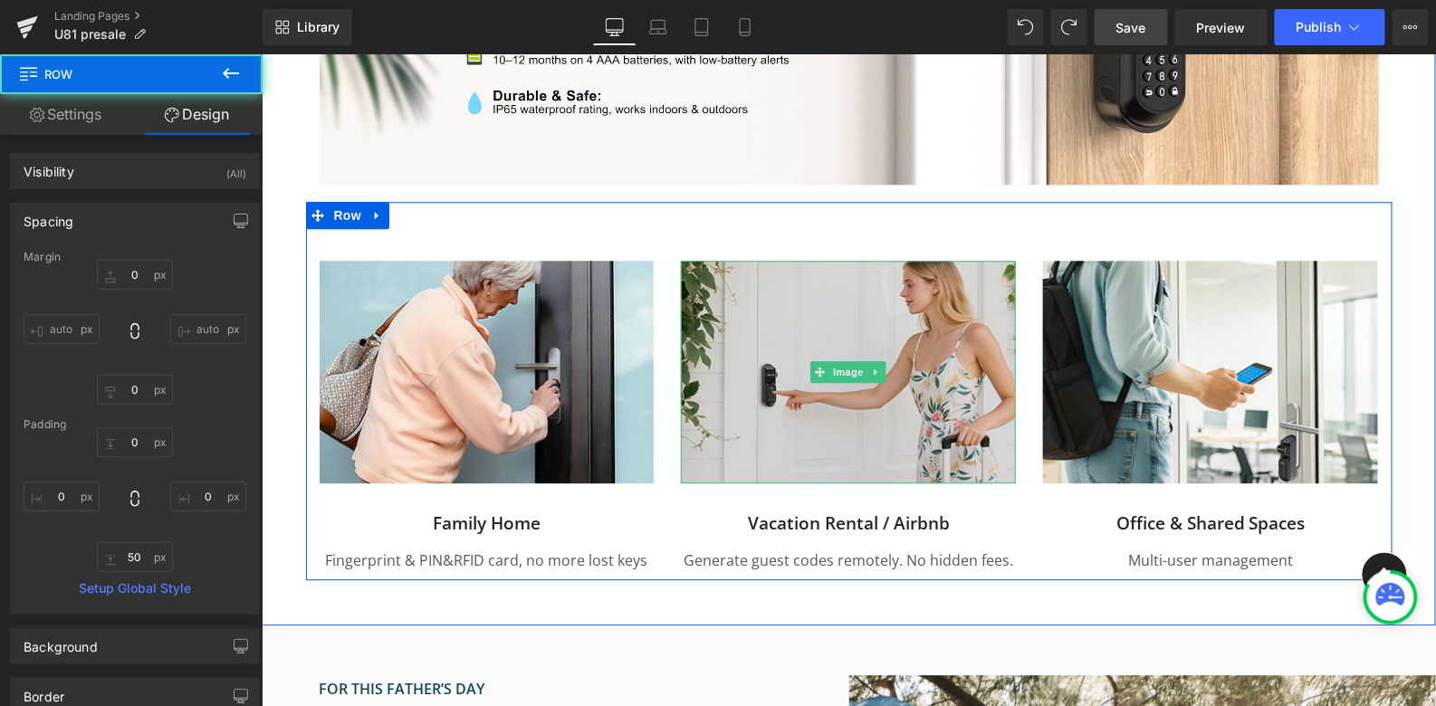
scroll to position [3516, 0]
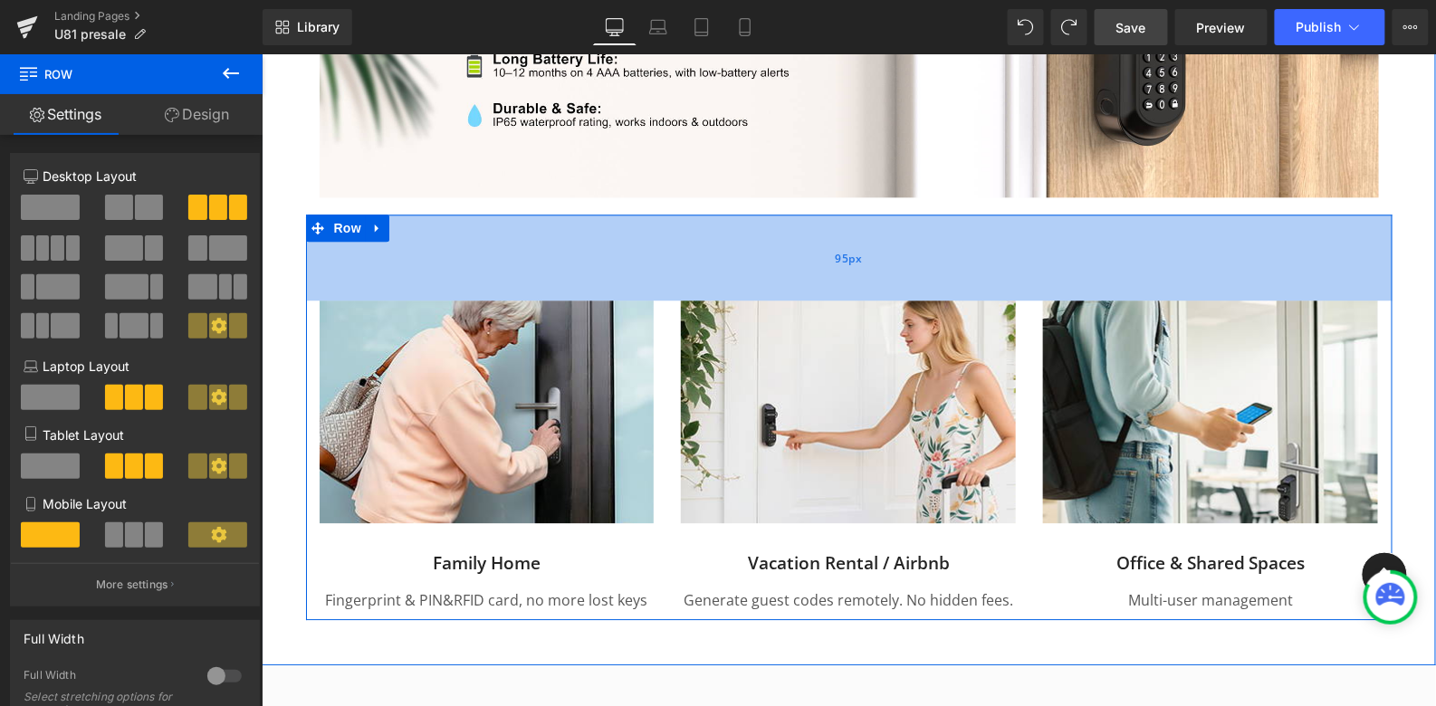
drag, startPoint x: 783, startPoint y: 214, endPoint x: 788, endPoint y: 241, distance: 27.5
click at [788, 241] on div "95px" at bounding box center [848, 257] width 1086 height 86
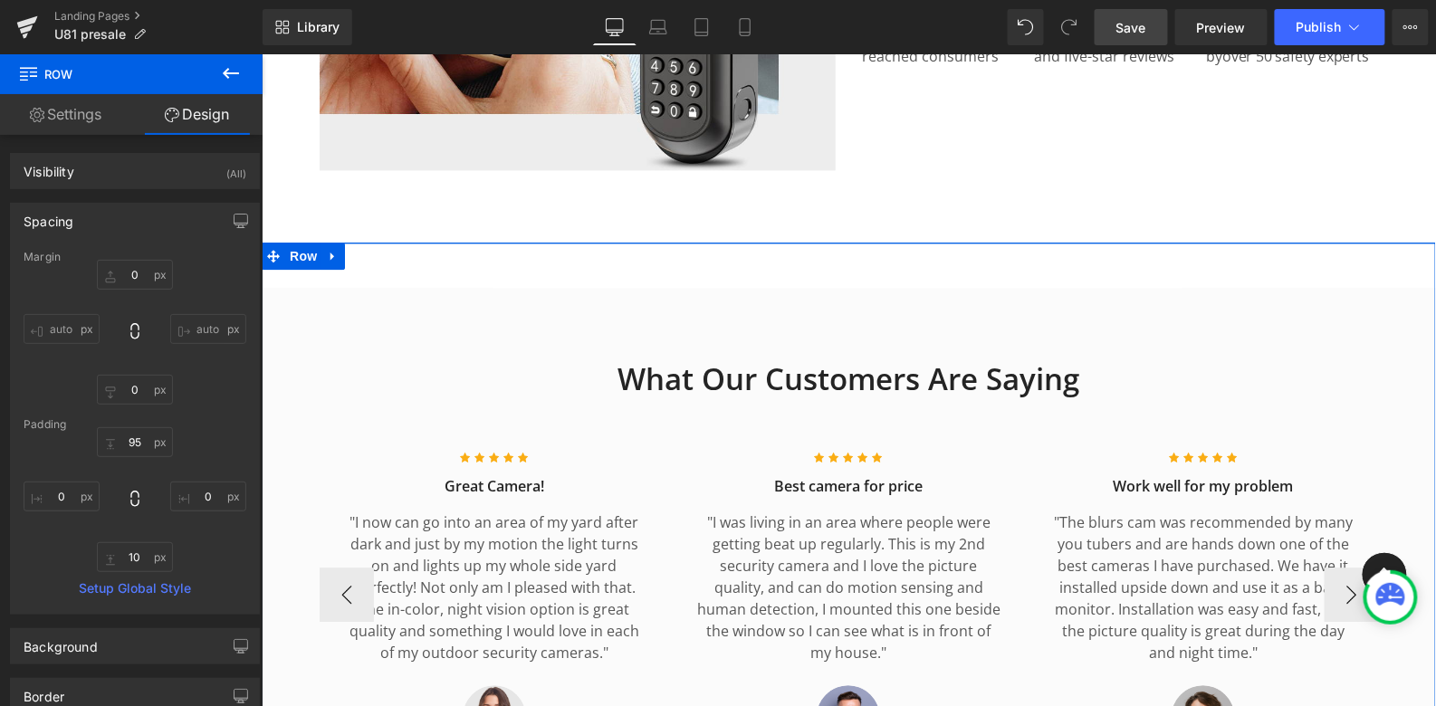
scroll to position [5564, 0]
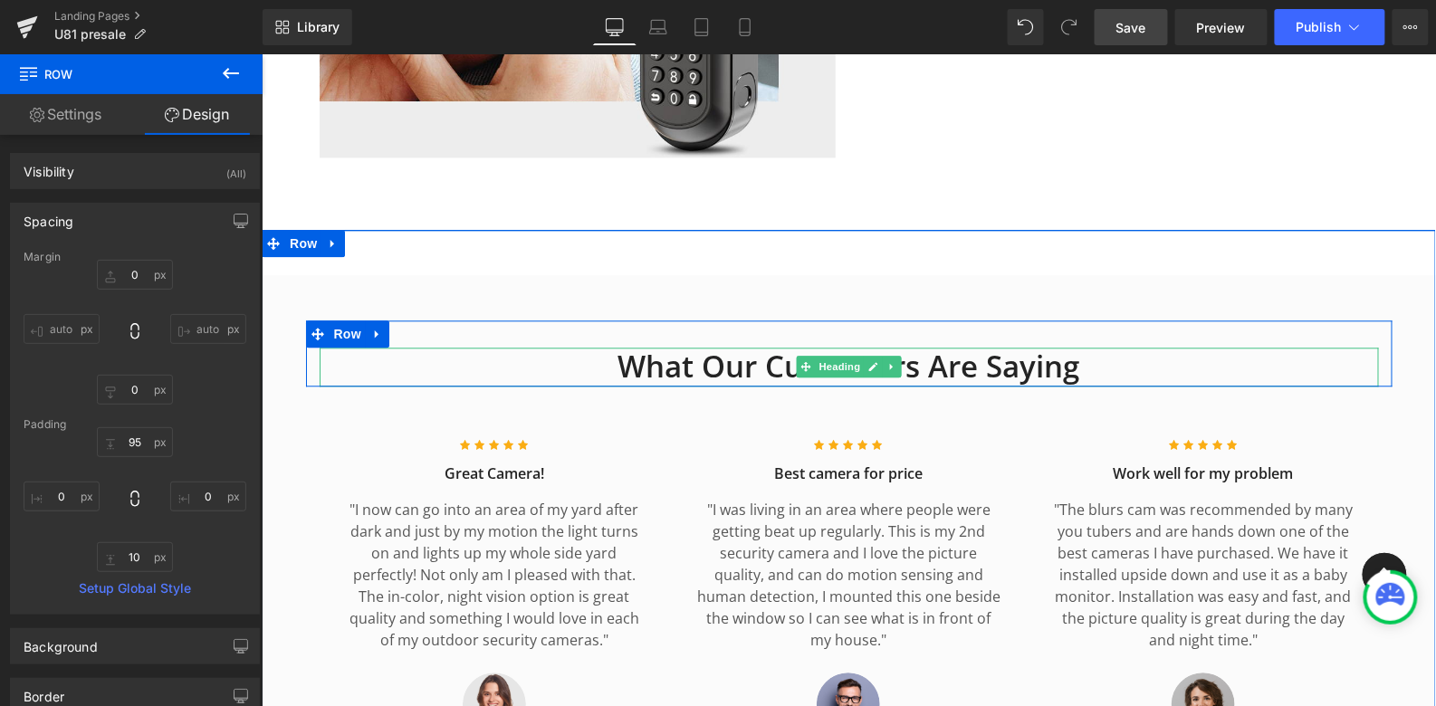
click at [737, 347] on h2 "What Our Customers Are Saying" at bounding box center [848, 366] width 1059 height 39
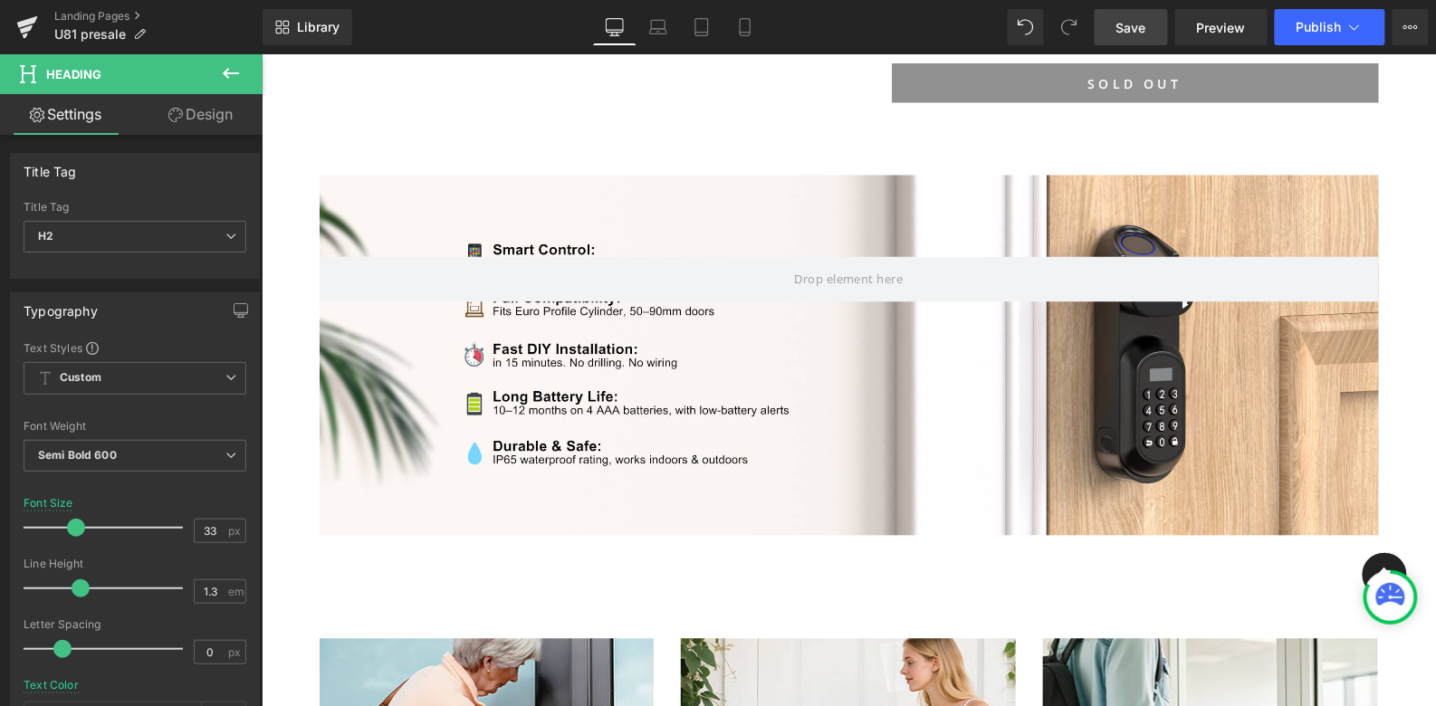
scroll to position [3131, 0]
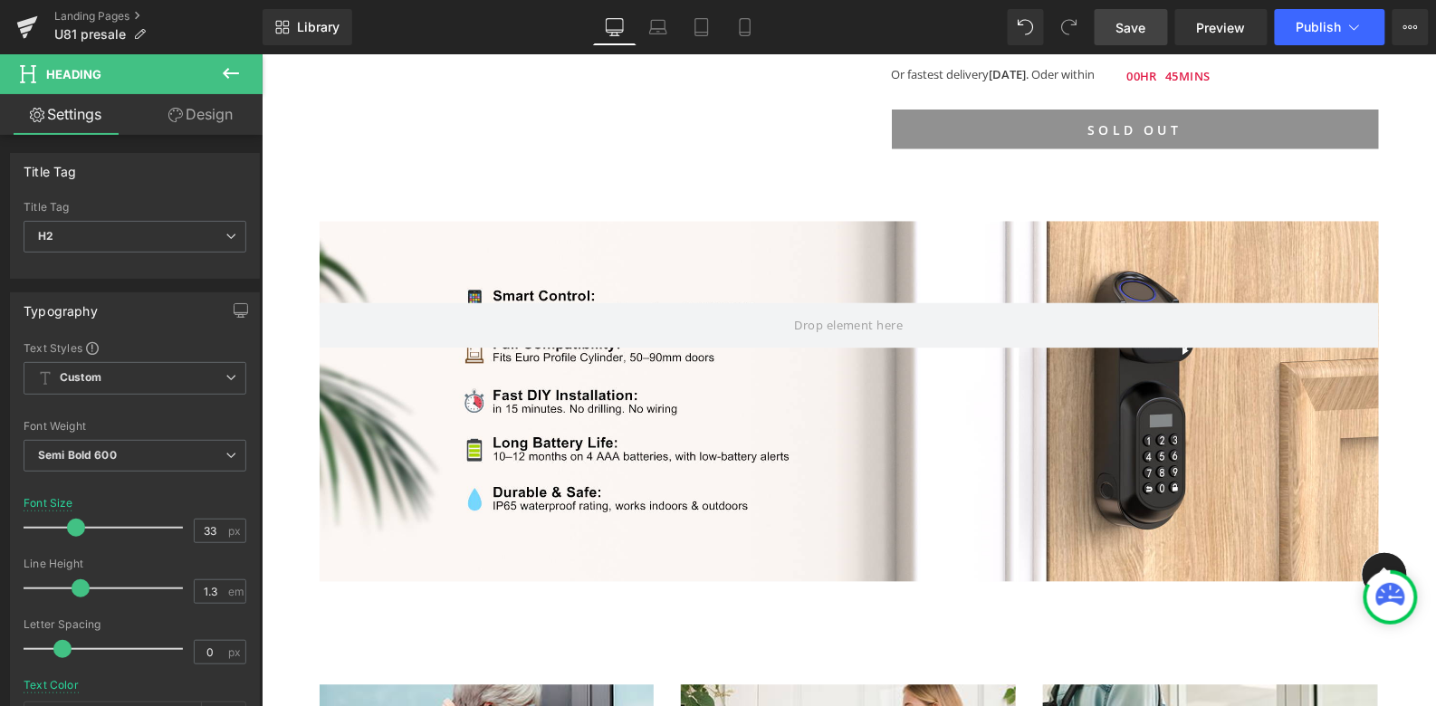
click at [225, 71] on icon at bounding box center [231, 73] width 16 height 11
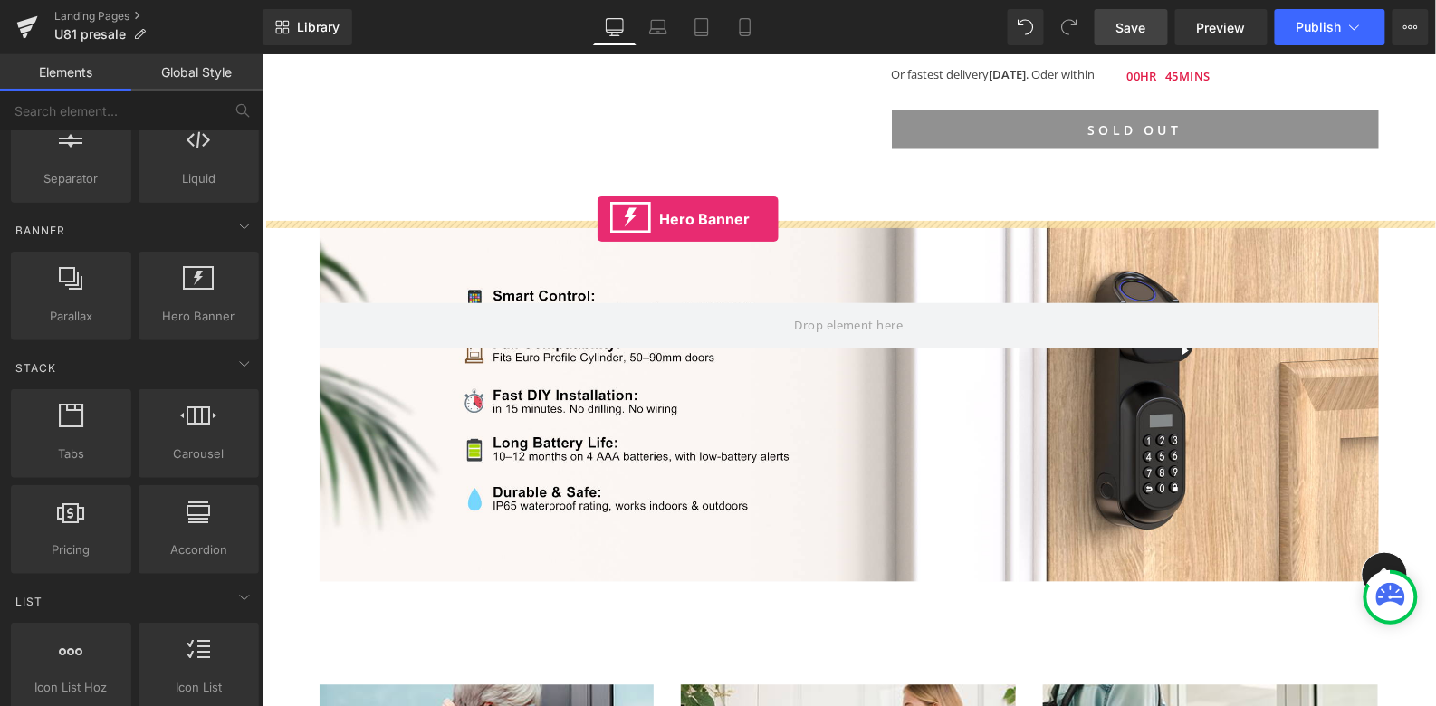
drag, startPoint x: 464, startPoint y: 356, endPoint x: 596, endPoint y: 218, distance: 190.2
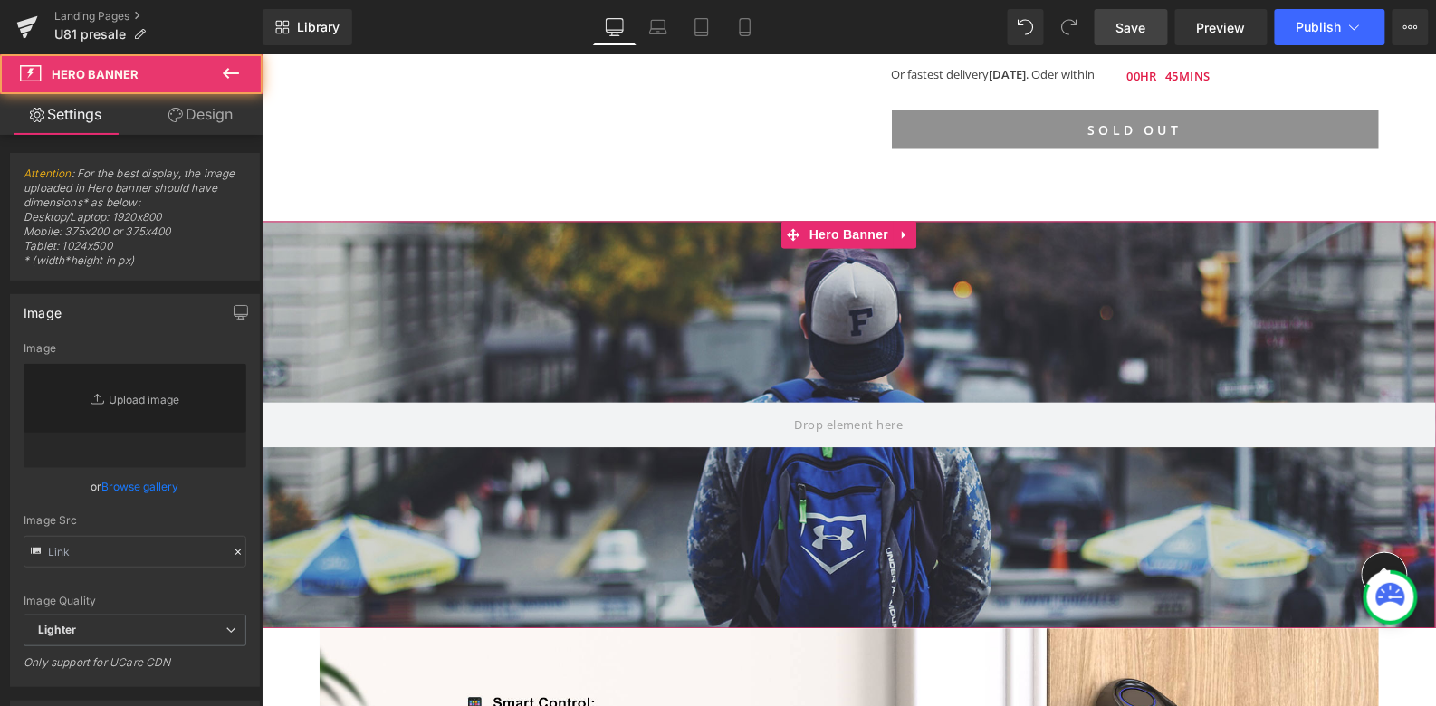
type input "[URL][DOMAIN_NAME]"
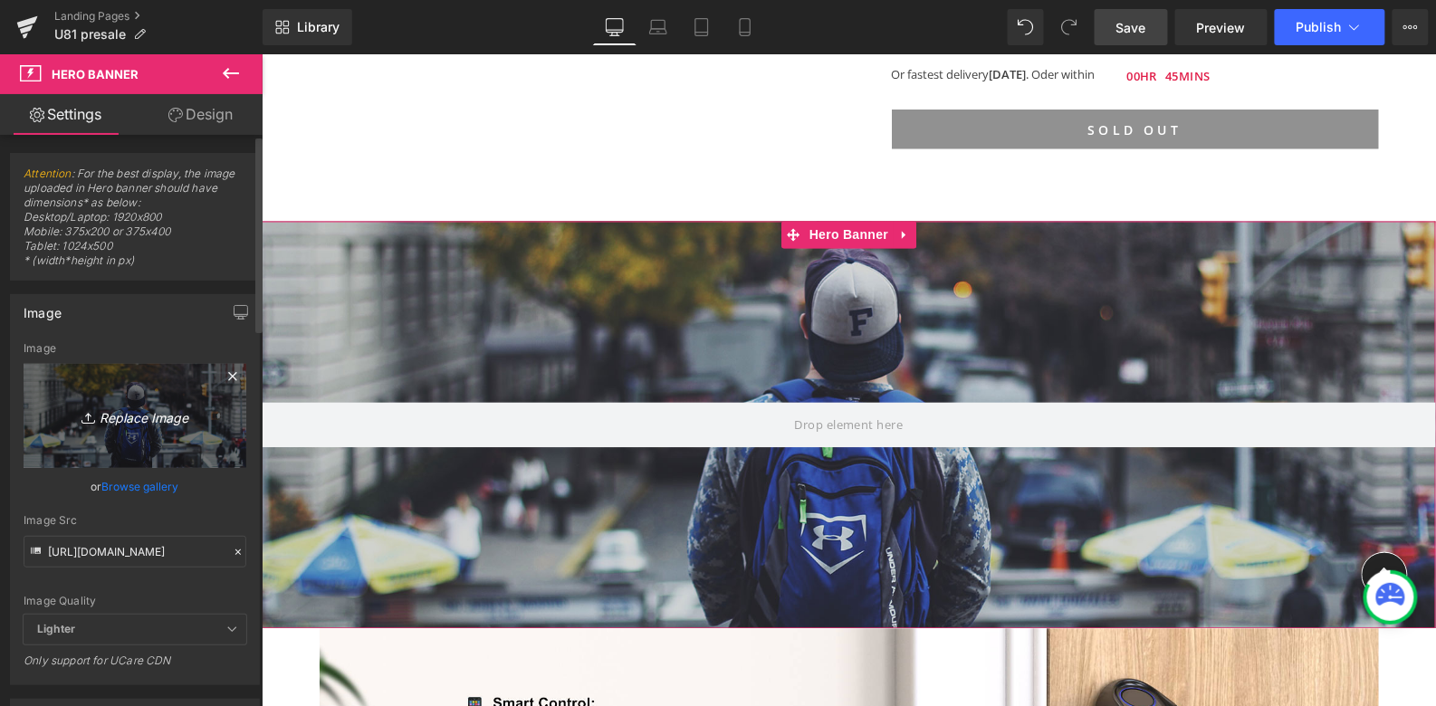
click at [139, 416] on icon "Replace Image" at bounding box center [134, 416] width 145 height 23
click at [149, 409] on icon "Replace Image" at bounding box center [134, 416] width 145 height 23
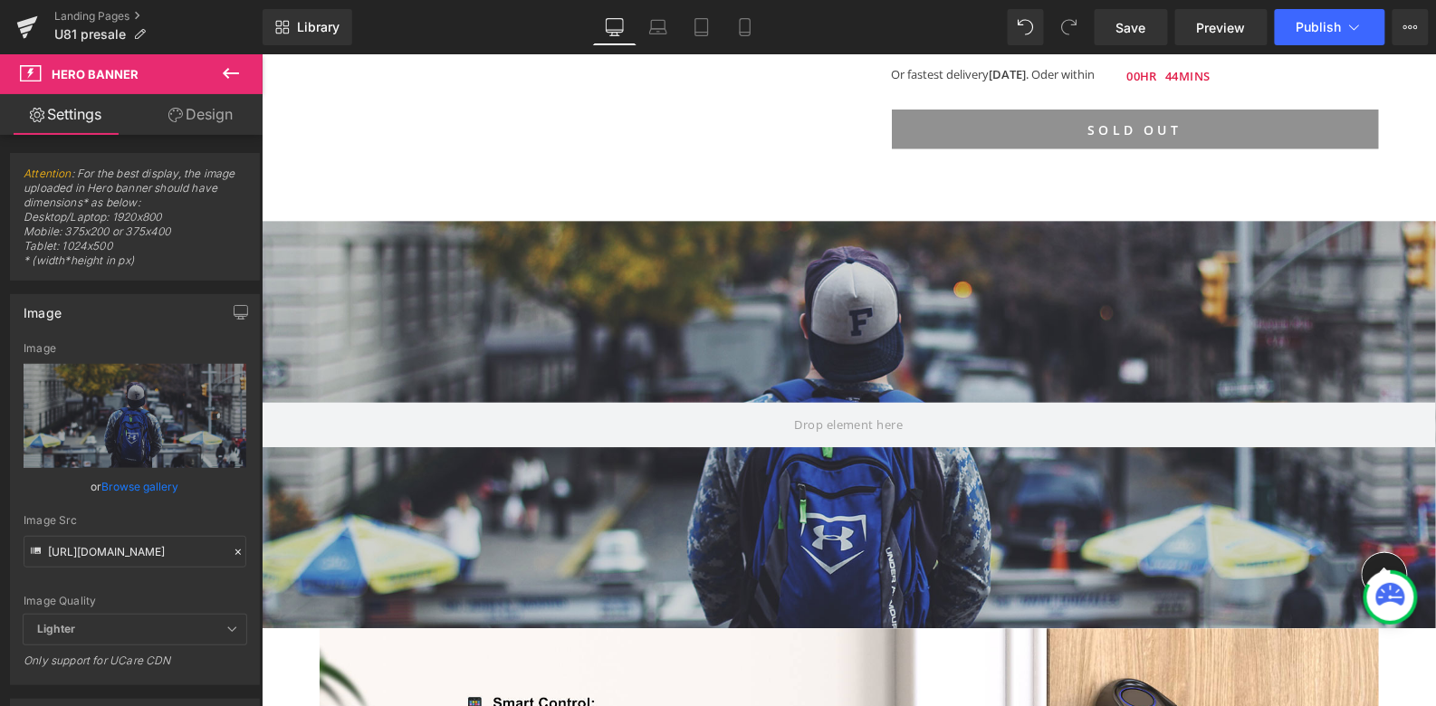
type input "C:\fakepath\WELOCK U81 Smart lock for early bird .jpg"
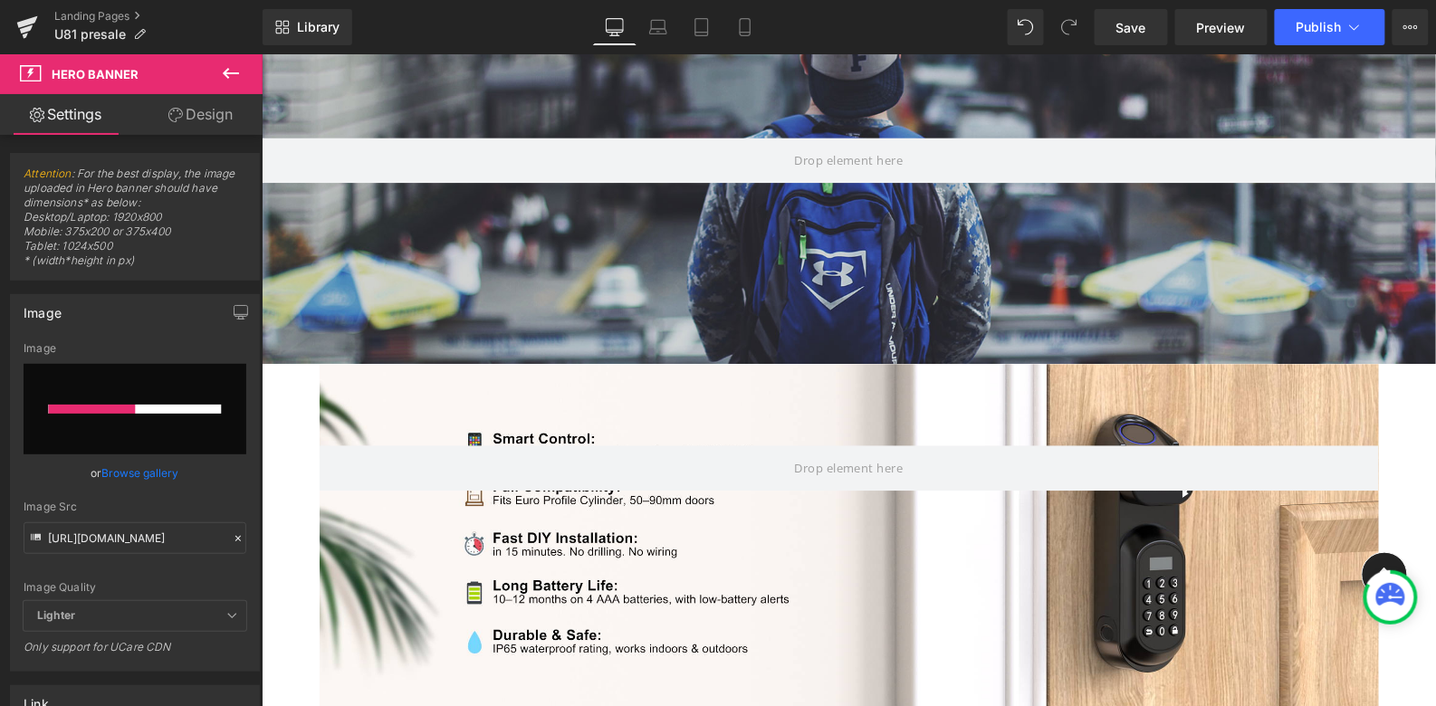
scroll to position [3398, 0]
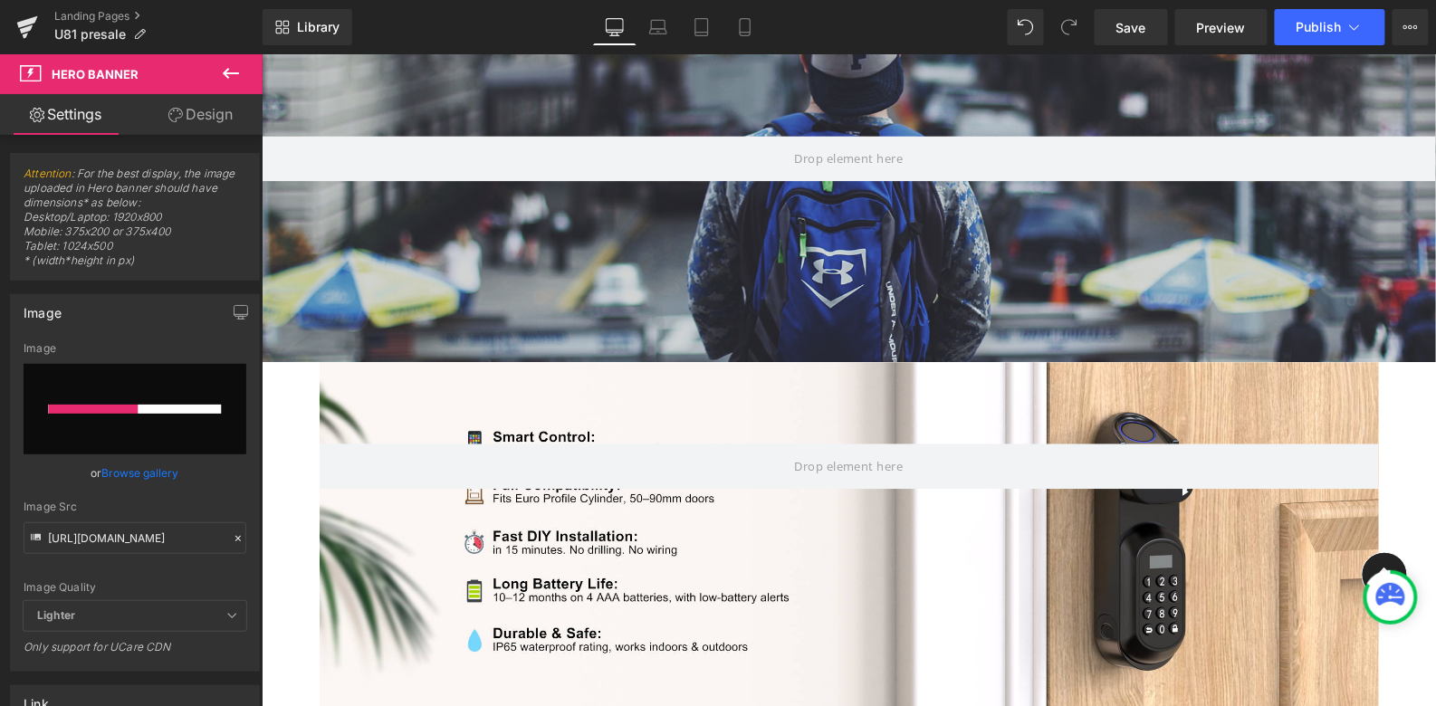
type input "https://ucarecdn.com/b17a71c3-5c53-4b8e-b749-e787424dbf1a/-/format/auto/-/previ…"
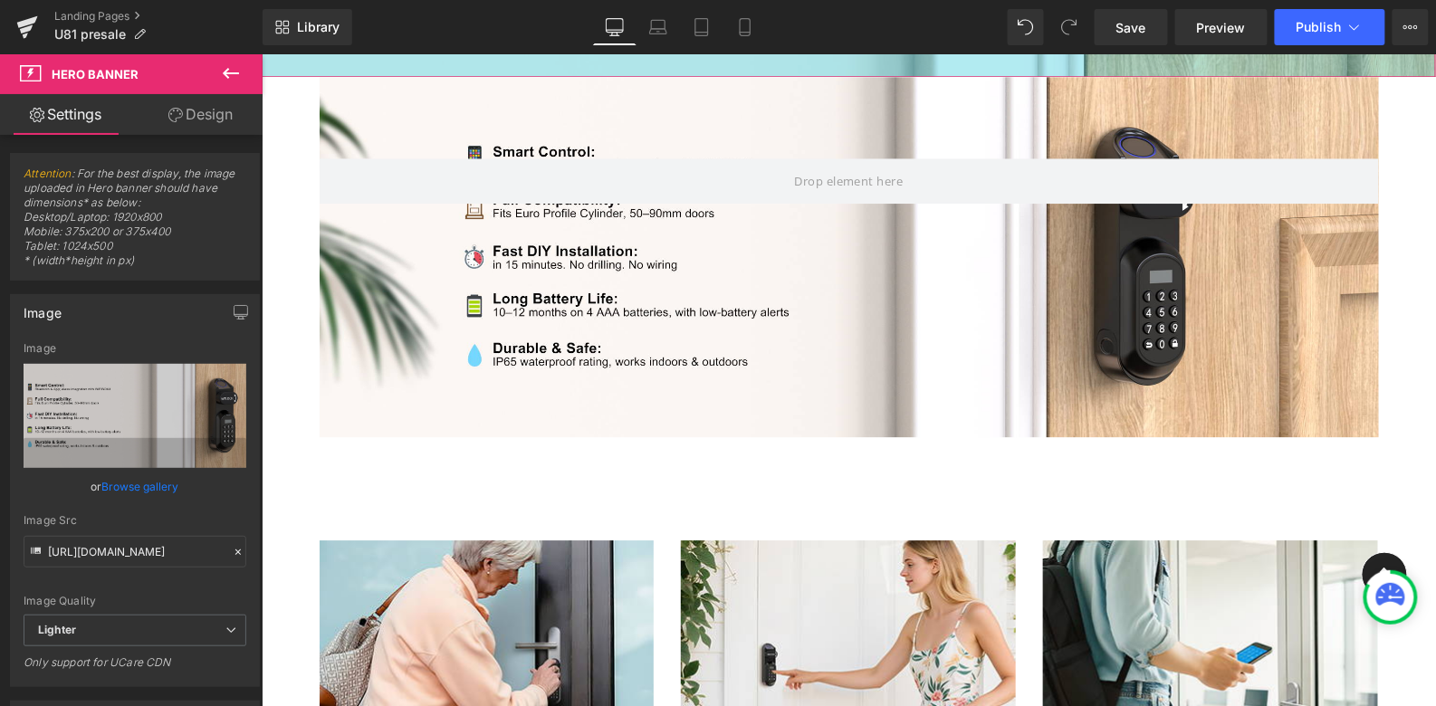
scroll to position [3684, 0]
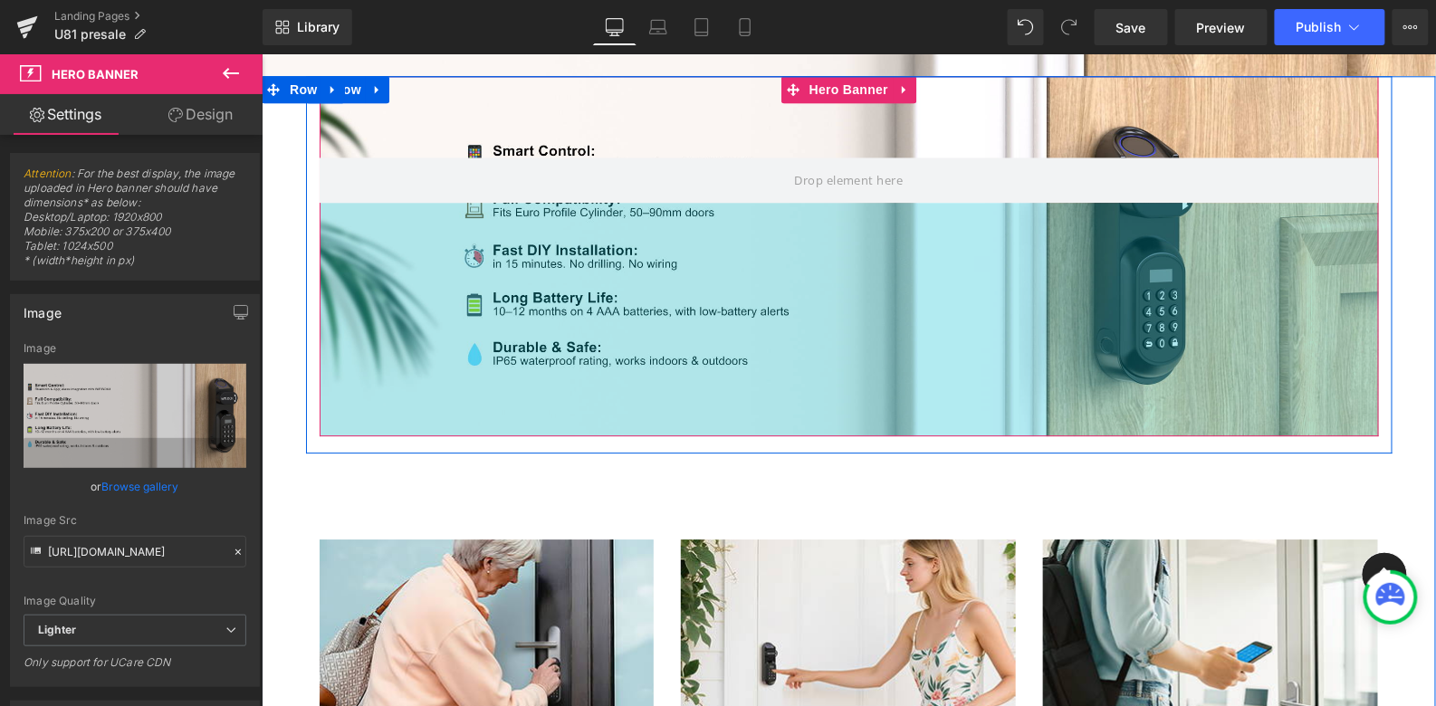
click at [331, 306] on div "Hero Banner 90px 258px" at bounding box center [848, 255] width 1059 height 360
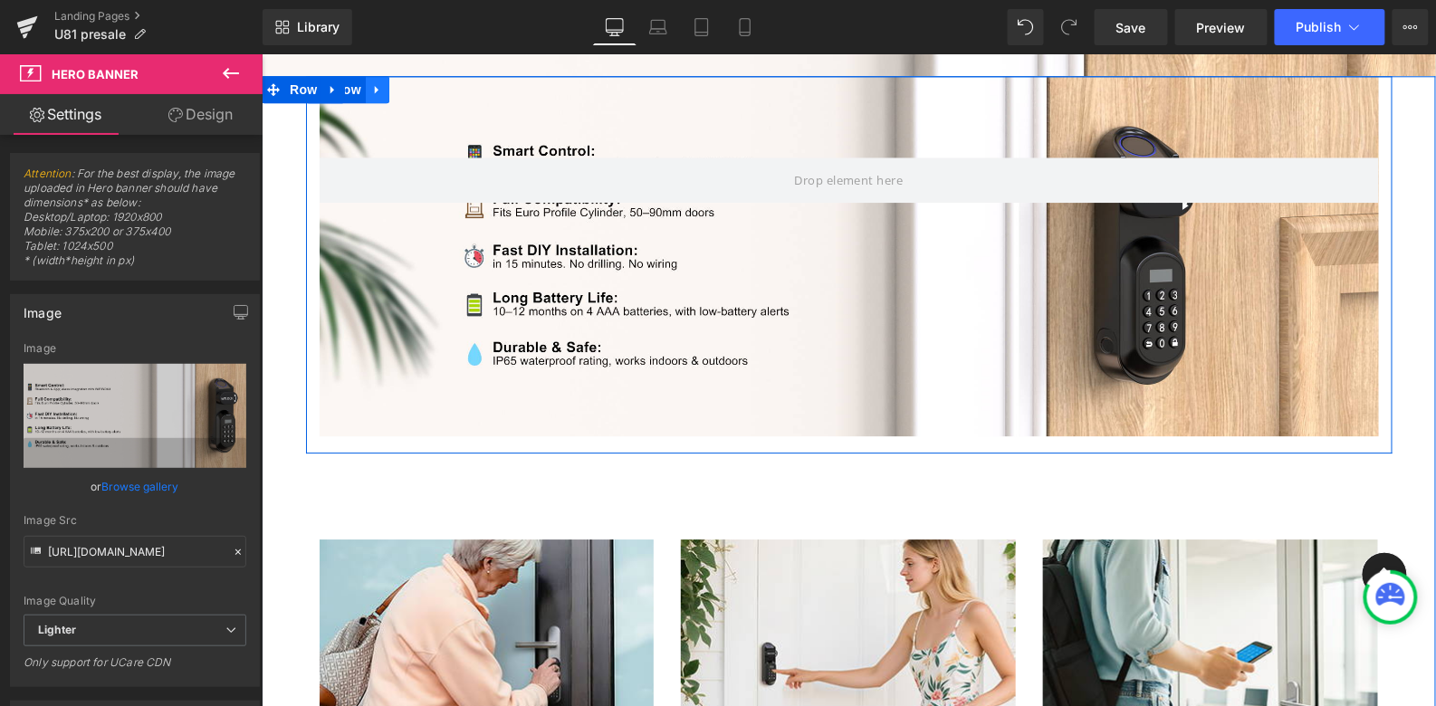
click at [378, 81] on icon at bounding box center [376, 88] width 13 height 14
click at [426, 86] on icon at bounding box center [423, 88] width 13 height 13
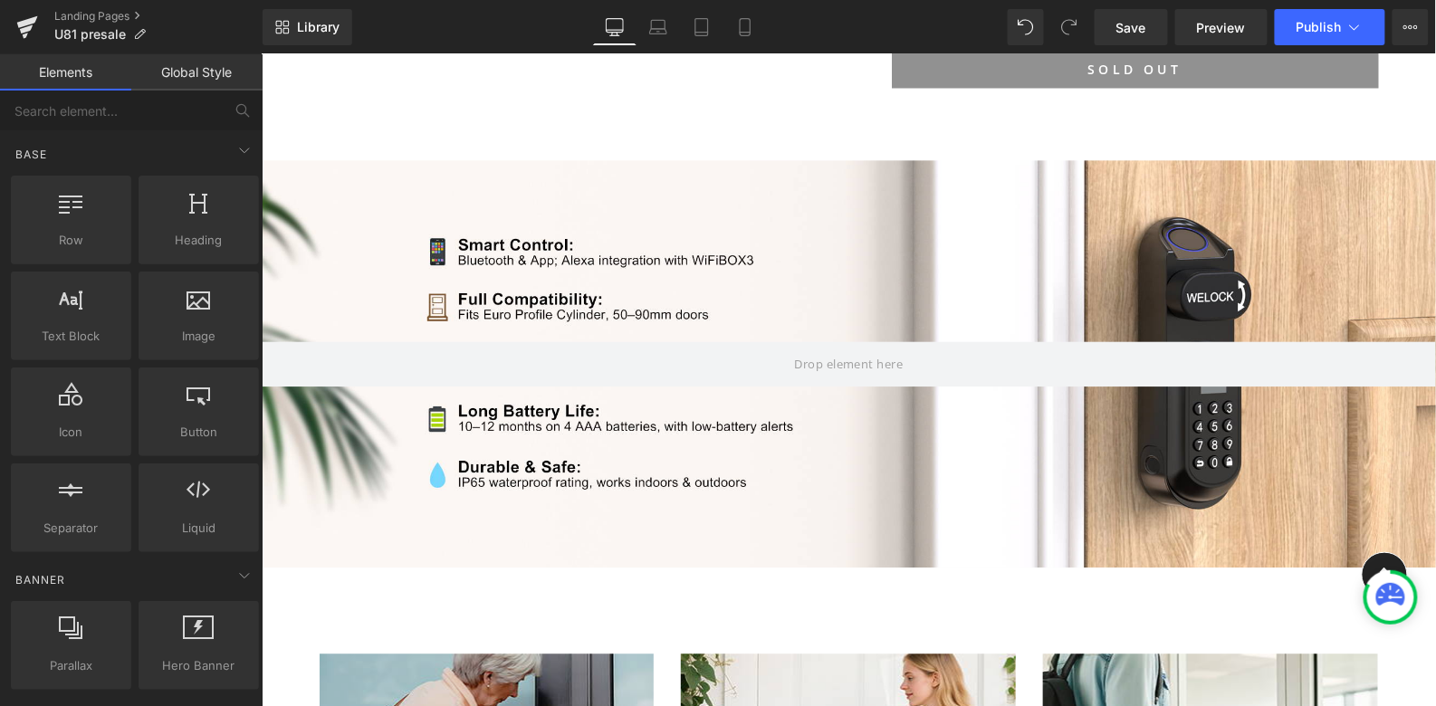
scroll to position [3225, 0]
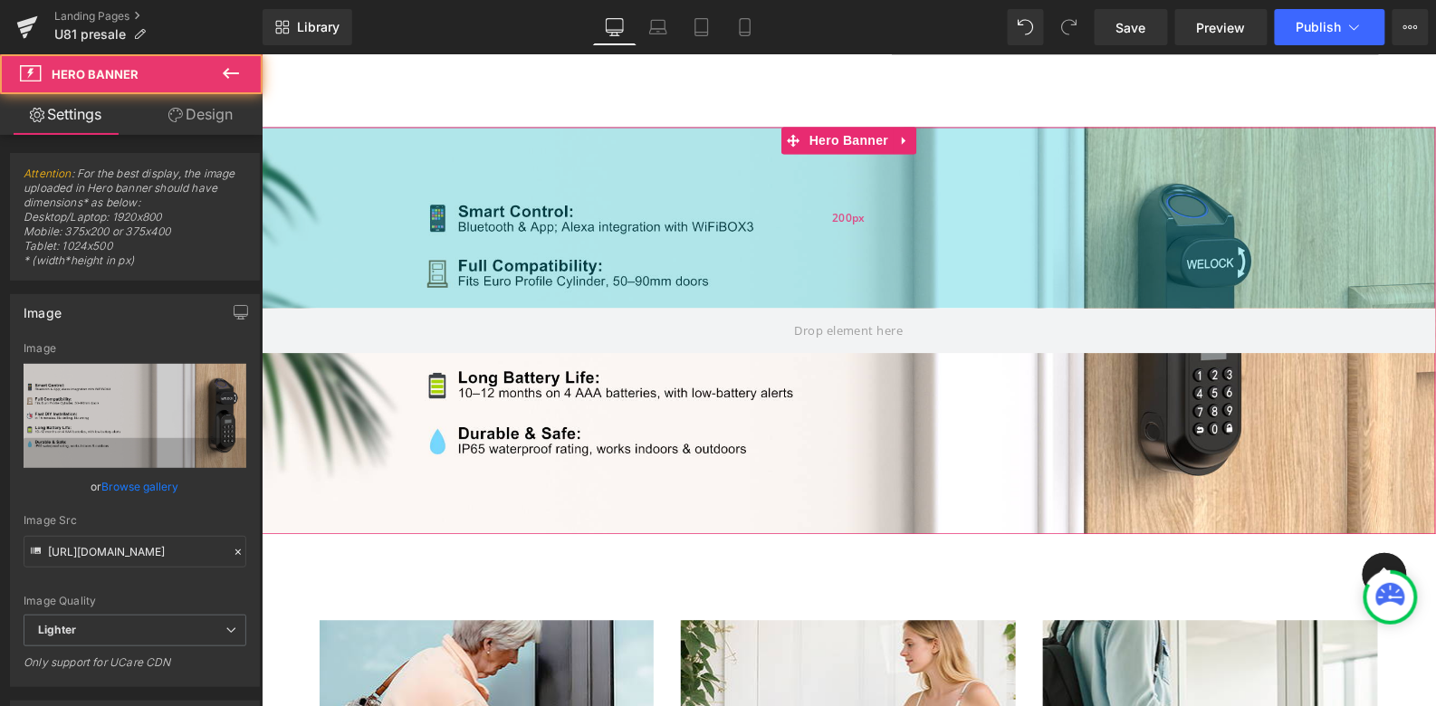
click at [346, 219] on div "200px" at bounding box center [848, 217] width 1174 height 181
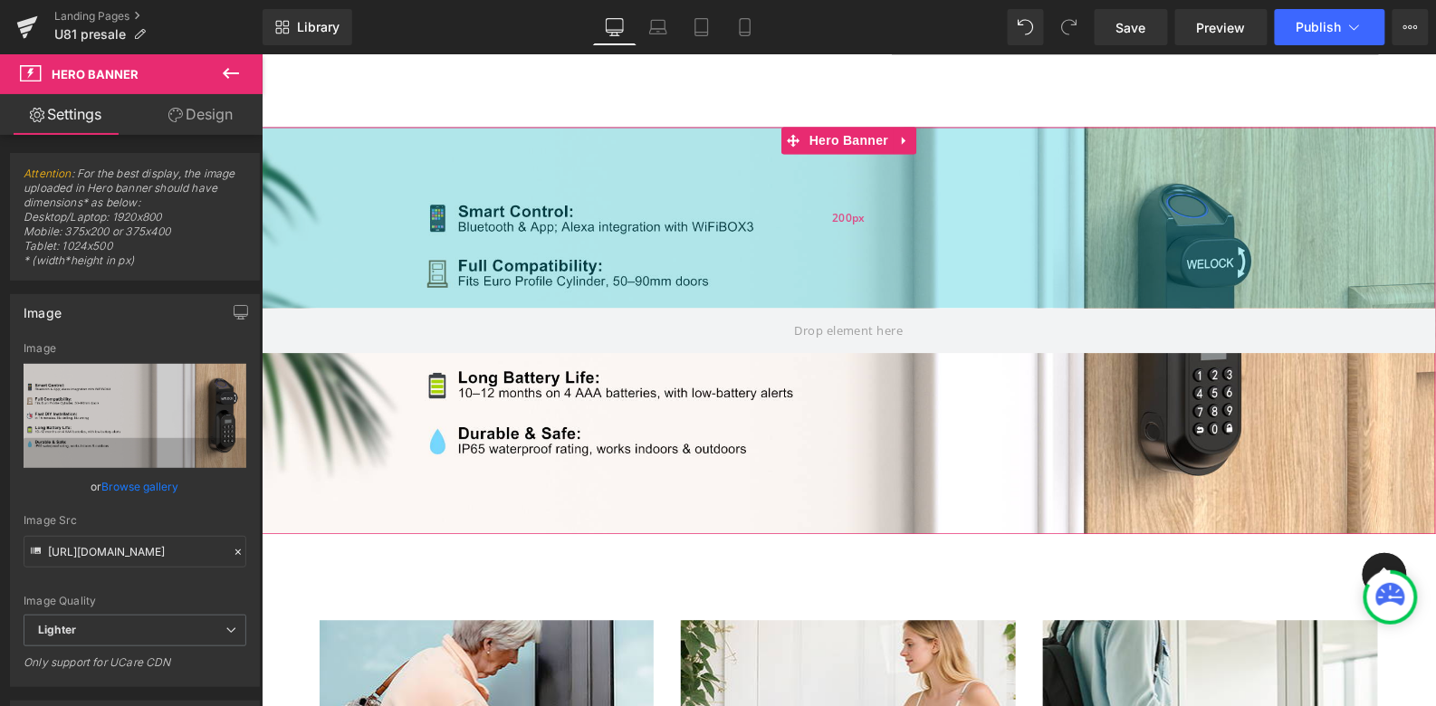
click at [994, 152] on div "200px" at bounding box center [848, 217] width 1174 height 181
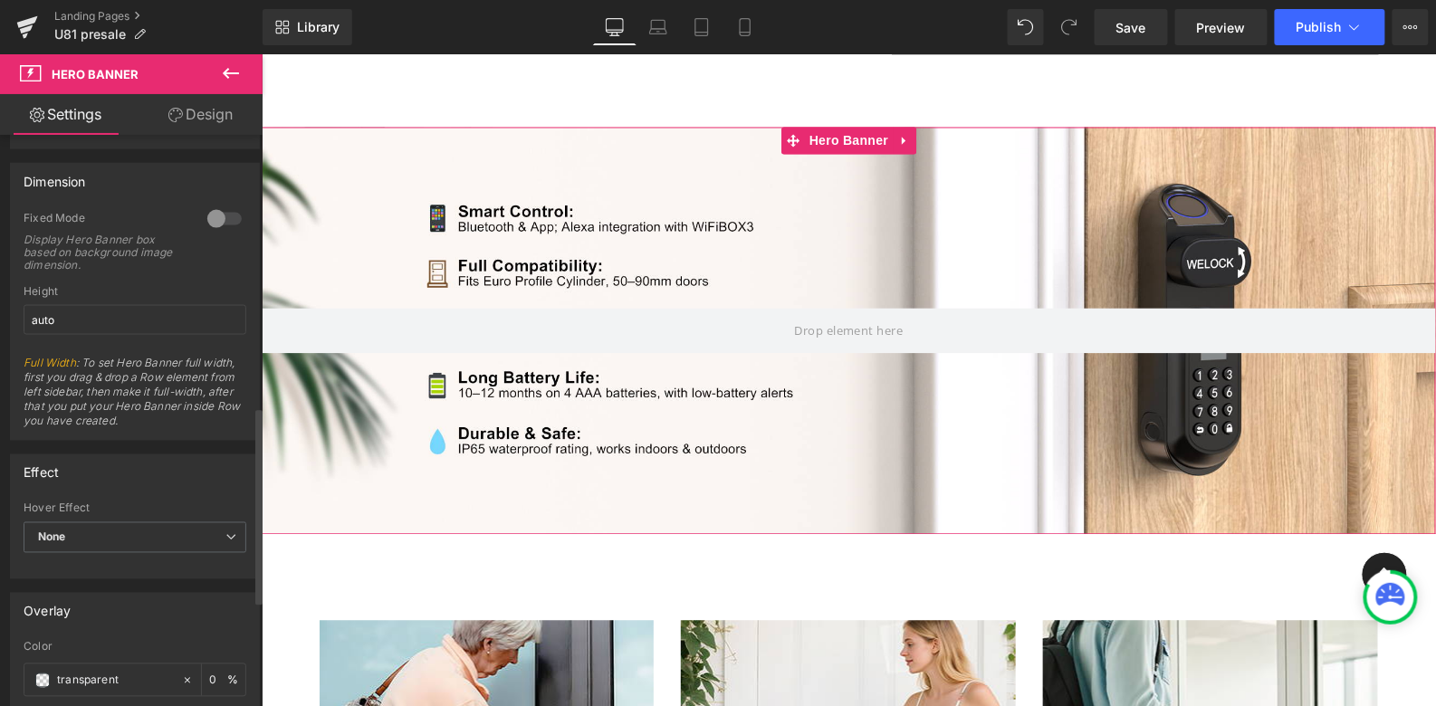
scroll to position [788, 0]
click at [166, 526] on span "None" at bounding box center [135, 537] width 223 height 32
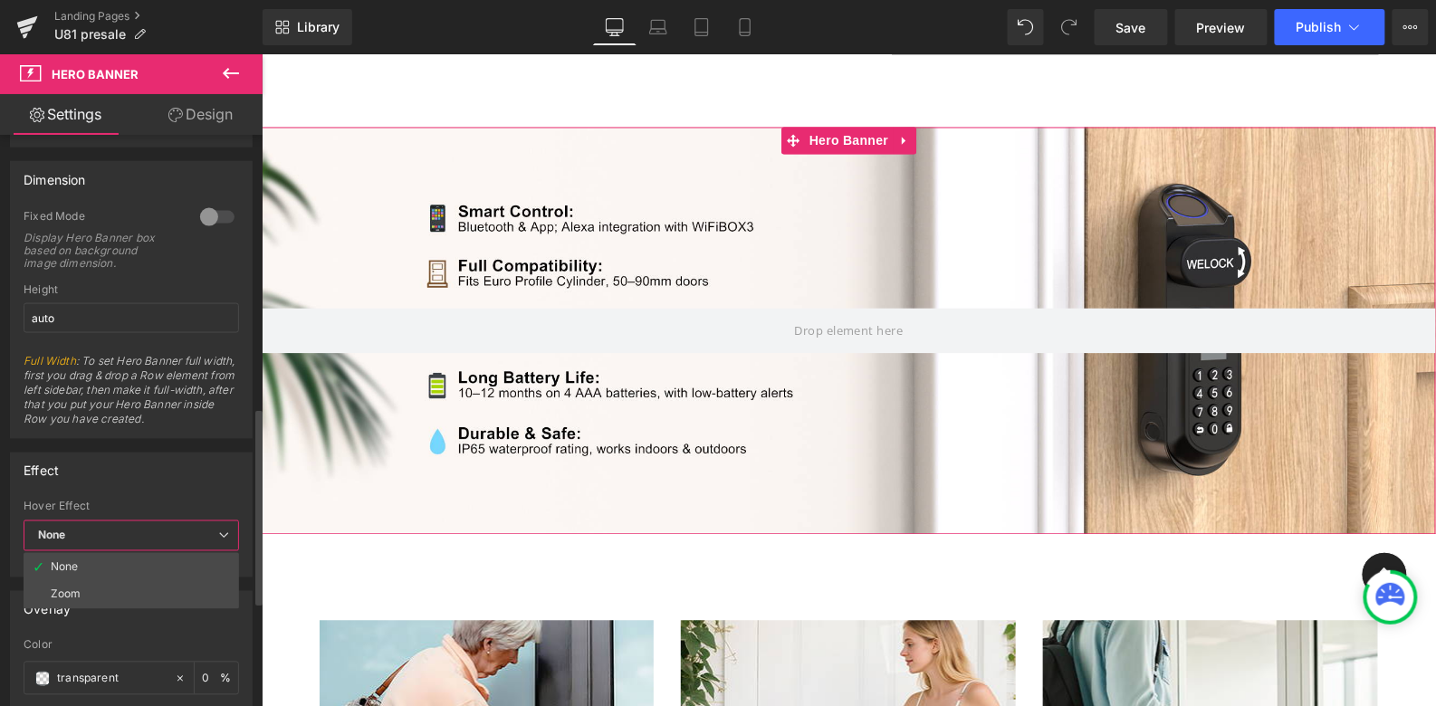
click at [181, 474] on div "Effect" at bounding box center [131, 471] width 241 height 34
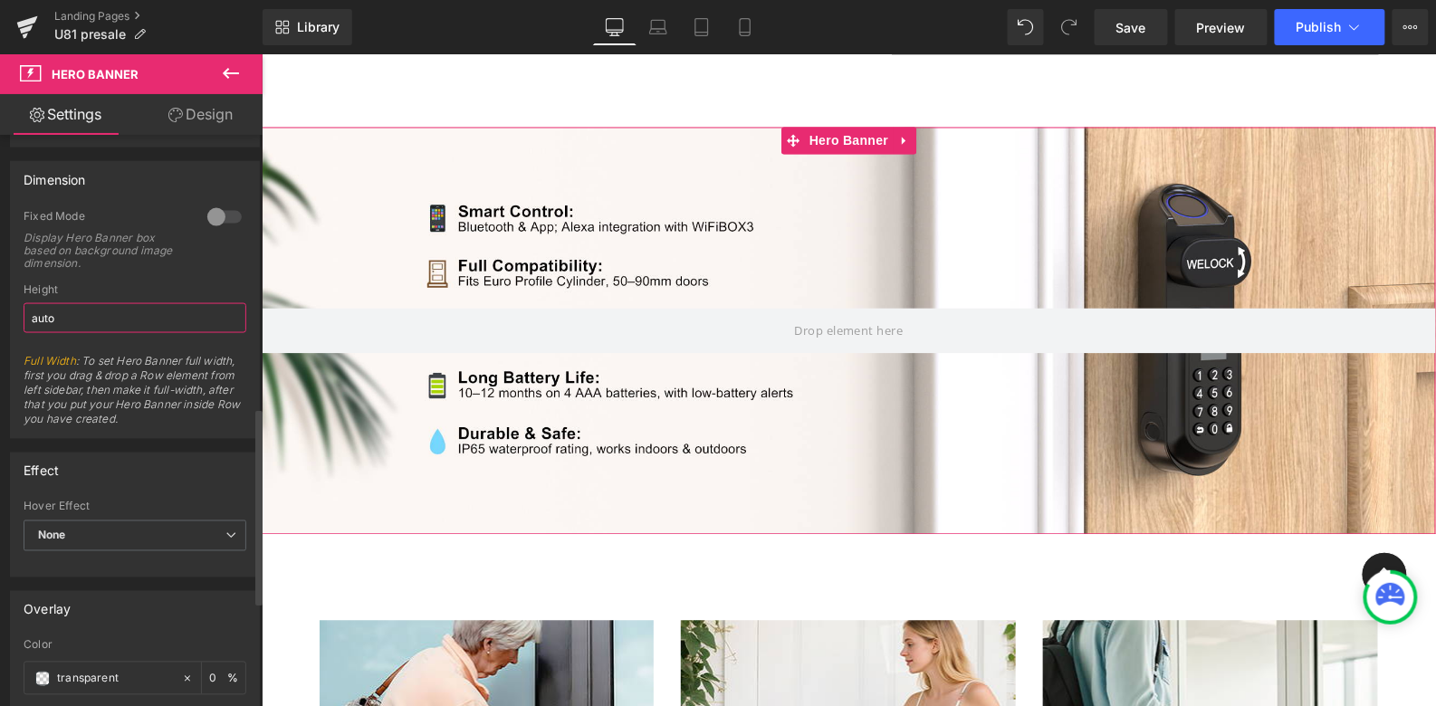
click at [173, 312] on input "auto" at bounding box center [135, 318] width 223 height 30
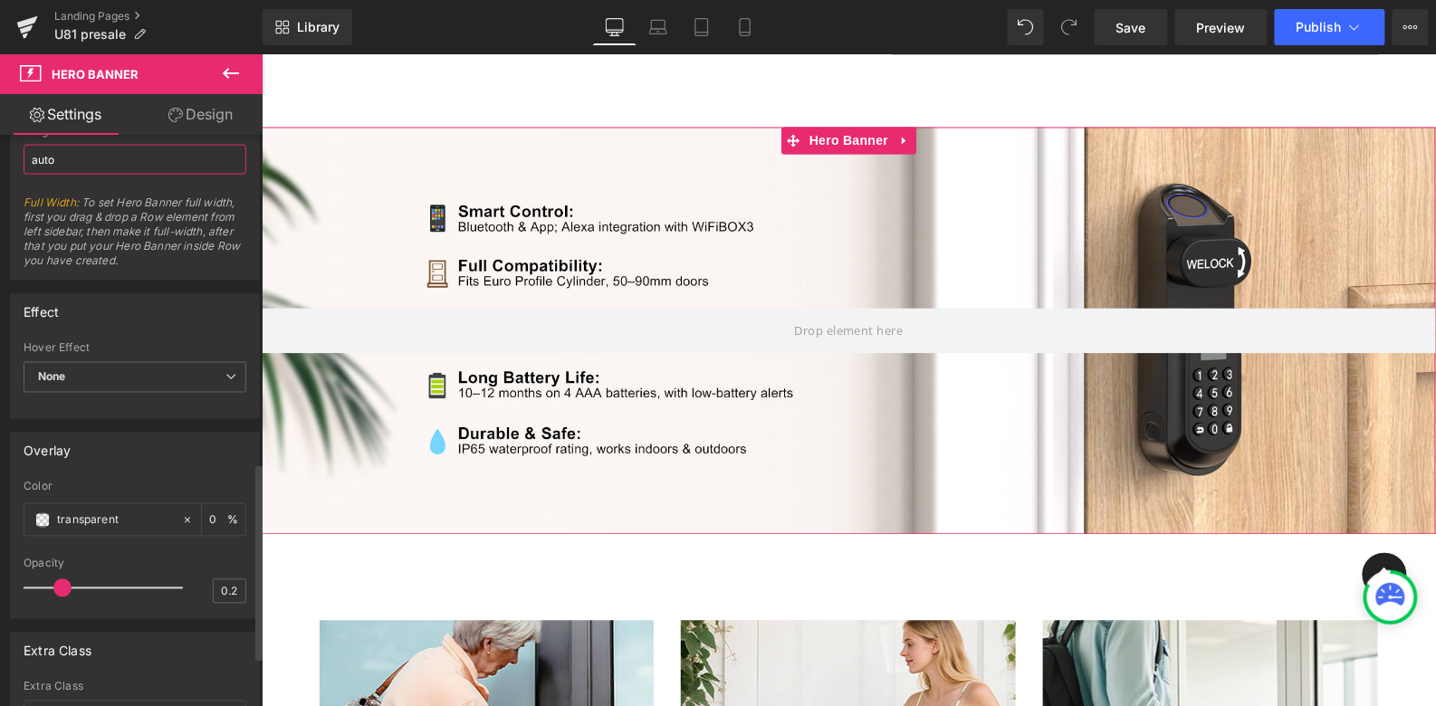
scroll to position [1089, 0]
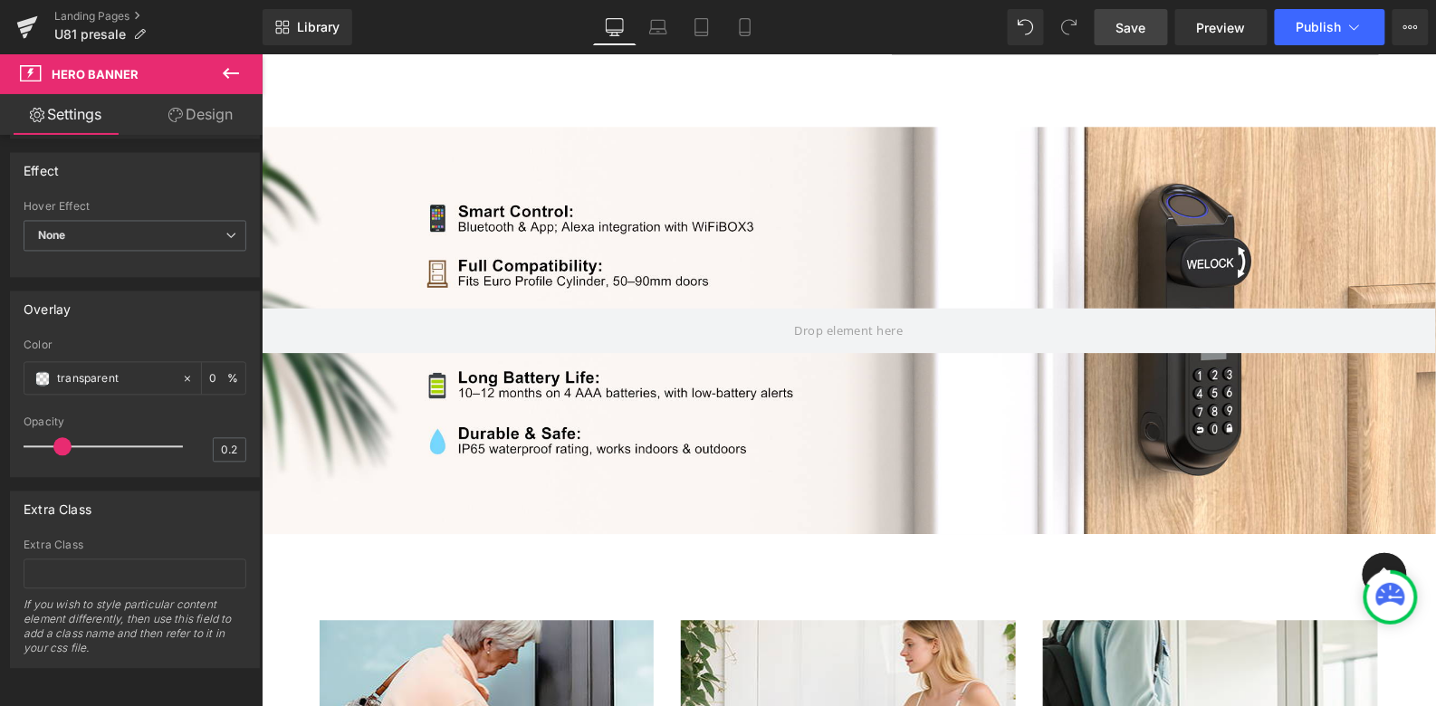
click at [1118, 30] on link "Save" at bounding box center [1131, 27] width 73 height 36
click at [1226, 30] on span "Preview" at bounding box center [1221, 27] width 49 height 19
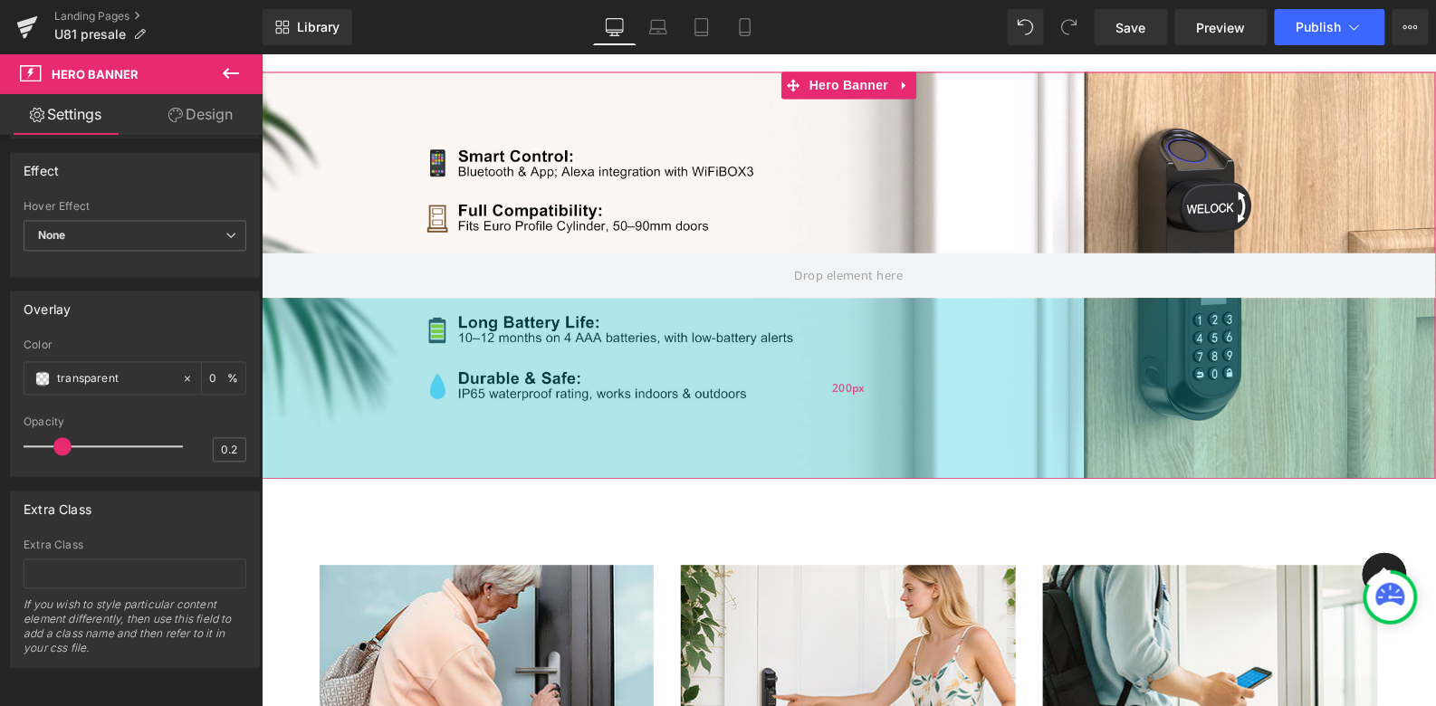
scroll to position [3212, 0]
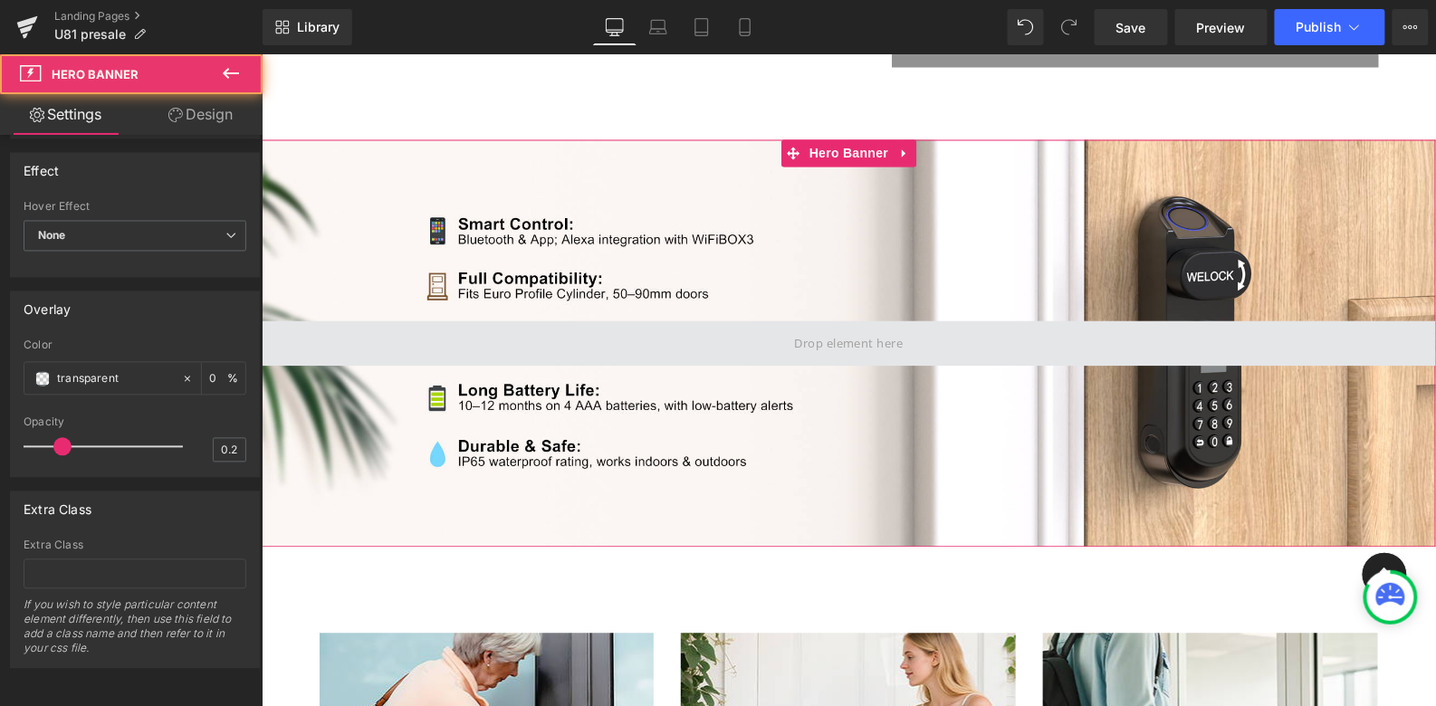
click at [627, 325] on span at bounding box center [848, 342] width 1174 height 45
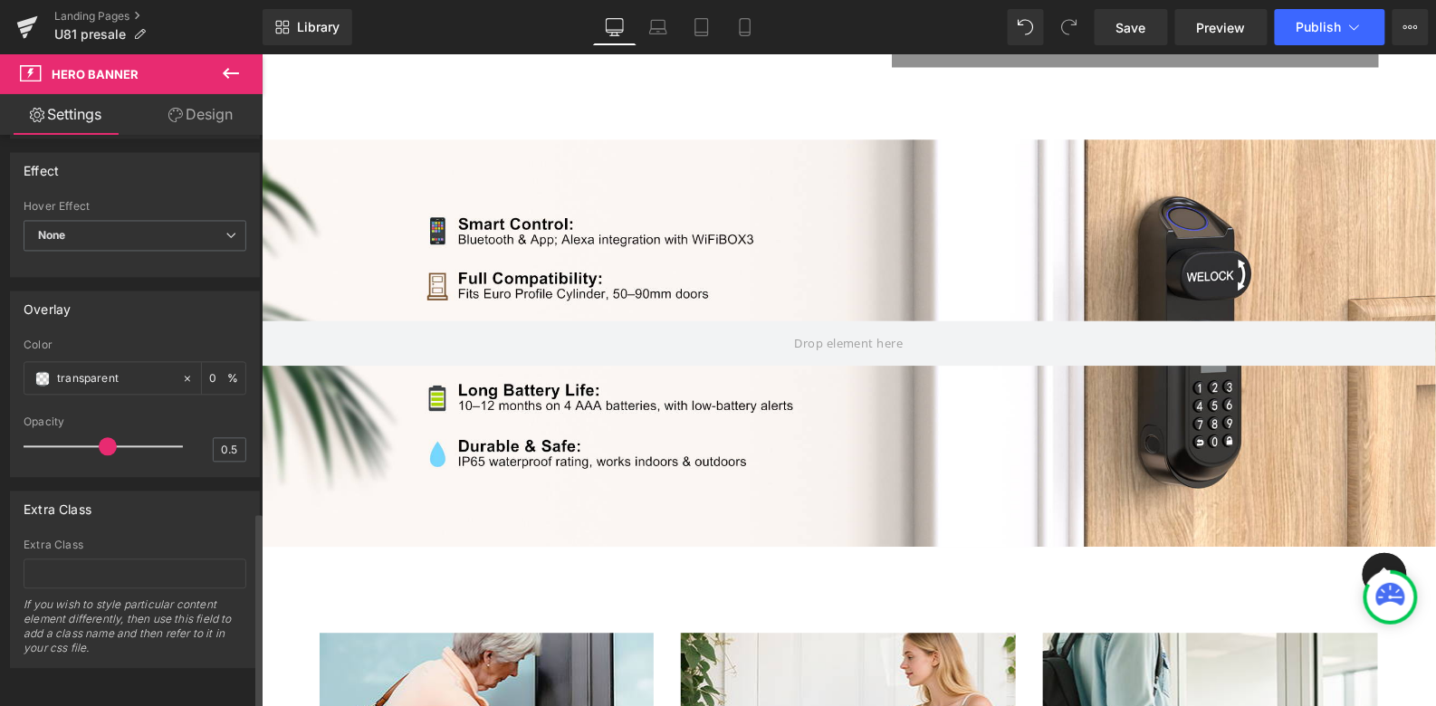
drag, startPoint x: 56, startPoint y: 428, endPoint x: 97, endPoint y: 427, distance: 40.8
click at [99, 438] on span at bounding box center [108, 447] width 18 height 18
click at [101, 438] on span at bounding box center [108, 447] width 18 height 18
drag, startPoint x: 22, startPoint y: 408, endPoint x: 74, endPoint y: 408, distance: 52.5
click at [74, 408] on div "transparent Color transparent 0 % 0.5 Opacity 0.5" at bounding box center [135, 409] width 248 height 138
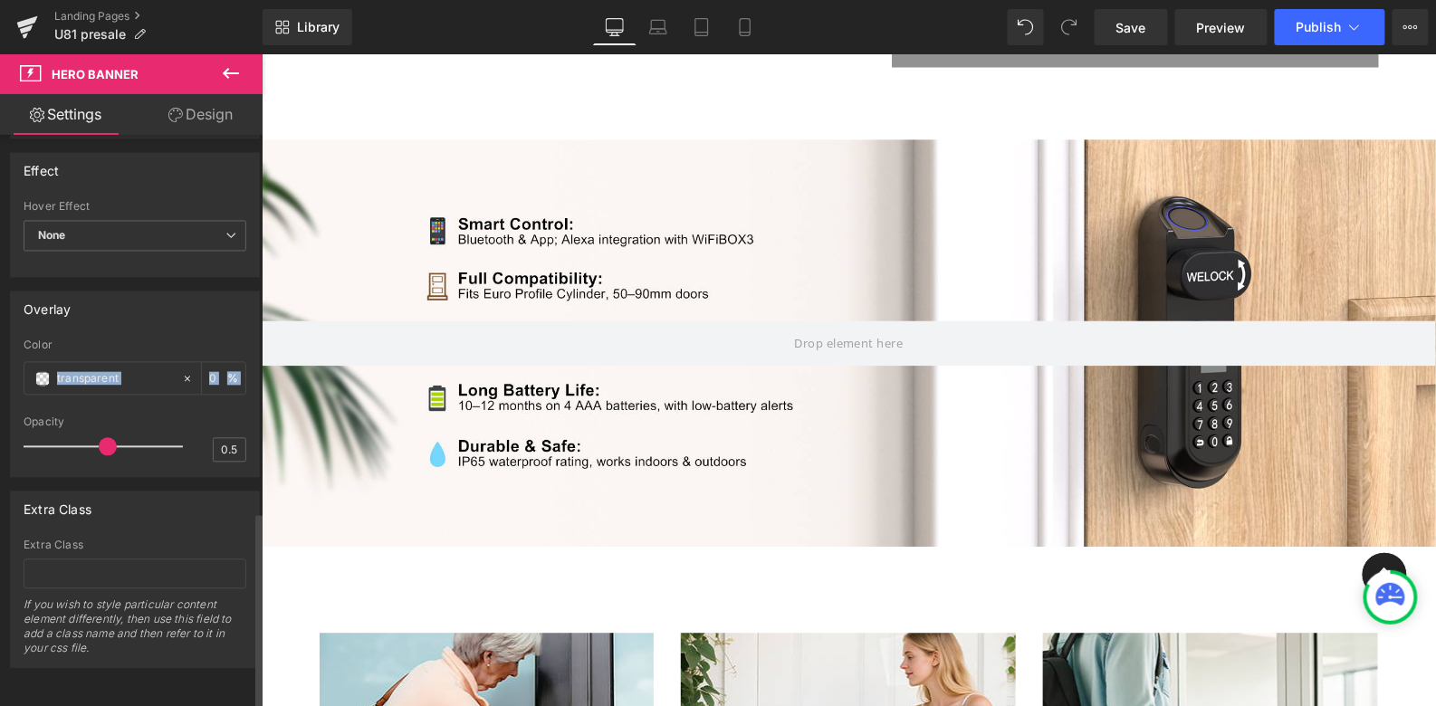
click at [74, 416] on div "Opacity" at bounding box center [135, 422] width 223 height 13
click at [76, 429] on div at bounding box center [108, 447] width 150 height 36
type input "0.5"
drag, startPoint x: 79, startPoint y: 437, endPoint x: 104, endPoint y: 437, distance: 25.4
click at [104, 438] on span at bounding box center [108, 447] width 18 height 18
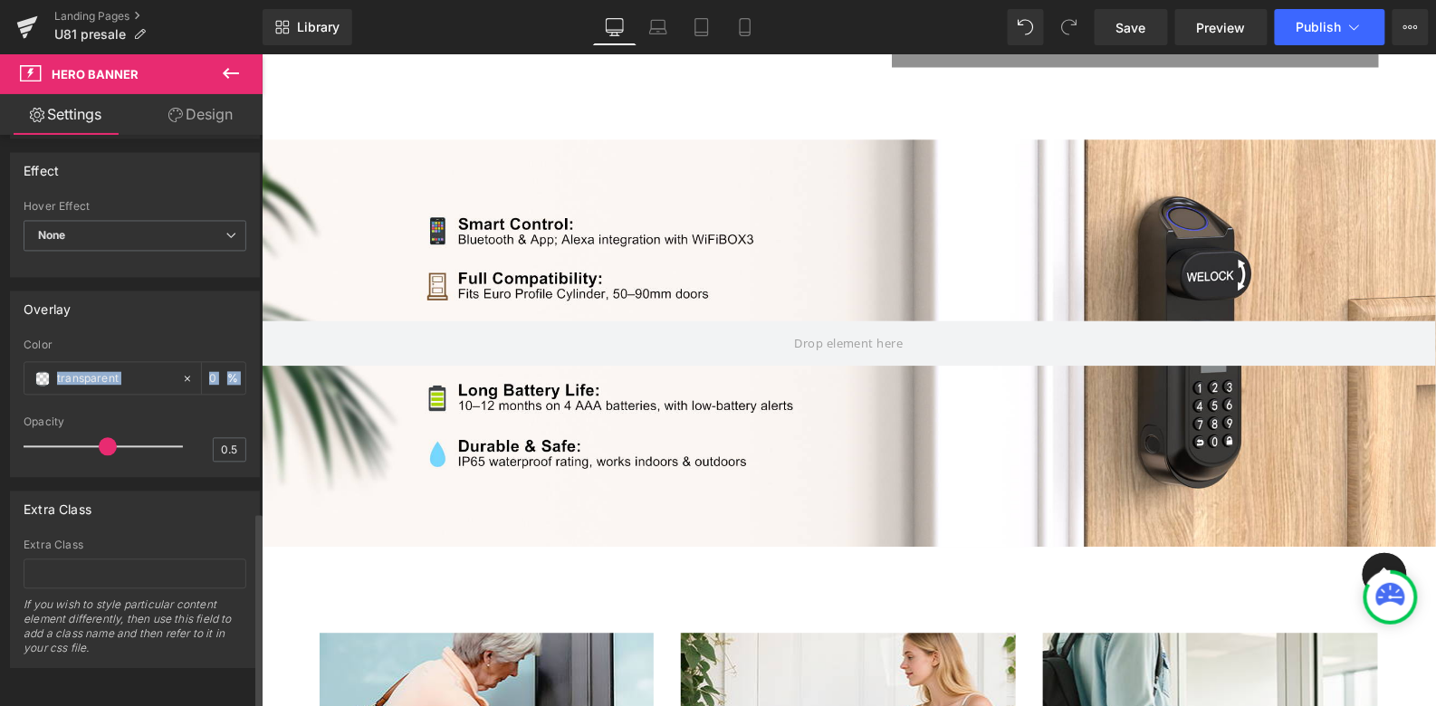
click at [65, 416] on div "Opacity" at bounding box center [135, 422] width 223 height 13
click at [31, 416] on div "Opacity" at bounding box center [135, 422] width 223 height 13
click at [114, 317] on div "Overlay transparent Color transparent 0 % 0.5 Opacity 0.5" at bounding box center [135, 385] width 250 height 187
drag, startPoint x: 25, startPoint y: 409, endPoint x: 66, endPoint y: 409, distance: 40.7
click at [67, 416] on div "Opacity" at bounding box center [135, 422] width 223 height 13
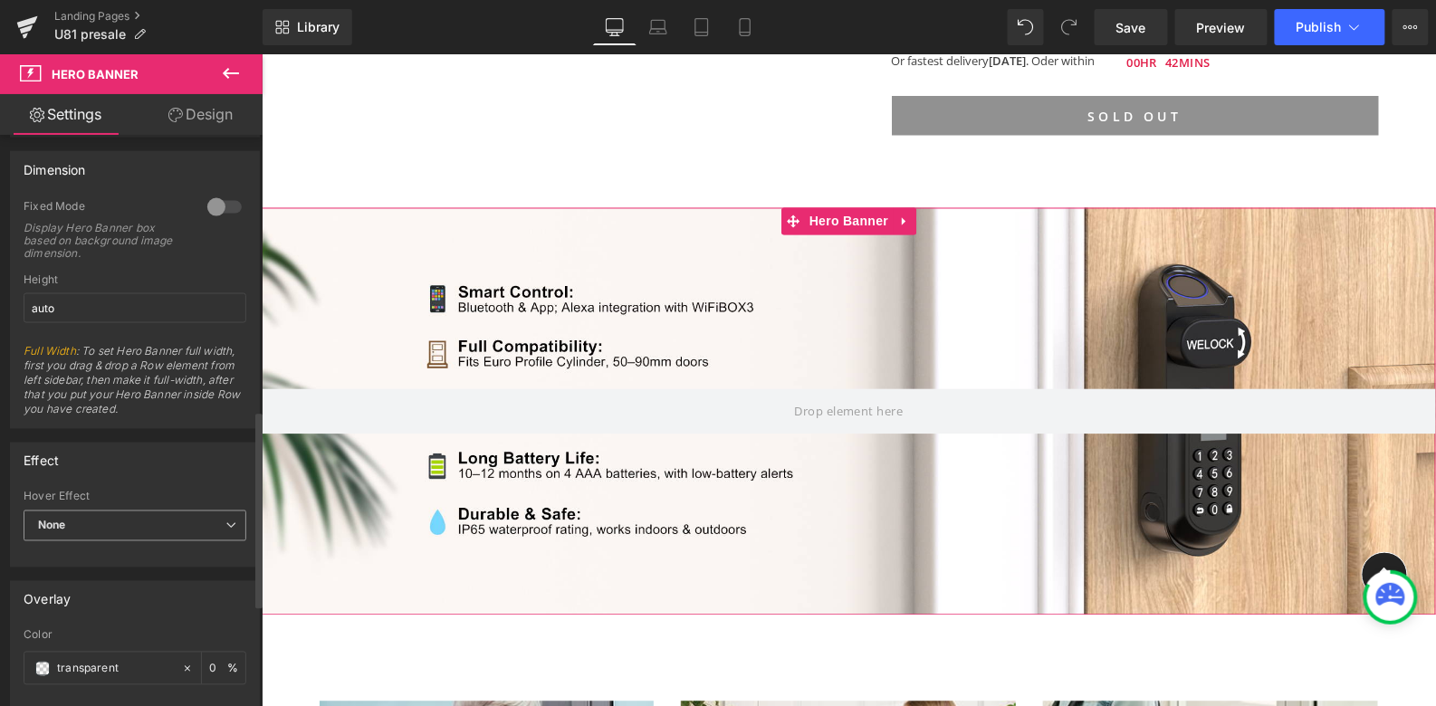
scroll to position [796, 0]
click at [176, 513] on span "None" at bounding box center [135, 528] width 223 height 32
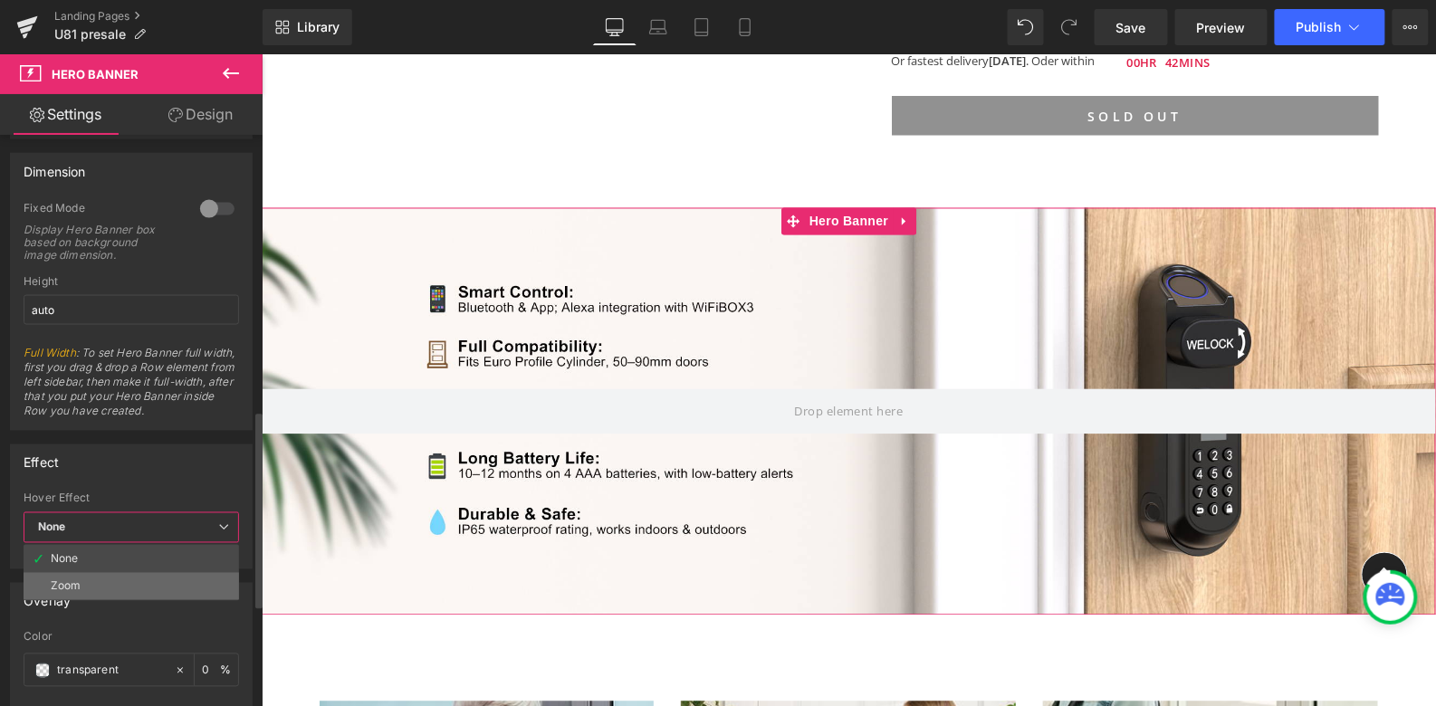
click at [178, 573] on li "Zoom" at bounding box center [131, 586] width 215 height 27
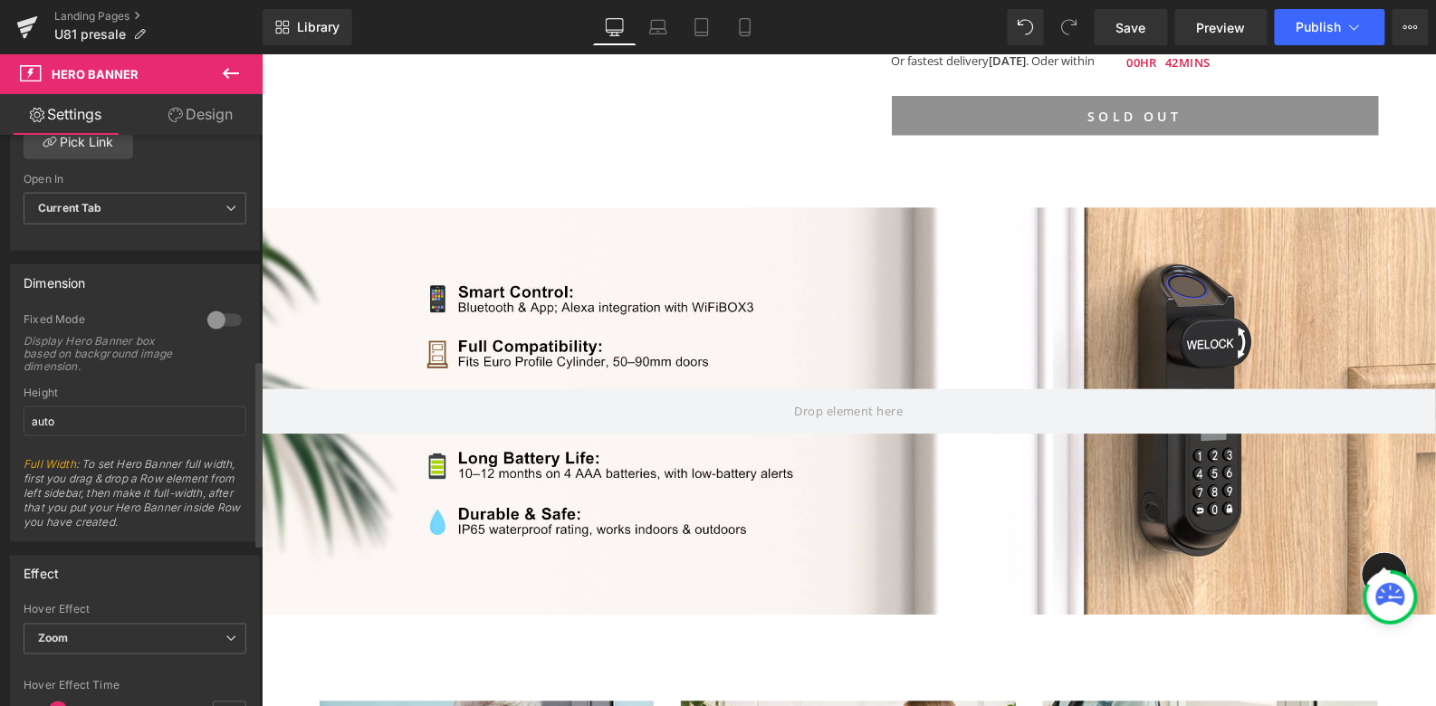
scroll to position [679, 0]
click at [225, 315] on div at bounding box center [224, 325] width 43 height 29
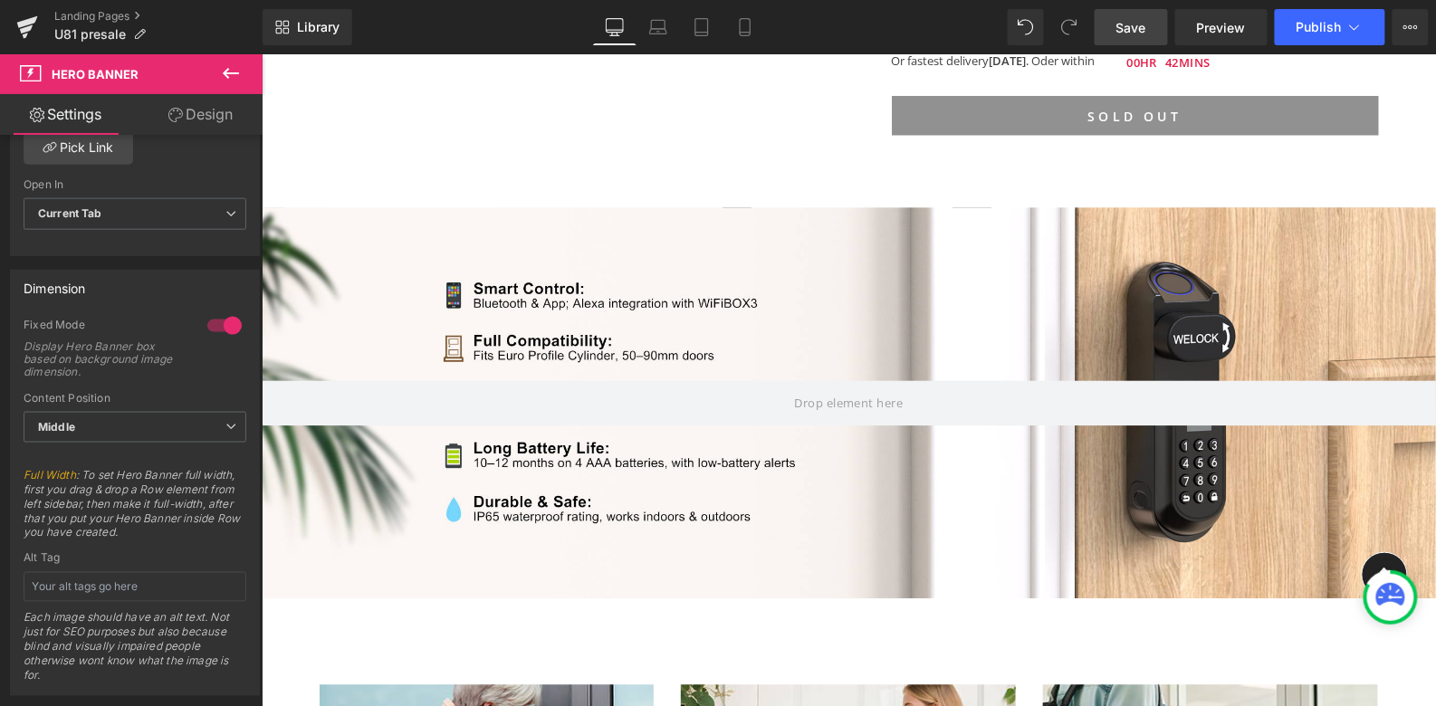
click at [1140, 32] on span "Save" at bounding box center [1131, 27] width 30 height 19
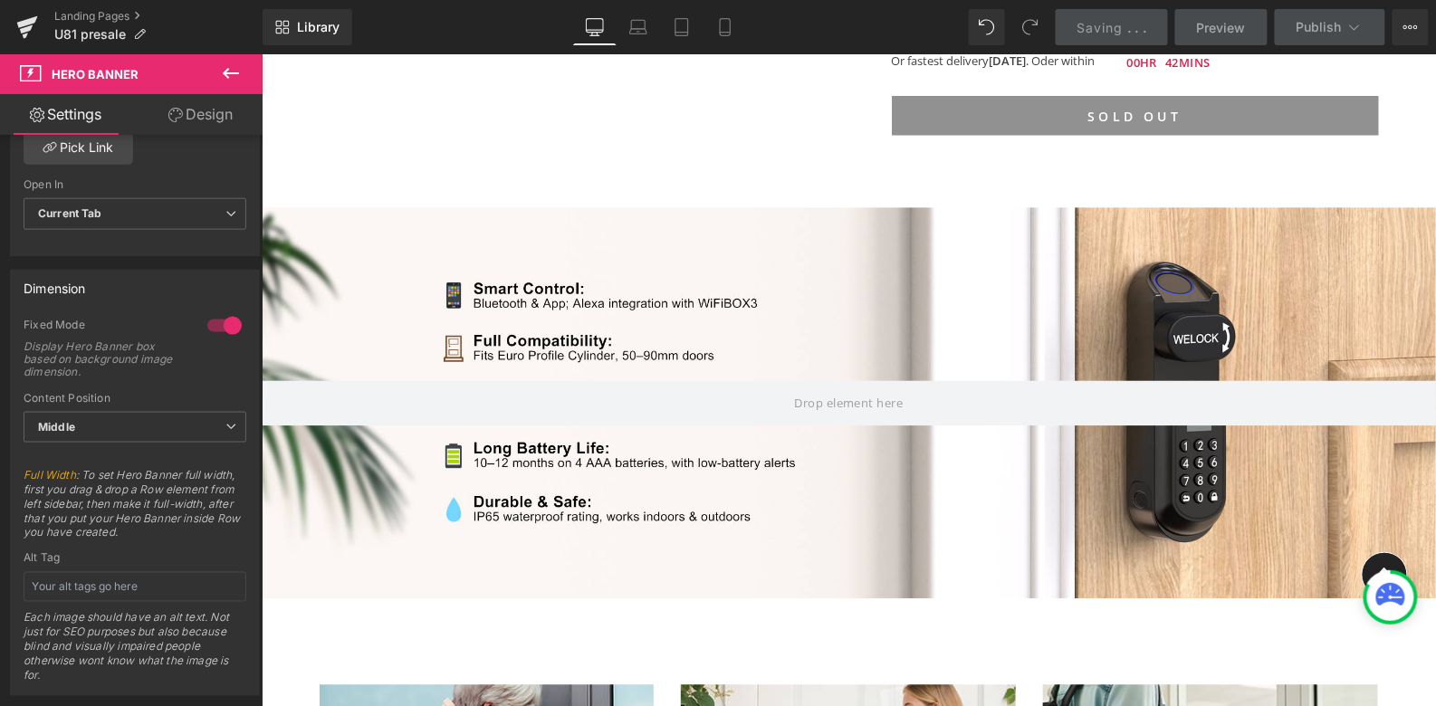
click at [1224, 22] on span "Preview" at bounding box center [1221, 27] width 49 height 19
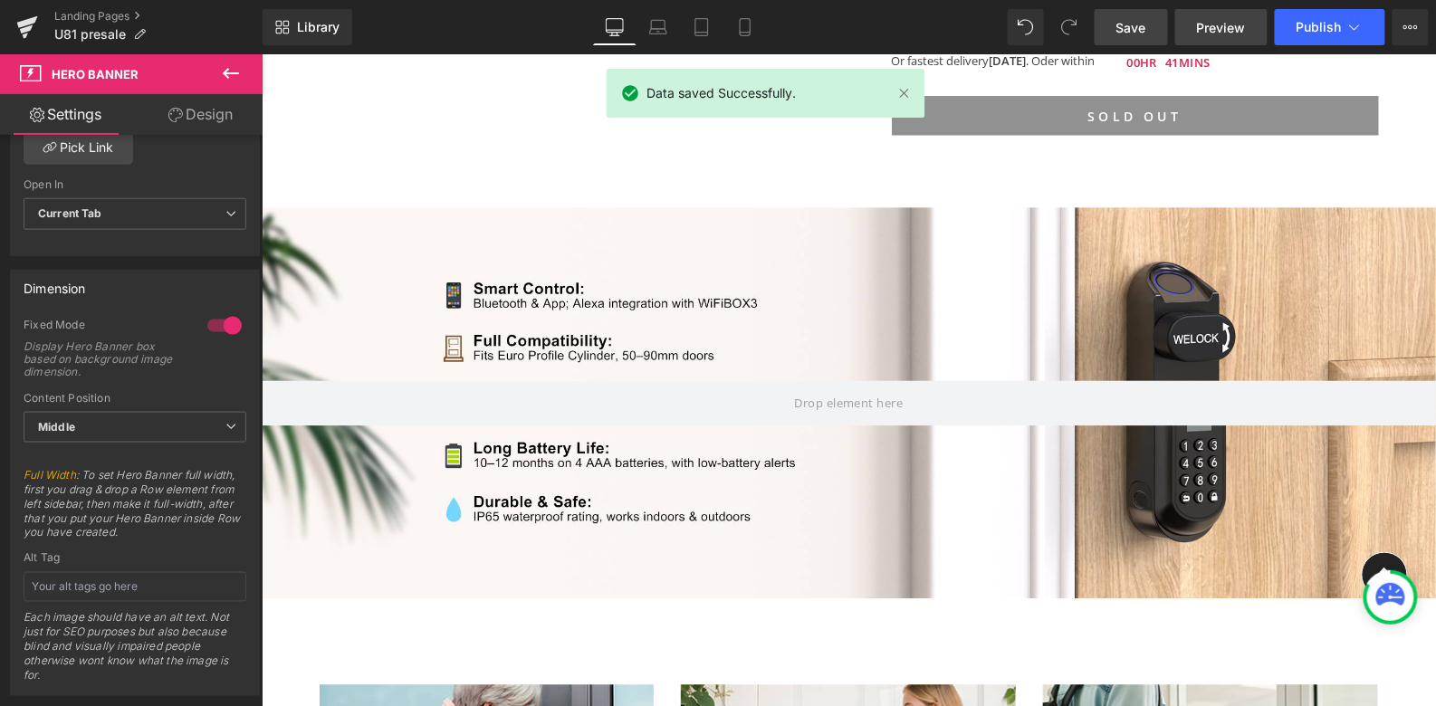
click at [1215, 18] on span "Preview" at bounding box center [1221, 27] width 49 height 19
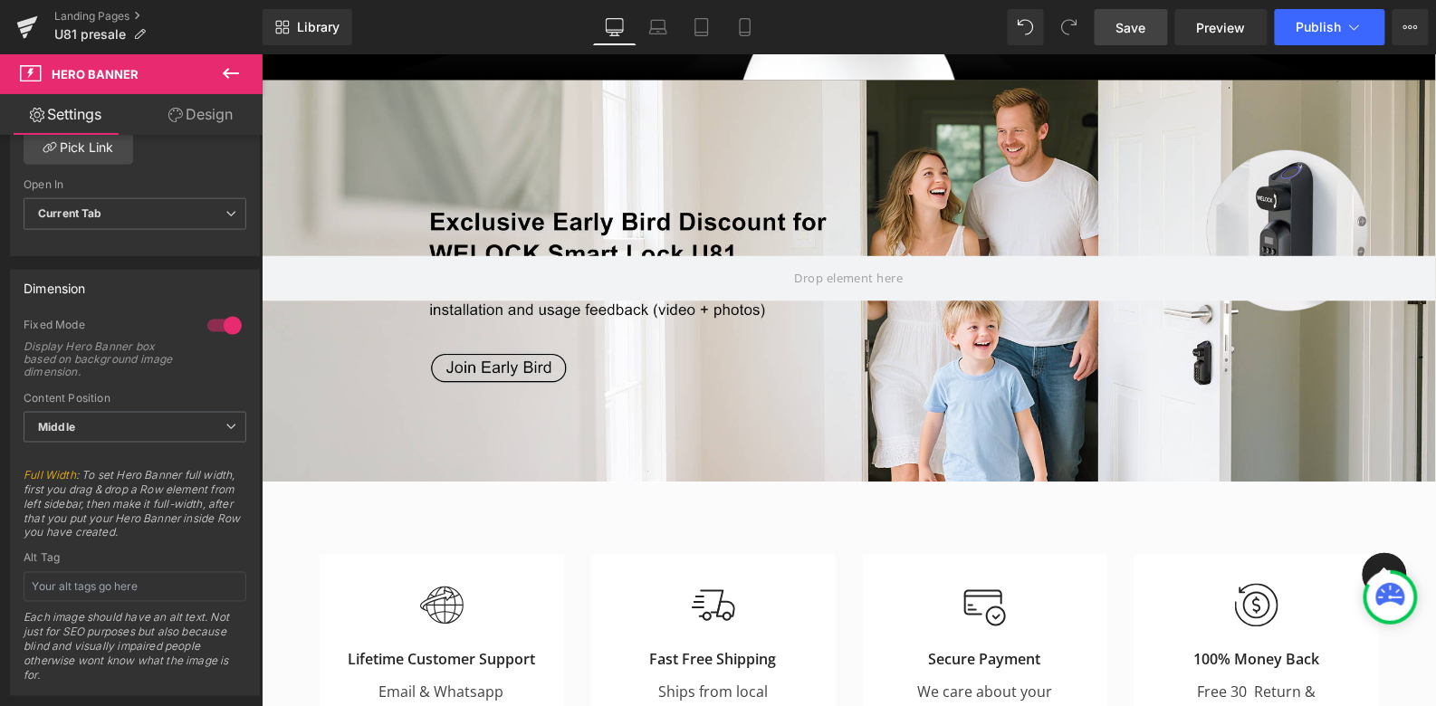
scroll to position [760, 0]
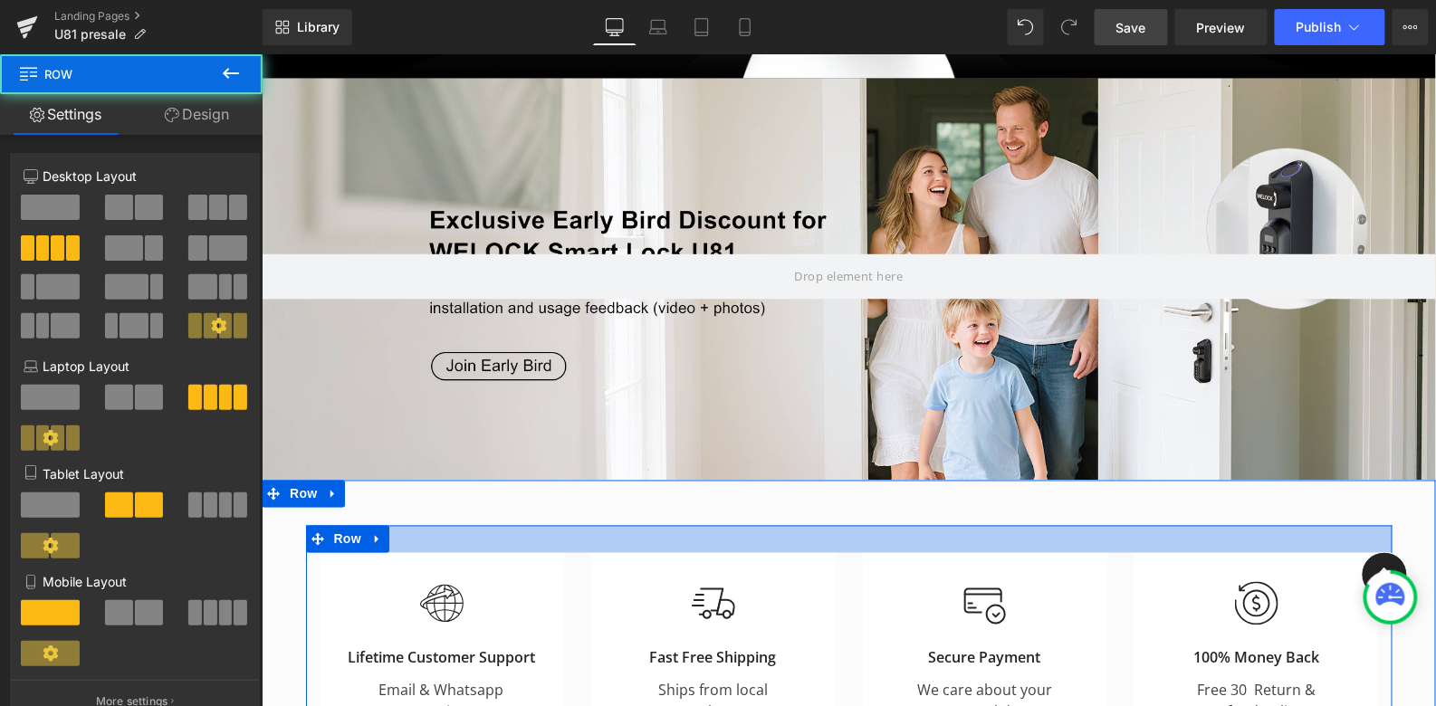
click at [789, 526] on div at bounding box center [848, 538] width 1086 height 27
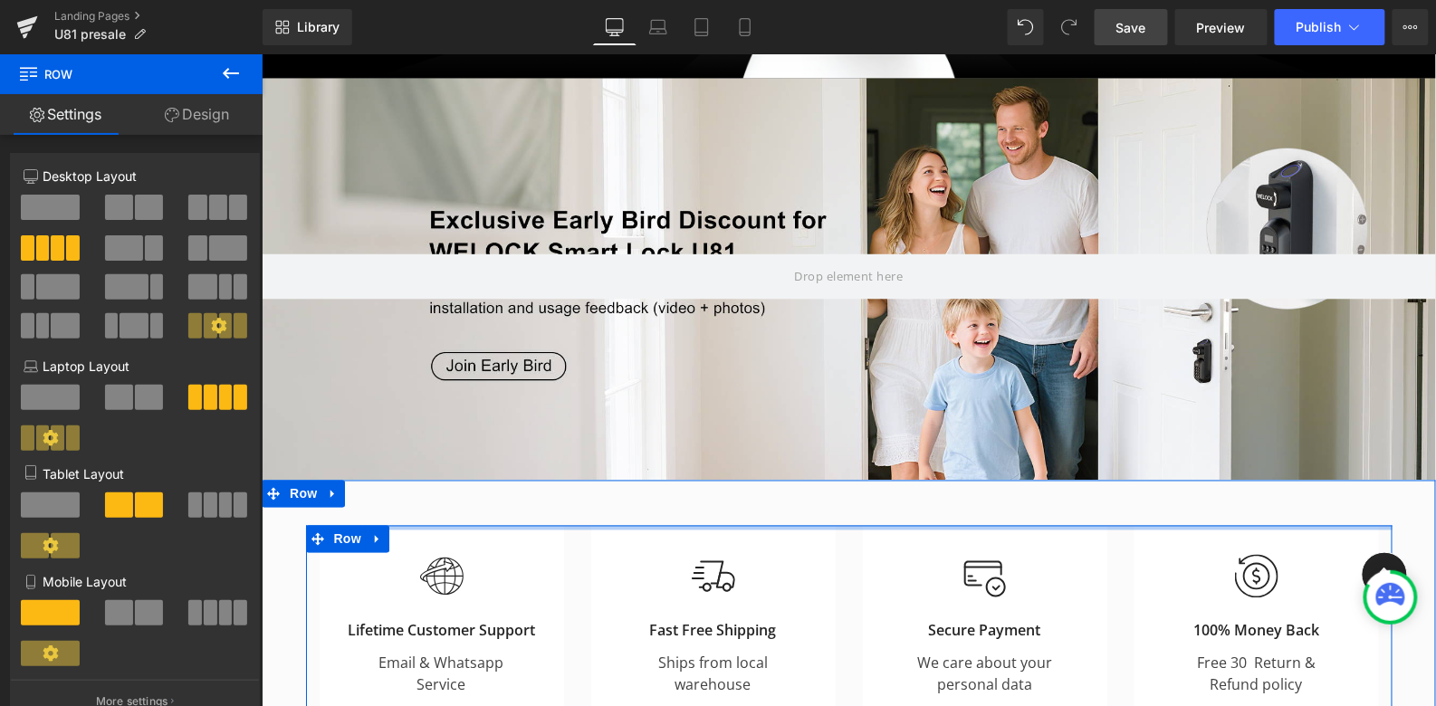
drag, startPoint x: 789, startPoint y: 526, endPoint x: 782, endPoint y: 489, distance: 37.7
click at [782, 489] on div "Image Lifetime Customer Support Heading Email & Whatsapp Service Text Block Row…" at bounding box center [848, 607] width 1174 height 254
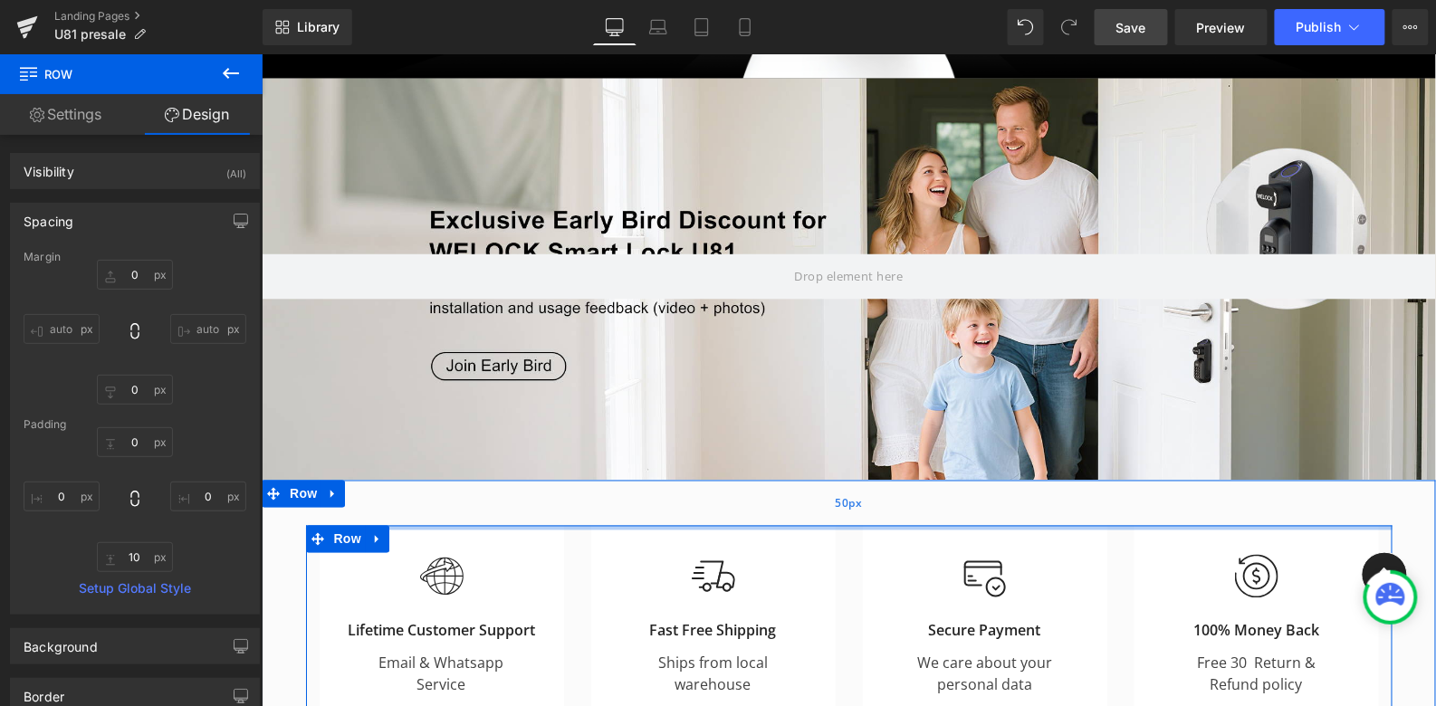
type input "0px"
drag, startPoint x: 808, startPoint y: 525, endPoint x: 805, endPoint y: 502, distance: 23.7
click at [805, 502] on div "Image Lifetime Customer Support Heading Email & Whatsapp Service Text Block Row…" at bounding box center [848, 607] width 1174 height 254
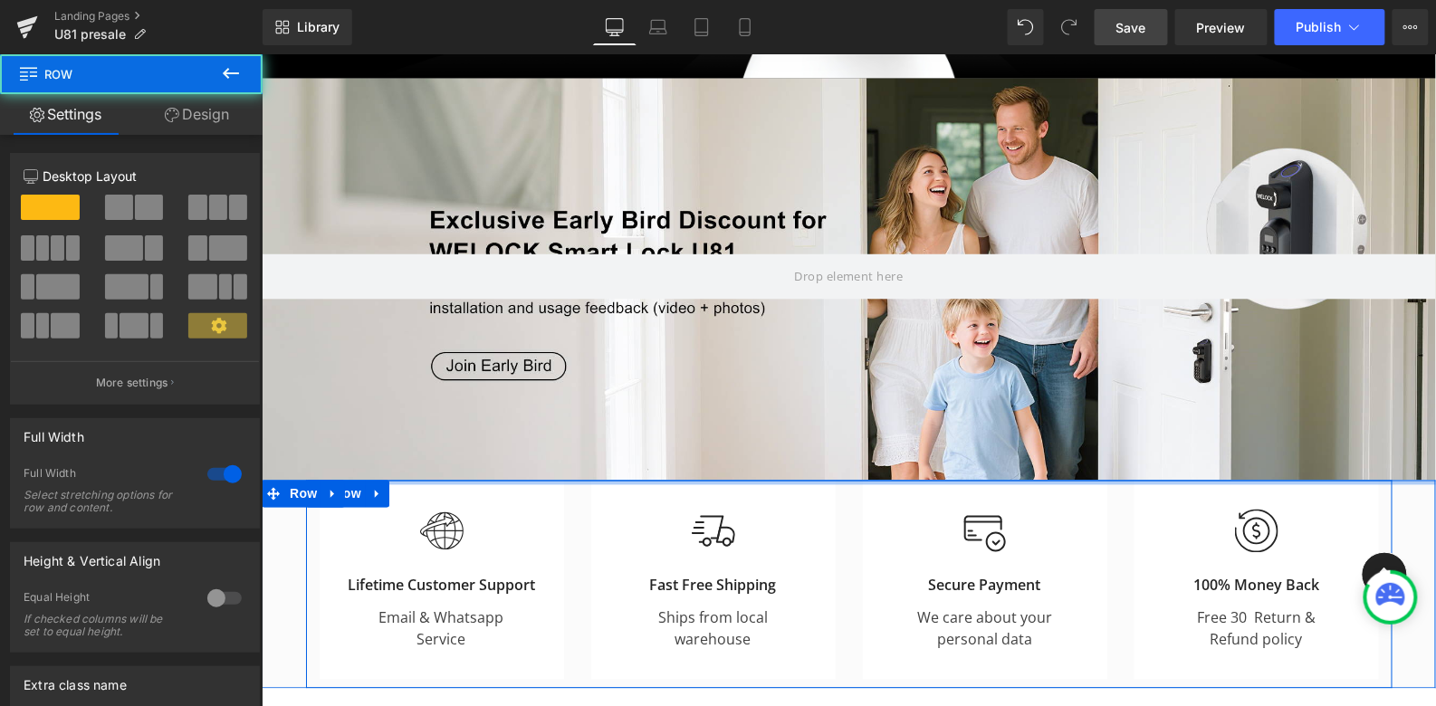
drag, startPoint x: 813, startPoint y: 521, endPoint x: 812, endPoint y: 468, distance: 53.4
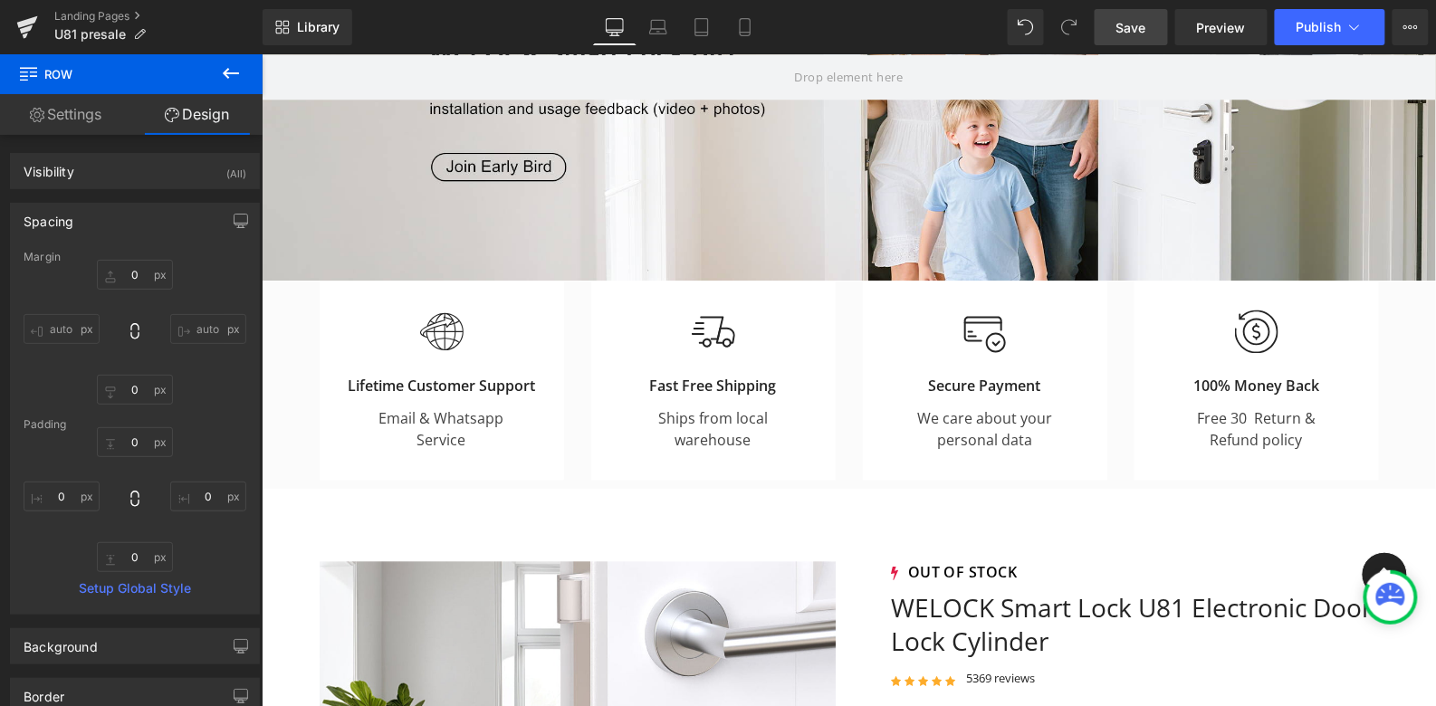
scroll to position [990, 0]
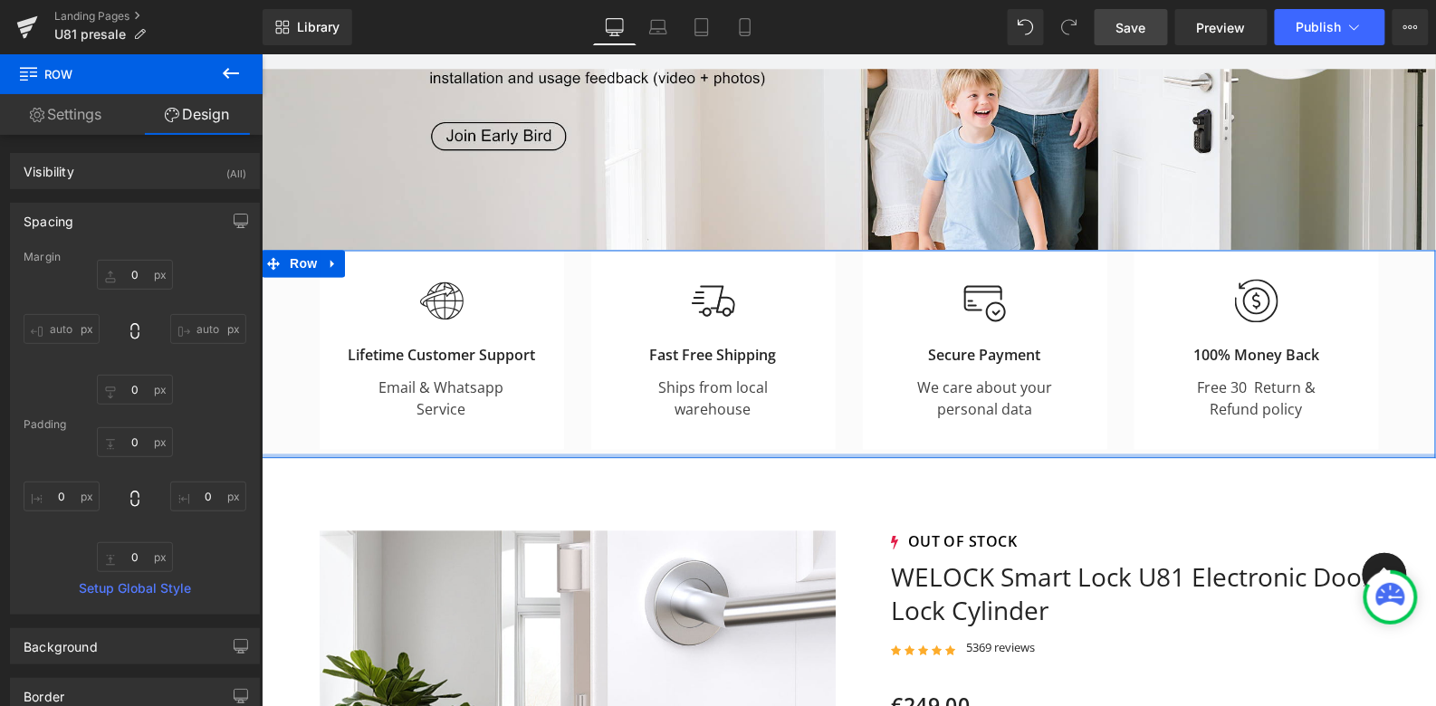
type input "0px"
drag, startPoint x: 1112, startPoint y: 453, endPoint x: 1111, endPoint y: 433, distance: 19.9
click at [1111, 433] on div "Image Lifetime Customer Support Heading Email & Whatsapp Service Text Block Row…" at bounding box center [848, 354] width 1174 height 208
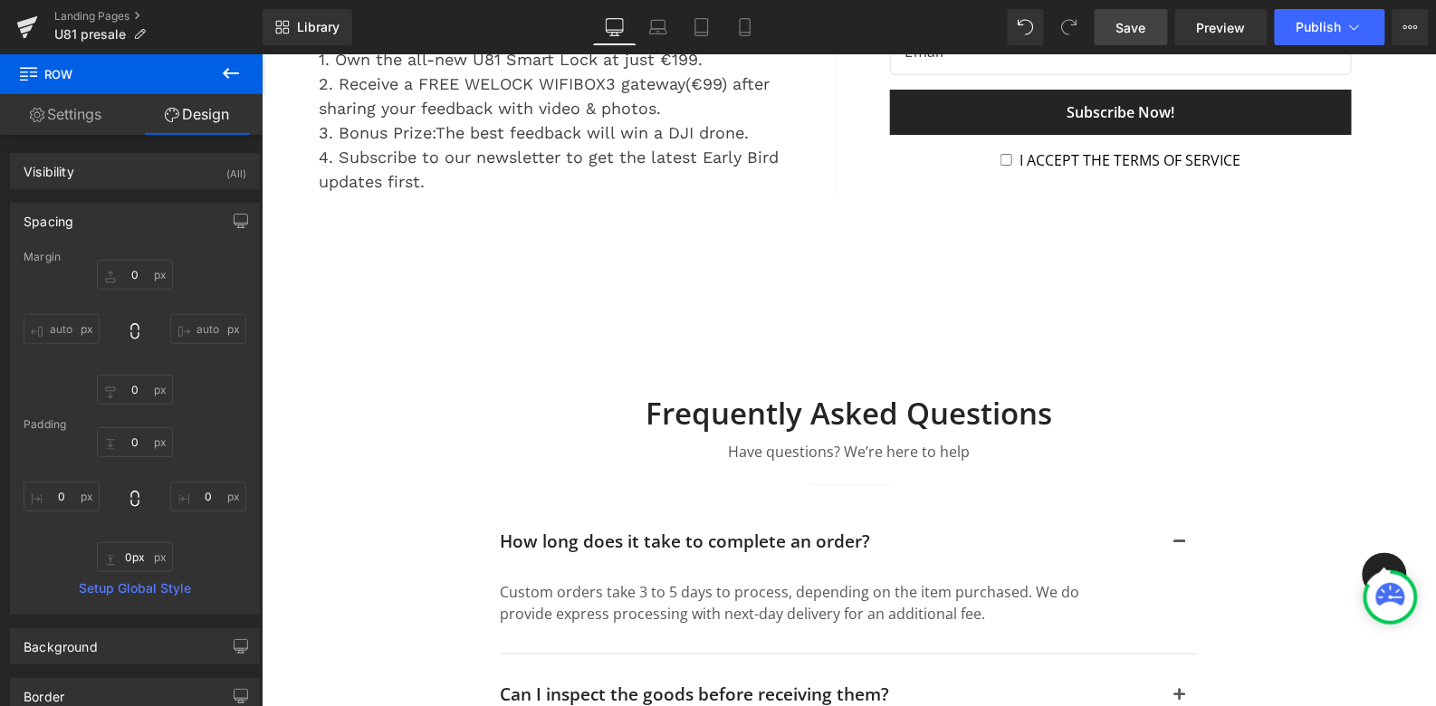
scroll to position [6306, 0]
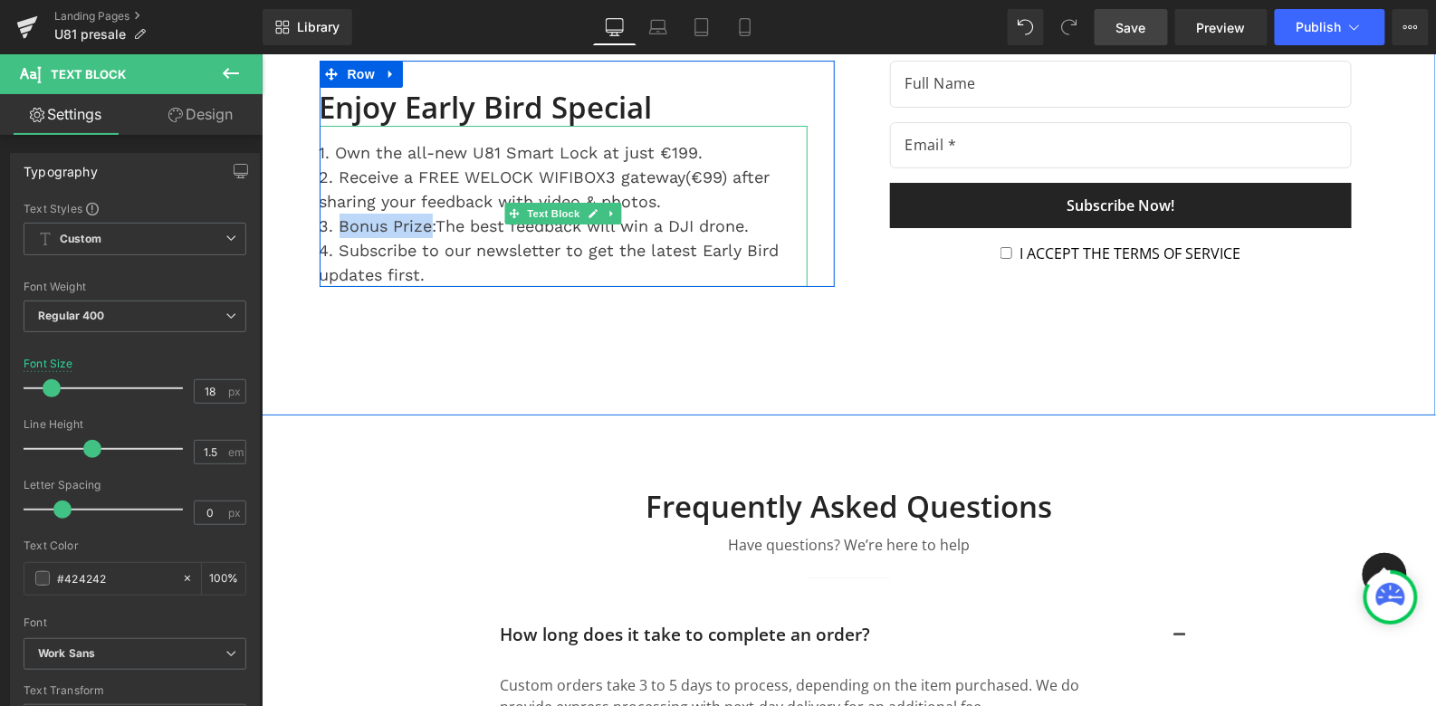
drag, startPoint x: 430, startPoint y: 206, endPoint x: 338, endPoint y: 205, distance: 92.4
click at [338, 213] on div "3. Bonus Prize:The best feedback will win a DJI drone." at bounding box center [563, 225] width 488 height 24
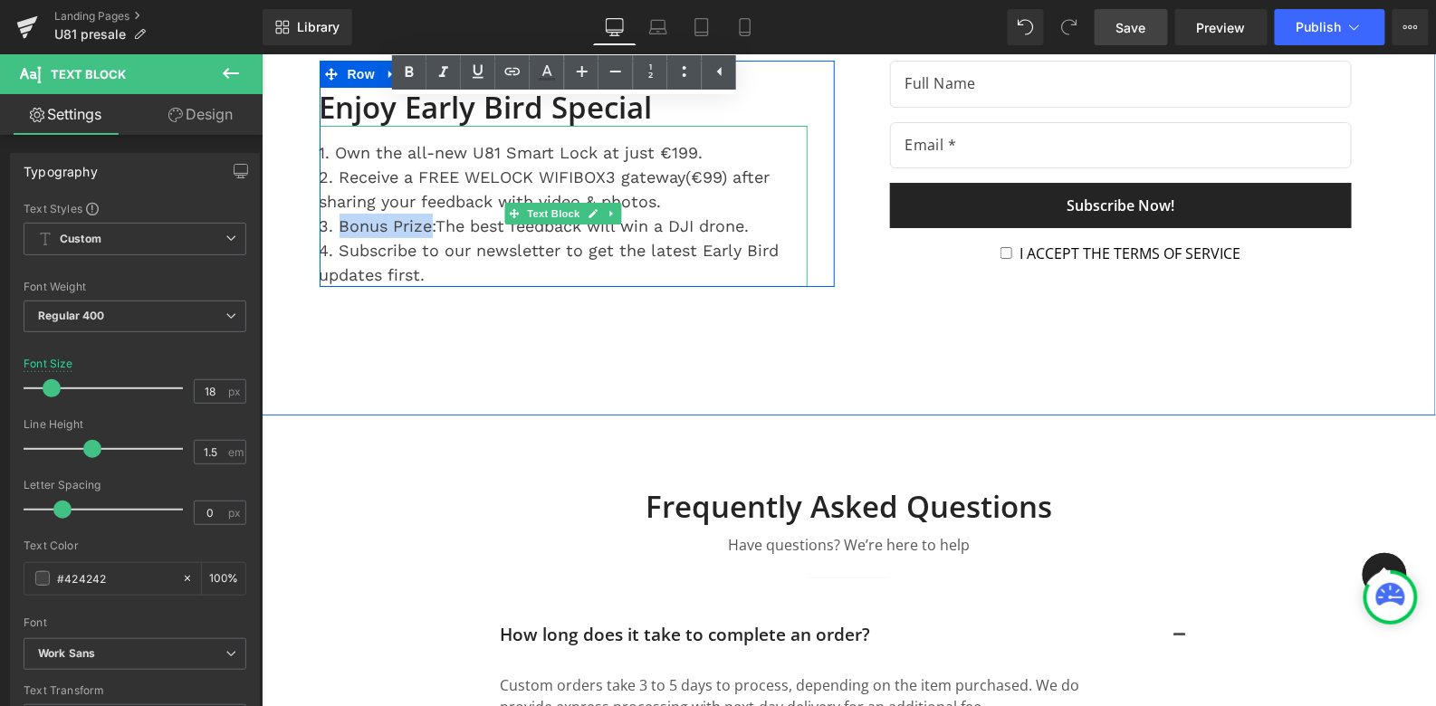
copy div "Bonus Prize"
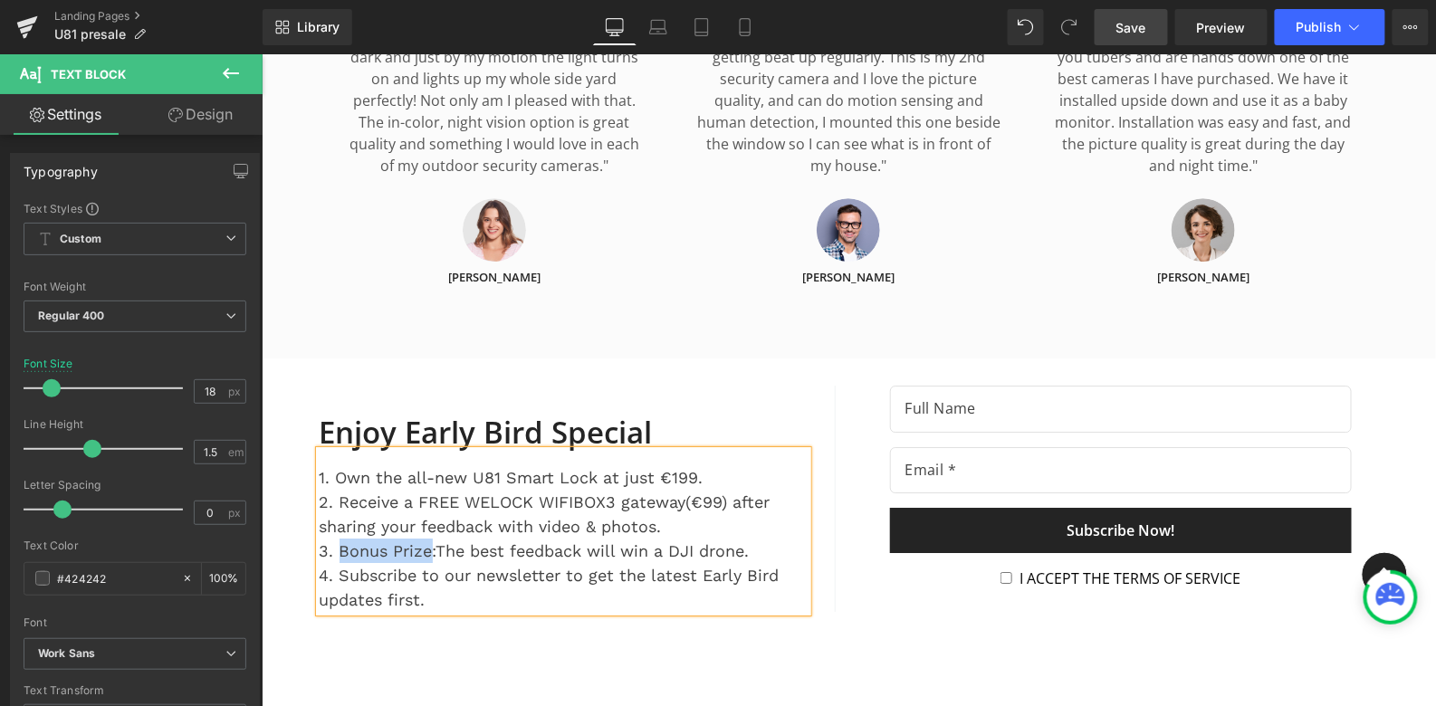
scroll to position [5983, 0]
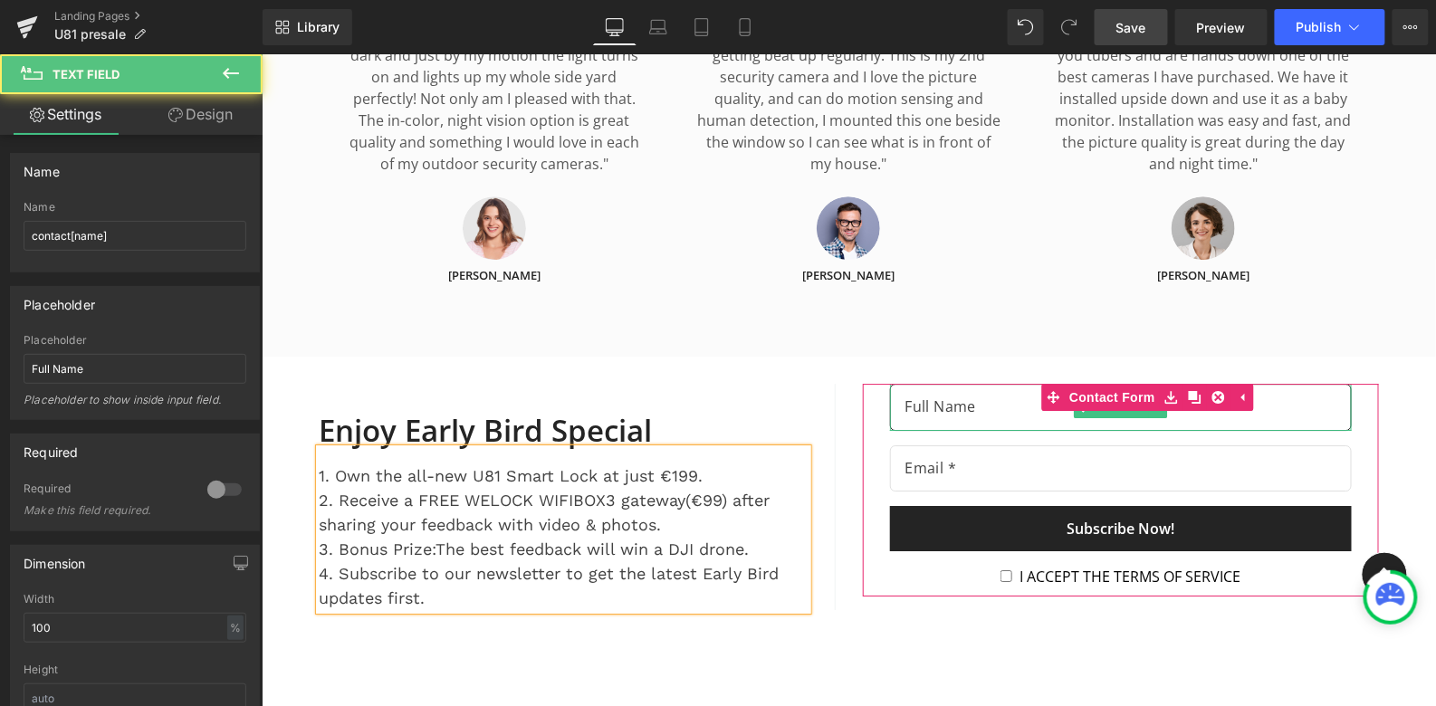
click at [972, 383] on input "text" at bounding box center [1120, 406] width 462 height 47
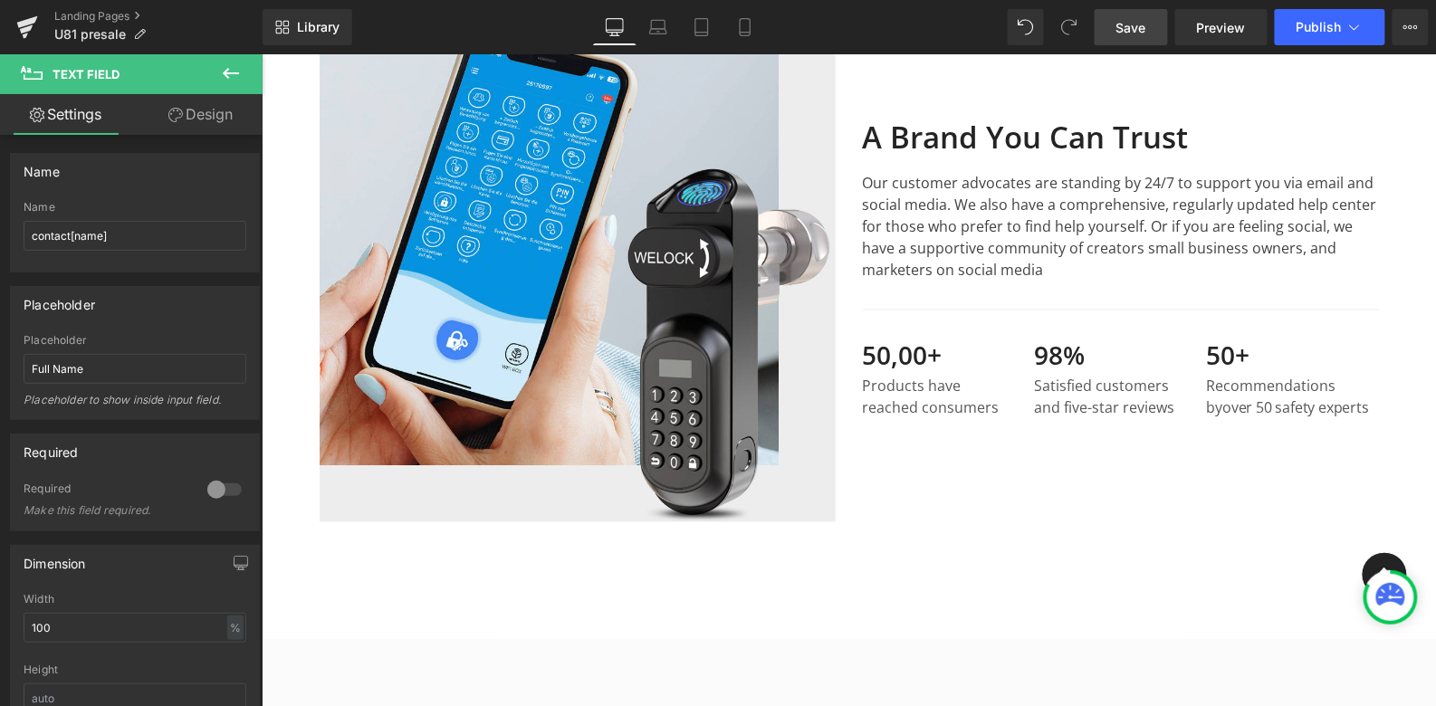
scroll to position [5142, 0]
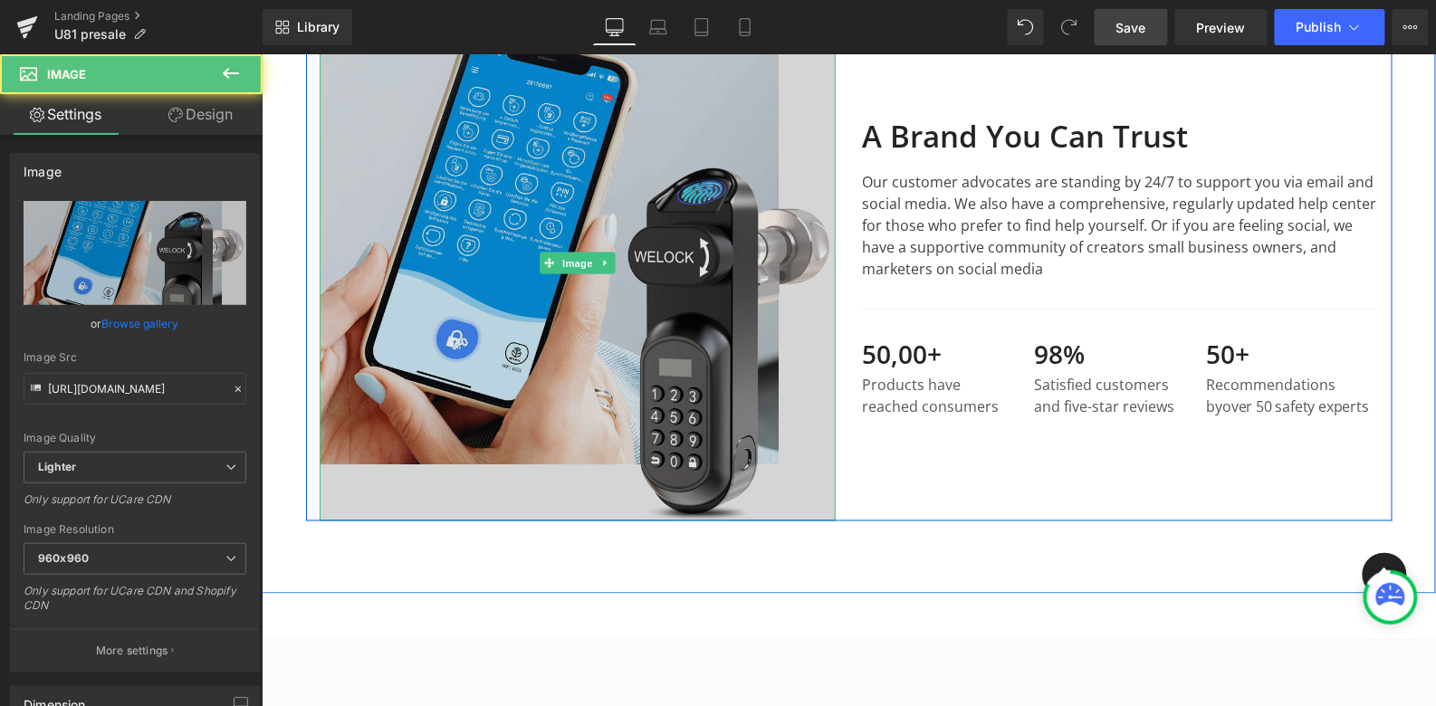
click at [598, 333] on img at bounding box center [577, 263] width 516 height 516
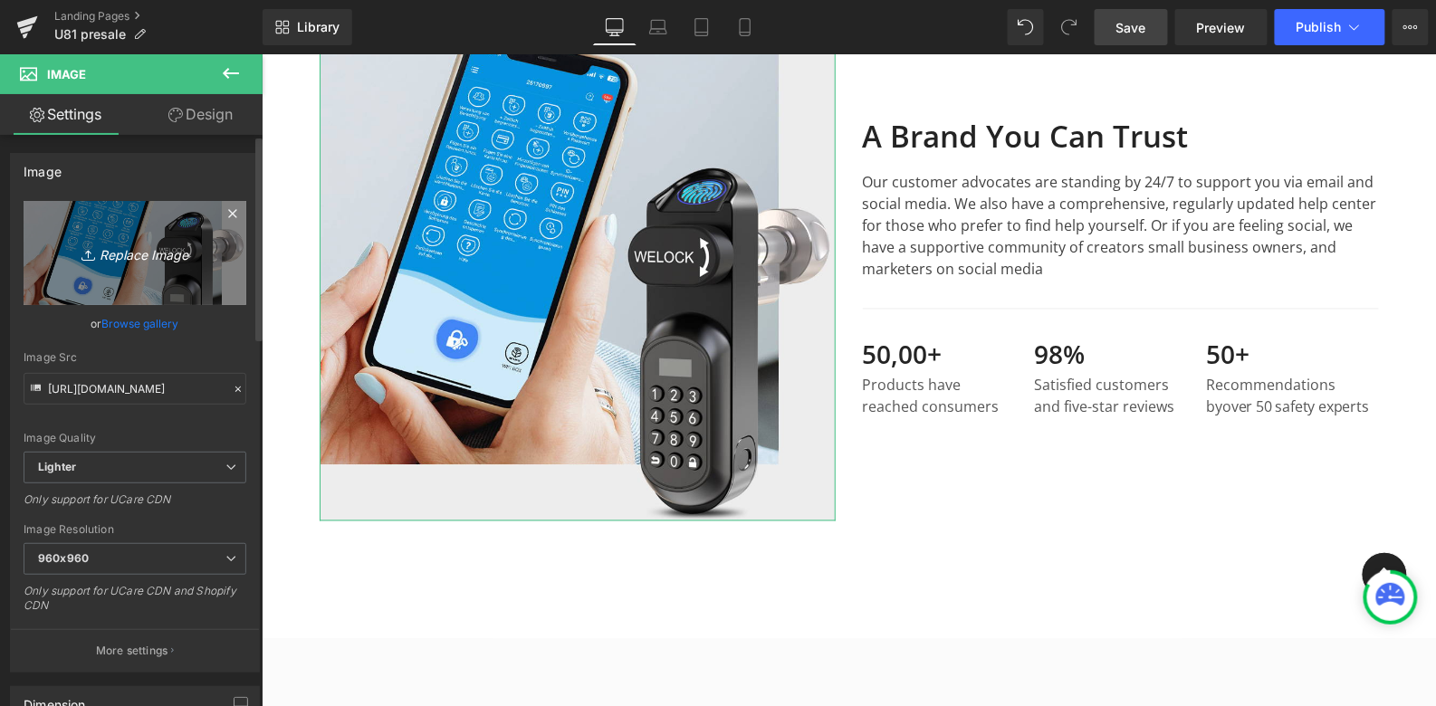
click at [166, 247] on icon "Replace Image" at bounding box center [134, 253] width 145 height 23
type input "C:\fakepath\WELOCK smart lock U81 for welock app.jpg"
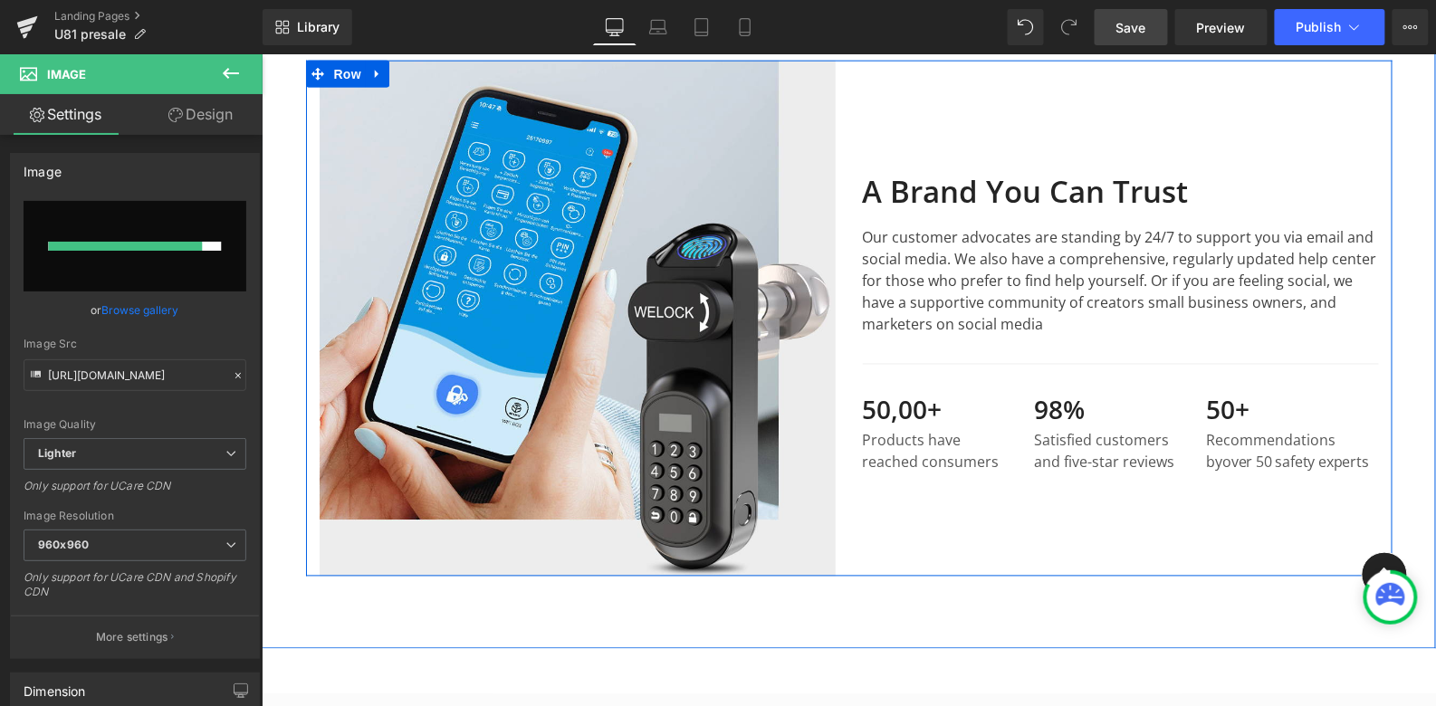
scroll to position [5088, 0]
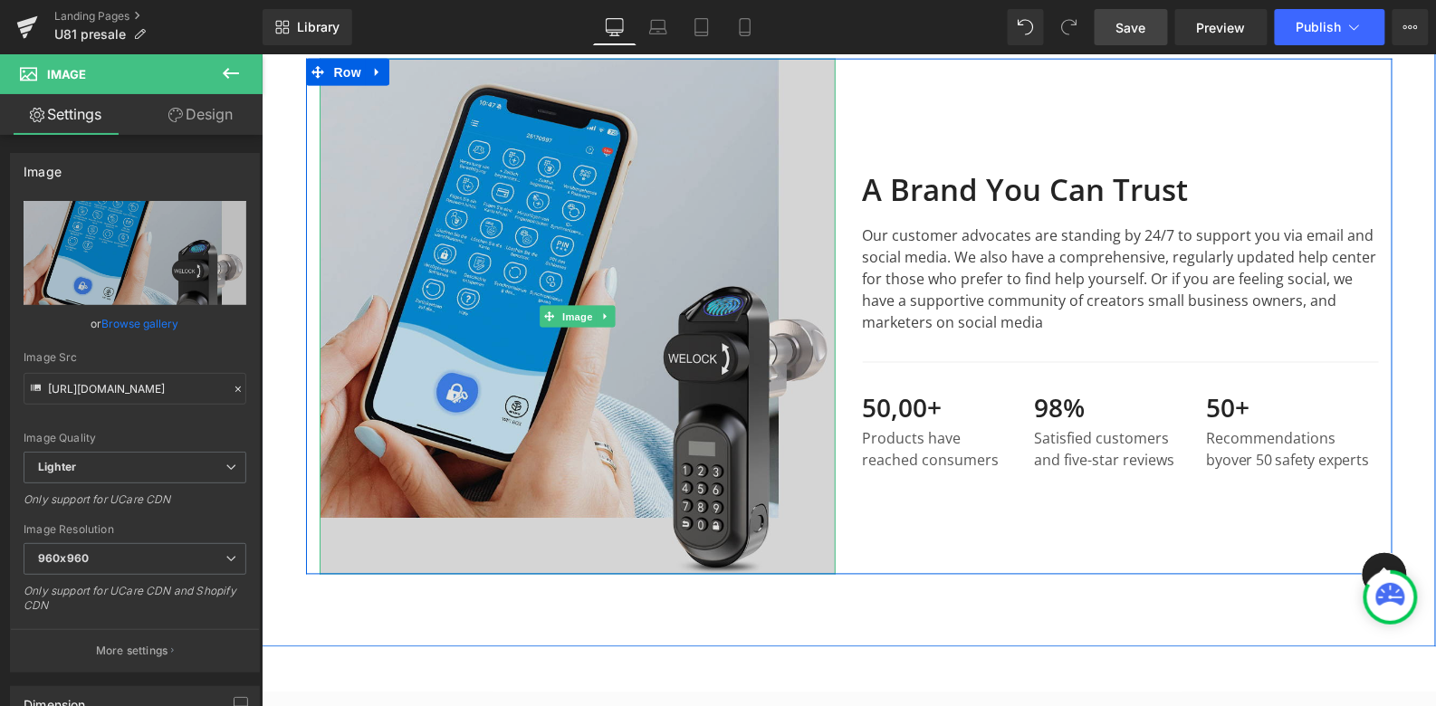
type input "https://ucarecdn.com/d698d261-4478-4bb4-b232-9e4fa8494234/-/format/auto/-/previ…"
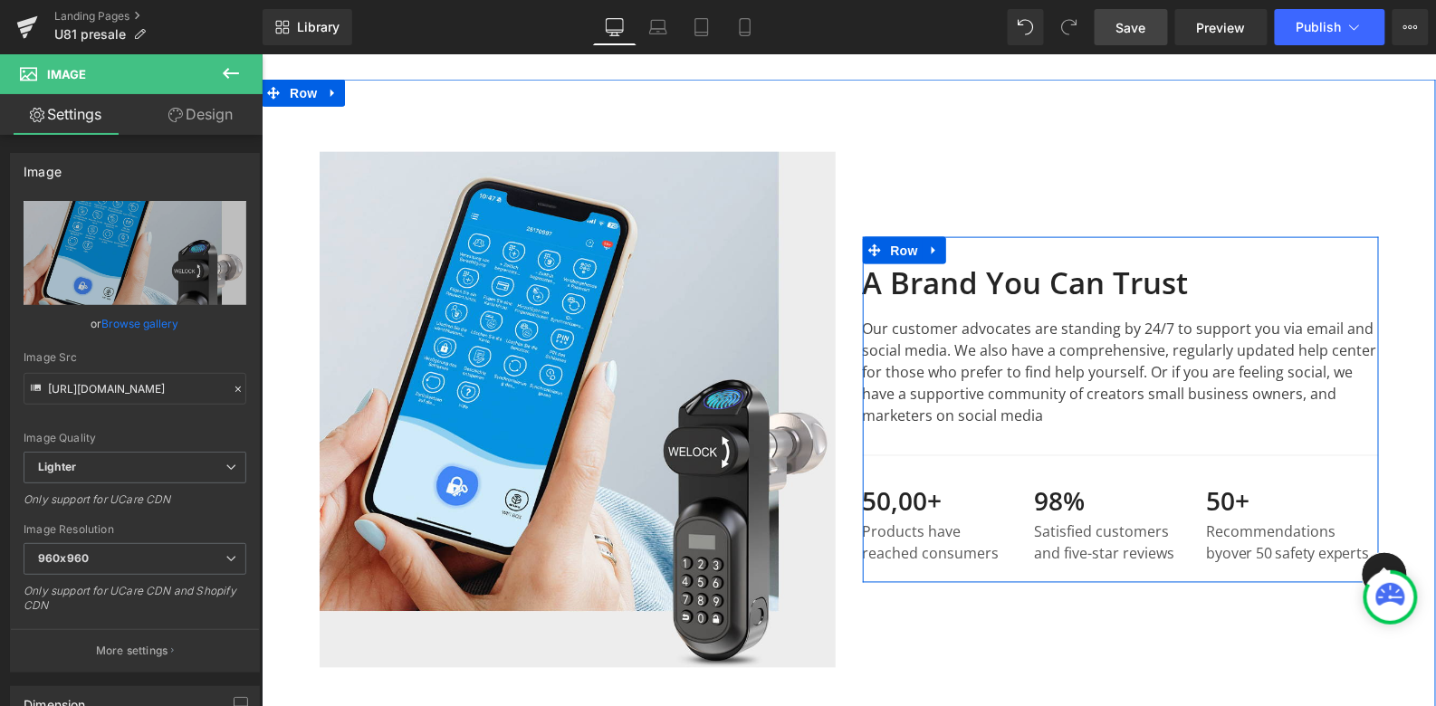
scroll to position [4999, 0]
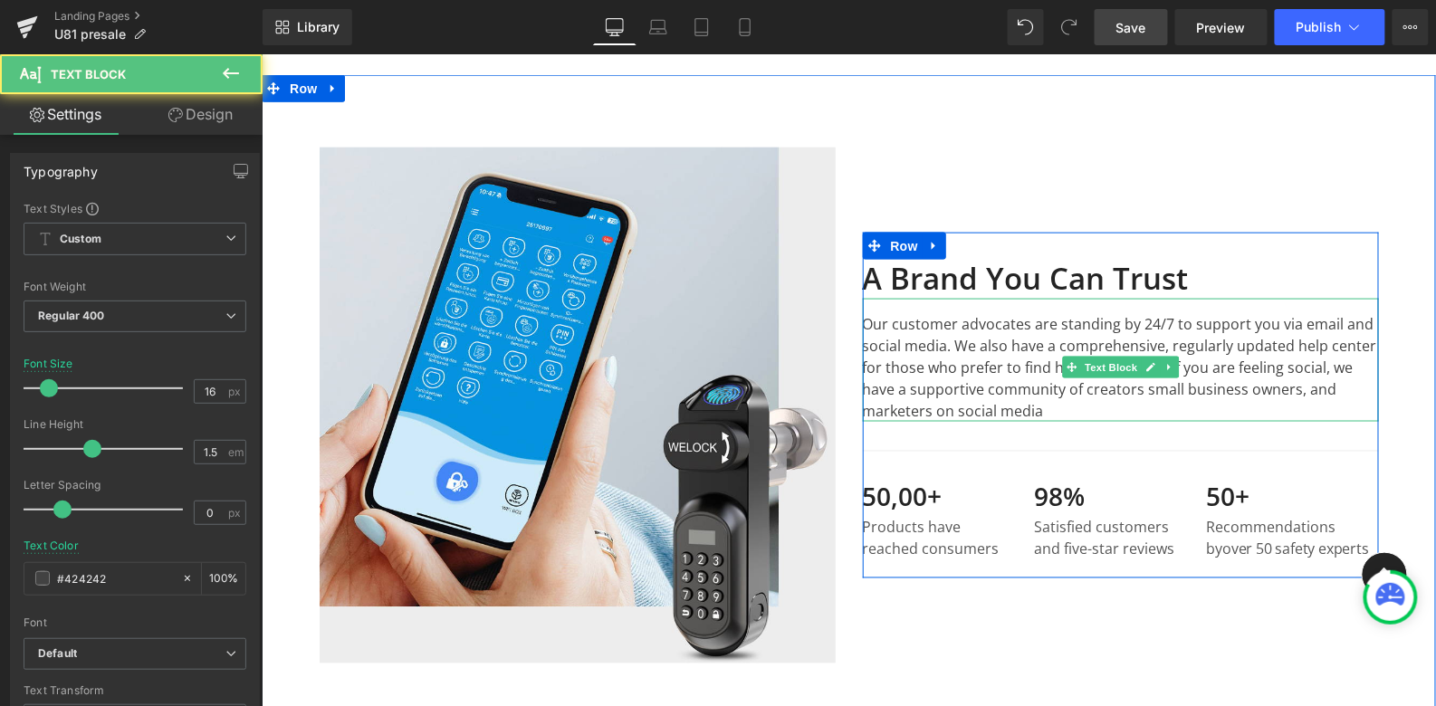
click at [1035, 389] on p "Our customer advocates are standing by 24/7 to support you via email and social…" at bounding box center [1120, 366] width 516 height 109
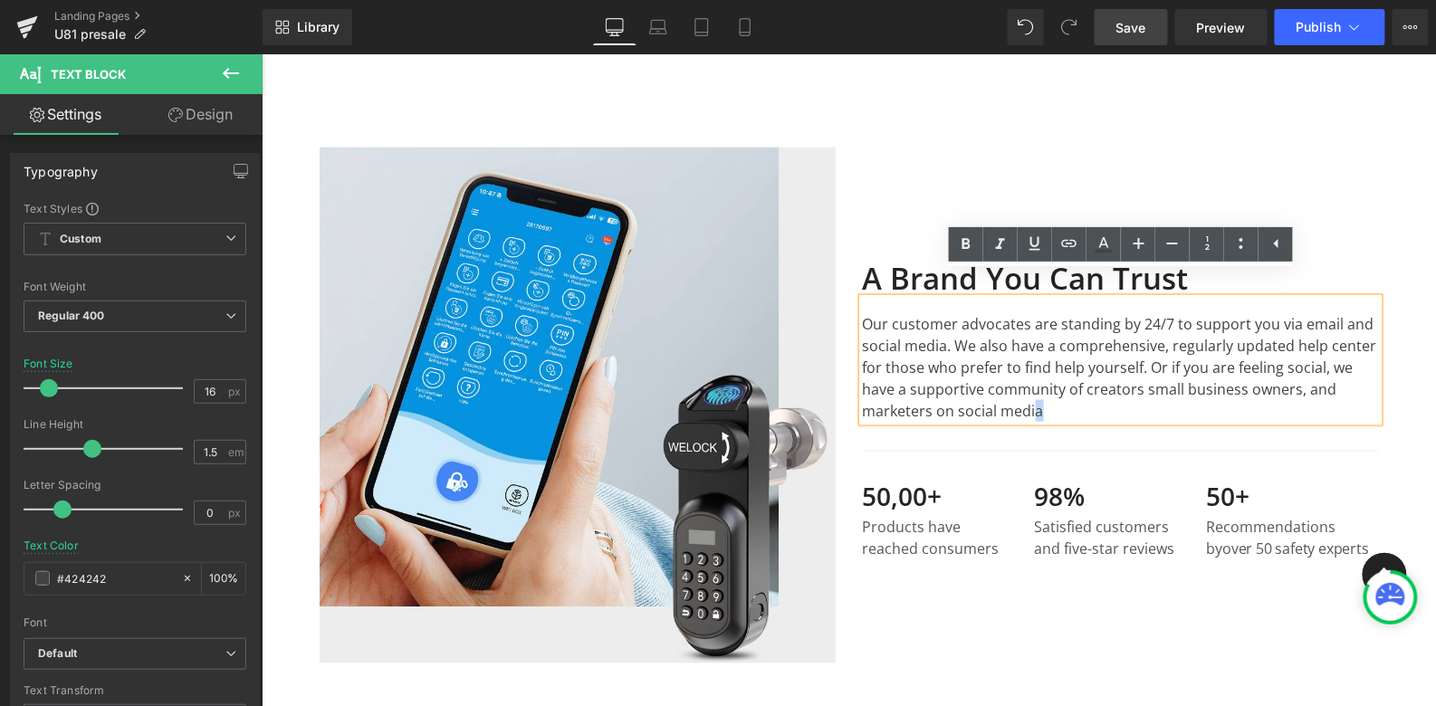
click at [1038, 387] on p "Our customer advocates are standing by 24/7 to support you via email and social…" at bounding box center [1120, 366] width 516 height 109
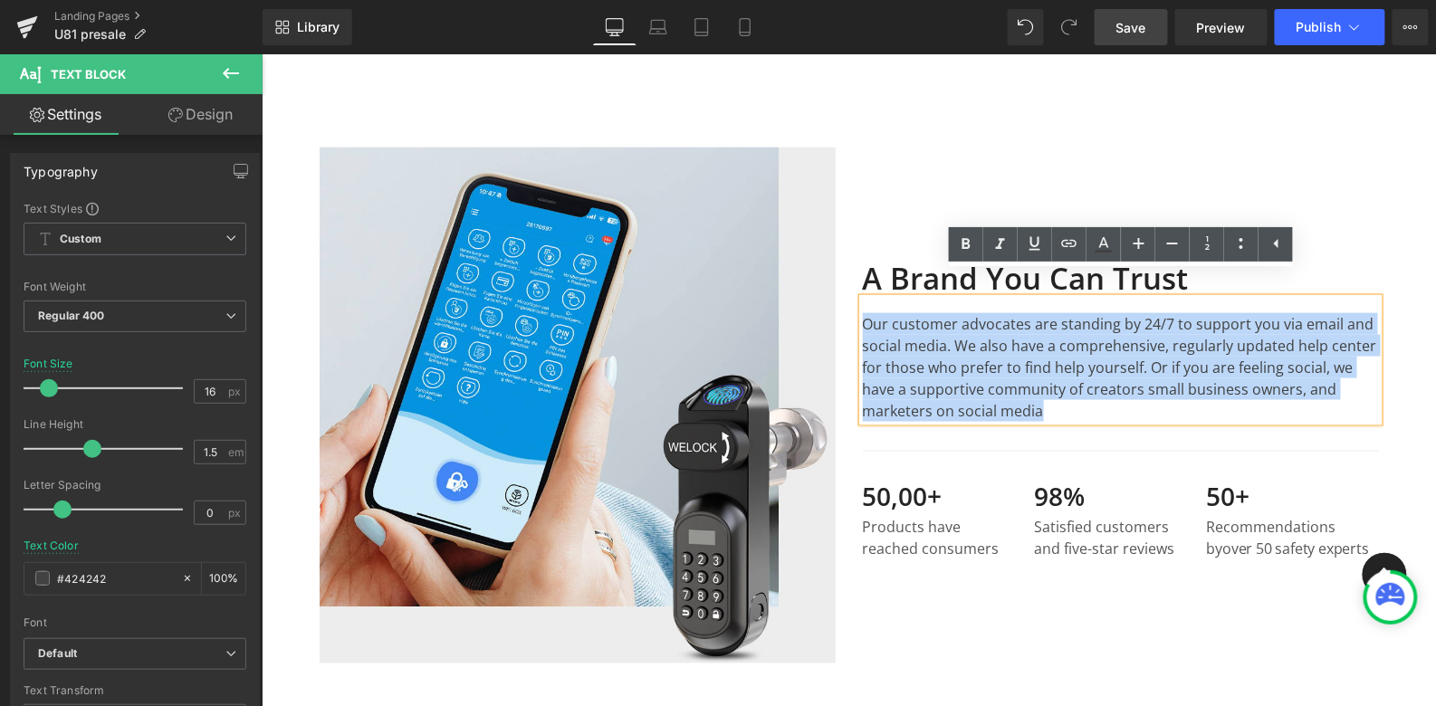
drag, startPoint x: 1040, startPoint y: 387, endPoint x: 856, endPoint y: 296, distance: 205.7
click at [856, 296] on div "A Brand You Can Trust Heading Our customer advocates are standing by 24/7 to su…" at bounding box center [1119, 405] width 543 height 516
click at [1114, 147] on div "A Brand You Can Trust Heading Our customer advocates are standing by 24/7 to su…" at bounding box center [1119, 405] width 543 height 516
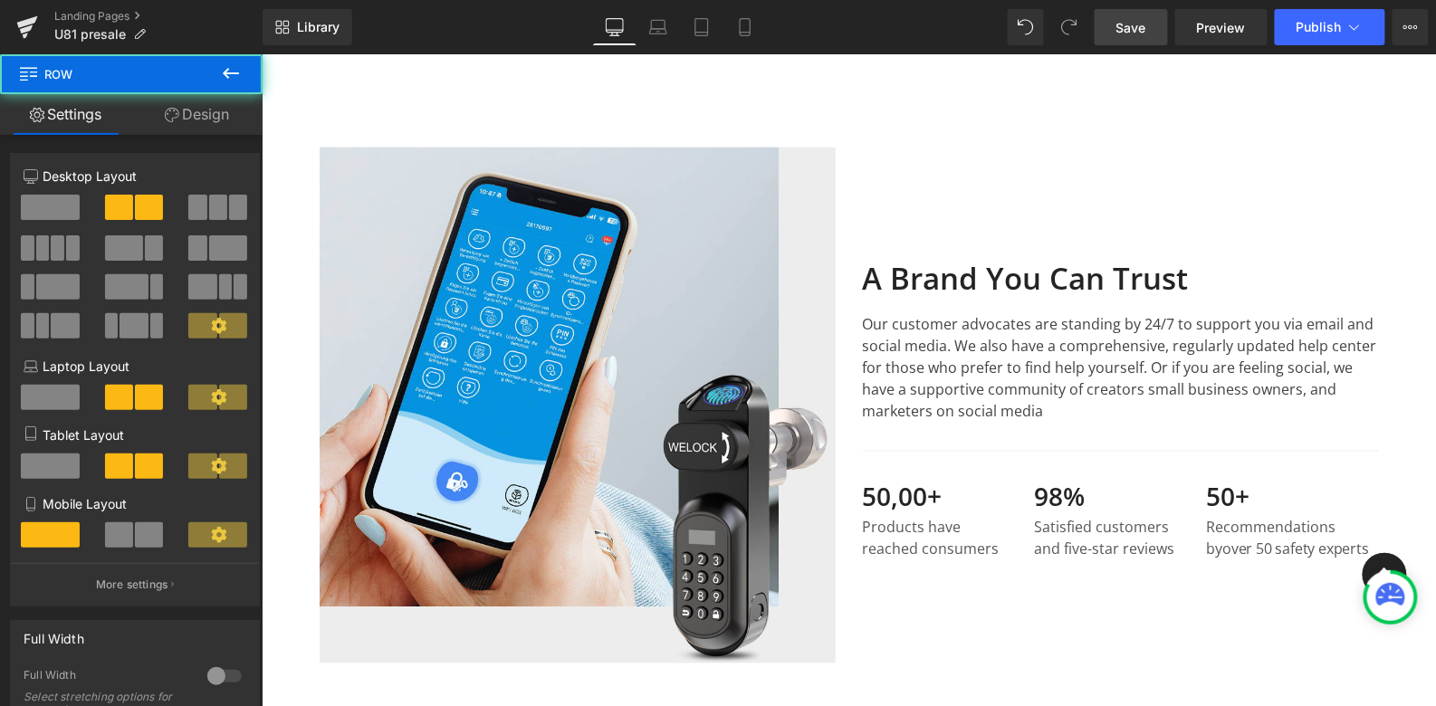
click at [1114, 147] on div "A Brand You Can Trust Heading Our customer advocates are standing by 24/7 to su…" at bounding box center [1119, 405] width 543 height 516
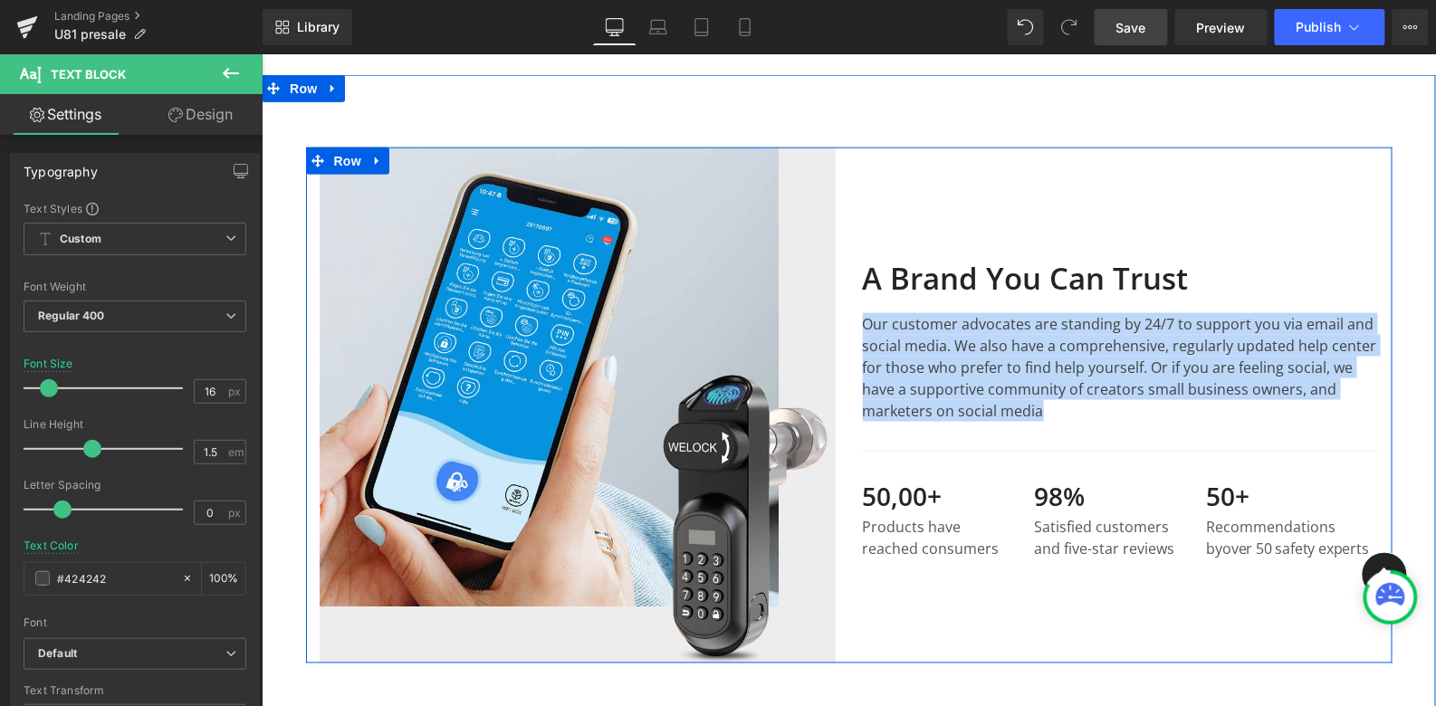
copy p "Our customer advocates are standing by 24/7 to support you via email and social…"
drag, startPoint x: 1048, startPoint y: 390, endPoint x: 858, endPoint y: 302, distance: 209.4
click at [858, 302] on div "A Brand You Can Trust Heading Our customer advocates are standing by 24/7 to su…" at bounding box center [1119, 405] width 543 height 516
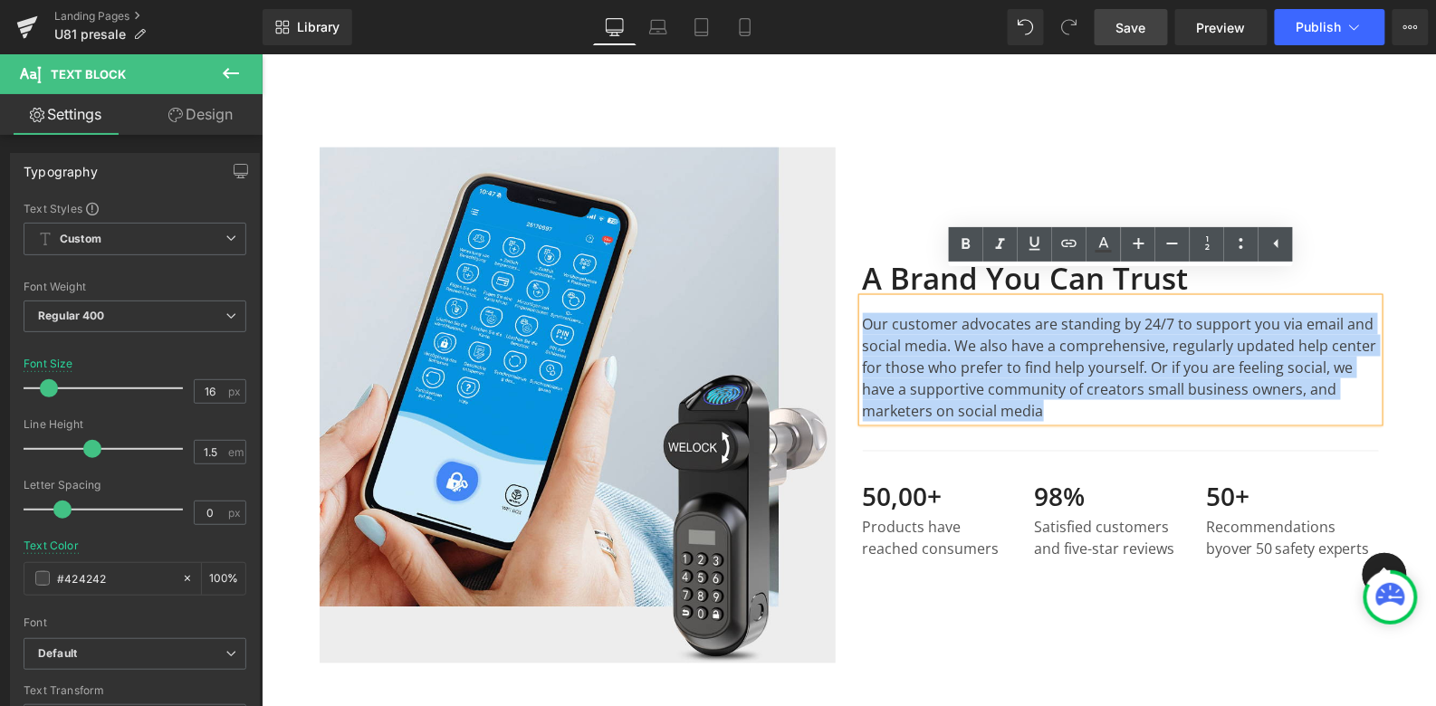
click at [1098, 147] on div "A Brand You Can Trust Heading Our customer advocates are standing by 24/7 to su…" at bounding box center [1119, 405] width 543 height 516
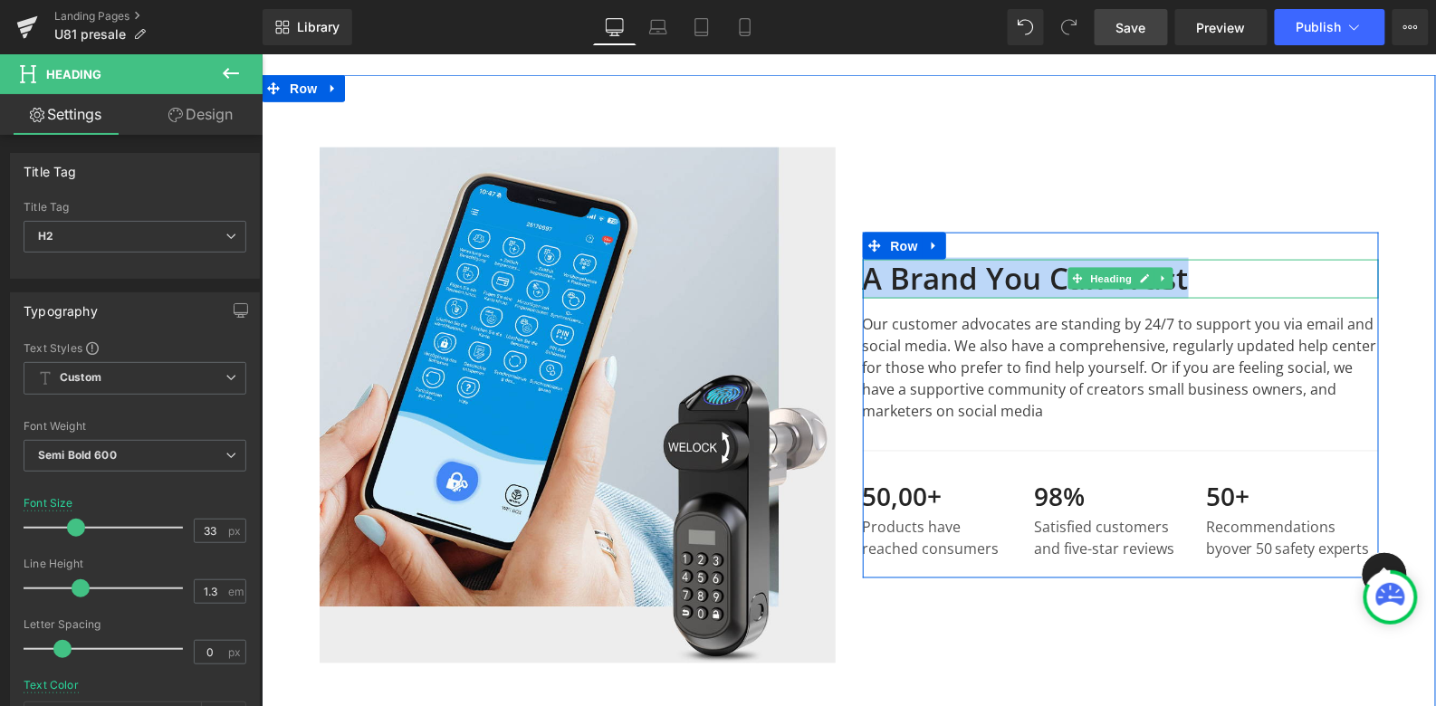
drag, startPoint x: 1069, startPoint y: 259, endPoint x: 1196, endPoint y: 251, distance: 127.0
click at [1196, 259] on h2 "A Brand You Can Trust" at bounding box center [1120, 278] width 516 height 39
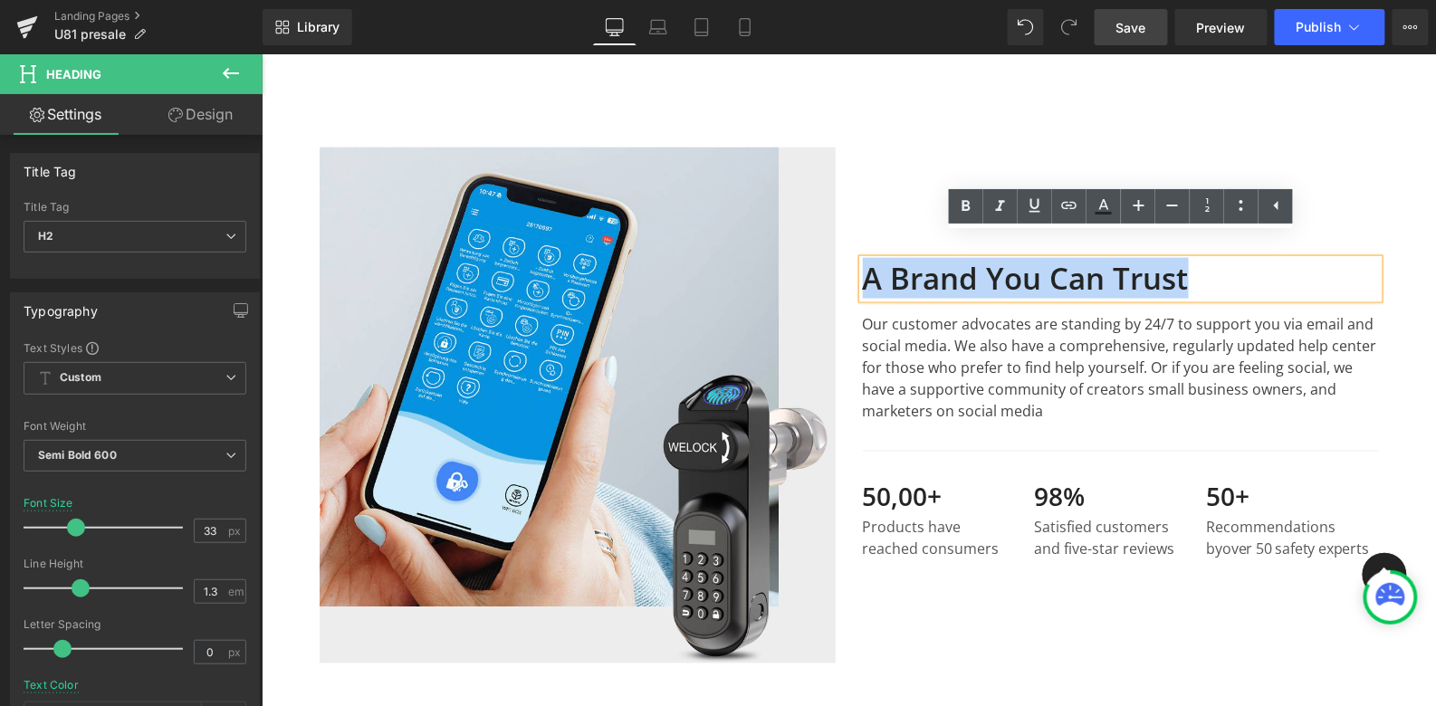
copy h2 "A Brand You Can Trust"
